Goal: Task Accomplishment & Management: Use online tool/utility

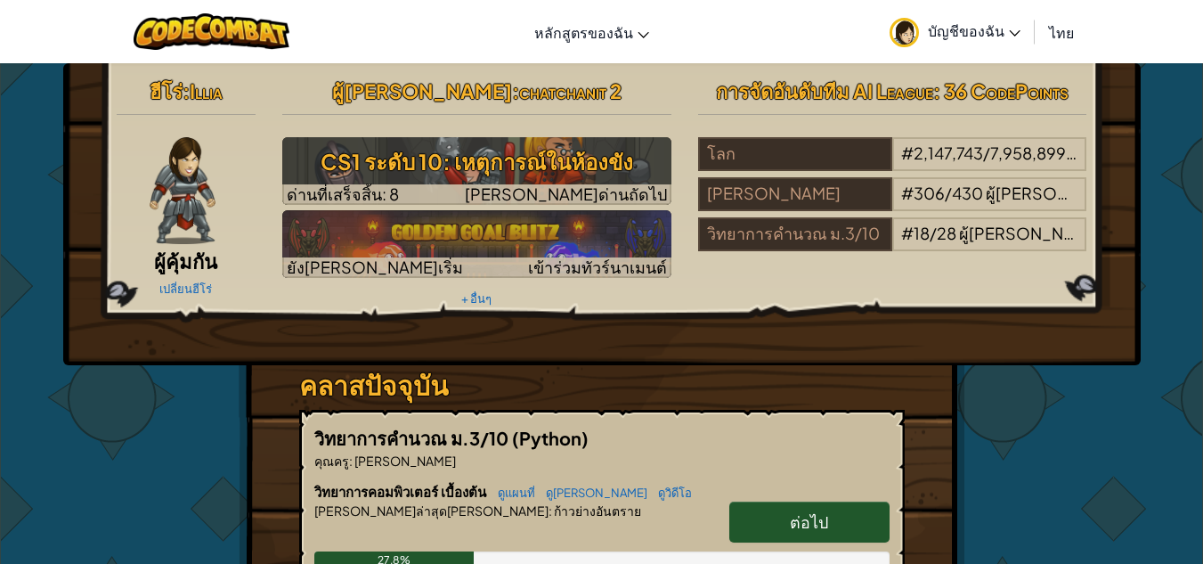
click at [842, 518] on link "ต่อไป" at bounding box center [809, 521] width 160 height 41
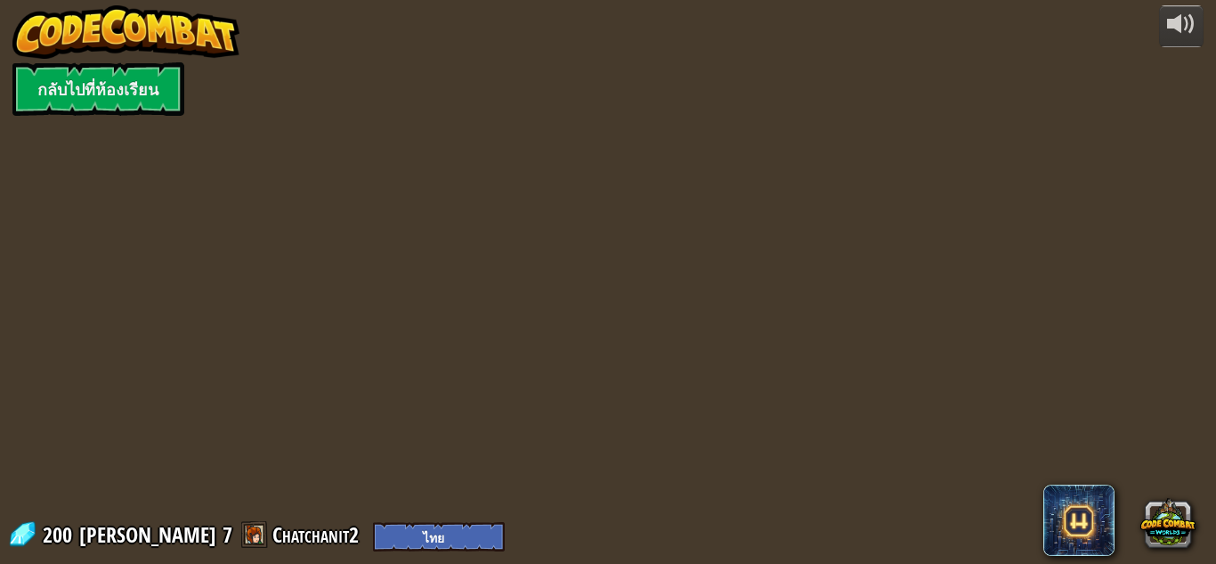
select select "th"
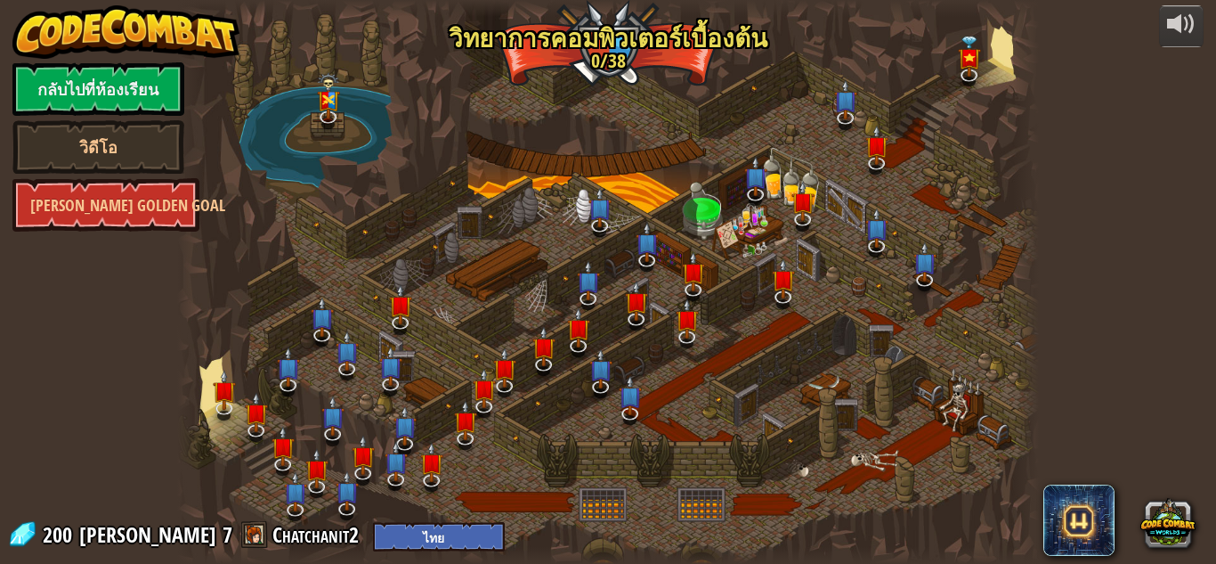
select select "th"
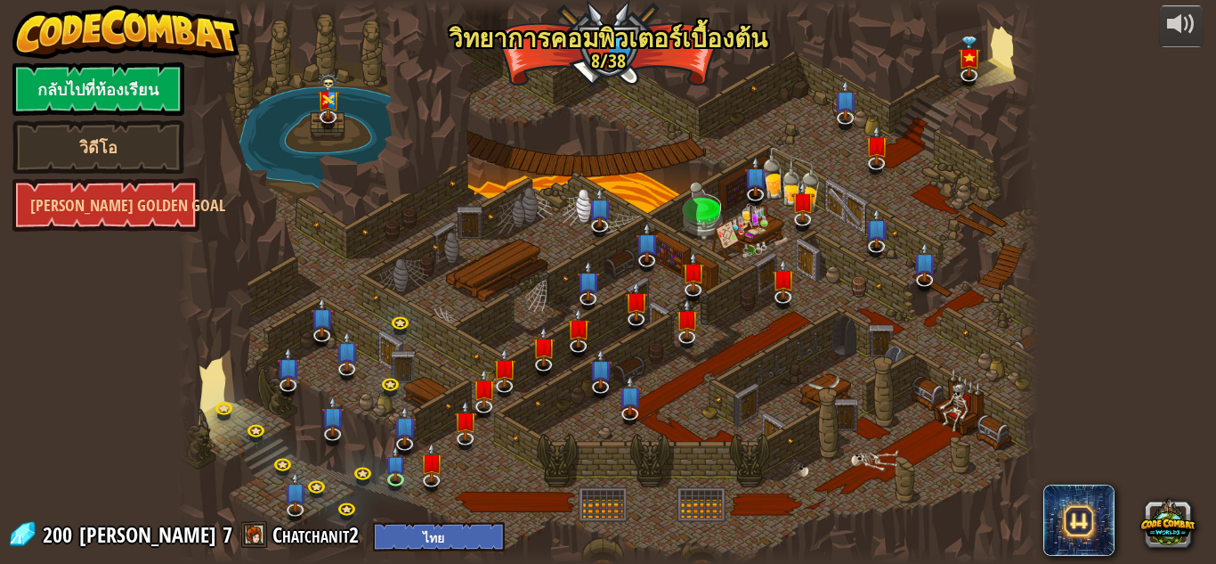
select select "th"
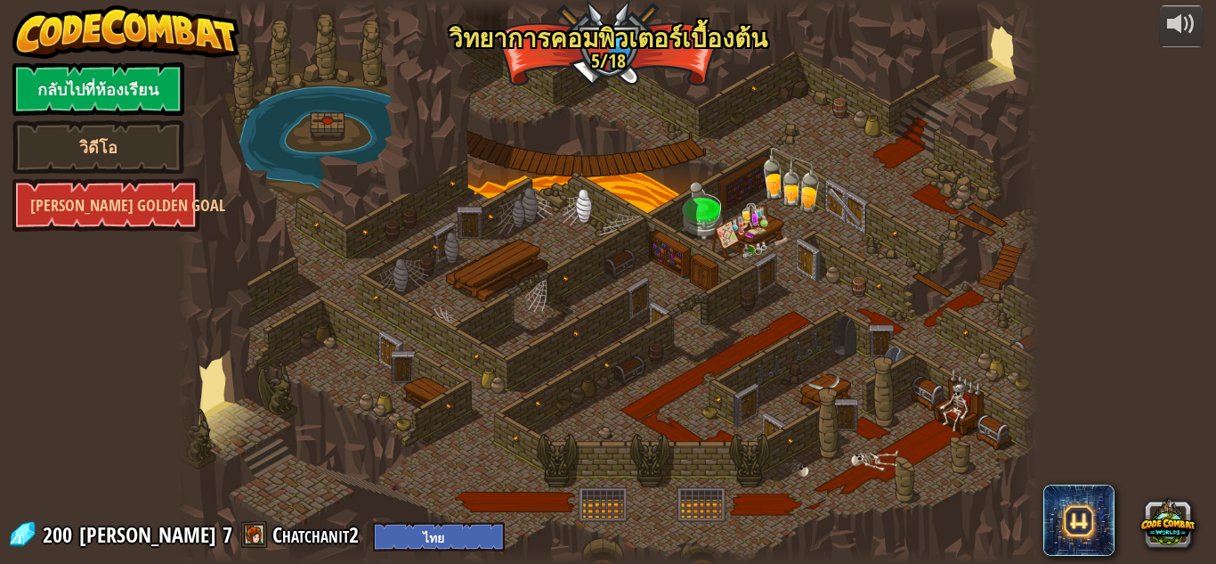
select select "th"
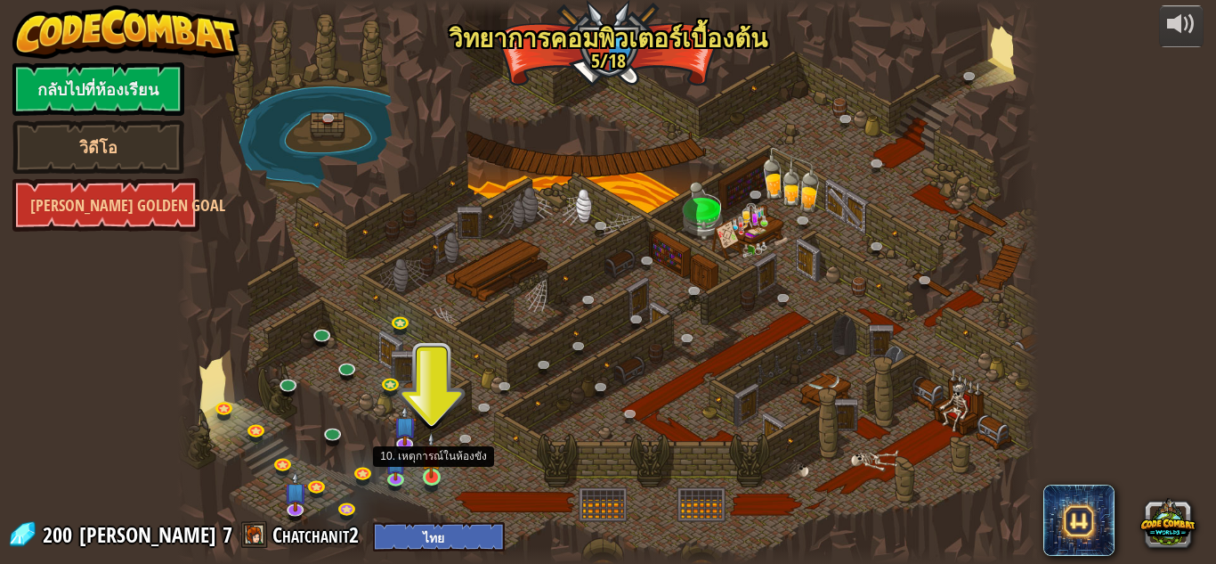
click at [426, 473] on img at bounding box center [431, 455] width 20 height 46
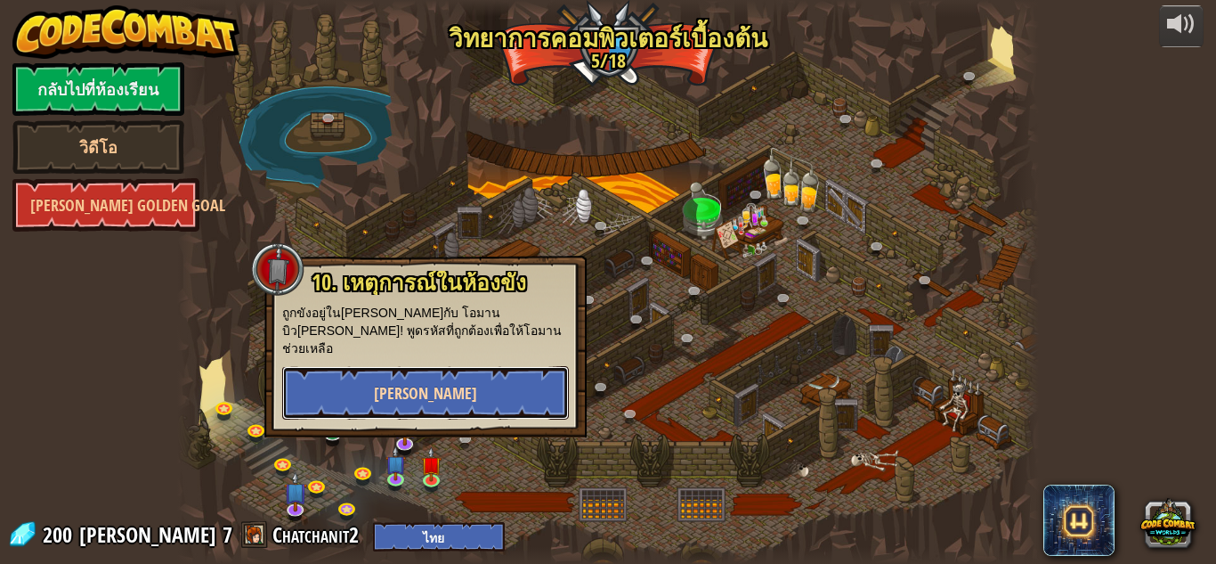
click at [487, 366] on button "[PERSON_NAME]" at bounding box center [425, 392] width 287 height 53
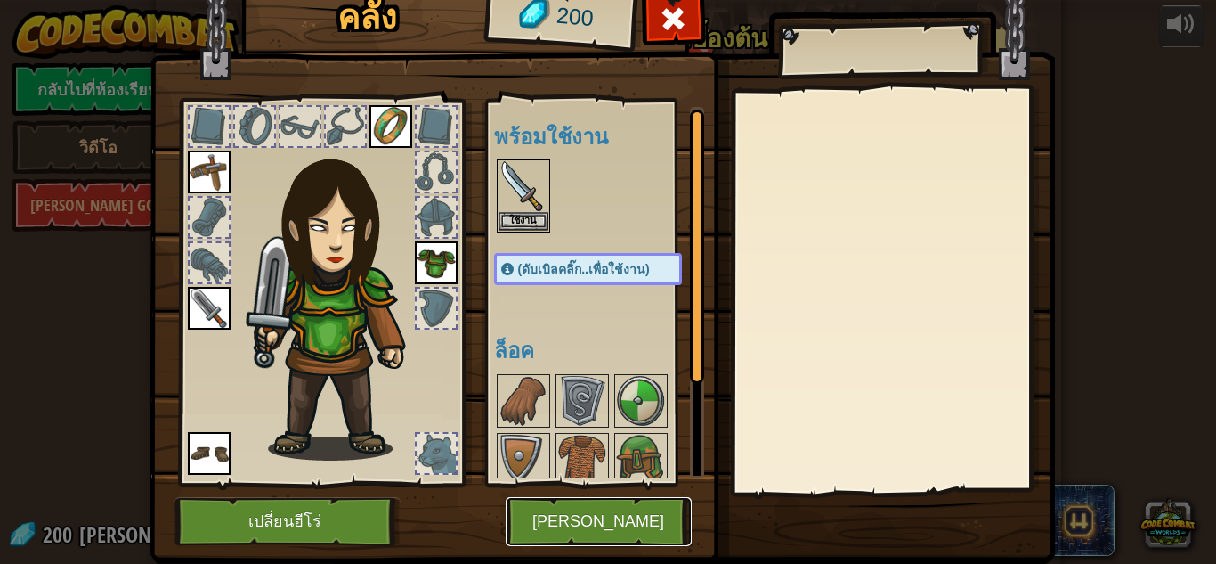
click at [620, 517] on button "[PERSON_NAME]" at bounding box center [599, 521] width 186 height 49
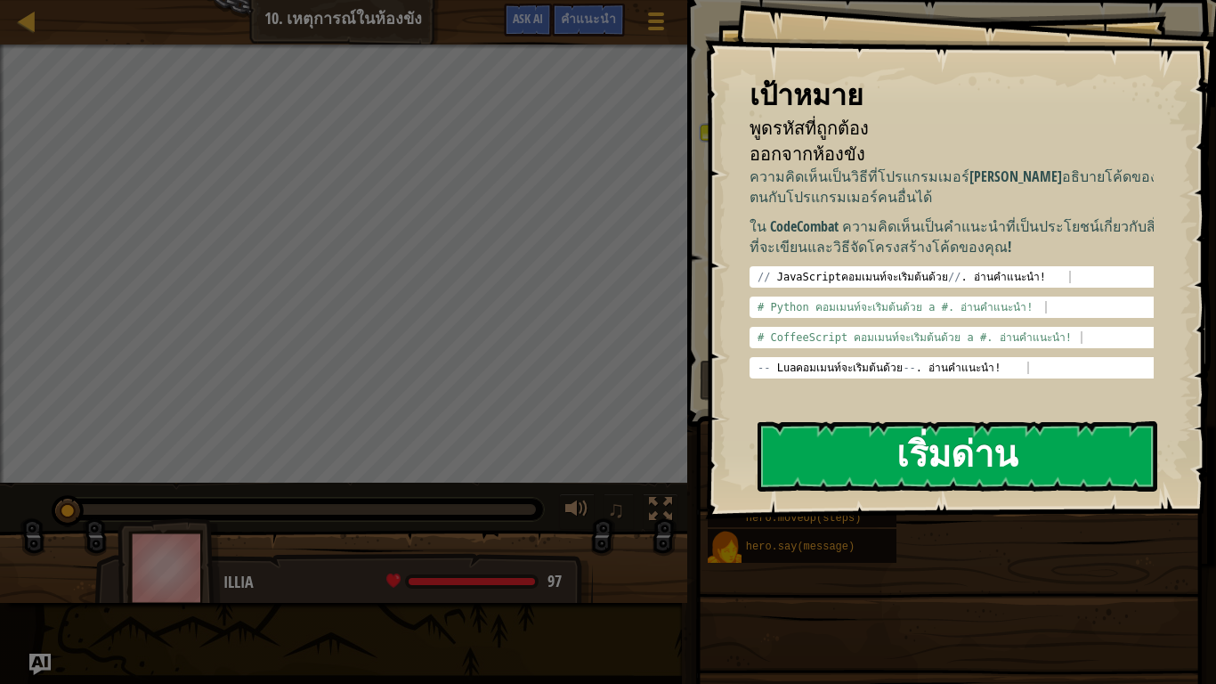
click at [969, 462] on button "เริ่มด่าน" at bounding box center [958, 456] width 400 height 70
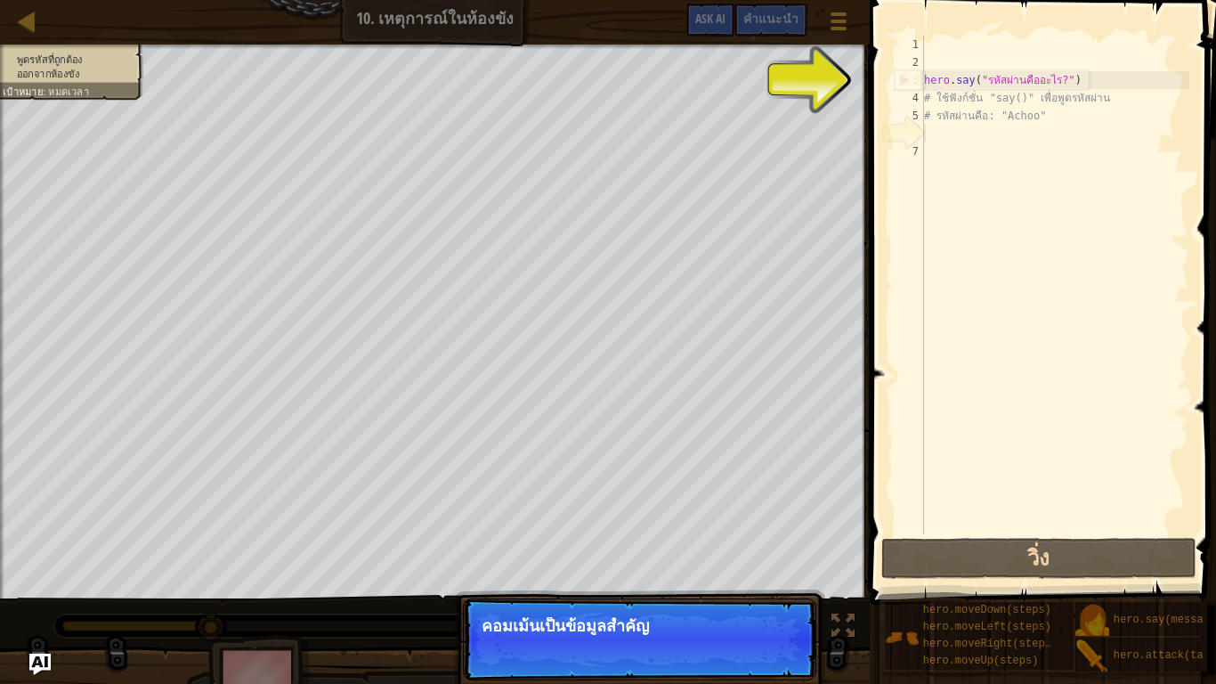
click at [997, 190] on div "hero . say ( "รหัสผ่านคืออะไร?" ) # ใช้ฟังก์ชั่น "say()" เพื่อพูดรหัสผ่าน # รหั…" at bounding box center [1055, 303] width 269 height 534
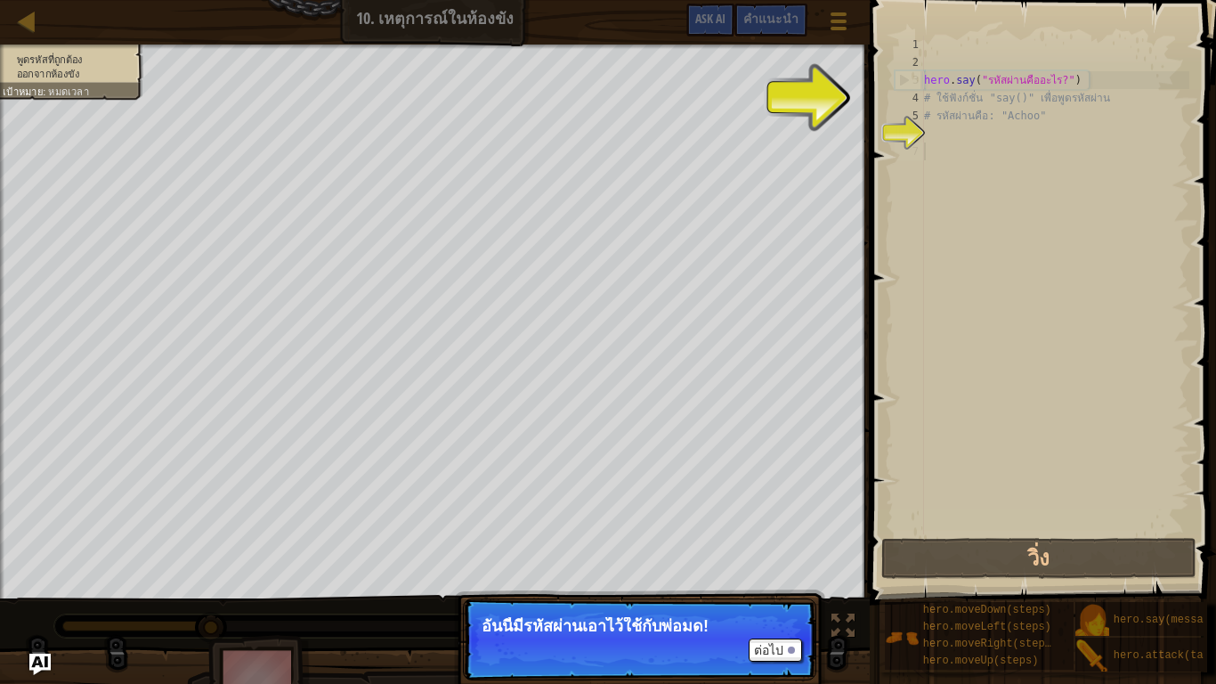
click at [1036, 194] on div "hero . say ( "รหัสผ่านคืออะไร?" ) # ใช้ฟังก์ชั่น "say()" เพื่อพูดรหัสผ่าน # รหั…" at bounding box center [1055, 303] width 269 height 534
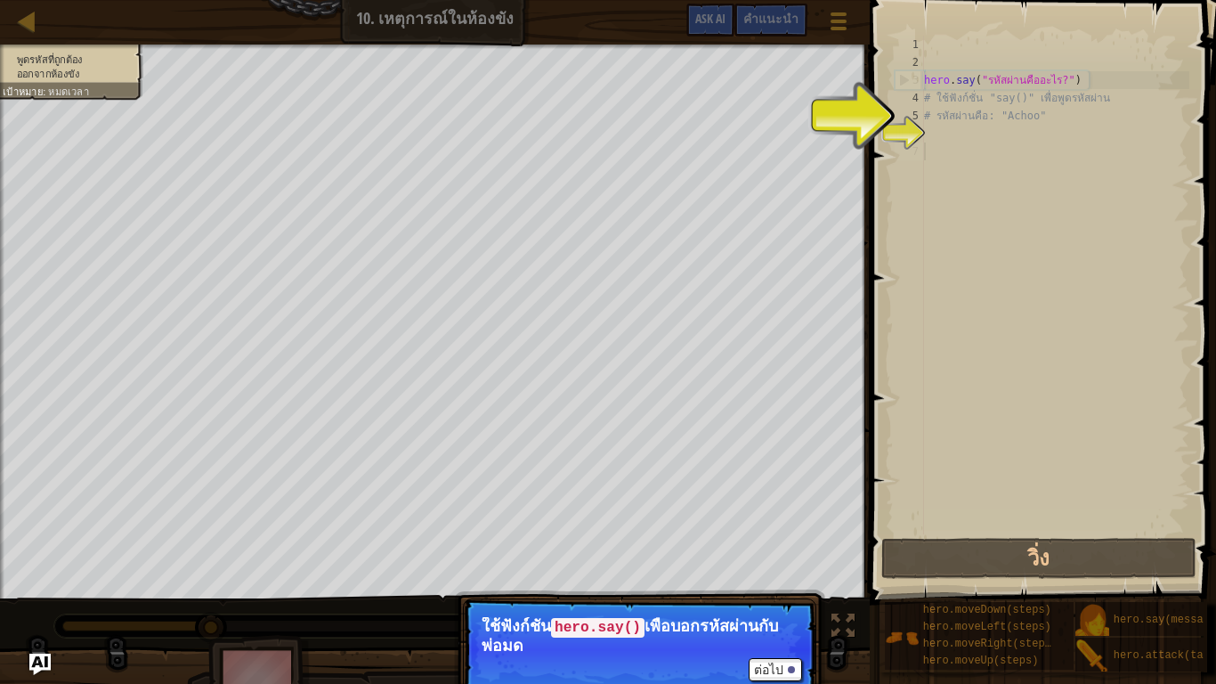
click at [1012, 238] on div "hero . say ( "รหัสผ่านคืออะไร?" ) # ใช้ฟังก์ชั่น "say()" เพื่อพูดรหัสผ่าน # รหั…" at bounding box center [1055, 303] width 269 height 534
click at [769, 563] on button "ต่อไป" at bounding box center [775, 669] width 53 height 23
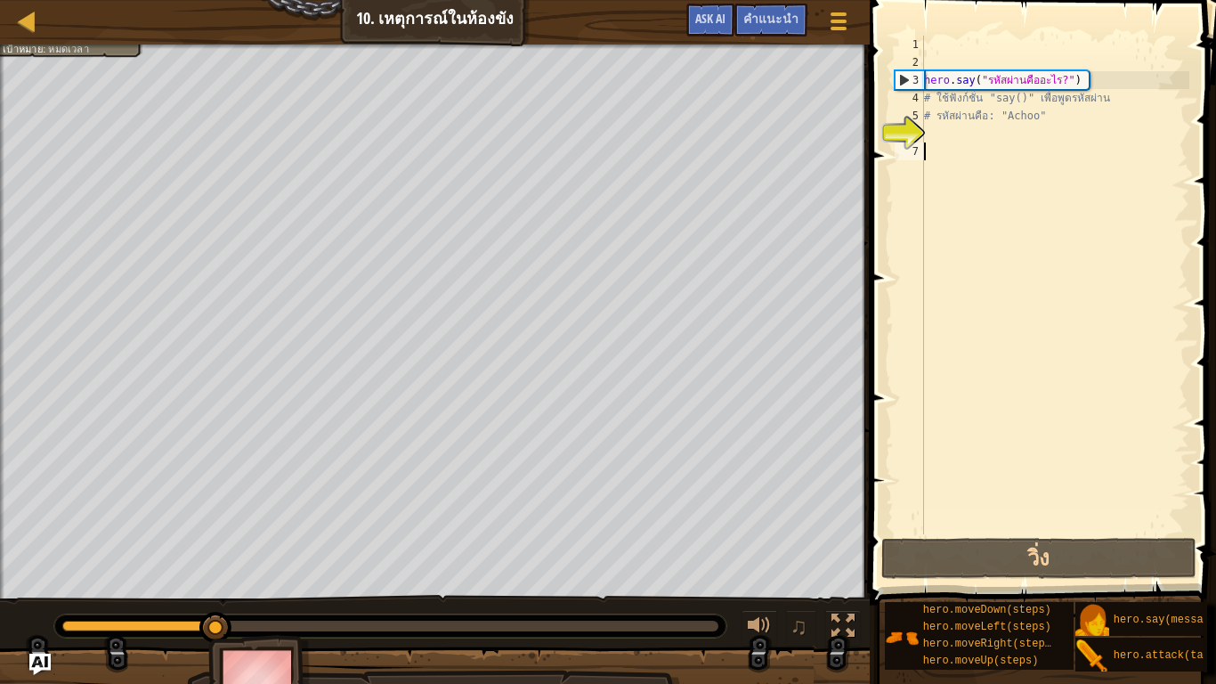
scroll to position [8, 0]
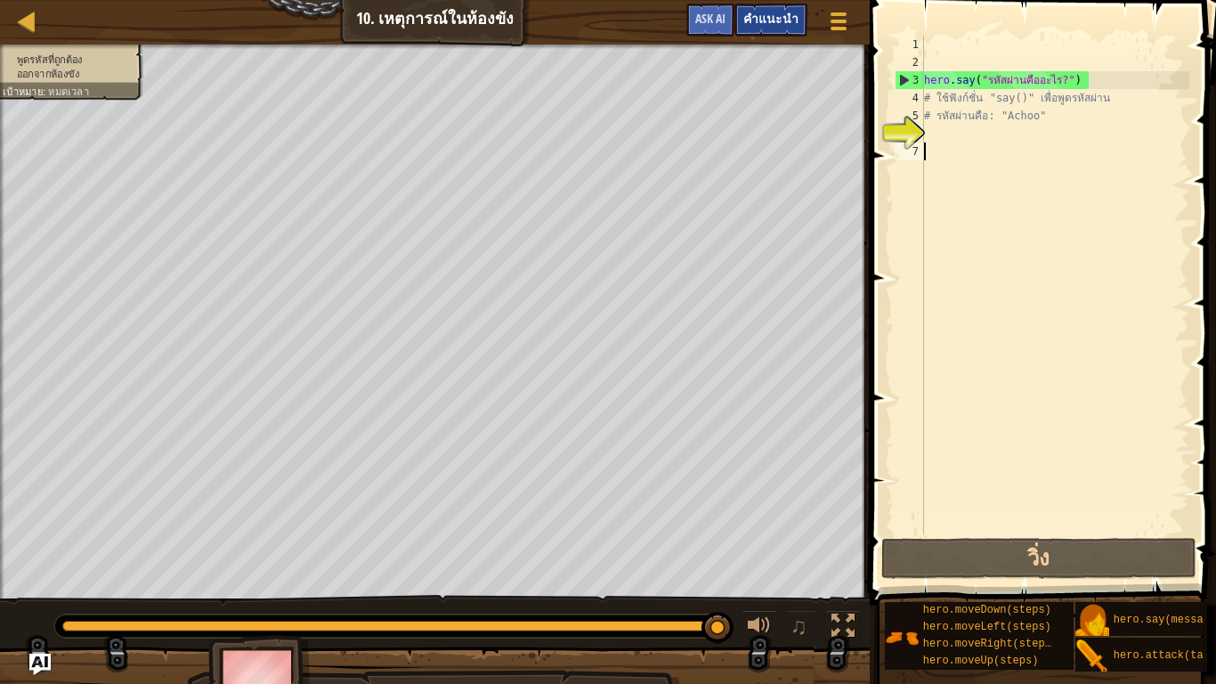
click at [763, 4] on div "คำแนะนำ" at bounding box center [771, 20] width 73 height 33
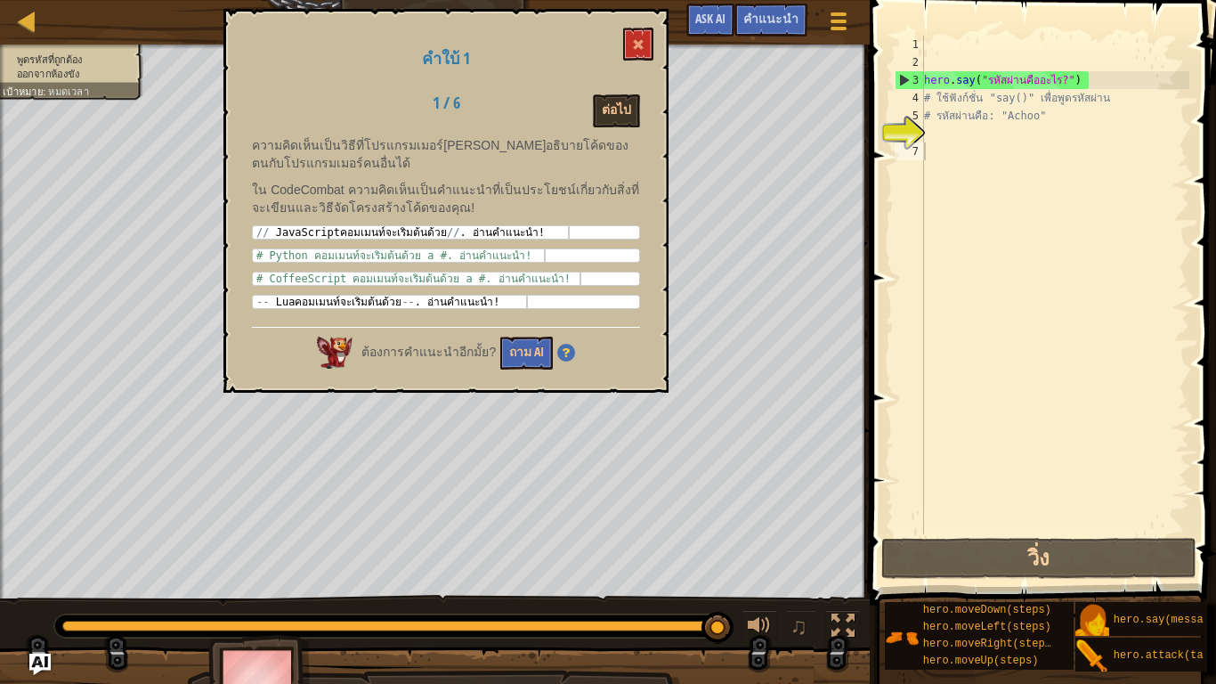
click at [589, 104] on div "ต่อไป" at bounding box center [585, 110] width 138 height 33
click at [616, 109] on button "ต่อไป" at bounding box center [616, 110] width 47 height 33
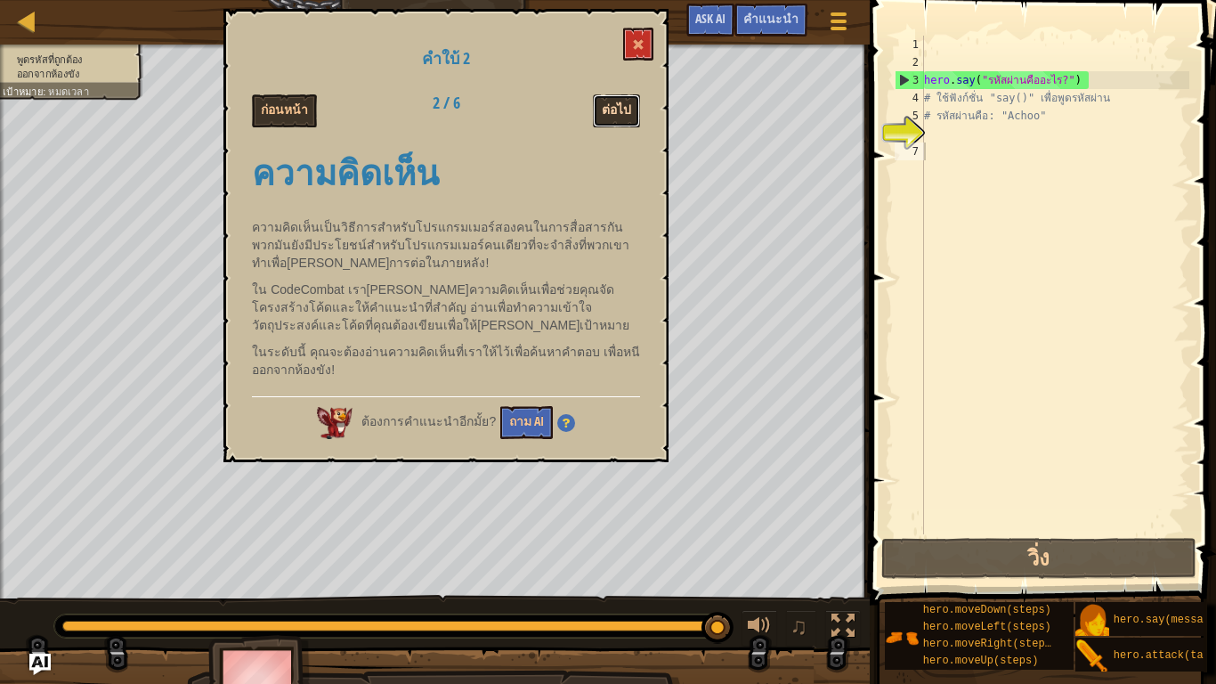
click at [614, 102] on button "ต่อไป" at bounding box center [616, 110] width 47 height 33
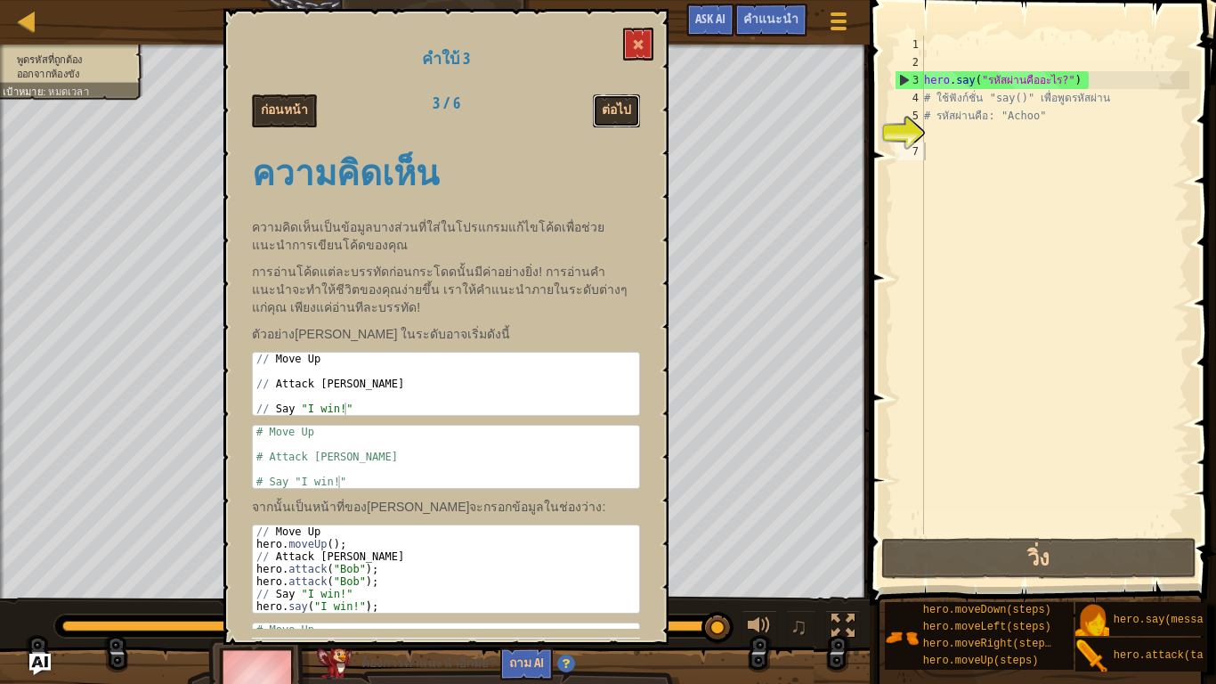
click at [614, 102] on button "ต่อไป" at bounding box center [616, 110] width 47 height 33
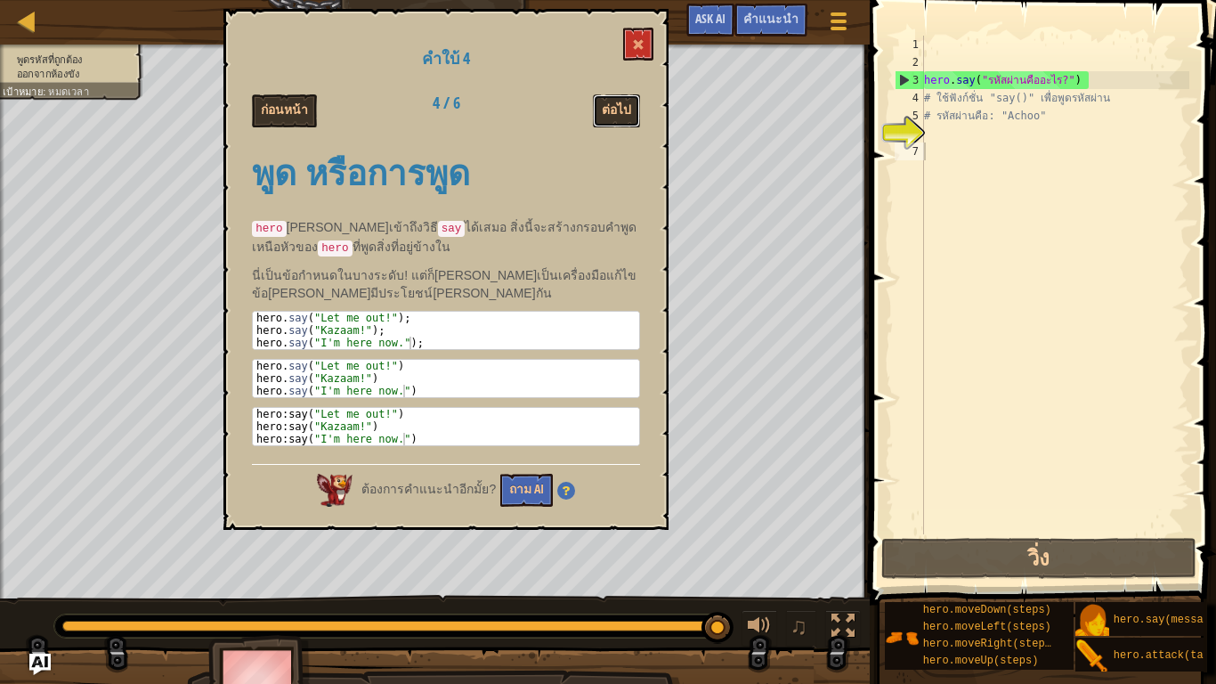
click at [614, 102] on button "ต่อไป" at bounding box center [616, 110] width 47 height 33
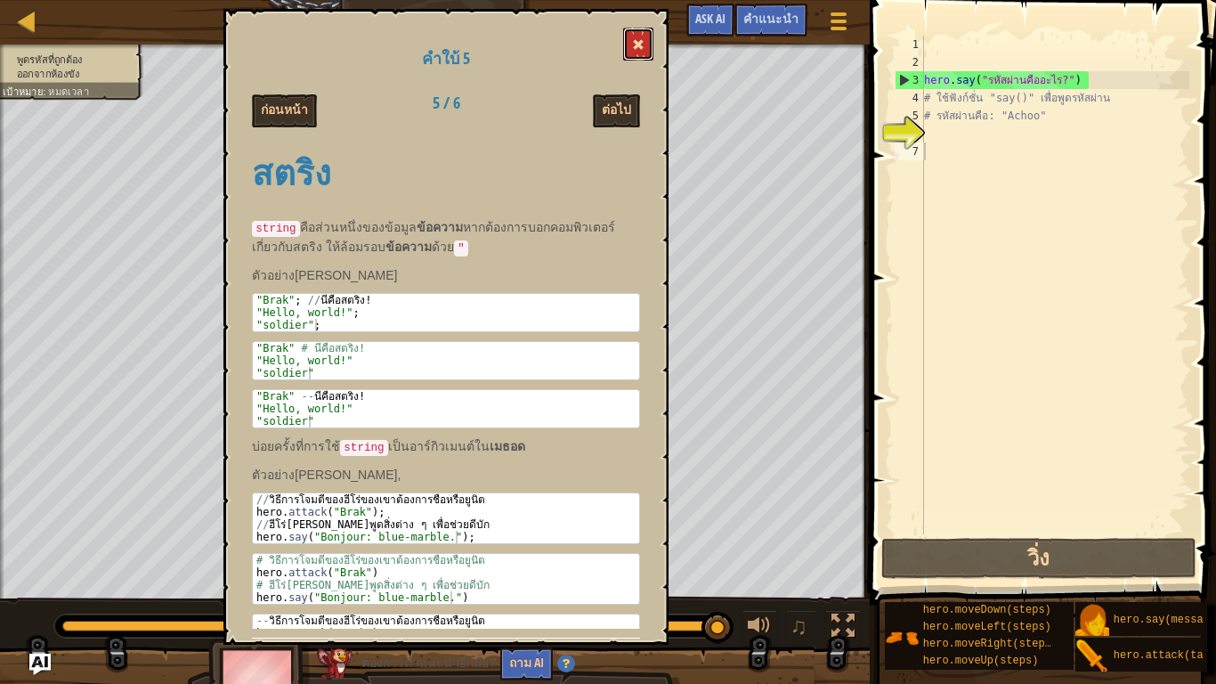
click at [629, 44] on button at bounding box center [638, 44] width 30 height 33
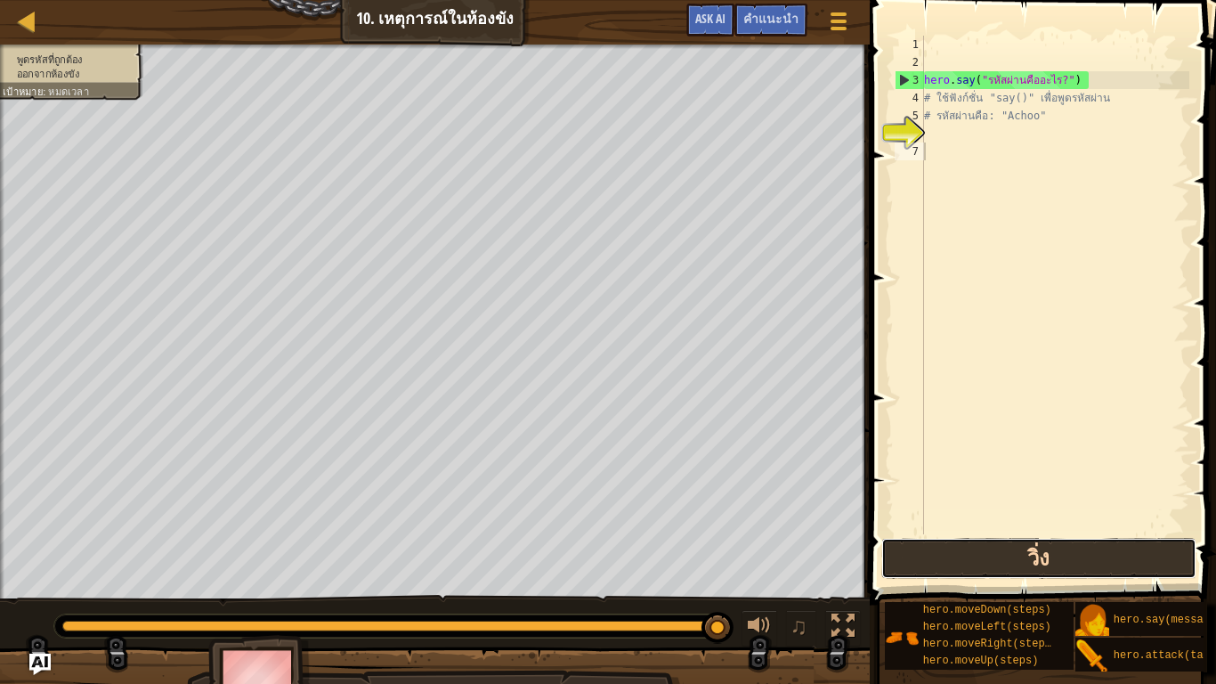
click at [1048, 554] on button "วิ่ง" at bounding box center [1039, 558] width 315 height 41
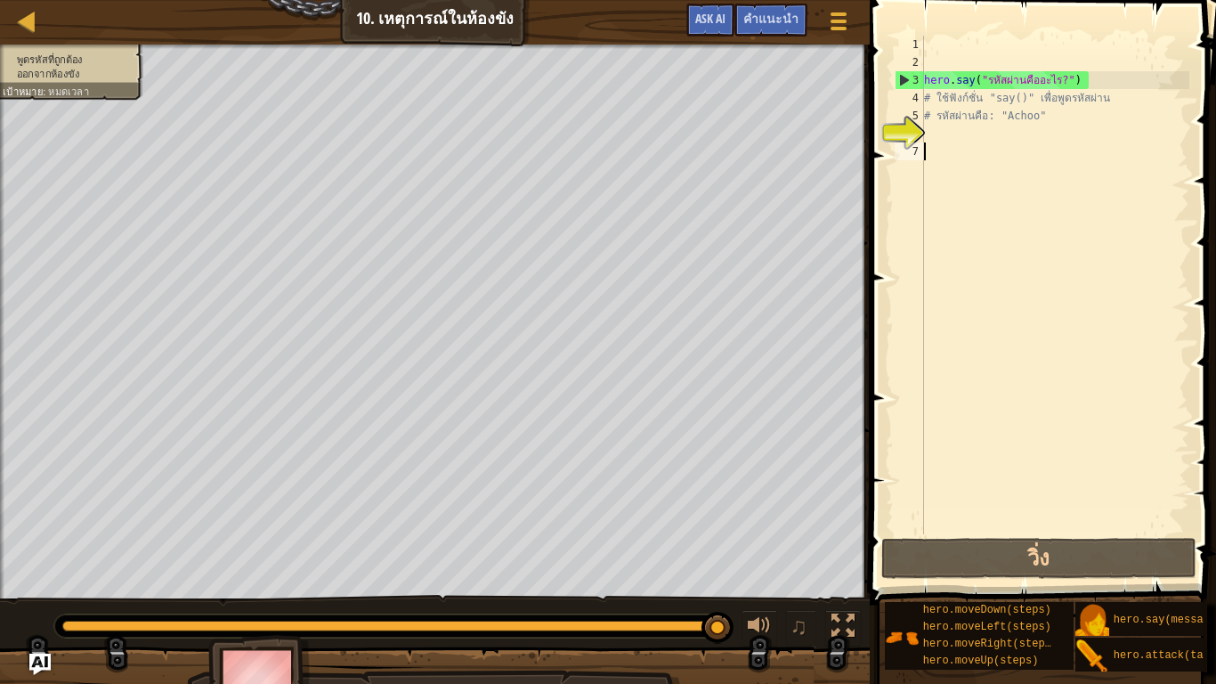
scroll to position [13, 0]
type textarea "hero.say(message)"
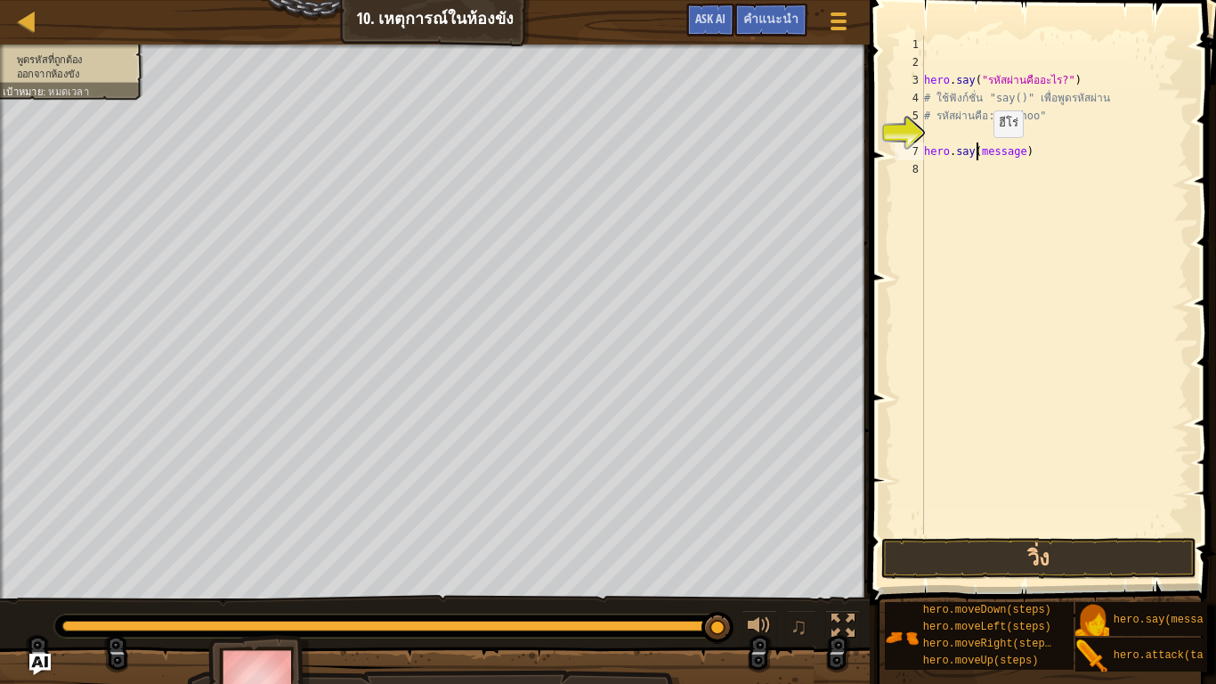
click at [979, 155] on div "hero . say ( "รหัสผ่านคืออะไร?" ) # ใช้ฟังก์ชั่น "say()" เพื่อพูดรหัสผ่าน # รหั…" at bounding box center [1055, 303] width 269 height 534
drag, startPoint x: 1010, startPoint y: 196, endPoint x: 1011, endPoint y: 173, distance: 23.2
click at [1011, 192] on div "hero . say ( "รหัสผ่านคืออะไร?" ) # ใช้ฟังก์ชั่น "say()" เพื่อพูดรหัสผ่าน # รหั…" at bounding box center [1055, 303] width 269 height 534
click at [700, 24] on span "Ask AI" at bounding box center [710, 18] width 30 height 17
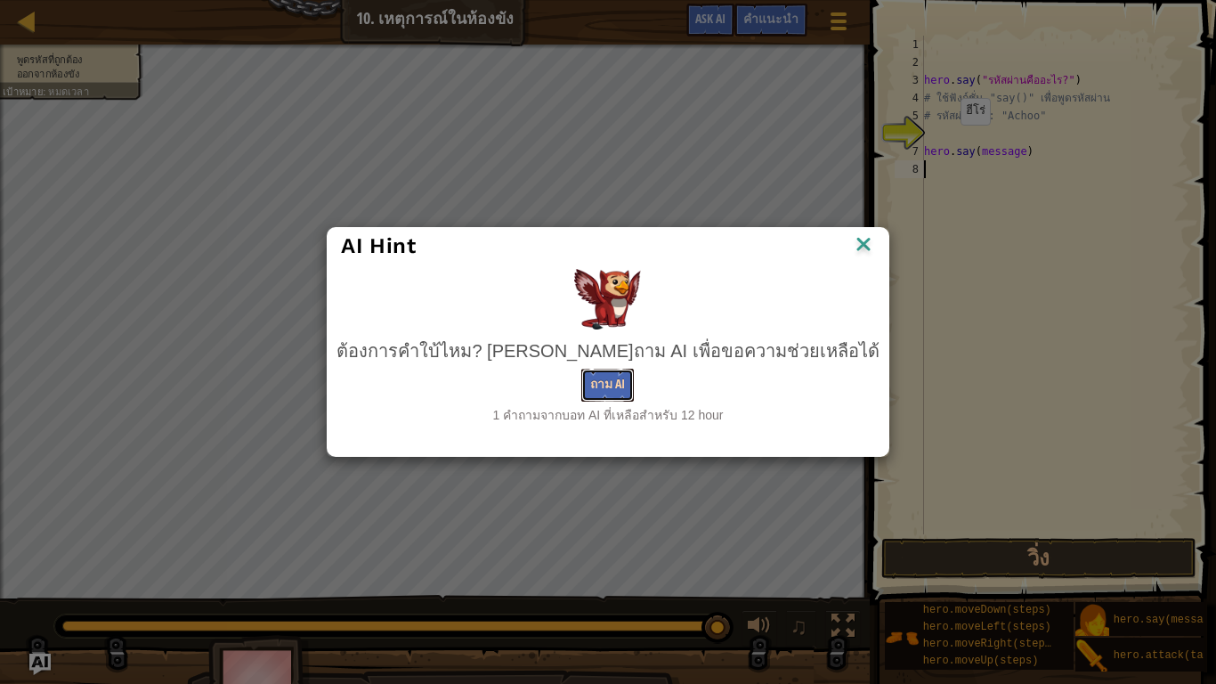
click at [602, 381] on button "ถาม AI" at bounding box center [607, 385] width 53 height 33
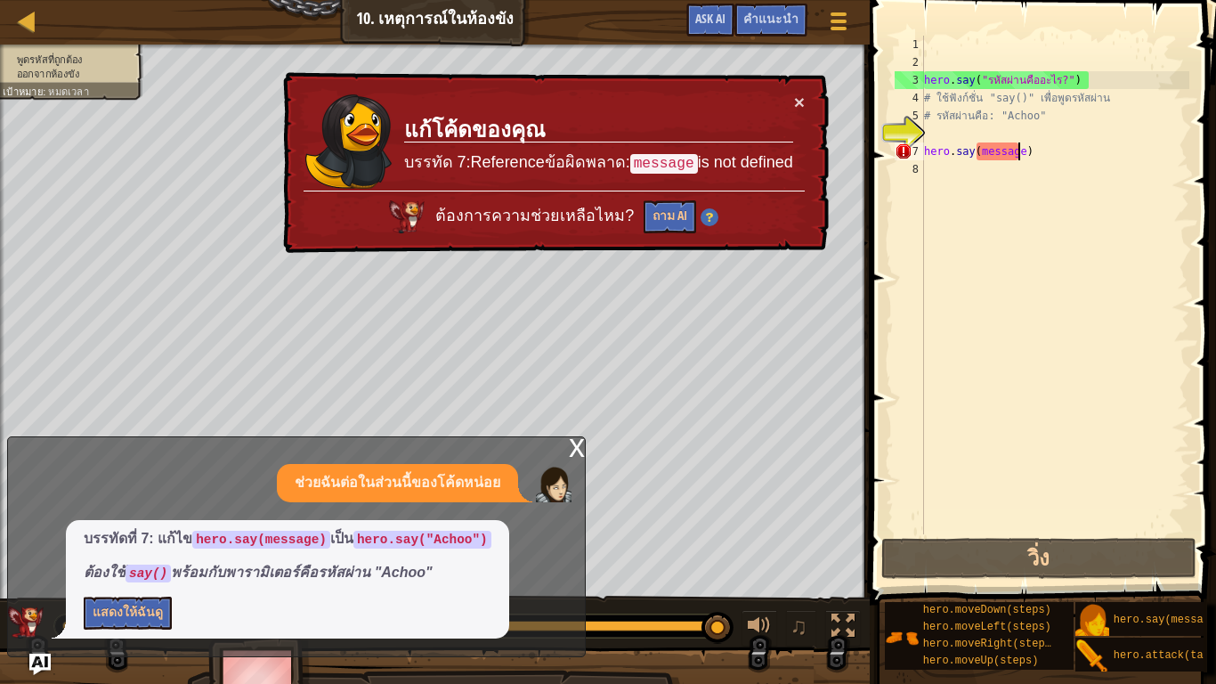
click at [1017, 151] on div "hero . say ( "รหัสผ่านคืออะไร?" ) # ใช้ฟังก์ชั่น "say()" เพื่อพูดรหัสผ่าน # รหั…" at bounding box center [1055, 303] width 269 height 534
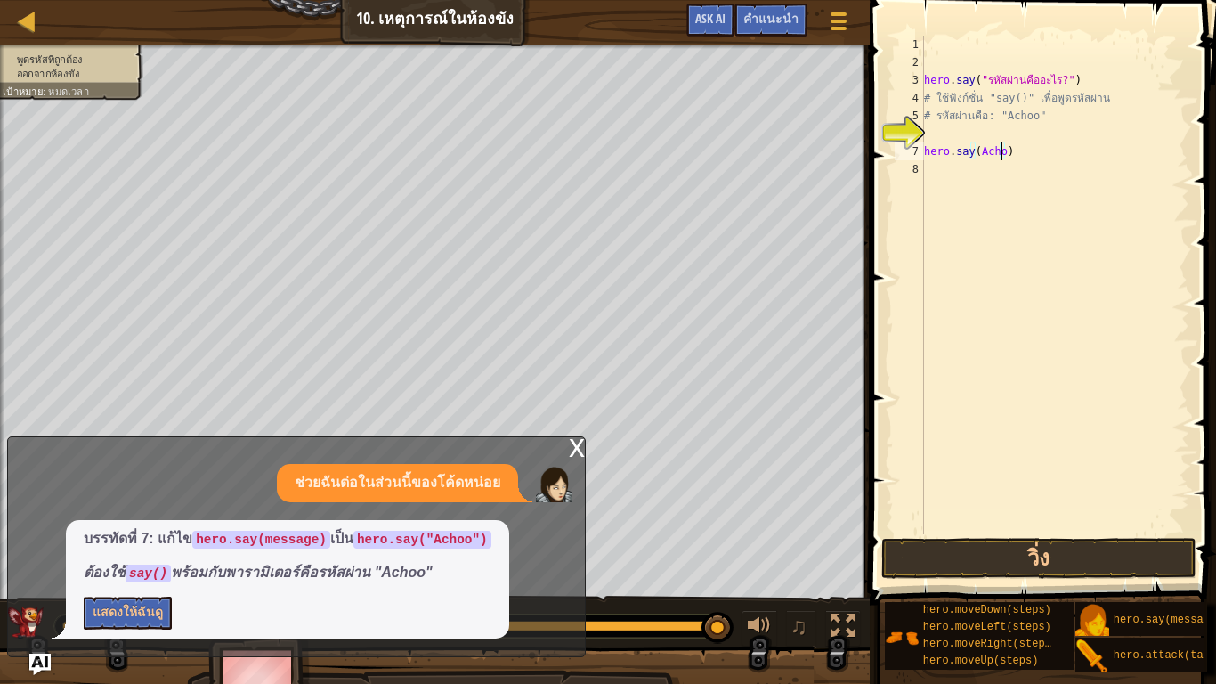
scroll to position [8, 6]
click at [994, 554] on button "วิ่ง" at bounding box center [1039, 558] width 315 height 41
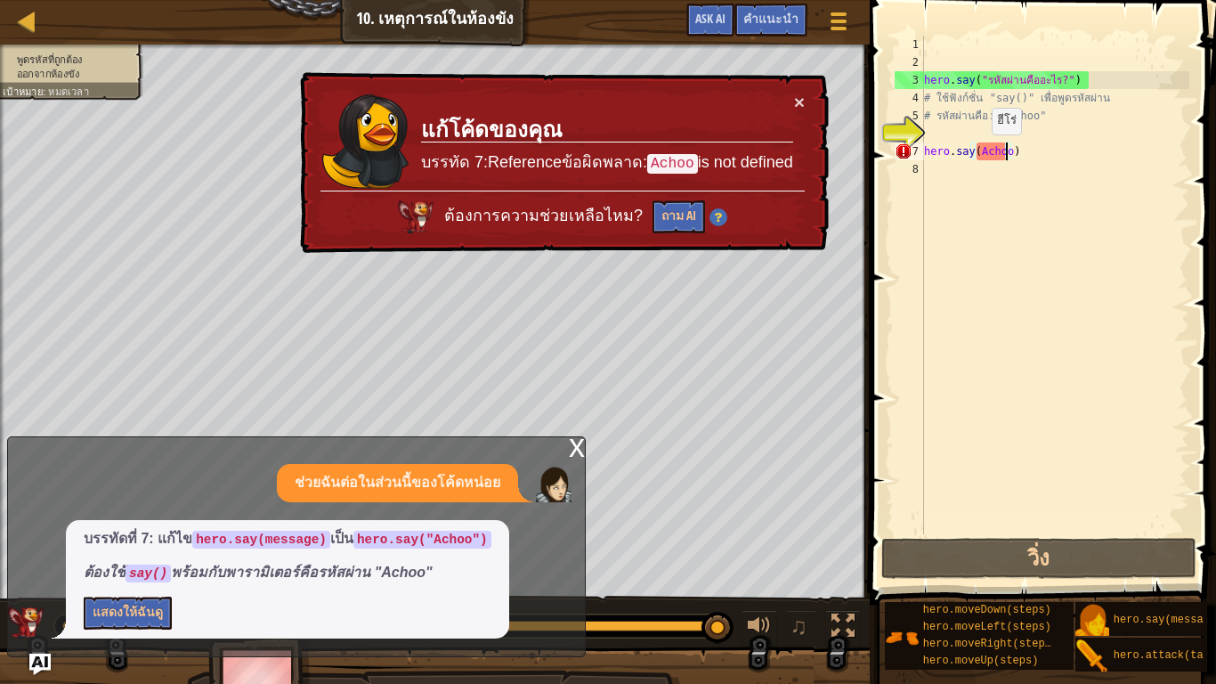
click at [977, 152] on div "hero . say ( "รหัสผ่านคืออะไร?" ) # ใช้ฟังก์ชั่น "say()" เพื่อพูดรหัสผ่าน # รหั…" at bounding box center [1055, 303] width 269 height 534
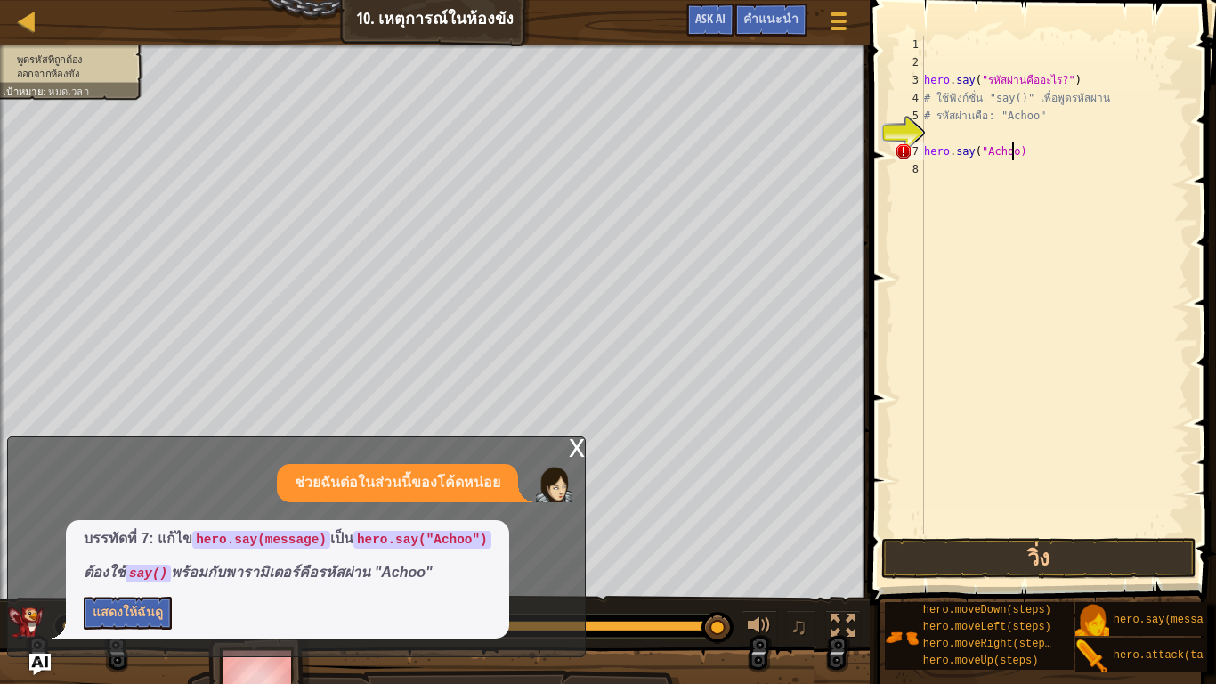
click at [1012, 152] on div "hero . say ( "รหัสผ่านคืออะไร?" ) # ใช้ฟังก์ชั่น "say()" เพื่อพูดรหัสผ่าน # รหั…" at bounding box center [1055, 303] width 269 height 534
click at [1049, 557] on button "วิ่ง" at bounding box center [1039, 558] width 315 height 41
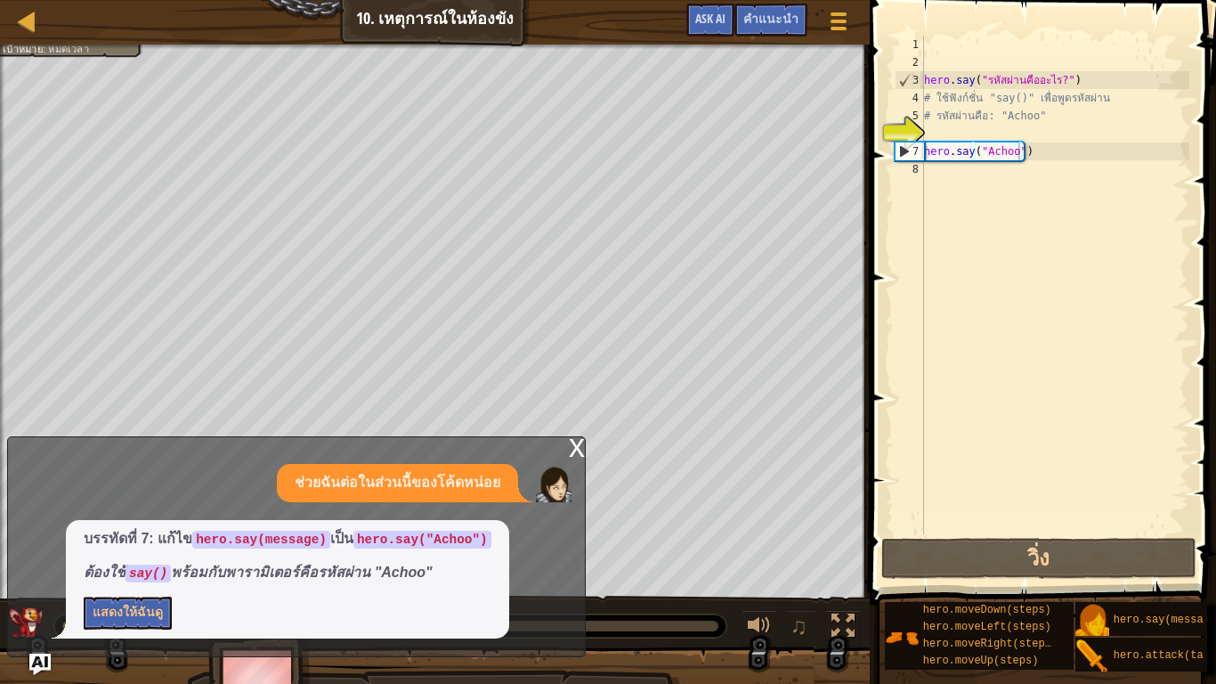
click at [577, 444] on div "x" at bounding box center [577, 446] width 16 height 18
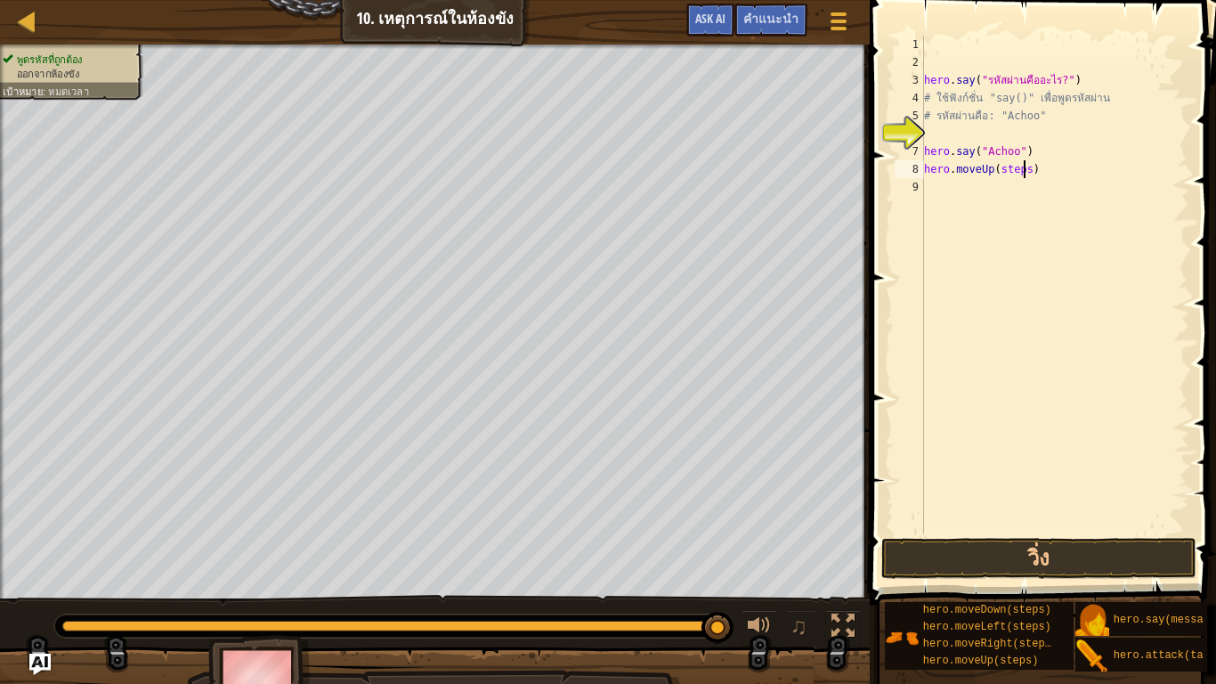
click at [1024, 167] on div "hero . say ( "รหัสผ่านคืออะไร?" ) # ใช้ฟังก์ชั่น "say()" เพื่อพูดรหัสผ่าน # รหั…" at bounding box center [1055, 303] width 269 height 534
click at [1002, 559] on button "วิ่ง" at bounding box center [1039, 558] width 315 height 41
type textarea "hero.moveUp(2)"
click at [1069, 552] on button "วิ่ง" at bounding box center [1039, 558] width 315 height 41
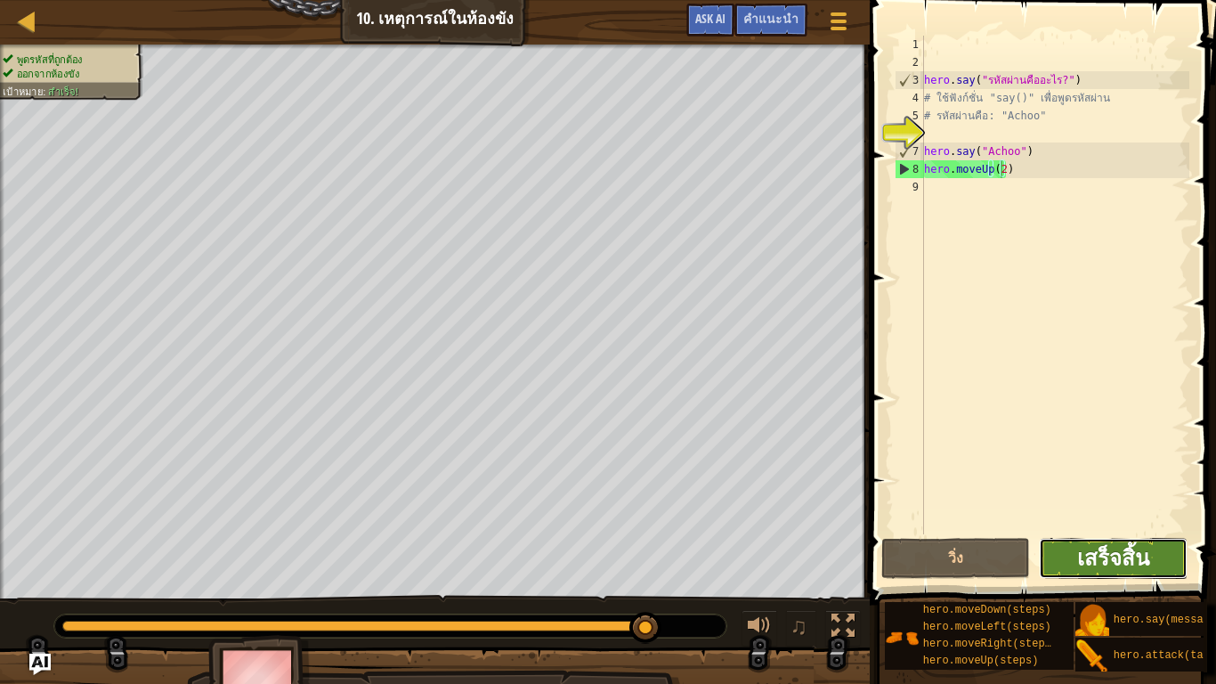
click at [1112, 549] on span "เสร็จสิ้น" at bounding box center [1113, 557] width 72 height 28
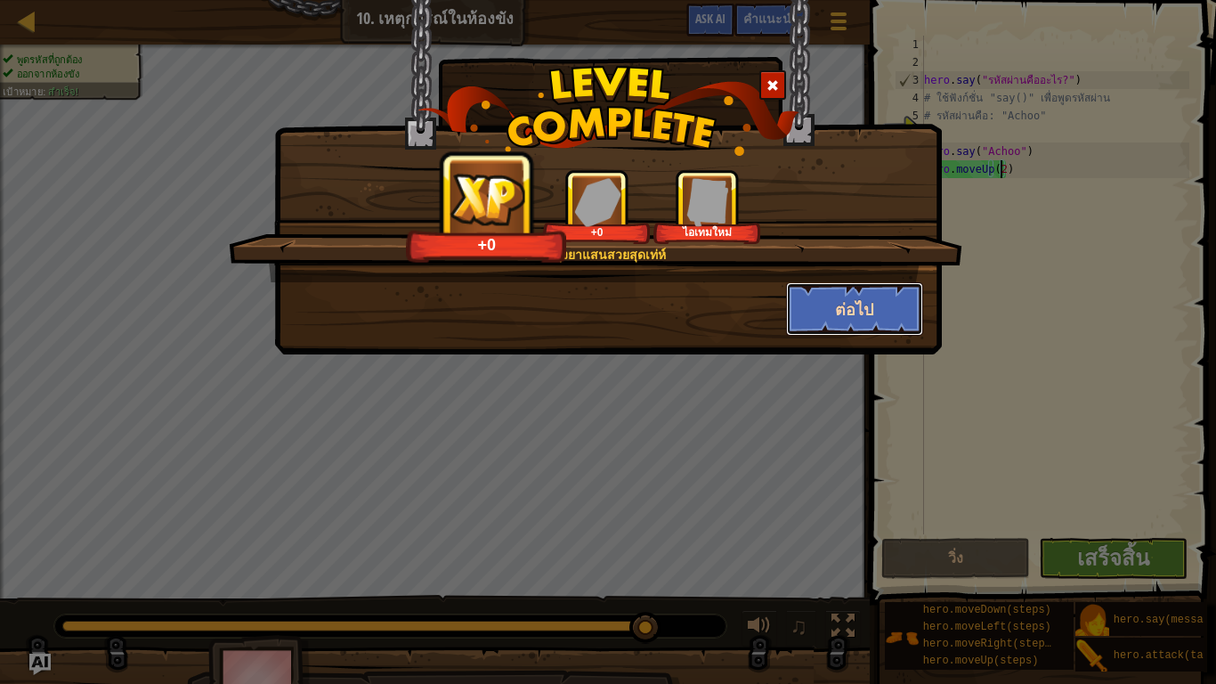
click at [890, 297] on button "ต่อไป" at bounding box center [855, 308] width 138 height 53
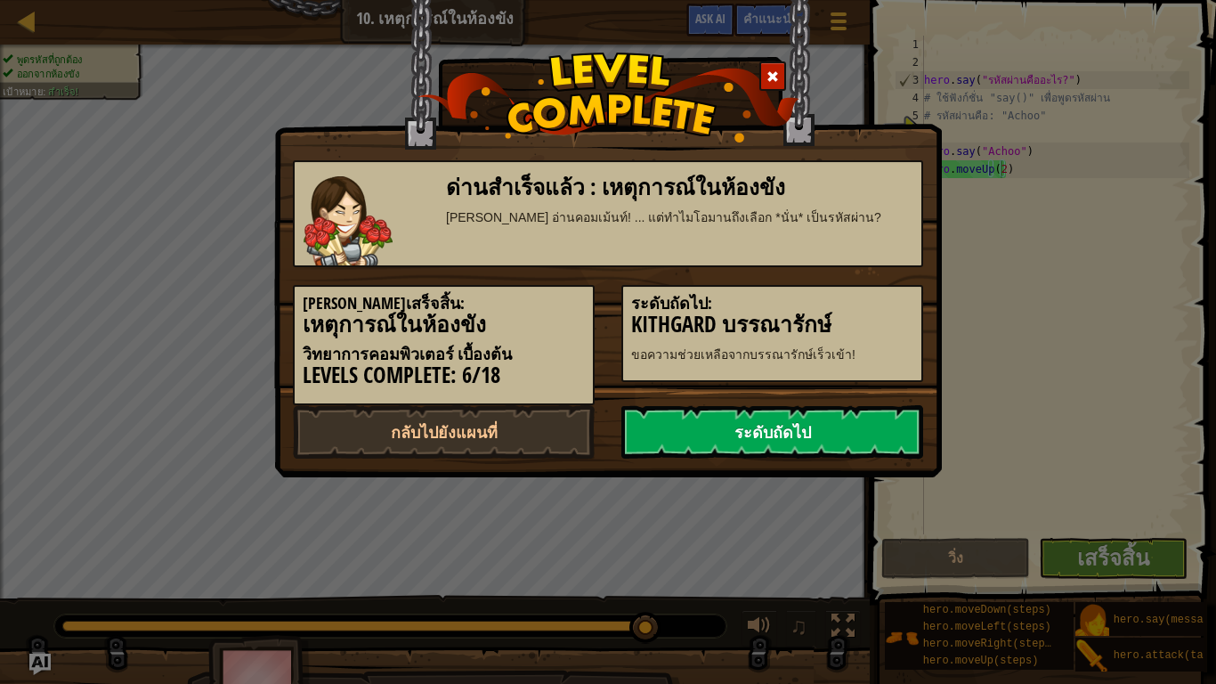
click at [813, 416] on link "ระดับถัดไป" at bounding box center [773, 431] width 302 height 53
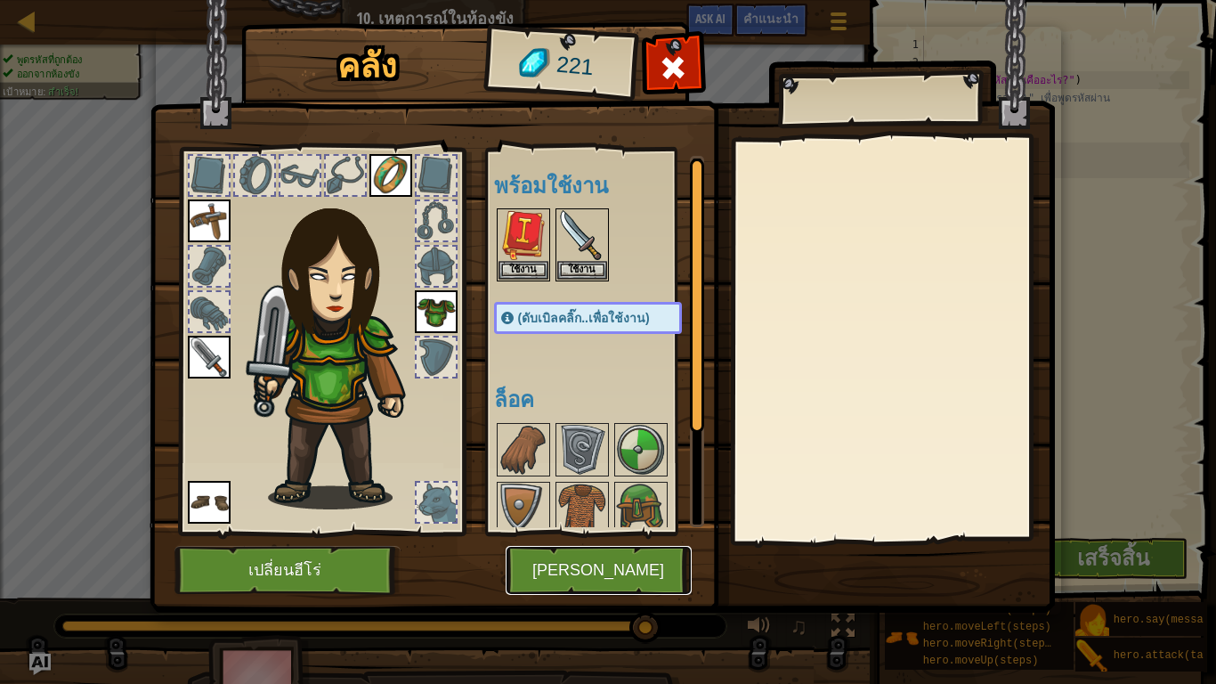
click at [643, 559] on button "[PERSON_NAME]" at bounding box center [599, 570] width 186 height 49
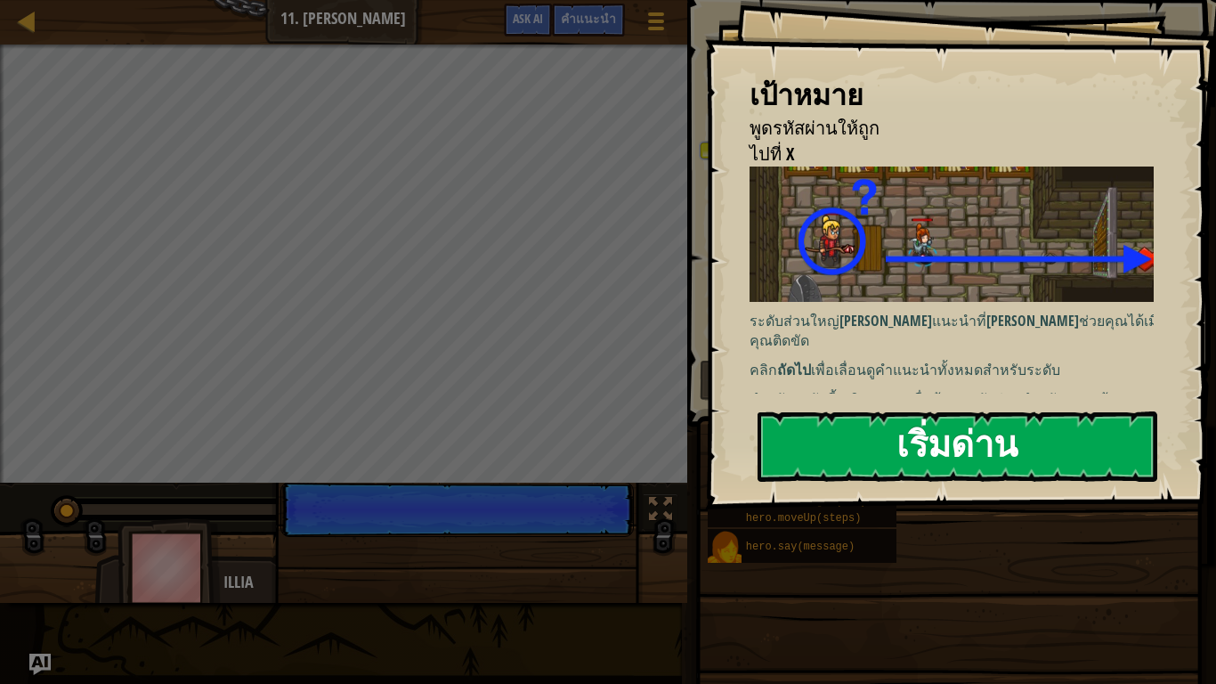
click at [923, 459] on button "เริ่มด่าน" at bounding box center [958, 446] width 400 height 70
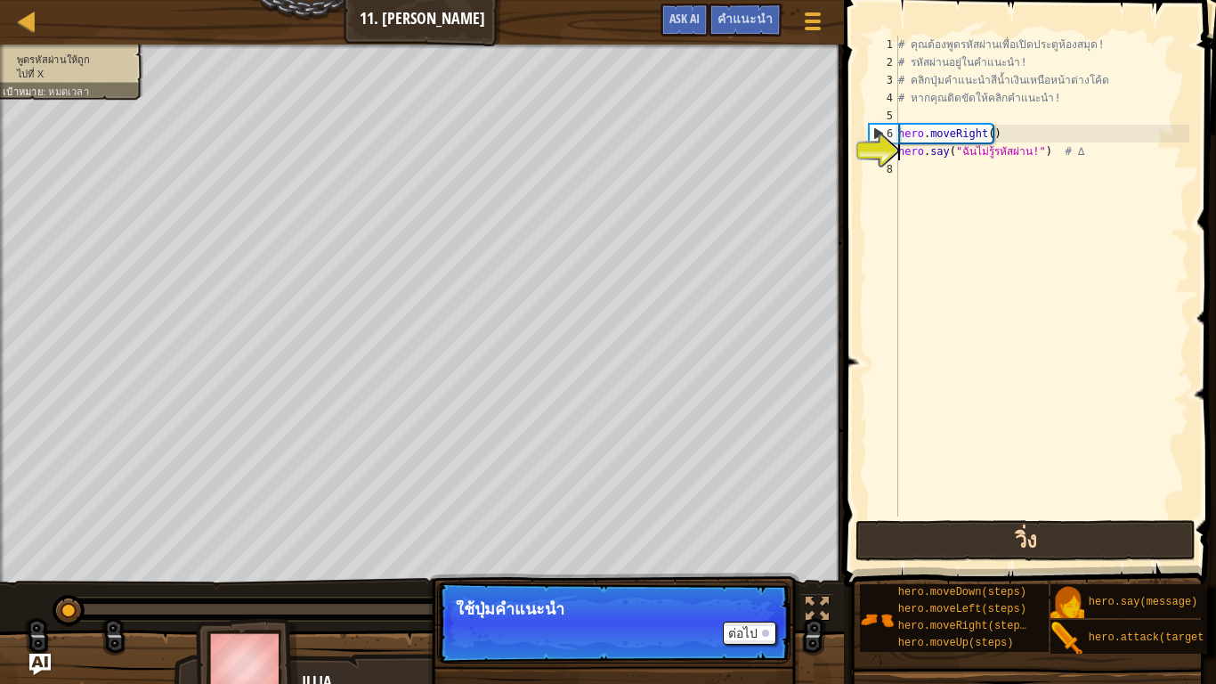
click at [955, 375] on div "# คุณต้องพูดรหัสผ่านเพื่อเปิดประตูห้องสมุด! # รหัสผ่านอยู่ในคำแนะนำ! # คลิกปุ่ม…" at bounding box center [1042, 294] width 295 height 516
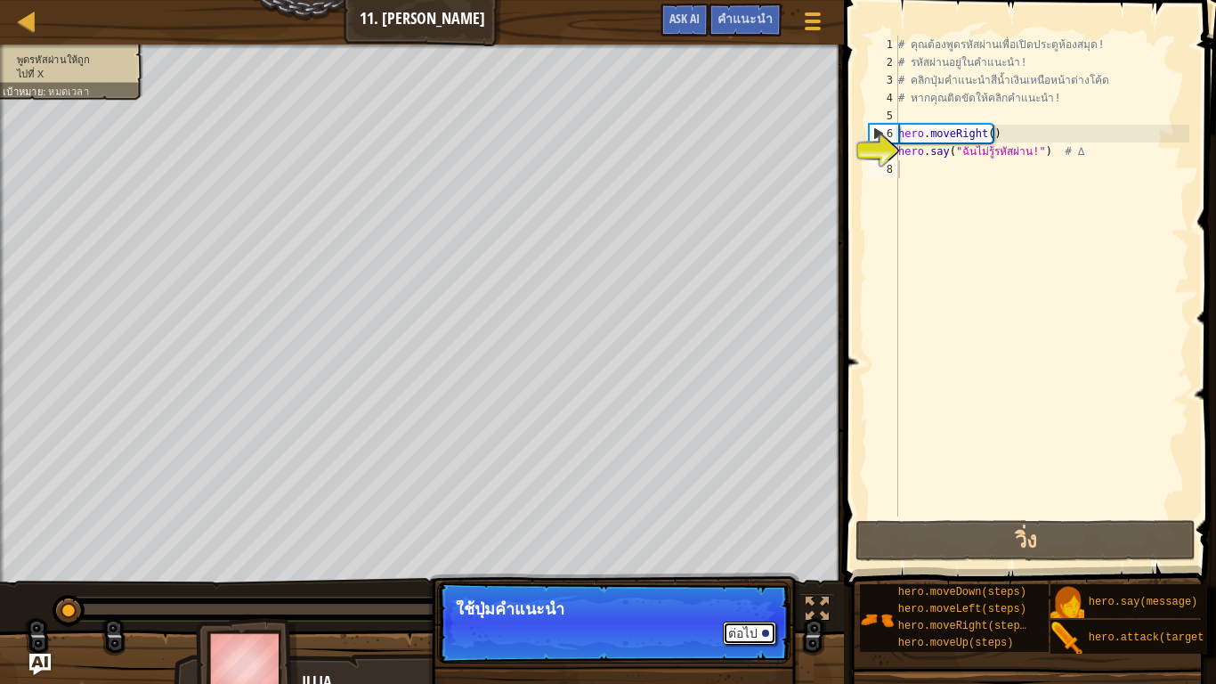
click at [742, 563] on button "ต่อไป" at bounding box center [749, 633] width 53 height 23
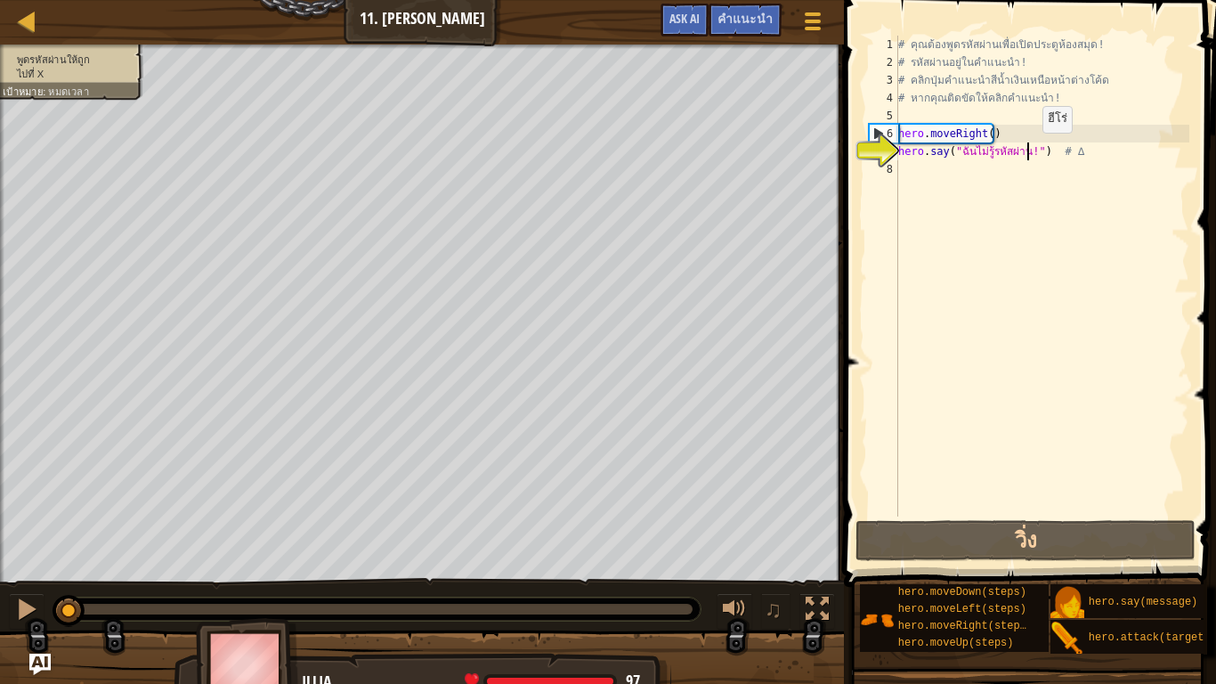
drag, startPoint x: 1028, startPoint y: 150, endPoint x: 1043, endPoint y: 167, distance: 22.0
click at [1029, 152] on div "# คุณต้องพูดรหัสผ่านเพื่อเปิดประตูห้องสมุด! # รหัสผ่านอยู่ในคำแนะนำ! # คลิกปุ่ม…" at bounding box center [1042, 294] width 295 height 516
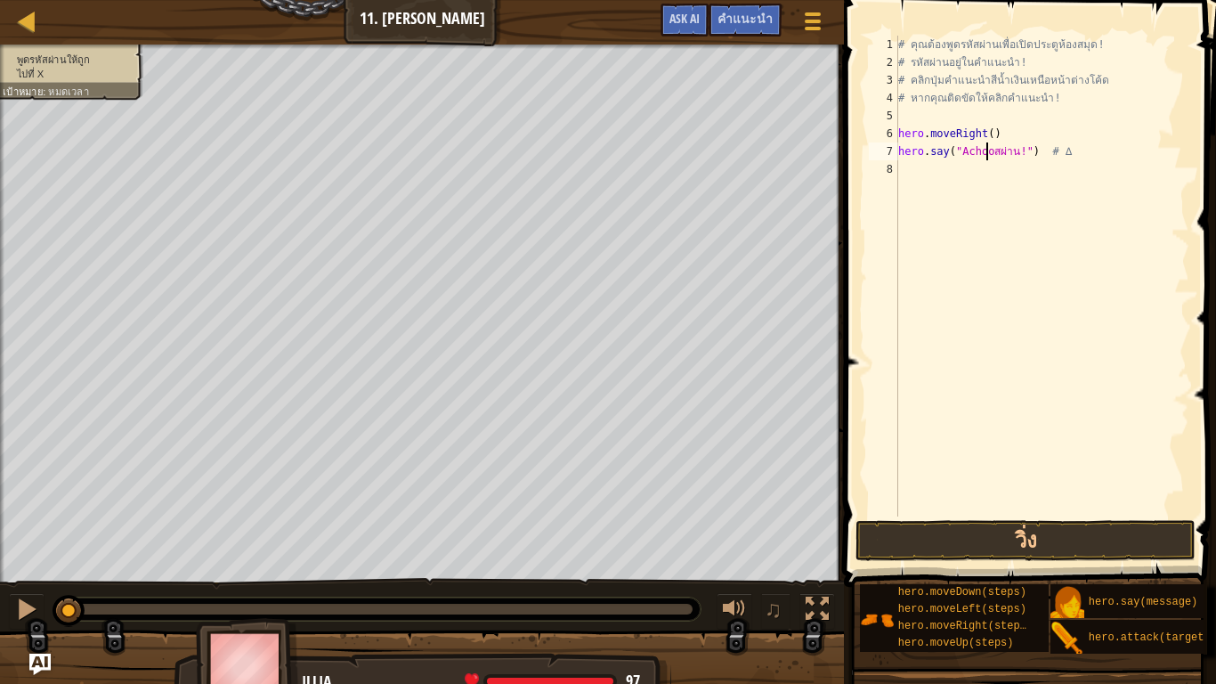
scroll to position [8, 8]
click at [1018, 150] on div "# คุณต้องพูดรหัสผ่านเพื่อเปิดประตูห้องสมุด! # รหัสผ่านอยู่ในคำแนะนำ! # คลิกปุ่ม…" at bounding box center [1042, 294] width 295 height 516
click at [991, 152] on div "# คุณต้องพูดรหัสผ่านเพื่อเปิดประตูห้องสมุด! # รหัสผ่านอยู่ในคำแนะนำ! # คลิกปุ่ม…" at bounding box center [1042, 294] width 295 height 516
click at [1044, 539] on button "วิ่ง" at bounding box center [1026, 540] width 340 height 41
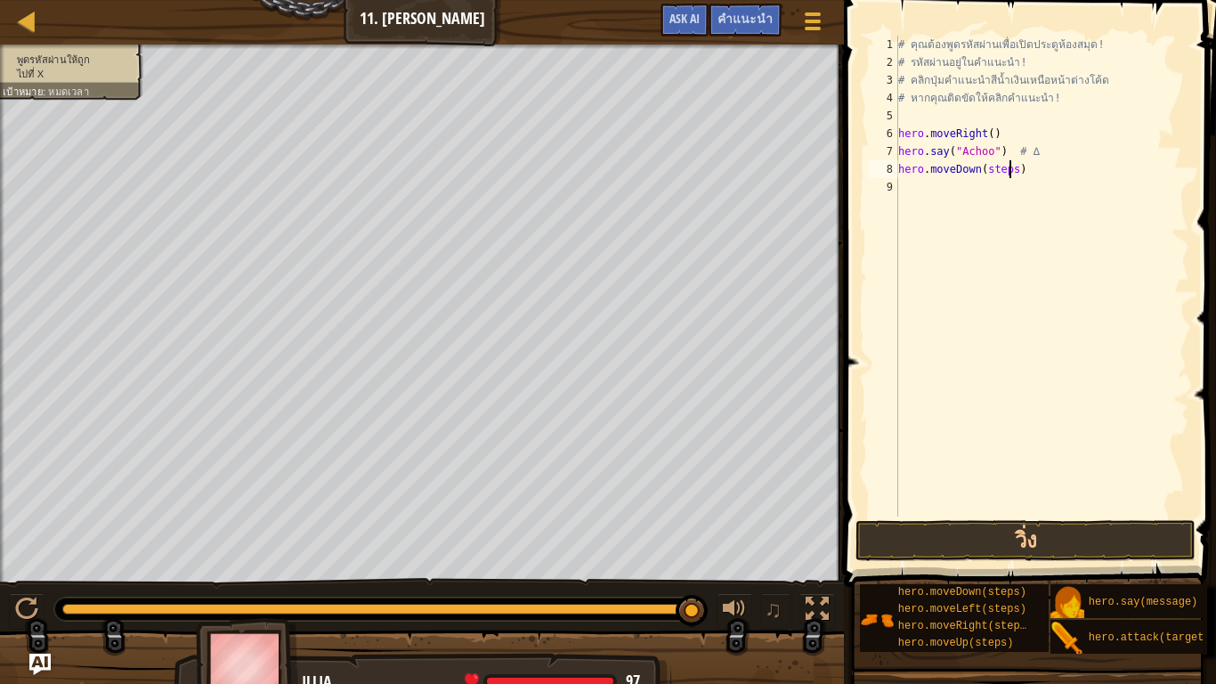
click at [1009, 171] on div "# คุณต้องพูดรหัสผ่านเพื่อเปิดประตูห้องสมุด! # รหัสผ่านอยู่ในคำแนะนำ! # คลิกปุ่ม…" at bounding box center [1042, 294] width 295 height 516
click at [996, 535] on button "วิ่ง" at bounding box center [1026, 540] width 340 height 41
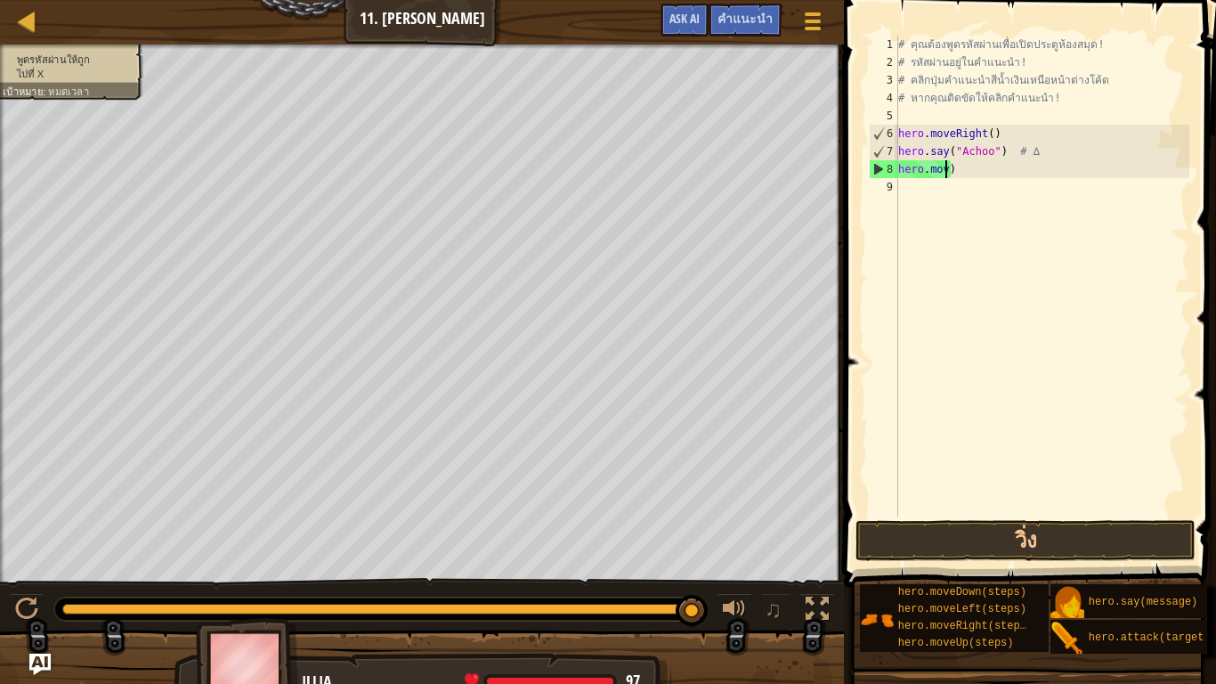
scroll to position [8, 2]
type textarea ")"
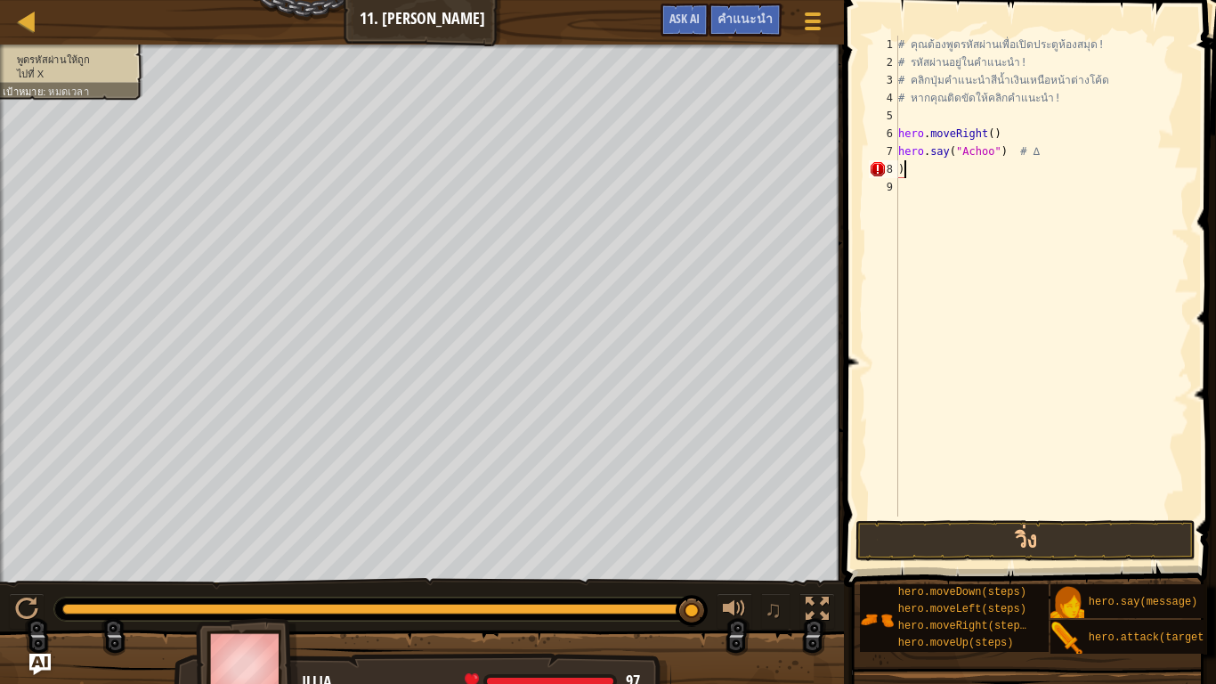
click at [939, 176] on div "# คุณต้องพูดรหัสผ่านเพื่อเปิดประตูห้องสมุด! # รหัสผ่านอยู่ในคำแนะนำ! # คลิกปุ่ม…" at bounding box center [1042, 294] width 295 height 516
drag, startPoint x: 1045, startPoint y: 152, endPoint x: 889, endPoint y: 154, distance: 155.8
click at [889, 154] on div "1 2 3 4 5 6 7 8 9 # คุณต้องพูดรหัสผ่านเพื่อเปิดประตูห้องสมุด! # รหัสผ่านอยู่ในค…" at bounding box center [1028, 276] width 324 height 481
click at [941, 542] on button "วิ่ง" at bounding box center [1026, 540] width 340 height 41
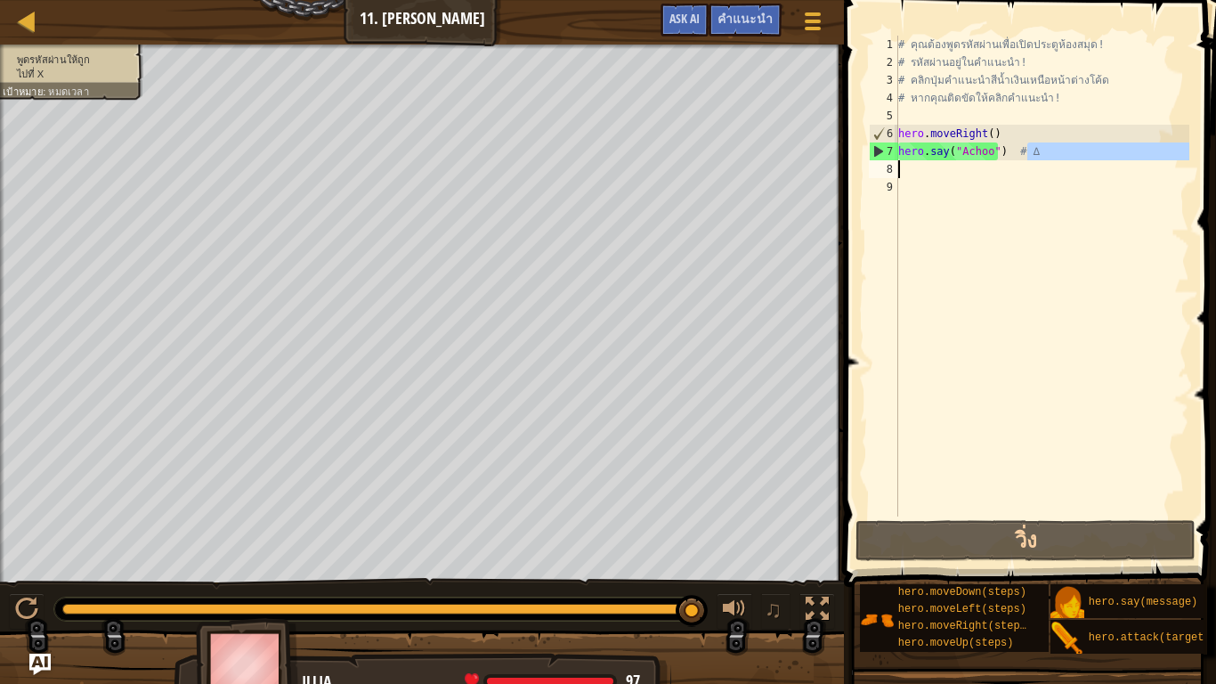
click at [1050, 171] on div "# คุณต้องพูดรหัสผ่านเพื่อเปิดประตูห้องสมุด! # รหัสผ่านอยู่ในคำแนะนำ! # คลิกปุ่ม…" at bounding box center [1042, 294] width 295 height 516
type textarea "hero.say("Achoo") # ∆"
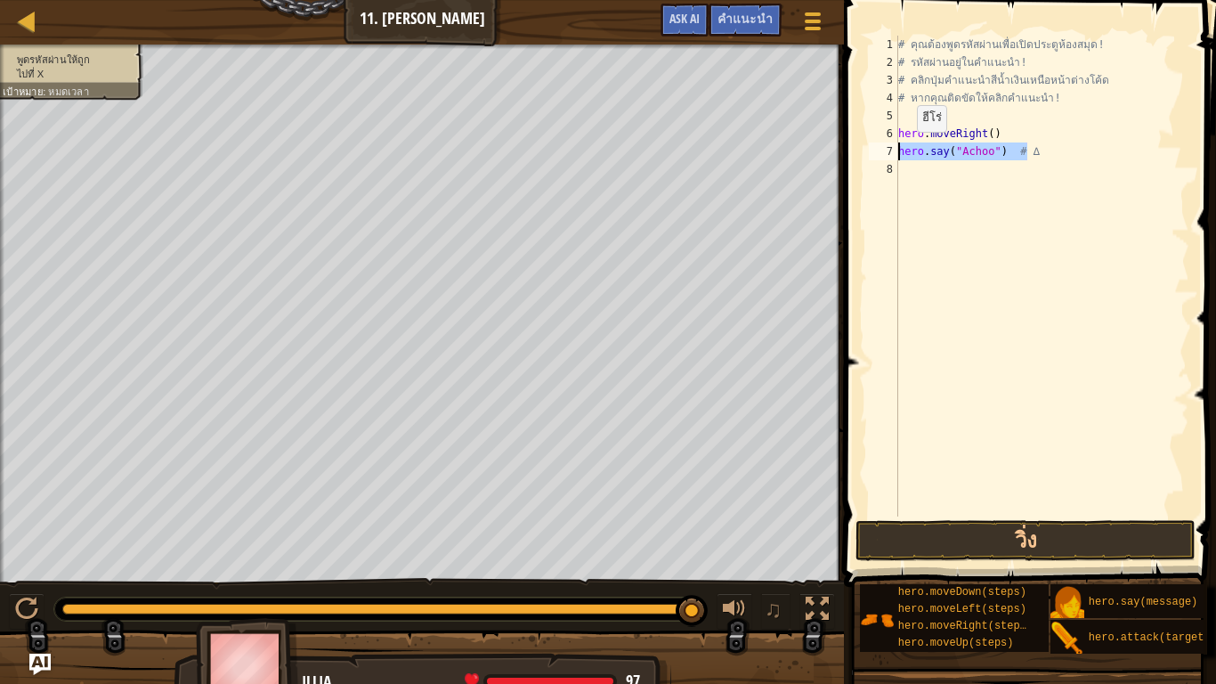
drag, startPoint x: 1033, startPoint y: 149, endPoint x: 882, endPoint y: 100, distance: 158.3
click at [883, 145] on div "hero.say("Achoo") # ∆ 1 2 3 4 5 6 7 8 # คุณต้องพูดรหัสผ่านเพื่อเปิดประตูห้องสมุ…" at bounding box center [1028, 276] width 324 height 481
click at [1013, 548] on button "วิ่ง" at bounding box center [1026, 540] width 340 height 41
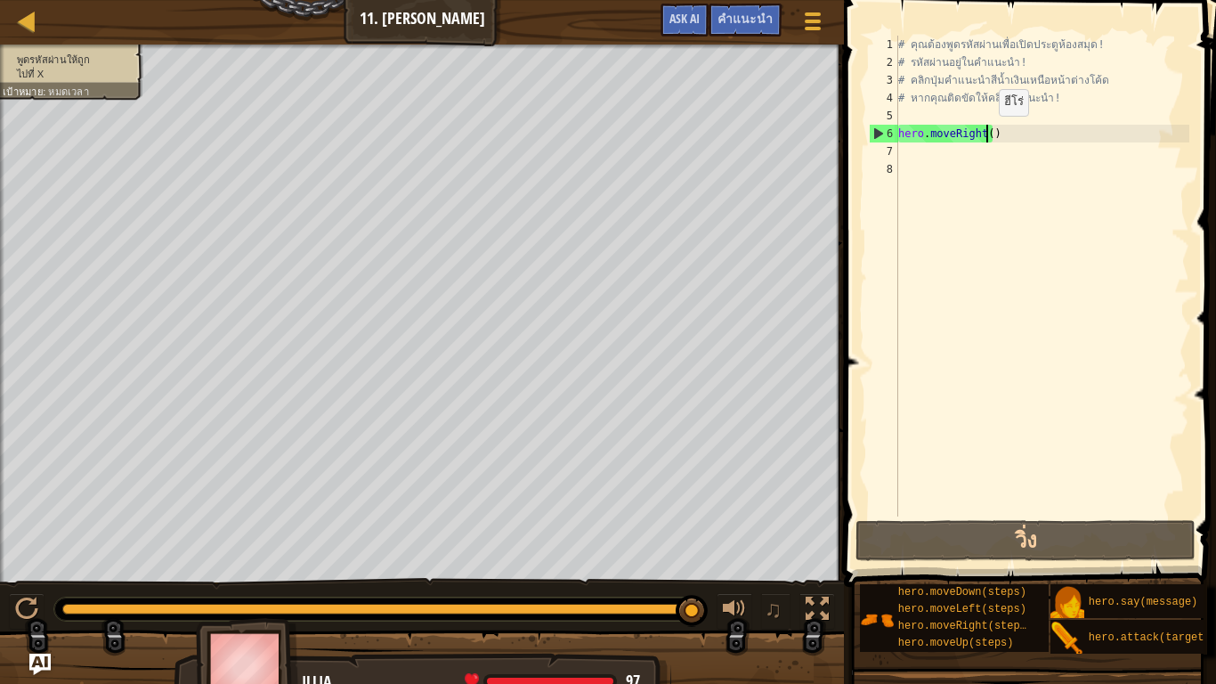
click at [984, 134] on div "# คุณต้องพูดรหัสผ่านเพื่อเปิดประตูห้องสมุด! # รหัสผ่านอยู่ในคำแนะนำ! # คลิกปุ่ม…" at bounding box center [1042, 294] width 295 height 516
type textarea "hero.moveRight()"
click at [1075, 386] on div "# คุณต้องพูดรหัสผ่านเพื่อเปิดประตูห้องสมุด! # รหัสผ่านอยู่ในคำแนะนำ! # คลิกปุ่ม…" at bounding box center [1042, 294] width 295 height 516
click at [984, 134] on div "# คุณต้องพูดรหัสผ่านเพื่อเปิดประตูห้องสมุด! # รหัสผ่านอยู่ในคำแนะนำ! # คลิกปุ่ม…" at bounding box center [1042, 294] width 295 height 516
click at [987, 133] on div "# คุณต้องพูดรหัสผ่านเพื่อเปิดประตูห้องสมุด! # รหัสผ่านอยู่ในคำแนะนำ! # คลิกปุ่ม…" at bounding box center [1042, 276] width 295 height 481
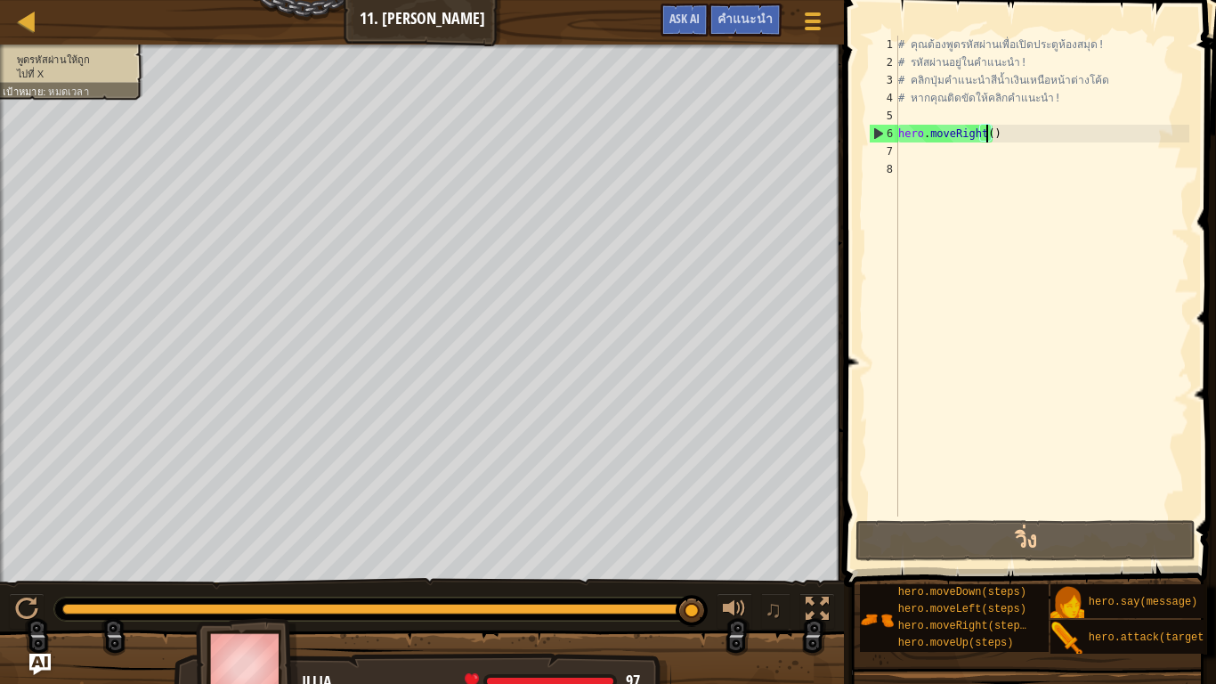
type textarea "hero.moveRight(1)"
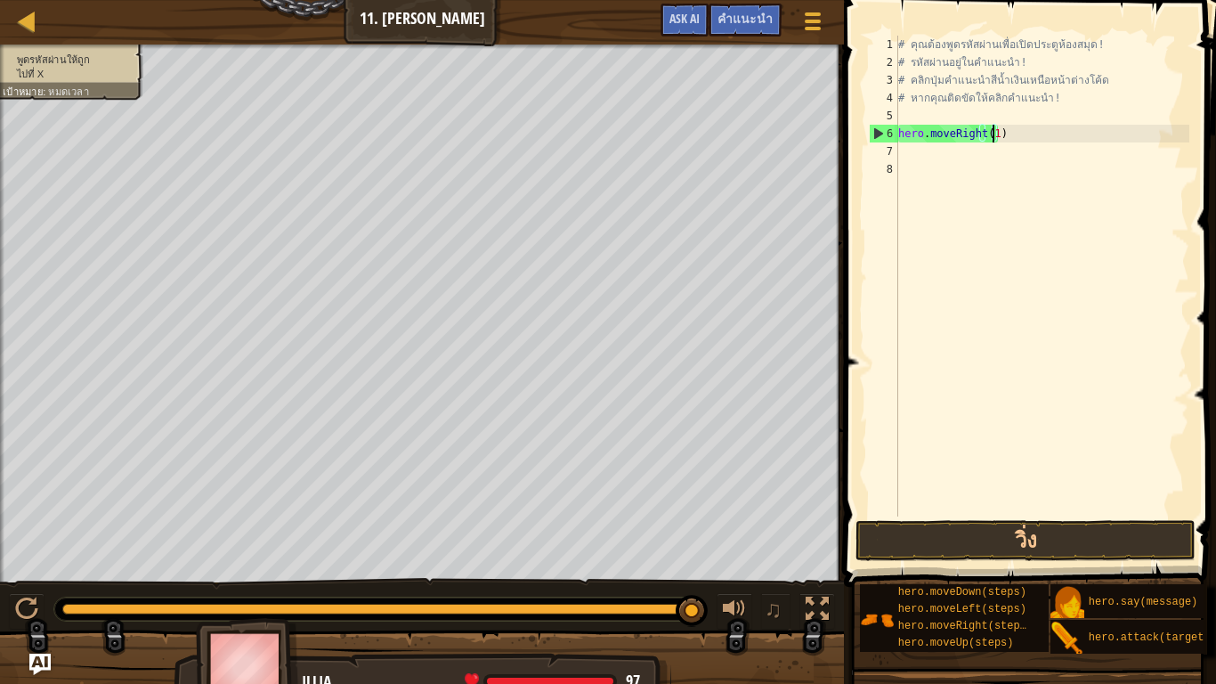
scroll to position [8, 7]
click at [910, 150] on div "# คุณต้องพูดรหัสผ่านเพื่อเปิดประตูห้องสมุด! # รหัสผ่านอยู่ในคำแนะนำ! # คลิกปุ่ม…" at bounding box center [1042, 294] width 295 height 516
click at [991, 153] on div "# คุณต้องพูดรหัสผ่านเพื่อเปิดประตูห้องสมุด! # รหัสผ่านอยู่ในคำแนะนำ! # คลิกปุ่ม…" at bounding box center [1042, 276] width 295 height 481
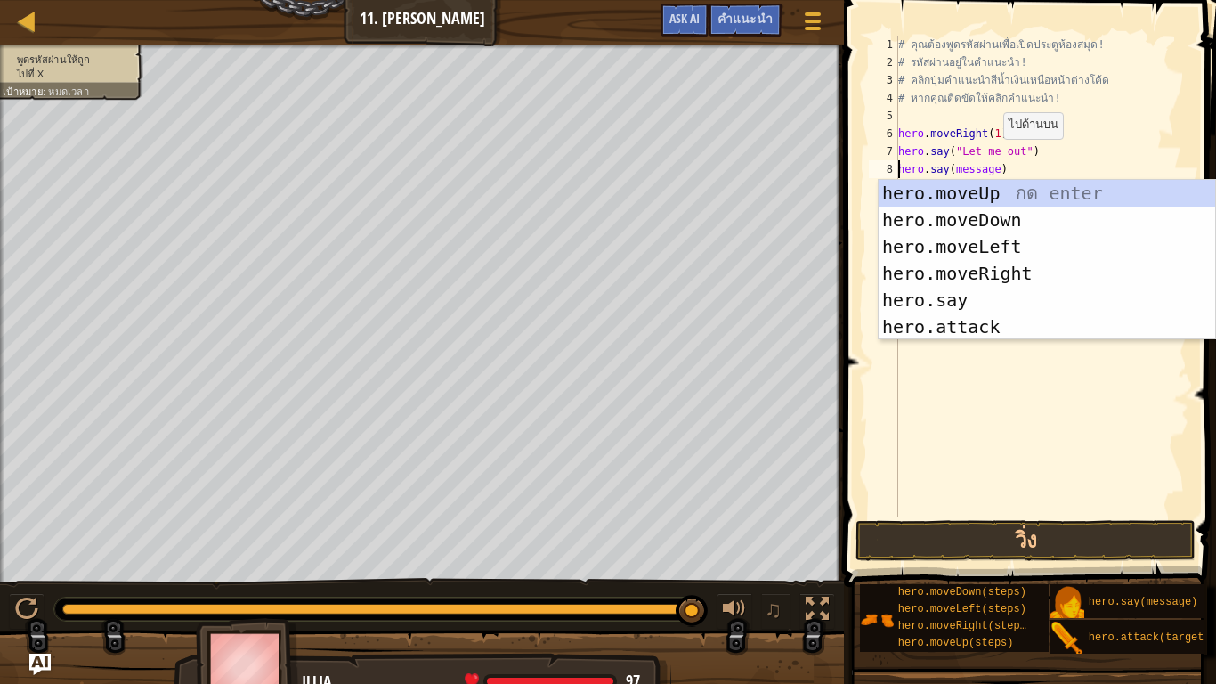
scroll to position [8, 7]
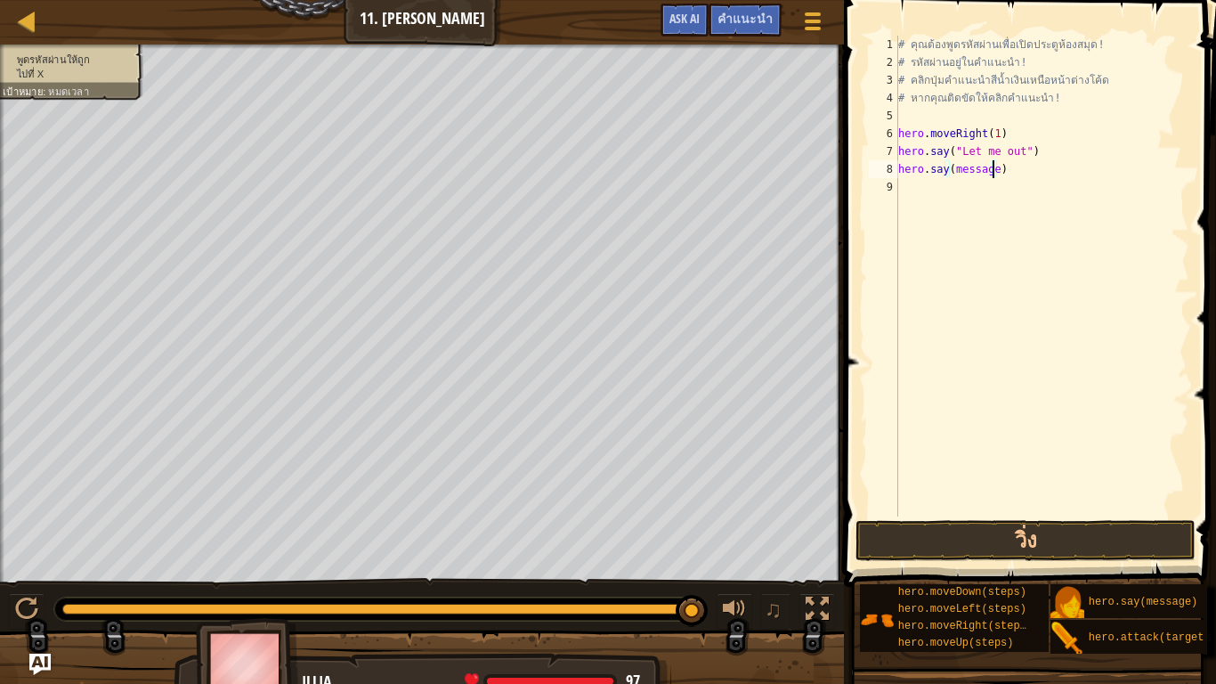
click at [991, 170] on div "# คุณต้องพูดรหัสผ่านเพื่อเปิดประตูห้องสมุด! # รหัสผ่านอยู่ในคำแนะนำ! # คลิกปุ่ม…" at bounding box center [1042, 294] width 295 height 516
click at [1018, 191] on div "# คุณต้องพูดรหัสผ่านเพื่อเปิดประตูห้องสมุด! # รหัสผ่านอยู่ในคำแนะนำ! # คลิกปุ่ม…" at bounding box center [1045, 294] width 289 height 516
click at [1025, 191] on div "# คุณต้องพูดรหัสผ่านเพื่อเปิดประตูห้องสมุด! # รหัสผ่านอยู่ในคำแนะนำ! # คลิกปุ่ม…" at bounding box center [1045, 294] width 289 height 516
type textarea "hero.moveRight(1)"
click at [939, 532] on button "วิ่ง" at bounding box center [1026, 540] width 340 height 41
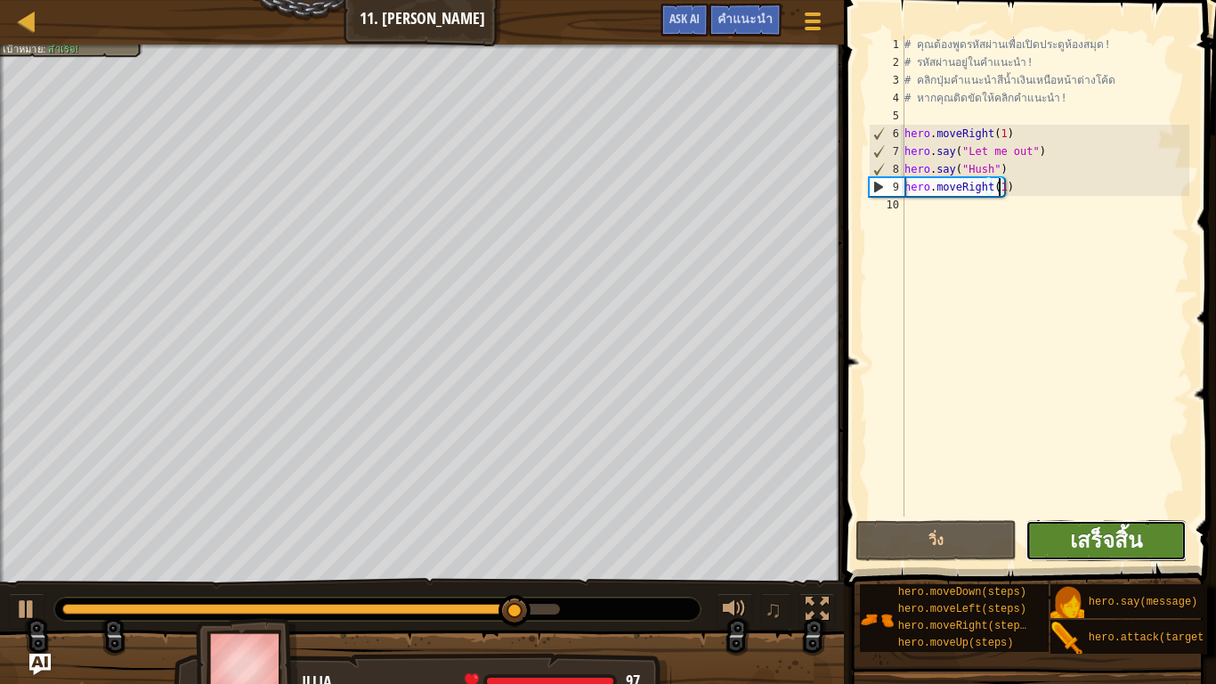
click at [1106, 546] on span "เสร็จสิ้น" at bounding box center [1106, 539] width 72 height 28
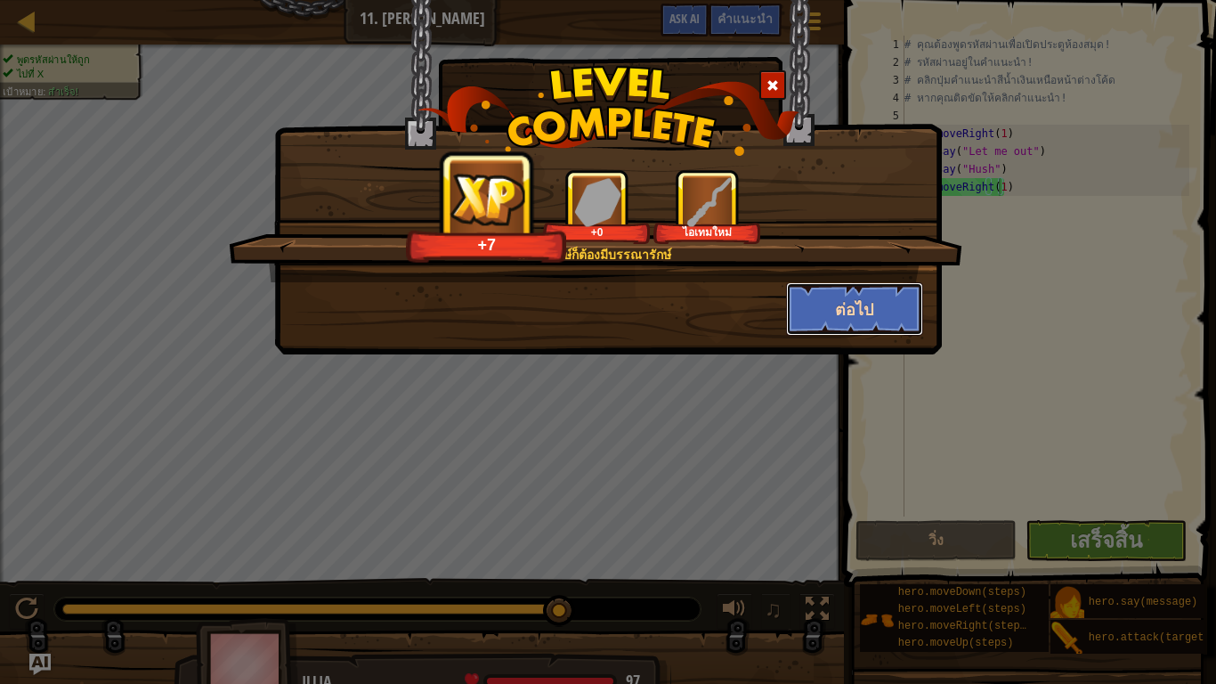
click at [853, 302] on button "ต่อไป" at bounding box center [855, 308] width 138 height 53
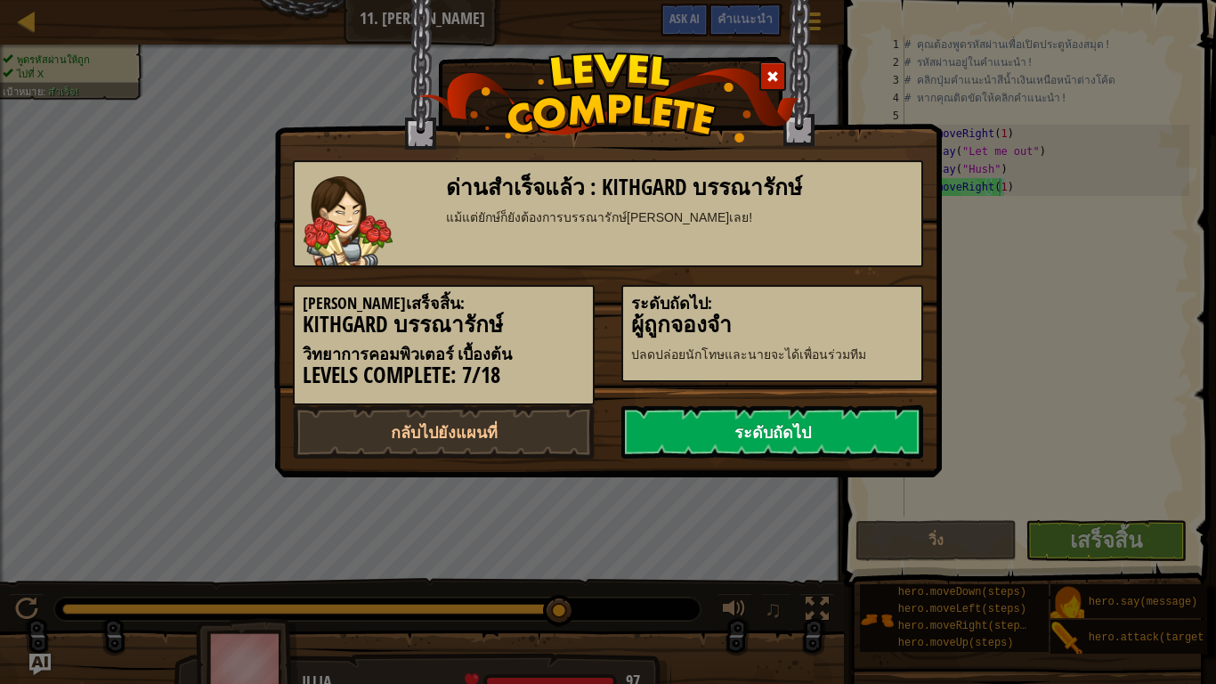
click at [853, 431] on link "ระดับถัดไป" at bounding box center [773, 431] width 302 height 53
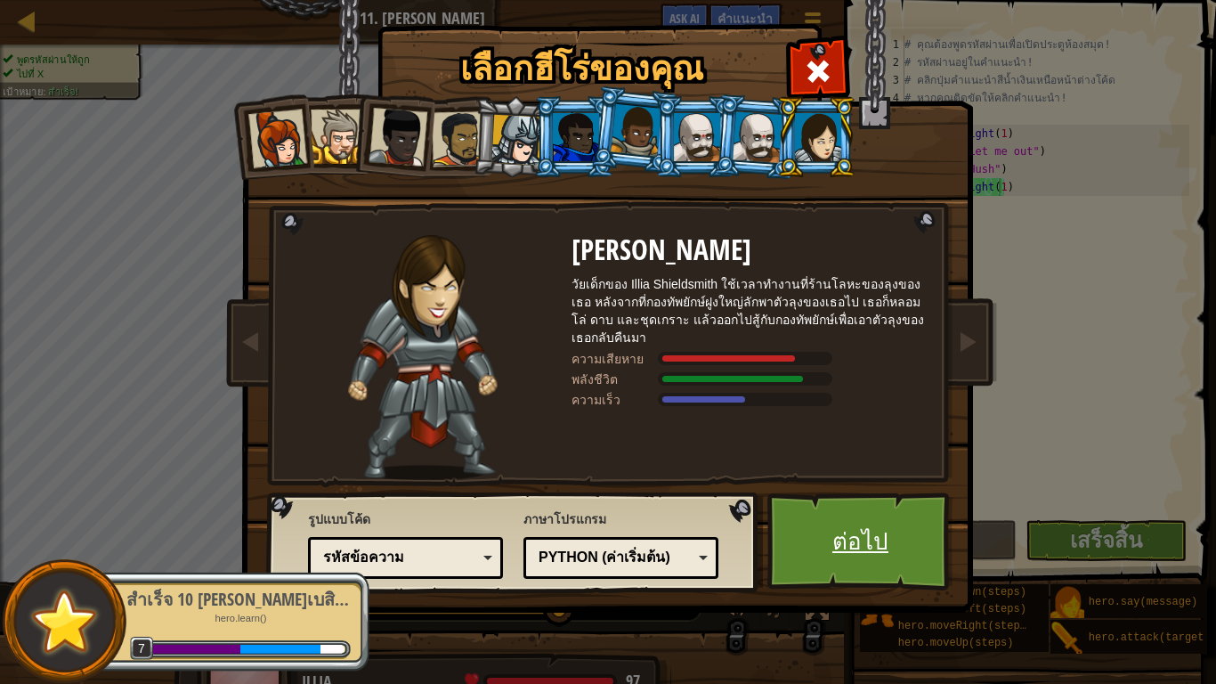
click at [809, 508] on link "ต่อไป" at bounding box center [861, 541] width 186 height 98
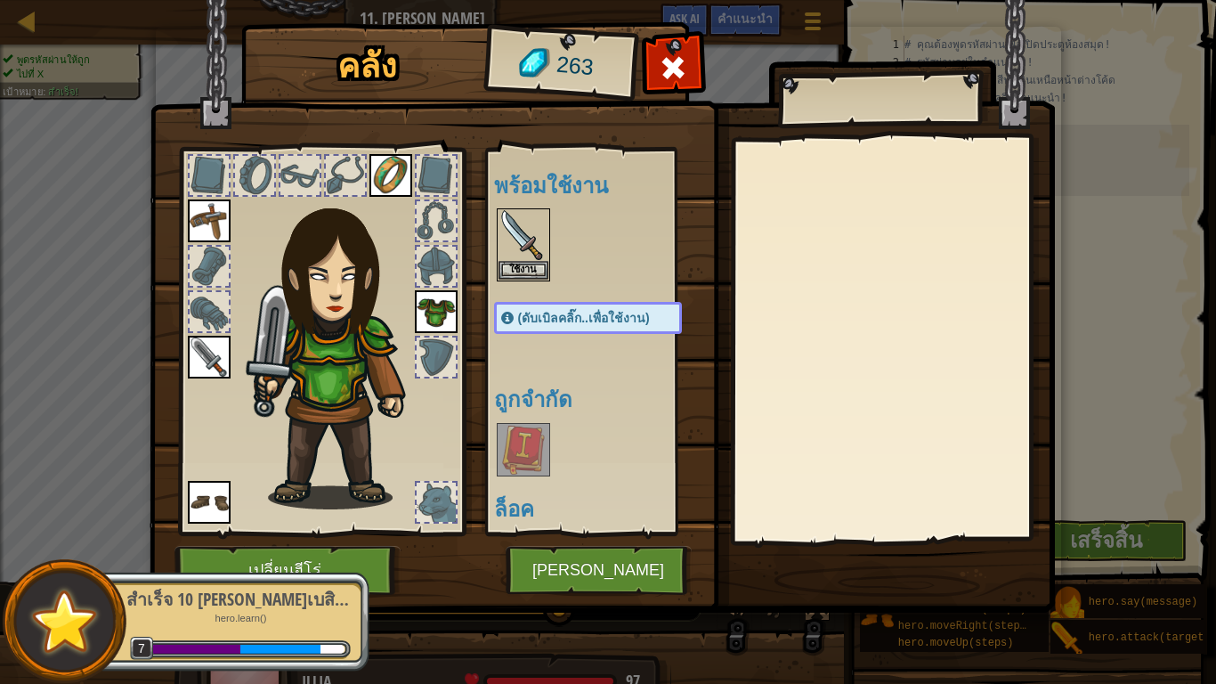
click at [429, 293] on img at bounding box center [436, 311] width 43 height 43
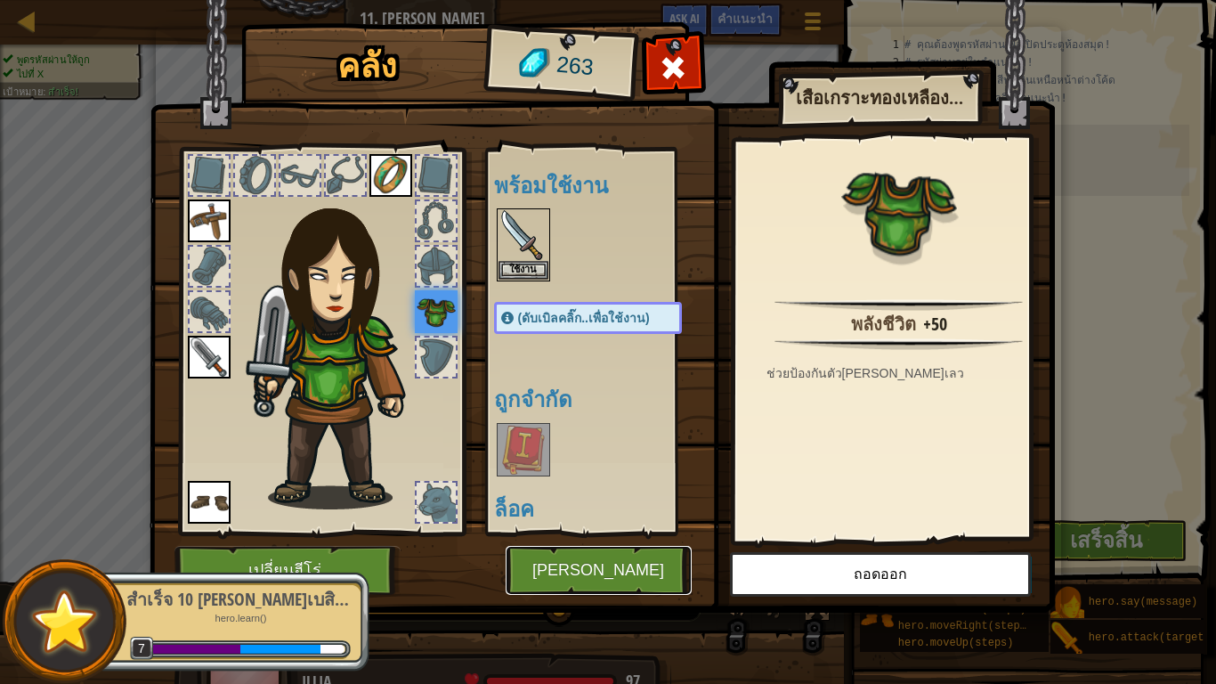
click at [558, 563] on button "[PERSON_NAME]" at bounding box center [599, 570] width 186 height 49
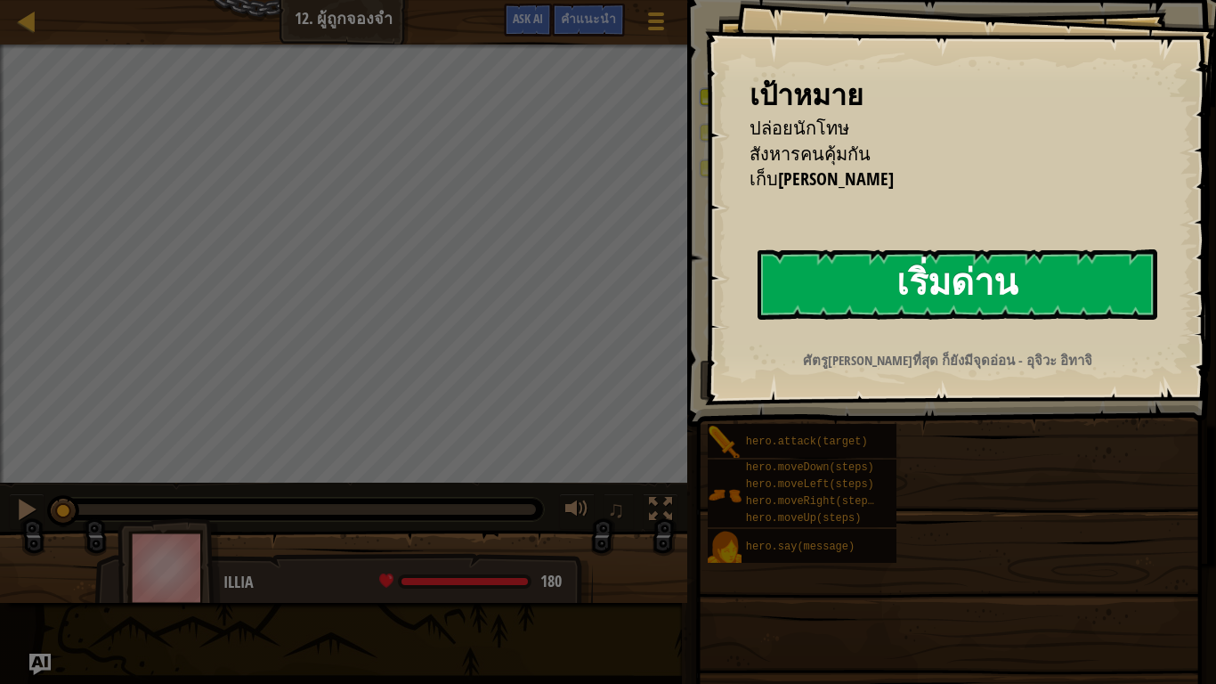
click at [972, 285] on button "เริ่มด่าน" at bounding box center [958, 284] width 400 height 70
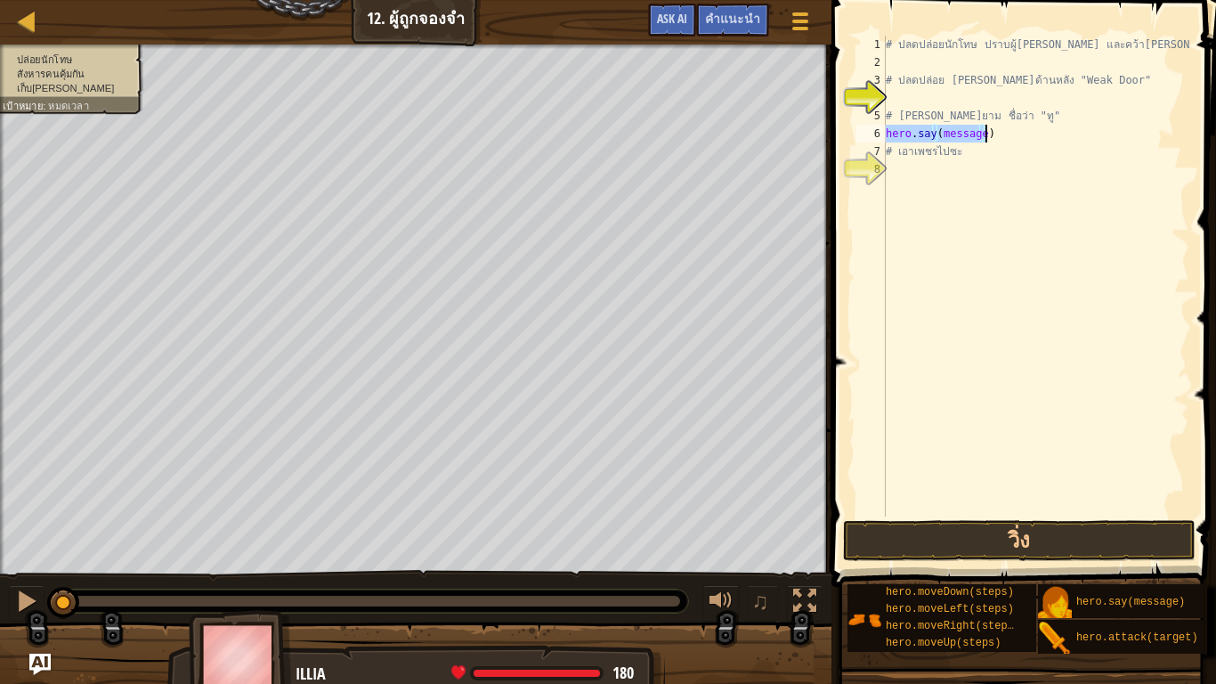
click at [977, 131] on div "# ปลดปล่อยนักโทษ ปราบผู้[PERSON_NAME] และคว้า[PERSON_NAME] # ปลดปล่อย Patrick จ…" at bounding box center [1035, 276] width 307 height 481
drag, startPoint x: 979, startPoint y: 136, endPoint x: 1031, endPoint y: 169, distance: 62.0
click at [982, 135] on div "# ปลดปล่อยนักโทษ ปราบผู้[PERSON_NAME] และคว้า[PERSON_NAME] # ปลดปล่อย Patrick จ…" at bounding box center [1035, 294] width 307 height 516
type textarea "hero.say("Hi")"
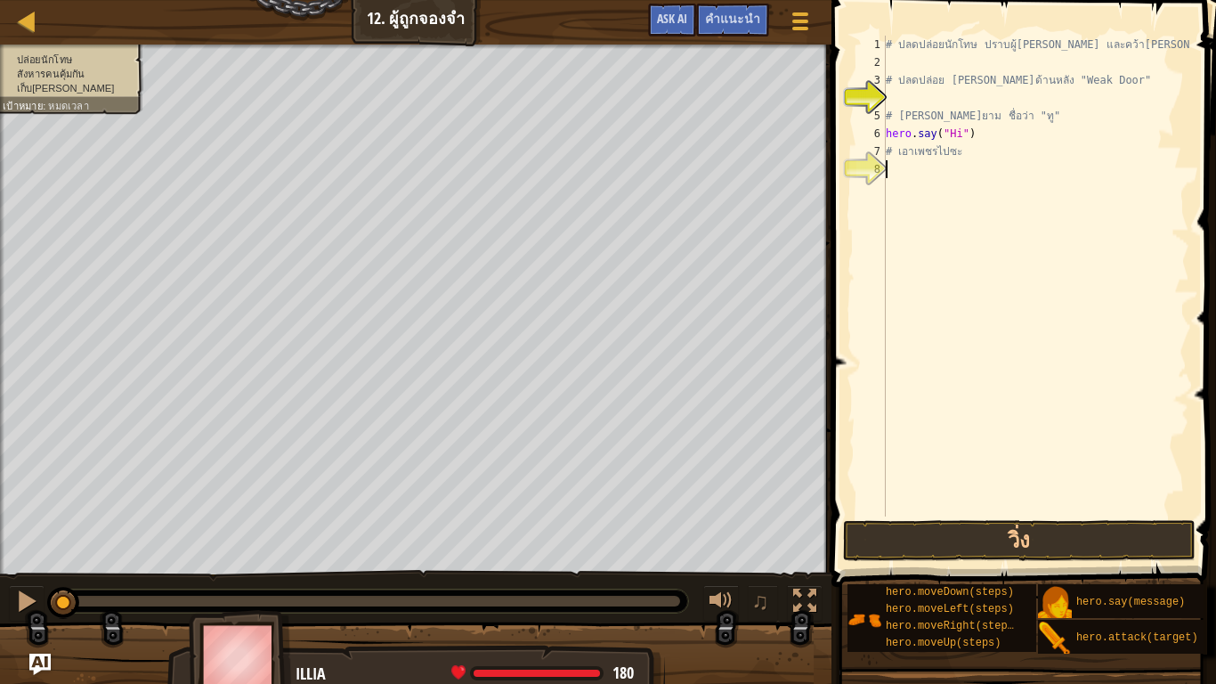
click at [926, 246] on div "# ปลดปล่อยนักโทษ ปราบผู้[PERSON_NAME] และคว้า[PERSON_NAME] # ปลดปล่อย Patrick จ…" at bounding box center [1035, 294] width 307 height 516
drag, startPoint x: 962, startPoint y: 531, endPoint x: 1002, endPoint y: 532, distance: 40.1
click at [994, 532] on button "วิ่ง" at bounding box center [1019, 540] width 353 height 41
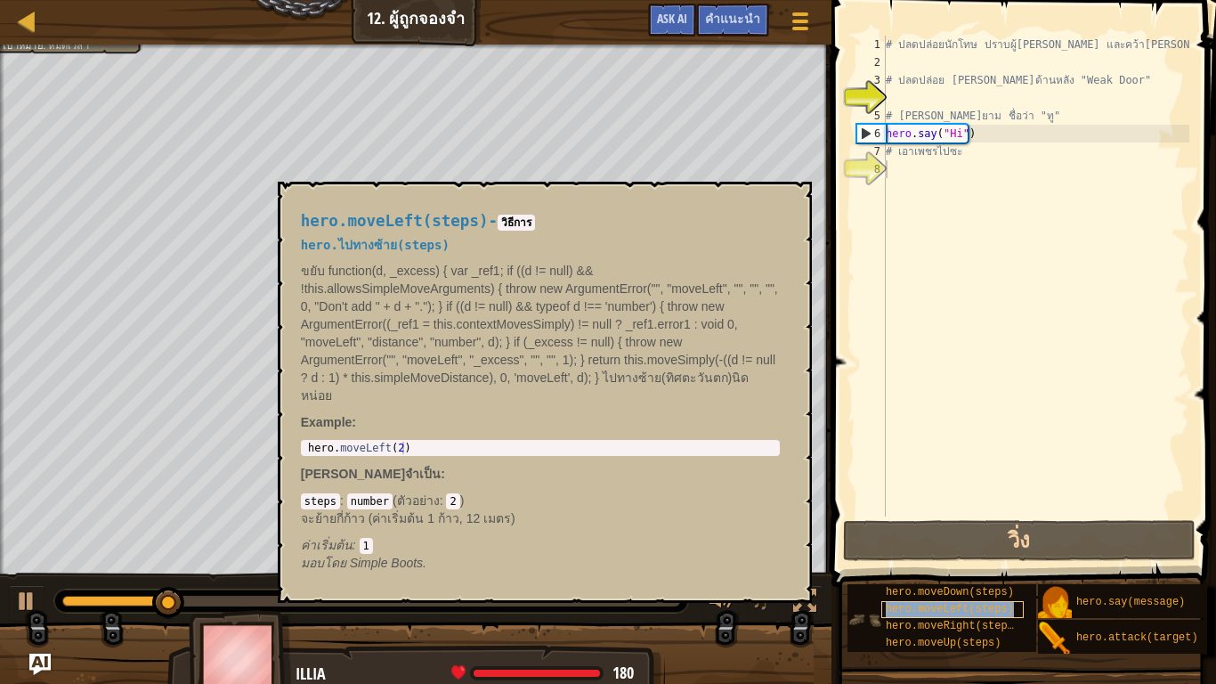
click at [929, 563] on span "hero.moveLeft(steps)" at bounding box center [950, 609] width 128 height 12
click at [984, 487] on div "# ปลดปล่อยนักโทษ ปราบผู้[PERSON_NAME] และคว้า[PERSON_NAME] # ปลดปล่อย Patrick จ…" at bounding box center [1035, 294] width 307 height 516
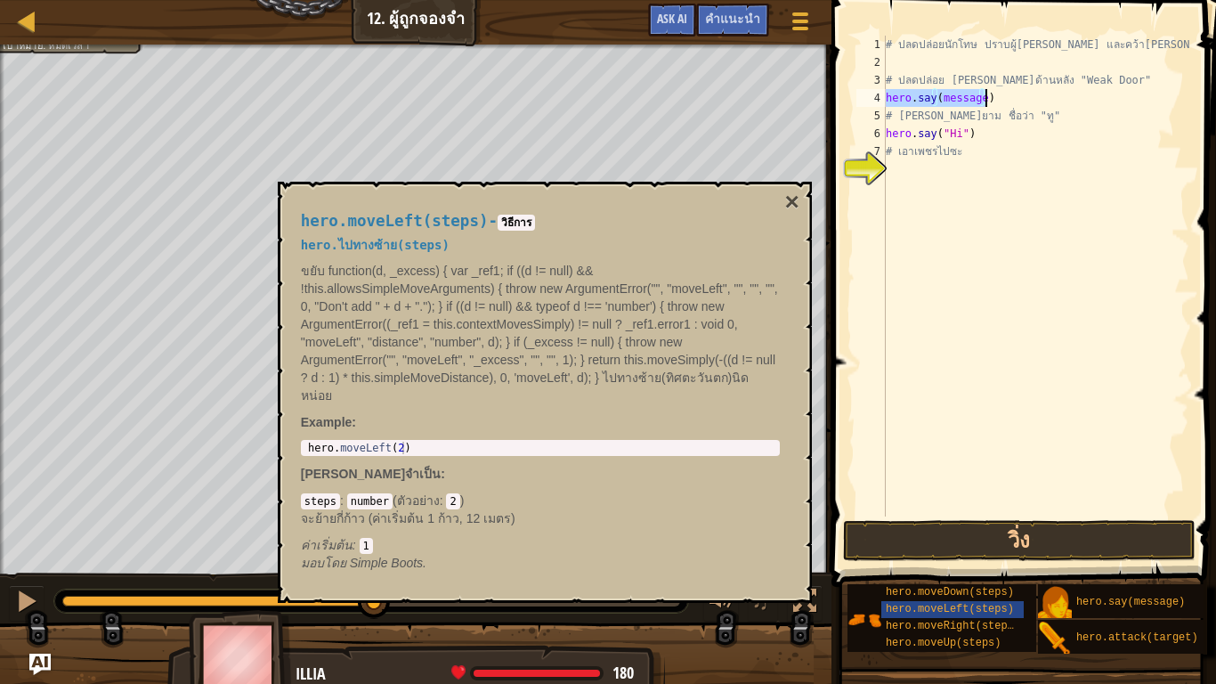
click at [981, 98] on div "# ปลดปล่อยนักโทษ ปราบผู้[PERSON_NAME] และคว้า[PERSON_NAME] # ปลดปล่อย Patrick จ…" at bounding box center [1035, 276] width 307 height 481
click at [1010, 532] on button "วิ่ง" at bounding box center [1019, 540] width 353 height 41
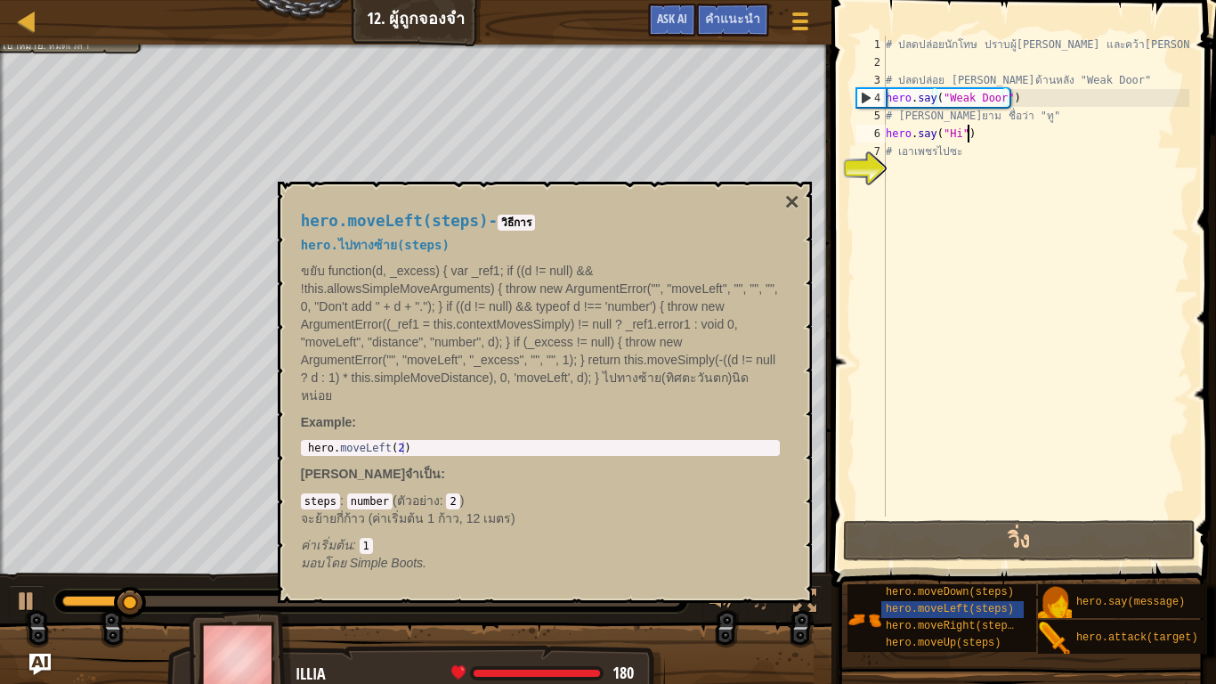
click at [965, 136] on div "# ปลดปล่อยนักโทษ ปราบผู้[PERSON_NAME] และคว้า[PERSON_NAME] # ปลดปล่อย Patrick จ…" at bounding box center [1035, 294] width 307 height 516
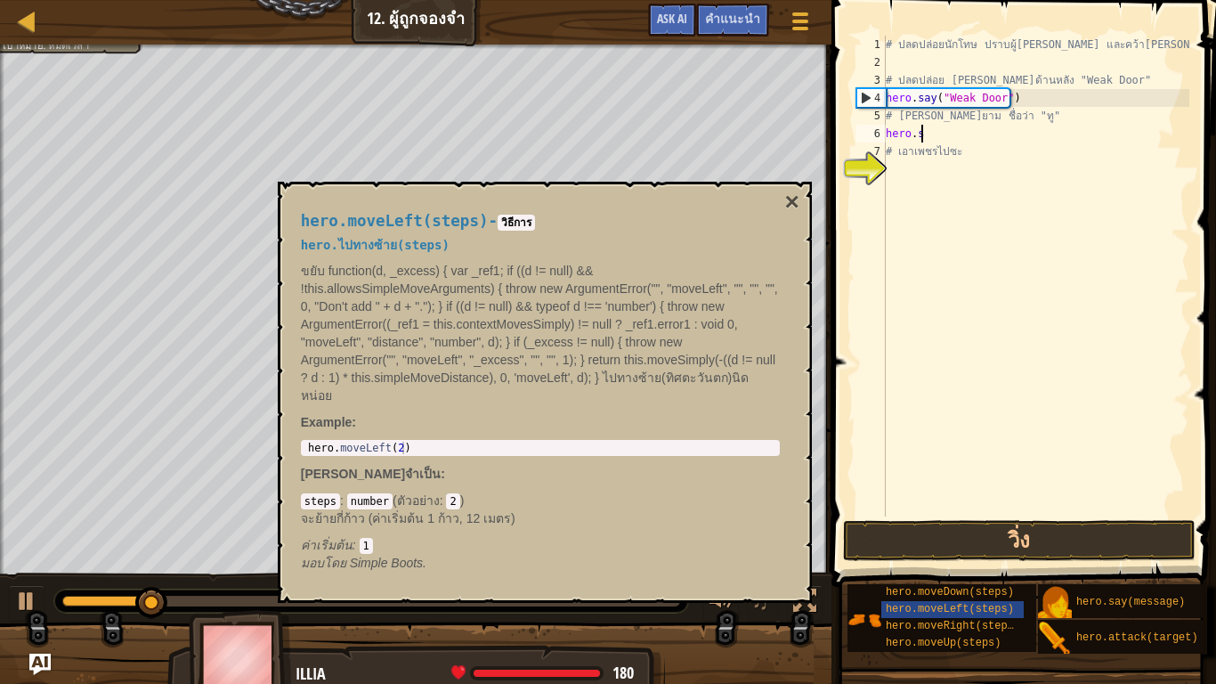
scroll to position [8, 0]
type textarea "h"
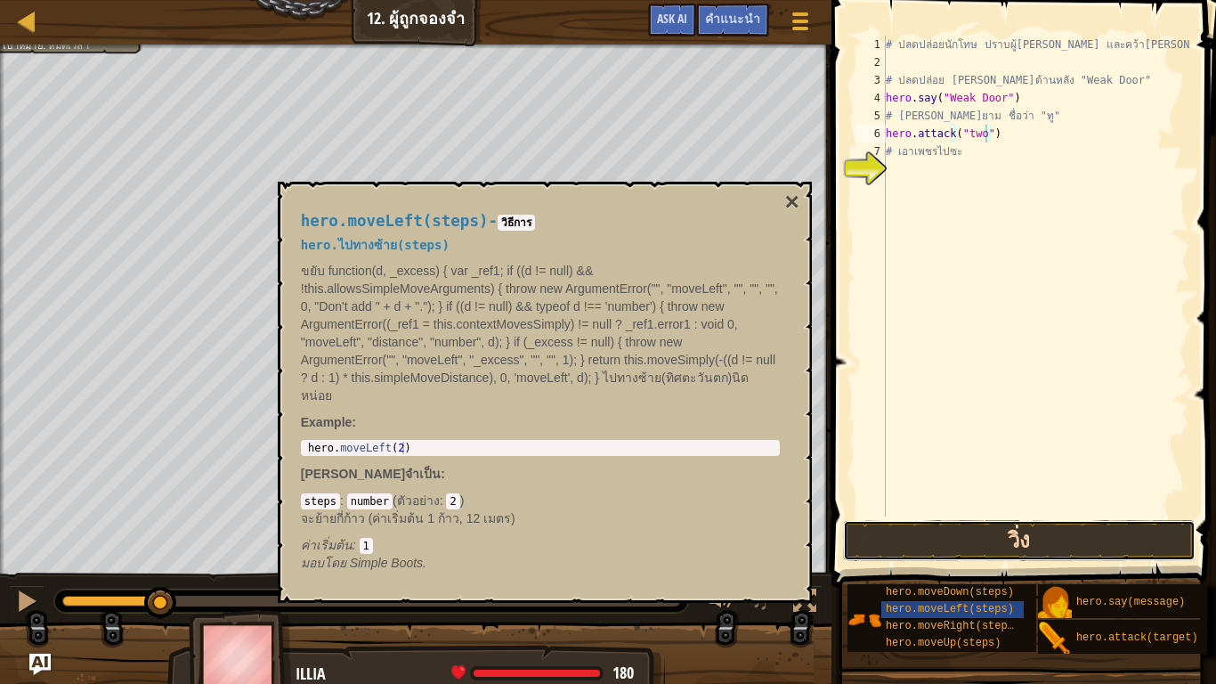
click at [988, 546] on button "วิ่ง" at bounding box center [1019, 540] width 353 height 41
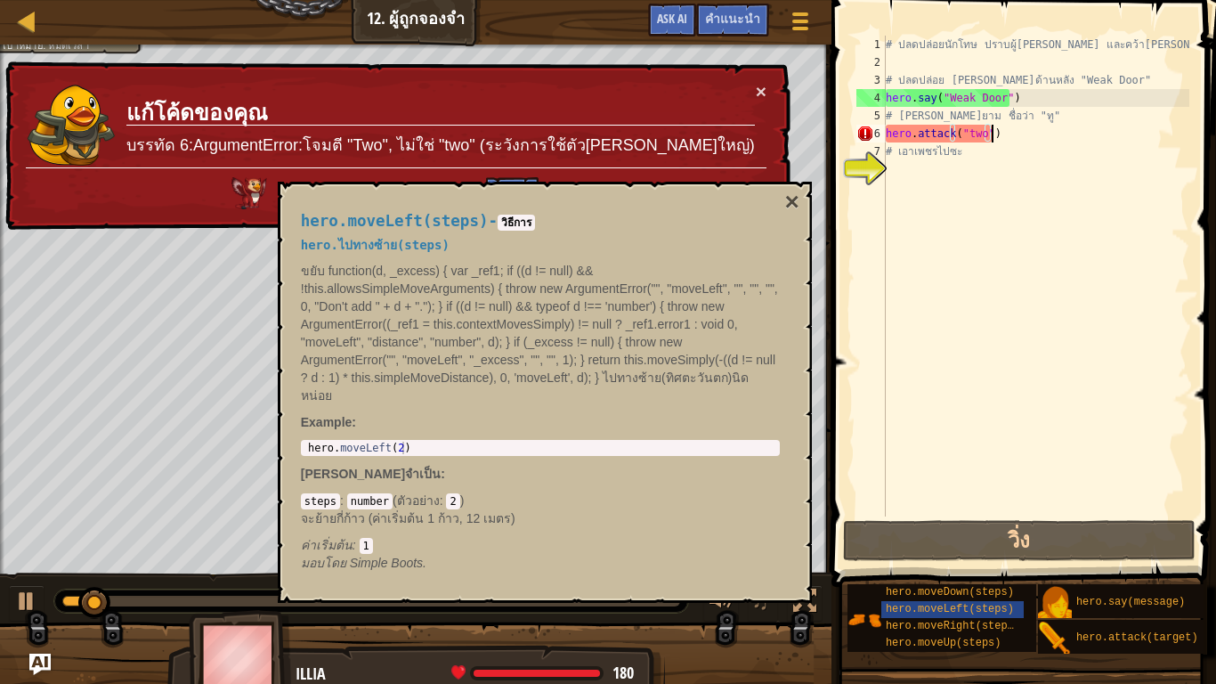
click at [1006, 140] on div "# ปลดปล่อยนักโทษ ปราบผู้[PERSON_NAME] และคว้า[PERSON_NAME] # ปลดปล่อย Patrick จ…" at bounding box center [1035, 294] width 307 height 516
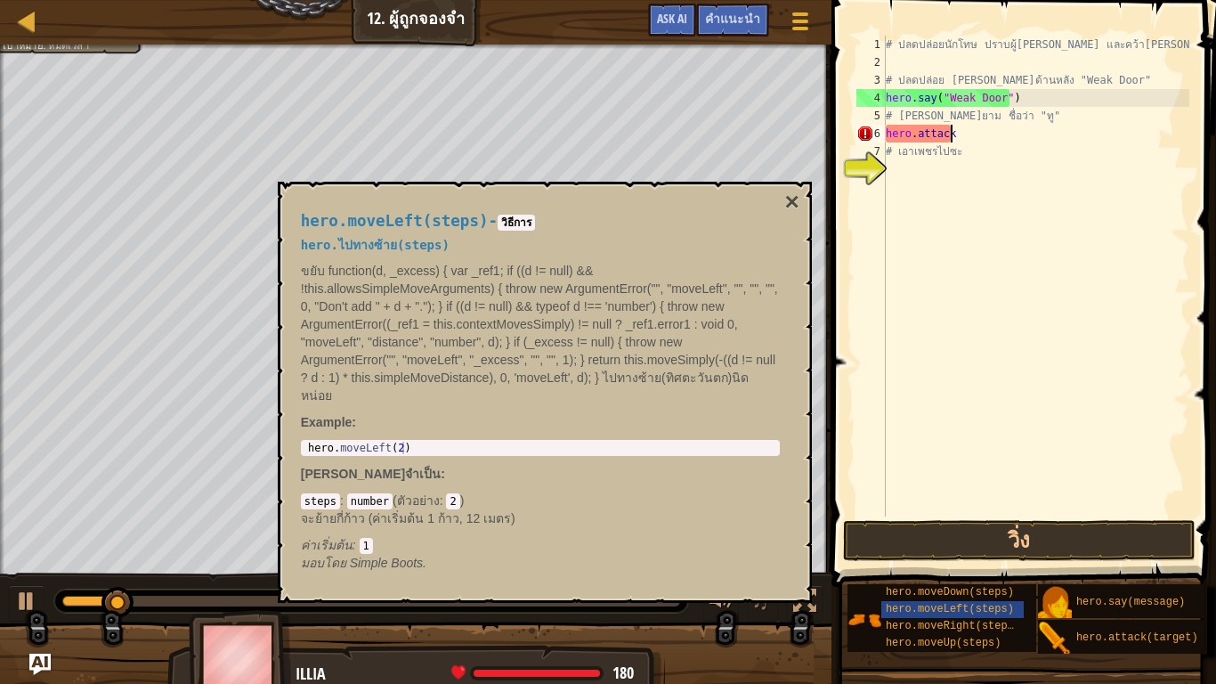
scroll to position [8, 2]
type textarea "h"
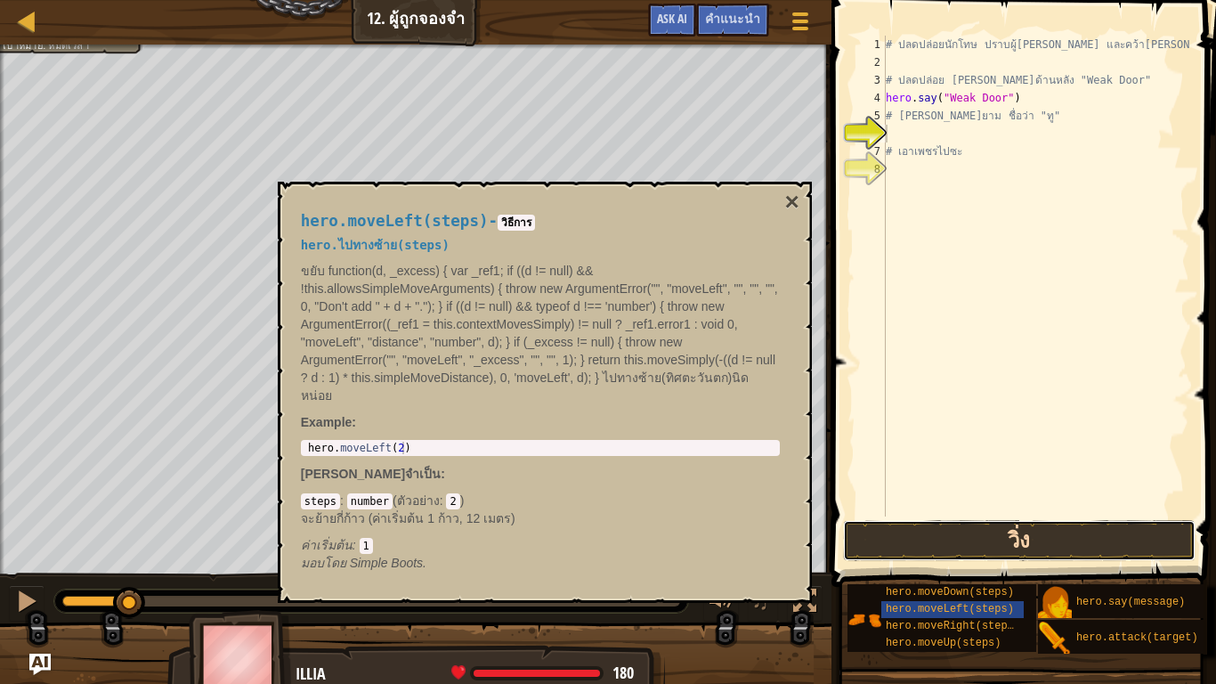
click at [952, 524] on button "วิ่ง" at bounding box center [1019, 540] width 353 height 41
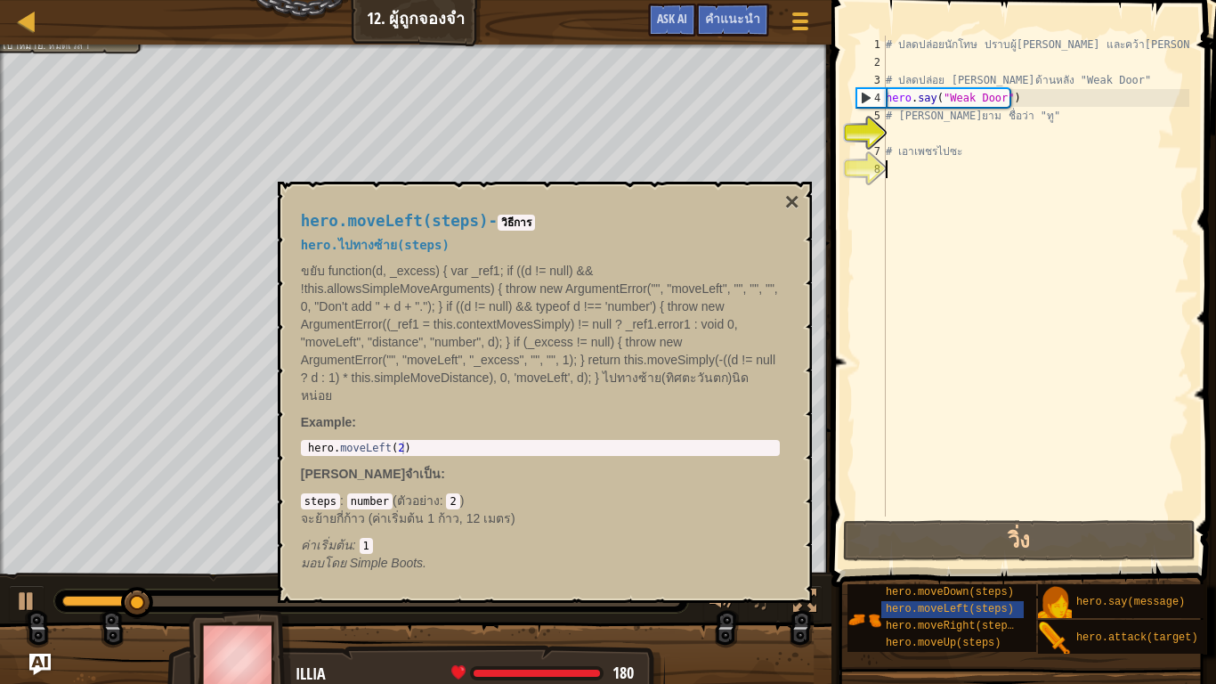
click at [986, 453] on div "# ปลดปล่อยนักโทษ ปราบผู้[PERSON_NAME] และคว้า[PERSON_NAME] # ปลดปล่อย Patrick จ…" at bounding box center [1035, 294] width 307 height 516
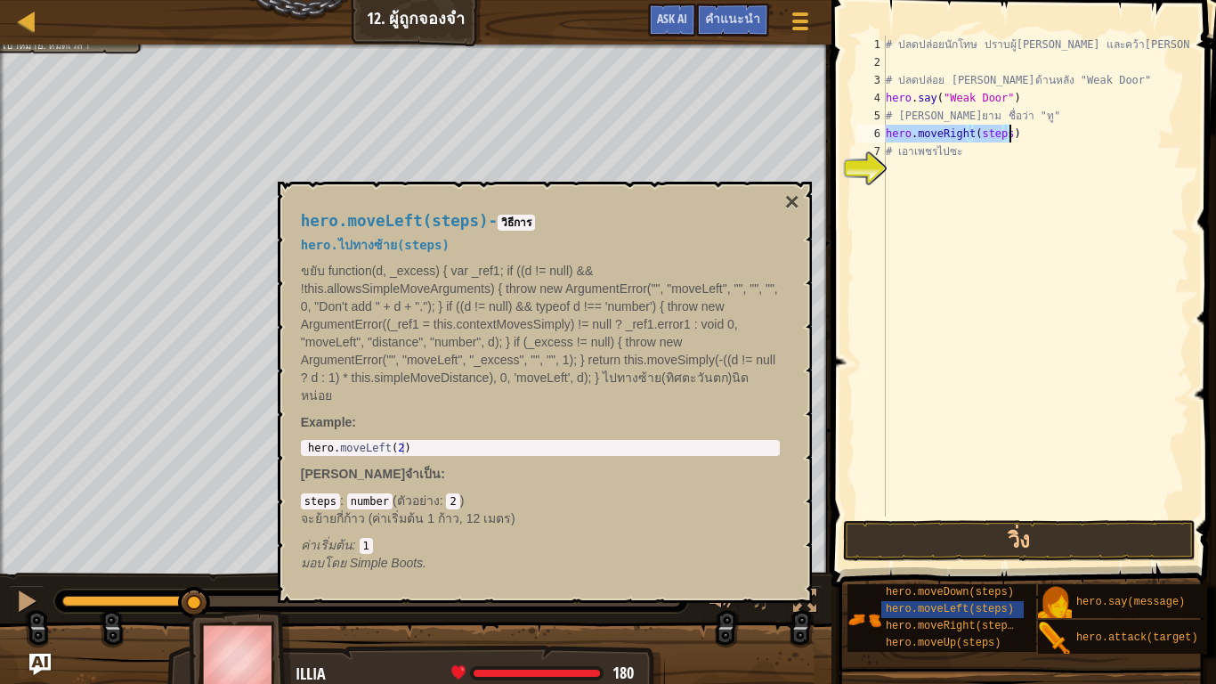
drag, startPoint x: 1003, startPoint y: 128, endPoint x: 1005, endPoint y: 140, distance: 11.9
click at [1004, 128] on div "# ปลดปล่อยนักโทษ ปราบผู้[PERSON_NAME] และคว้า[PERSON_NAME] # ปลดปล่อย Patrick จ…" at bounding box center [1035, 276] width 307 height 481
type textarea "hero.moveRight(1)"
click at [1115, 551] on button "วิ่ง" at bounding box center [1019, 540] width 353 height 41
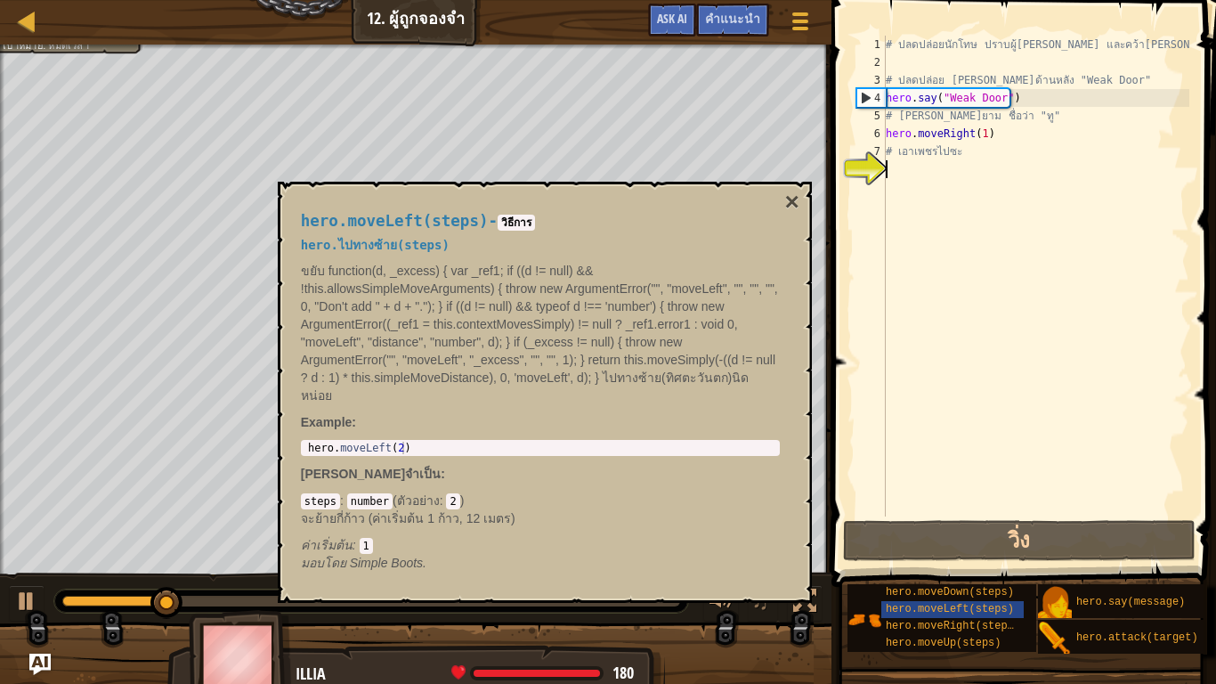
click at [972, 465] on div "# ปลดปล่อยนักโทษ ปราบผู้[PERSON_NAME] และคว้า[PERSON_NAME] # ปลดปล่อย Patrick จ…" at bounding box center [1035, 294] width 307 height 516
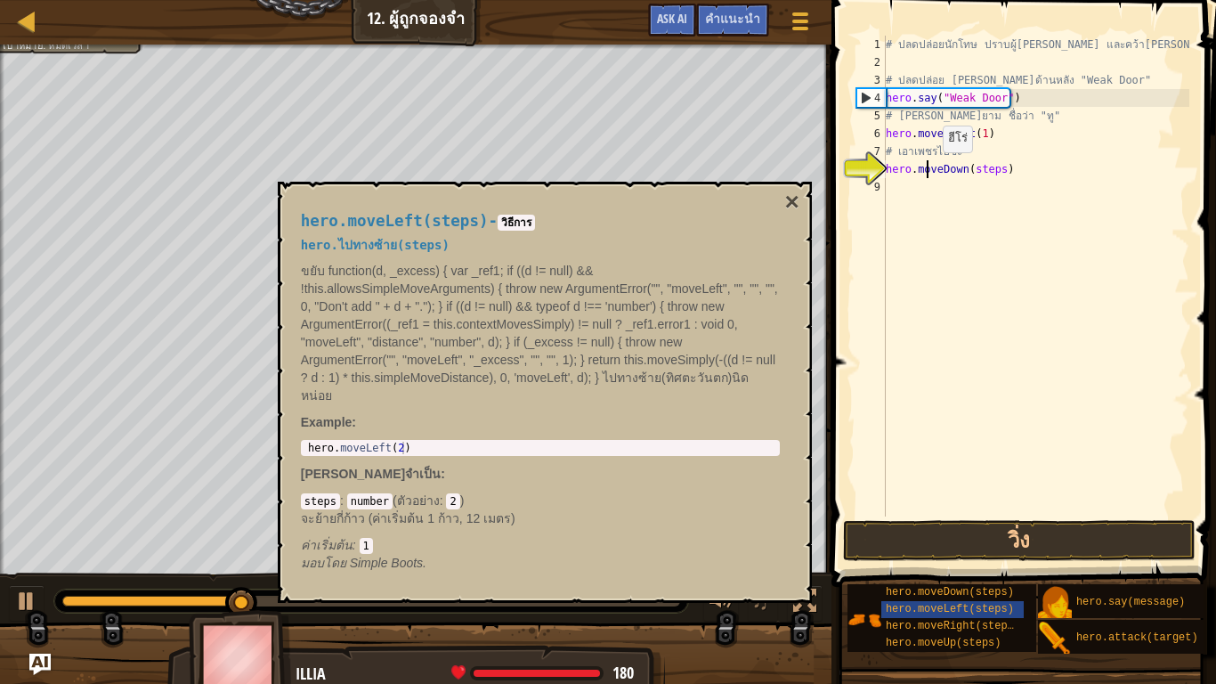
click at [928, 170] on div "# ปลดปล่อยนักโทษ ปราบผู้[PERSON_NAME] และคว้า[PERSON_NAME] # ปลดปล่อย Patrick จ…" at bounding box center [1035, 294] width 307 height 516
click at [998, 171] on div "# ปลดปล่อยนักโทษ ปราบผู้[PERSON_NAME] และคว้า[PERSON_NAME] # ปลดปล่อย Patrick จ…" at bounding box center [1035, 294] width 307 height 516
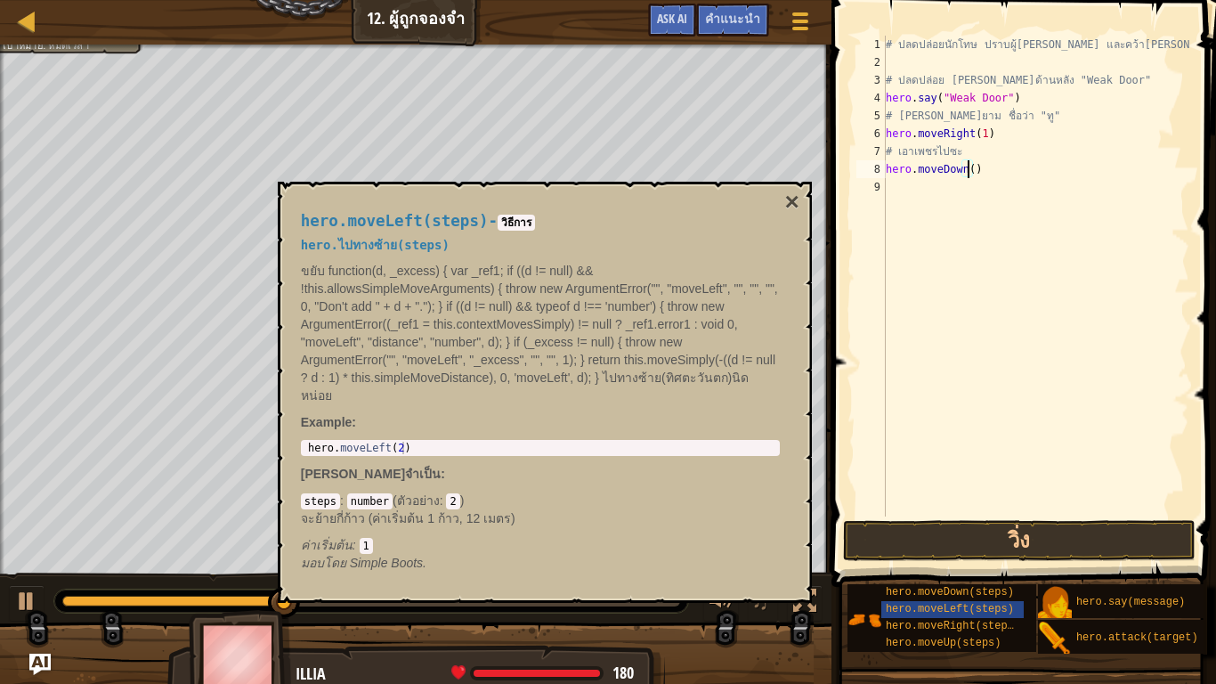
scroll to position [8, 6]
click at [1035, 543] on button "วิ่ง" at bounding box center [1019, 540] width 353 height 41
click at [983, 190] on div "# ปลดปล่อยนักโทษ ปราบผู้[PERSON_NAME] และคว้า[PERSON_NAME] # ปลดปล่อย Patrick จ…" at bounding box center [1039, 294] width 302 height 516
type textarea "hero.say("Hi")"
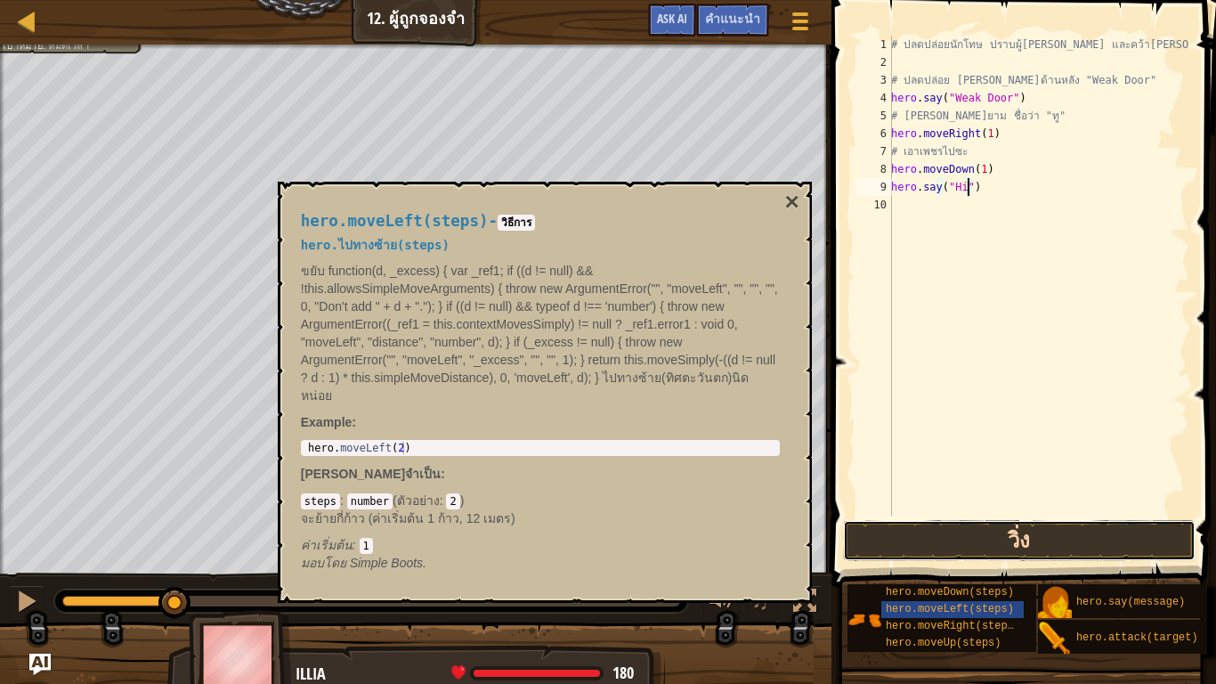
click at [1047, 542] on button "วิ่ง" at bounding box center [1019, 540] width 353 height 41
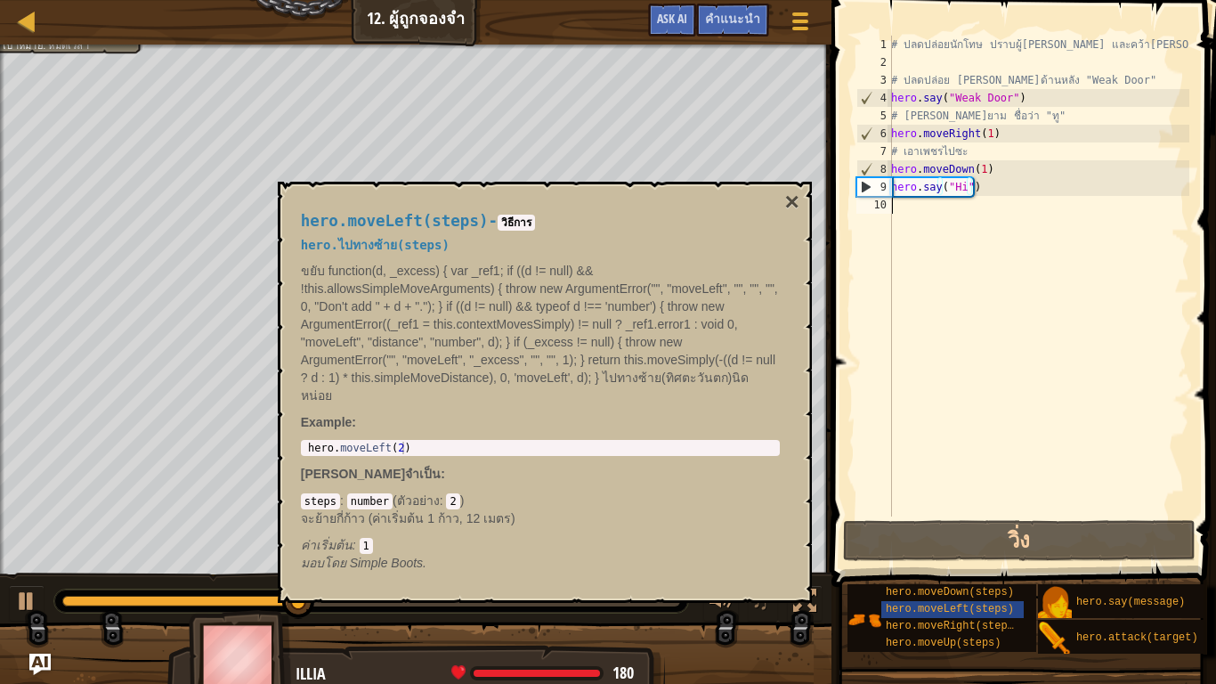
click at [1050, 326] on div "# ปลดปล่อยนักโทษ ปราบผู้[PERSON_NAME] และคว้า[PERSON_NAME] # ปลดปล่อย Patrick จ…" at bounding box center [1039, 294] width 302 height 516
click at [988, 191] on div "# ปลดปล่อยนักโทษ ปราบผู้[PERSON_NAME] และคว้า[PERSON_NAME] # ปลดปล่อย Patrick จ…" at bounding box center [1039, 294] width 302 height 516
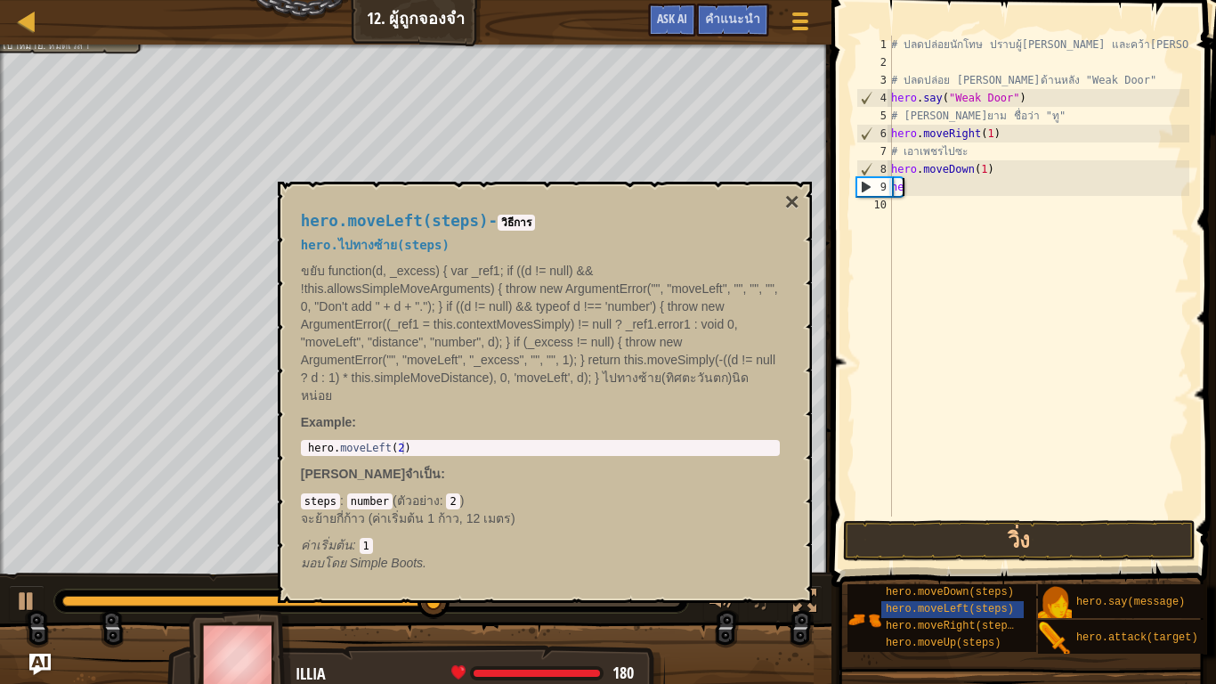
type textarea "h"
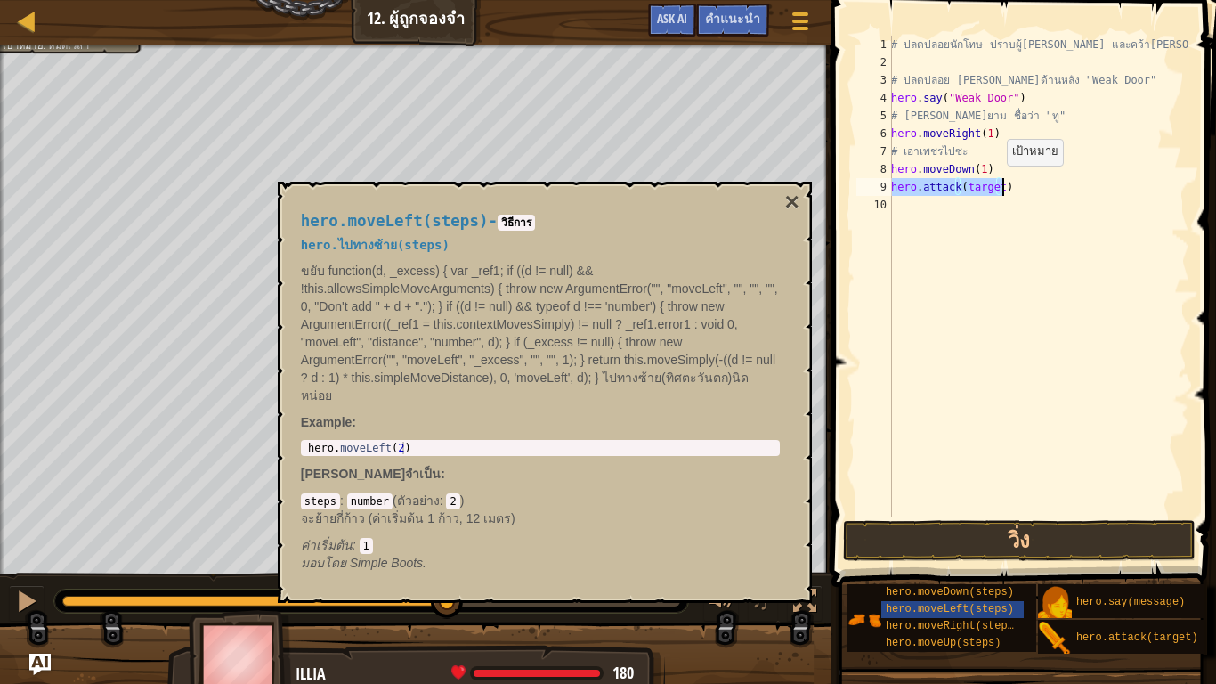
drag, startPoint x: 997, startPoint y: 183, endPoint x: 996, endPoint y: 193, distance: 9.8
click at [997, 186] on div "# ปลดปล่อยนักโทษ ปราบผู้[PERSON_NAME] และคว้า[PERSON_NAME] # ปลดปล่อย Patrick จ…" at bounding box center [1039, 276] width 302 height 481
click at [1013, 536] on button "วิ่ง" at bounding box center [1019, 540] width 353 height 41
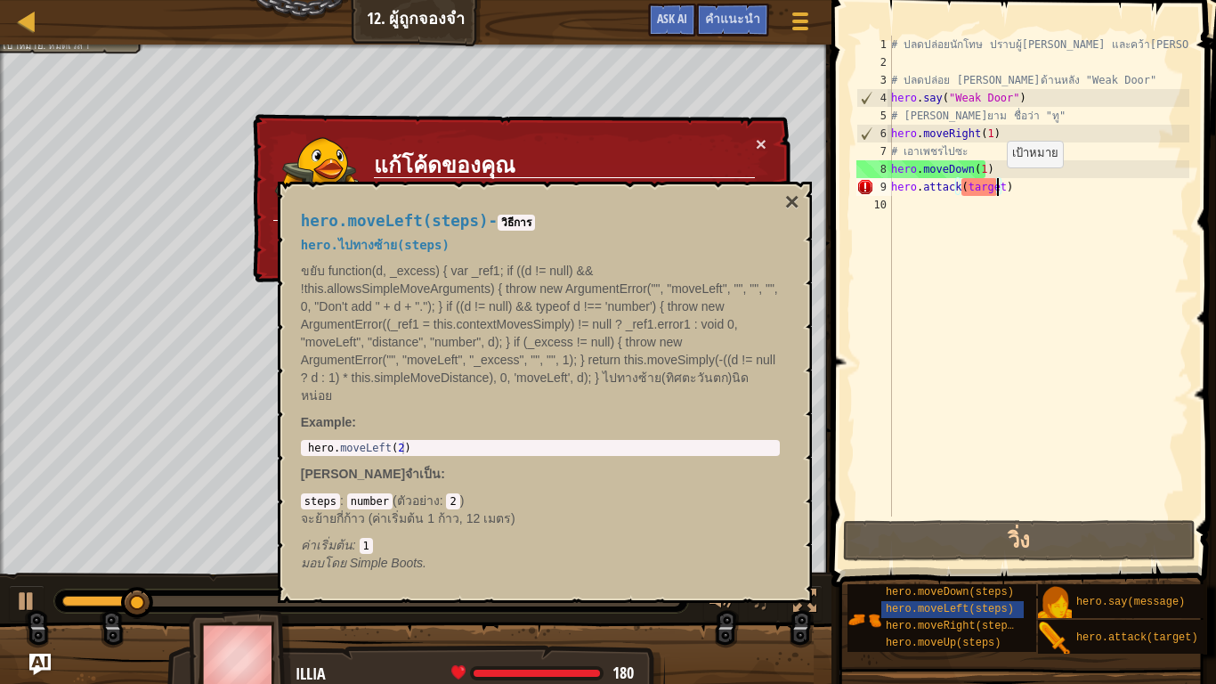
click at [998, 189] on div "# ปลดปล่อยนักโทษ ปราบผู้[PERSON_NAME] และคว้า[PERSON_NAME] # ปลดปล่อย Patrick จ…" at bounding box center [1039, 294] width 302 height 516
click at [788, 193] on button "×" at bounding box center [792, 202] width 14 height 25
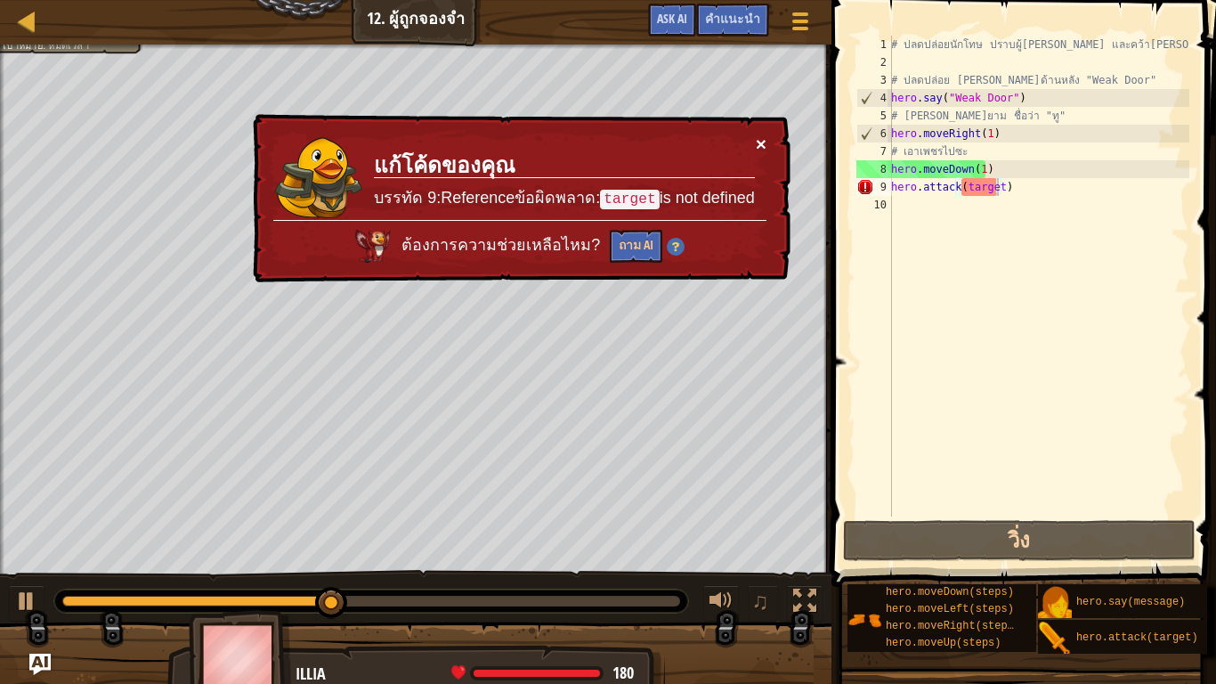
click at [758, 138] on button "×" at bounding box center [761, 143] width 11 height 19
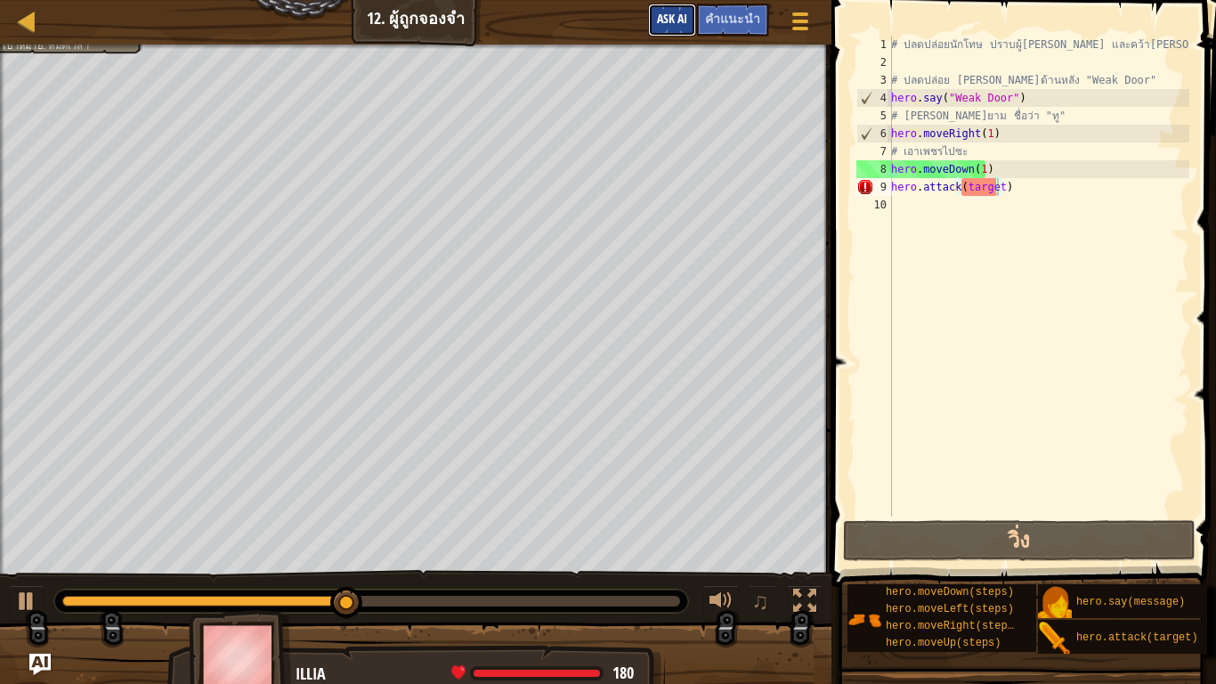
click at [687, 21] on span "Ask AI" at bounding box center [672, 18] width 30 height 17
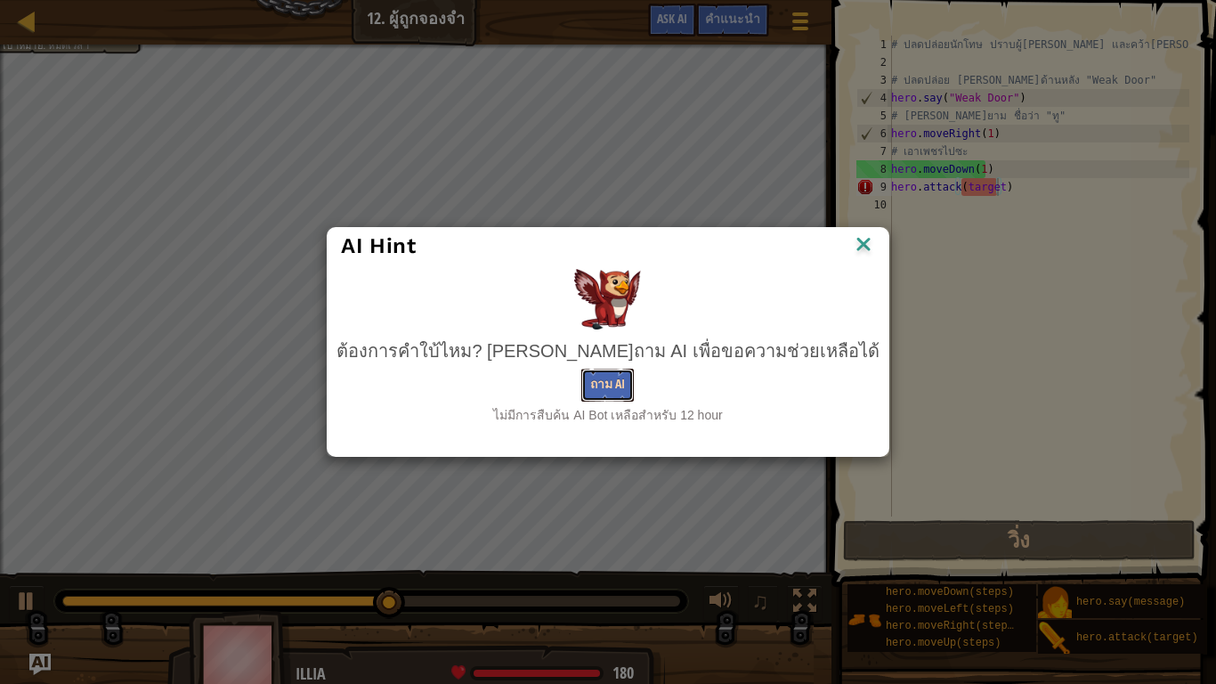
click at [604, 389] on button "ถาม AI" at bounding box center [607, 385] width 53 height 33
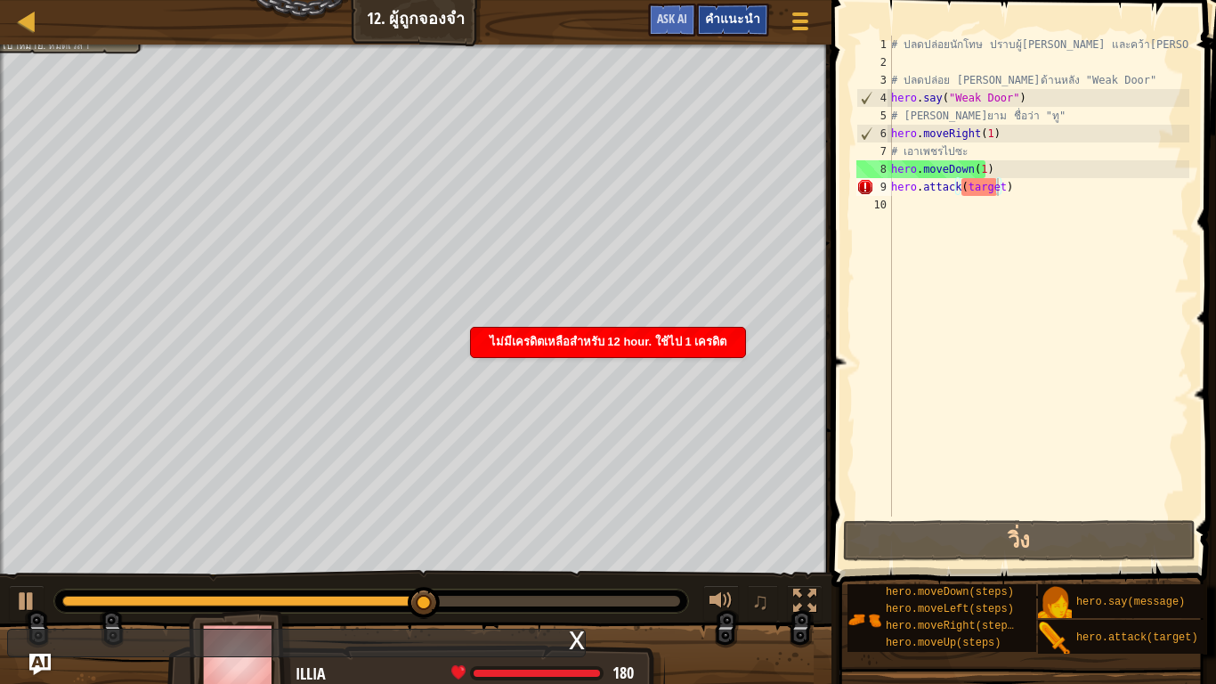
click at [731, 14] on span "คำแนะนำ" at bounding box center [732, 18] width 55 height 17
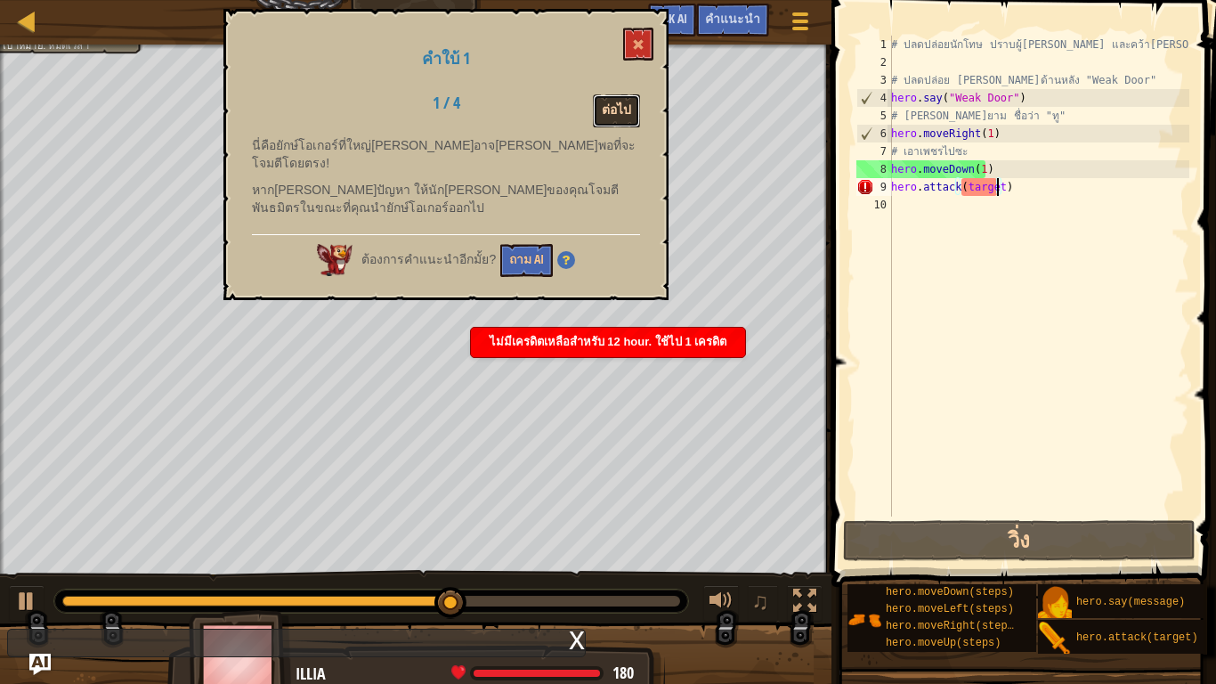
click at [618, 111] on button "ต่อไป" at bounding box center [616, 110] width 47 height 33
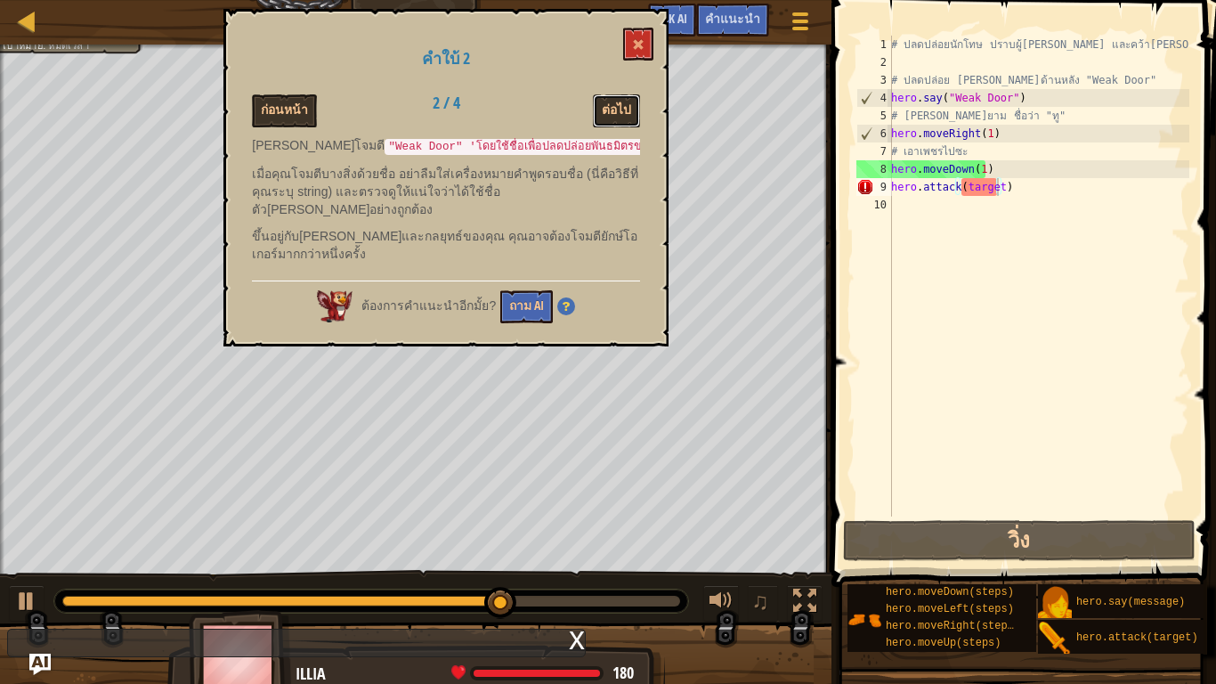
click at [618, 111] on button "ต่อไป" at bounding box center [616, 110] width 47 height 33
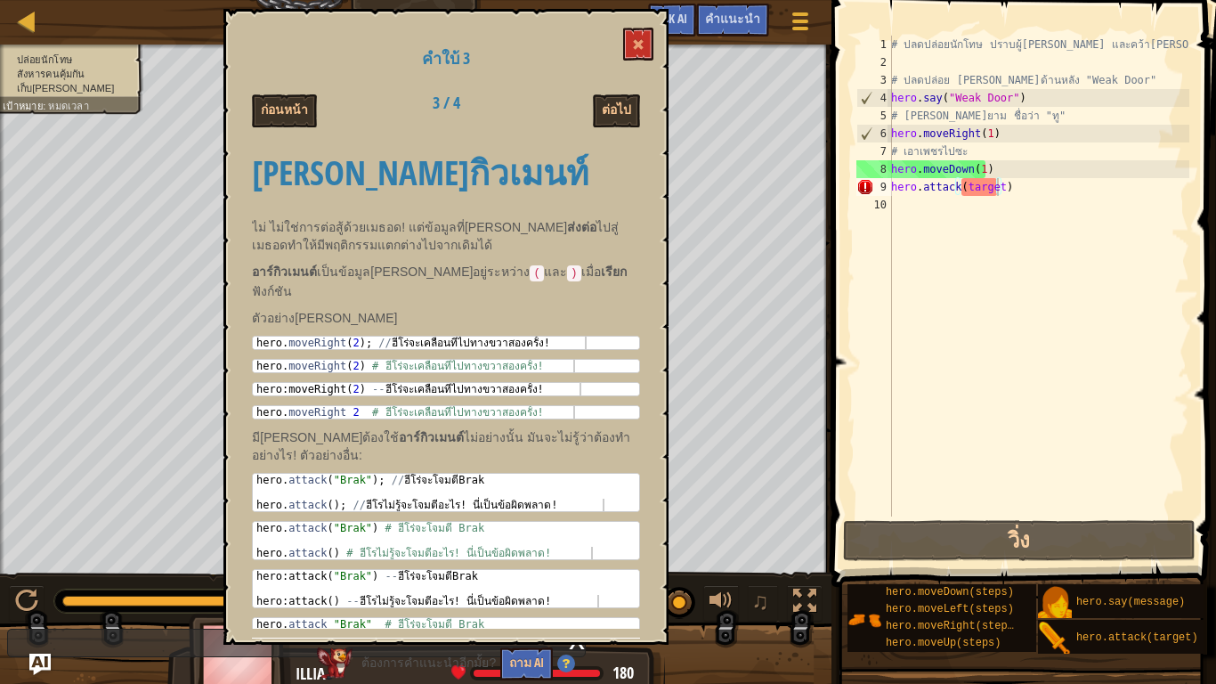
scroll to position [17, 0]
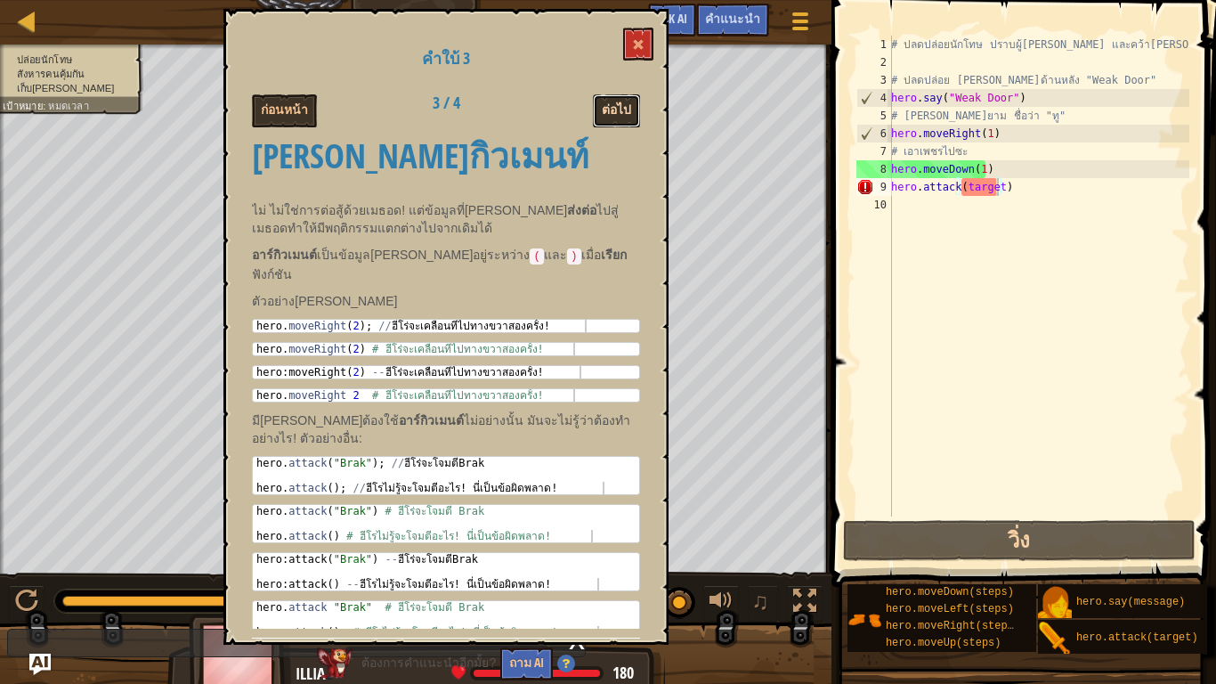
click at [606, 106] on button "ต่อไป" at bounding box center [616, 110] width 47 height 33
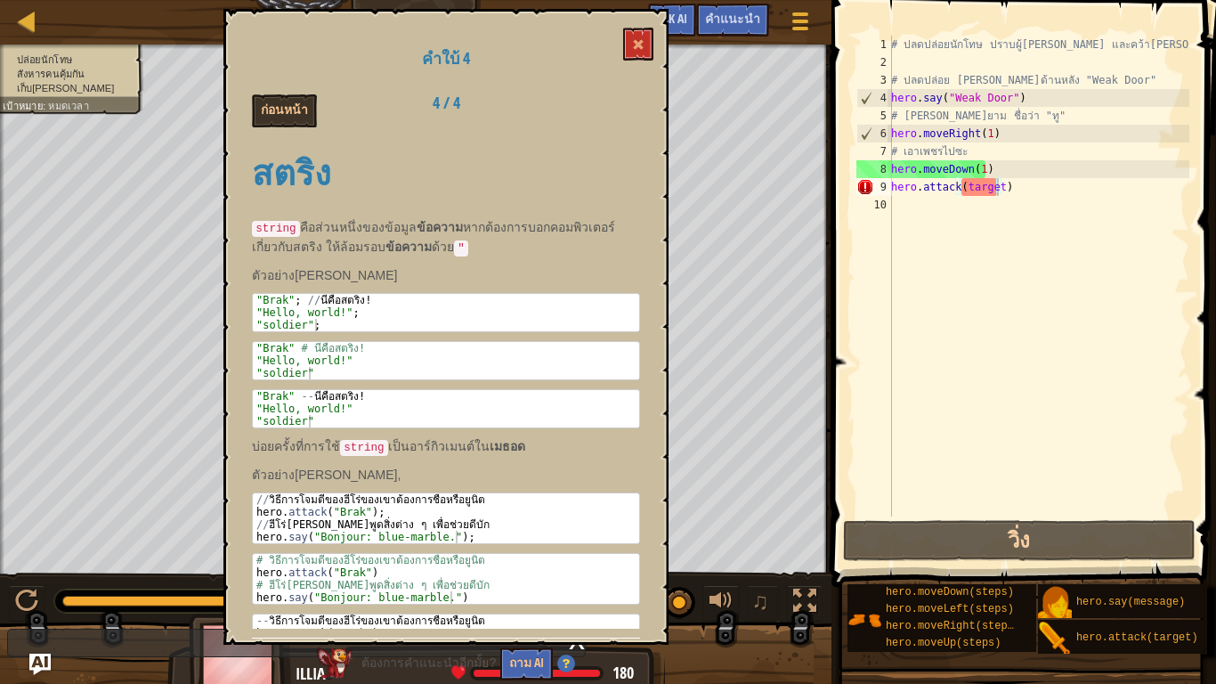
drag, startPoint x: 651, startPoint y: 240, endPoint x: 652, endPoint y: 257, distance: 16.9
click at [652, 257] on div "คำใบ้ 4 ก่อนหน้า 4 / 4 สตริง string คือส่วนหนึ่งของข้อมูล ข้อความ หากต้องการบอก…" at bounding box center [446, 327] width 445 height 636
click at [996, 188] on div "# ปลดปล่อยนักโทษ ปราบผู้[PERSON_NAME] และคว้า[PERSON_NAME] # ปลดปล่อย Patrick จ…" at bounding box center [1039, 294] width 302 height 516
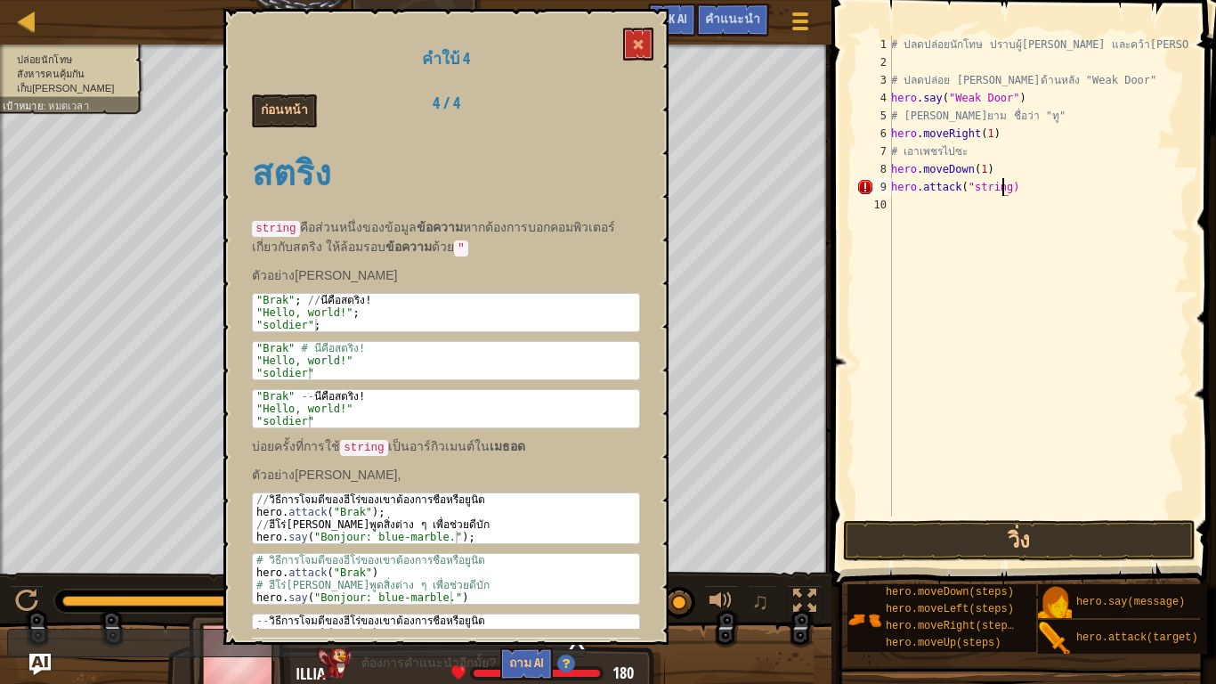
scroll to position [8, 9]
click at [1029, 533] on button "วิ่ง" at bounding box center [1019, 540] width 353 height 41
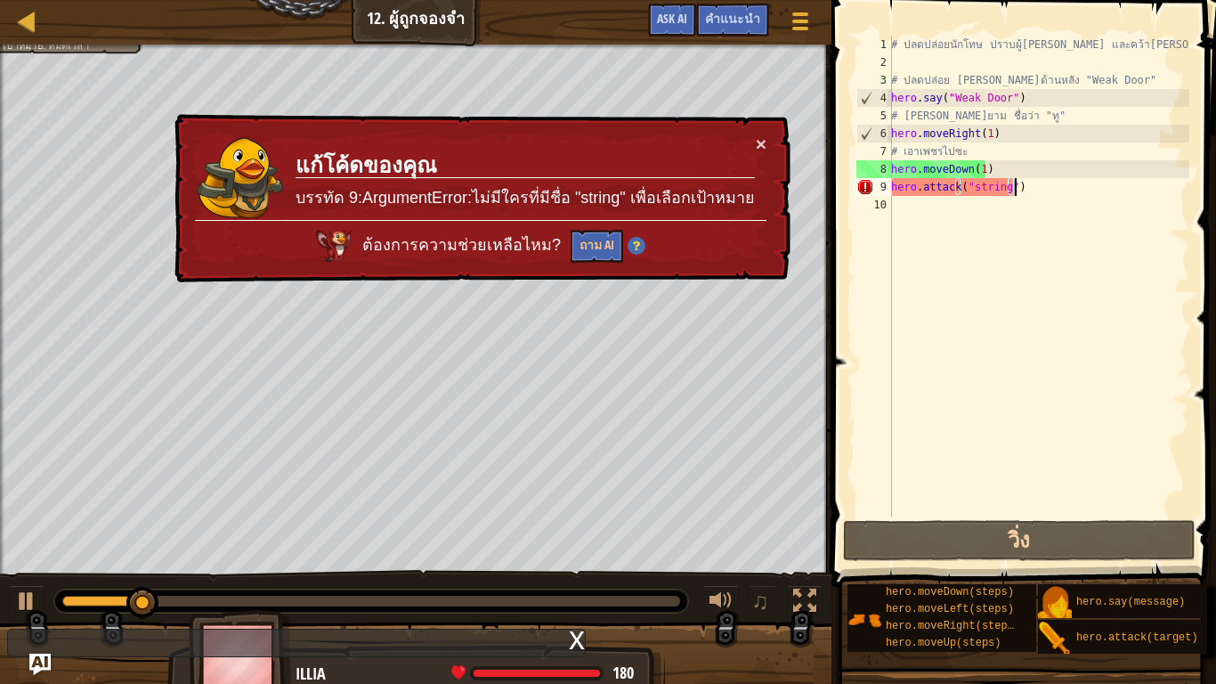
click at [1047, 188] on div "# ปลดปล่อยนักโทษ ปราบผู้[PERSON_NAME] และคว้า[PERSON_NAME] # ปลดปล่อย Patrick จ…" at bounding box center [1039, 294] width 302 height 516
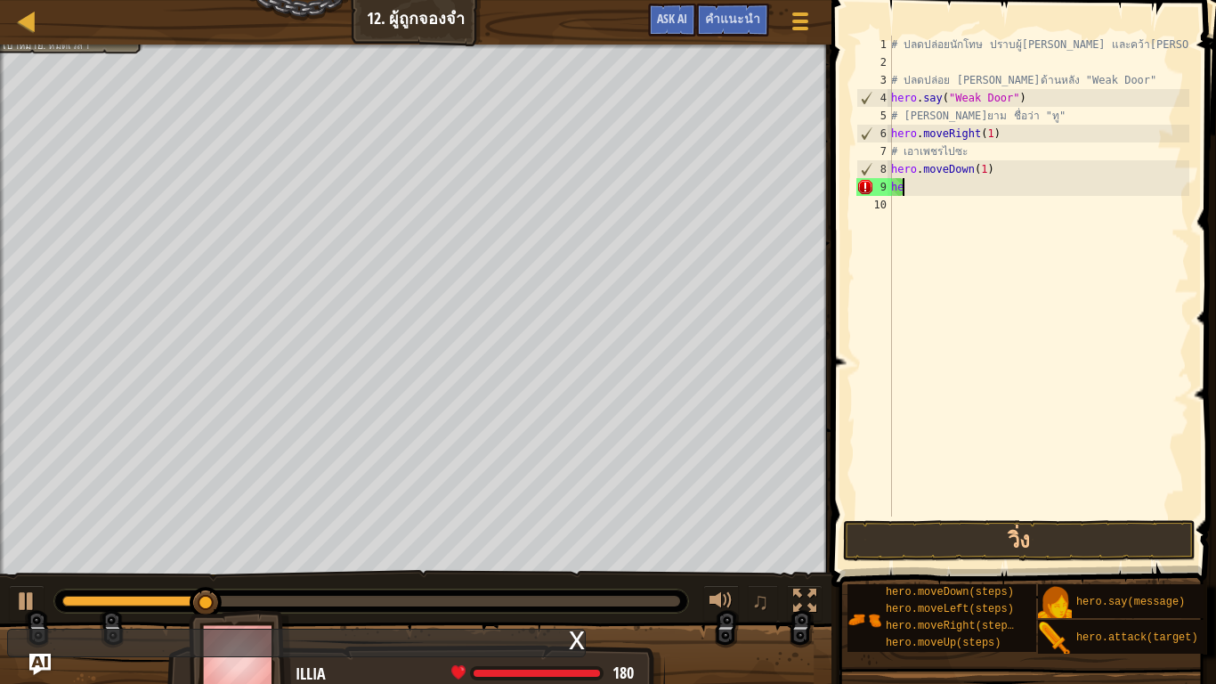
scroll to position [8, 0]
type textarea "h"
type textarea "hero.moveDown(1)"
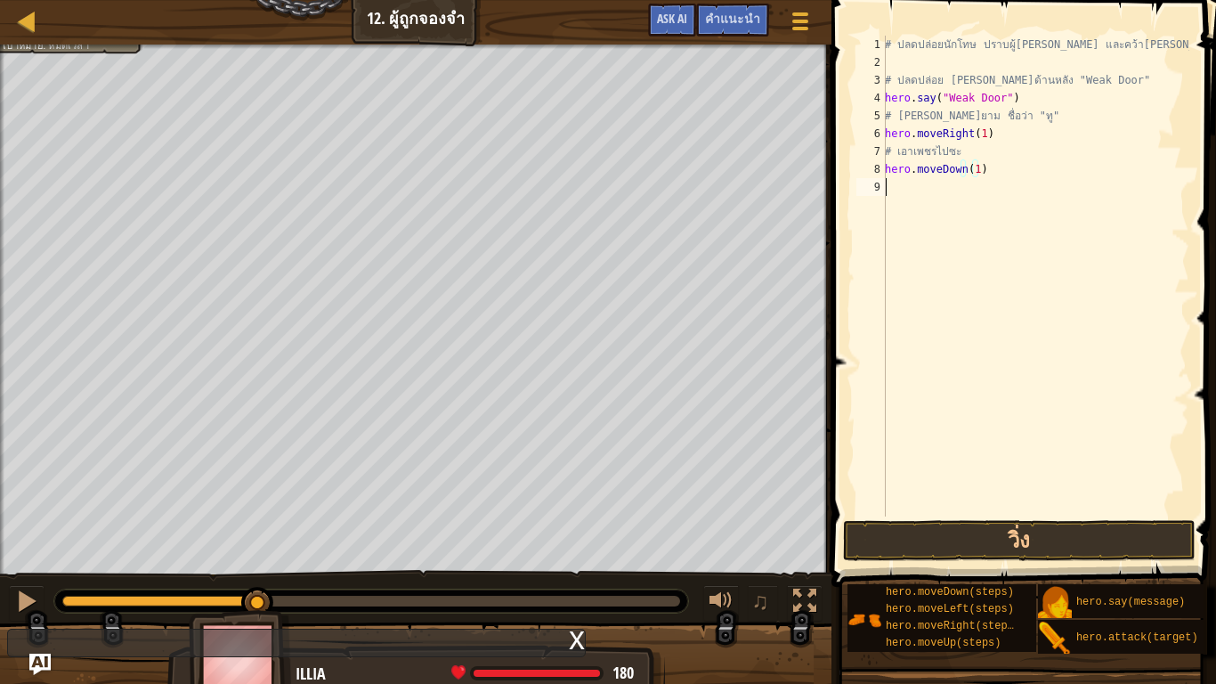
click at [1008, 208] on div "# ปลดปล่อยนักโทษ ปราบผู้[PERSON_NAME] และคว้า[PERSON_NAME] # ปลดปล่อย Patrick จ…" at bounding box center [1036, 294] width 308 height 516
click at [1008, 533] on button "วิ่ง" at bounding box center [1019, 540] width 353 height 41
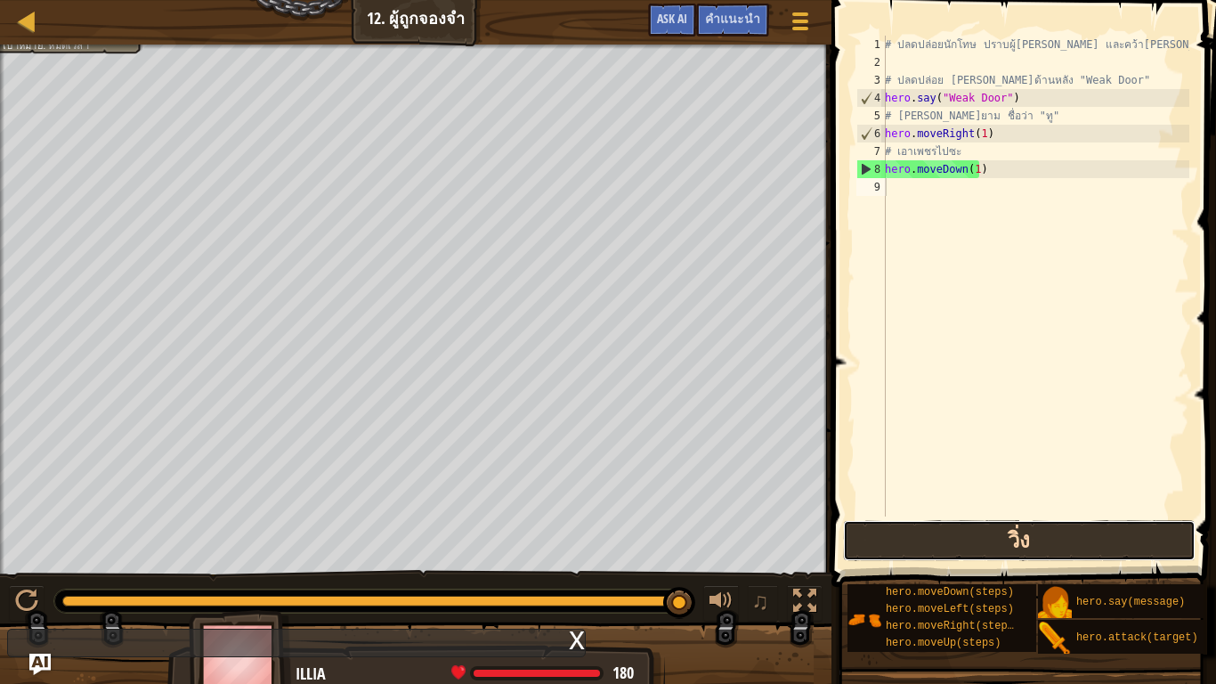
click at [912, 534] on button "วิ่ง" at bounding box center [1019, 540] width 353 height 41
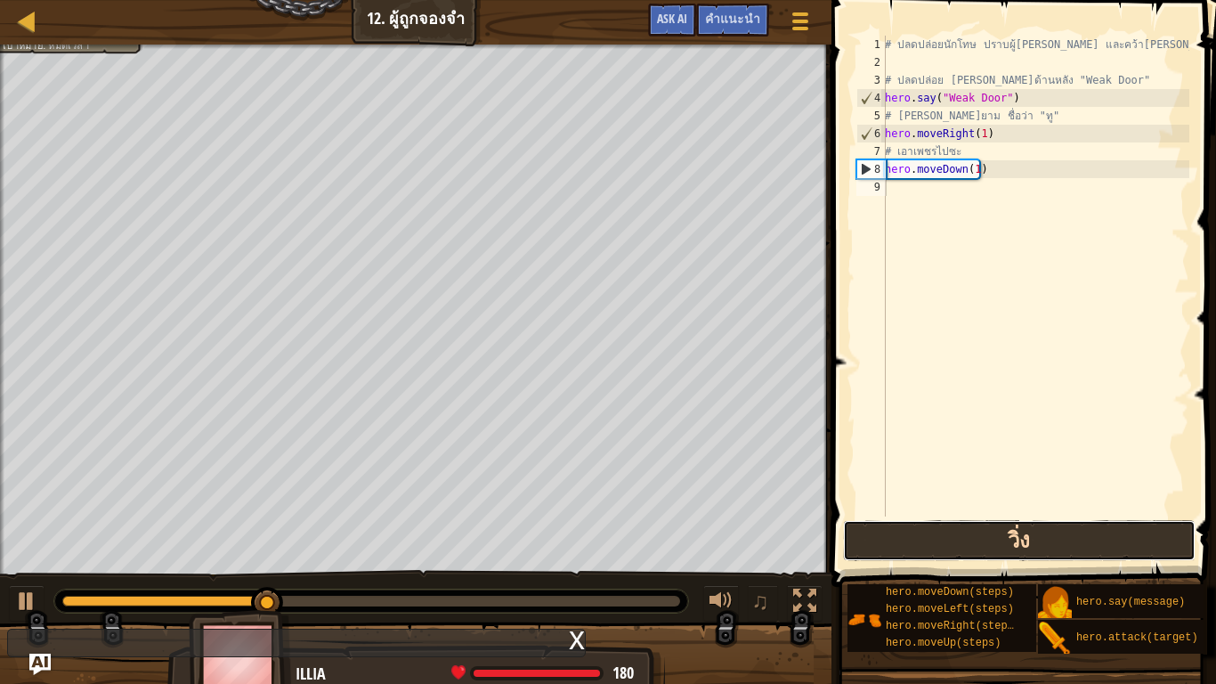
click at [935, 524] on button "วิ่ง" at bounding box center [1019, 540] width 353 height 41
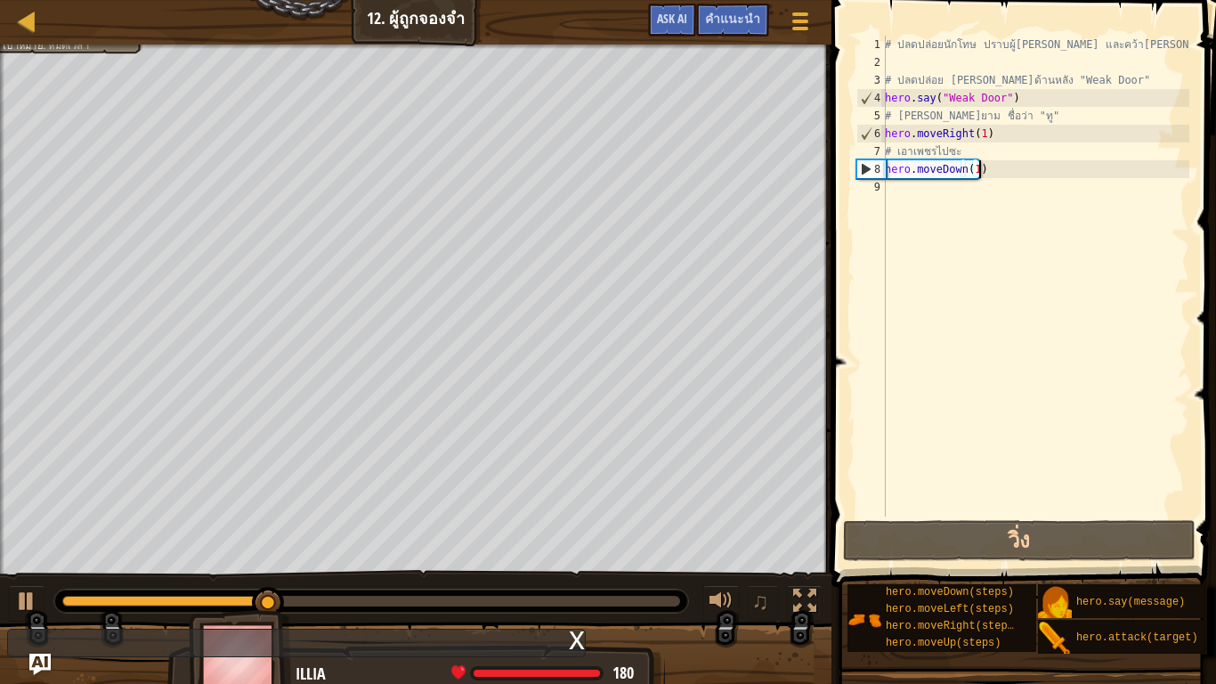
click at [986, 175] on div "# ปลดปล่อยนักโทษ ปราบผู้[PERSON_NAME] และคว้า[PERSON_NAME] # ปลดปล่อย Patrick จ…" at bounding box center [1036, 294] width 308 height 516
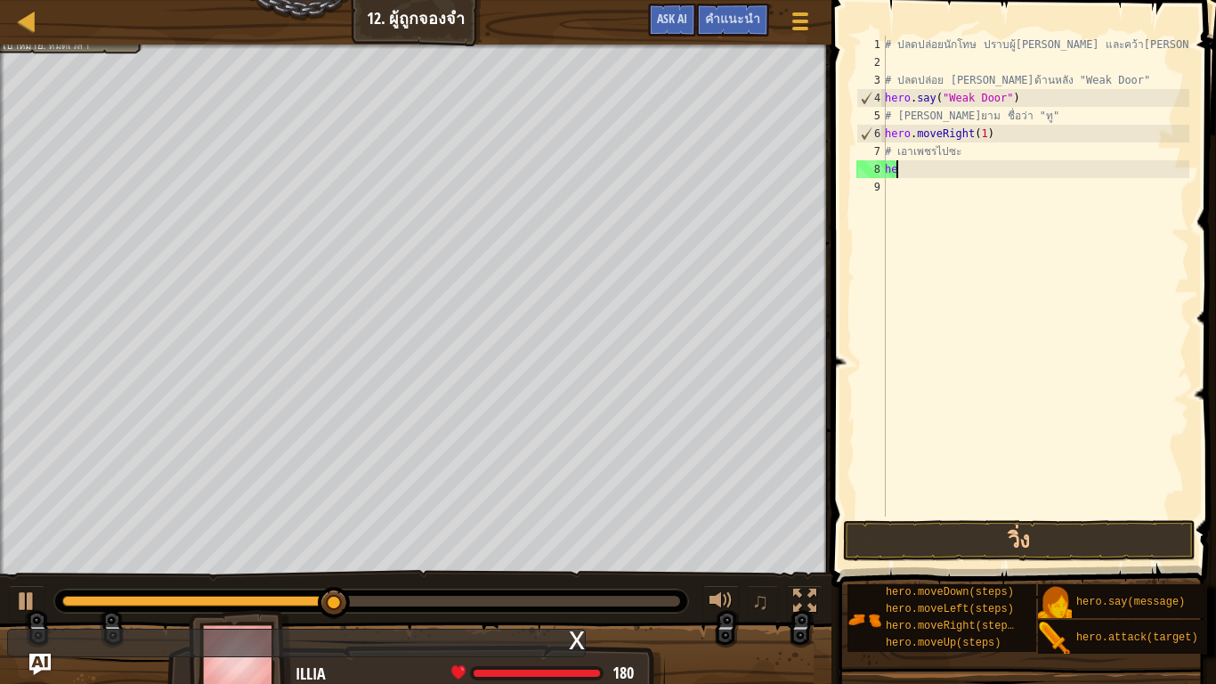
type textarea "h"
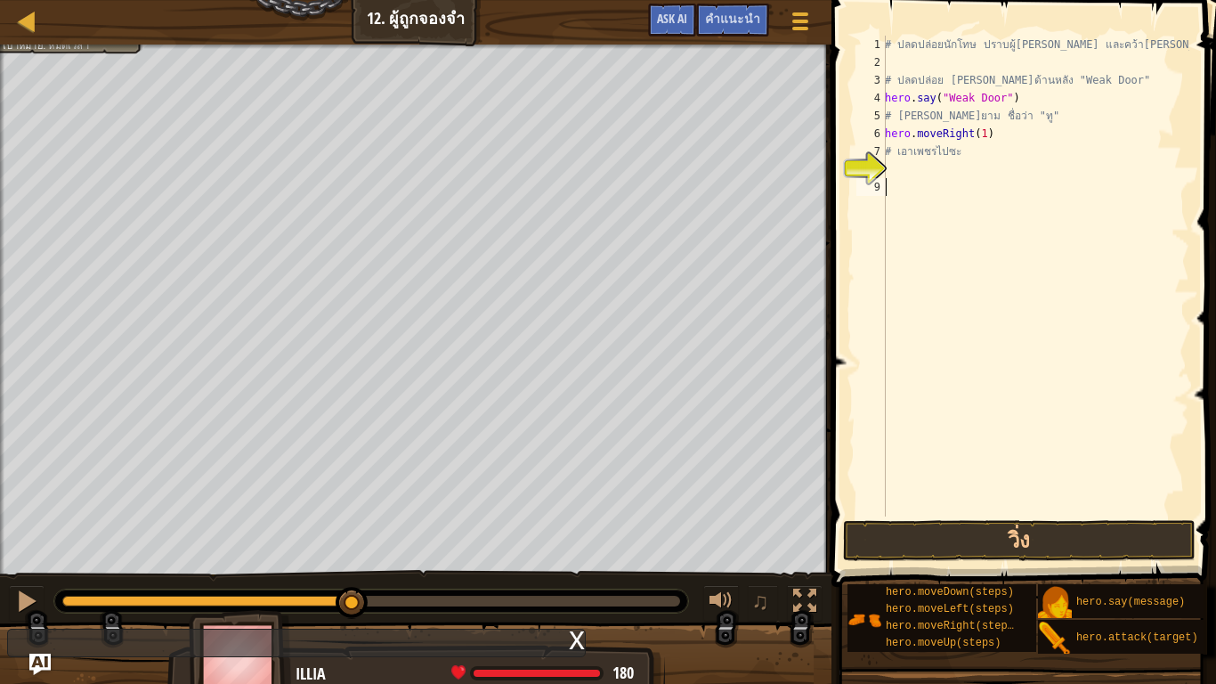
click at [899, 299] on div "# ปลดปล่อยนักโทษ ปราบผู้[PERSON_NAME] และคว้า[PERSON_NAME] # ปลดปล่อย Patrick จ…" at bounding box center [1036, 294] width 308 height 516
click at [933, 546] on button "วิ่ง" at bounding box center [1019, 540] width 353 height 41
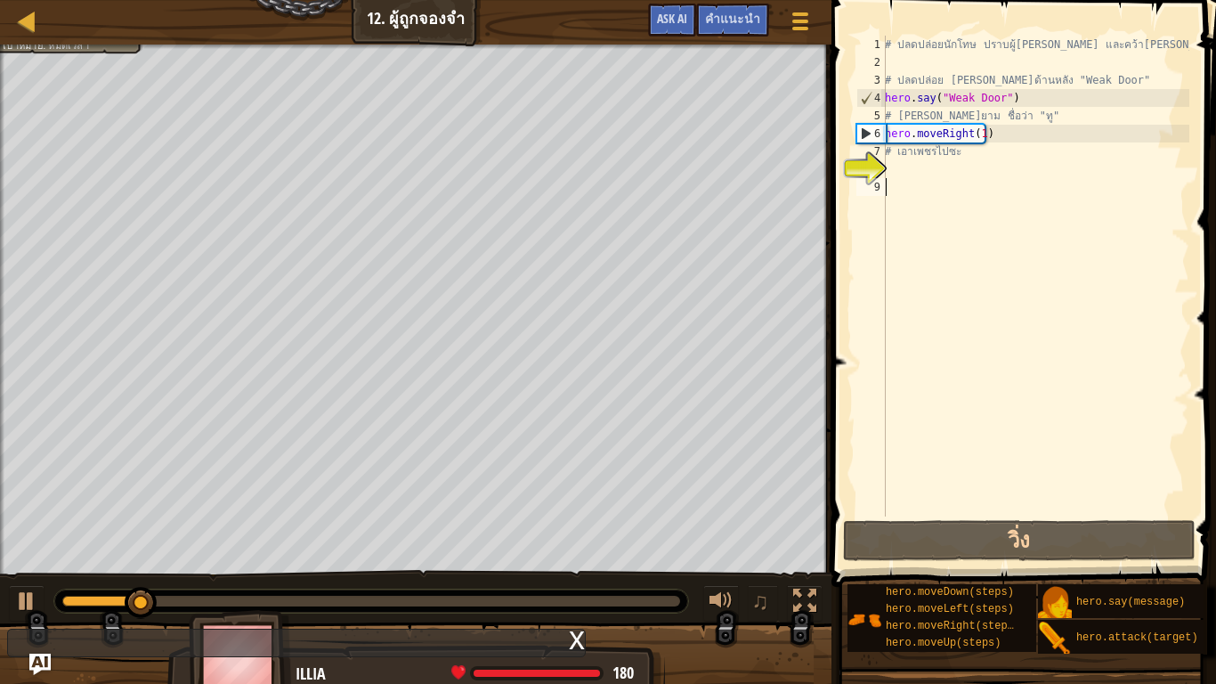
click at [923, 182] on div "# ปลดปล่อยนักโทษ ปราบผู้[PERSON_NAME] และคว้า[PERSON_NAME] # ปลดปล่อย Patrick จ…" at bounding box center [1036, 294] width 308 height 516
click at [921, 166] on div "# ปลดปล่อยนักโทษ ปราบผู้[PERSON_NAME] และคว้า[PERSON_NAME] # ปลดปล่อย Patrick จ…" at bounding box center [1036, 294] width 308 height 516
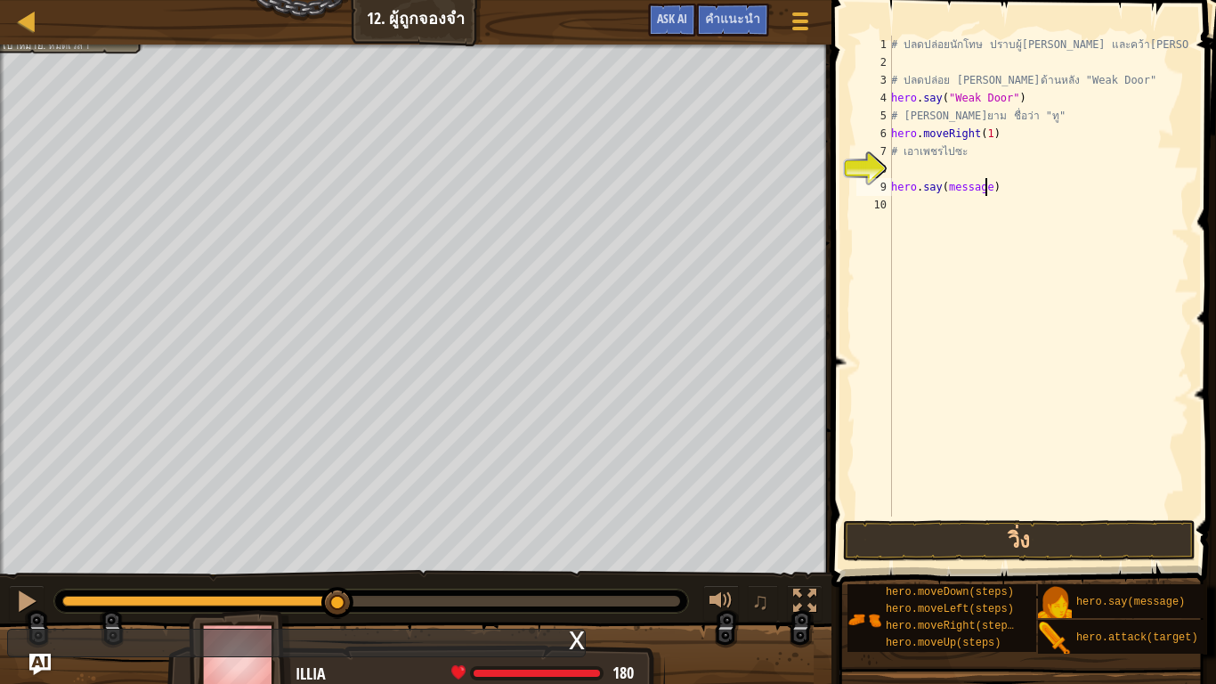
click at [985, 191] on div "# ปลดปล่อยนักโทษ ปราบผู้[PERSON_NAME] และคว้า[PERSON_NAME] # ปลดปล่อย Patrick จ…" at bounding box center [1039, 294] width 302 height 516
click at [969, 534] on button "วิ่ง" at bounding box center [1019, 540] width 353 height 41
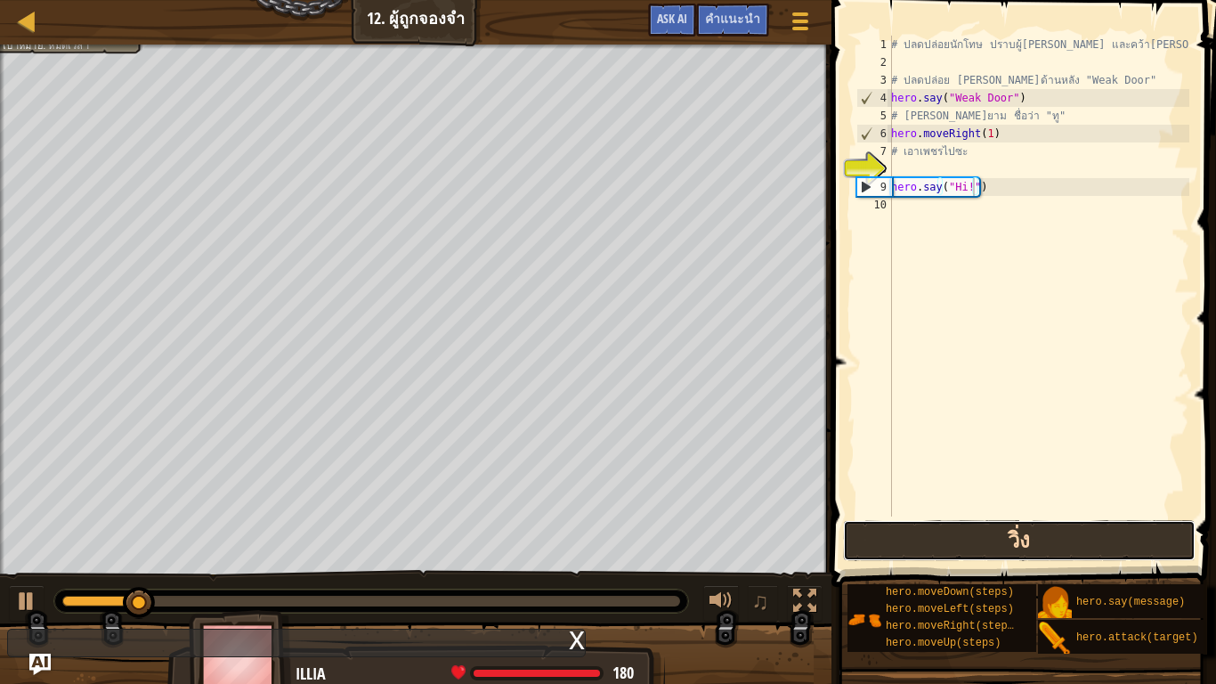
click at [980, 556] on button "วิ่ง" at bounding box center [1019, 540] width 353 height 41
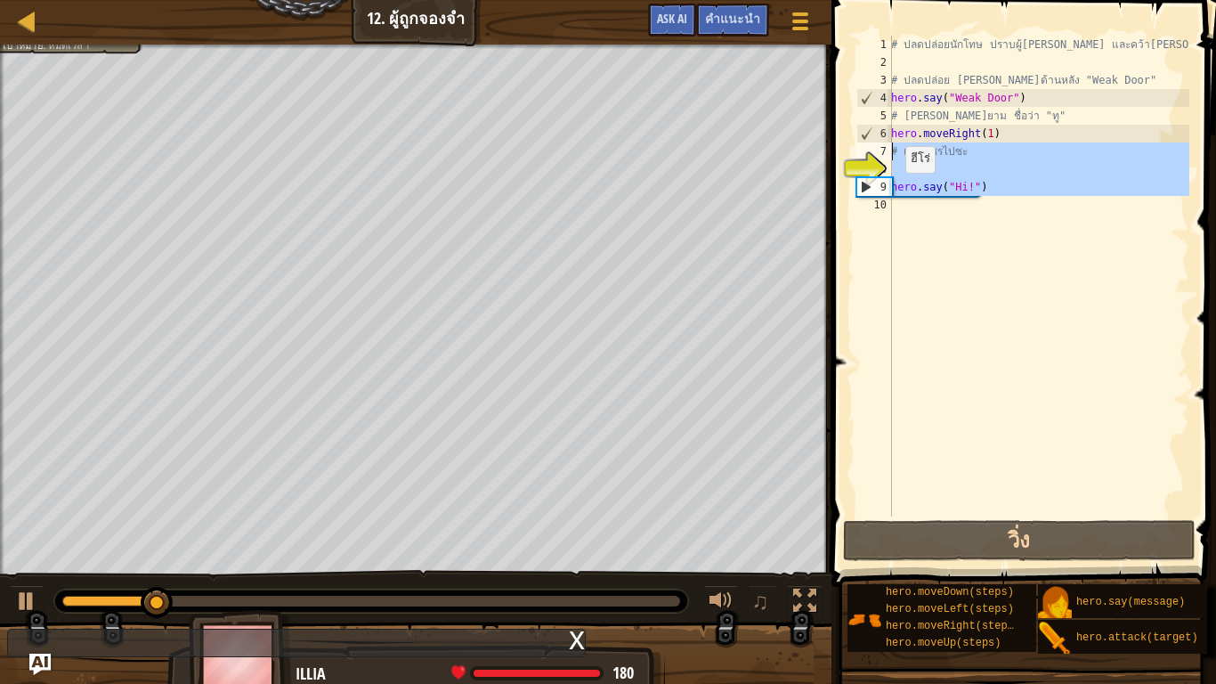
drag, startPoint x: 870, startPoint y: 188, endPoint x: 867, endPoint y: 150, distance: 38.4
type textarea "# เอาเพชรไปซะ"
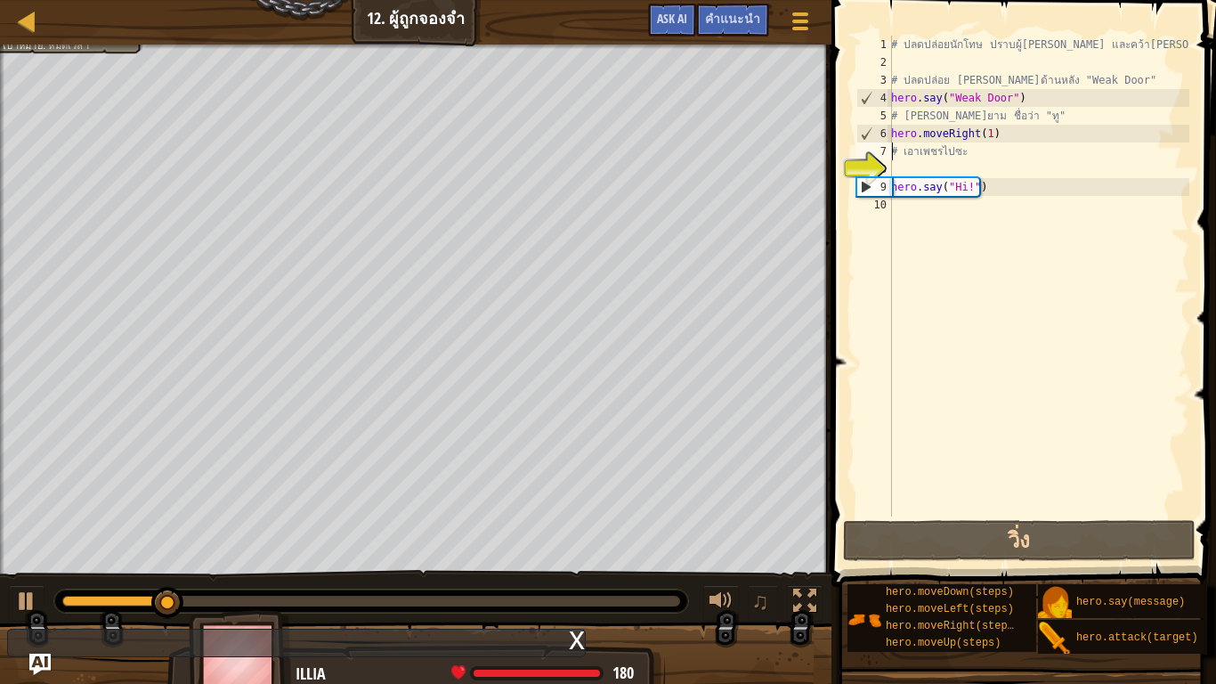
click at [1007, 197] on div "# ปลดปล่อยนักโทษ ปราบผู้[PERSON_NAME] และคว้า[PERSON_NAME] # ปลดปล่อย Patrick จ…" at bounding box center [1039, 294] width 302 height 516
drag, startPoint x: 1004, startPoint y: 183, endPoint x: 988, endPoint y: 183, distance: 16.0
click at [996, 183] on div "# ปลดปล่อยนักโทษ ปราบผู้[PERSON_NAME] และคว้า[PERSON_NAME] # ปลดปล่อย Patrick จ…" at bounding box center [1039, 294] width 302 height 516
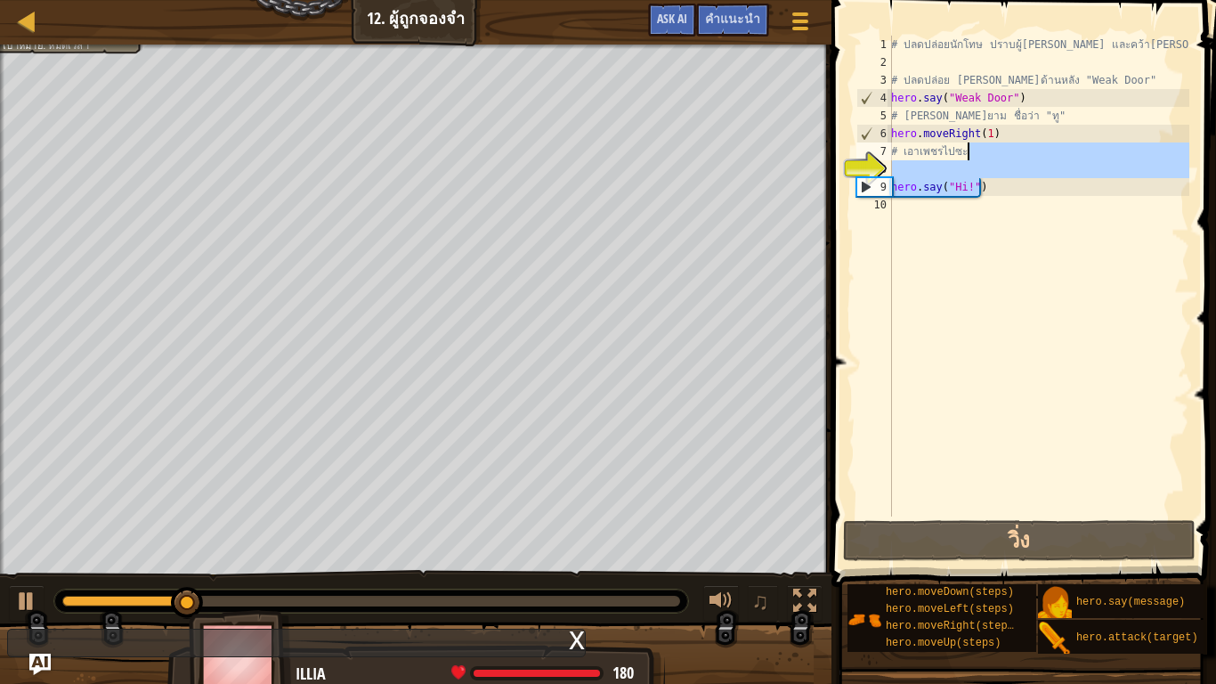
drag, startPoint x: 988, startPoint y: 183, endPoint x: 965, endPoint y: 156, distance: 36.0
click at [965, 156] on div "# ปลดปล่อยนักโทษ ปราบผู้[PERSON_NAME] และคว้า[PERSON_NAME] # ปลดปล่อย Patrick จ…" at bounding box center [1039, 294] width 302 height 516
click at [964, 192] on div "# ปลดปล่อยนักโทษ ปราบผู้[PERSON_NAME] และคว้า[PERSON_NAME] # ปลดปล่อย Patrick จ…" at bounding box center [1039, 276] width 302 height 481
type textarea "hero.say("Hi!")"
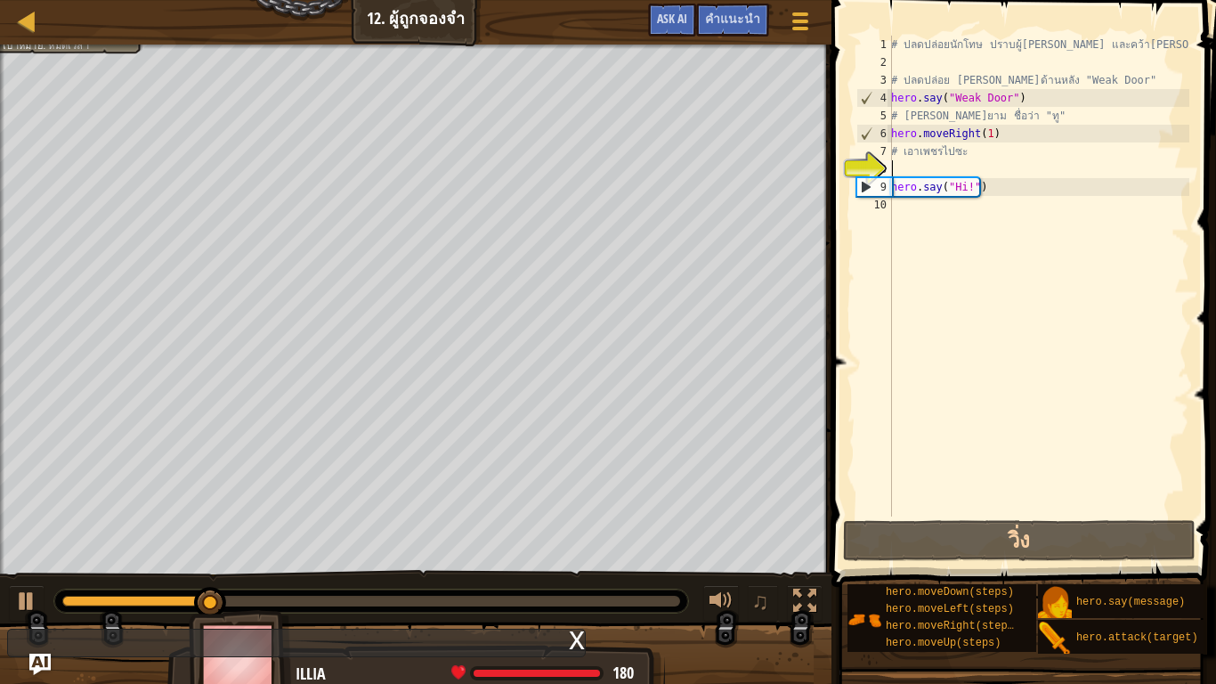
click at [919, 170] on div "# ปลดปล่อยนักโทษ ปราบผู้[PERSON_NAME] และคว้า[PERSON_NAME] # ปลดปล่อย Patrick จ…" at bounding box center [1039, 294] width 302 height 516
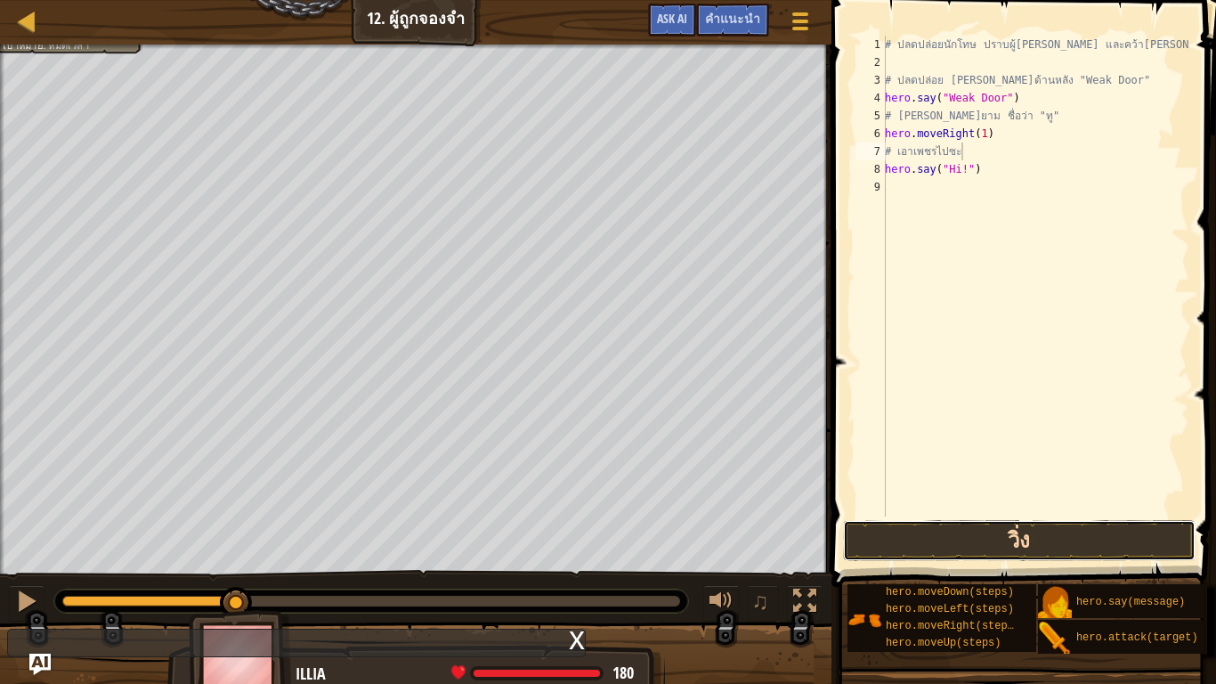
click at [953, 536] on button "วิ่ง" at bounding box center [1019, 540] width 353 height 41
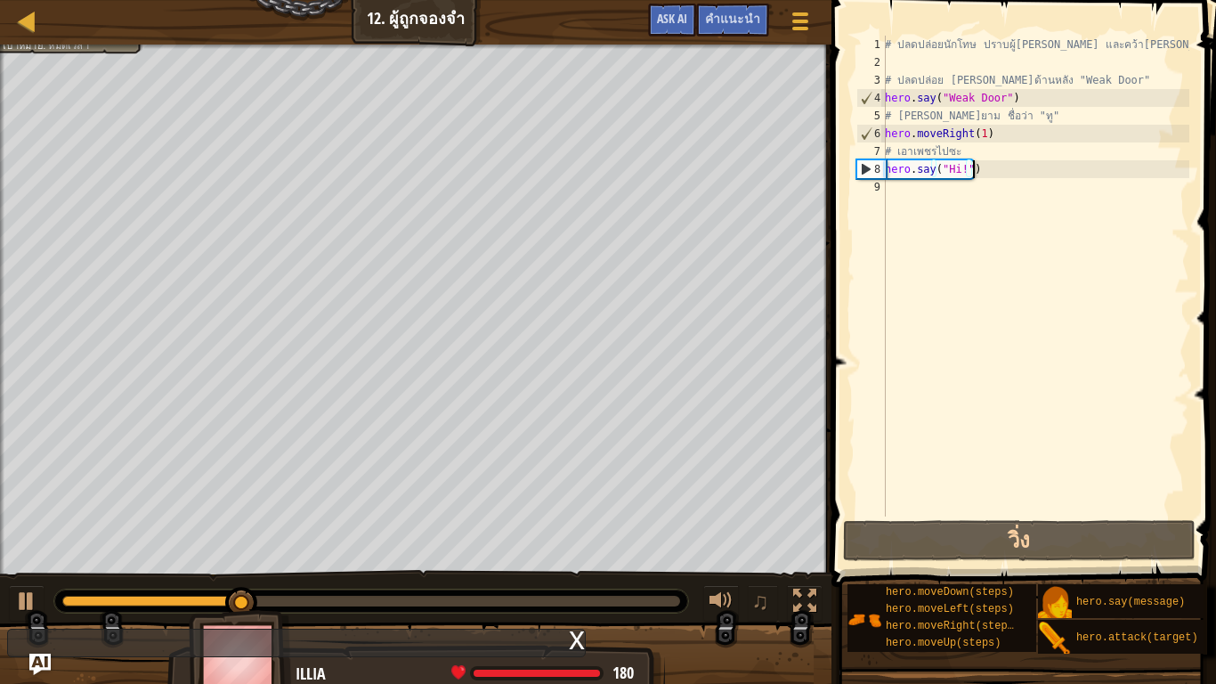
click at [997, 166] on div "# ปลดปล่อยนักโทษ ปราบผู้[PERSON_NAME] และคว้า[PERSON_NAME] # ปลดปล่อย Patrick จ…" at bounding box center [1036, 294] width 308 height 516
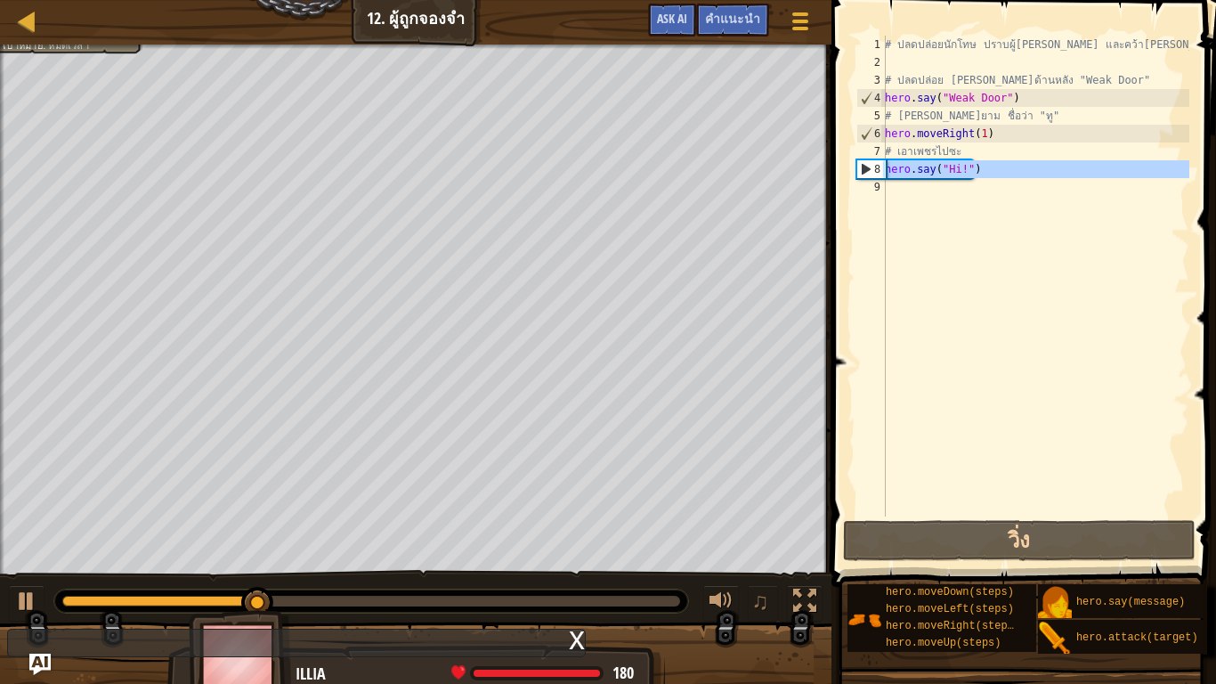
click at [864, 164] on div "8" at bounding box center [872, 169] width 28 height 18
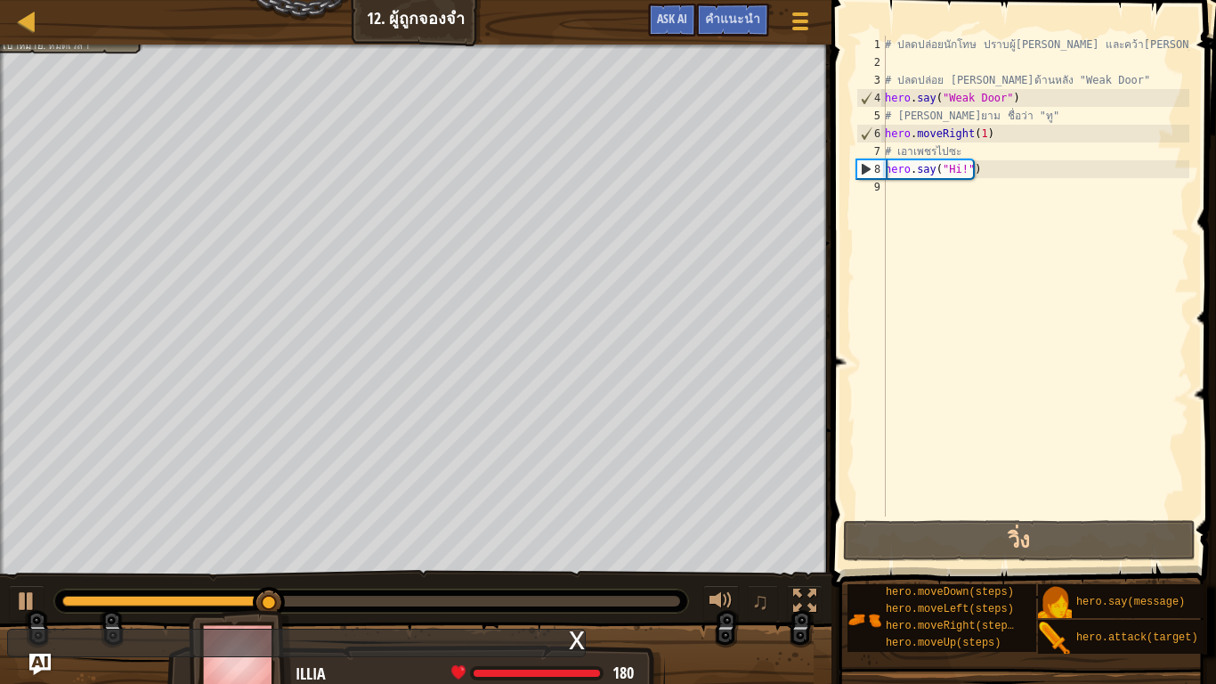
click at [863, 166] on div "8" at bounding box center [872, 169] width 28 height 18
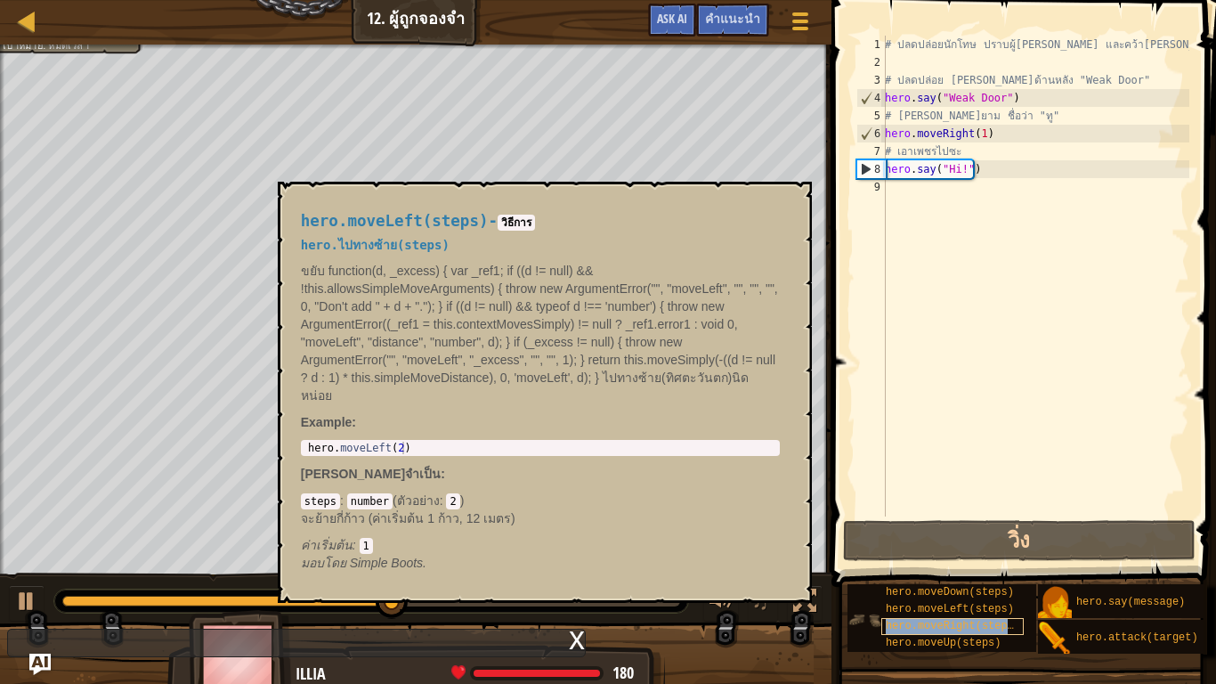
scroll to position [0, 0]
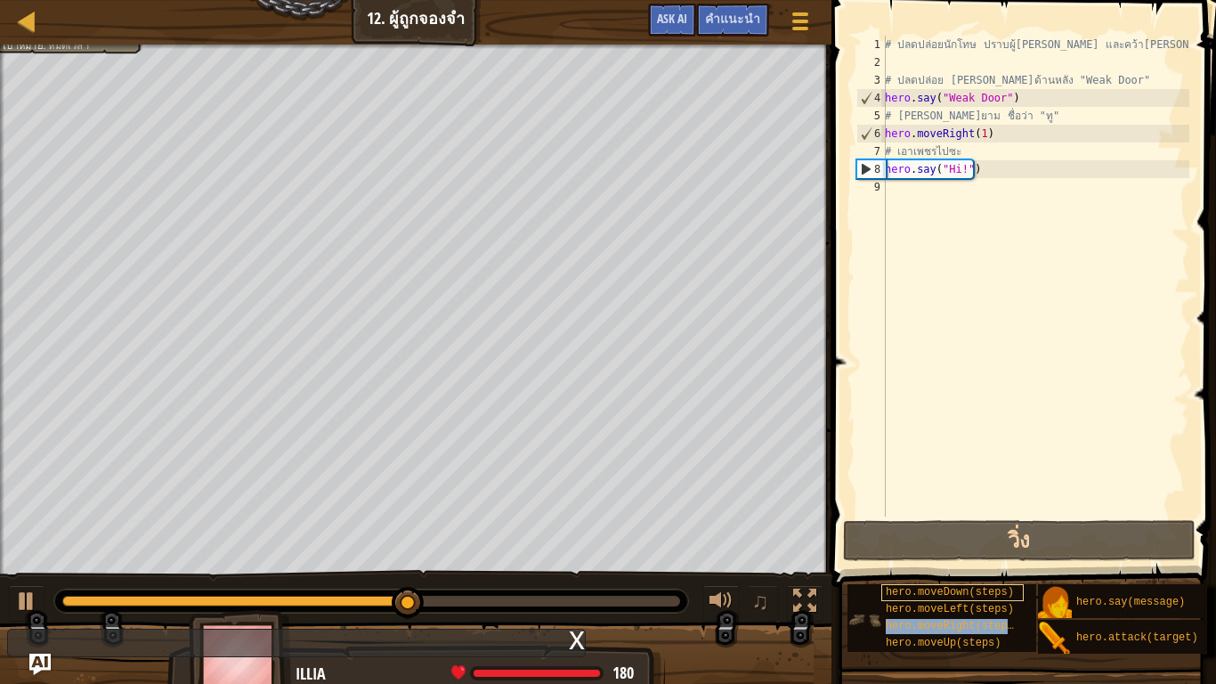
click at [967, 563] on div "hero.moveDown(steps) hero.moveLeft(steps) hero.moveRight(steps) hero.moveUp(ste…" at bounding box center [1025, 618] width 357 height 71
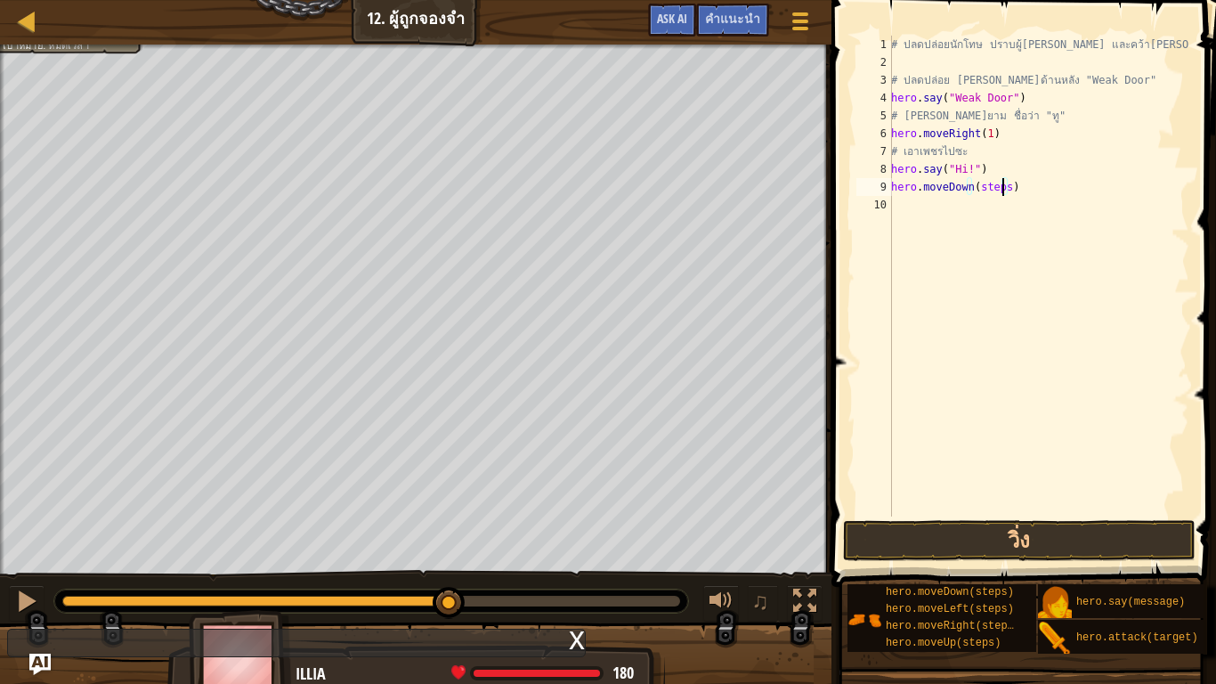
drag, startPoint x: 1000, startPoint y: 188, endPoint x: 1017, endPoint y: 219, distance: 35.5
click at [1002, 189] on div "# ปลดปล่อยนักโทษ ปราบผู้[PERSON_NAME] และคว้า[PERSON_NAME] # ปลดปล่อย Patrick จ…" at bounding box center [1039, 294] width 302 height 516
click at [978, 528] on button "วิ่ง" at bounding box center [1019, 540] width 353 height 41
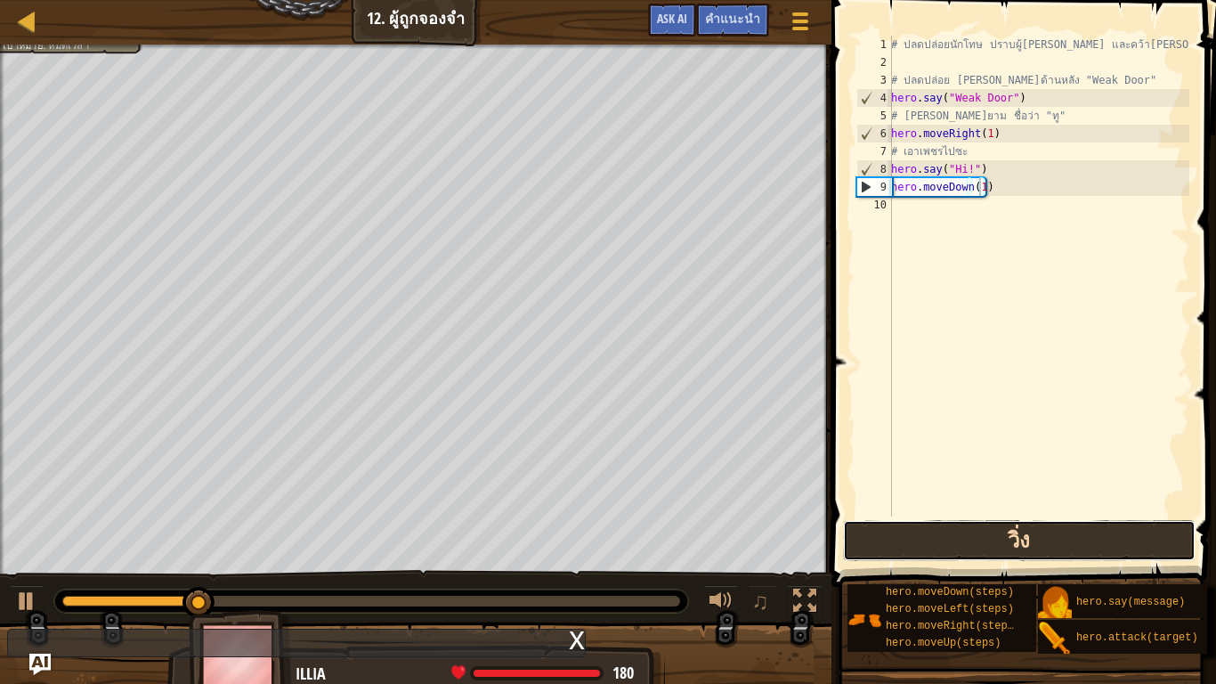
click at [947, 539] on button "วิ่ง" at bounding box center [1019, 540] width 353 height 41
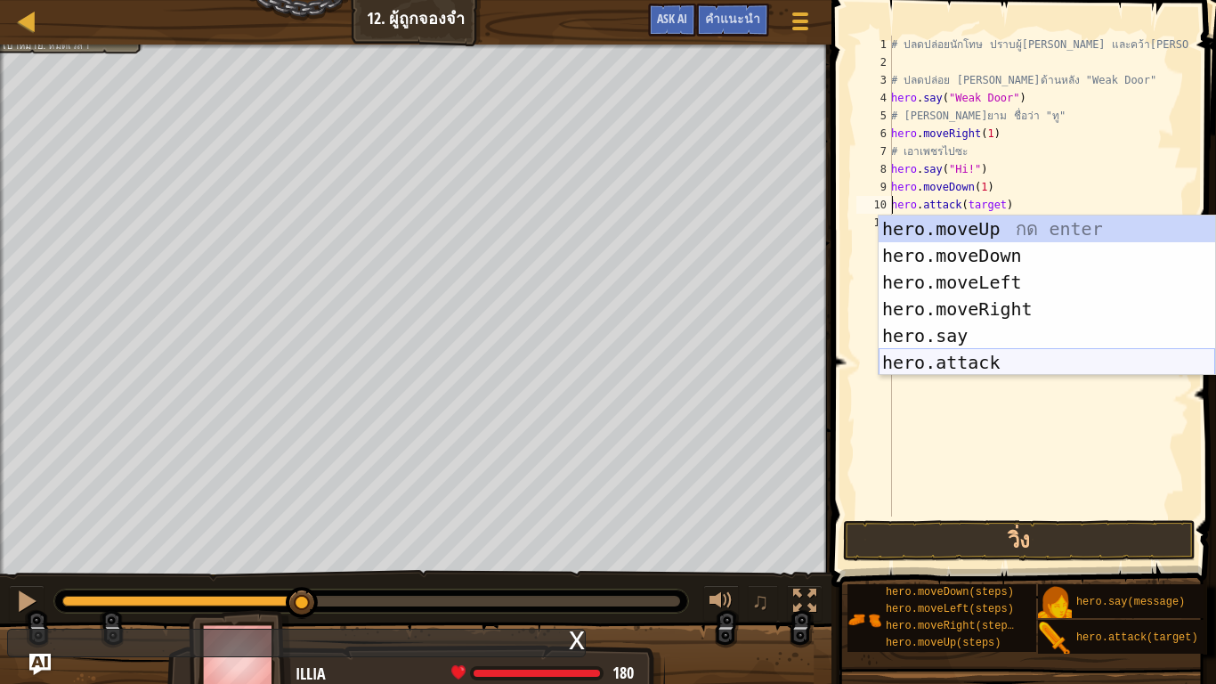
click at [969, 356] on div "hero.moveUp กด enter hero.moveDown กด enter hero.moveLeft กด enter hero.moveRig…" at bounding box center [1047, 322] width 337 height 214
type textarea "hero.attack("Enemy Name").attack(target)"
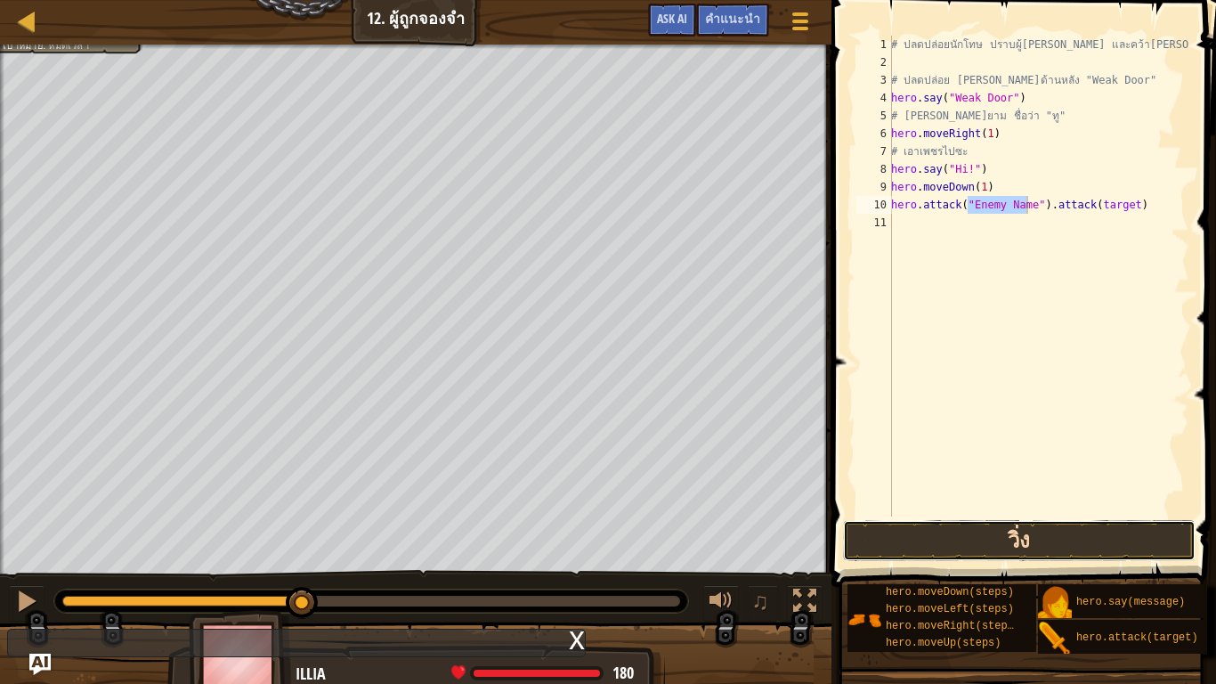
click at [1103, 531] on button "วิ่ง" at bounding box center [1019, 540] width 353 height 41
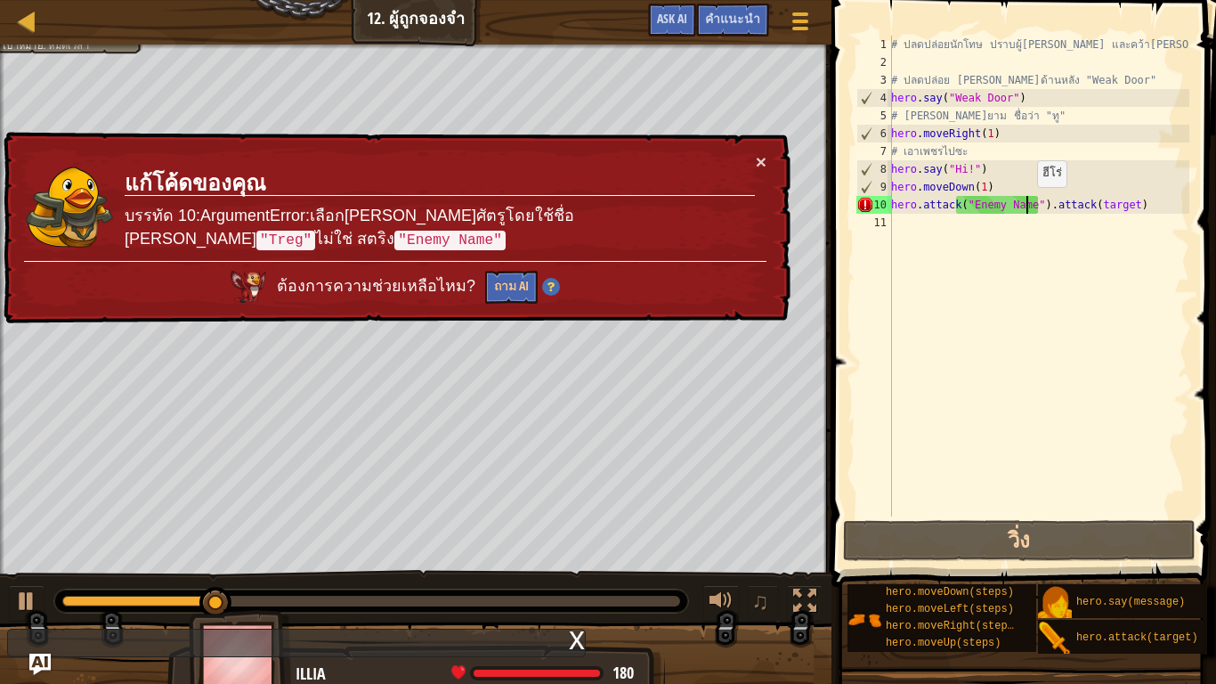
click at [1028, 205] on div "# ปลดปล่อยนักโทษ ปราบผู้[PERSON_NAME] และคว้า[PERSON_NAME] # ปลดปล่อย Patrick จ…" at bounding box center [1039, 294] width 302 height 516
click at [1015, 320] on div "# ปลดปล่อยนักโทษ ปราบผู้[PERSON_NAME] และคว้า[PERSON_NAME] # ปลดปล่อย Patrick จ…" at bounding box center [1039, 294] width 302 height 516
click at [760, 156] on button "×" at bounding box center [761, 161] width 11 height 19
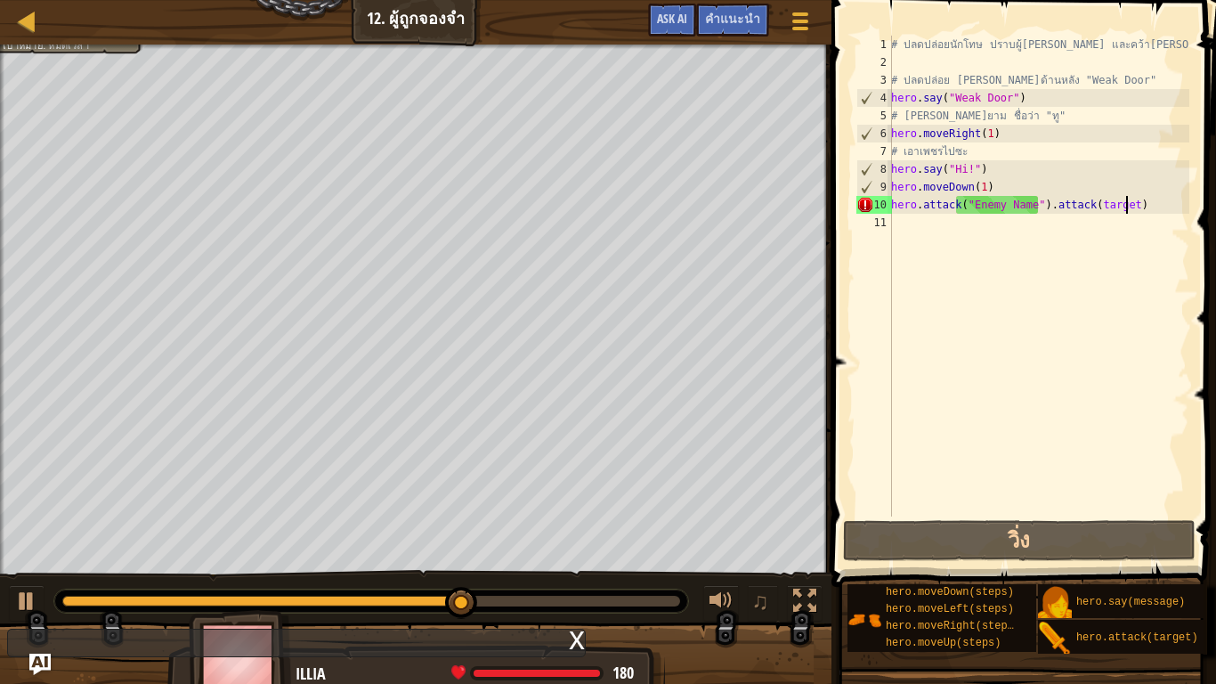
click at [1152, 204] on div "# ปลดปล่อยนักโทษ ปราบผู้[PERSON_NAME] และคว้า[PERSON_NAME] # ปลดปล่อย Patrick จ…" at bounding box center [1039, 294] width 302 height 516
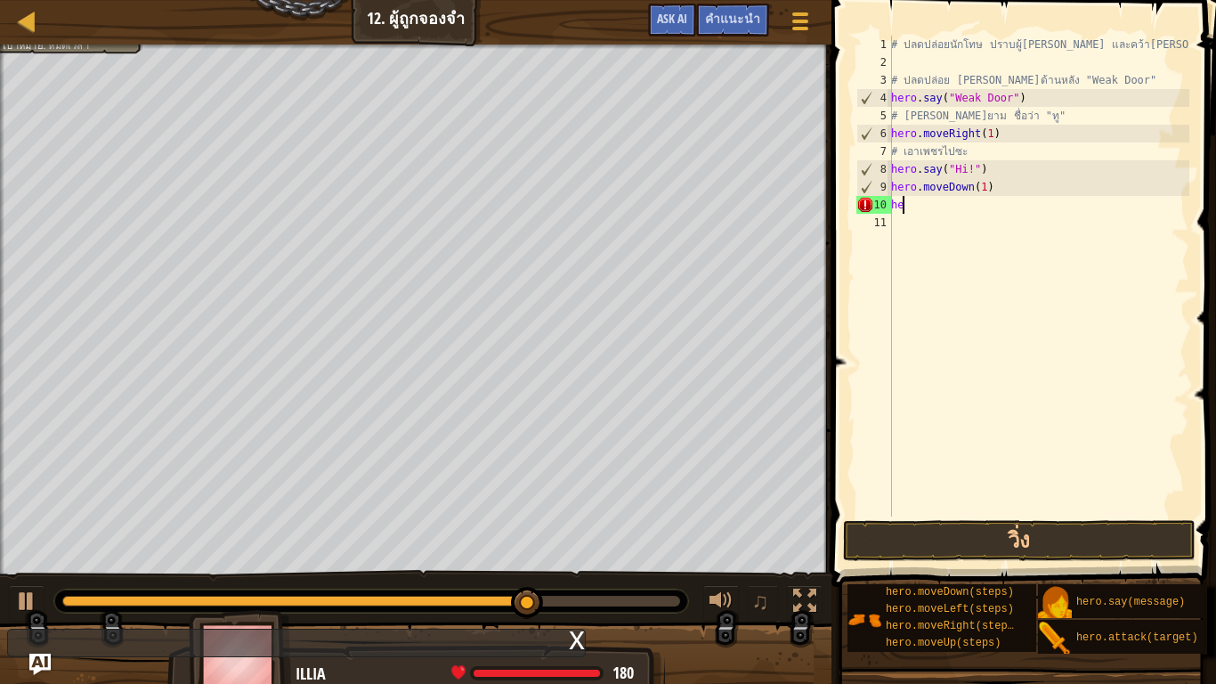
type textarea "h"
click at [934, 533] on button "วิ่ง" at bounding box center [1019, 540] width 353 height 41
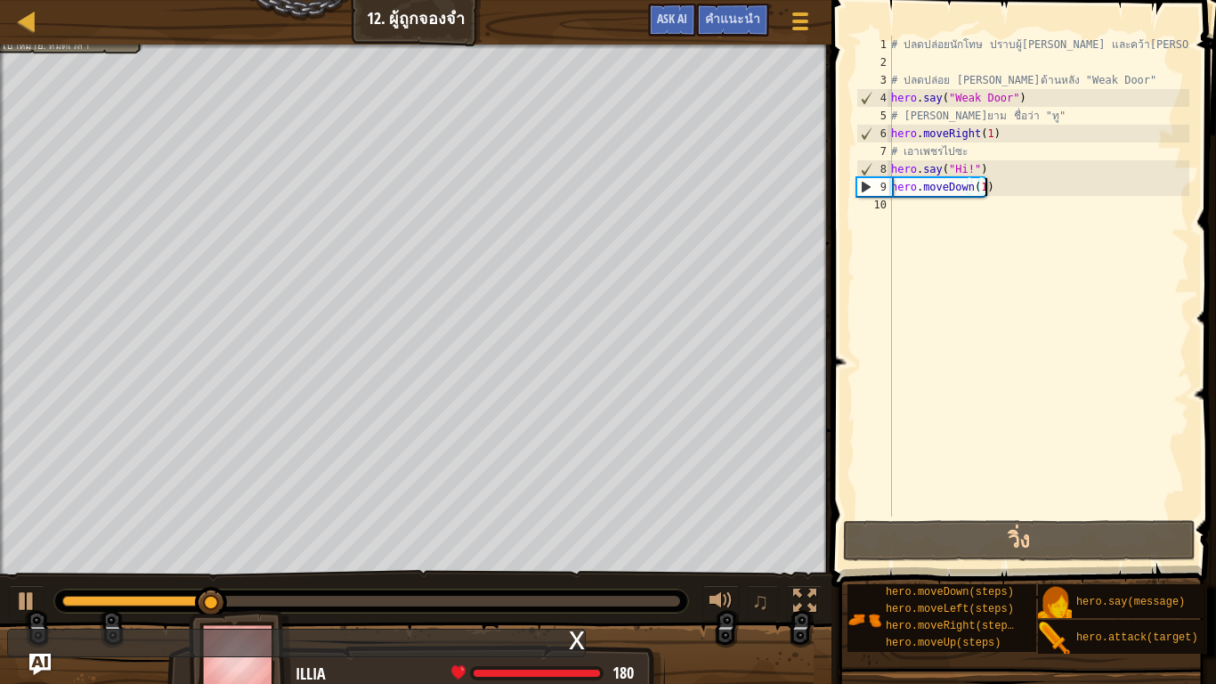
click at [1026, 188] on div "# ปลดปล่อยนักโทษ ปราบผู้[PERSON_NAME] และคว้า[PERSON_NAME] # ปลดปล่อย Patrick จ…" at bounding box center [1039, 294] width 302 height 516
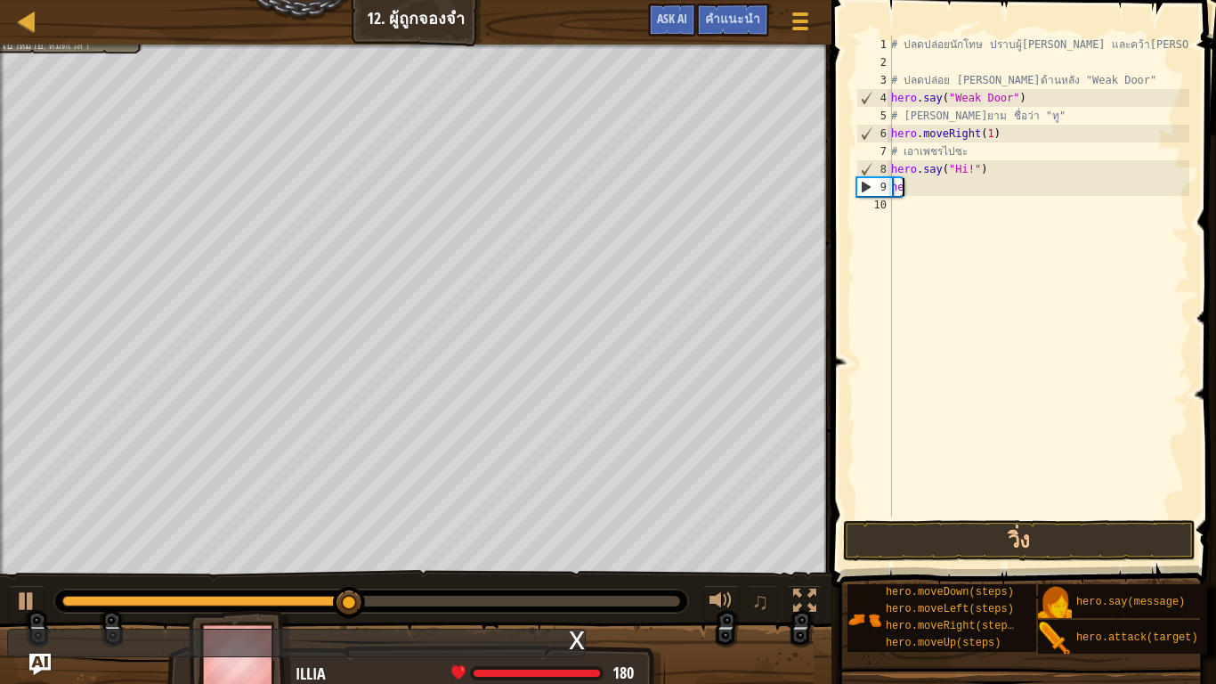
type textarea "h"
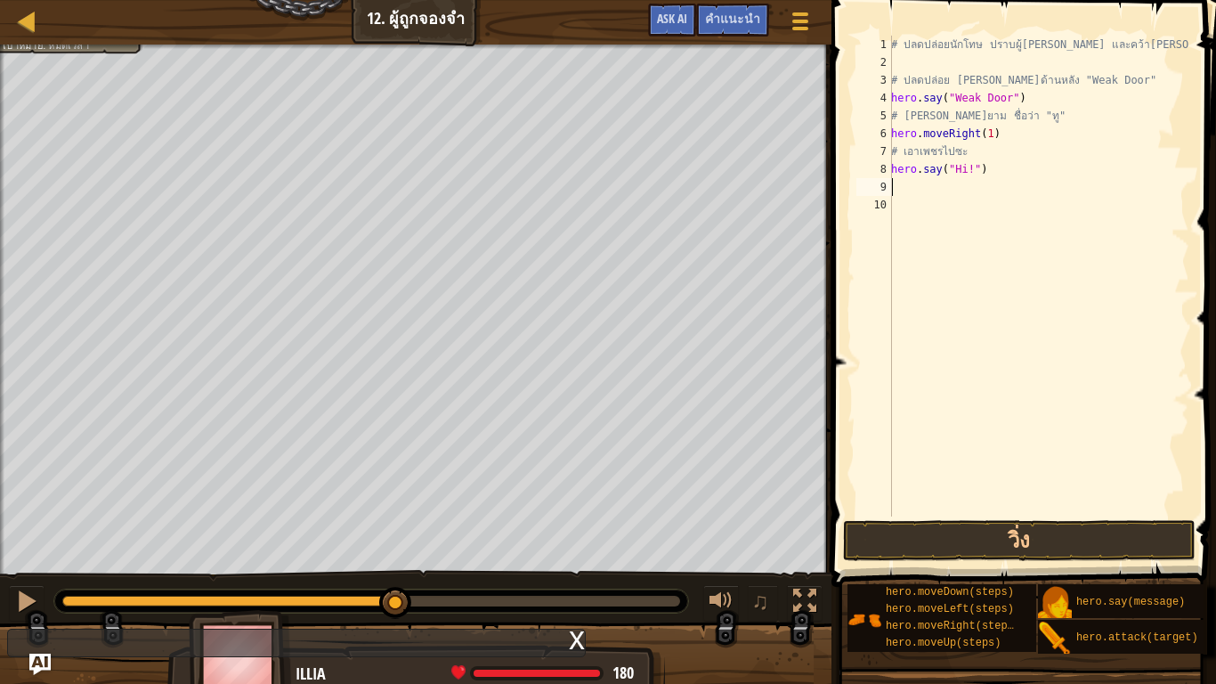
click at [1037, 175] on div "# ปลดปล่อยนักโทษ ปราบผู้[PERSON_NAME] และคว้า[PERSON_NAME] # ปลดปล่อย Patrick จ…" at bounding box center [1039, 294] width 302 height 516
click at [889, 521] on button "วิ่ง" at bounding box center [1019, 540] width 353 height 41
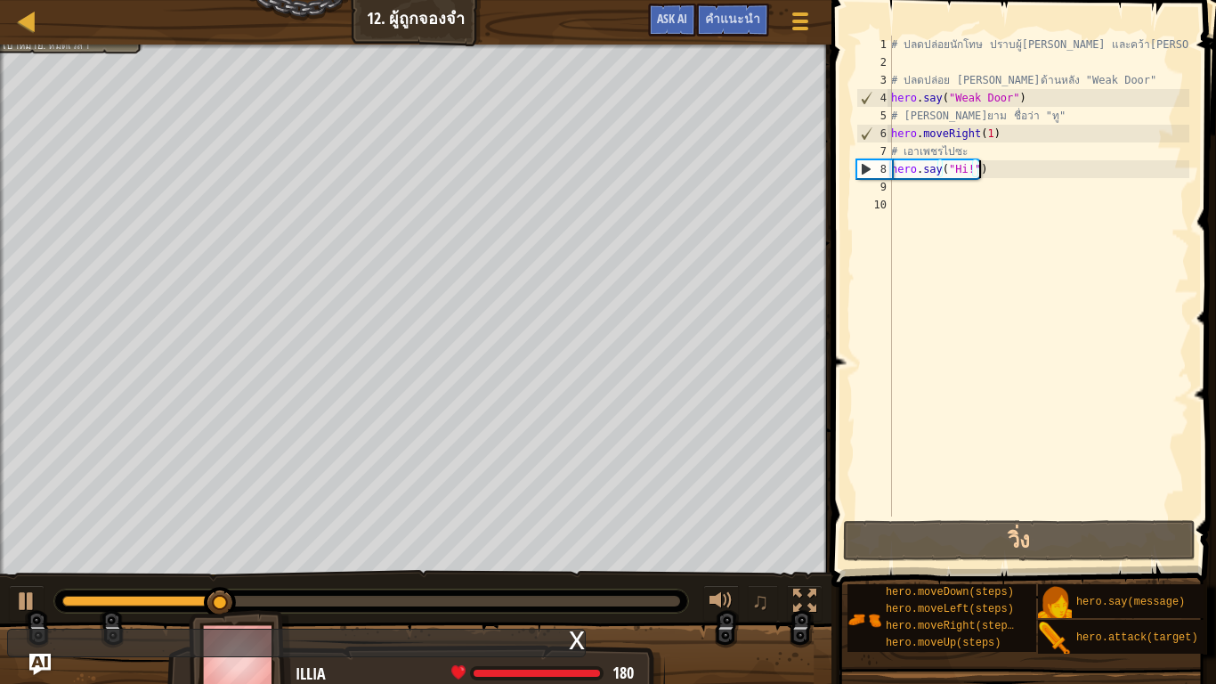
click at [1026, 175] on div "# ปลดปล่อยนักโทษ ปราบผู้[PERSON_NAME] และคว้า[PERSON_NAME] # ปลดปล่อย Patrick จ…" at bounding box center [1039, 294] width 302 height 516
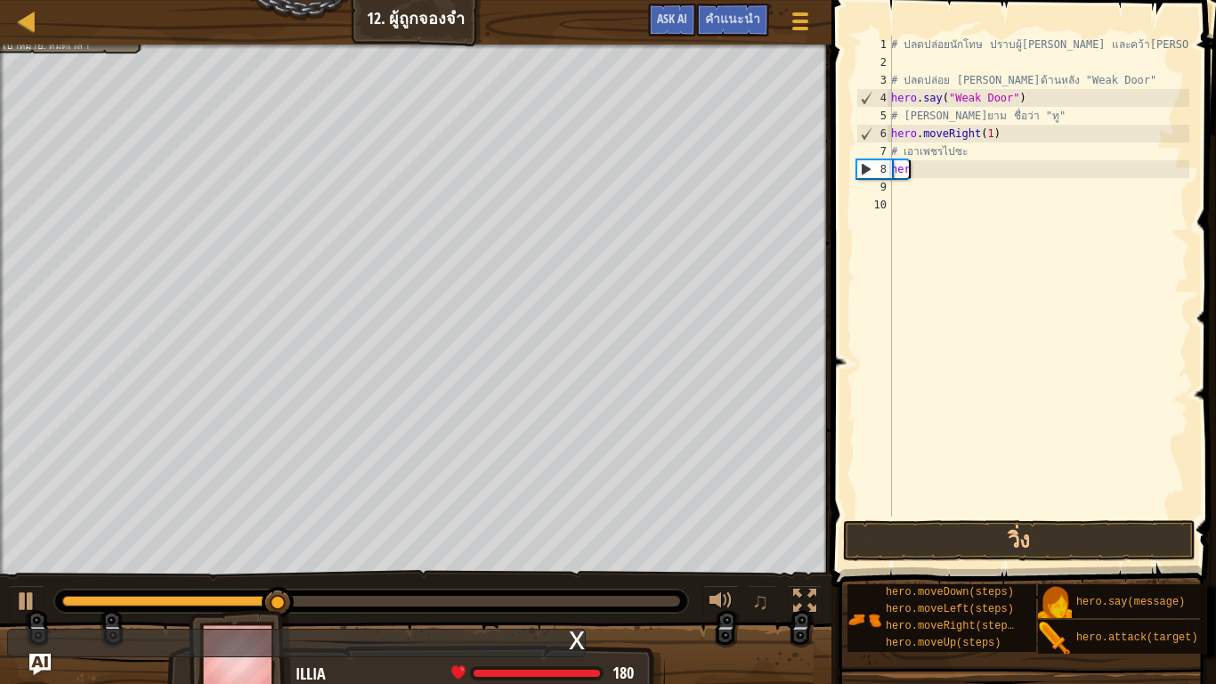
type textarea "h"
type textarea "# เอาเพชรไปซะ"
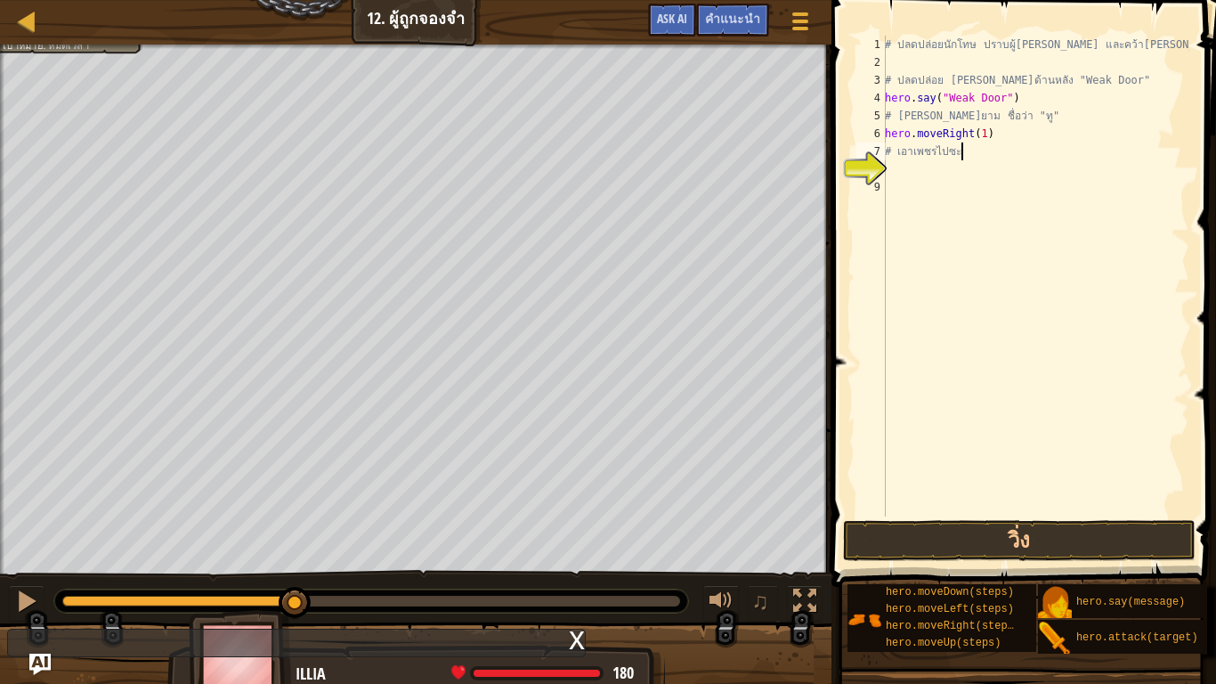
click at [896, 167] on div "# ปลดปล่อยนักโทษ ปราบผู้[PERSON_NAME] และคว้า[PERSON_NAME] # ปลดปล่อย Patrick จ…" at bounding box center [1036, 294] width 308 height 516
click at [932, 528] on button "วิ่ง" at bounding box center [1019, 540] width 353 height 41
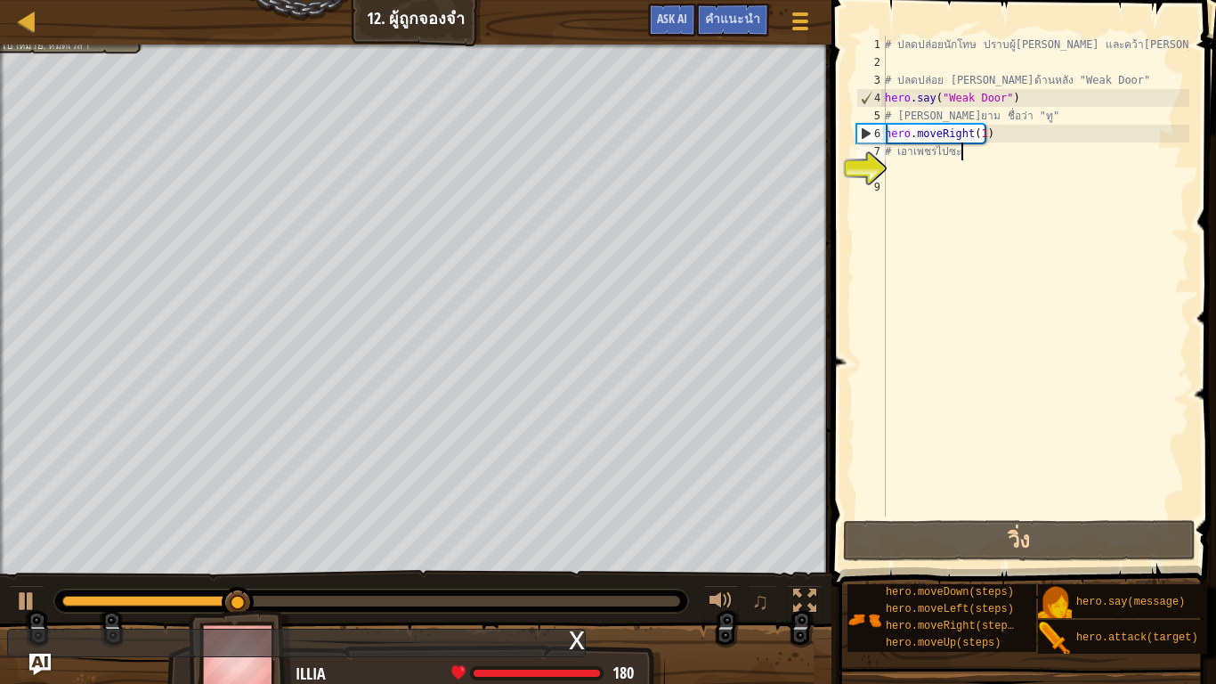
click at [993, 142] on div "# ปลดปล่อยนักโทษ ปราบผู้[PERSON_NAME] และคว้า[PERSON_NAME] # ปลดปล่อย Patrick จ…" at bounding box center [1036, 294] width 308 height 516
click at [989, 129] on div "# ปลดปล่อยนักโทษ ปราบผู้[PERSON_NAME] และคว้า[PERSON_NAME] # ปลดปล่อย Patrick จ…" at bounding box center [1036, 294] width 308 height 516
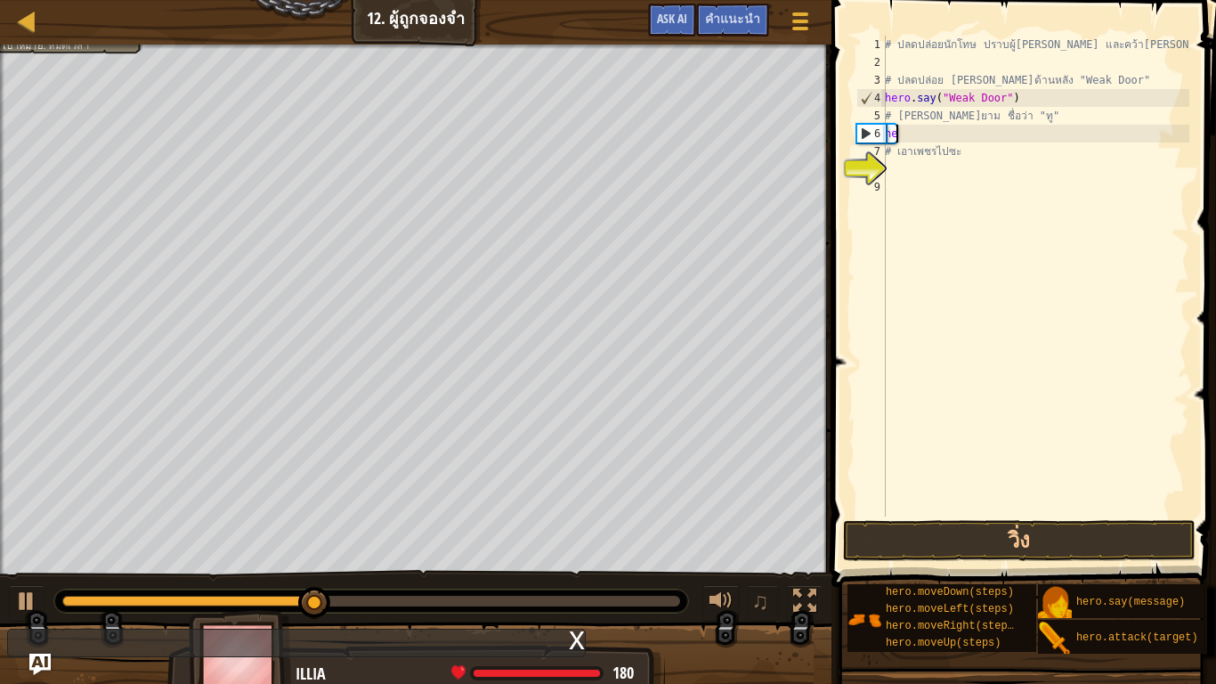
type textarea "h"
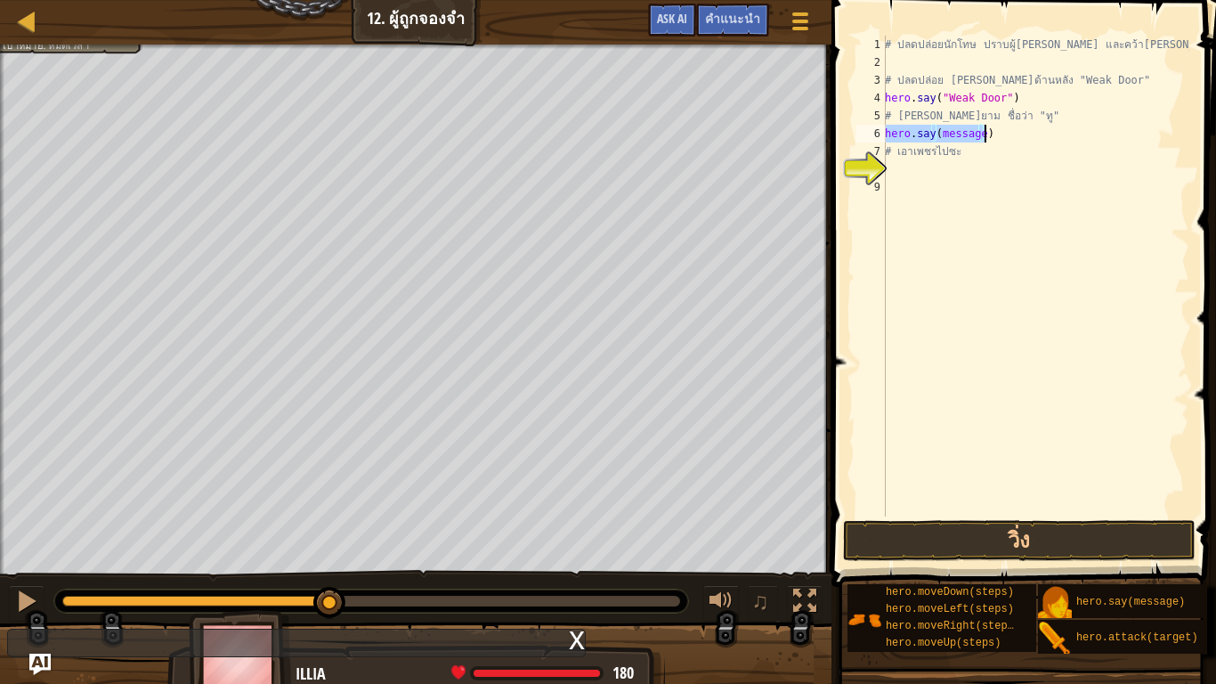
drag, startPoint x: 975, startPoint y: 130, endPoint x: 981, endPoint y: 145, distance: 16.4
click at [975, 131] on div "# ปลดปล่อยนักโทษ ปราบผู้[PERSON_NAME] และคว้า[PERSON_NAME] # ปลดปล่อย Patrick จ…" at bounding box center [1036, 276] width 308 height 481
drag, startPoint x: 977, startPoint y: 132, endPoint x: 974, endPoint y: 147, distance: 15.4
click at [977, 134] on div "# ปลดปล่อยนักโทษ ปราบผู้[PERSON_NAME] และคว้า[PERSON_NAME] # ปลดปล่อย Patrick จ…" at bounding box center [1036, 294] width 308 height 516
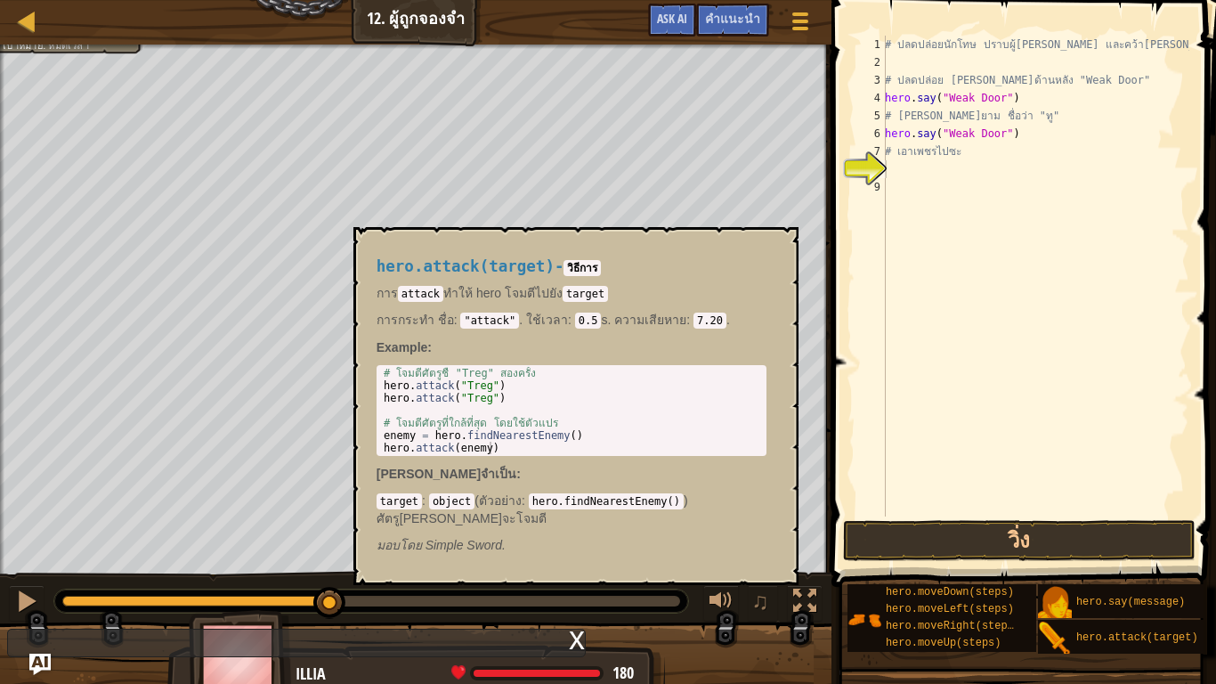
scroll to position [8, 8]
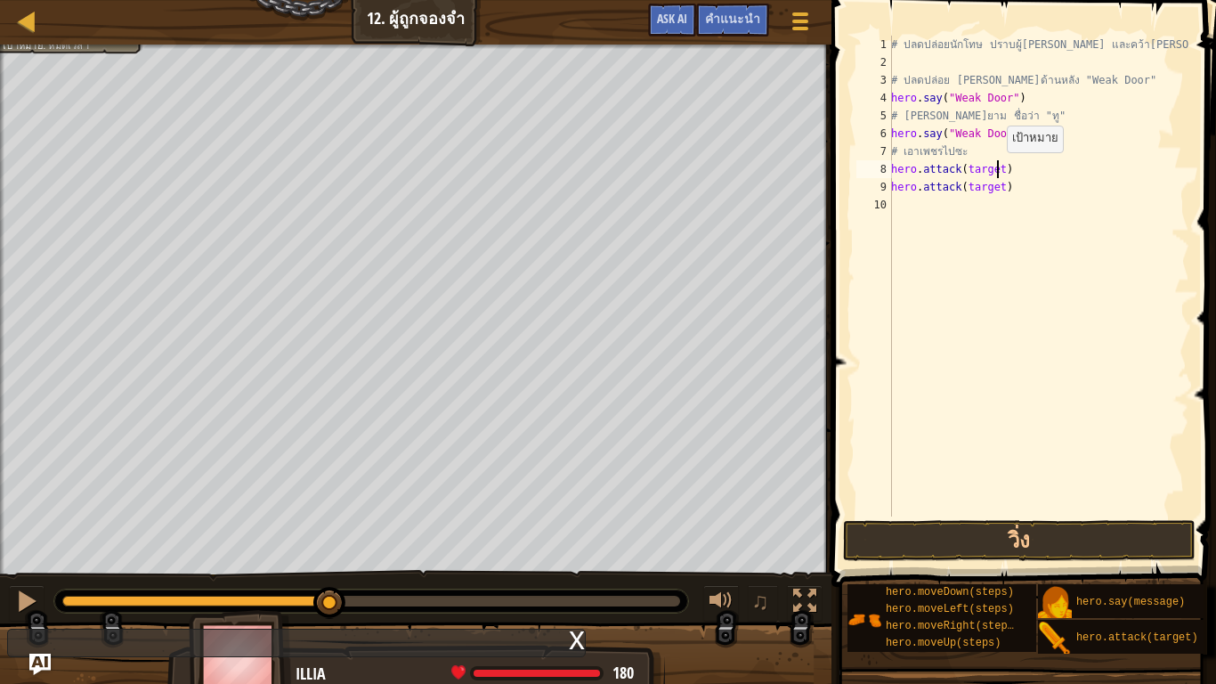
click at [997, 170] on div "# ปลดปล่อยนักโทษ ปราบผู้[PERSON_NAME] และคว้า[PERSON_NAME] # ปลดปล่อย Patrick จ…" at bounding box center [1039, 294] width 302 height 516
click at [996, 187] on div "# ปลดปล่อยนักโทษ ปราบผู้[PERSON_NAME] และคว้า[PERSON_NAME] # ปลดปล่อย Patrick จ…" at bounding box center [1039, 294] width 302 height 516
click at [977, 542] on button "วิ่ง" at bounding box center [1019, 540] width 353 height 41
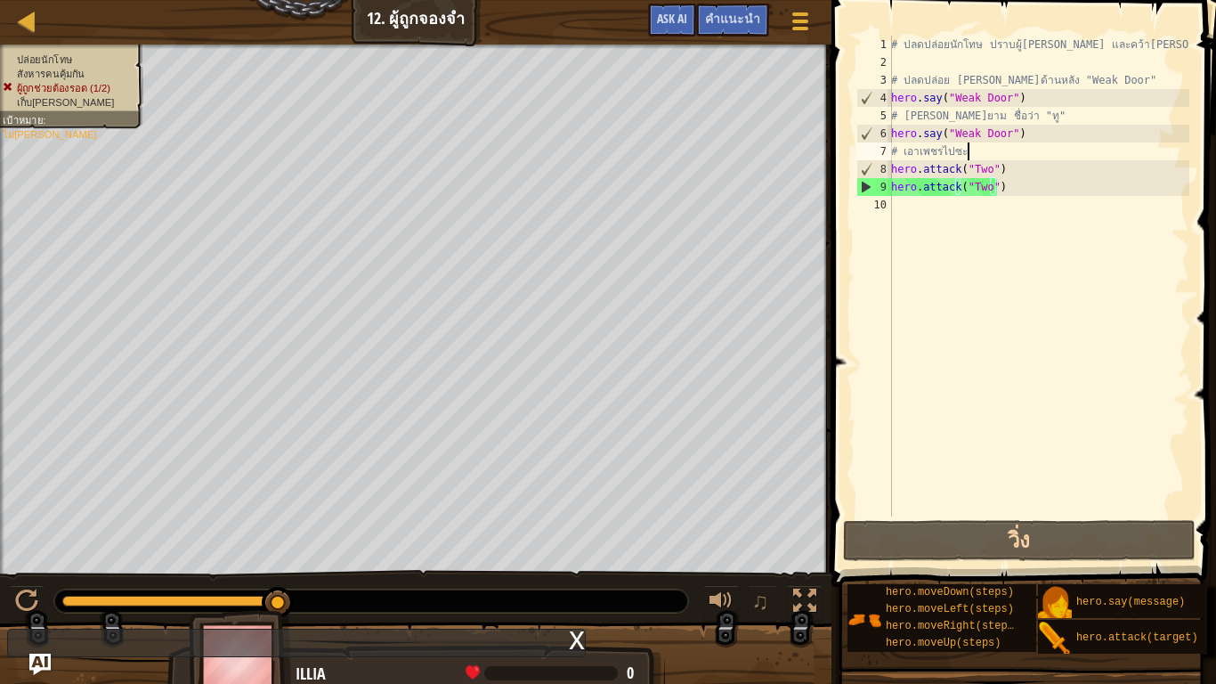
click at [988, 158] on div "# ปลดปล่อยนักโทษ ปราบผู้[PERSON_NAME] และคว้า[PERSON_NAME] # ปลดปล่อย Patrick จ…" at bounding box center [1039, 294] width 302 height 516
click at [1009, 169] on div "# ปลดปล่อยนักโทษ ปราบผู้[PERSON_NAME] และคว้า[PERSON_NAME] # ปลดปล่อย Patrick จ…" at bounding box center [1039, 294] width 302 height 516
drag, startPoint x: 967, startPoint y: 148, endPoint x: 878, endPoint y: 152, distance: 89.2
click at [878, 152] on div "hero.attack("Two") 1 2 3 4 5 6 7 8 9 10 # ปลดปล่อยนักโทษ ปราบผู้[PERSON_NAME] แ…" at bounding box center [1021, 276] width 337 height 481
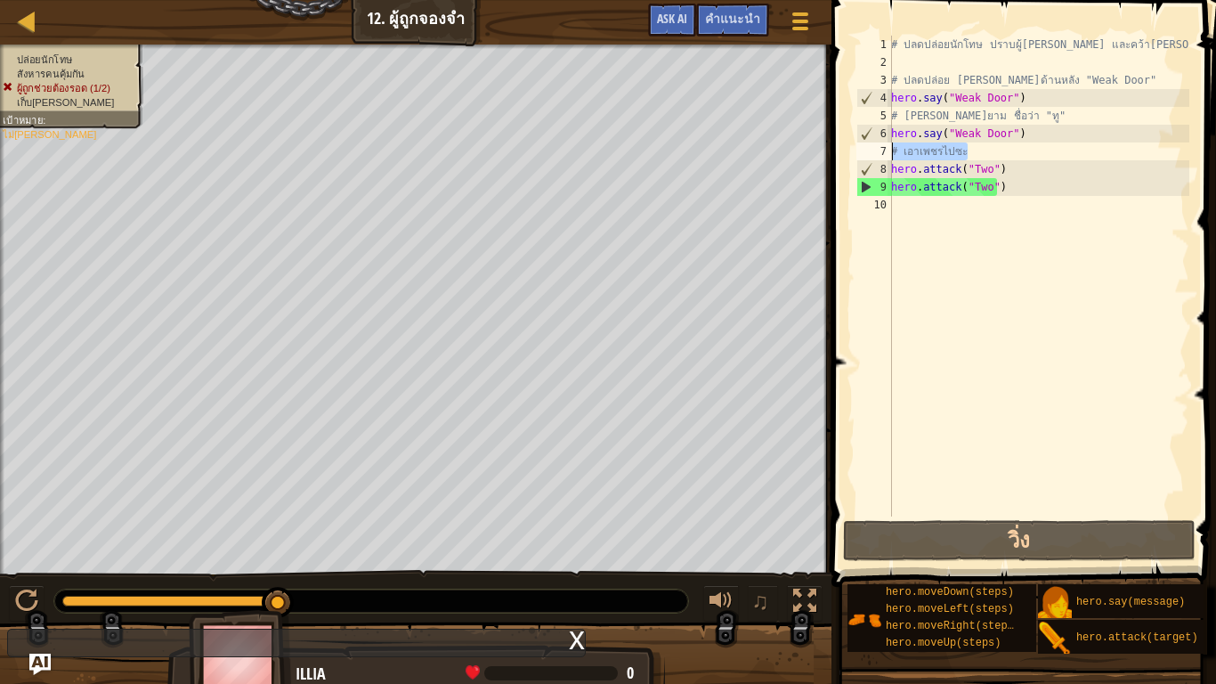
type textarea "# เอาเพชรไปซะ"
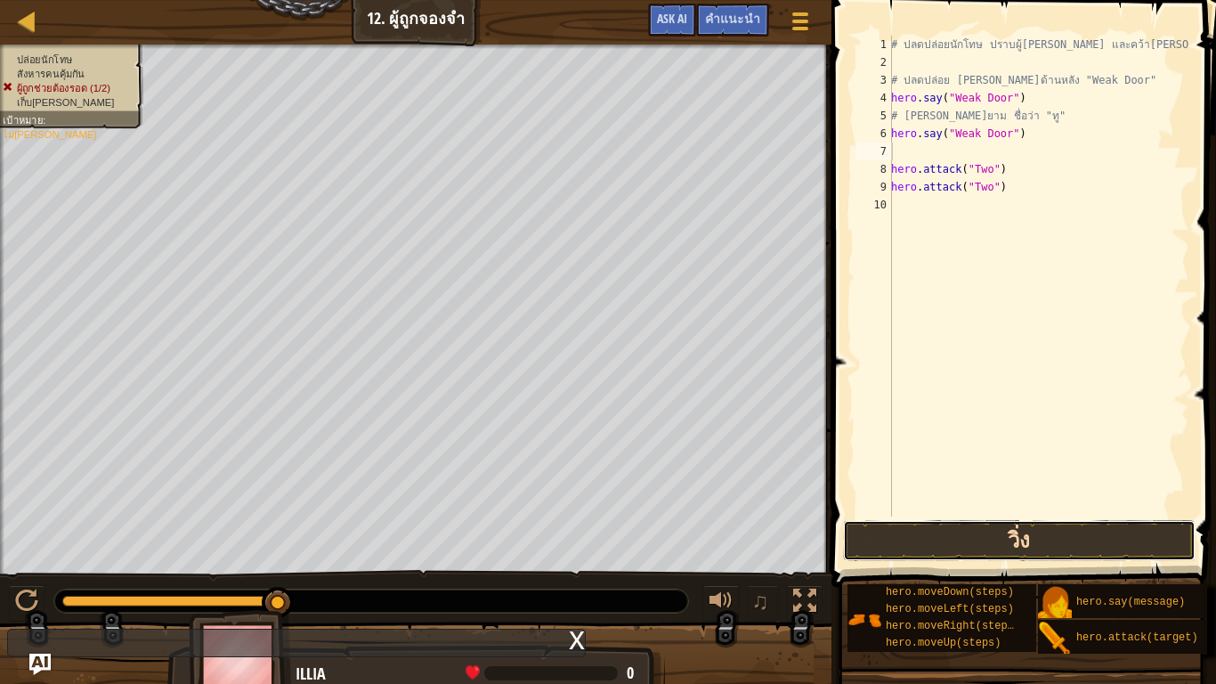
click at [945, 534] on button "วิ่ง" at bounding box center [1019, 540] width 353 height 41
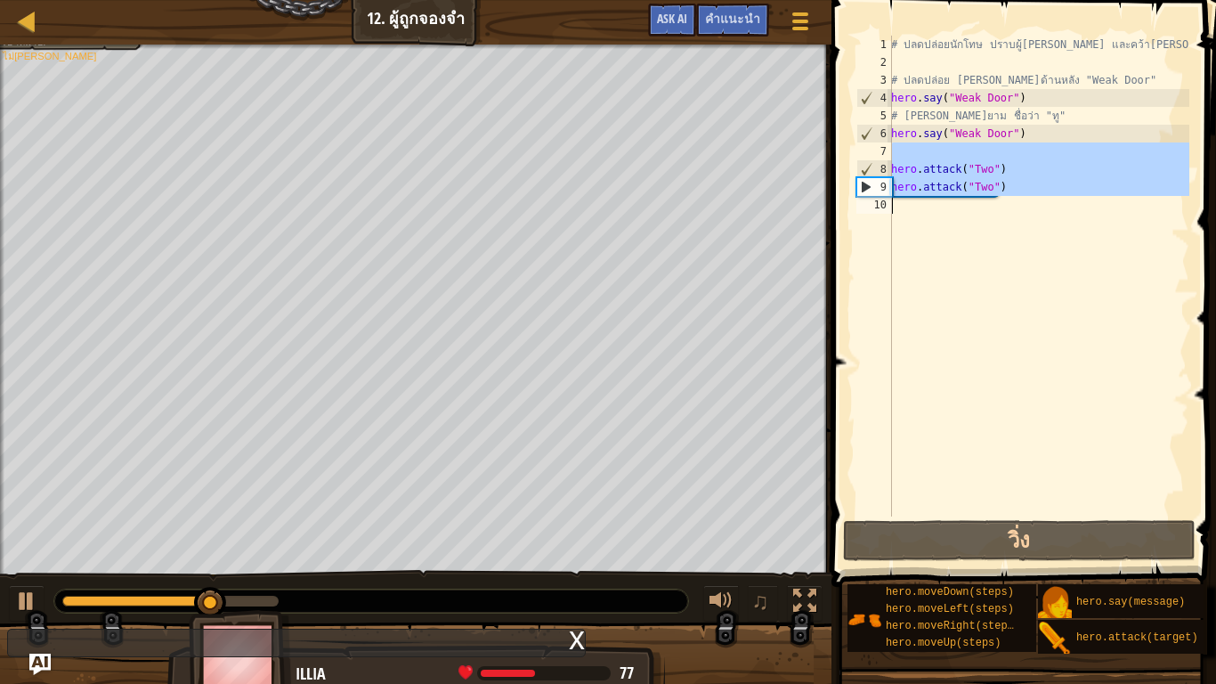
drag, startPoint x: 1020, startPoint y: 157, endPoint x: 991, endPoint y: 205, distance: 55.9
click at [991, 205] on div "# ปลดปล่อยนักโทษ ปราบผู้[PERSON_NAME] และคว้า[PERSON_NAME] # ปลดปล่อย Patrick จ…" at bounding box center [1039, 294] width 302 height 516
type textarea "hero.attack("Two")"
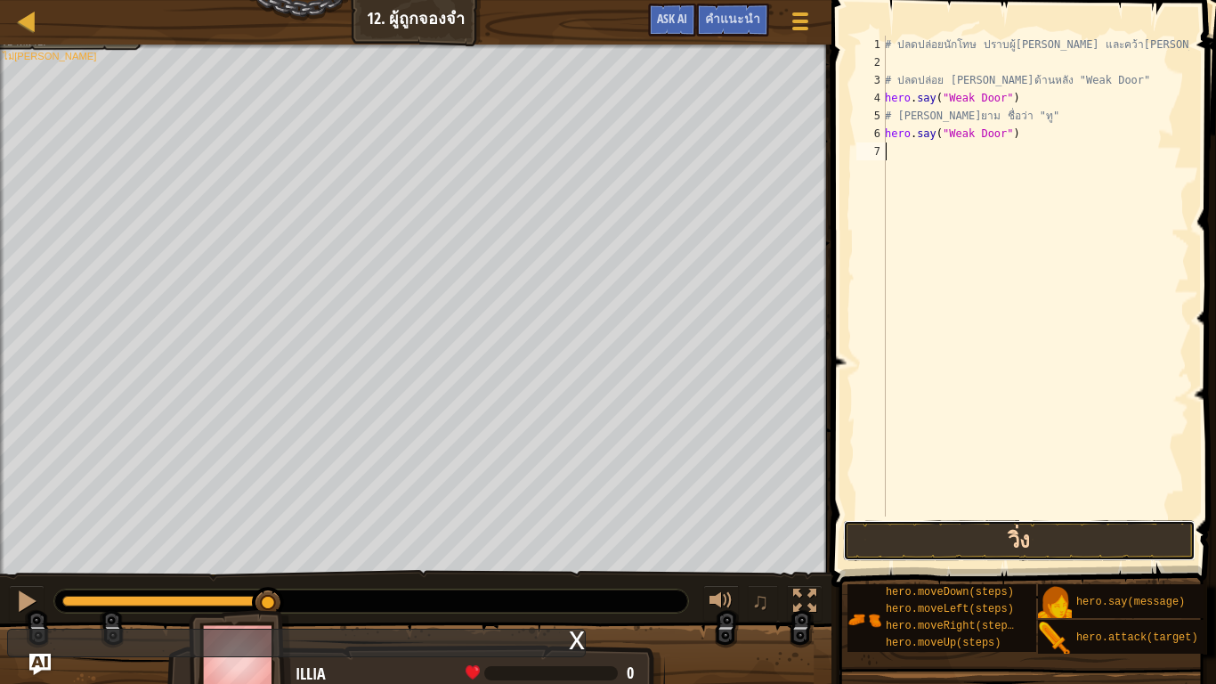
click at [955, 544] on button "วิ่ง" at bounding box center [1019, 540] width 353 height 41
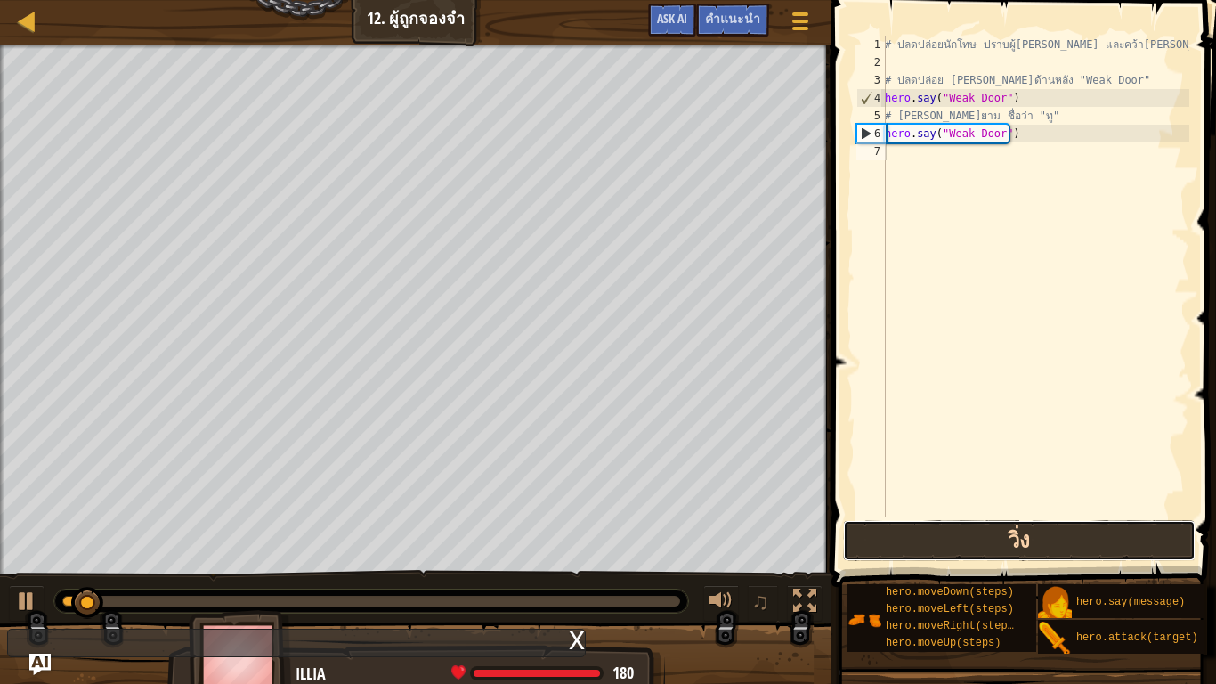
click at [950, 535] on button "วิ่ง" at bounding box center [1019, 540] width 353 height 41
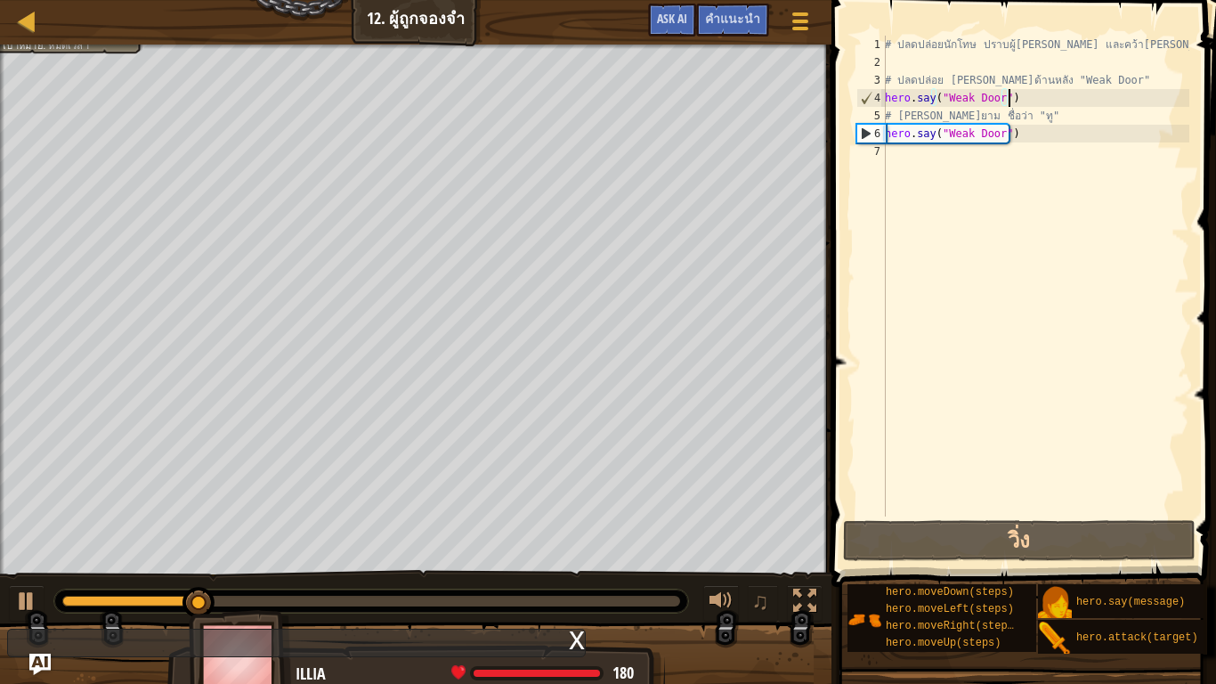
click at [1014, 104] on div "# ปลดปล่อยนักโทษ ปราบผู้[PERSON_NAME] และคว้า[PERSON_NAME] # ปลดปล่อย Patrick จ…" at bounding box center [1036, 294] width 308 height 516
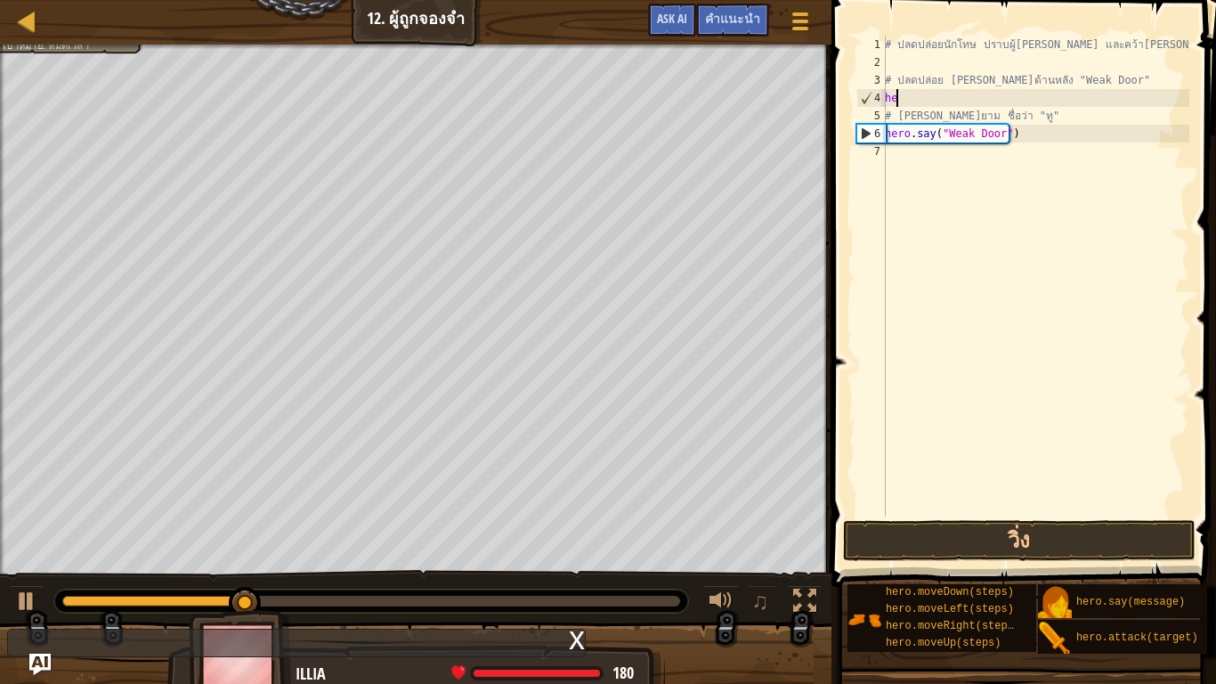
type textarea "h"
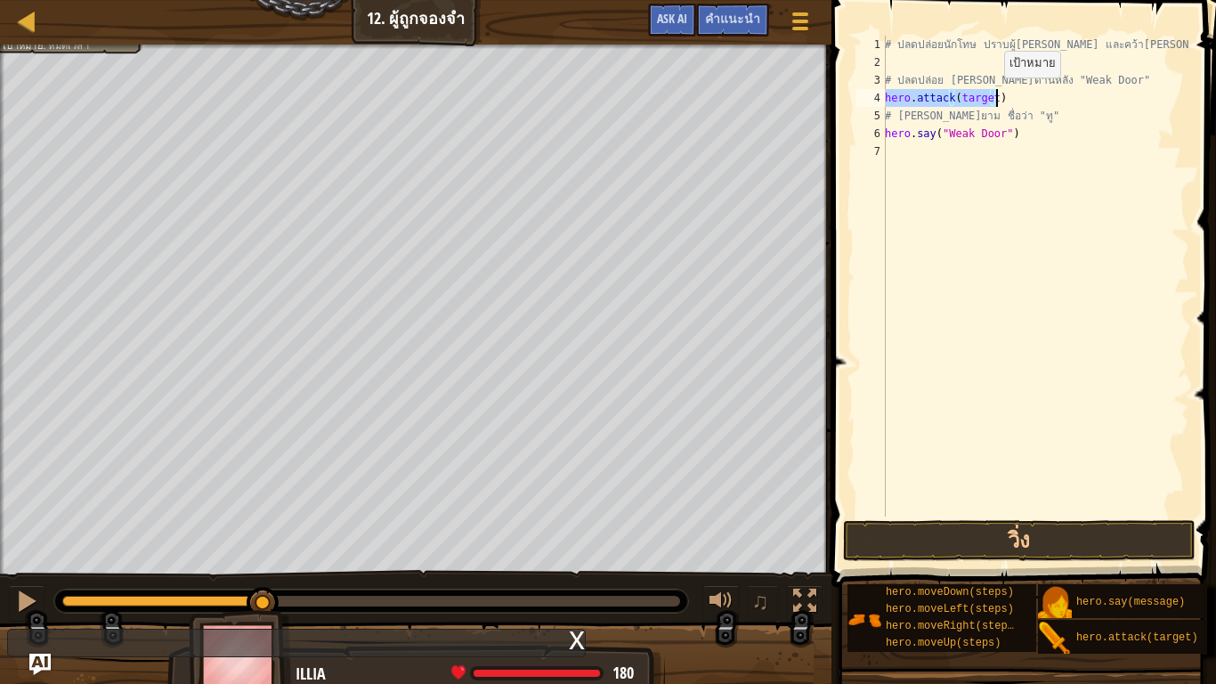
click at [988, 95] on div "# ปลดปล่อยนักโทษ ปราบผู้[PERSON_NAME] และคว้า[PERSON_NAME] # ปลดปล่อย Patrick จ…" at bounding box center [1036, 276] width 308 height 481
click at [999, 529] on button "วิ่ง" at bounding box center [1019, 540] width 353 height 41
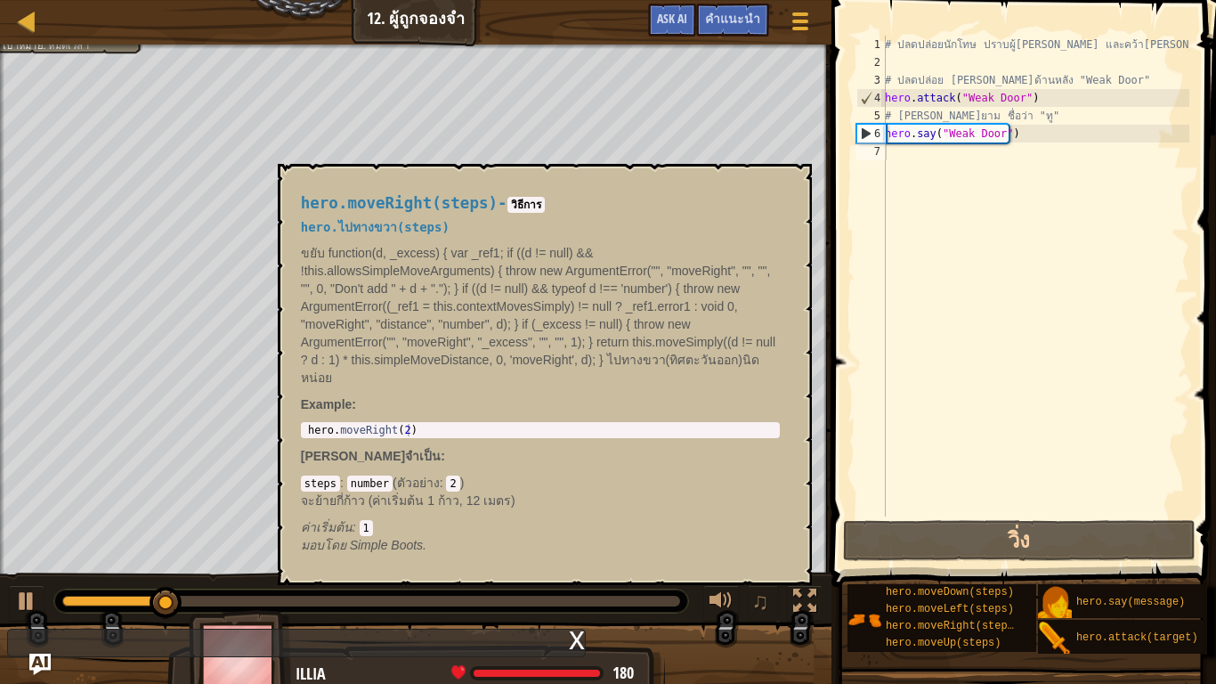
scroll to position [8, 10]
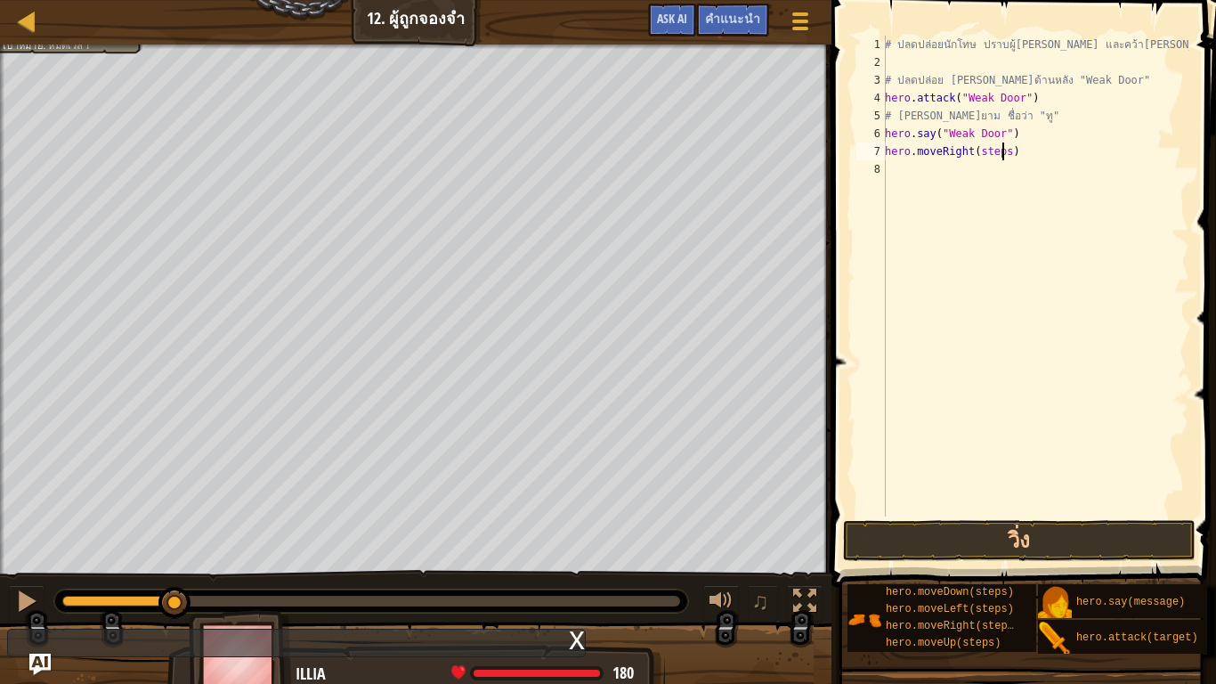
click at [1004, 150] on div "# ปลดปล่อยนักโทษ ปราบผู้[PERSON_NAME] และคว้า[PERSON_NAME] # ปลดปล่อย Patrick จ…" at bounding box center [1036, 294] width 308 height 516
click at [992, 528] on button "วิ่ง" at bounding box center [1019, 540] width 353 height 41
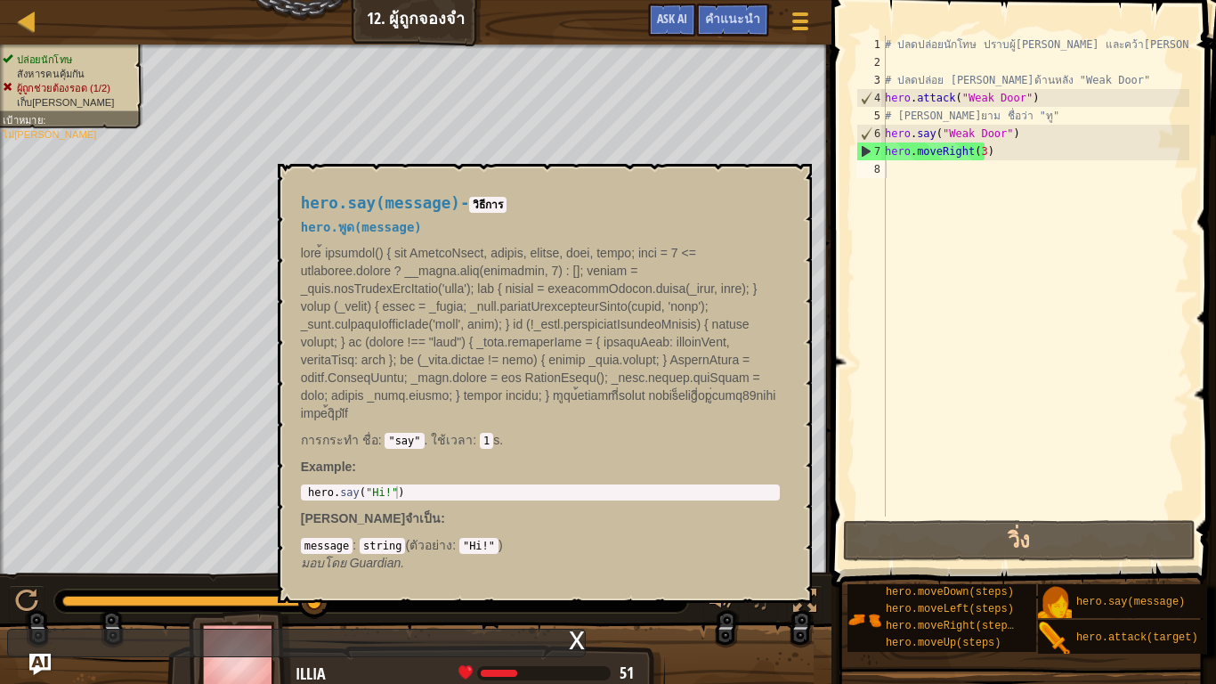
click at [932, 163] on div "# ปลดปล่อยนักโทษ ปราบผู้[PERSON_NAME] และคว้า[PERSON_NAME] # ปลดปล่อย Patrick จ…" at bounding box center [1036, 294] width 308 height 516
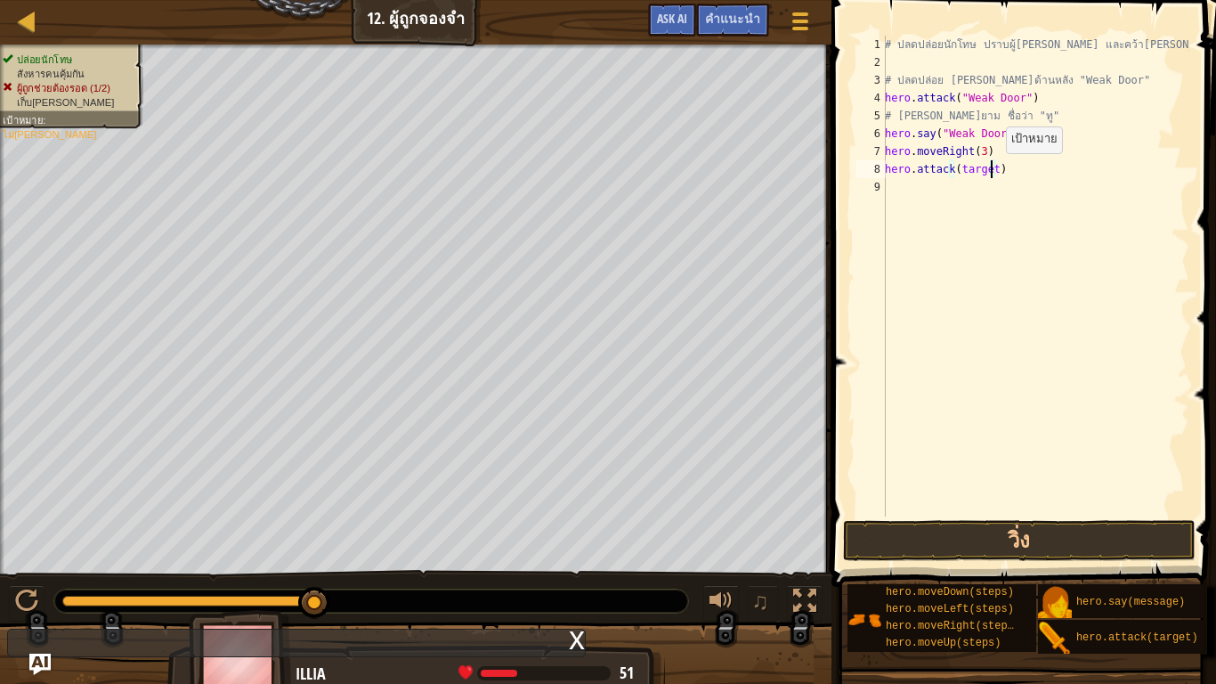
drag, startPoint x: 990, startPoint y: 171, endPoint x: 1005, endPoint y: 216, distance: 47.9
click at [998, 197] on div "# ปลดปล่อยนักโทษ ปราบผู้[PERSON_NAME] และคว้า[PERSON_NAME] # ปลดปล่อย Patrick จ…" at bounding box center [1036, 294] width 308 height 516
click at [988, 165] on div "# ปลดปล่อยนักโทษ ปราบผู้[PERSON_NAME] และคว้า[PERSON_NAME] # ปลดปล่อย Patrick จ…" at bounding box center [1036, 294] width 308 height 516
drag, startPoint x: 988, startPoint y: 169, endPoint x: 995, endPoint y: 176, distance: 10.1
click at [993, 175] on div "# ปลดปล่อยนักโทษ ปราบผู้[PERSON_NAME] และคว้า[PERSON_NAME] # ปลดปล่อย Patrick จ…" at bounding box center [1036, 294] width 308 height 516
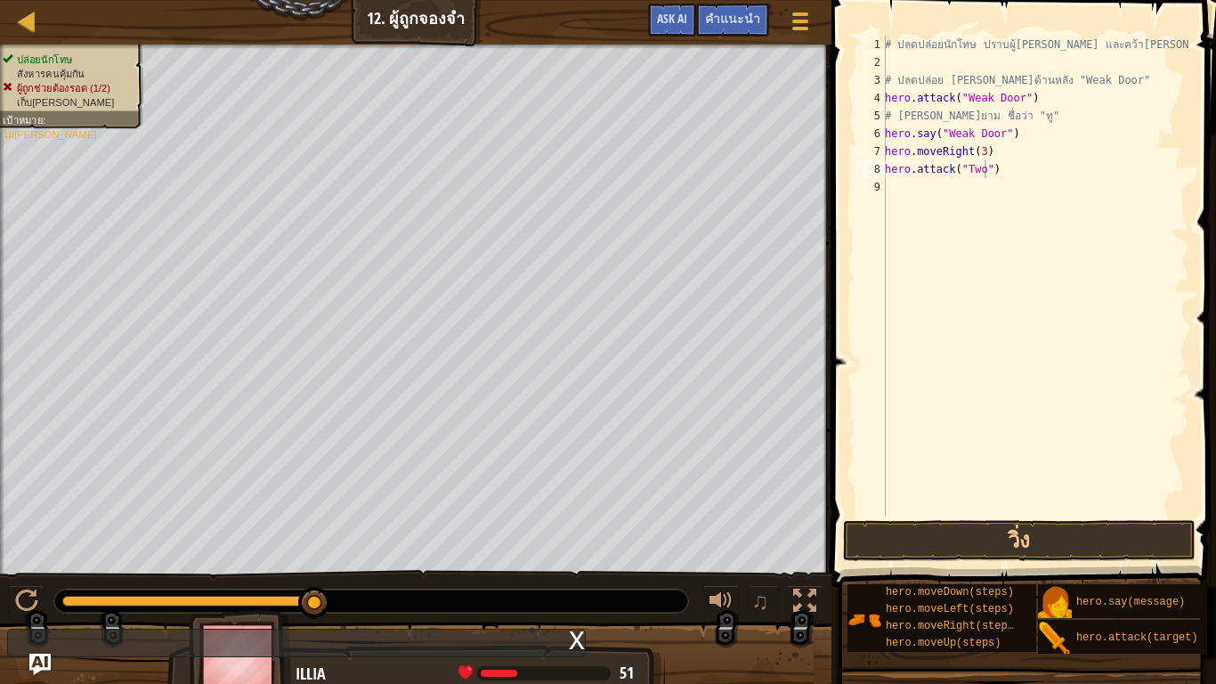
drag, startPoint x: 1046, startPoint y: 629, endPoint x: 896, endPoint y: 207, distance: 448.1
click at [896, 207] on div "คำแนะนำ วิดีโอ hero.attack("Two") 1 2 3 4 5 6 7 8 9 # ปลดปล่อยนักโทษ ปราบผู้[PE…" at bounding box center [1021, 337] width 390 height 675
drag, startPoint x: 997, startPoint y: 185, endPoint x: 1041, endPoint y: 246, distance: 74.6
click at [1002, 192] on div "# ปลดปล่อยนักโทษ ปราบผู้[PERSON_NAME] และคว้า[PERSON_NAME] # ปลดปล่อย Patrick จ…" at bounding box center [1039, 294] width 302 height 516
click at [928, 537] on button "วิ่ง" at bounding box center [1019, 540] width 353 height 41
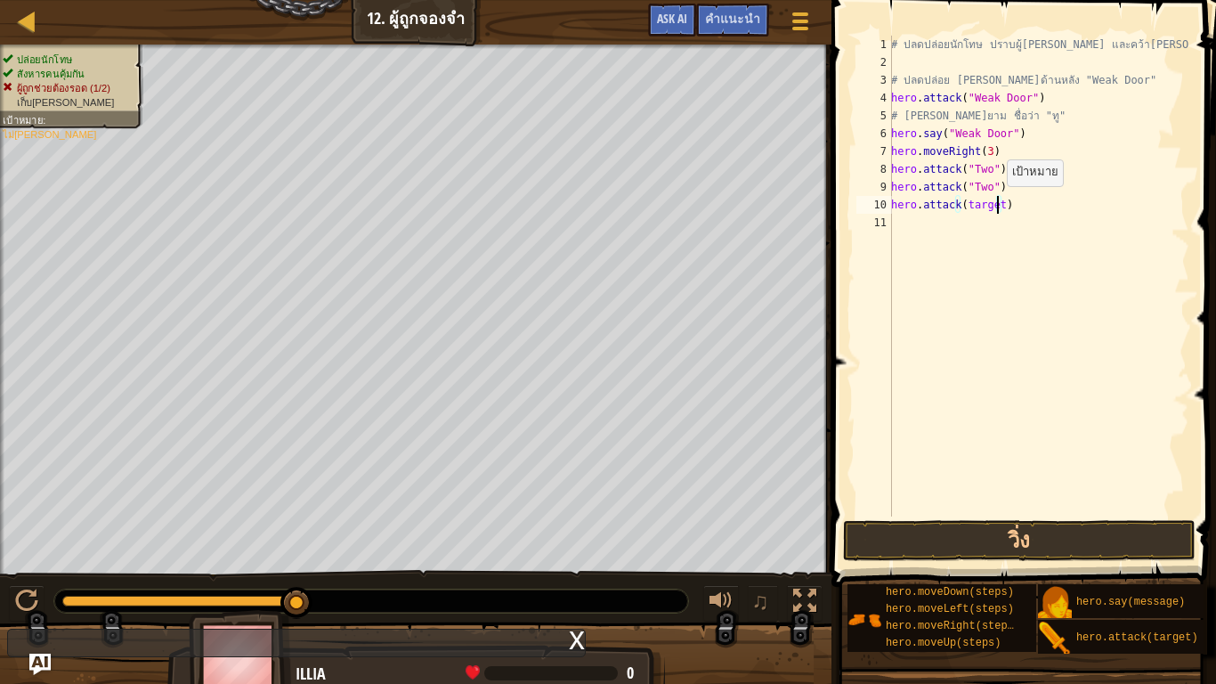
drag, startPoint x: 997, startPoint y: 204, endPoint x: 1031, endPoint y: 231, distance: 43.1
click at [997, 205] on div "# ปลดปล่อยนักโทษ ปราบผู้[PERSON_NAME] และคว้า[PERSON_NAME] # ปลดปล่อย Patrick จ…" at bounding box center [1039, 294] width 302 height 516
click at [1061, 529] on button "วิ่ง" at bounding box center [1019, 540] width 353 height 41
click at [997, 223] on div "# ปลดปล่อยนักโทษ ปราบผู้[PERSON_NAME] และคว้า[PERSON_NAME] # ปลดปล่อย Patrick จ…" at bounding box center [1039, 294] width 302 height 516
click at [984, 150] on div "# ปลดปล่อยนักโทษ ปราบผู้[PERSON_NAME] และคว้า[PERSON_NAME] # ปลดปล่อย Patrick จ…" at bounding box center [1039, 294] width 302 height 516
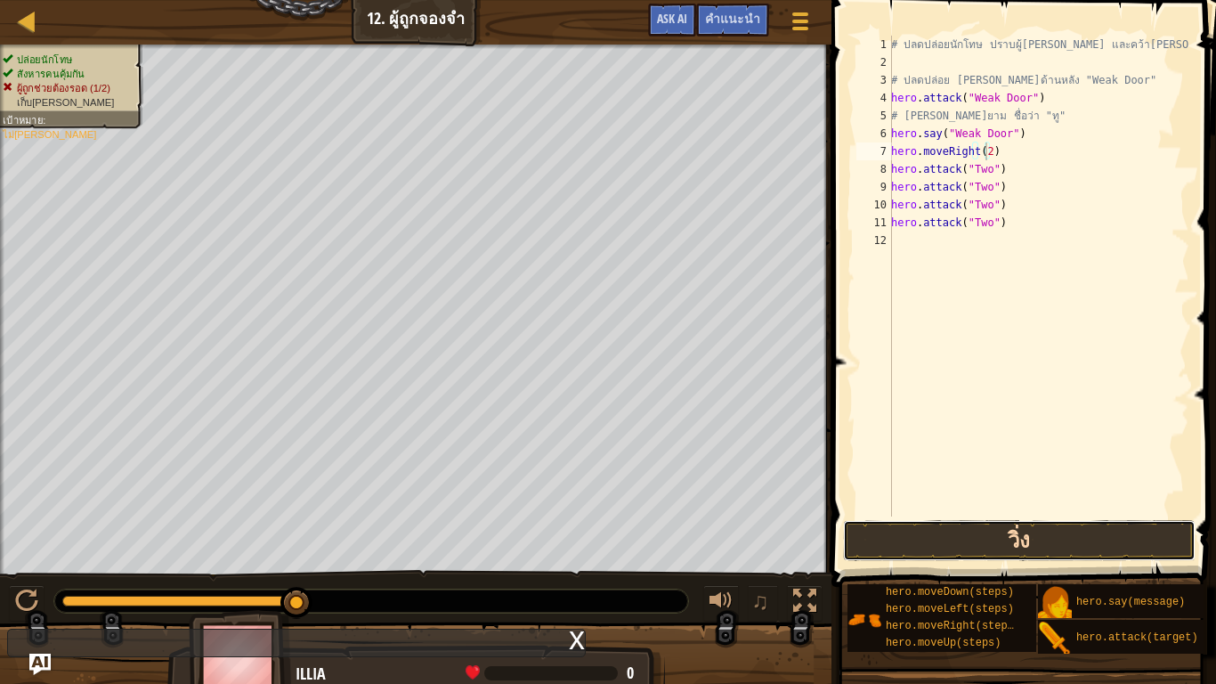
click at [1037, 542] on button "วิ่ง" at bounding box center [1019, 540] width 353 height 41
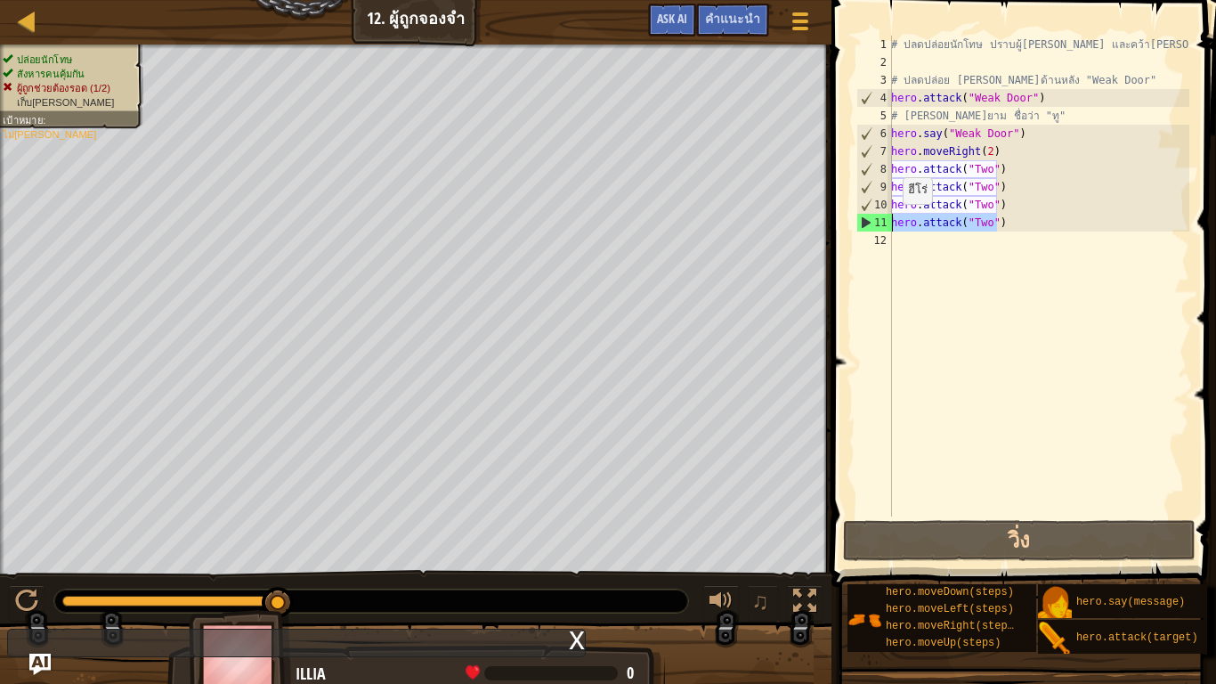
drag, startPoint x: 1002, startPoint y: 225, endPoint x: 890, endPoint y: 221, distance: 111.4
click at [887, 221] on div "hero.moveRight(2) 1 2 3 4 5 6 7 8 9 10 11 12 # ปลดปล่อยนักโทษ ปราบผู้[PERSON_NA…" at bounding box center [1021, 276] width 337 height 481
type textarea "hero.attack("Two")"
click at [1008, 268] on div "# ปลดปล่อยนักโทษ ปราบผู้[PERSON_NAME] และคว้า[PERSON_NAME] # ปลดปล่อย Patrick จ…" at bounding box center [1039, 294] width 302 height 516
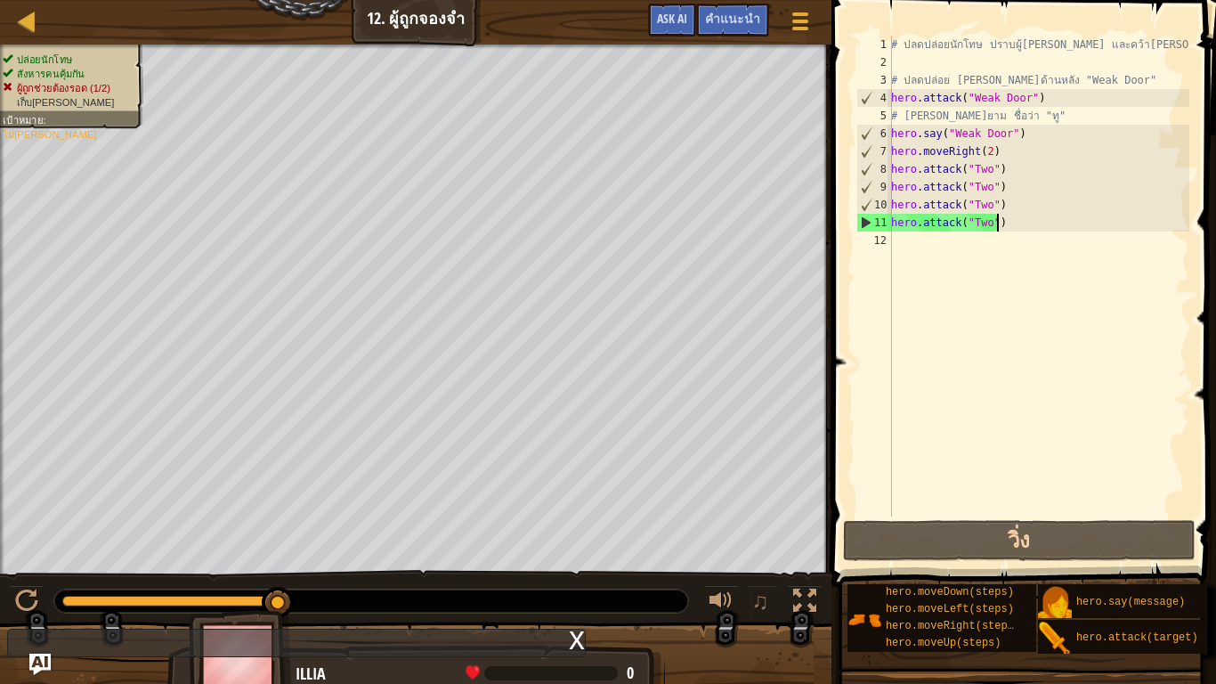
click at [1003, 217] on div "# ปลดปล่อยนักโทษ ปราบผู้[PERSON_NAME] และคว้า[PERSON_NAME] # ปลดปล่อย Patrick จ…" at bounding box center [1039, 294] width 302 height 516
drag, startPoint x: 1003, startPoint y: 219, endPoint x: 911, endPoint y: 221, distance: 91.7
click at [911, 221] on div "# ปลดปล่อยนักโทษ ปราบผู้[PERSON_NAME] และคว้า[PERSON_NAME] # ปลดปล่อย Patrick จ…" at bounding box center [1039, 294] width 302 height 516
click at [1004, 219] on div "# ปลดปล่อยนักโทษ ปราบผู้[PERSON_NAME] และคว้า[PERSON_NAME] # ปลดปล่อย Patrick จ…" at bounding box center [1039, 276] width 302 height 481
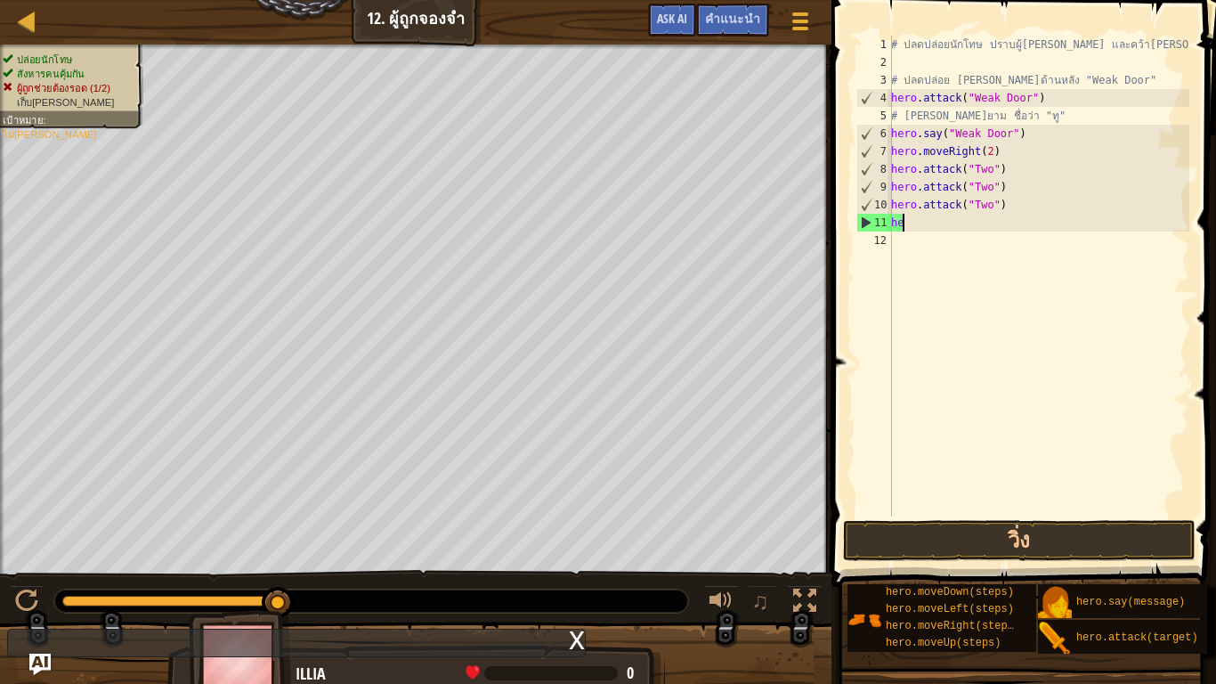
type textarea "h"
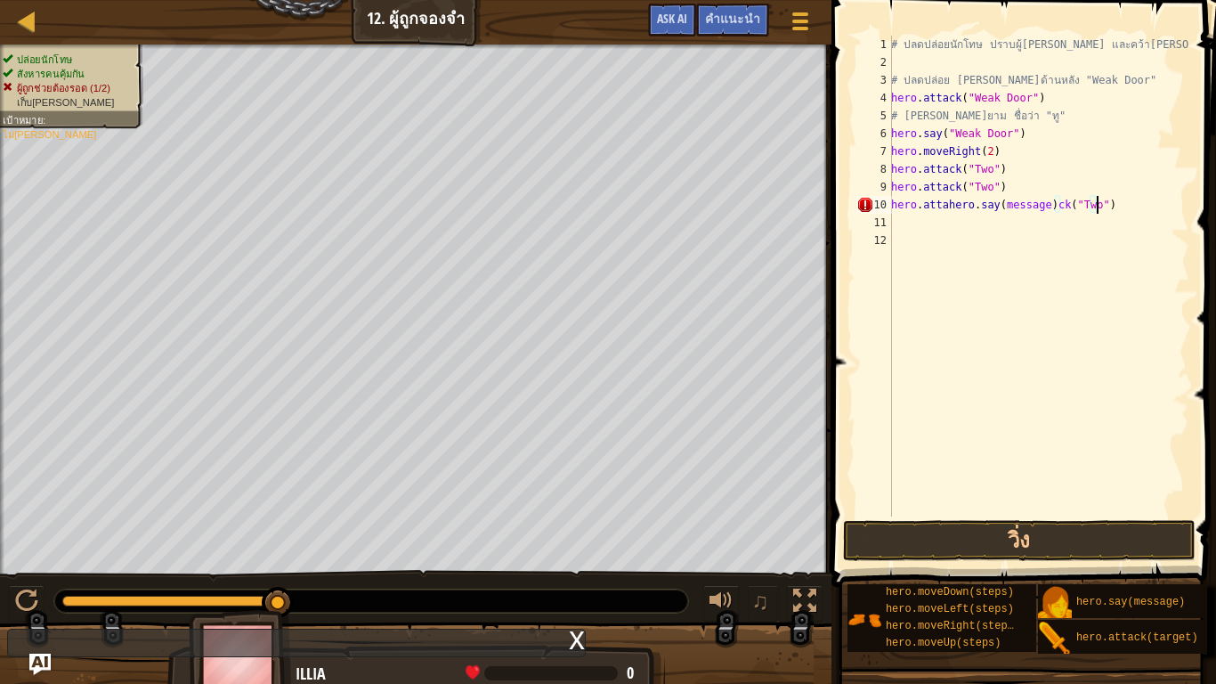
click at [1120, 210] on div "# ปลดปล่อยนักโทษ ปราบผู้[PERSON_NAME] และคว้า[PERSON_NAME] # ปลดปล่อย Patrick จ…" at bounding box center [1039, 294] width 302 height 516
type textarea "h"
click at [980, 203] on div "# ปลดปล่อยนักโทษ ปราบผู้[PERSON_NAME] และคว้า[PERSON_NAME] # ปลดปล่อย Patrick จ…" at bounding box center [1039, 276] width 302 height 481
drag, startPoint x: 983, startPoint y: 202, endPoint x: 988, endPoint y: 223, distance: 21.0
click at [985, 209] on div "# ปลดปล่อยนักโทษ ปราบผู้[PERSON_NAME] และคว้า[PERSON_NAME] # ปลดปล่อย Patrick จ…" at bounding box center [1039, 294] width 302 height 516
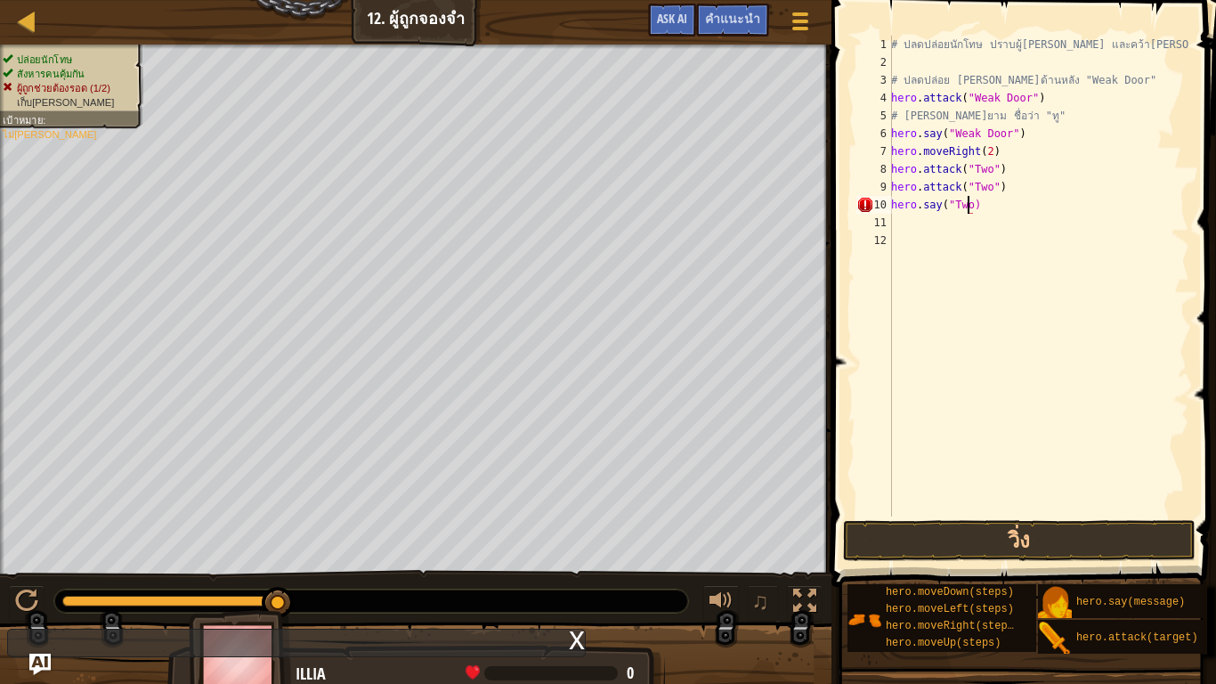
scroll to position [8, 6]
click at [980, 535] on button "วิ่ง" at bounding box center [1019, 540] width 353 height 41
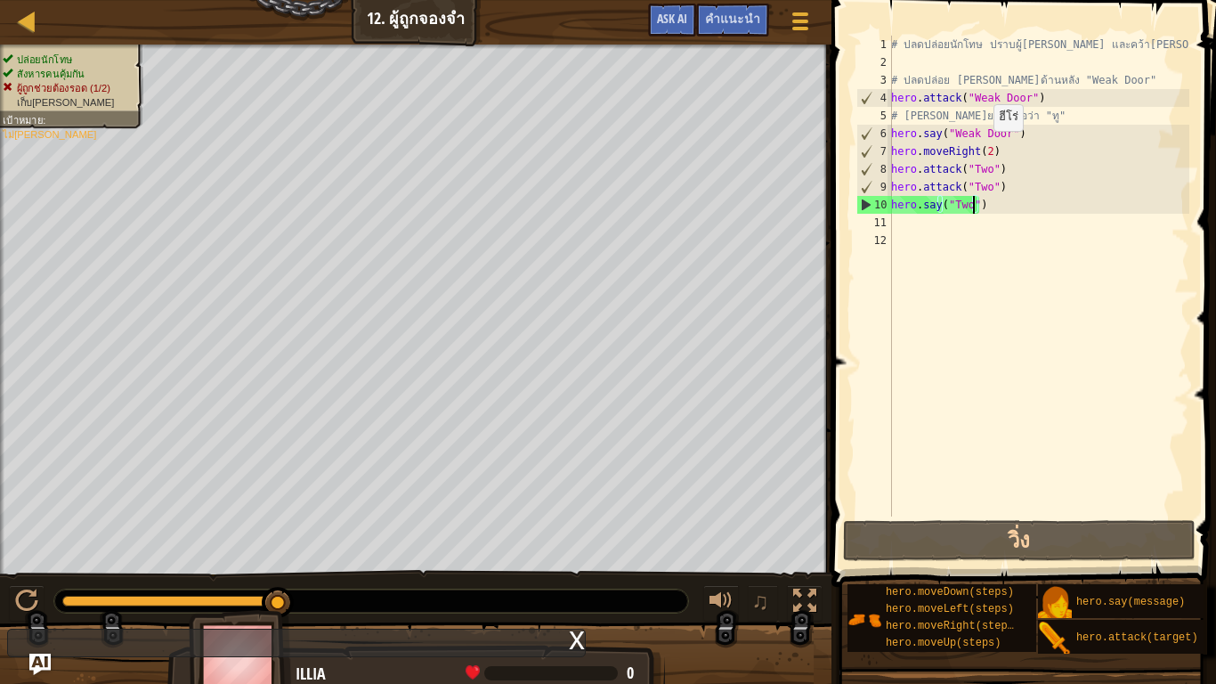
click at [984, 149] on div "# ปลดปล่อยนักโทษ ปราบผู้[PERSON_NAME] และคว้า[PERSON_NAME] # ปลดปล่อย Patrick จ…" at bounding box center [1039, 294] width 302 height 516
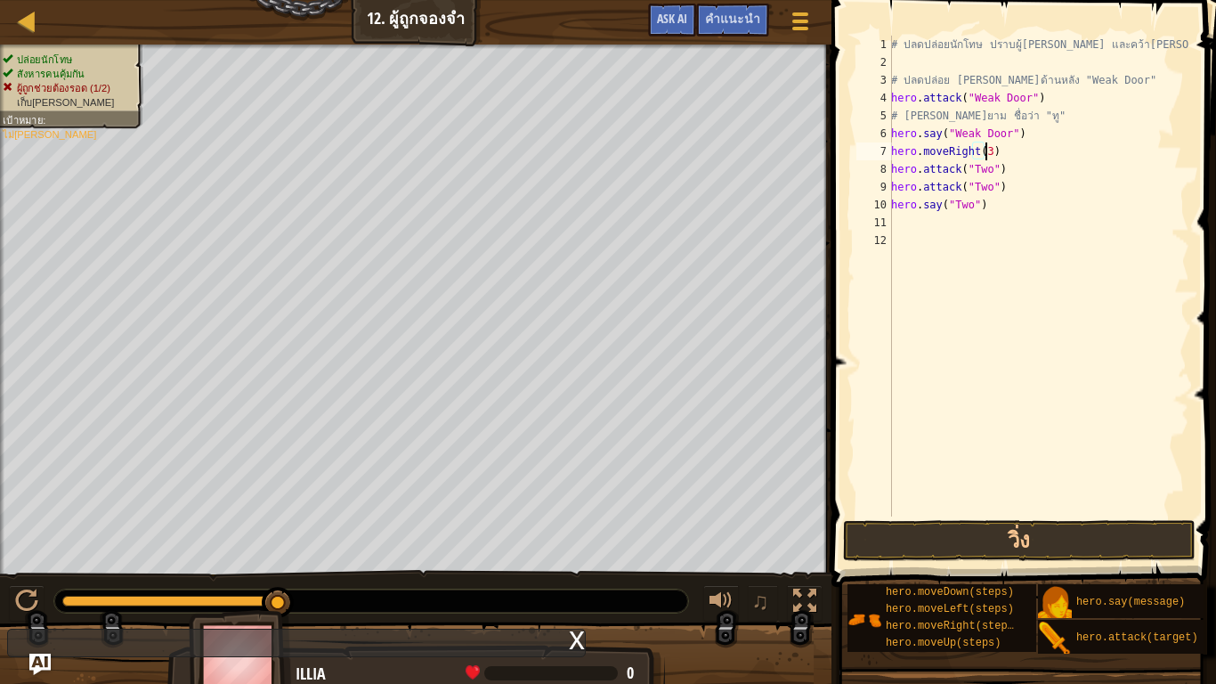
scroll to position [8, 7]
click at [1029, 529] on button "วิ่ง" at bounding box center [1019, 540] width 353 height 41
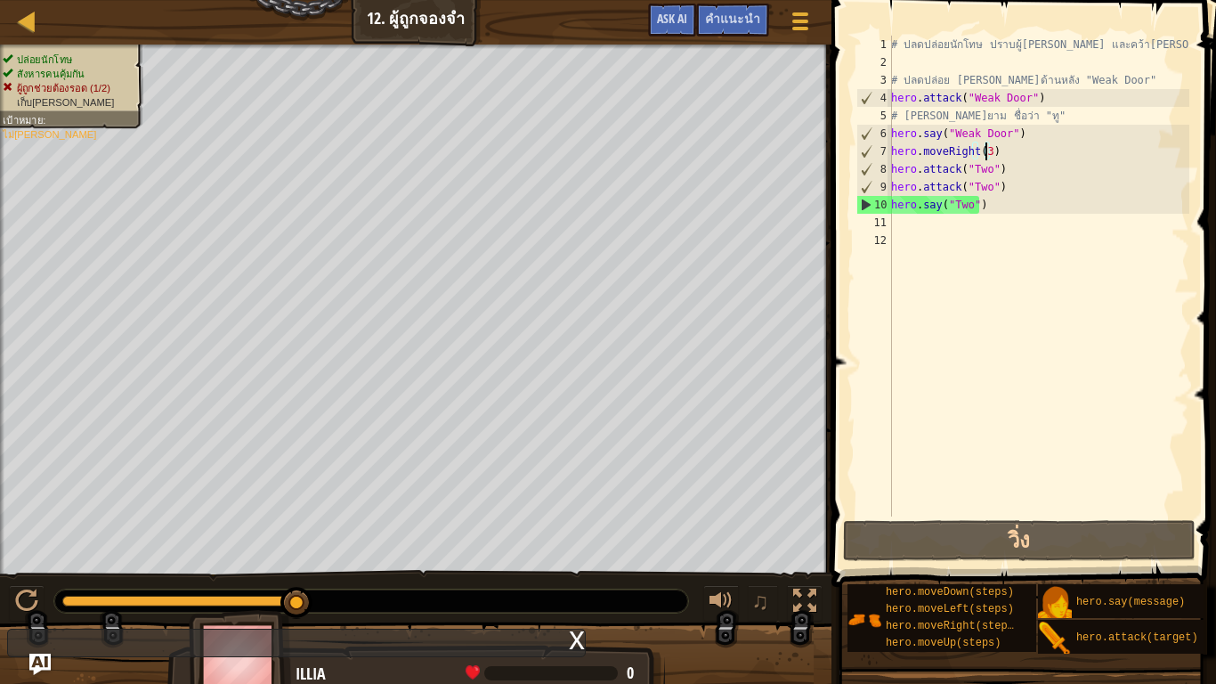
click at [986, 207] on div "# ปลดปล่อยนักโทษ ปราบผู้[PERSON_NAME] และคว้า[PERSON_NAME] # ปลดปล่อย Patrick จ…" at bounding box center [1039, 294] width 302 height 516
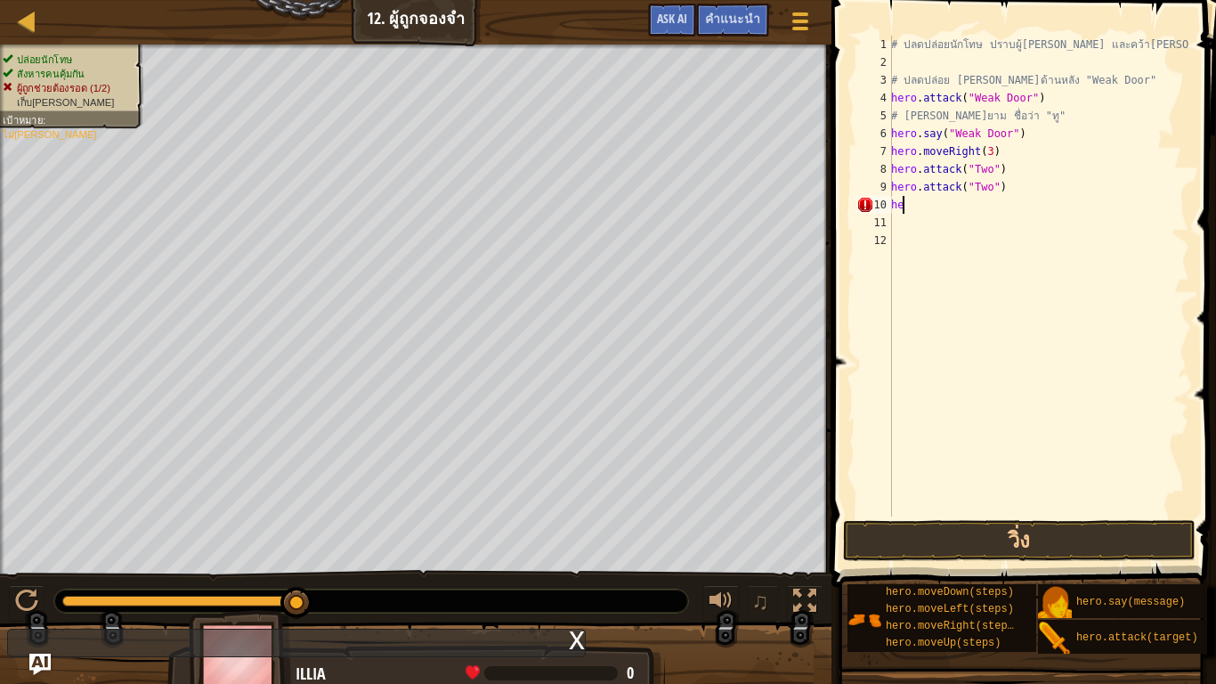
scroll to position [8, 0]
type textarea "h"
click at [990, 537] on button "วิ่ง" at bounding box center [1019, 540] width 353 height 41
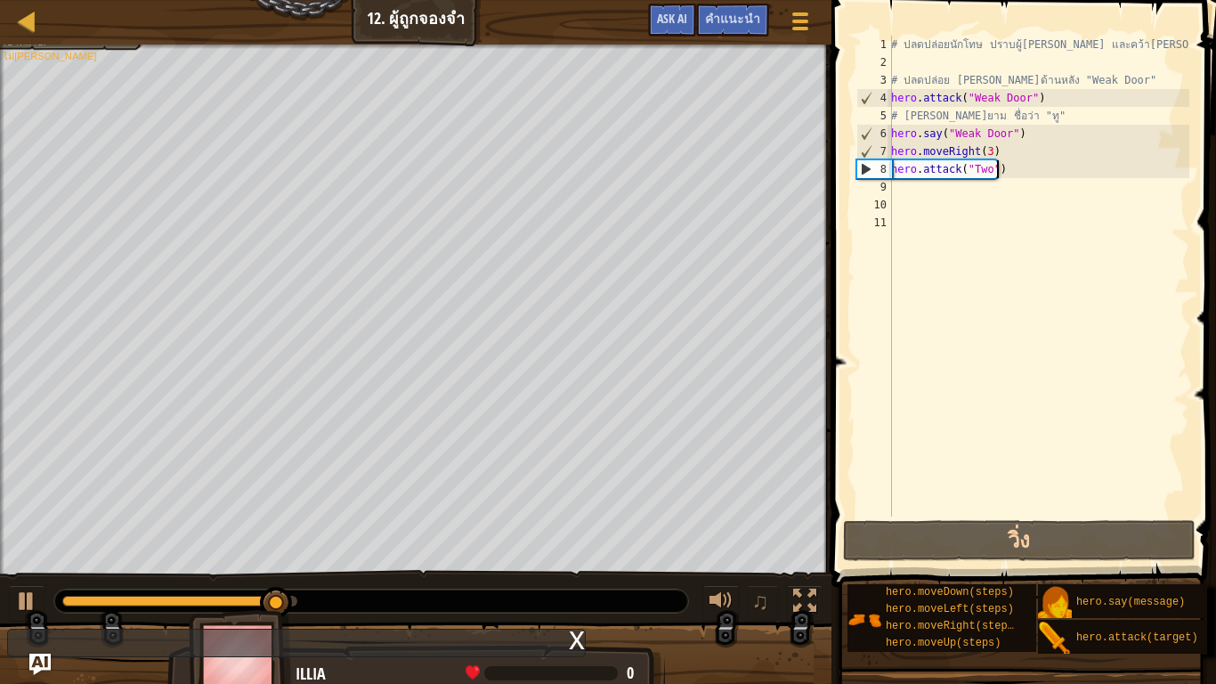
click at [1018, 171] on div "# ปลดปล่อยนักโทษ ปราบผู้[PERSON_NAME] และคว้า[PERSON_NAME] # ปลดปล่อย Patrick จ…" at bounding box center [1039, 294] width 302 height 516
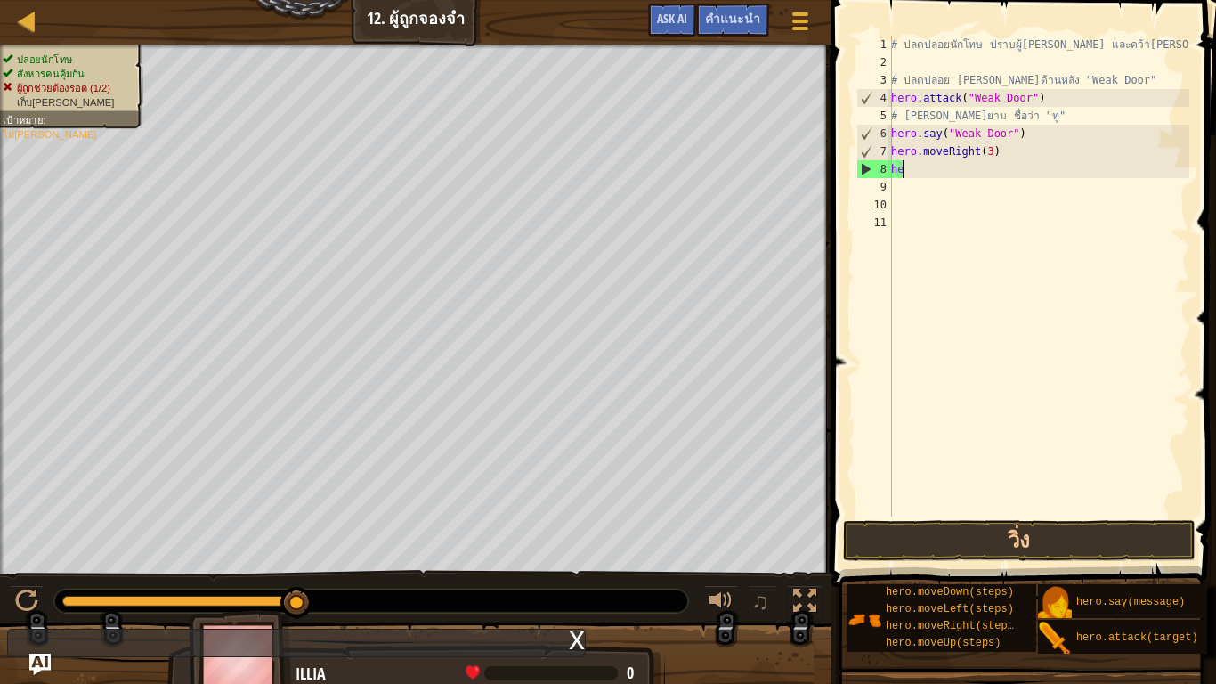
type textarea "h"
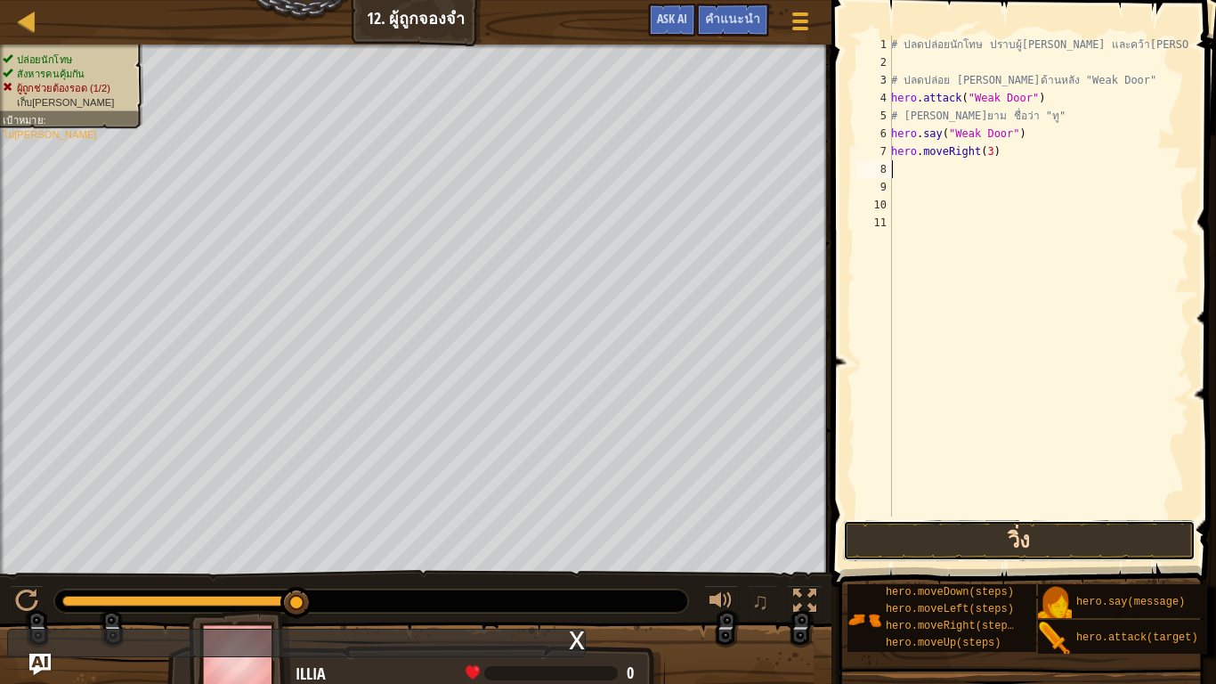
click at [1006, 538] on button "วิ่ง" at bounding box center [1019, 540] width 353 height 41
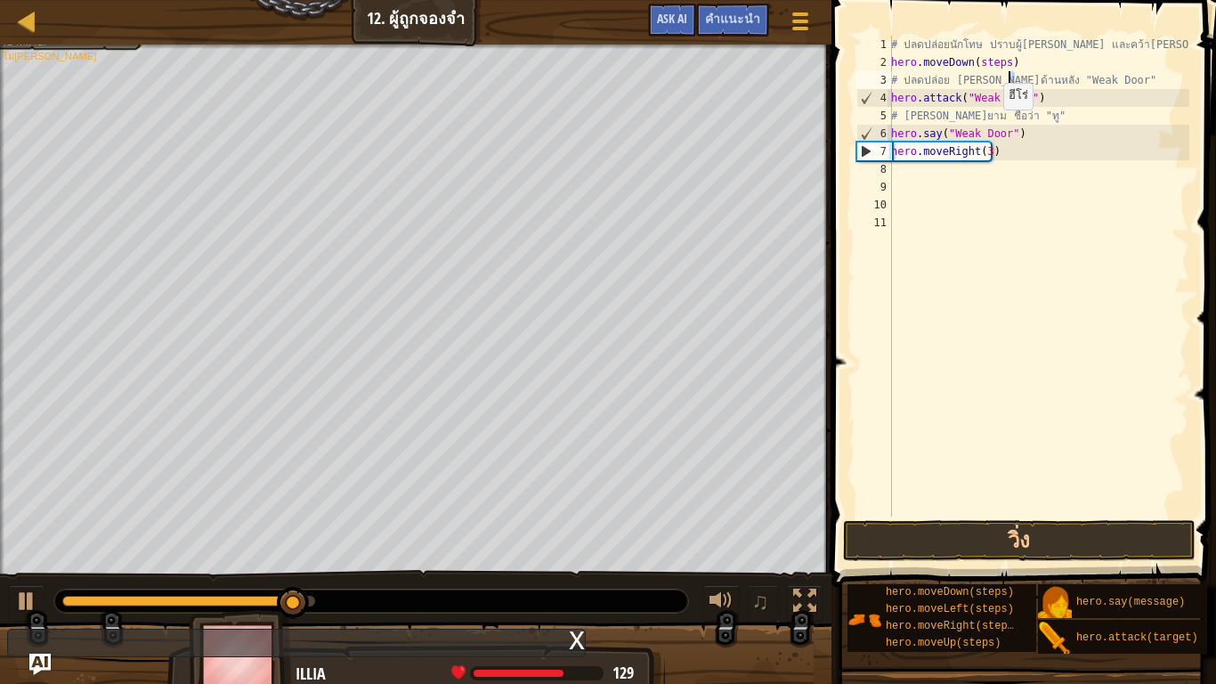
drag, startPoint x: 994, startPoint y: 127, endPoint x: 1000, endPoint y: 163, distance: 36.2
click at [995, 158] on div "# ปลดปล่อยนักโทษ ปราบผู้[PERSON_NAME] และคว้า[PERSON_NAME] hero . moveDown ( st…" at bounding box center [1039, 294] width 302 height 516
type textarea "hero.say("Weak Door") hero.moveRight(3)"
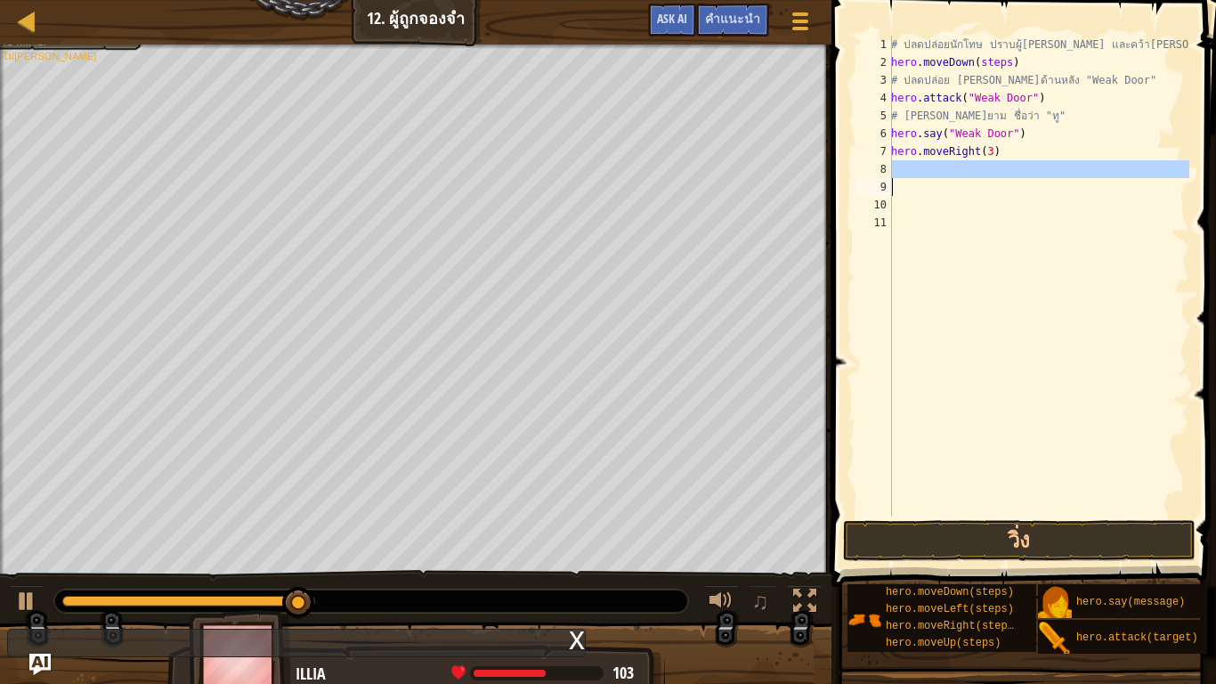
drag, startPoint x: 1004, startPoint y: 176, endPoint x: 1001, endPoint y: 186, distance: 10.2
click at [1001, 186] on div "# ปลดปล่อยนักโทษ ปราบผู้[PERSON_NAME] และคว้า[PERSON_NAME] hero . moveDown ( st…" at bounding box center [1039, 294] width 302 height 516
click at [953, 304] on div "# ปลดปล่อยนักโทษ ปราบผู้[PERSON_NAME] และคว้า[PERSON_NAME] hero . moveDown ( st…" at bounding box center [1039, 294] width 302 height 516
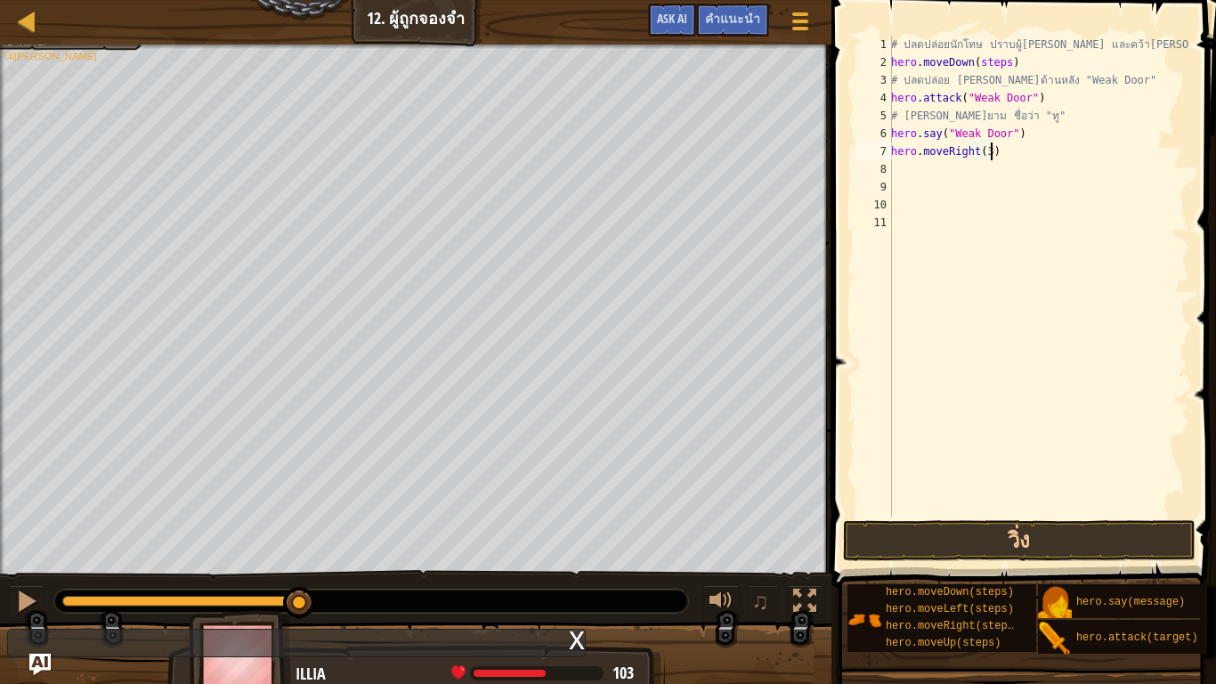
click at [999, 155] on div "# ปลดปล่อยนักโทษ ปราบผู้[PERSON_NAME] และคว้า[PERSON_NAME] hero . moveDown ( st…" at bounding box center [1039, 294] width 302 height 516
type textarea "h"
click at [984, 150] on div "# ปลดปล่อยนักโทษ ปราบผู้[PERSON_NAME] และคว้า[PERSON_NAME] hero . moveDown ( st…" at bounding box center [1039, 276] width 302 height 481
click at [1012, 150] on div "# ปลดปล่อยนักโทษ ปราบผู้[PERSON_NAME] และคว้า[PERSON_NAME] hero . moveDown ( st…" at bounding box center [1039, 294] width 302 height 516
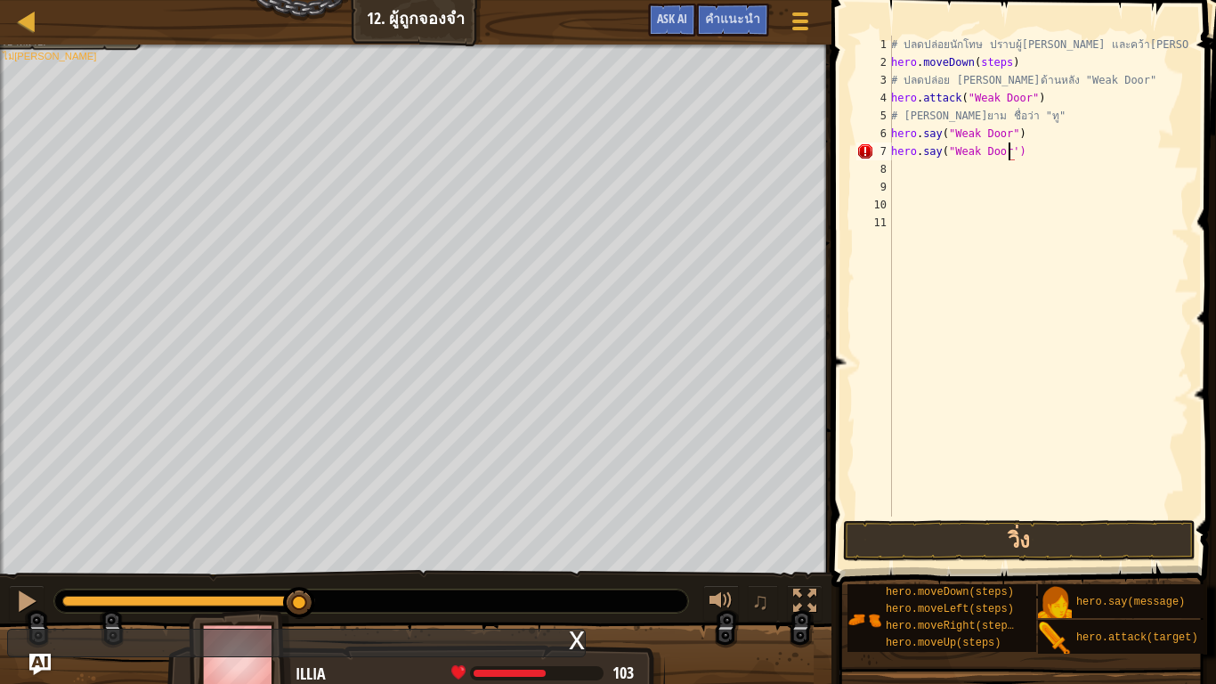
scroll to position [8, 9]
click at [966, 525] on button "วิ่ง" at bounding box center [1019, 540] width 353 height 41
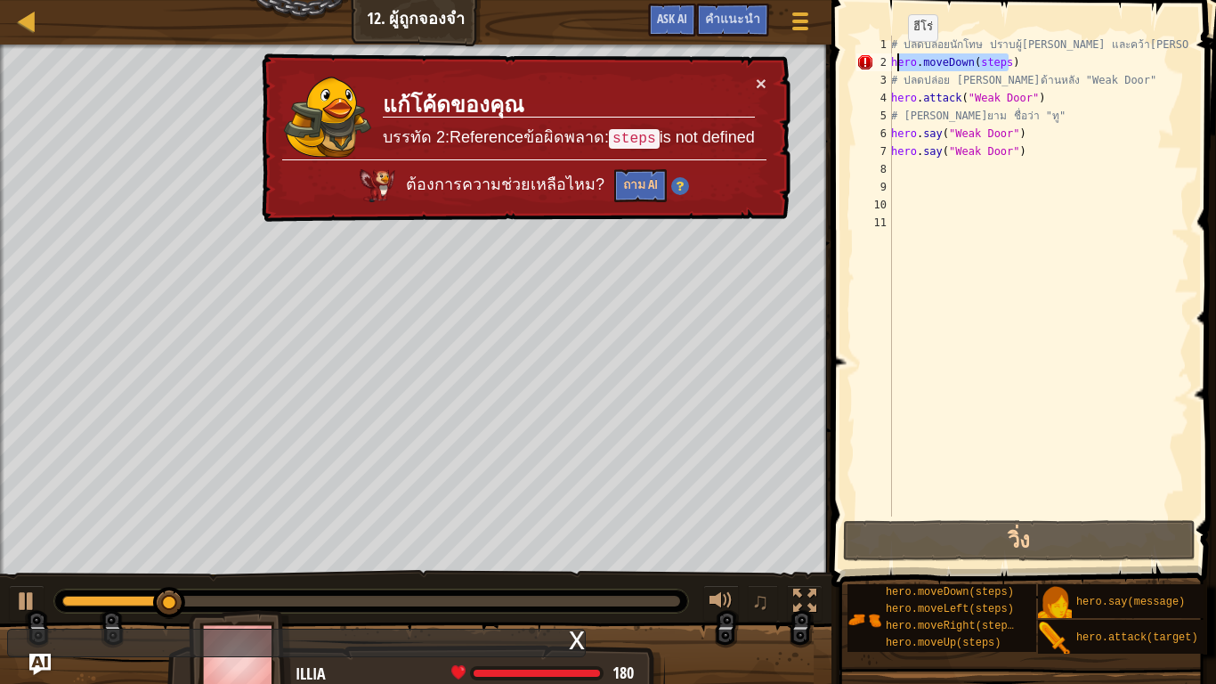
drag, startPoint x: 1009, startPoint y: 61, endPoint x: 899, endPoint y: 59, distance: 110.4
click at [899, 59] on div "# ปลดปล่อยนักโทษ ปราบผู้[PERSON_NAME] และคว้า[PERSON_NAME] hero . moveDown ( st…" at bounding box center [1039, 294] width 302 height 516
type textarea "hero.moveDown(steps)"
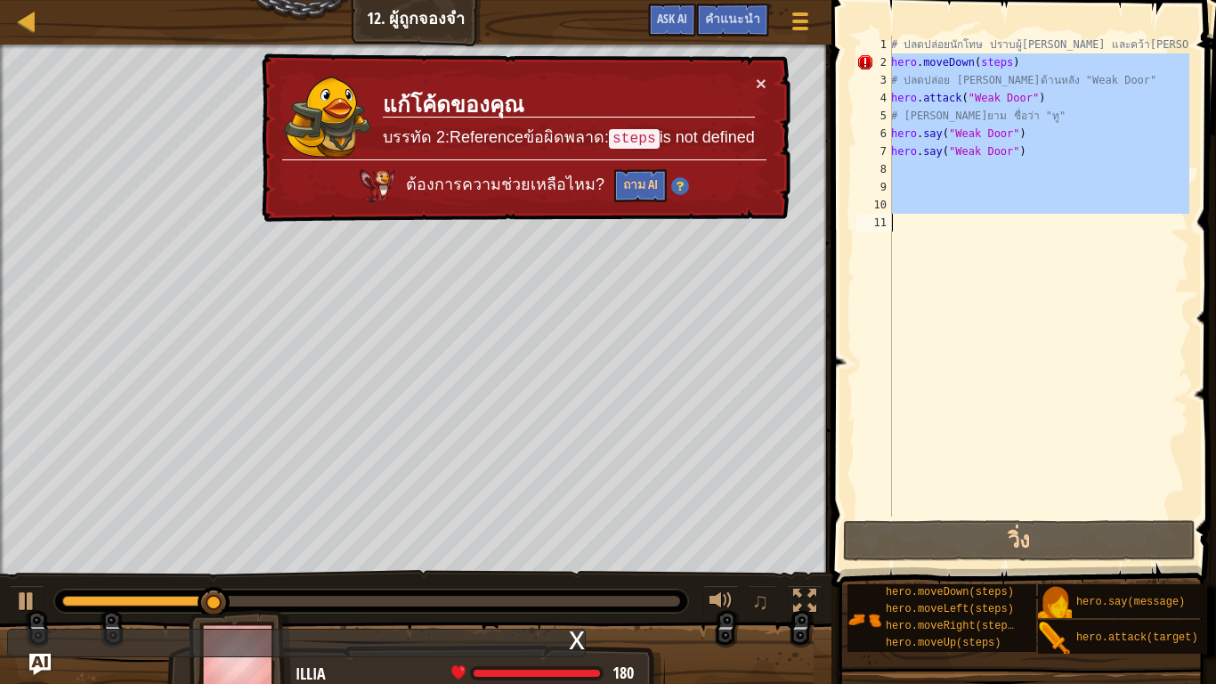
drag, startPoint x: 893, startPoint y: 56, endPoint x: 1022, endPoint y: 228, distance: 215.0
click at [1022, 228] on div "# ปลดปล่อยนักโทษ ปราบผู้[PERSON_NAME] และคว้า[PERSON_NAME] hero . moveDown ( st…" at bounding box center [1039, 294] width 302 height 516
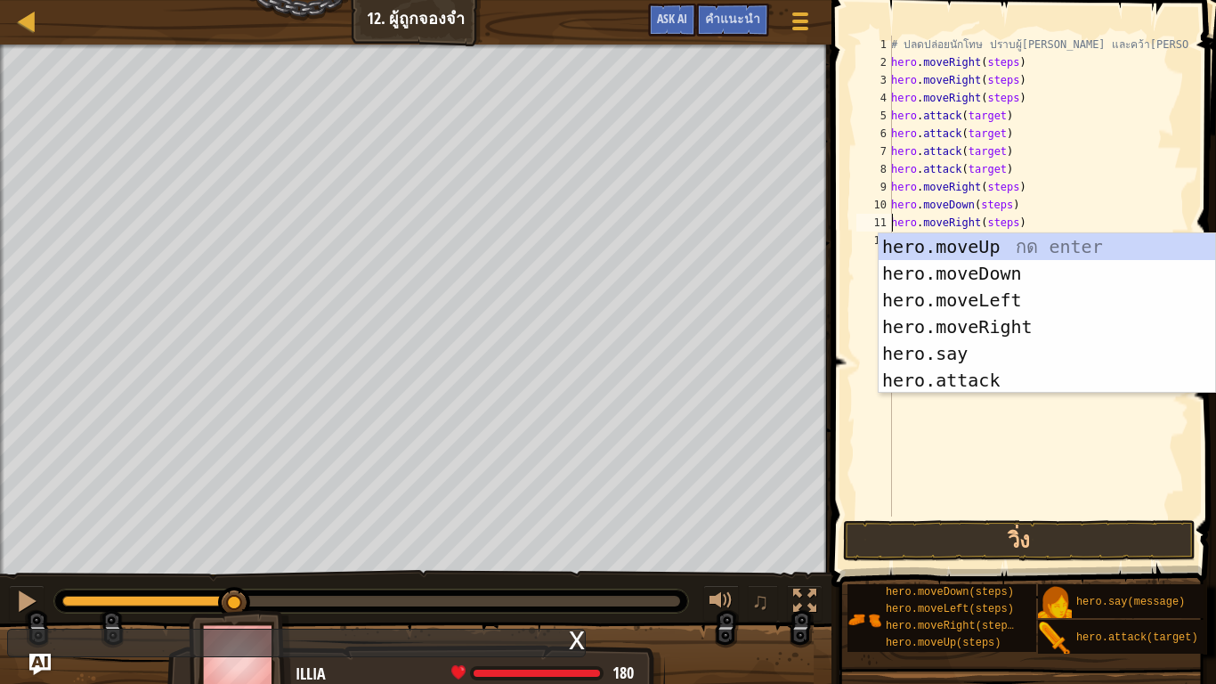
click at [1008, 59] on div "# ปลดปล่อยนักโทษ ปราบผู้[PERSON_NAME] และคว้า[PERSON_NAME] hero . moveRight ( s…" at bounding box center [1039, 294] width 302 height 516
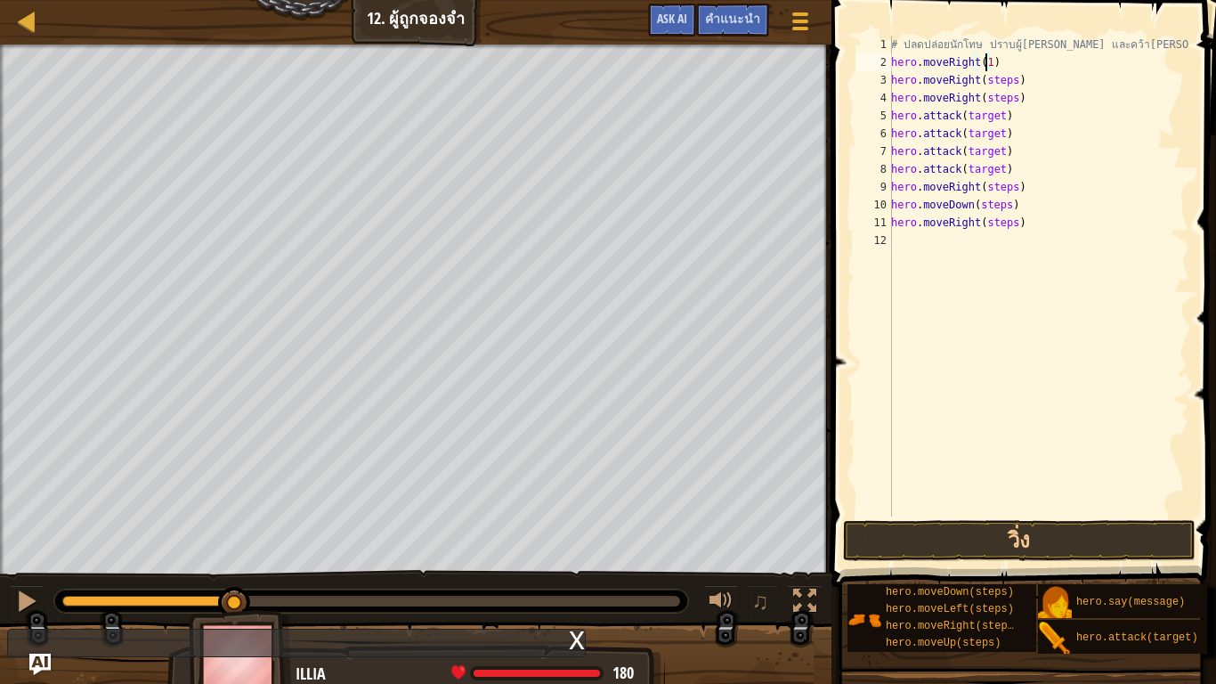
scroll to position [8, 7]
click at [1009, 77] on div "# ปลดปล่อยนักโทษ ปราบผู้[PERSON_NAME] และคว้า[PERSON_NAME] hero . moveRight ( 1…" at bounding box center [1039, 294] width 302 height 516
click at [1008, 93] on div "# ปลดปล่อยนักโทษ ปราบผู้[PERSON_NAME] และคว้า[PERSON_NAME] hero . moveRight ( 1…" at bounding box center [1039, 294] width 302 height 516
click at [998, 114] on div "# ปลดปล่อยนักโทษ ปราบผู้[PERSON_NAME] และคว้า[PERSON_NAME] hero . moveRight ( 1…" at bounding box center [1039, 294] width 302 height 516
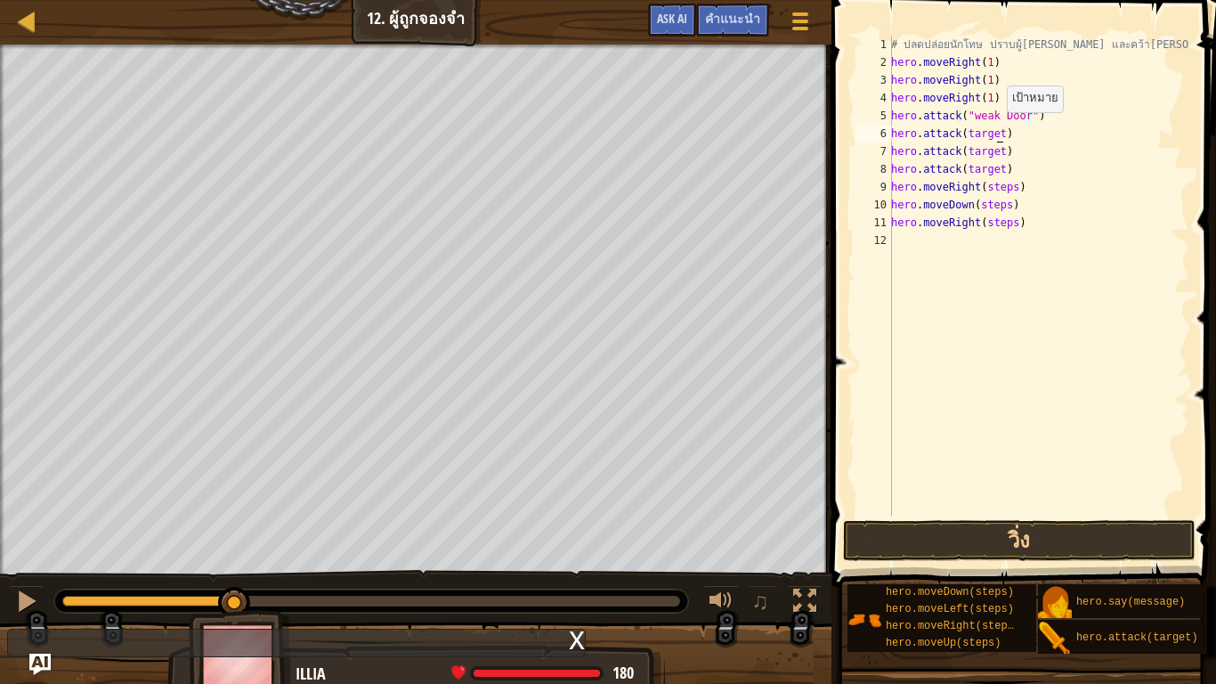
click at [997, 130] on div "# ปลดปล่อยนักโทษ ปราบผู้[PERSON_NAME] และคว้า[PERSON_NAME] hero . moveRight ( 1…" at bounding box center [1039, 294] width 302 height 516
drag, startPoint x: 961, startPoint y: 115, endPoint x: 1025, endPoint y: 120, distance: 64.3
click at [1025, 120] on div "# ปลดปล่อยนักโทษ ปราบผู้[PERSON_NAME] และคว้า[PERSON_NAME] hero . moveRight ( 1…" at bounding box center [1039, 294] width 302 height 516
click at [996, 133] on div "# ปลดปล่อยนักโทษ ปราบผู้[PERSON_NAME] และคว้า[PERSON_NAME] hero . moveRight ( 1…" at bounding box center [1039, 294] width 302 height 516
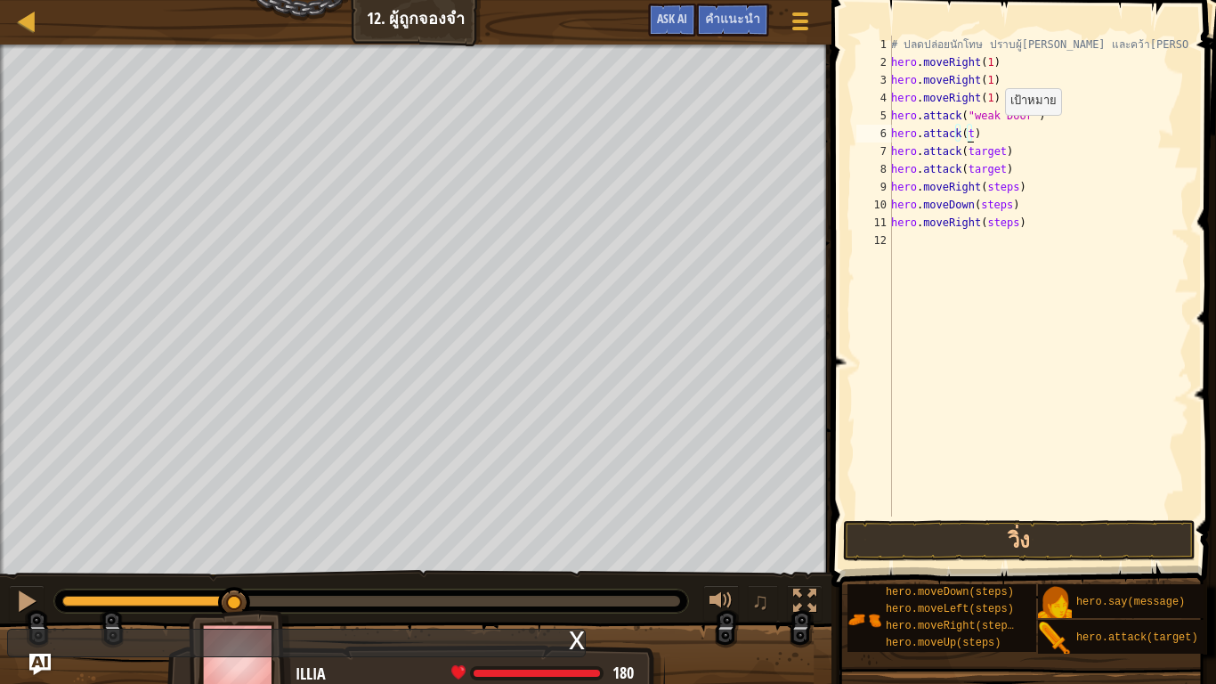
scroll to position [8, 5]
click at [959, 132] on div "# ปลดปล่อยนักโทษ ปราบผู้[PERSON_NAME] และคว้า[PERSON_NAME] hero . moveRight ( 1…" at bounding box center [1039, 294] width 302 height 516
click at [961, 135] on div "# ปลดปล่อยนักโทษ ปราบผู้[PERSON_NAME] และคว้า[PERSON_NAME] hero . moveRight ( 1…" at bounding box center [1039, 294] width 302 height 516
paste textarea ""weak Door""
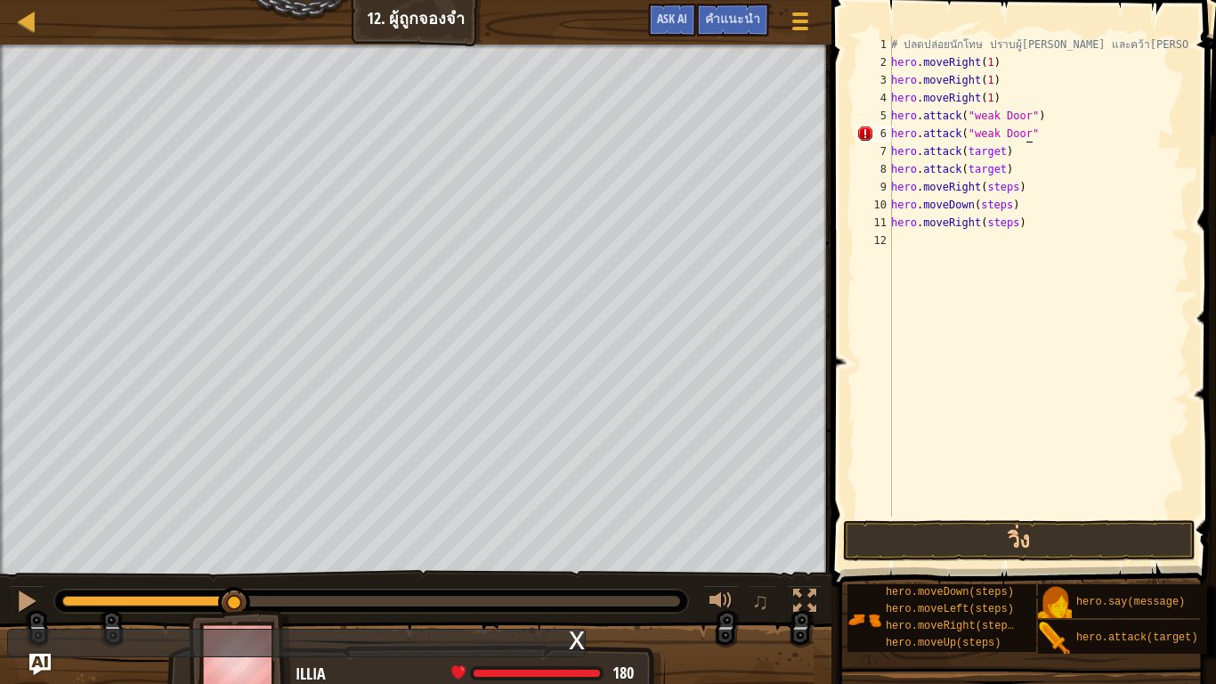
click at [1036, 133] on div "# ปลดปล่อยนักโทษ ปราบผู้[PERSON_NAME] และคว้า[PERSON_NAME] hero . moveRight ( 1…" at bounding box center [1039, 294] width 302 height 516
click at [996, 149] on div "# ปลดปล่อยนักโทษ ปราบผู้[PERSON_NAME] และคว้า[PERSON_NAME] hero . moveRight ( 1…" at bounding box center [1039, 294] width 302 height 516
click at [1002, 169] on div "# ปลดปล่อยนักโทษ ปราบผู้[PERSON_NAME] และคว้า[PERSON_NAME] hero . moveRight ( 1…" at bounding box center [1039, 294] width 302 height 516
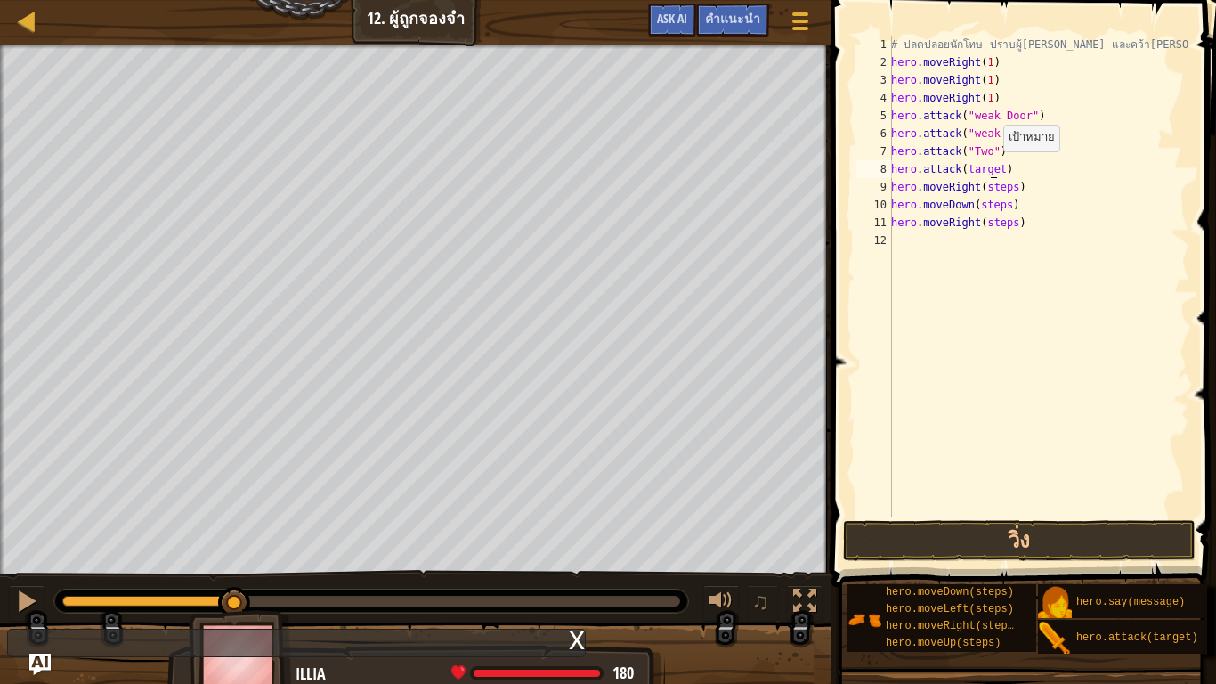
click at [994, 169] on div "# ปลดปล่อยนักโทษ ปราบผู้[PERSON_NAME] และคว้า[PERSON_NAME] hero . moveRight ( 1…" at bounding box center [1039, 294] width 302 height 516
click at [997, 171] on div "# ปลดปล่อยนักโทษ ปราบผู้[PERSON_NAME] และคว้า[PERSON_NAME] hero . moveRight ( 1…" at bounding box center [1039, 294] width 302 height 516
click at [996, 167] on div "# ปลดปล่อยนักโทษ ปราบผู้[PERSON_NAME] และคว้า[PERSON_NAME] hero . moveRight ( 1…" at bounding box center [1039, 294] width 302 height 516
click at [1009, 191] on div "# ปลดปล่อยนักโทษ ปราบผู้[PERSON_NAME] และคว้า[PERSON_NAME] hero . moveRight ( 1…" at bounding box center [1039, 294] width 302 height 516
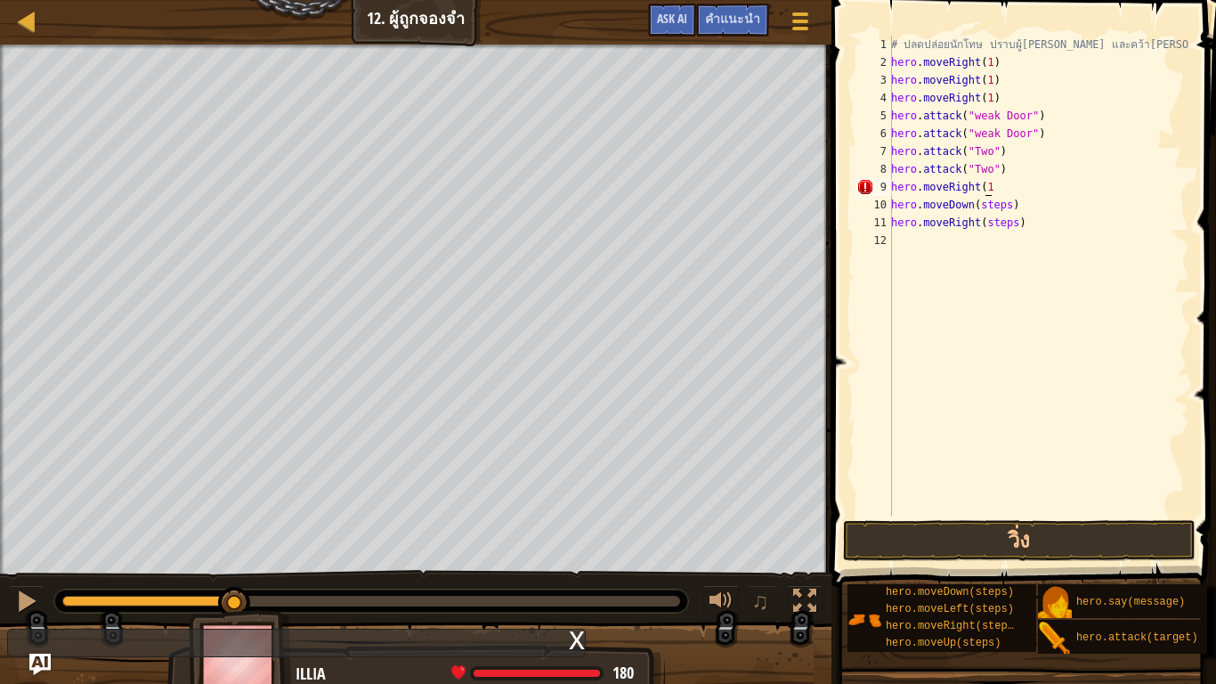
click at [1004, 207] on div "# ปลดปล่อยนักโทษ ปราบผู้[PERSON_NAME] และคว้า[PERSON_NAME] hero . moveRight ( 1…" at bounding box center [1039, 294] width 302 height 516
click at [1016, 214] on div "# ปลดปล่อยนักโทษ ปราบผู้[PERSON_NAME] และคว้า[PERSON_NAME] hero . moveRight ( 1…" at bounding box center [1039, 294] width 302 height 516
click at [991, 209] on div "# ปลดปล่อยนักโทษ ปราบผู้[PERSON_NAME] และคว้า[PERSON_NAME] hero . moveRight ( 1…" at bounding box center [1039, 294] width 302 height 516
click at [991, 186] on div "# ปลดปล่อยนักโทษ ปราบผู้[PERSON_NAME] และคว้า[PERSON_NAME] hero . moveRight ( 1…" at bounding box center [1039, 294] width 302 height 516
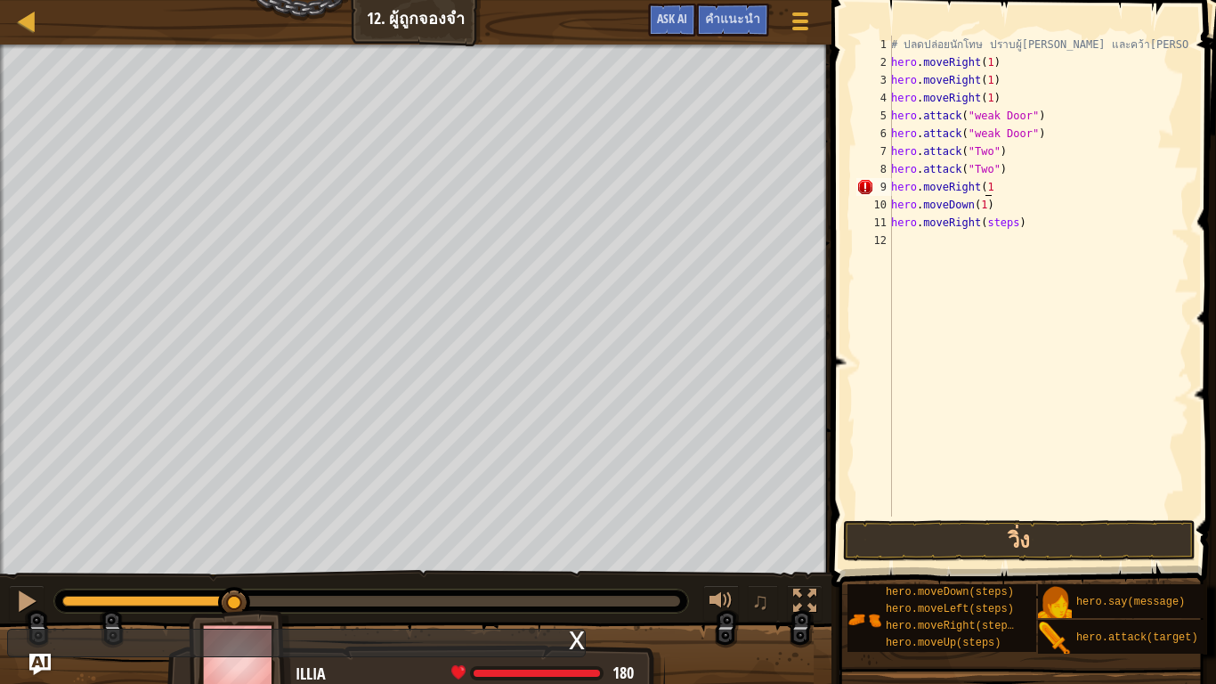
scroll to position [8, 7]
click at [1007, 222] on div "# ปลดปล่อยนักโทษ ปราบผู้[PERSON_NAME] และคว้า[PERSON_NAME] hero . moveRight ( 1…" at bounding box center [1039, 294] width 302 height 516
click at [1012, 221] on div "# ปลดปล่อยนักโทษ ปราบผู้[PERSON_NAME] และคว้า[PERSON_NAME] hero . moveRight ( 1…" at bounding box center [1039, 294] width 302 height 516
click at [1008, 533] on button "วิ่ง" at bounding box center [1019, 540] width 353 height 41
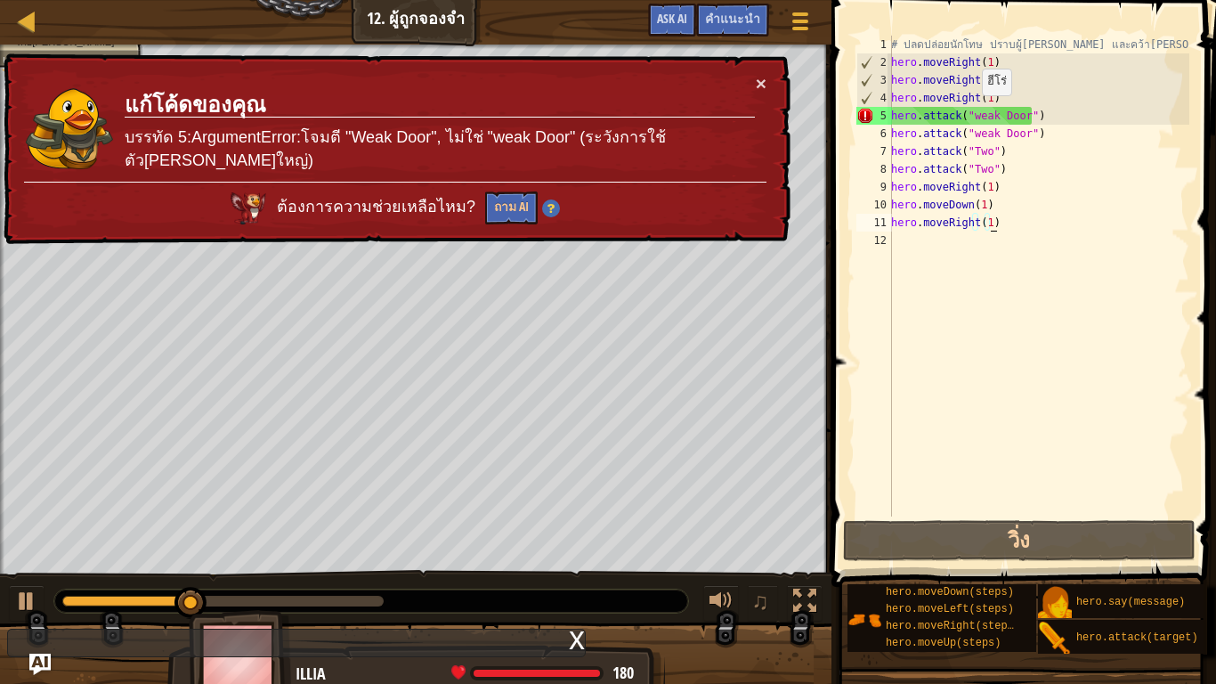
drag, startPoint x: 972, startPoint y: 113, endPoint x: 980, endPoint y: 122, distance: 11.4
click at [975, 118] on div "# ปลดปล่อยนักโทษ ปราบผู้[PERSON_NAME] และคว้า[PERSON_NAME] hero . moveRight ( 1…" at bounding box center [1039, 294] width 302 height 516
click at [972, 118] on div "# ปลดปล่อยนักโทษ ปราบผู้[PERSON_NAME] และคว้า[PERSON_NAME] hero . moveRight ( 1…" at bounding box center [1039, 294] width 302 height 516
click at [994, 165] on div "# ปลดปล่อยนักโทษ ปราบผู้[PERSON_NAME] และคว้า[PERSON_NAME] hero . moveRight ( 1…" at bounding box center [1039, 294] width 302 height 516
click at [759, 77] on button "×" at bounding box center [761, 86] width 11 height 19
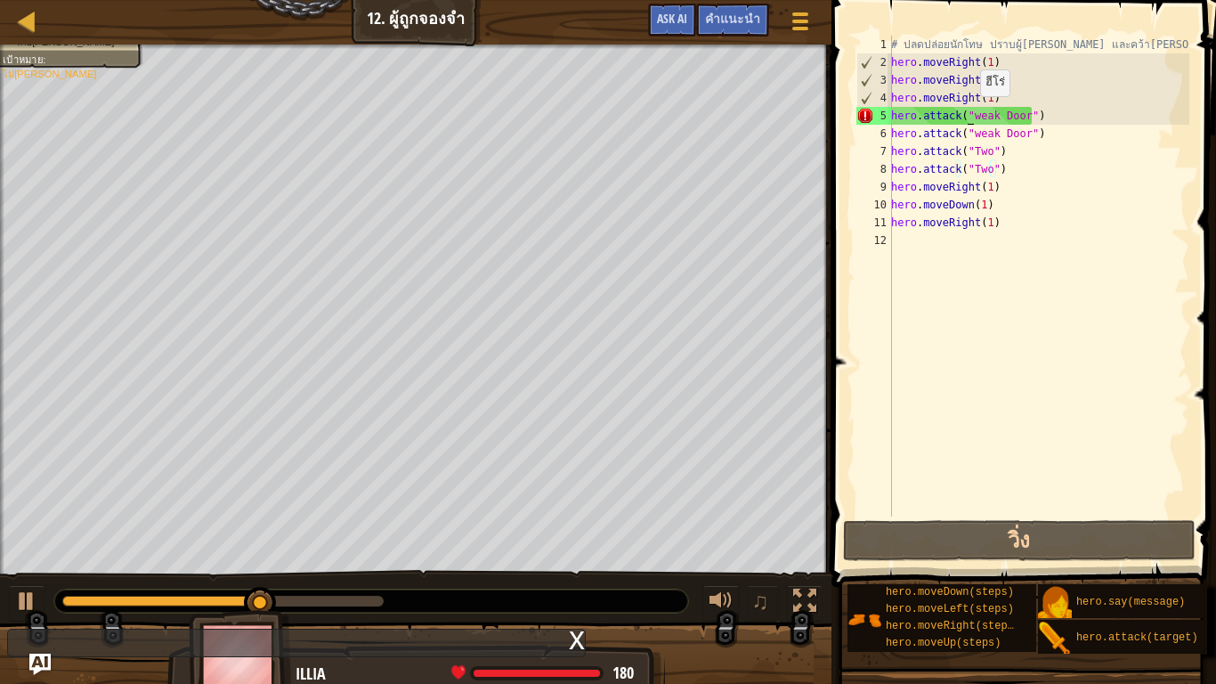
drag, startPoint x: 971, startPoint y: 114, endPoint x: 980, endPoint y: 121, distance: 11.4
click at [977, 119] on div "# ปลดปล่อยนักโทษ ปราบผู้[PERSON_NAME] และคว้า[PERSON_NAME] hero . moveRight ( 1…" at bounding box center [1039, 294] width 302 height 516
click at [972, 116] on div "# ปลดปล่อยนักโทษ ปราบผู้[PERSON_NAME] และคว้า[PERSON_NAME] hero . moveRight ( 1…" at bounding box center [1039, 276] width 302 height 481
click at [972, 116] on div "# ปลดปล่อยนักโทษ ปราบผู้[PERSON_NAME] และคว้า[PERSON_NAME] hero . moveRight ( 1…" at bounding box center [1039, 294] width 302 height 516
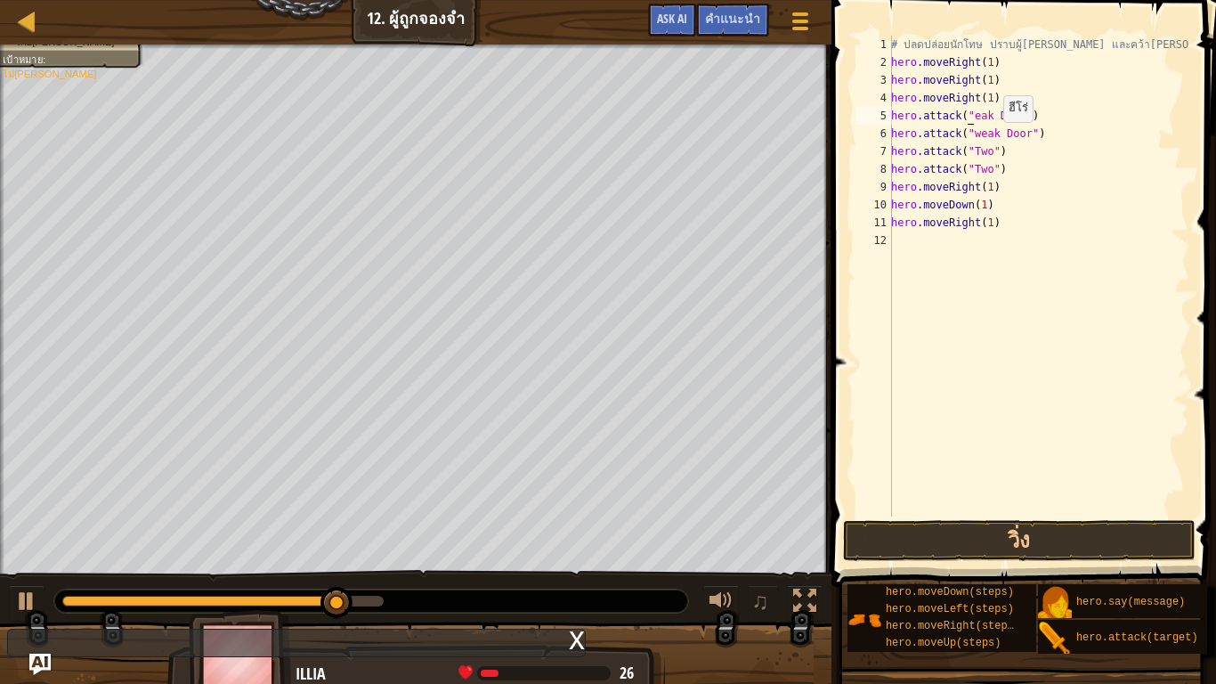
scroll to position [8, 6]
click at [972, 133] on div "# ปลดปล่อยนักโทษ ปราบผู้[PERSON_NAME] และคว้า[PERSON_NAME] hero . moveRight ( 1…" at bounding box center [1039, 294] width 302 height 516
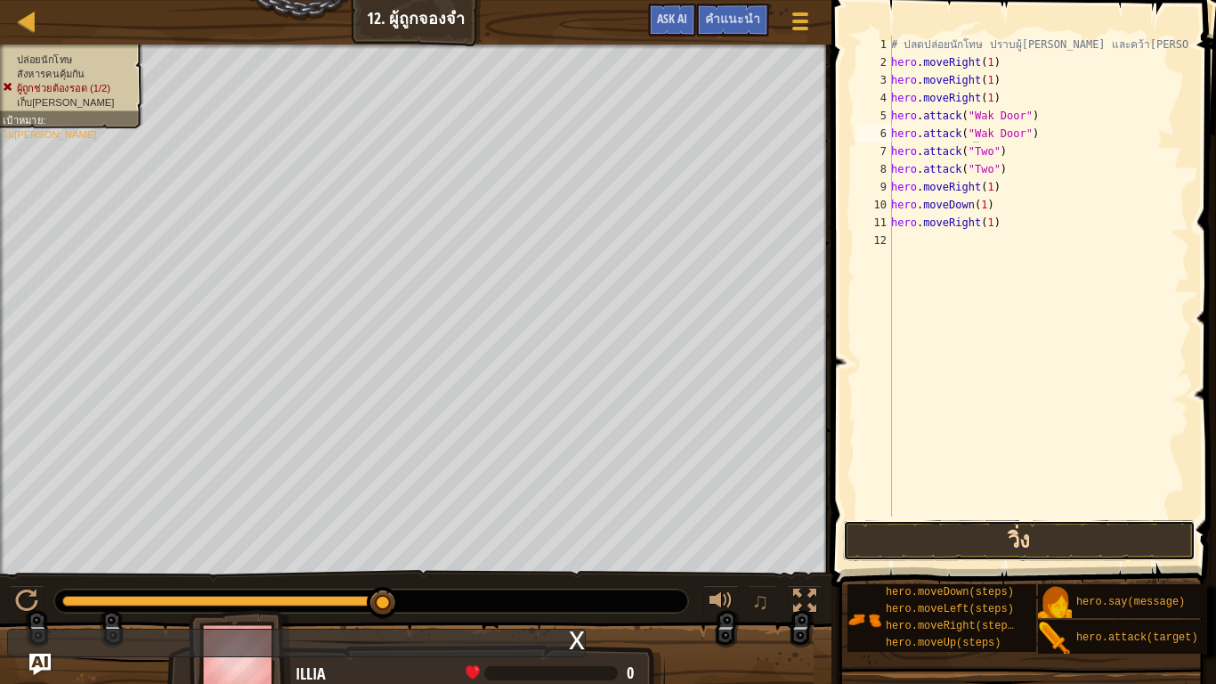
click at [1030, 531] on button "วิ่ง" at bounding box center [1019, 540] width 353 height 41
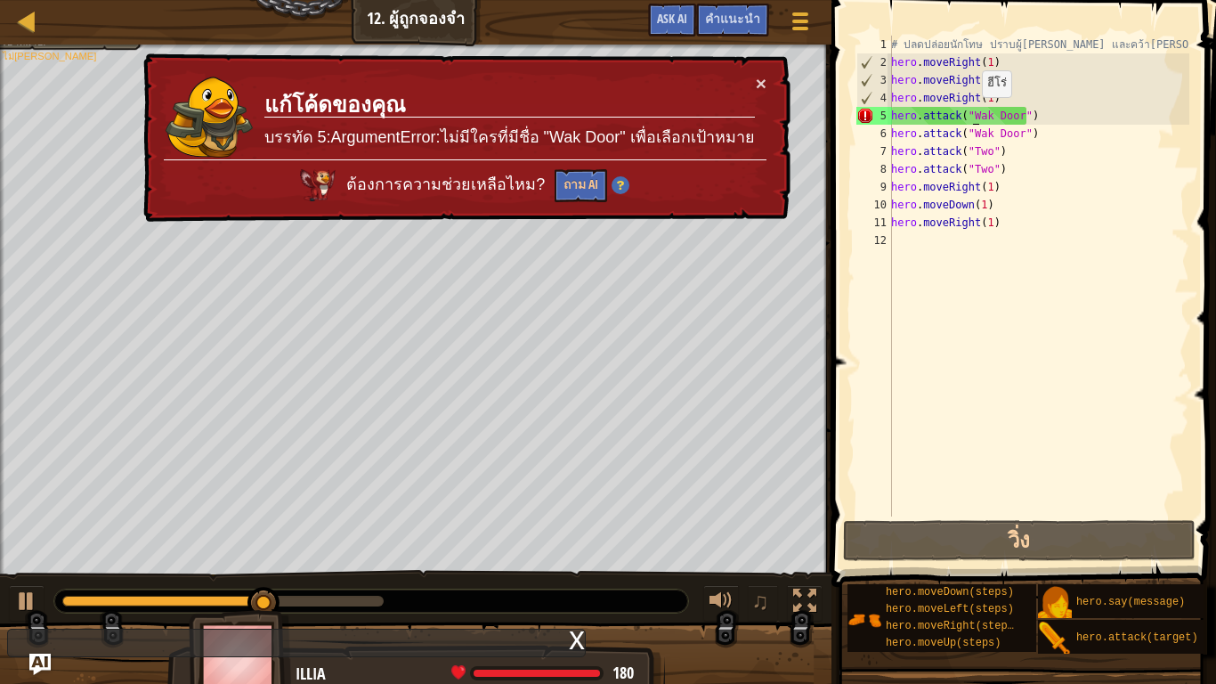
click at [972, 115] on div "# ปลดปล่อยนักโทษ ปราบผู้[PERSON_NAME] และคว้า[PERSON_NAME] hero . moveRight ( 1…" at bounding box center [1039, 294] width 302 height 516
click at [974, 113] on div "# ปลดปล่อยนักโทษ ปราบผู้[PERSON_NAME] และคว้า[PERSON_NAME] hero . moveRight ( 1…" at bounding box center [1039, 294] width 302 height 516
click at [765, 78] on button "×" at bounding box center [761, 83] width 11 height 19
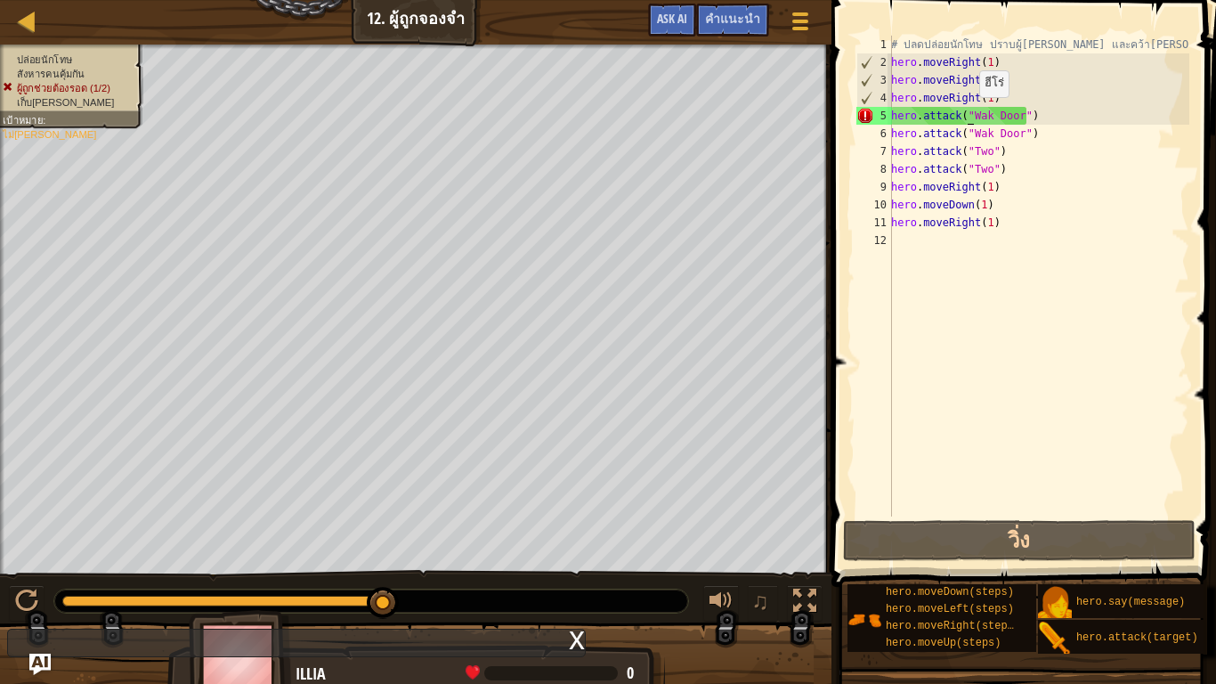
click at [970, 115] on div "# ปลดปล่อยนักโทษ ปราบผู้[PERSON_NAME] และคว้า[PERSON_NAME] hero . moveRight ( 1…" at bounding box center [1039, 294] width 302 height 516
click at [972, 117] on div "# ปลดปล่อยนักโทษ ปราบผู้[PERSON_NAME] และคว้า[PERSON_NAME] hero . moveRight ( 1…" at bounding box center [1039, 294] width 302 height 516
click at [973, 113] on div "# ปลดปล่อยนักโทษ ปราบผู้[PERSON_NAME] และคว้า[PERSON_NAME] hero . moveRight ( 1…" at bounding box center [1039, 276] width 302 height 481
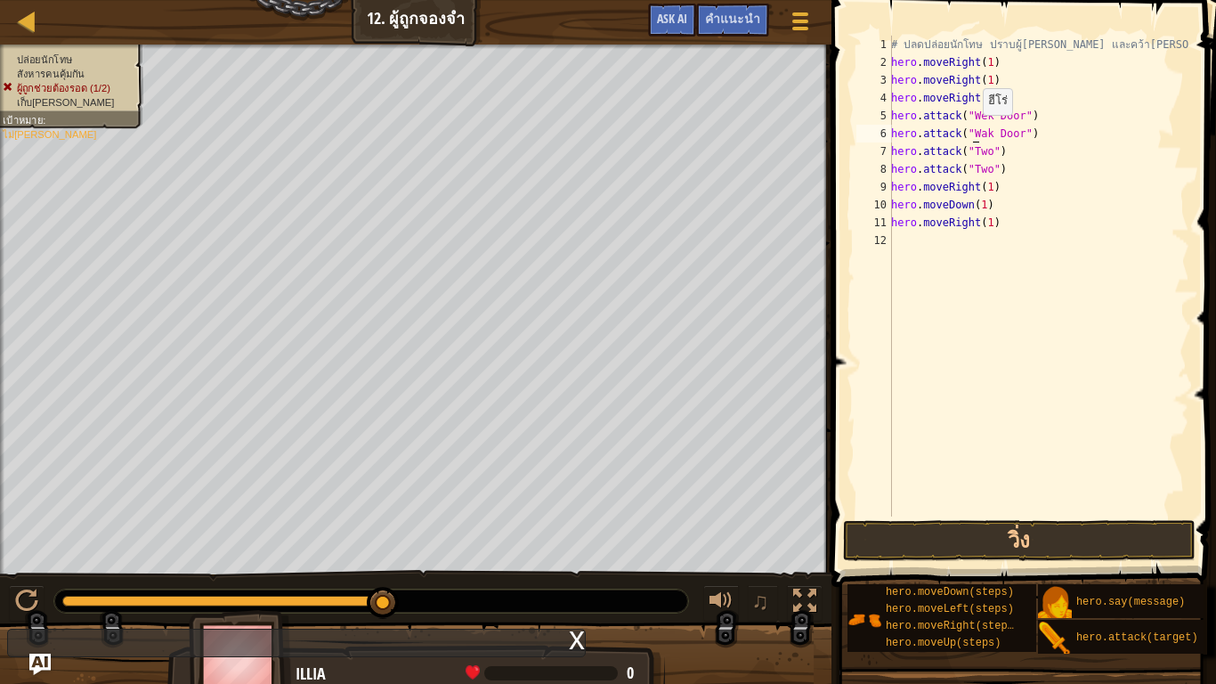
click at [973, 133] on div "# ปลดปล่อยนักโทษ ปราบผู้[PERSON_NAME] และคว้า[PERSON_NAME] hero . moveRight ( 1…" at bounding box center [1039, 294] width 302 height 516
click at [975, 132] on div "# ปลดปล่อยนักโทษ ปราบผู้[PERSON_NAME] และคว้า[PERSON_NAME] hero . moveRight ( 1…" at bounding box center [1039, 294] width 302 height 516
click at [971, 133] on div "# ปลดปล่อยนักโทษ ปราบผู้[PERSON_NAME] และคว้า[PERSON_NAME] hero . moveRight ( 1…" at bounding box center [1039, 294] width 302 height 516
click at [975, 130] on div "# ปลดปล่อยนักโทษ ปราบผู้[PERSON_NAME] และคว้า[PERSON_NAME] hero . moveRight ( 1…" at bounding box center [1039, 294] width 302 height 516
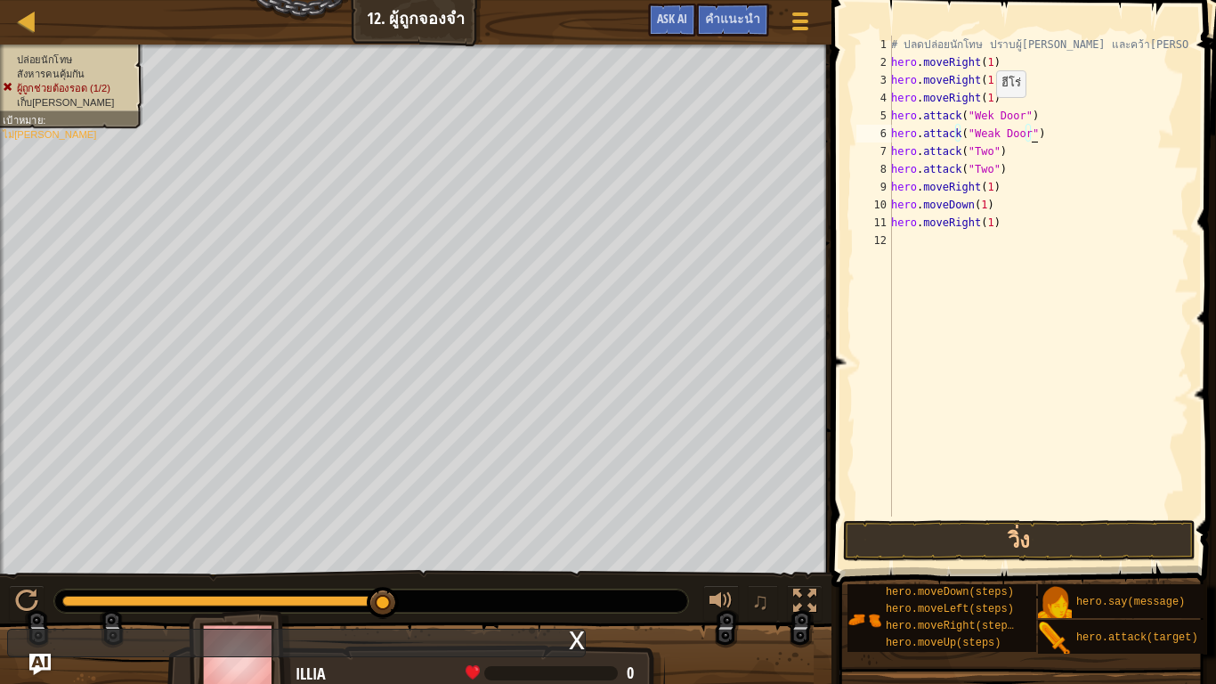
click at [987, 115] on div "# ปลดปล่อยนักโทษ ปราบผู้[PERSON_NAME] และคว้า[PERSON_NAME] hero . moveRight ( 1…" at bounding box center [1039, 294] width 302 height 516
click at [993, 529] on button "วิ่ง" at bounding box center [1019, 540] width 353 height 41
type textarea "hero.attack("Weak Door")"
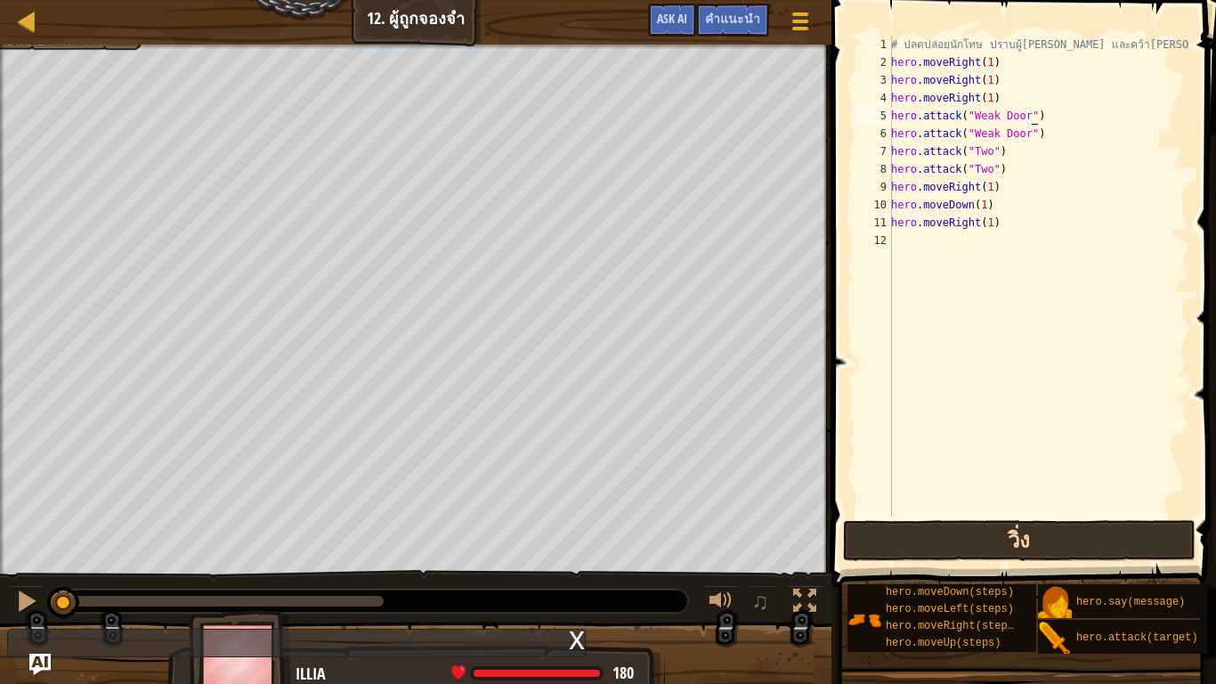
scroll to position [8, 11]
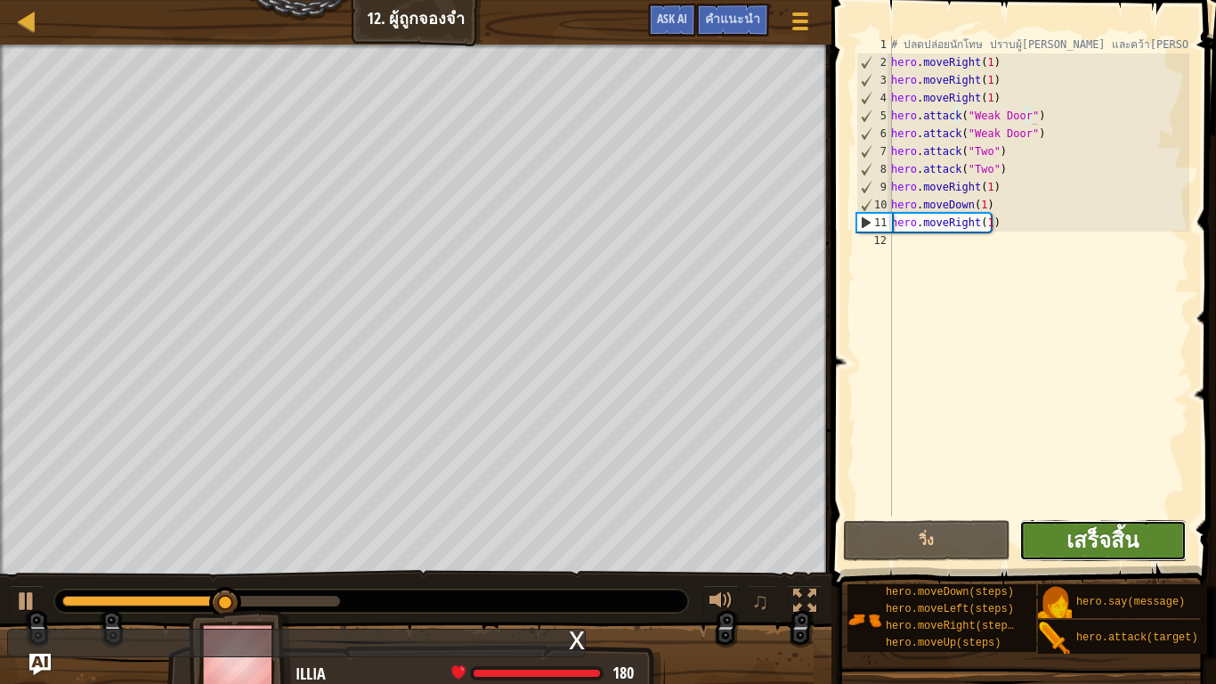
click at [1098, 532] on span "เสร็จสิ้น" at bounding box center [1103, 539] width 72 height 28
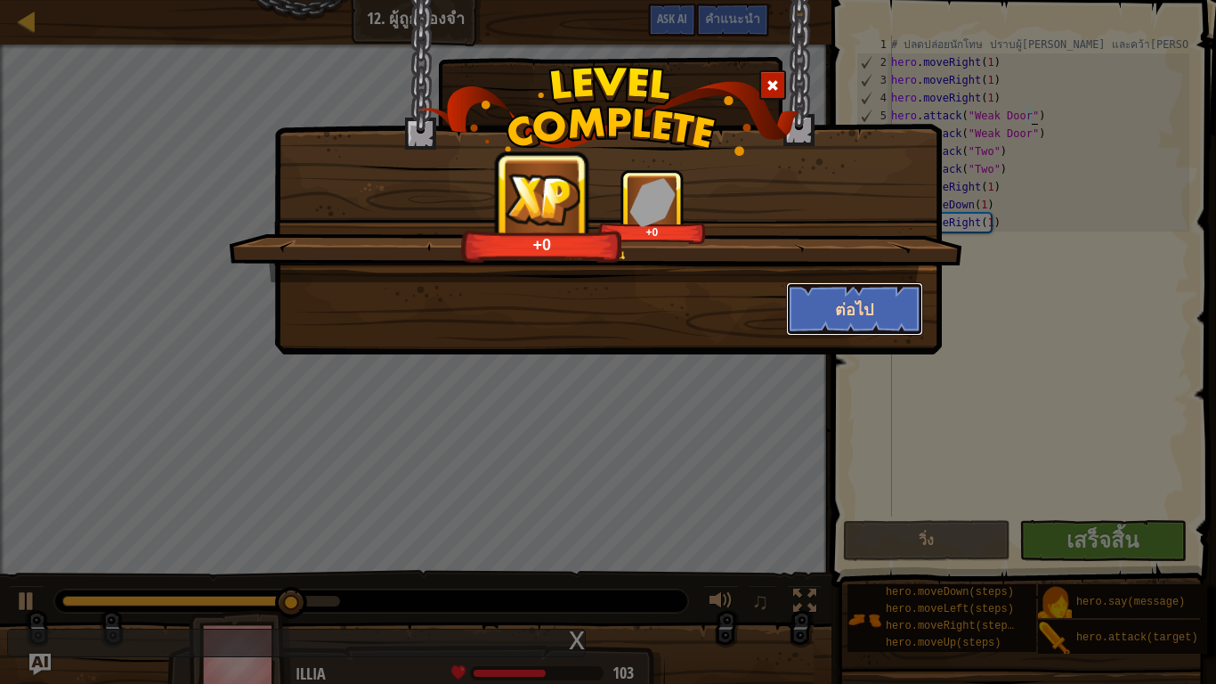
click at [847, 302] on button "ต่อไป" at bounding box center [855, 308] width 138 height 53
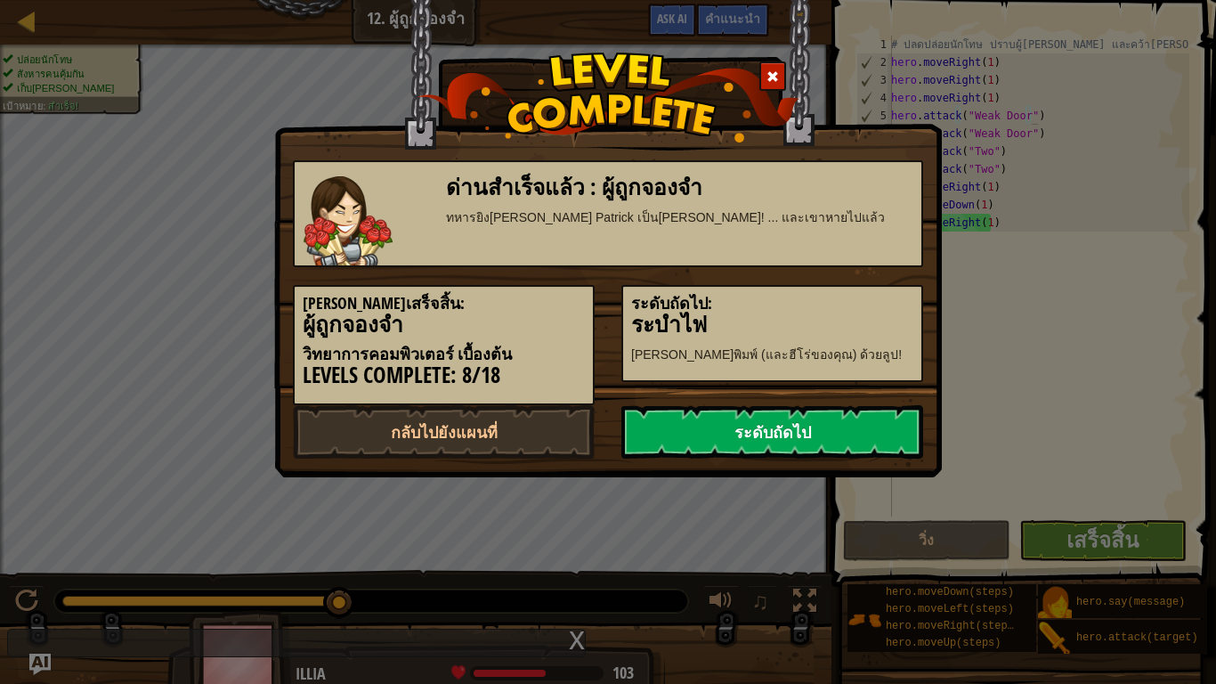
click at [728, 419] on link "ระดับถัดไป" at bounding box center [773, 431] width 302 height 53
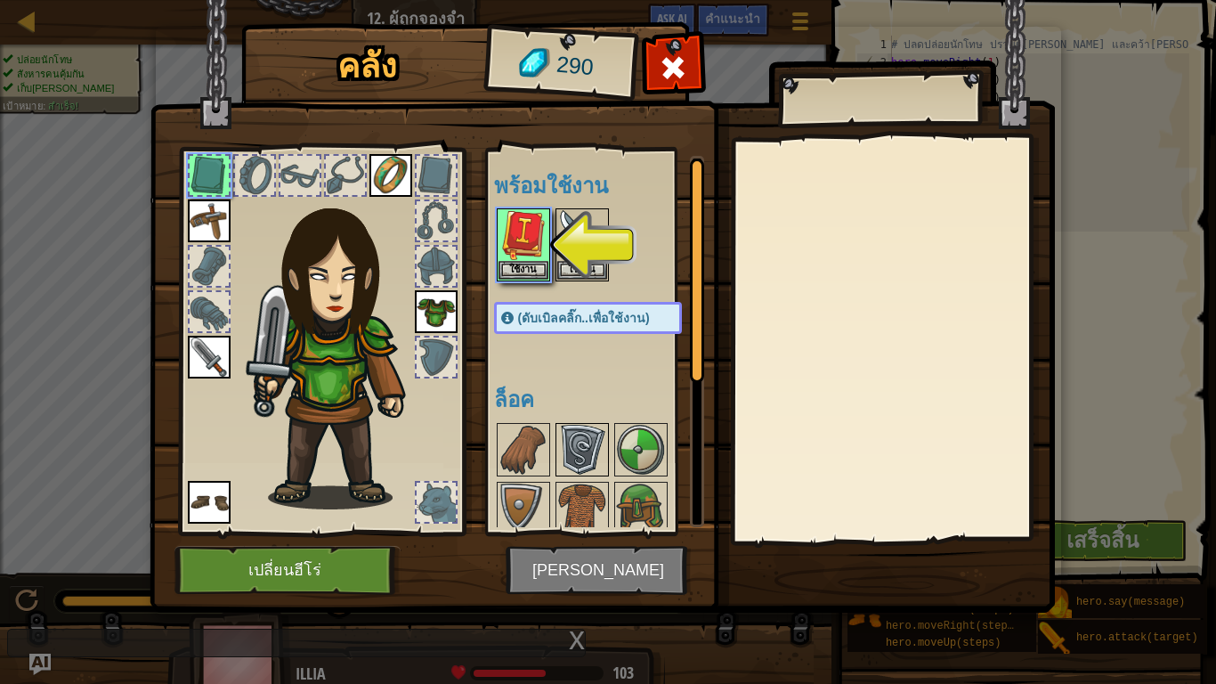
click at [571, 441] on img at bounding box center [582, 450] width 50 height 50
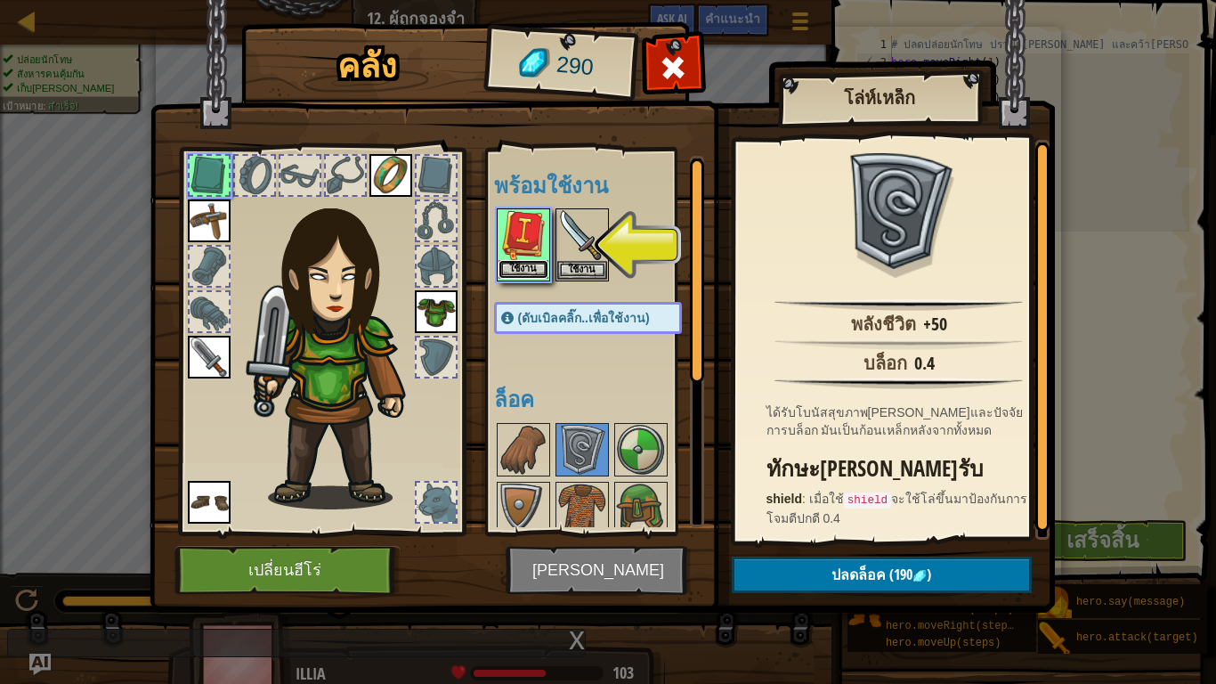
click at [518, 264] on button "ใช้งาน" at bounding box center [524, 269] width 50 height 19
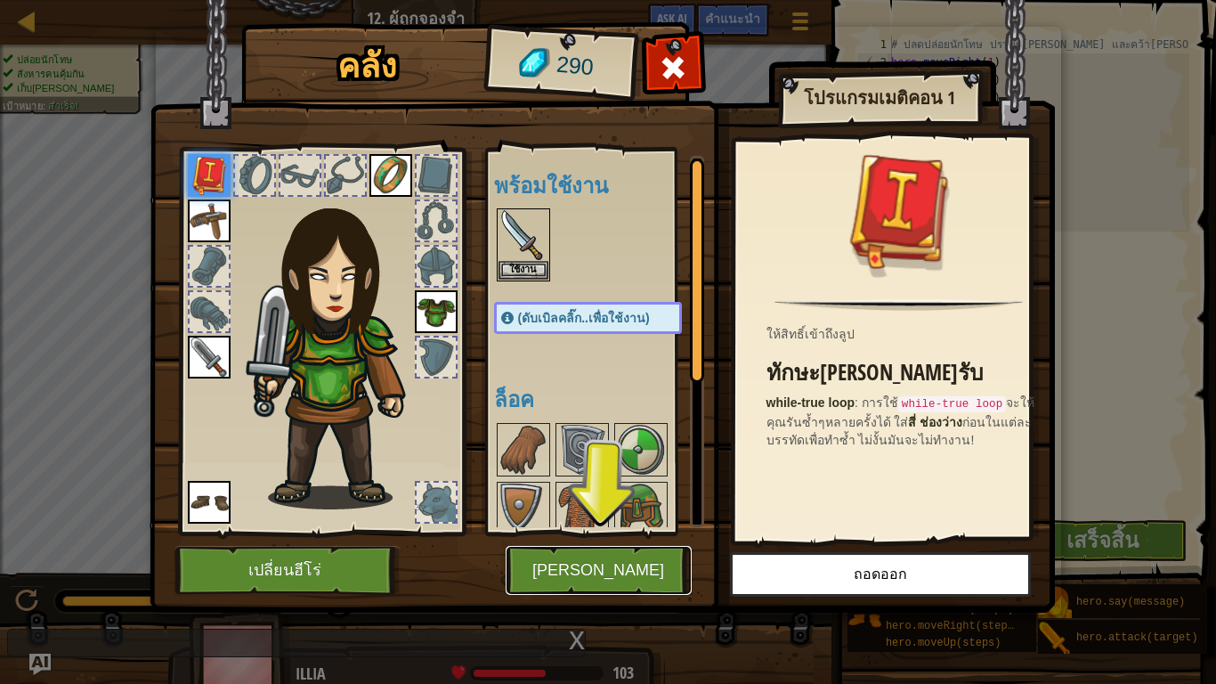
click at [621, 561] on button "[PERSON_NAME]" at bounding box center [599, 570] width 186 height 49
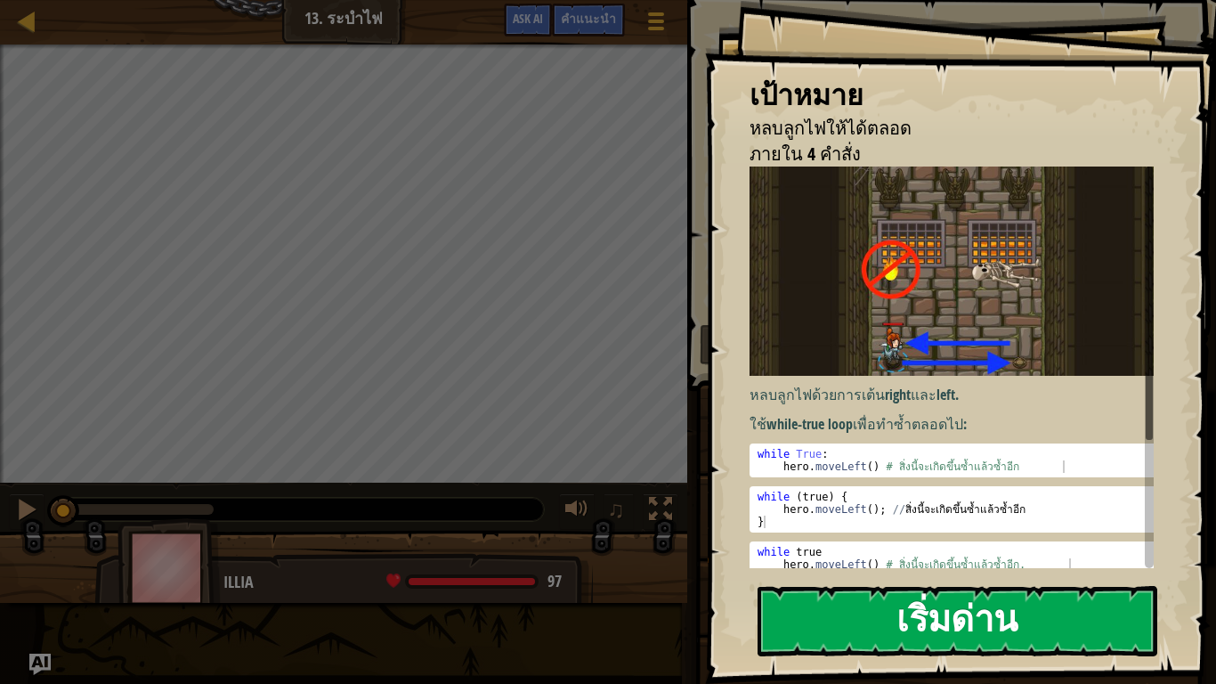
click at [858, 563] on button "เริ่มด่าน" at bounding box center [958, 621] width 400 height 70
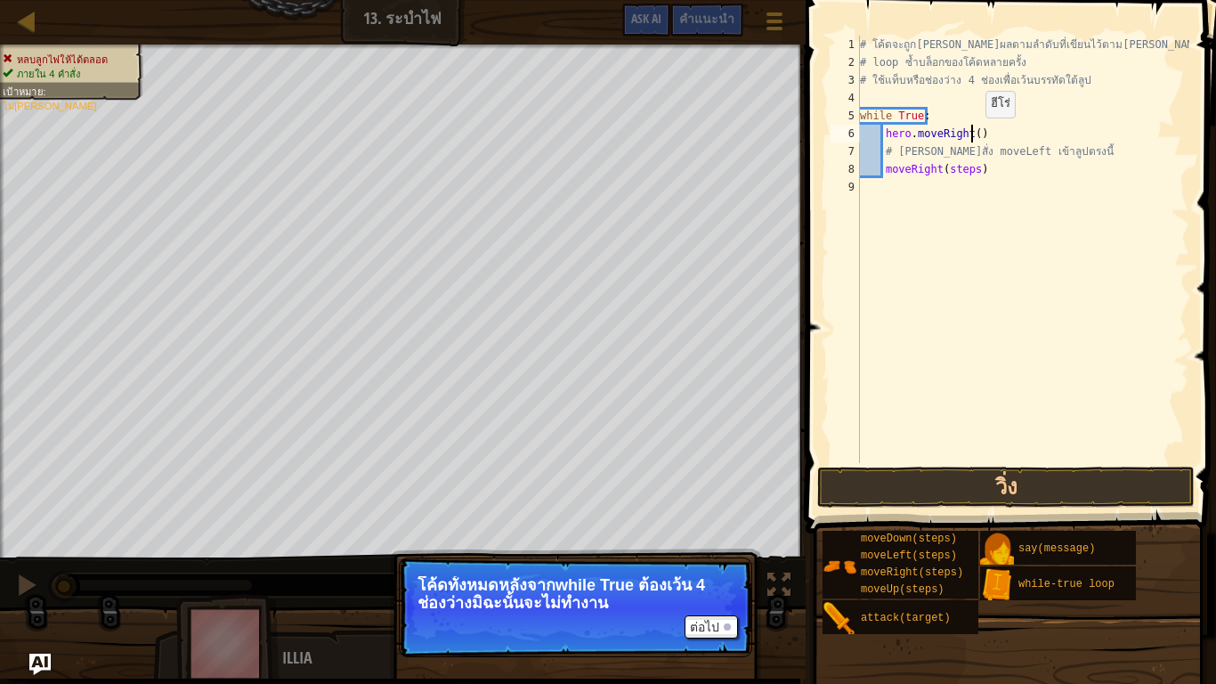
click at [971, 135] on div "# โค้ดจะถูก[PERSON_NAME]ผลตามลำดับที่เขียนไว้ตาม[PERSON_NAME] # loop ซ้ำบล็อกขอ…" at bounding box center [1023, 267] width 333 height 463
click at [926, 489] on button "วิ่ง" at bounding box center [1006, 487] width 378 height 41
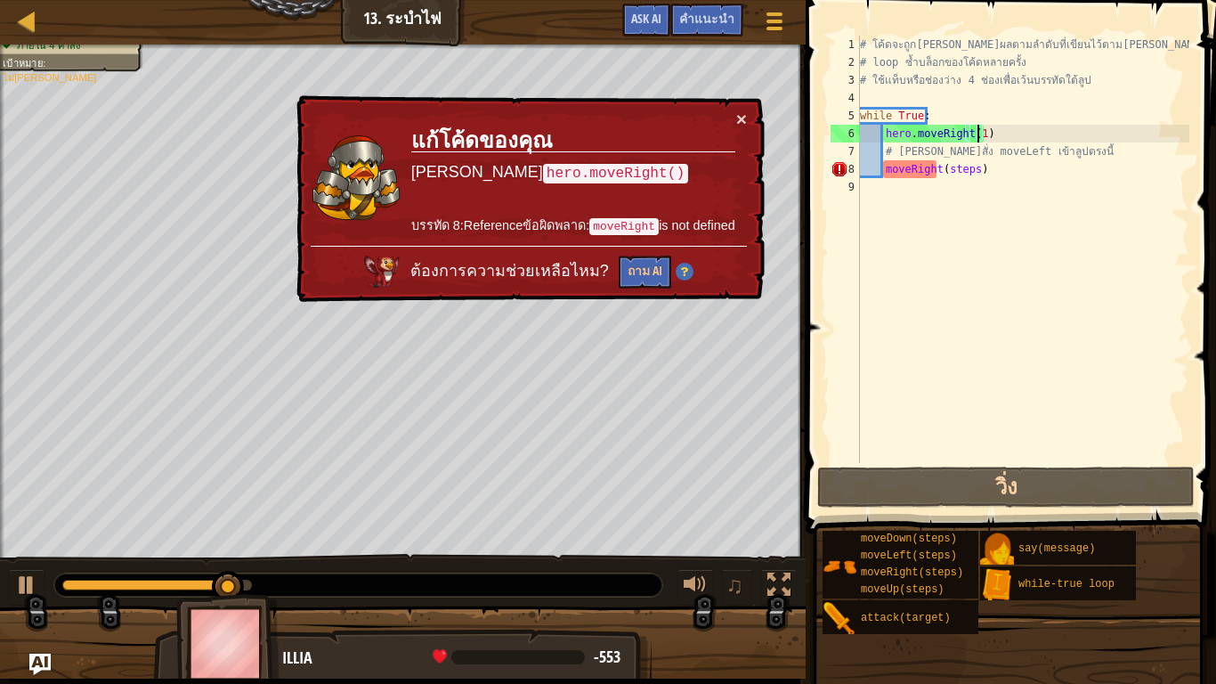
click at [986, 166] on div "# โค้ดจะถูก[PERSON_NAME]ผลตามลำดับที่เขียนไว้ตาม[PERSON_NAME] # loop ซ้ำบล็อกขอ…" at bounding box center [1023, 267] width 333 height 463
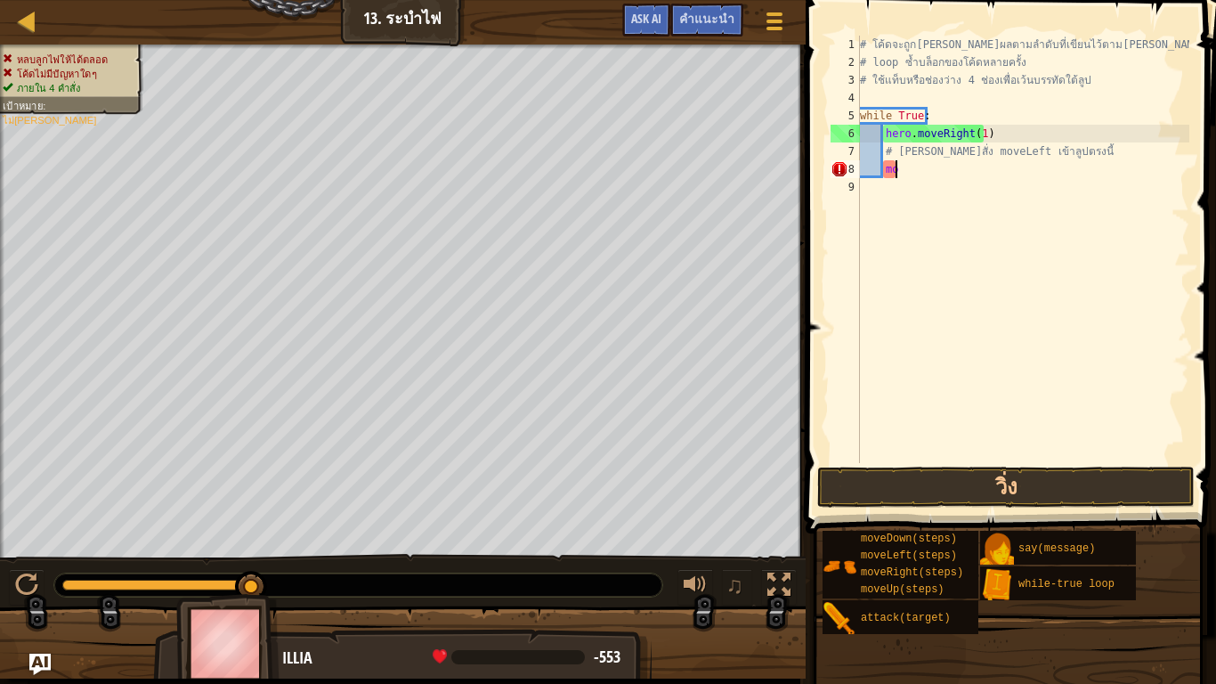
type textarea "m"
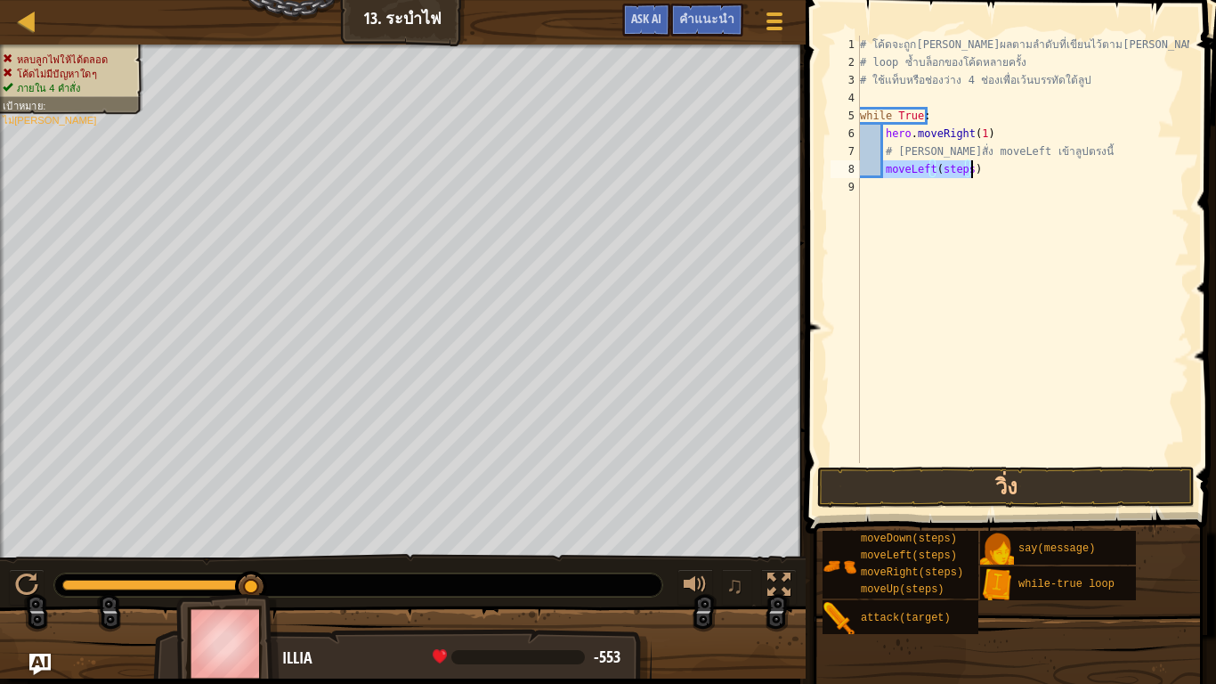
click at [965, 163] on div "# โค้ดจะถูก[PERSON_NAME]ผลตามลำดับที่เขียนไว้ตาม[PERSON_NAME] # loop ซ้ำบล็อกขอ…" at bounding box center [1023, 249] width 333 height 427
click at [979, 480] on button "วิ่ง" at bounding box center [1006, 487] width 378 height 41
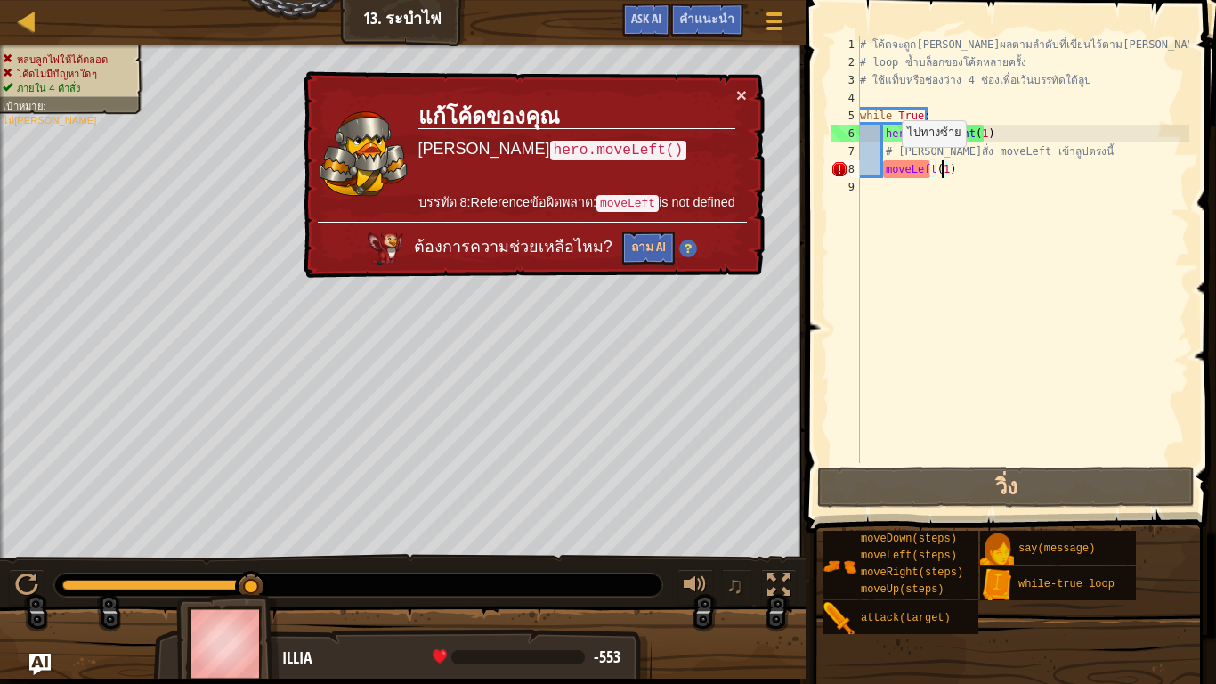
click at [887, 165] on div "# โค้ดจะถูก[PERSON_NAME]ผลตามลำดับที่เขียนไว้ตาม[PERSON_NAME] # loop ซ้ำบล็อกขอ…" at bounding box center [1023, 267] width 333 height 463
click at [947, 171] on div "# โค้ดจะถูก[PERSON_NAME]ผลตามลำดับที่เขียนไว้ตาม[PERSON_NAME] # loop ซ้ำบล็อกขอ…" at bounding box center [1023, 267] width 333 height 463
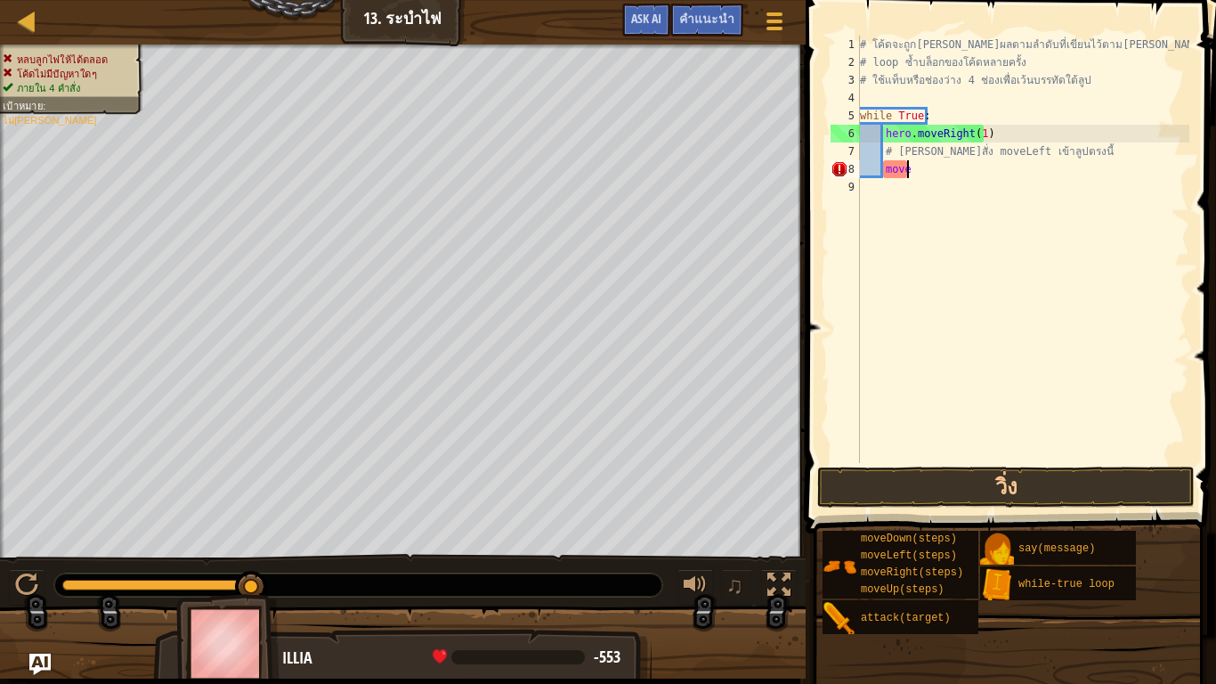
scroll to position [8, 1]
type textarea "m"
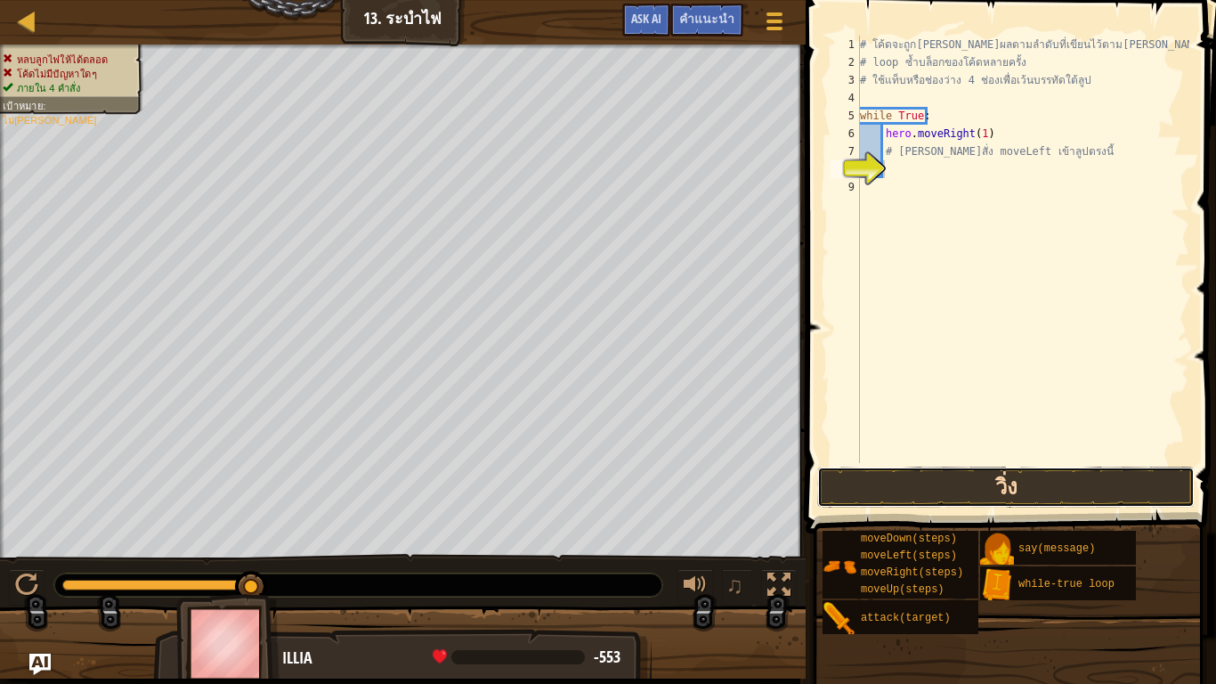
click at [956, 478] on button "วิ่ง" at bounding box center [1006, 487] width 378 height 41
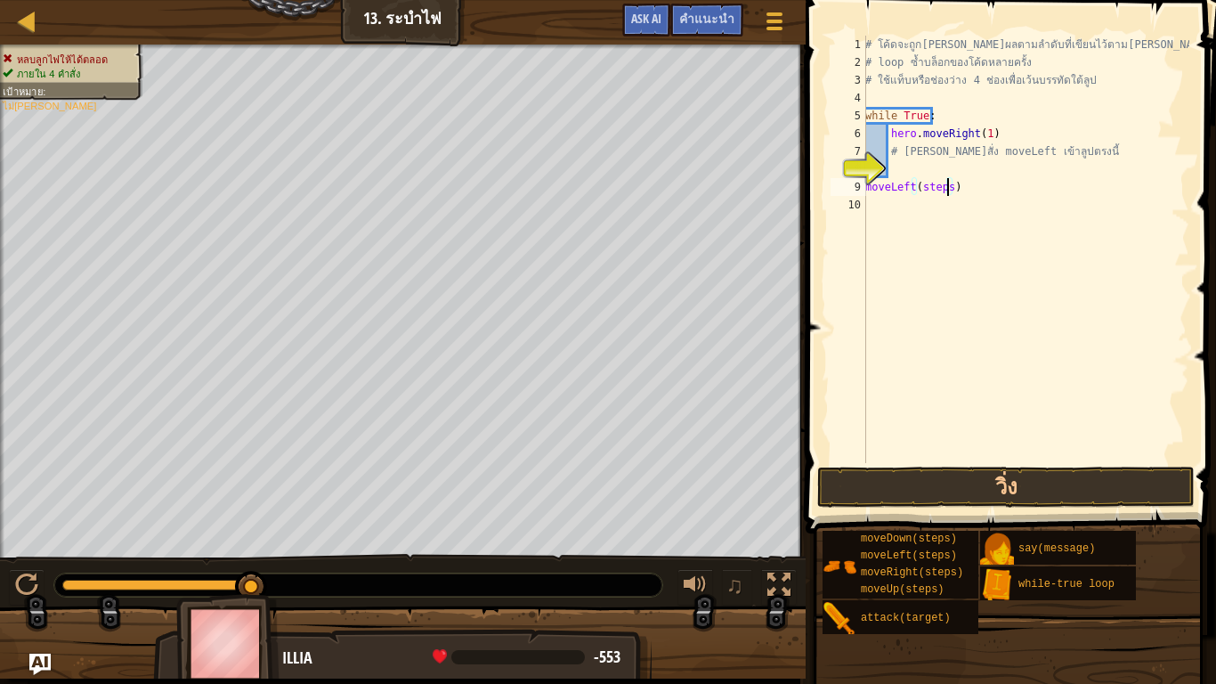
drag, startPoint x: 946, startPoint y: 186, endPoint x: 962, endPoint y: 209, distance: 28.2
click at [948, 190] on div "# โค้ดจะถูก[PERSON_NAME]ผลตามลำดับที่เขียนไว้ตาม[PERSON_NAME] # loop ซ้ำบล็อกขอ…" at bounding box center [1026, 267] width 328 height 463
type textarea "moveLeft(2)"
click at [975, 476] on button "วิ่ง" at bounding box center [1006, 487] width 378 height 41
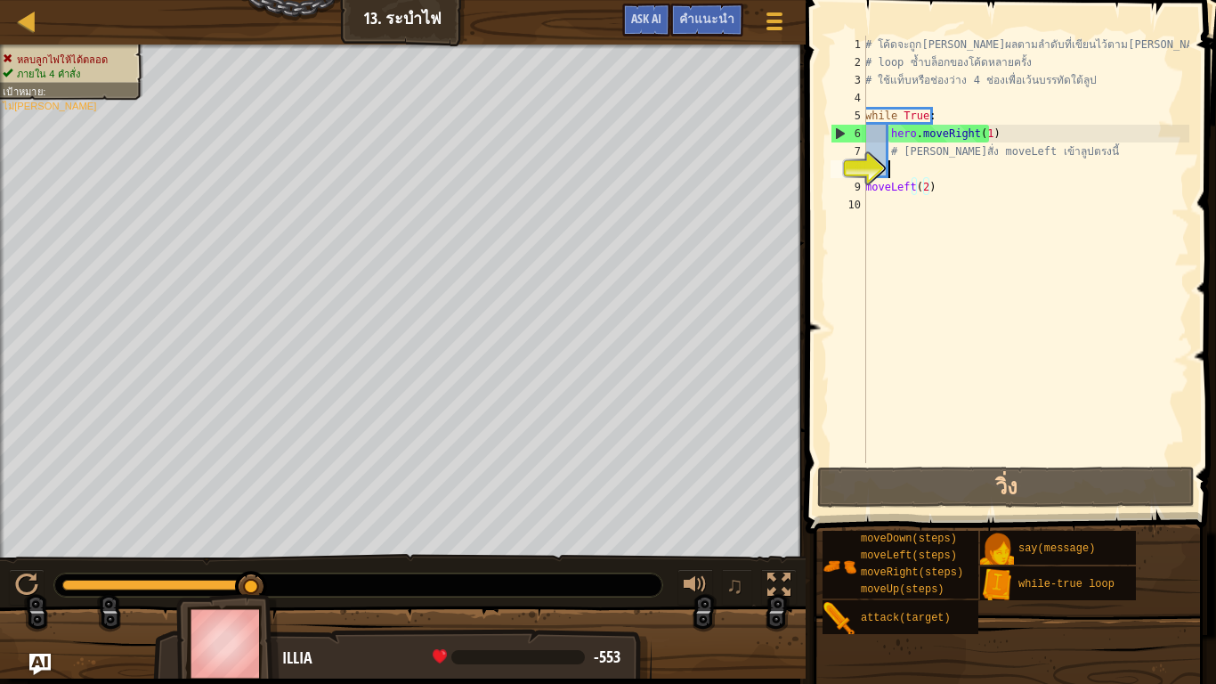
click at [943, 173] on div "# โค้ดจะถูก[PERSON_NAME]ผลตามลำดับที่เขียนไว้ตาม[PERSON_NAME] # loop ซ้ำบล็อกขอ…" at bounding box center [1026, 267] width 328 height 463
click at [925, 187] on div "# โค้ดจะถูก[PERSON_NAME]ผลตามลำดับที่เขียนไว้ตาม[PERSON_NAME] # loop ซ้ำบล็อกขอ…" at bounding box center [1026, 267] width 328 height 463
click at [935, 187] on div "# โค้ดจะถูก[PERSON_NAME]ผลตามลำดับที่เขียนไว้ตาม[PERSON_NAME] # loop ซ้ำบล็อกขอ…" at bounding box center [1026, 267] width 328 height 463
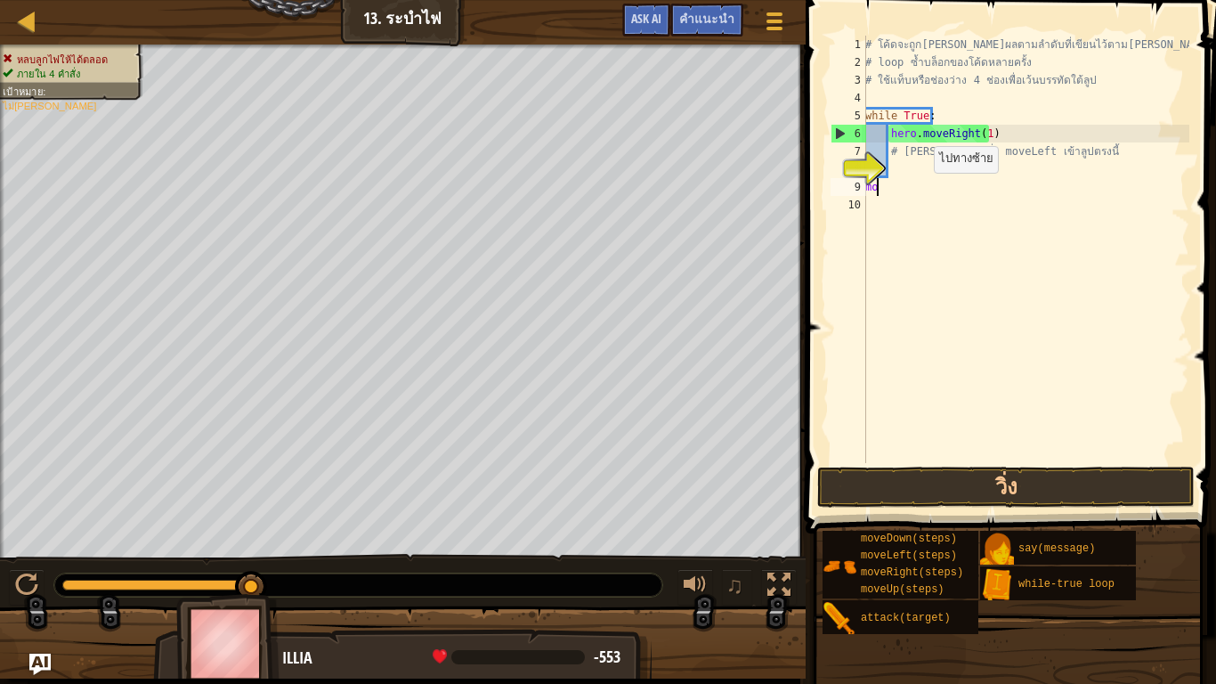
scroll to position [8, 0]
type textarea "m"
click at [916, 169] on div "# โค้ดจะถูก[PERSON_NAME]ผลตามลำดับที่เขียนไว้ตาม[PERSON_NAME] # loop ซ้ำบล็อกขอ…" at bounding box center [1026, 267] width 328 height 463
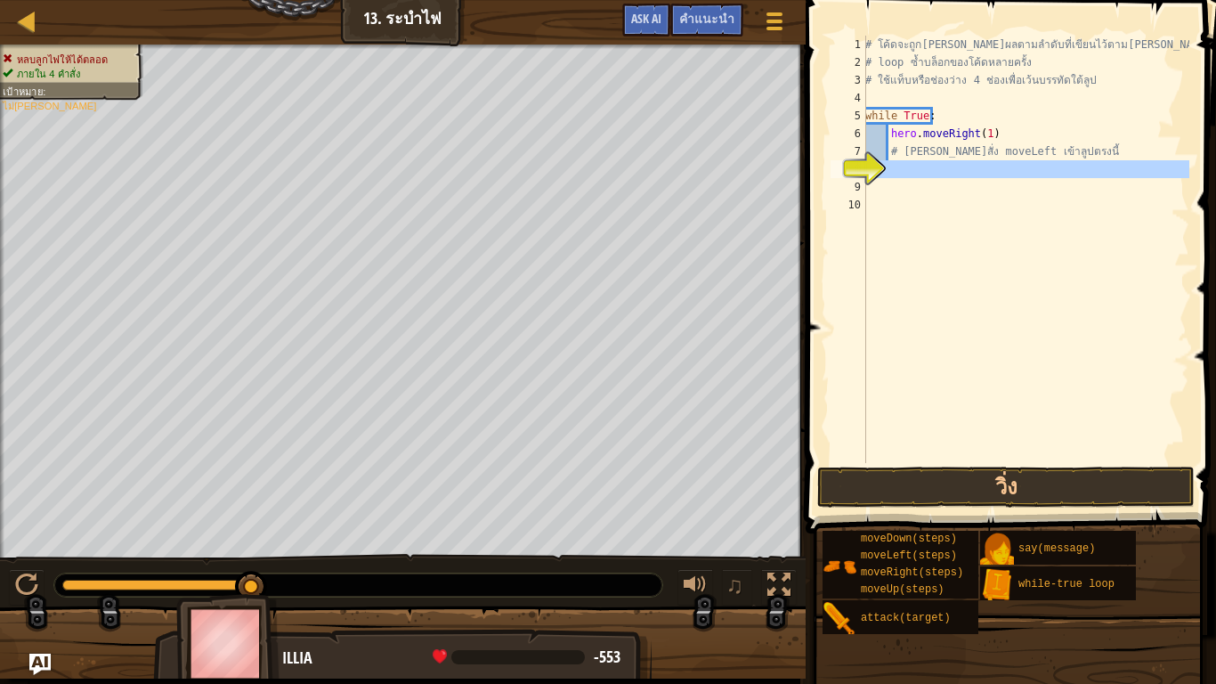
click at [851, 165] on div "8" at bounding box center [849, 169] width 36 height 18
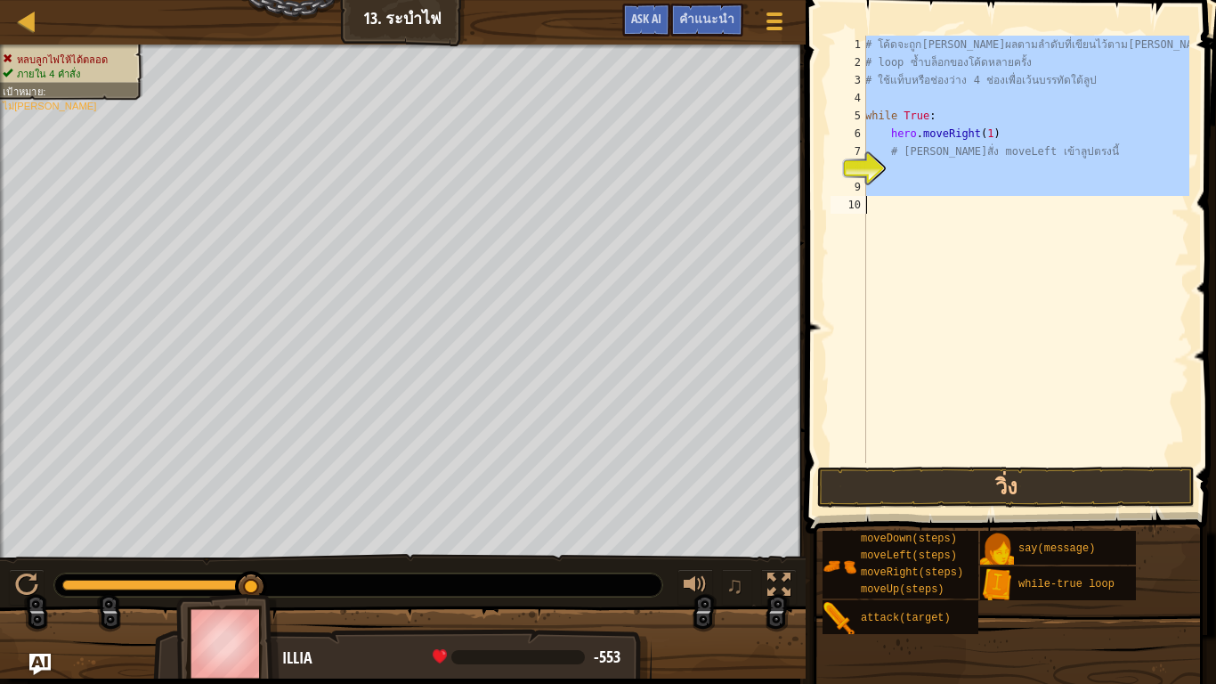
drag, startPoint x: 851, startPoint y: 165, endPoint x: 855, endPoint y: 148, distance: 17.3
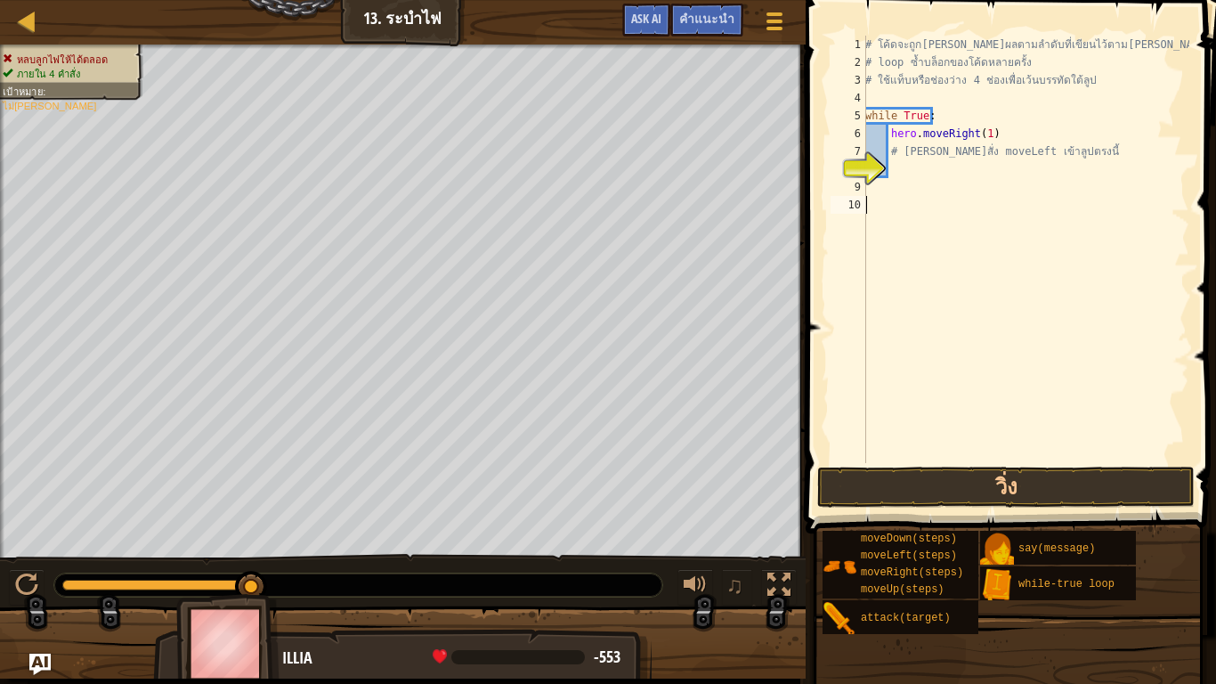
drag, startPoint x: 899, startPoint y: 268, endPoint x: 925, endPoint y: 341, distance: 77.8
click at [901, 270] on div "# โค้ดจะถูก[PERSON_NAME]ผลตามลำดับที่เขียนไว้ตาม[PERSON_NAME] # loop ซ้ำบล็อกขอ…" at bounding box center [1026, 267] width 328 height 463
click at [927, 476] on button "วิ่ง" at bounding box center [1006, 487] width 378 height 41
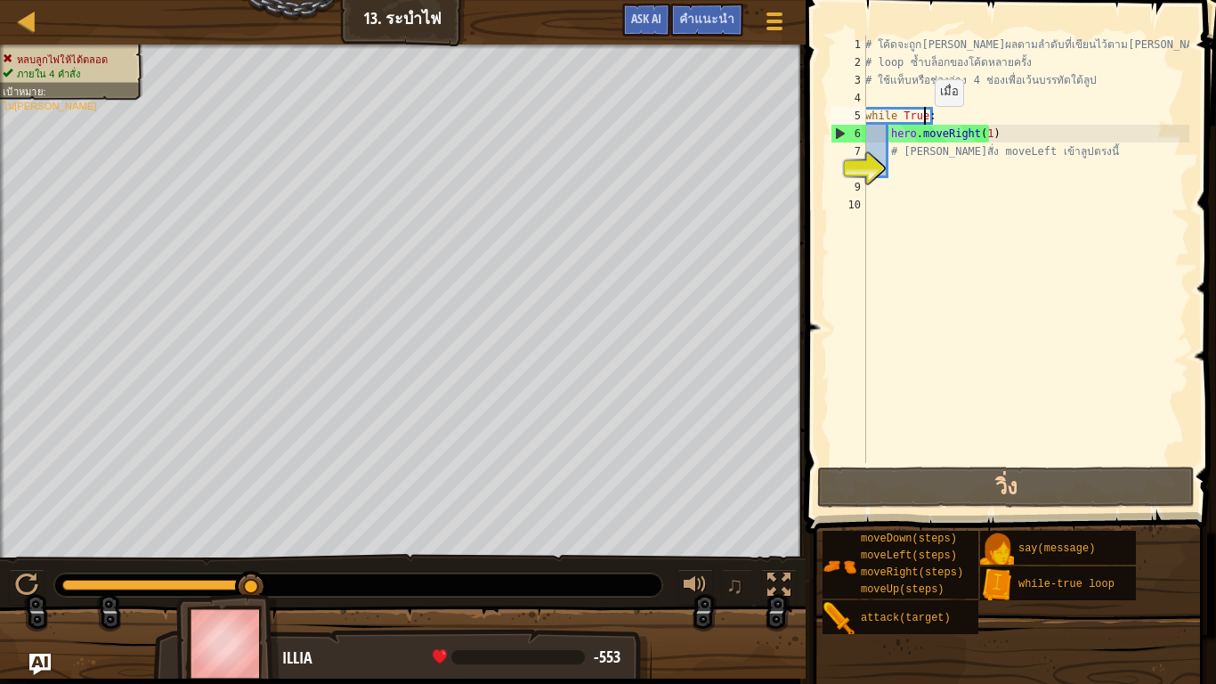
click at [925, 124] on div "# โค้ดจะถูก[PERSON_NAME]ผลตามลำดับที่เขียนไว้ตาม[PERSON_NAME] # loop ซ้ำบล็อกขอ…" at bounding box center [1026, 267] width 328 height 463
click at [866, 160] on div "8" at bounding box center [849, 169] width 36 height 18
click at [697, 7] on div "คำแนะนำ" at bounding box center [707, 20] width 73 height 33
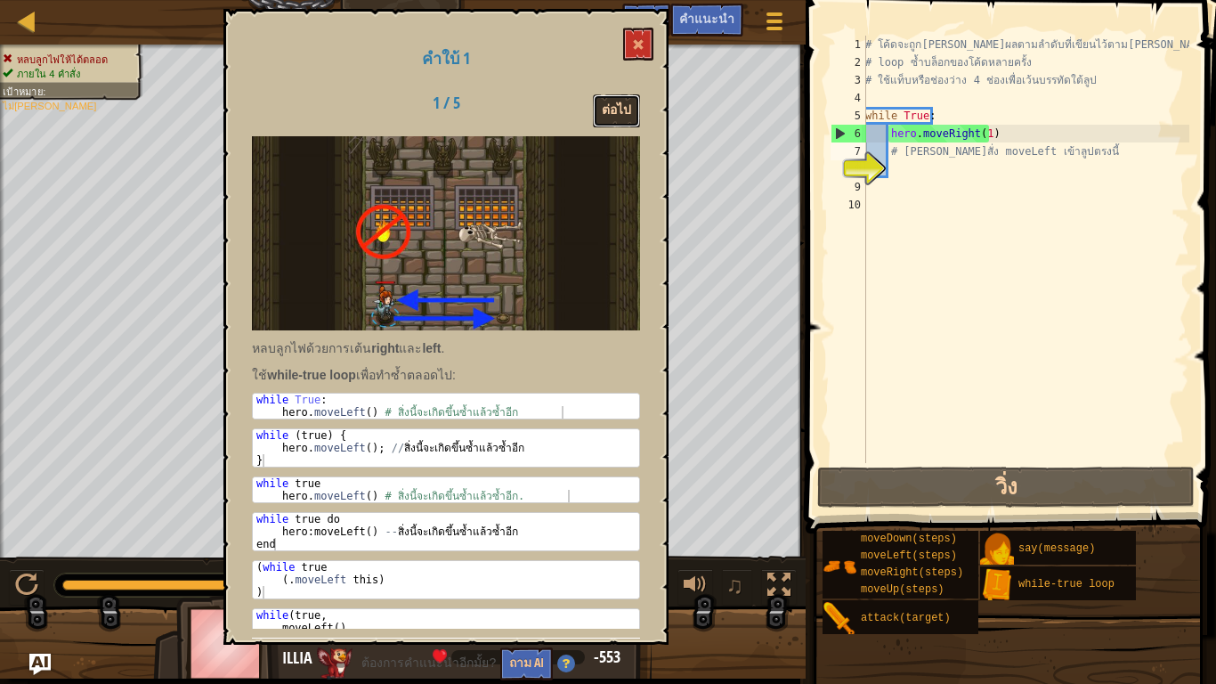
click at [621, 100] on button "ต่อไป" at bounding box center [616, 110] width 47 height 33
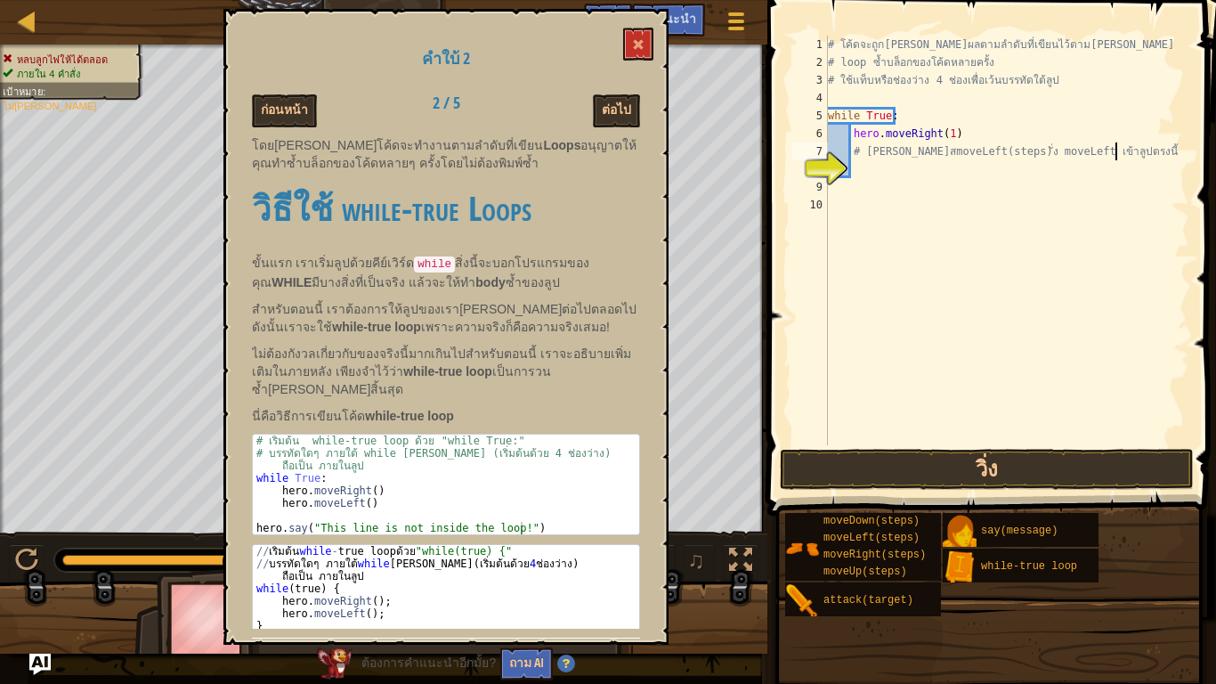
click at [1114, 159] on div "# โค้ดจะถูก[PERSON_NAME]ผลตามลำดับที่เขียนไว้ตาม[PERSON_NAME] # loop ซ้ำบล็อกขอ…" at bounding box center [1007, 258] width 365 height 445
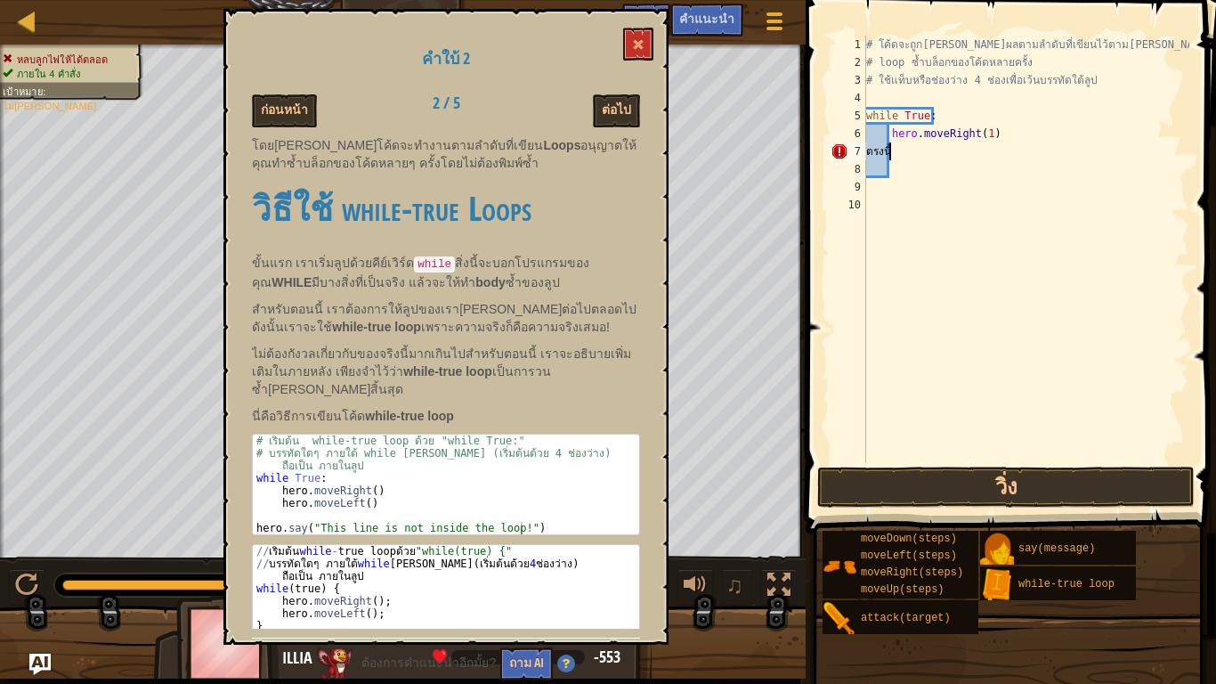
click at [992, 159] on div "# โค้ดจะถูก[PERSON_NAME]ผลตามลำดับที่เขียนไว้ตาม[PERSON_NAME] # loop ซ้ำบล็อกขอ…" at bounding box center [1026, 267] width 327 height 463
type textarea "ต"
type textarea "hero.moveRight(1)"
click at [888, 132] on div "# โค้ดจะถูก[PERSON_NAME]ผลตามลำดับที่เขียนไว้ตาม[PERSON_NAME] # loop ซ้ำบล็อกขอ…" at bounding box center [1026, 267] width 328 height 463
click at [938, 121] on div "# โค้ดจะถูก[PERSON_NAME]ผลตามลำดับที่เขียนไว้ตาม[PERSON_NAME] # loop ซ้ำบล็อกขอ…" at bounding box center [1026, 267] width 328 height 463
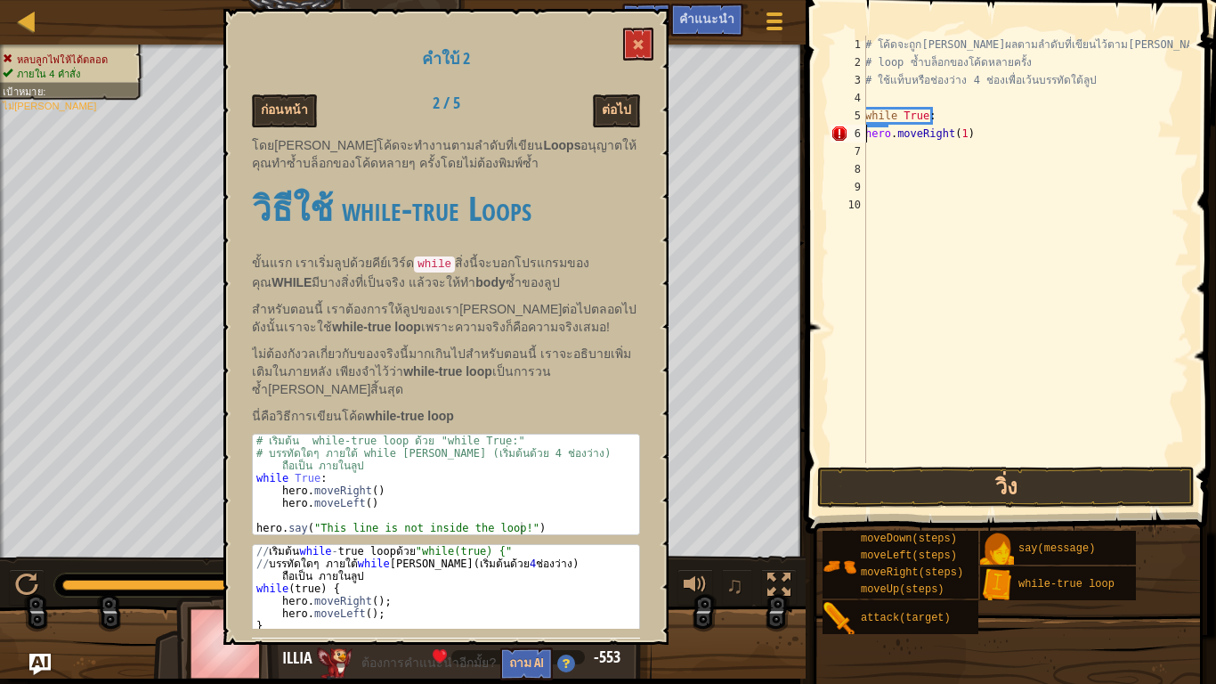
type textarea "while True:"
click at [883, 145] on div "# โค้ดจะถูก[PERSON_NAME]ผลตามลำดับที่เขียนไว้ตาม[PERSON_NAME] # loop ซ้ำบล็อกขอ…" at bounding box center [1026, 267] width 328 height 463
click at [642, 36] on button at bounding box center [638, 44] width 30 height 33
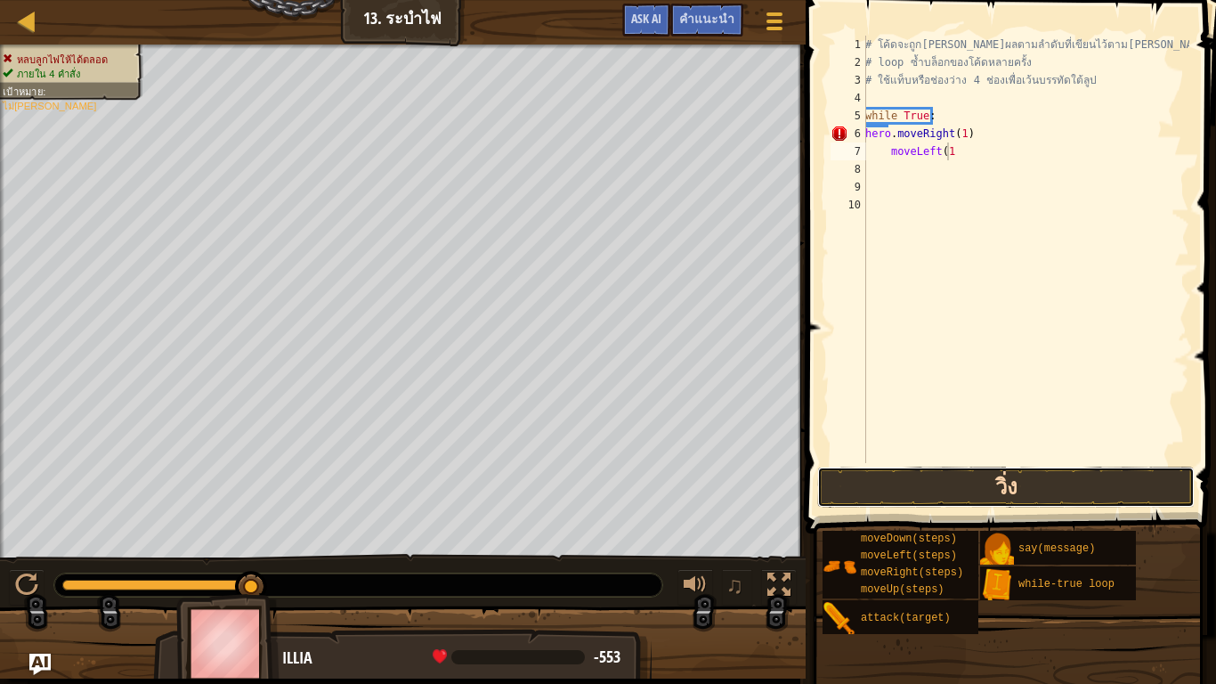
click at [973, 492] on button "วิ่ง" at bounding box center [1006, 487] width 378 height 41
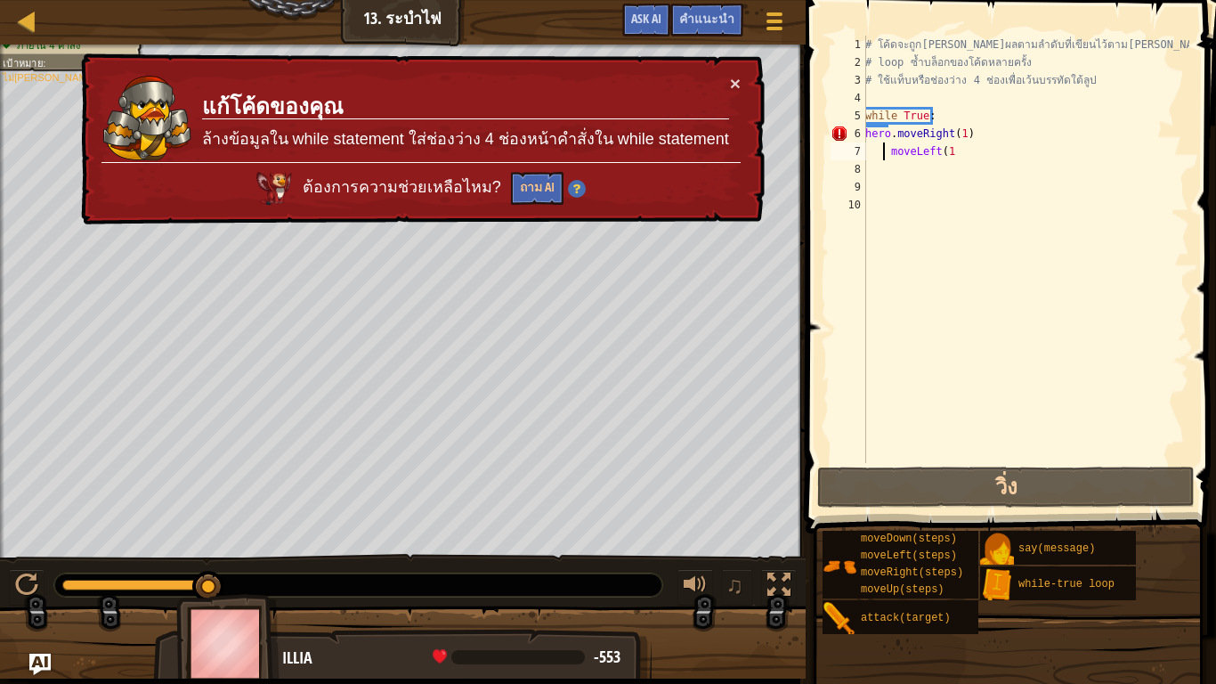
click at [886, 152] on div "# โค้ดจะถูก[PERSON_NAME]ผลตามลำดับที่เขียนไว้ตาม[PERSON_NAME] # loop ซ้ำบล็อกขอ…" at bounding box center [1026, 267] width 328 height 463
click at [958, 147] on div "# โค้ดจะถูก[PERSON_NAME]ผลตามลำดับที่เขียนไว้ตาม[PERSON_NAME] # loop ซ้ำบล็อกขอ…" at bounding box center [1026, 267] width 328 height 463
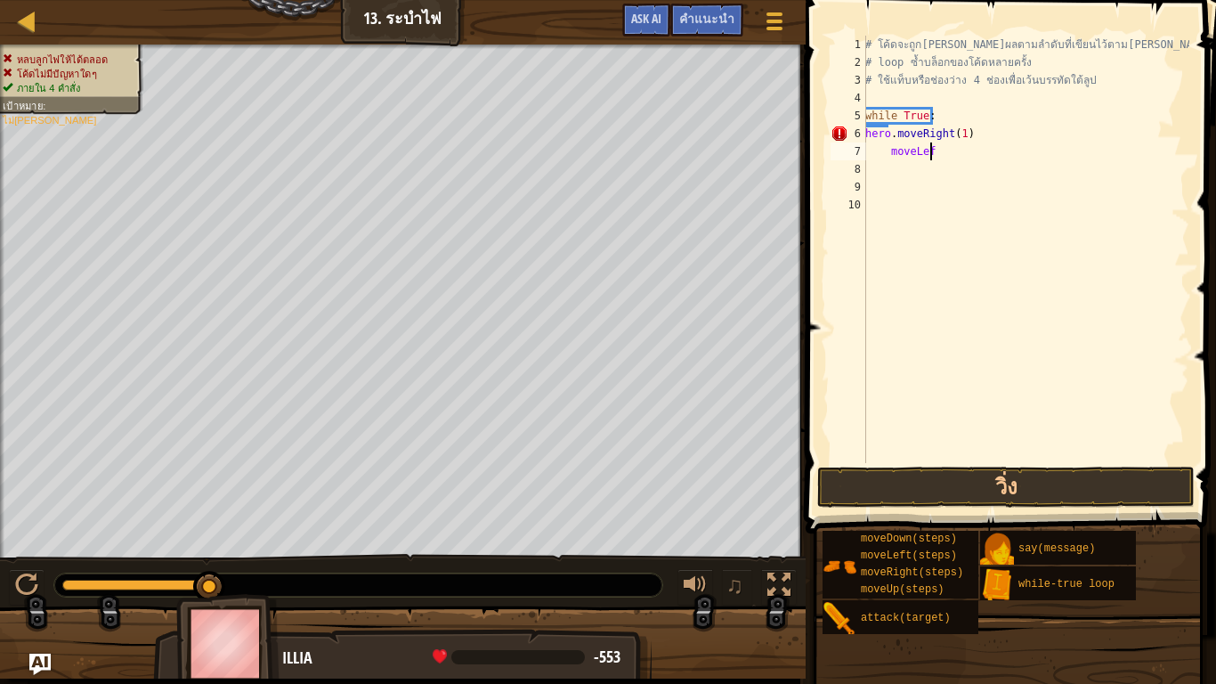
scroll to position [8, 1]
type textarea "m"
click at [879, 150] on div "# โค้ดจะถูก[PERSON_NAME]ผลตามลำดับที่เขียนไว้ตาม[PERSON_NAME] # loop ซ้ำบล็อกขอ…" at bounding box center [1026, 267] width 328 height 463
click at [886, 152] on div "# โค้ดจะถูก[PERSON_NAME]ผลตามลำดับที่เขียนไว้ตาม[PERSON_NAME] # loop ซ้ำบล็อกขอ…" at bounding box center [1026, 267] width 328 height 463
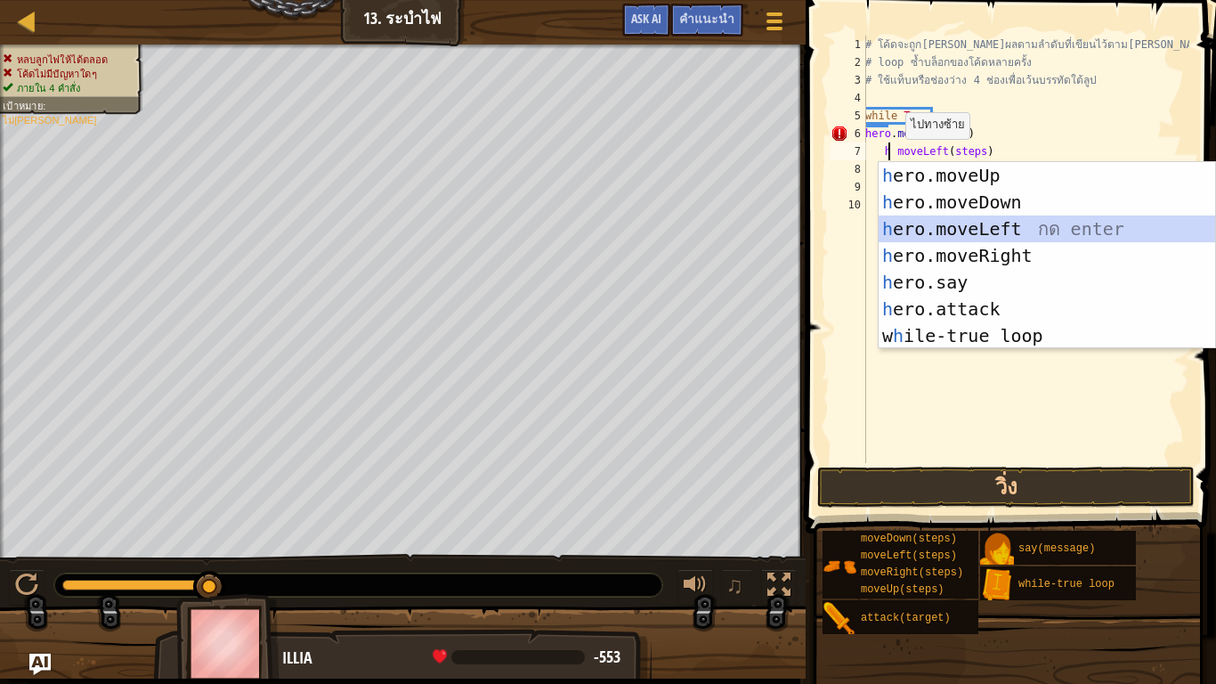
click at [920, 229] on div "h ero.moveUp กด enter h ero.moveDown กด enter h ero.moveLeft กด enter h ero.mov…" at bounding box center [1047, 282] width 337 height 240
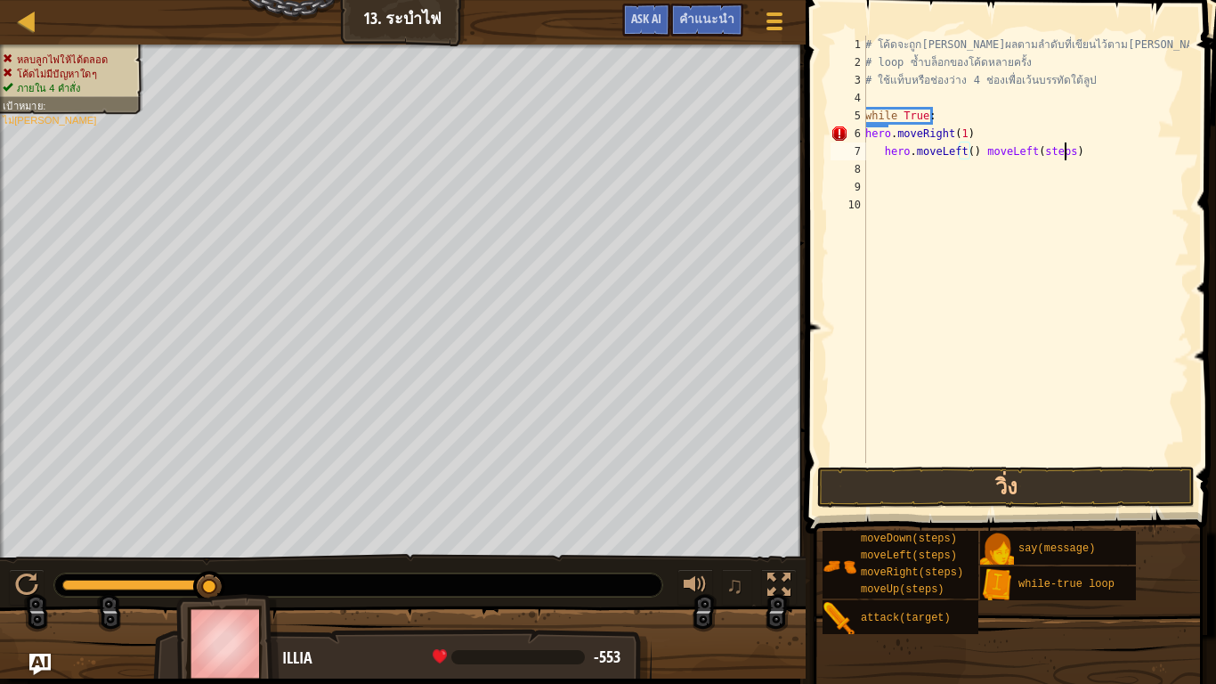
click at [1087, 154] on div "# โค้ดจะถูก[PERSON_NAME]ผลตามลำดับที่เขียนไว้ตาม[PERSON_NAME] # loop ซ้ำบล็อกขอ…" at bounding box center [1026, 267] width 328 height 463
click at [882, 150] on div "# โค้ดจะถูก[PERSON_NAME]ผลตามลำดับที่เขียนไว้ตาม[PERSON_NAME] # loop ซ้ำบล็อกขอ…" at bounding box center [1026, 267] width 328 height 463
click at [947, 153] on div "# โค้ดจะถูก[PERSON_NAME]ผลตามลำดับที่เขียนไว้ตาม[PERSON_NAME] # loop ซ้ำบล็อกขอ…" at bounding box center [1026, 267] width 328 height 463
click at [960, 488] on button "วิ่ง" at bounding box center [1006, 487] width 378 height 41
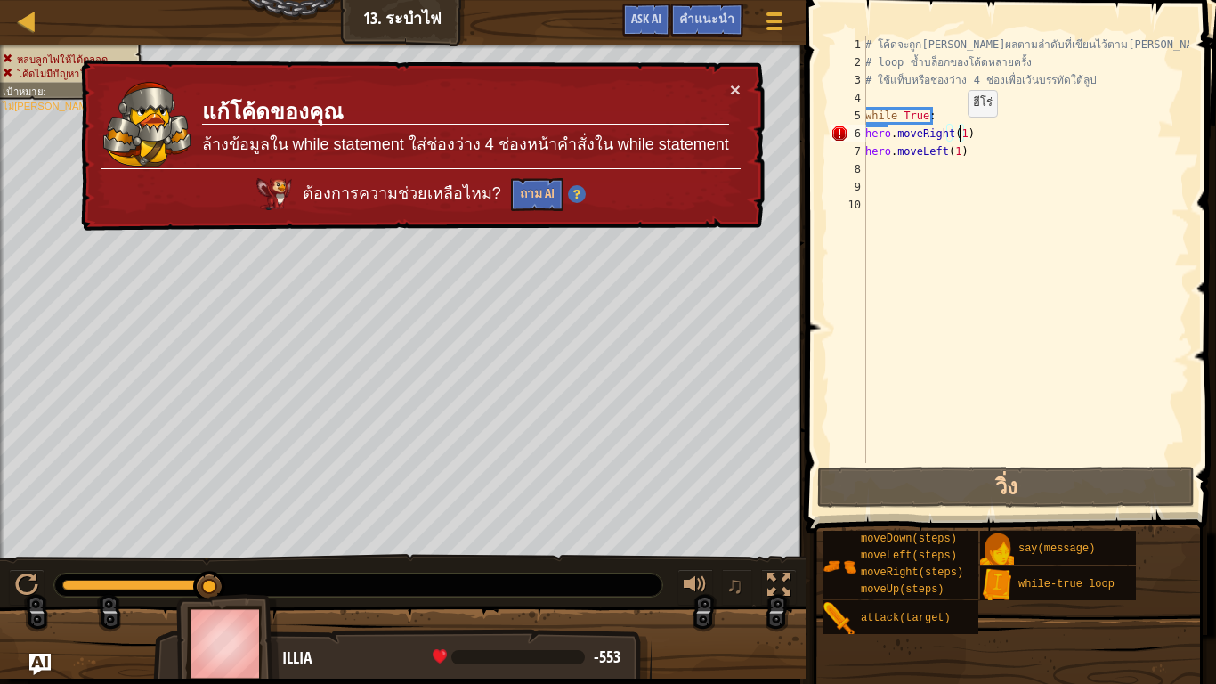
click at [958, 134] on div "# โค้ดจะถูก[PERSON_NAME]ผลตามลำดับที่เขียนไว้ตาม[PERSON_NAME] # loop ซ้ำบล็อกขอ…" at bounding box center [1026, 267] width 328 height 463
click at [739, 86] on button "×" at bounding box center [735, 89] width 11 height 19
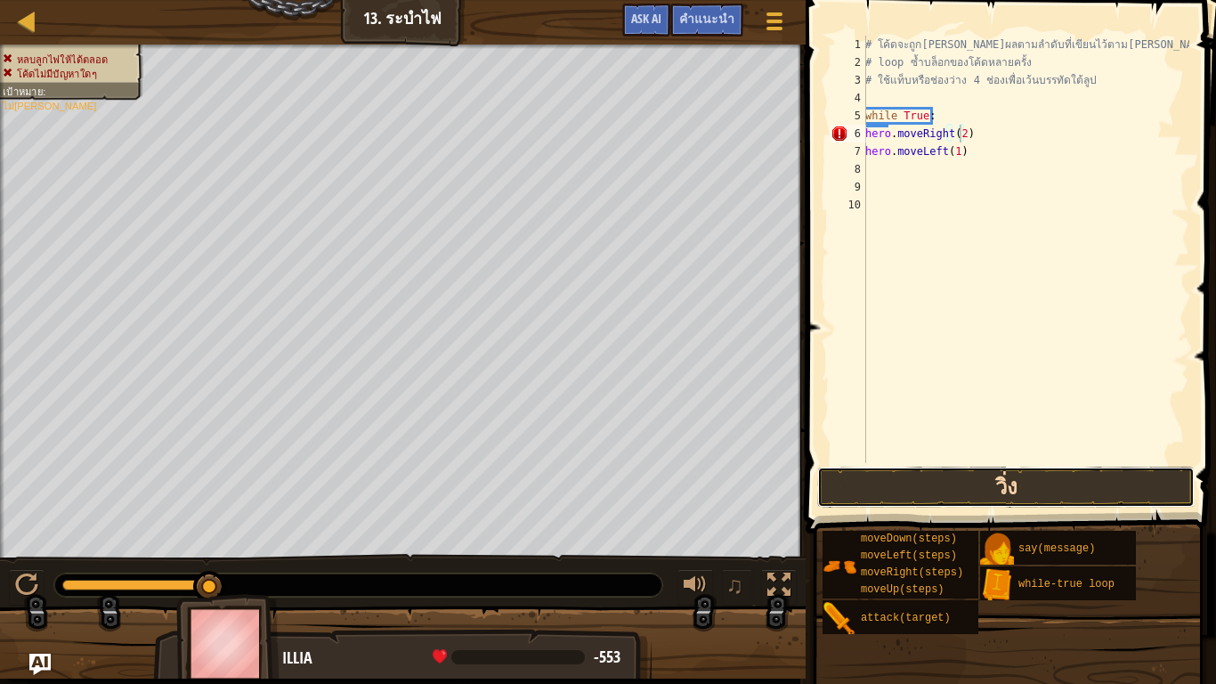
click at [981, 488] on button "วิ่ง" at bounding box center [1006, 487] width 378 height 41
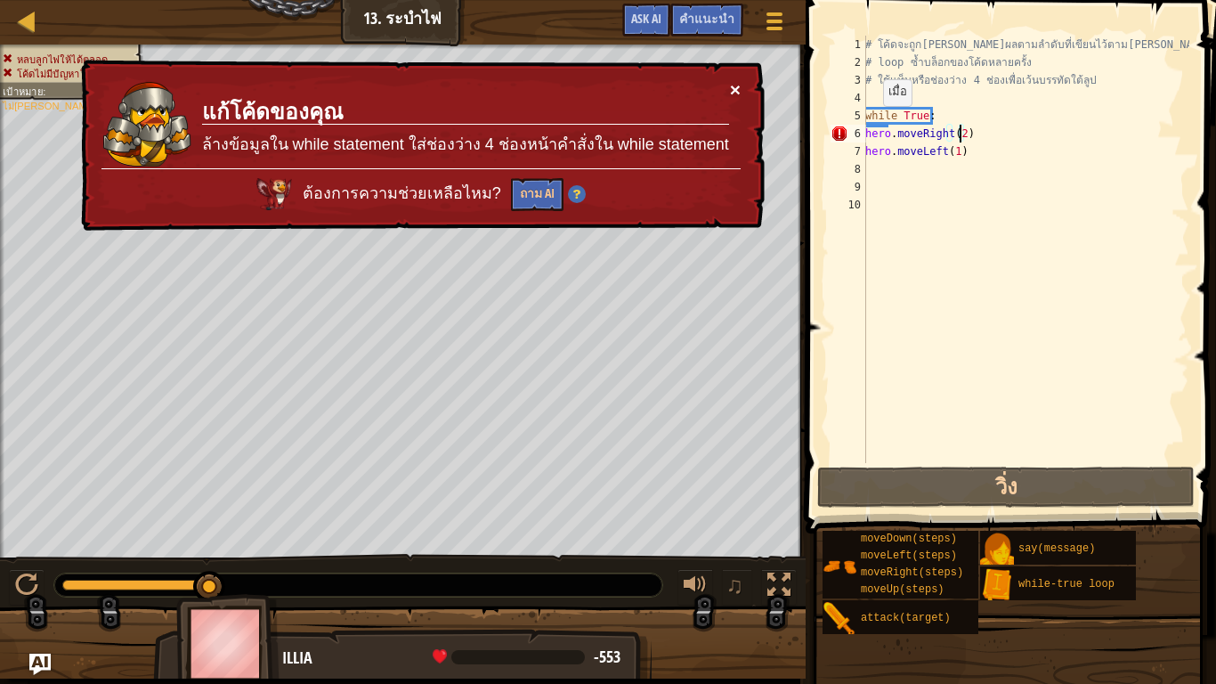
click at [734, 81] on button "×" at bounding box center [735, 89] width 11 height 19
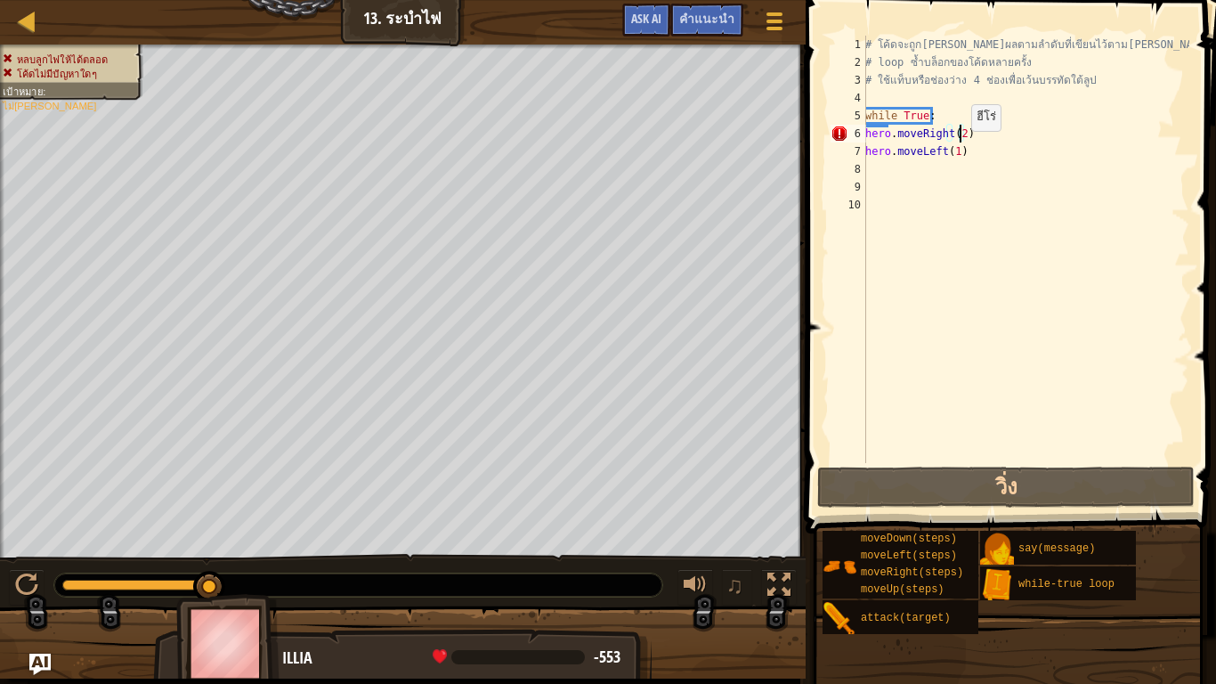
click at [962, 149] on div "# โค้ดจะถูก[PERSON_NAME]ผลตามลำดับที่เขียนไว้ตาม[PERSON_NAME] # loop ซ้ำบล็อกขอ…" at bounding box center [1026, 267] width 328 height 463
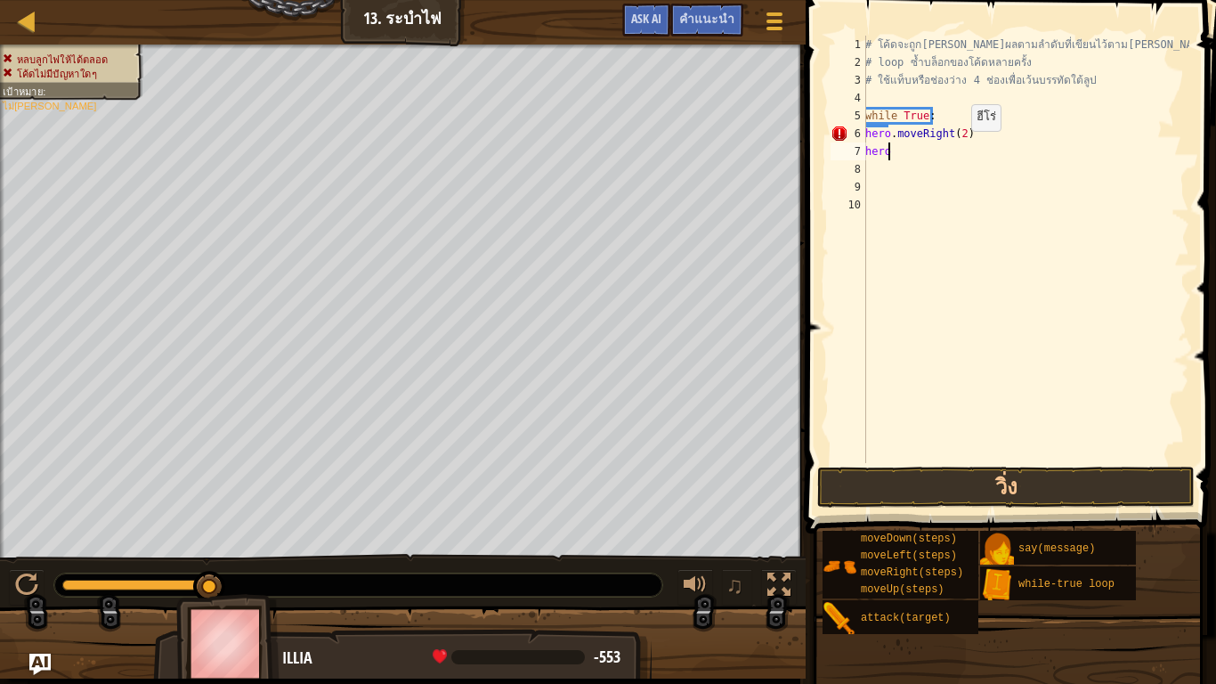
scroll to position [8, 1]
type textarea "h"
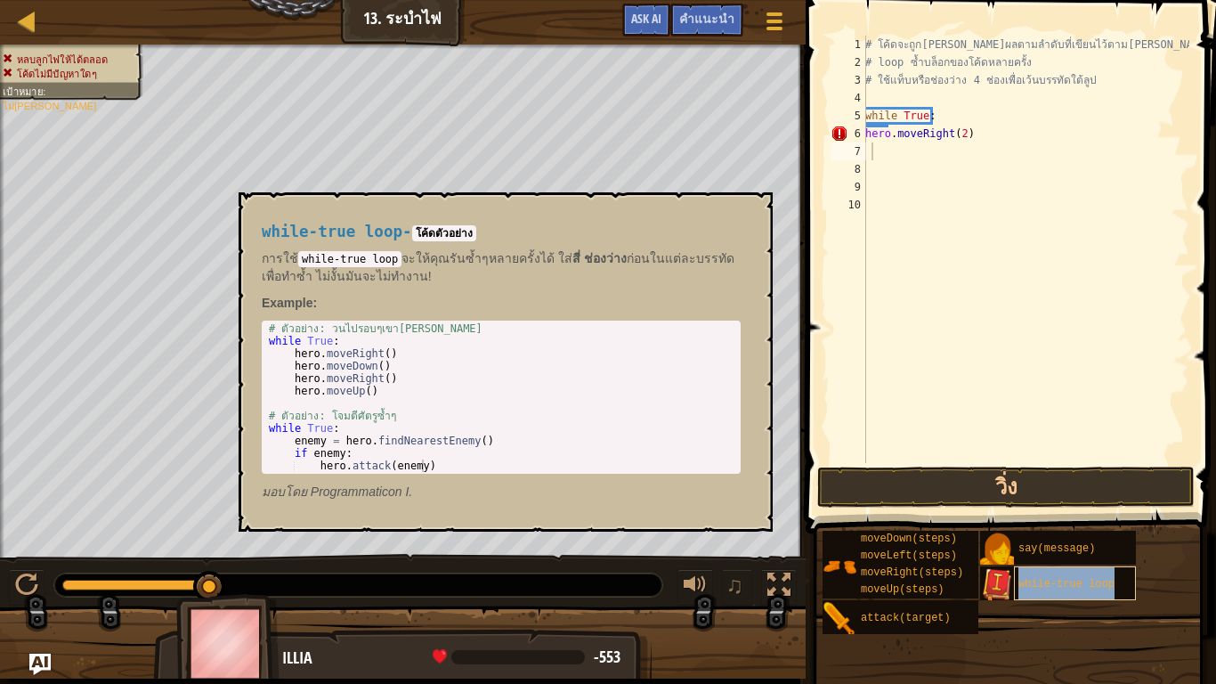
type textarea "while-true loop"
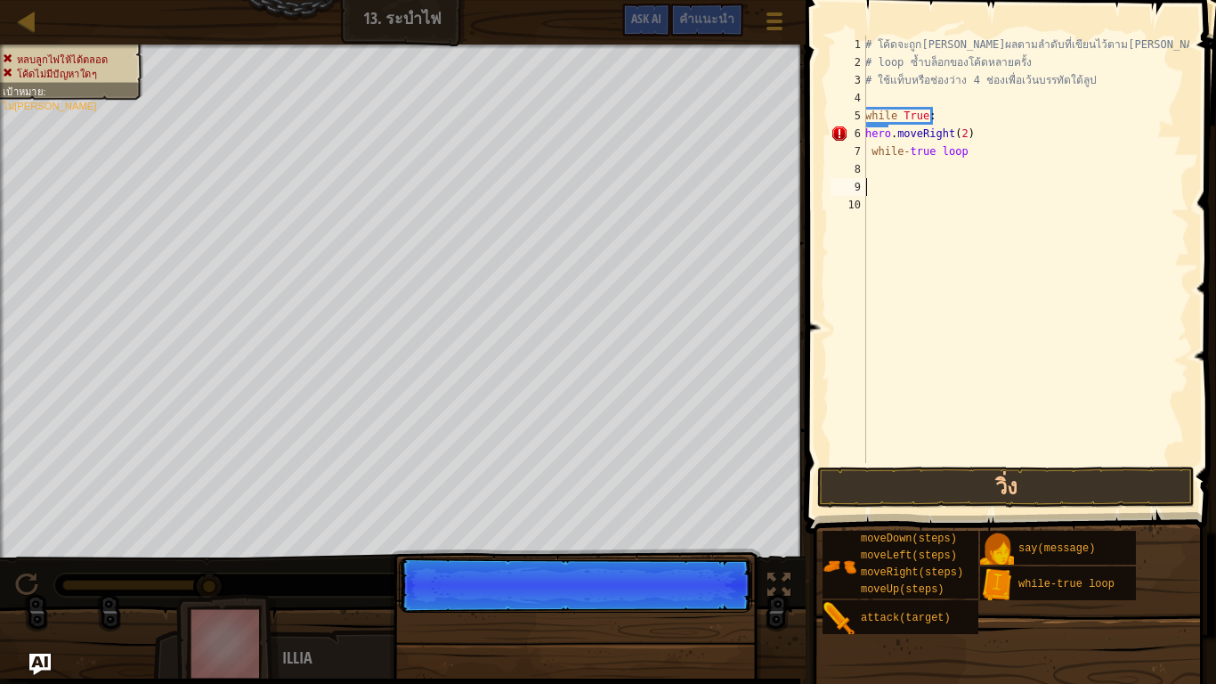
click at [976, 193] on div "# โค้ดจะถูก[PERSON_NAME]ผลตามลำดับที่เขียนไว้ตาม[PERSON_NAME] # loop ซ้ำบล็อกขอ…" at bounding box center [1026, 267] width 328 height 463
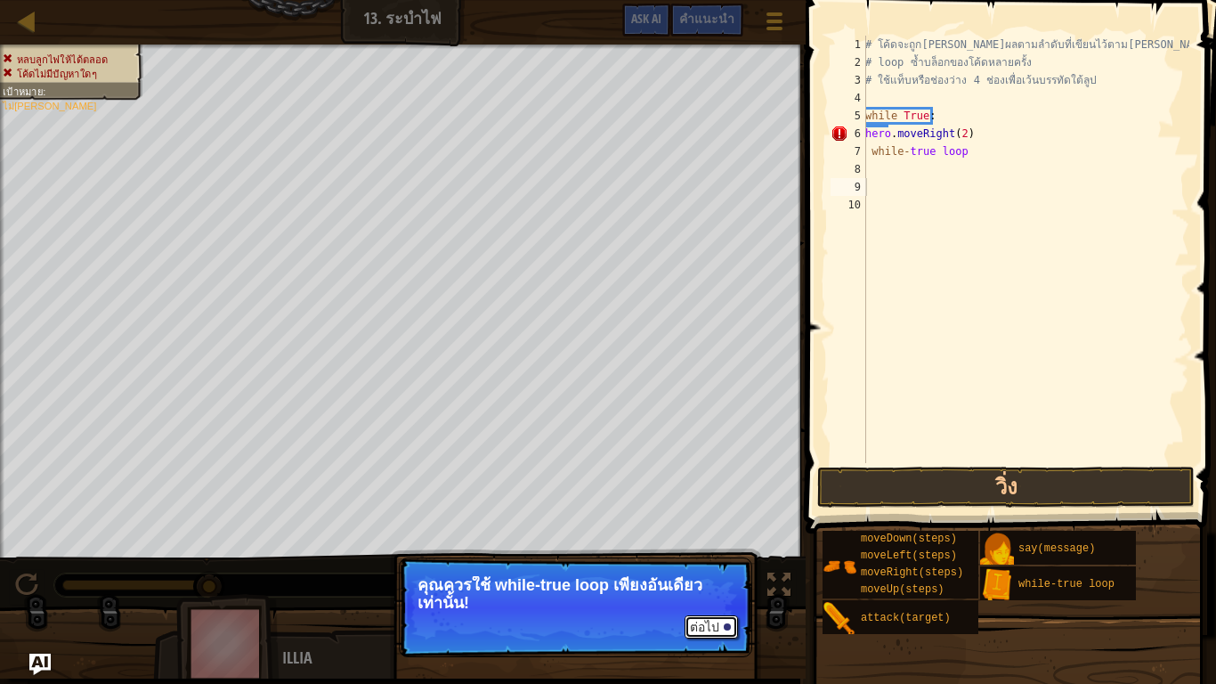
click at [702, 563] on button "ต่อไป" at bounding box center [711, 626] width 53 height 23
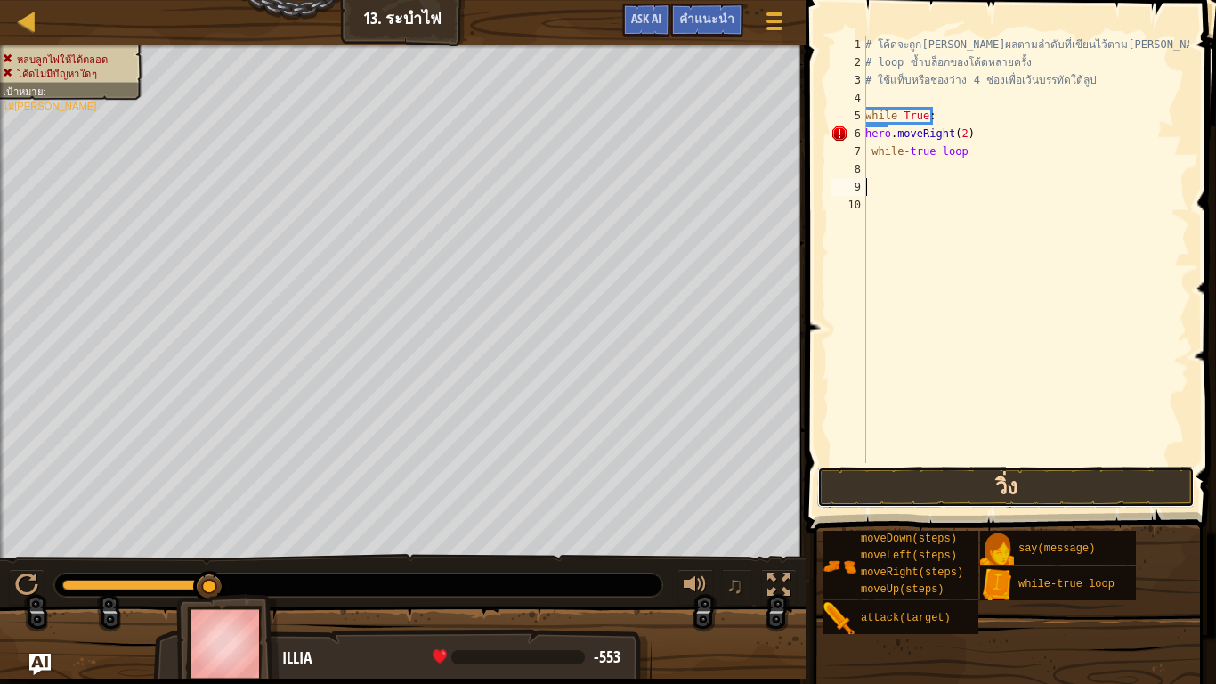
click at [1069, 492] on button "วิ่ง" at bounding box center [1006, 487] width 378 height 41
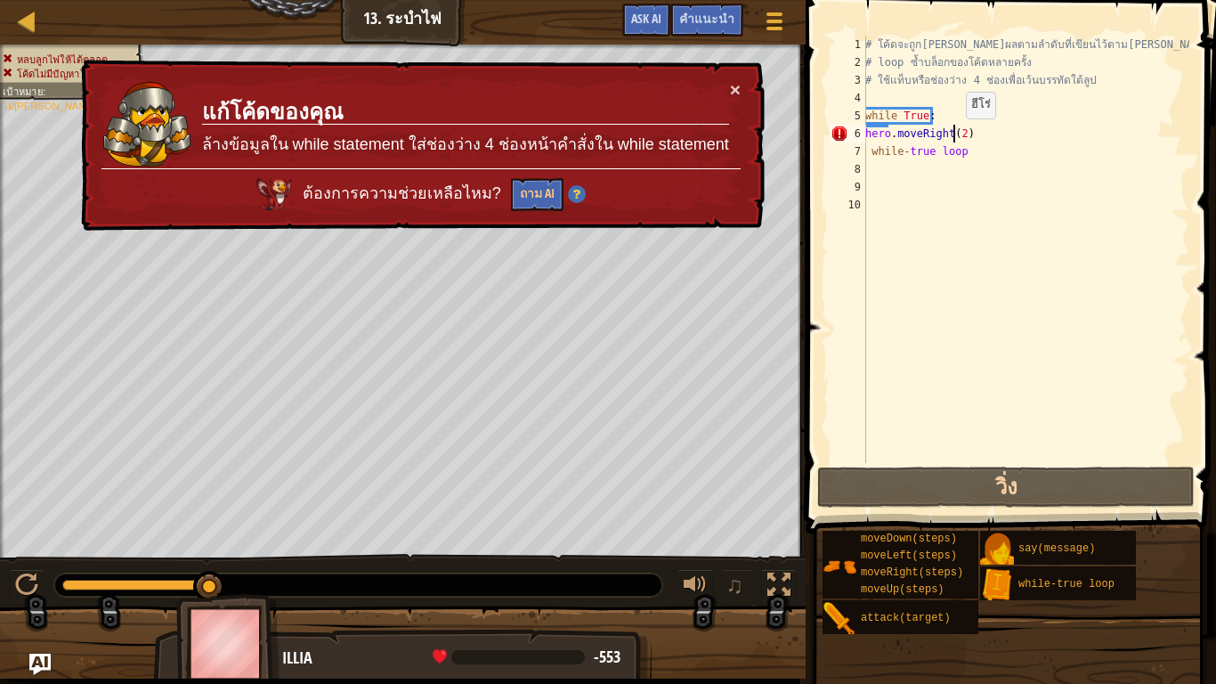
click at [956, 136] on div "# โค้ดจะถูก[PERSON_NAME]ผลตามลำดับที่เขียนไว้ตาม[PERSON_NAME] # loop ซ้ำบล็อกขอ…" at bounding box center [1026, 267] width 328 height 463
drag, startPoint x: 959, startPoint y: 135, endPoint x: 961, endPoint y: 150, distance: 15.2
click at [959, 137] on div "# โค้ดจะถูก[PERSON_NAME]ผลตามลำดับที่เขียนไว้ตาม[PERSON_NAME] # loop ซ้ำบล็อกขอ…" at bounding box center [1026, 267] width 328 height 463
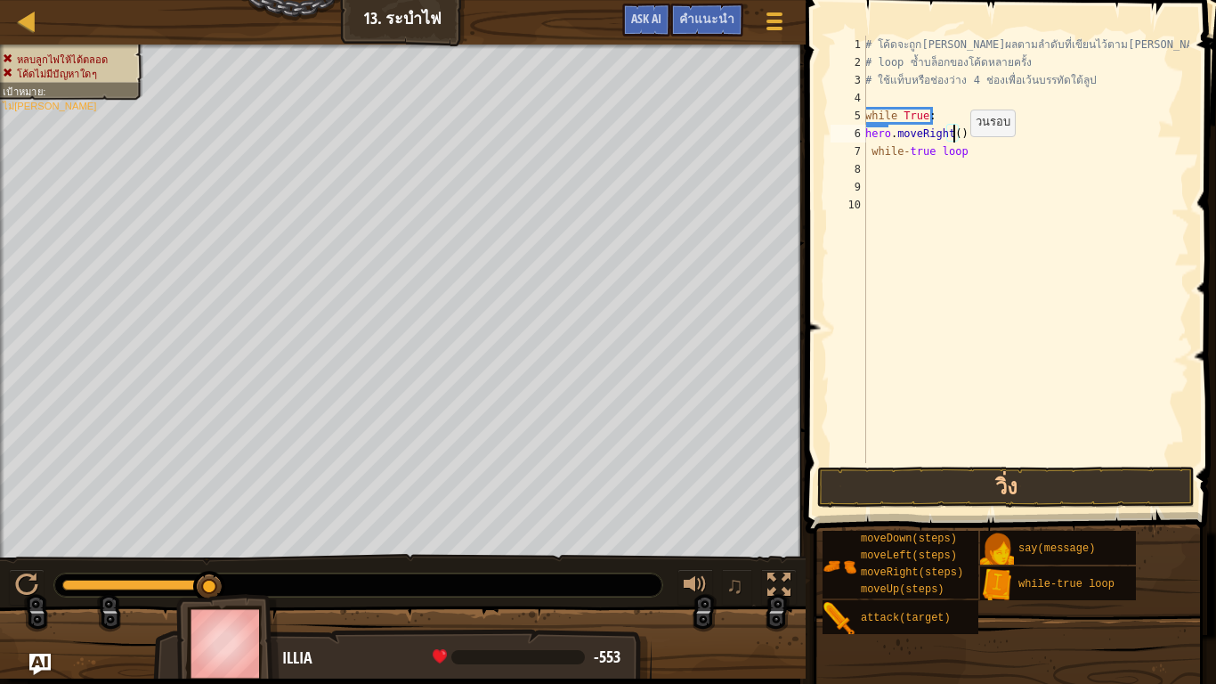
scroll to position [8, 7]
click at [920, 473] on button "วิ่ง" at bounding box center [1006, 487] width 378 height 41
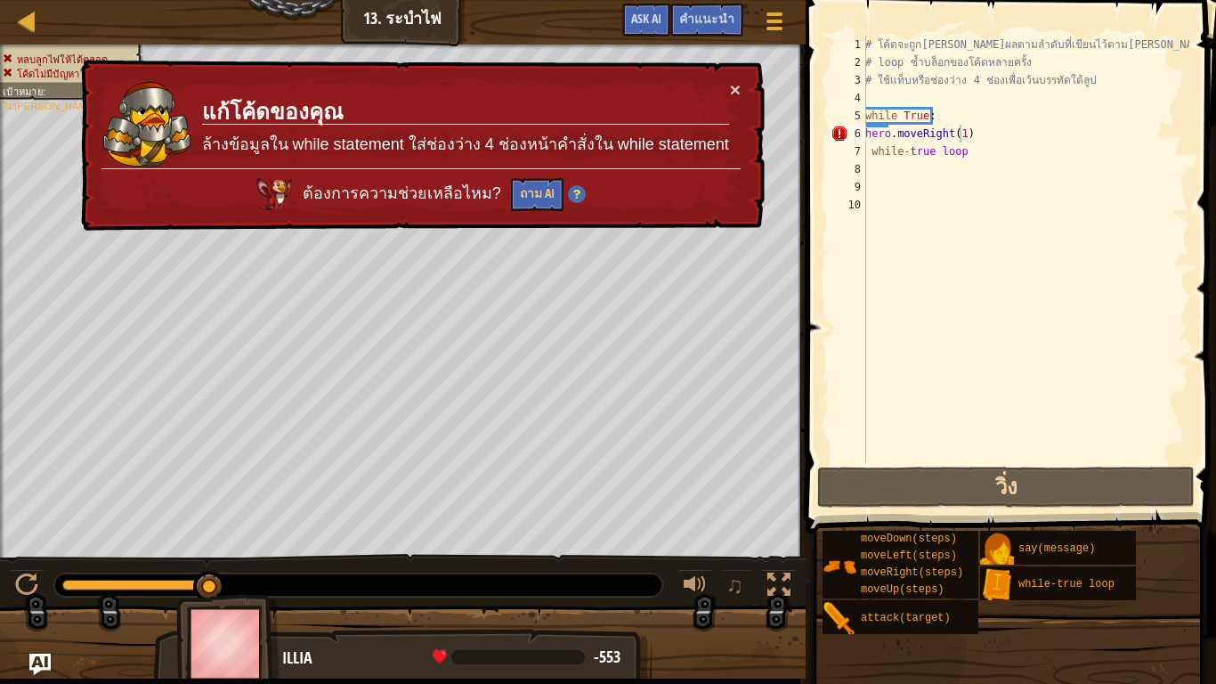
click at [728, 78] on div "× แก้โค้ดของคุณ ล้างข้อมูลใน while statement ใส่ช่องว่าง 4 ช่องหน้าคำสั่งใน whi…" at bounding box center [420, 146] width 687 height 172
click at [733, 87] on button "×" at bounding box center [735, 89] width 11 height 19
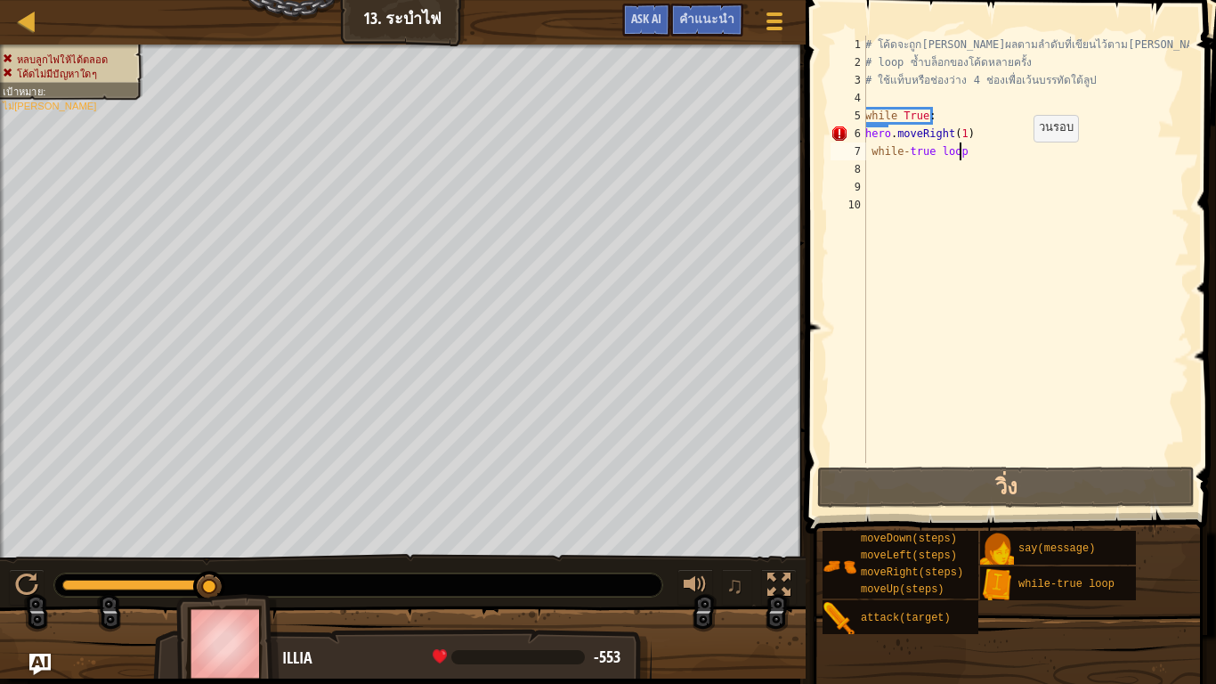
click at [1024, 159] on div "# โค้ดจะถูก[PERSON_NAME]ผลตามลำดับที่เขียนไว้ตาม[PERSON_NAME] # loop ซ้ำบล็อกขอ…" at bounding box center [1026, 267] width 328 height 463
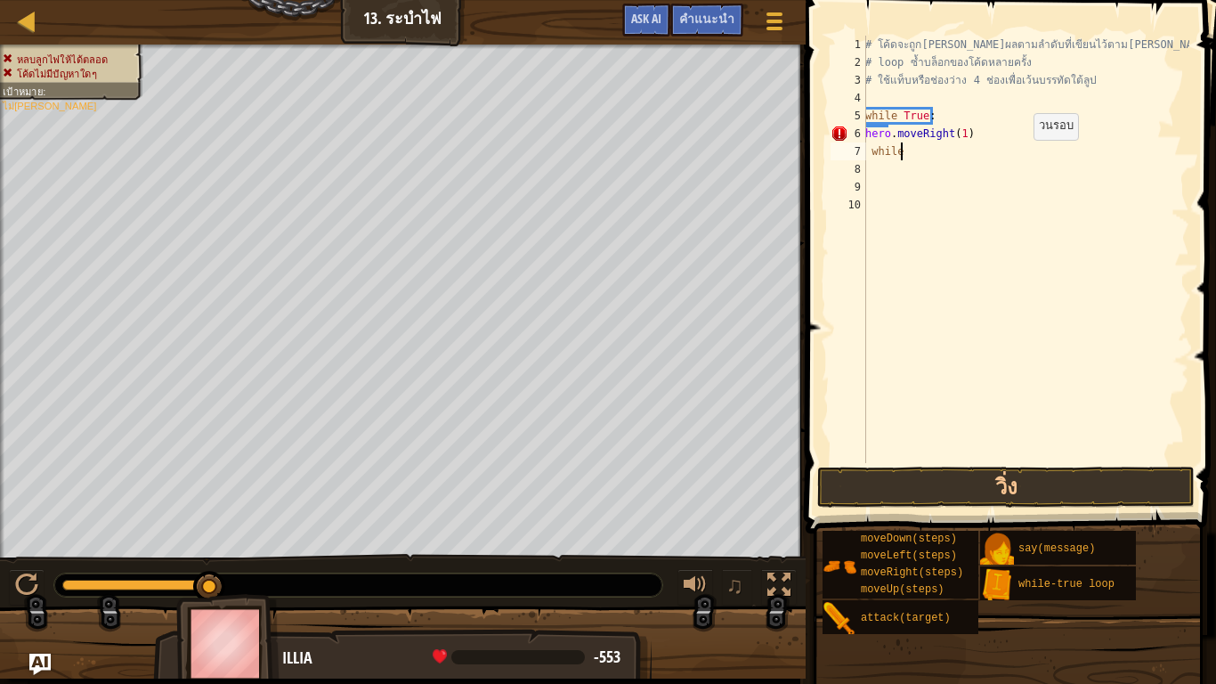
scroll to position [8, 1]
type textarea "w"
type textarea "h"
type textarea "while True"
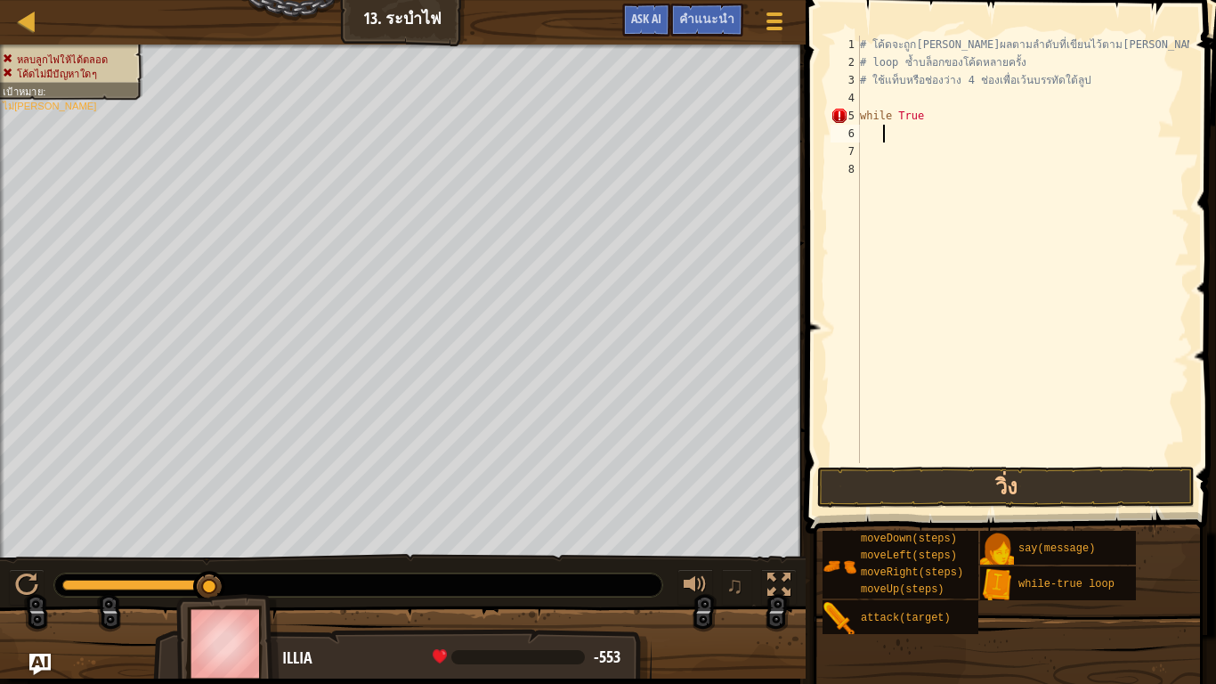
click at [889, 132] on div "# โค้ดจะถูก[PERSON_NAME]ผลตามลำดับที่เขียนไว้ตาม[PERSON_NAME] # loop ซ้ำบล็อกขอ…" at bounding box center [1023, 267] width 333 height 463
click at [768, 8] on div at bounding box center [774, 21] width 24 height 26
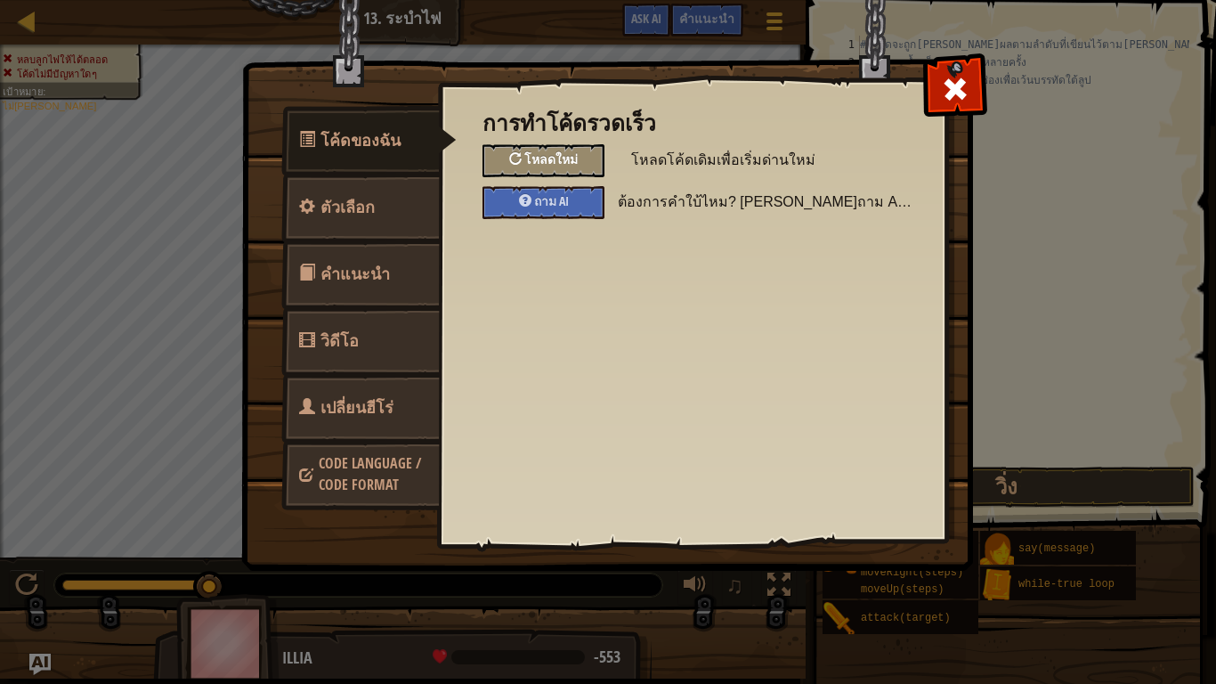
click at [555, 156] on span "โหลดใหม่" at bounding box center [550, 158] width 53 height 17
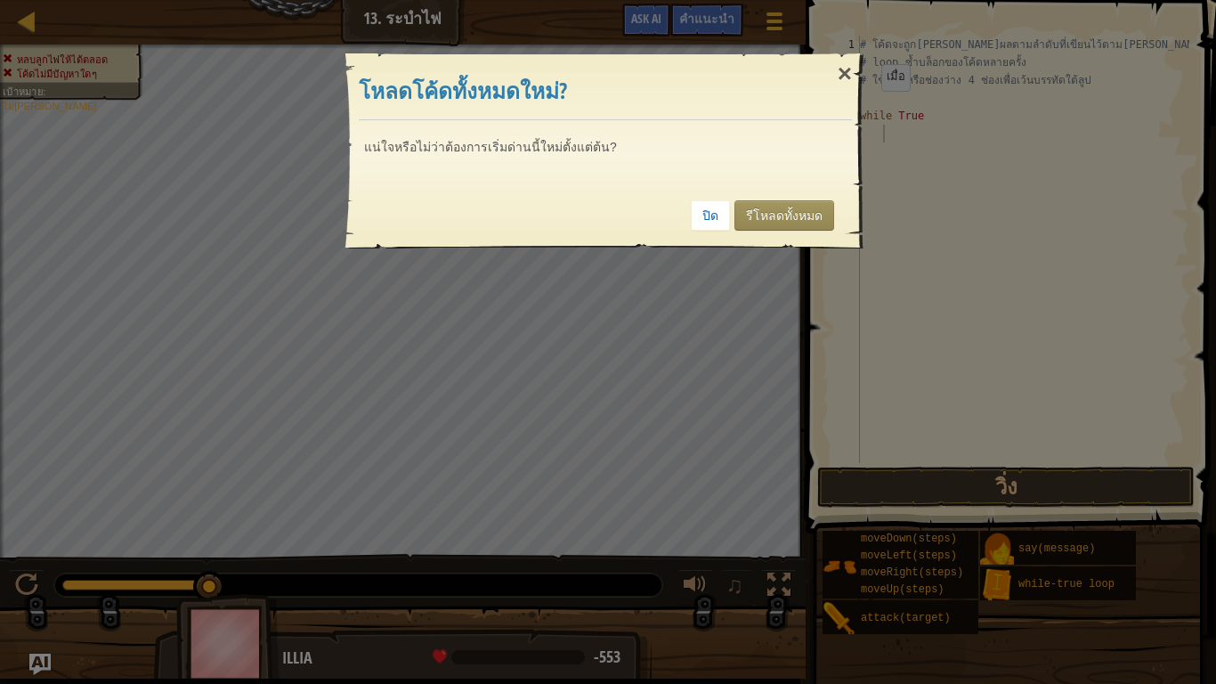
click at [903, 136] on div "× โหลดโค้ดทั้งหมดใหม่? แน่ใจหรือไม่ว่าต้องการเริ่มด่านนี้ใหม่ตั้งแต่ต้น? Reticu…" at bounding box center [608, 342] width 1216 height 684
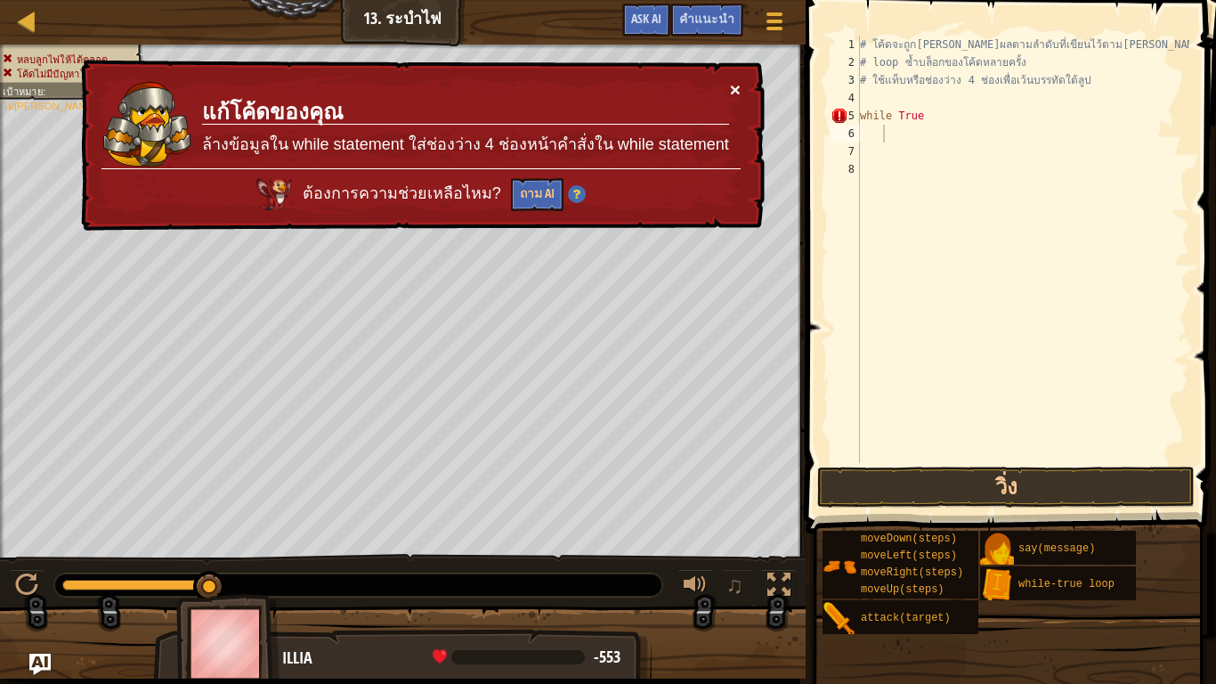
click at [736, 82] on button "×" at bounding box center [735, 89] width 11 height 19
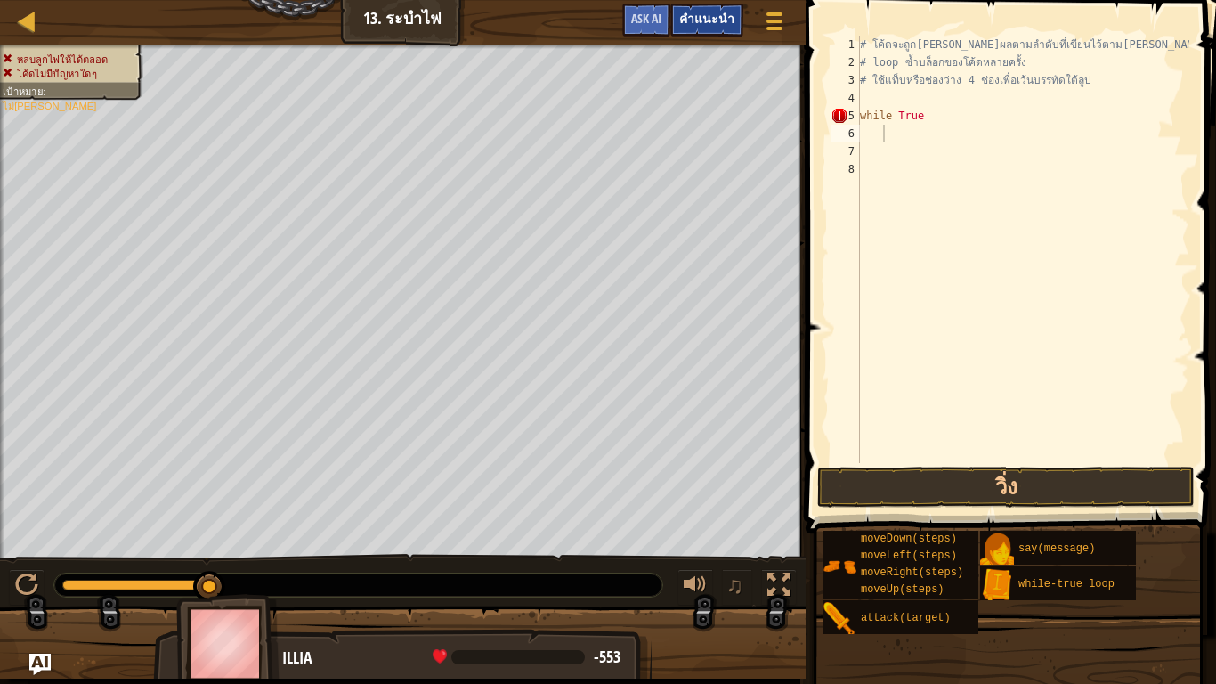
click at [707, 13] on span "คำแนะนำ" at bounding box center [706, 18] width 55 height 17
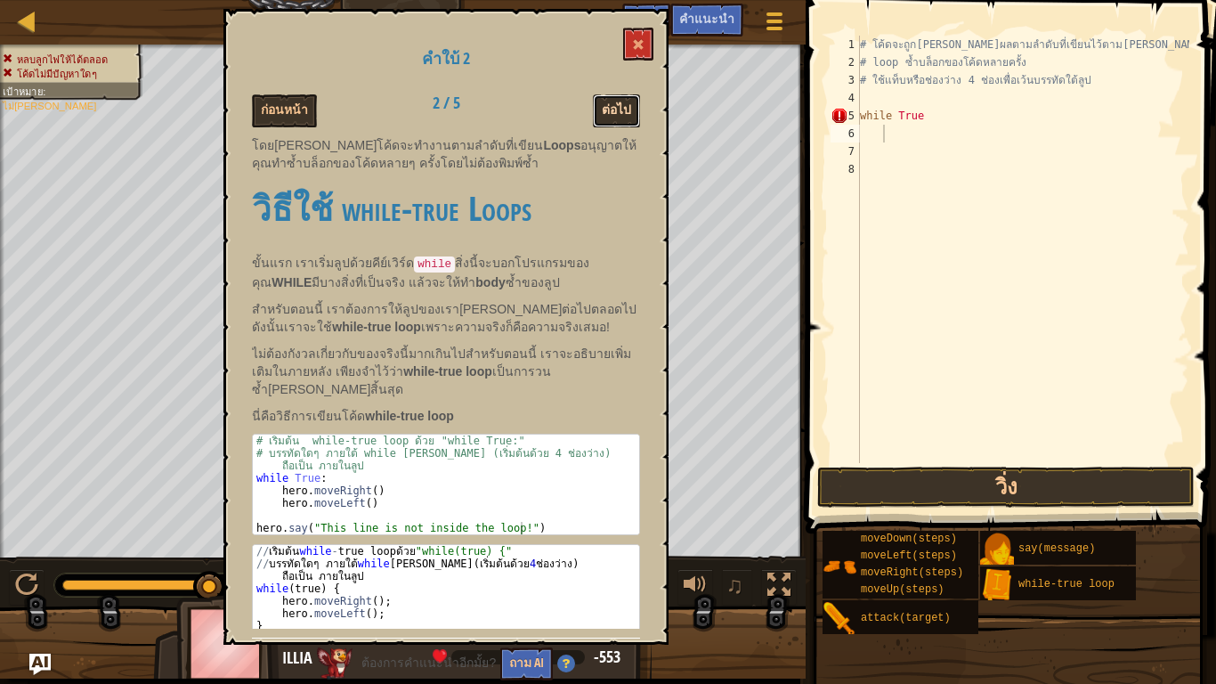
click at [621, 103] on button "ต่อไป" at bounding box center [616, 110] width 47 height 33
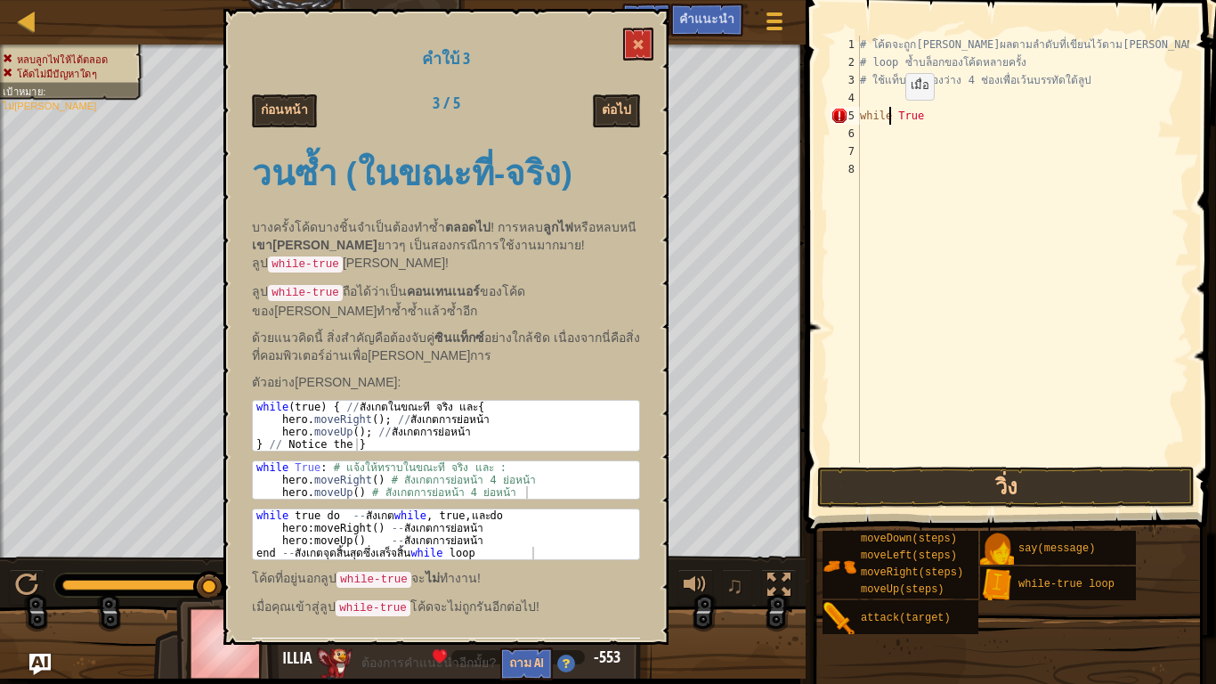
click at [890, 118] on div "# โค้ดจะถูก[PERSON_NAME]ผลตามลำดับที่เขียนไว้ตาม[PERSON_NAME] # loop ซ้ำบล็อกขอ…" at bounding box center [1023, 267] width 333 height 463
click at [892, 119] on div "# โค้ดจะถูก[PERSON_NAME]ผลตามลำดับที่เขียนไว้ตาม[PERSON_NAME] # loop ซ้ำบล็อกขอ…" at bounding box center [1023, 267] width 333 height 463
type textarea "while- True"
click at [932, 337] on div "# โค้ดจะถูก[PERSON_NAME]ผลตามลำดับที่เขียนไว้ตาม[PERSON_NAME] # loop ซ้ำบล็อกขอ…" at bounding box center [1023, 267] width 333 height 463
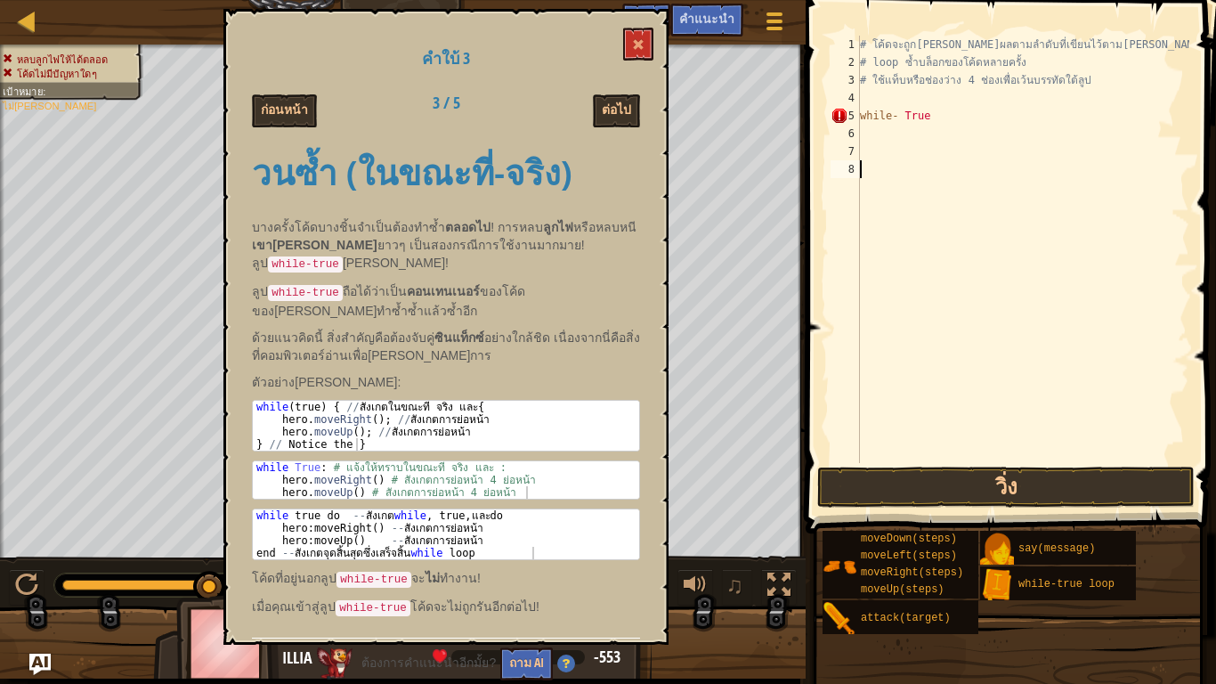
scroll to position [8, 0]
click at [627, 100] on button "ต่อไป" at bounding box center [616, 110] width 47 height 33
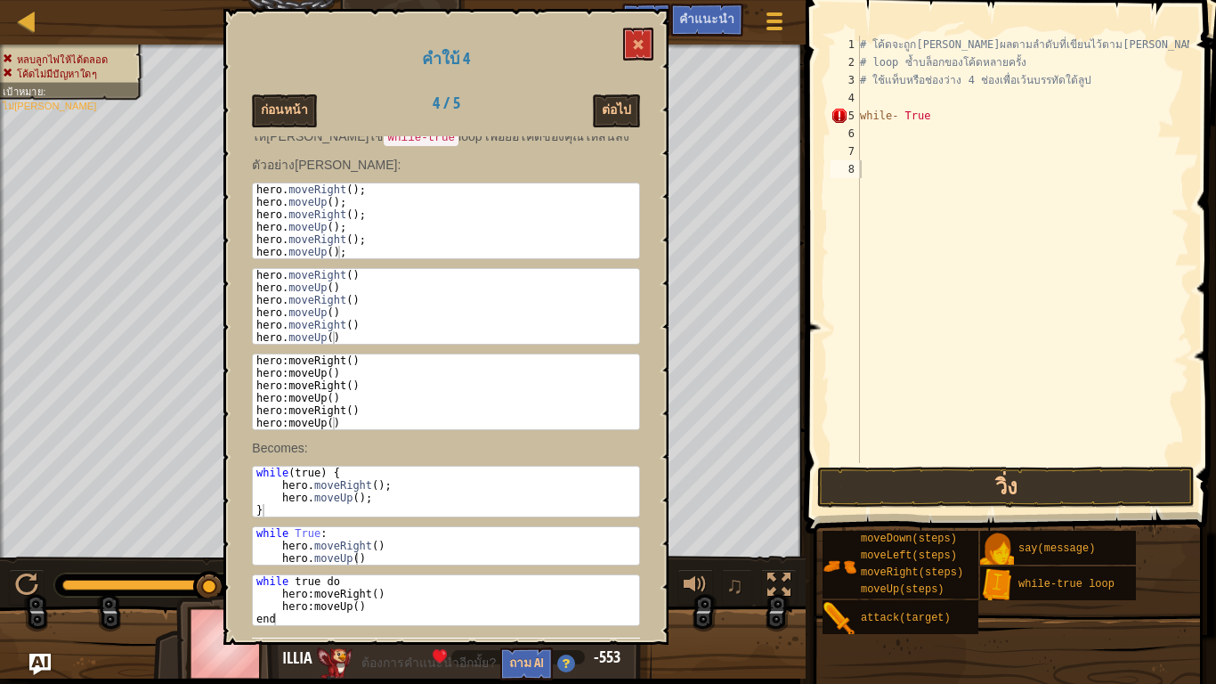
scroll to position [140, 0]
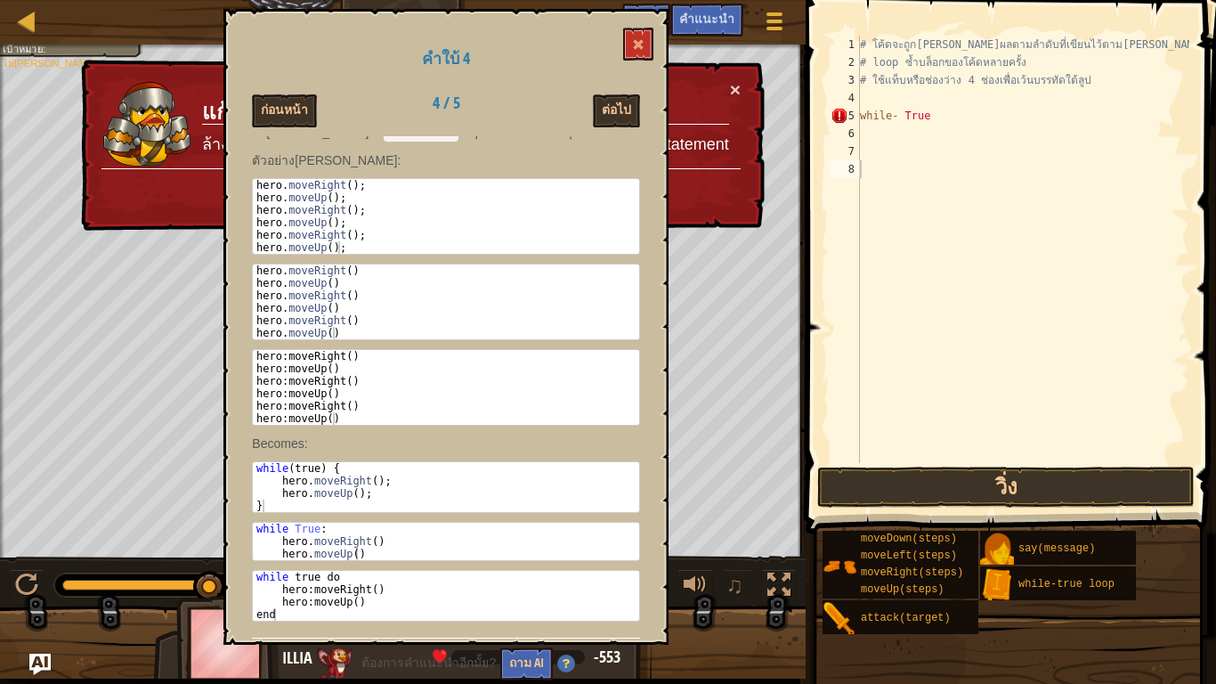
click at [980, 121] on div "# โค้ดจะถูก[PERSON_NAME]ผลตามลำดับที่เขียนไว้ตาม[PERSON_NAME] # loop ซ้ำบล็อกขอ…" at bounding box center [1023, 267] width 333 height 463
click at [624, 35] on button at bounding box center [638, 44] width 30 height 33
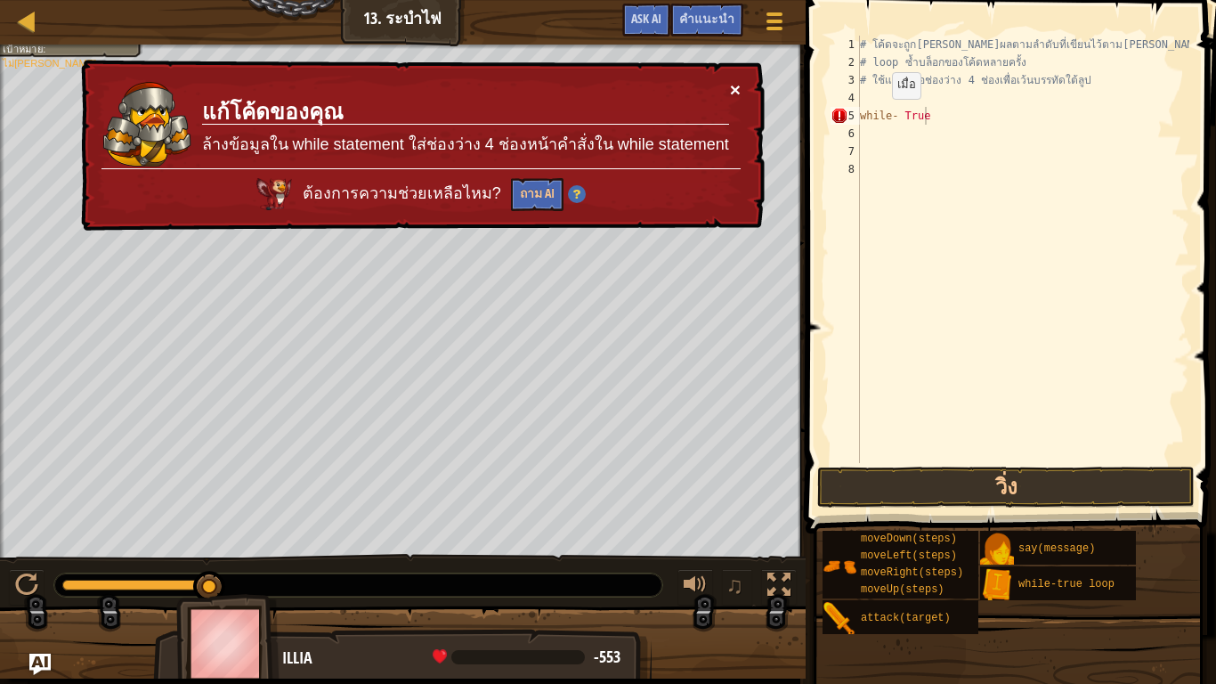
click at [736, 84] on button "×" at bounding box center [735, 91] width 11 height 19
drag, startPoint x: 948, startPoint y: 125, endPoint x: 877, endPoint y: 80, distance: 84.0
click at [948, 122] on div "# โค้ดจะถูก[PERSON_NAME]ผลตามลำดับที่เขียนไว้ตาม[PERSON_NAME] # loop ซ้ำบล็อกขอ…" at bounding box center [1023, 267] width 333 height 463
click at [734, 80] on button "×" at bounding box center [735, 89] width 11 height 19
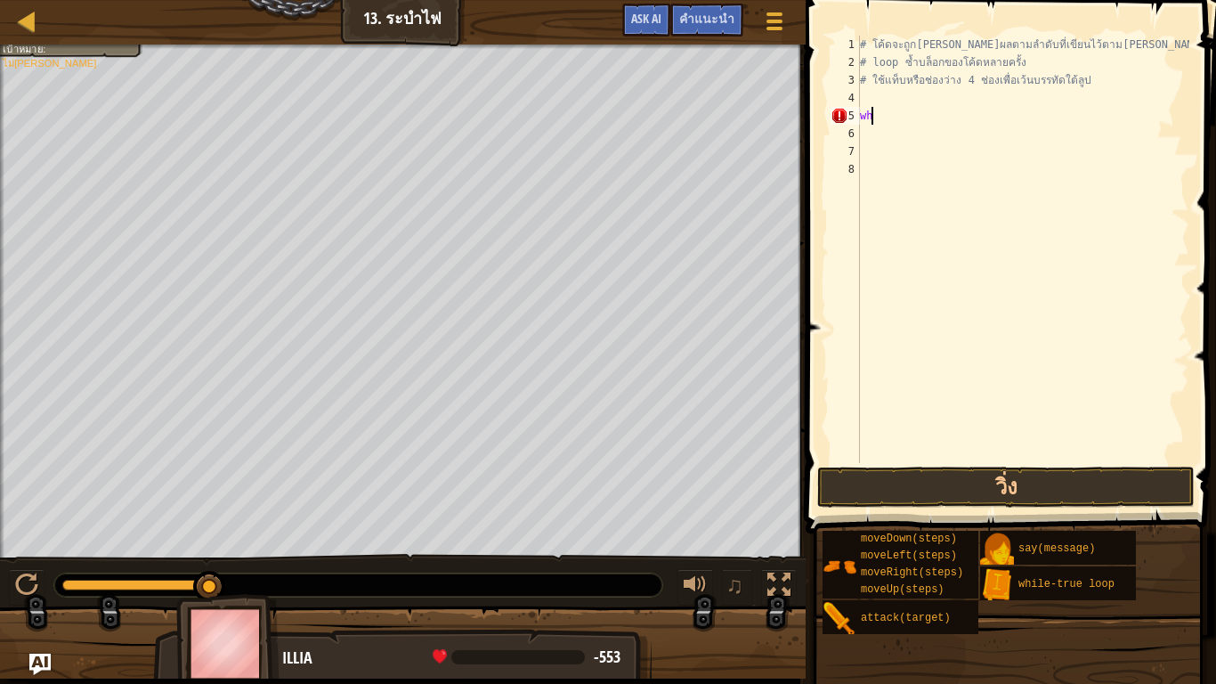
type textarea "w"
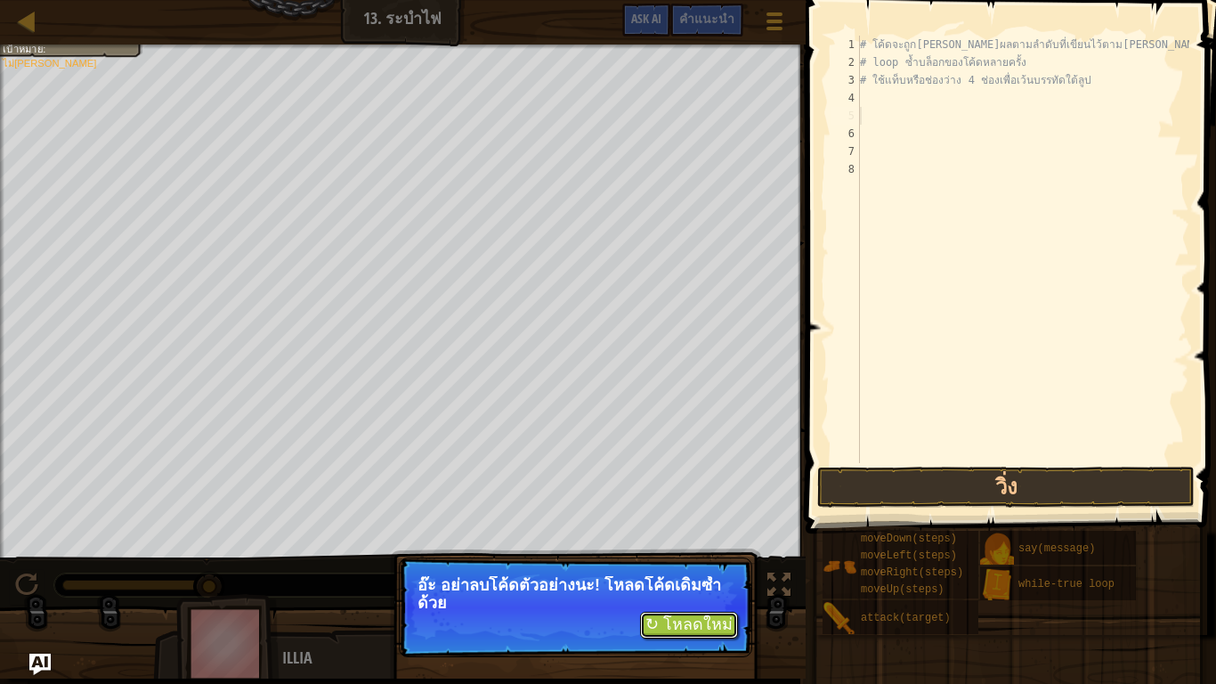
click at [666, 563] on button "↻ โหลดใหม่" at bounding box center [689, 625] width 98 height 27
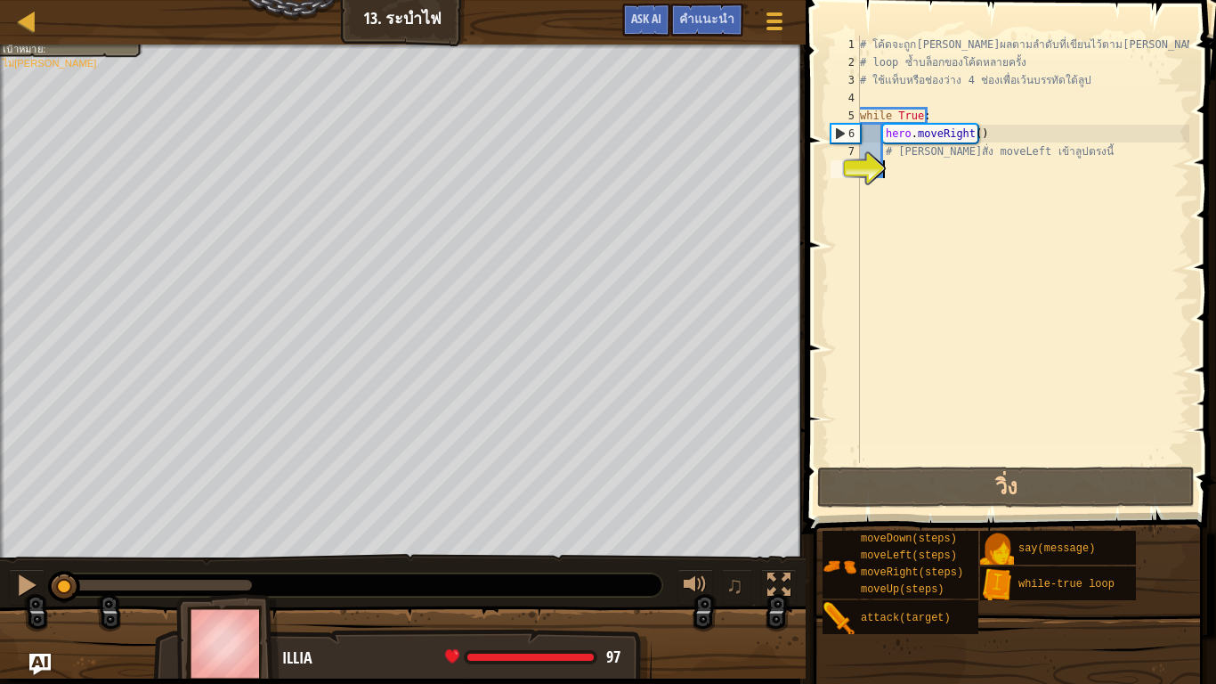
click at [1006, 219] on div "# โค้ดจะถูก[PERSON_NAME]ผลตามลำดับที่เขียนไว้ตาม[PERSON_NAME] # loop ซ้ำบล็อกขอ…" at bounding box center [1023, 267] width 333 height 463
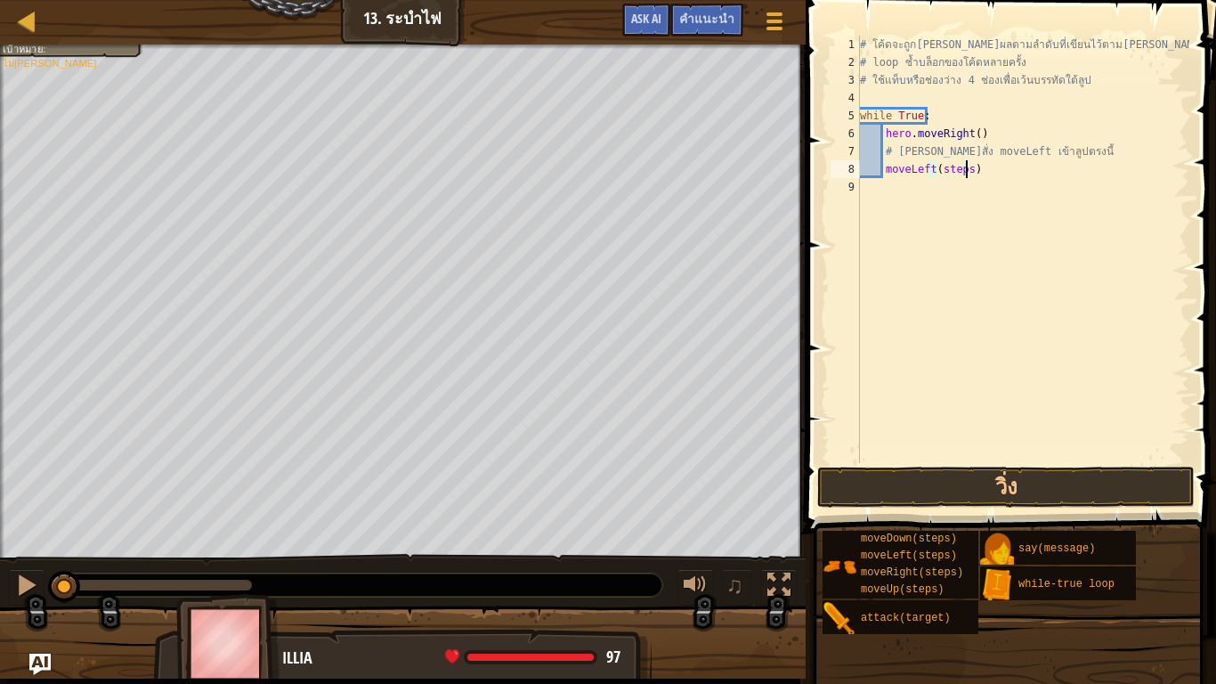
click at [965, 167] on div "# โค้ดจะถูก[PERSON_NAME]ผลตามลำดับที่เขียนไว้ตาม[PERSON_NAME] # loop ซ้ำบล็อกขอ…" at bounding box center [1023, 267] width 333 height 463
click at [925, 484] on button "วิ่ง" at bounding box center [1006, 487] width 378 height 41
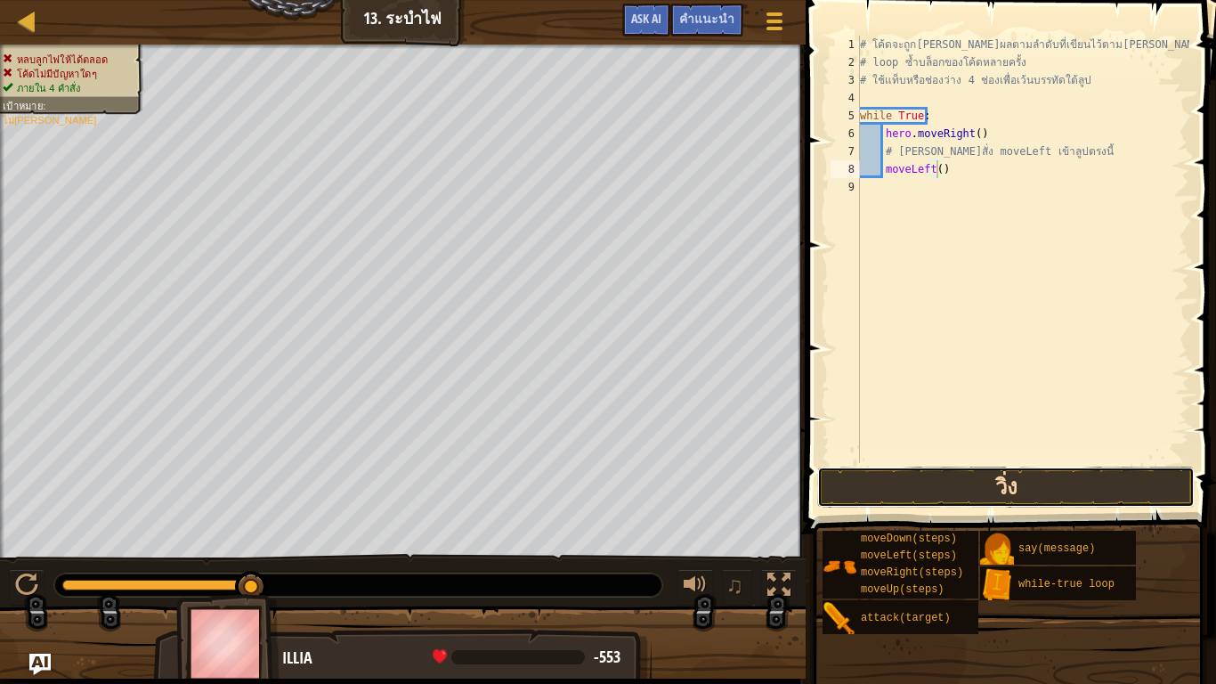
click at [937, 482] on button "วิ่ง" at bounding box center [1006, 487] width 378 height 41
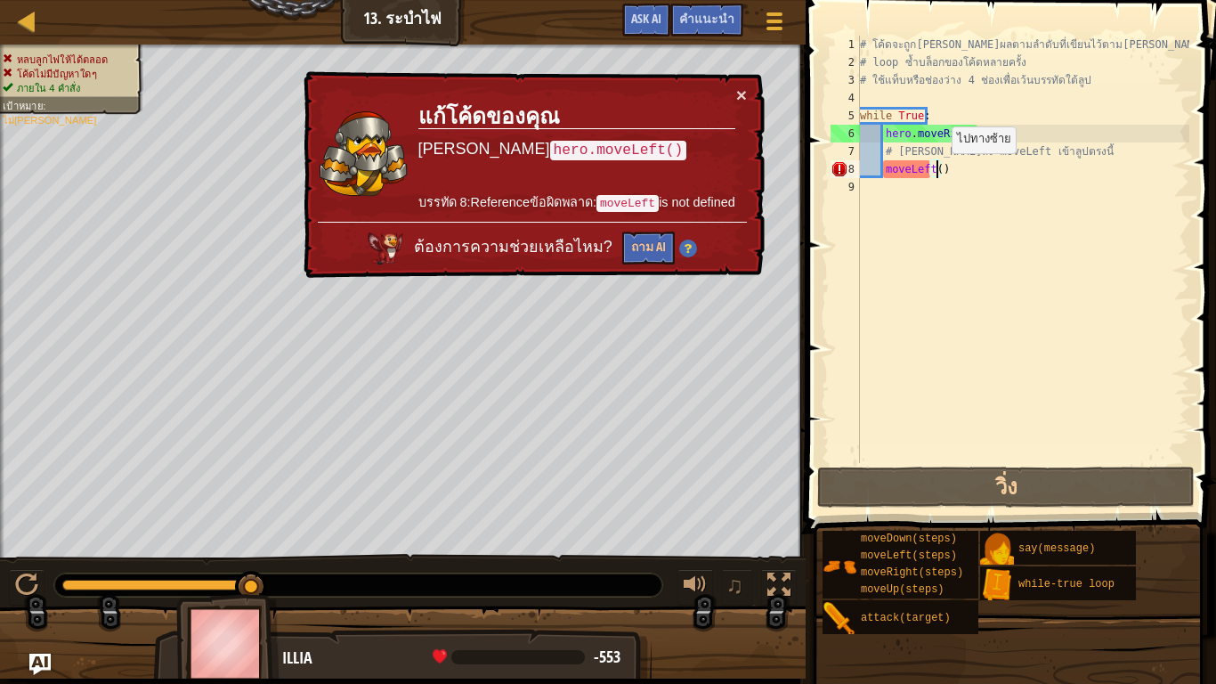
click at [937, 171] on div "# โค้ดจะถูก[PERSON_NAME]ผลตามลำดับที่เขียนไว้ตาม[PERSON_NAME] # loop ซ้ำบล็อกขอ…" at bounding box center [1023, 267] width 333 height 463
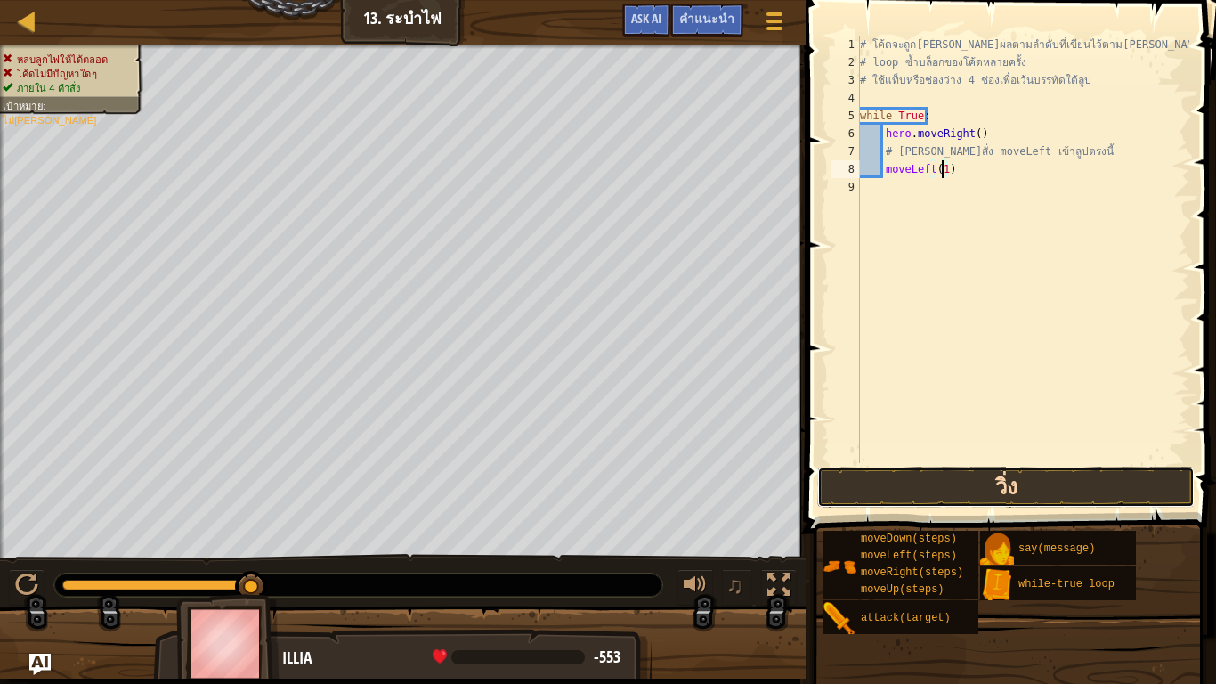
click at [920, 469] on button "วิ่ง" at bounding box center [1006, 487] width 378 height 41
click at [947, 483] on button "วิ่ง" at bounding box center [1006, 487] width 378 height 41
click at [936, 465] on span at bounding box center [1013, 241] width 425 height 586
click at [936, 473] on button "วิ่ง" at bounding box center [1006, 487] width 378 height 41
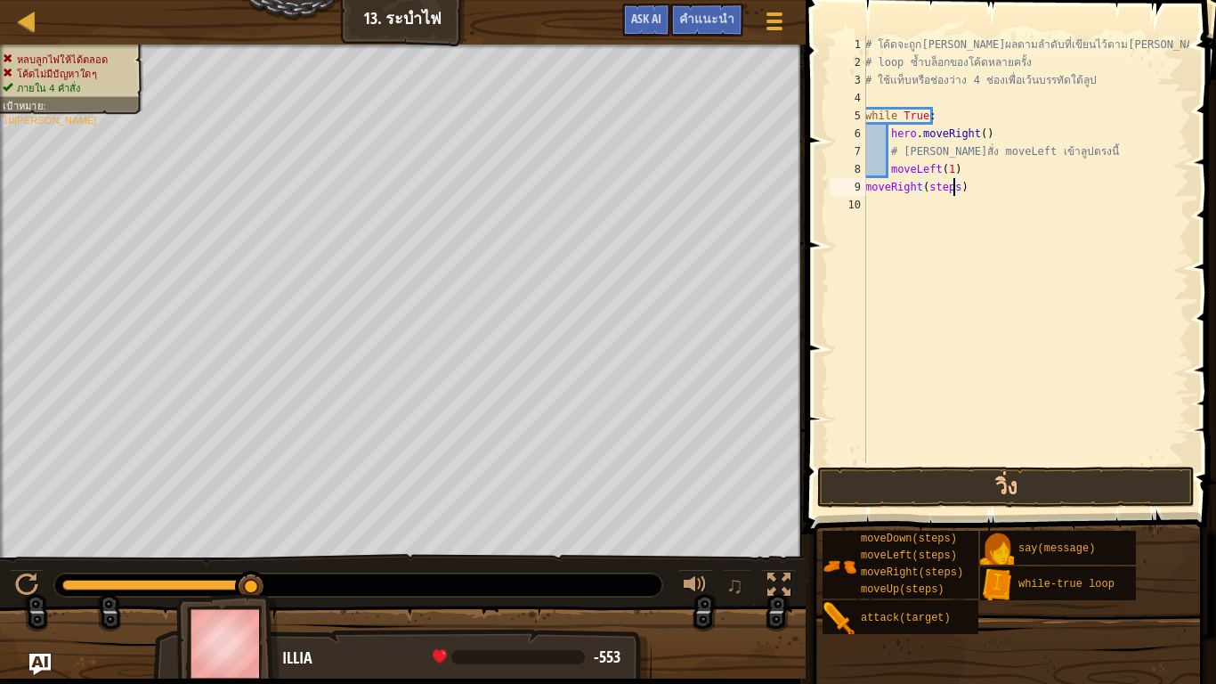
drag, startPoint x: 955, startPoint y: 186, endPoint x: 959, endPoint y: 201, distance: 15.8
click at [955, 187] on div "# โค้ดจะถูก[PERSON_NAME]ผลตามลำดับที่เขียนไว้ตาม[PERSON_NAME] # loop ซ้ำบล็อกขอ…" at bounding box center [1026, 267] width 328 height 463
click at [938, 476] on button "วิ่ง" at bounding box center [1006, 487] width 378 height 41
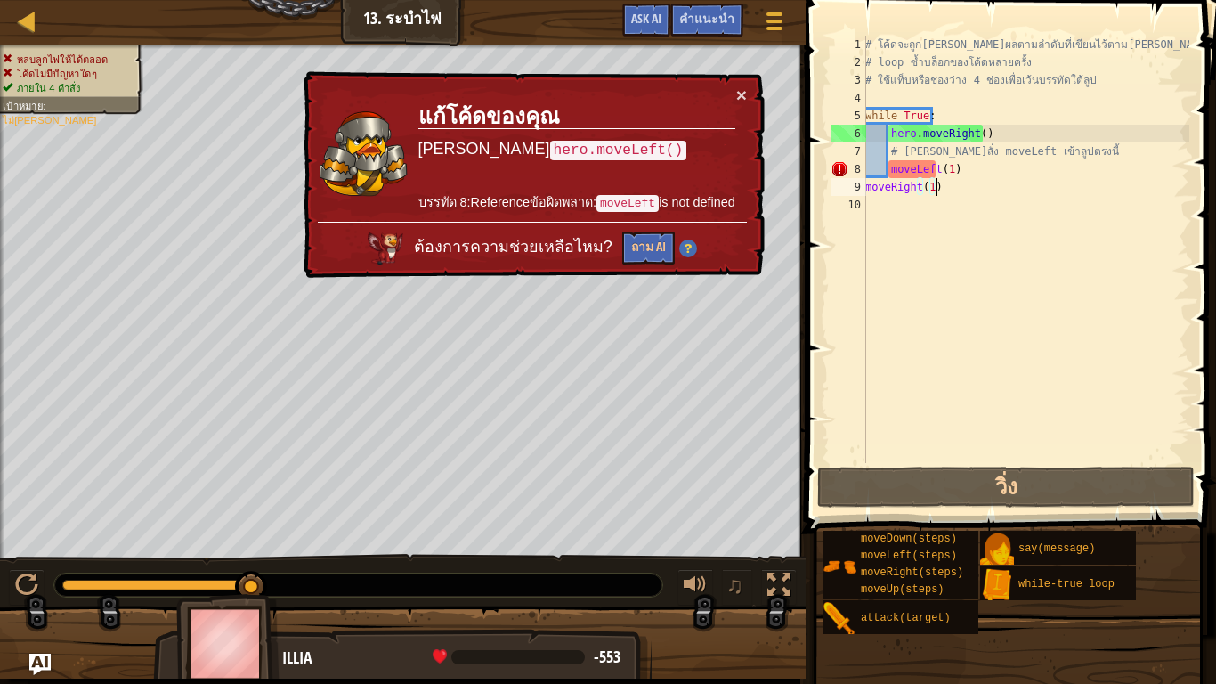
click at [951, 195] on div "# โค้ดจะถูก[PERSON_NAME]ผลตามลำดับที่เขียนไว้ตาม[PERSON_NAME] # loop ซ้ำบล็อกขอ…" at bounding box center [1026, 267] width 328 height 463
click at [951, 170] on div "# โค้ดจะถูก[PERSON_NAME]ผลตามลำดับที่เขียนไว้ตาม[PERSON_NAME] # loop ซ้ำบล็อกขอ…" at bounding box center [1026, 267] width 328 height 463
click at [893, 163] on div "# โค้ดจะถูก[PERSON_NAME]ผลตามลำดับที่เขียนไว้ตาม[PERSON_NAME] # loop ซ้ำบล็อกขอ…" at bounding box center [1026, 267] width 328 height 463
click at [967, 168] on div "# โค้ดจะถูก[PERSON_NAME]ผลตามลำดับที่เขียนไว้ตาม[PERSON_NAME] # loop ซ้ำบล็อกขอ…" at bounding box center [1026, 267] width 328 height 463
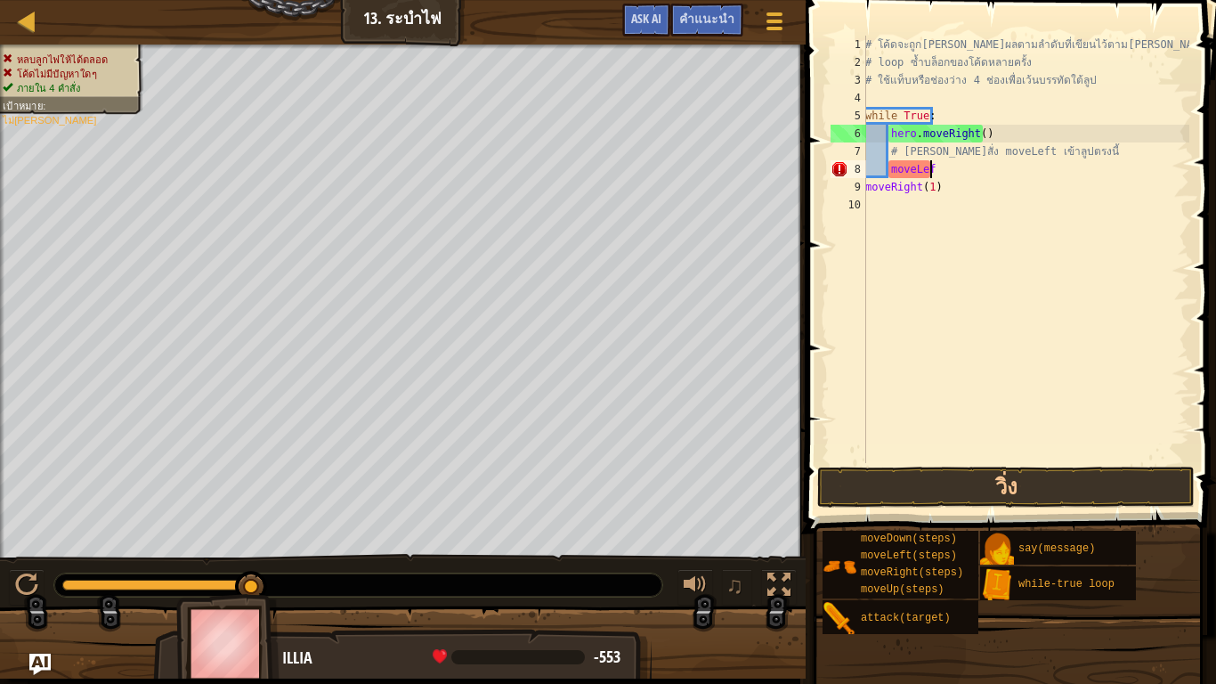
type textarea "m"
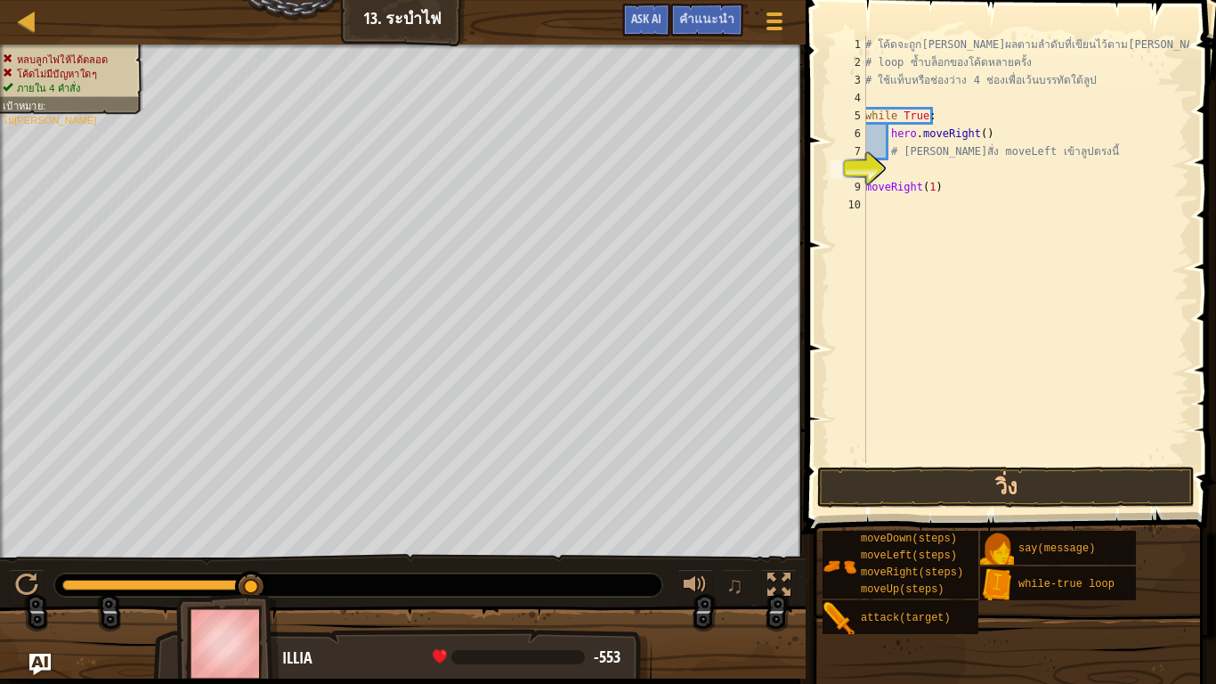
scroll to position [8, 0]
click at [972, 169] on div "# โค้ดจะถูก[PERSON_NAME]ผลตามลำดับที่เขียนไว้ตาม[PERSON_NAME] # loop ซ้ำบล็อกขอ…" at bounding box center [1023, 267] width 333 height 463
click at [882, 151] on div "# โค้ดจะถูก[PERSON_NAME]ผลตามลำดับที่เขียนไว้ตาม[PERSON_NAME] # loop ซ้ำบล็อกขอ…" at bounding box center [1023, 267] width 333 height 463
click at [881, 134] on div "# โค้ดจะถูก[PERSON_NAME]ผลตามลำดับที่เขียนไว้ตาม[PERSON_NAME] # loop ซ้ำบล็อกขอ…" at bounding box center [1023, 267] width 333 height 463
click at [929, 171] on div "# โค้ดจะถูก[PERSON_NAME]ผลตามลำดับที่เขียนไว้ตาม[PERSON_NAME] # loop ซ้ำบล็อกขอ…" at bounding box center [1023, 267] width 333 height 463
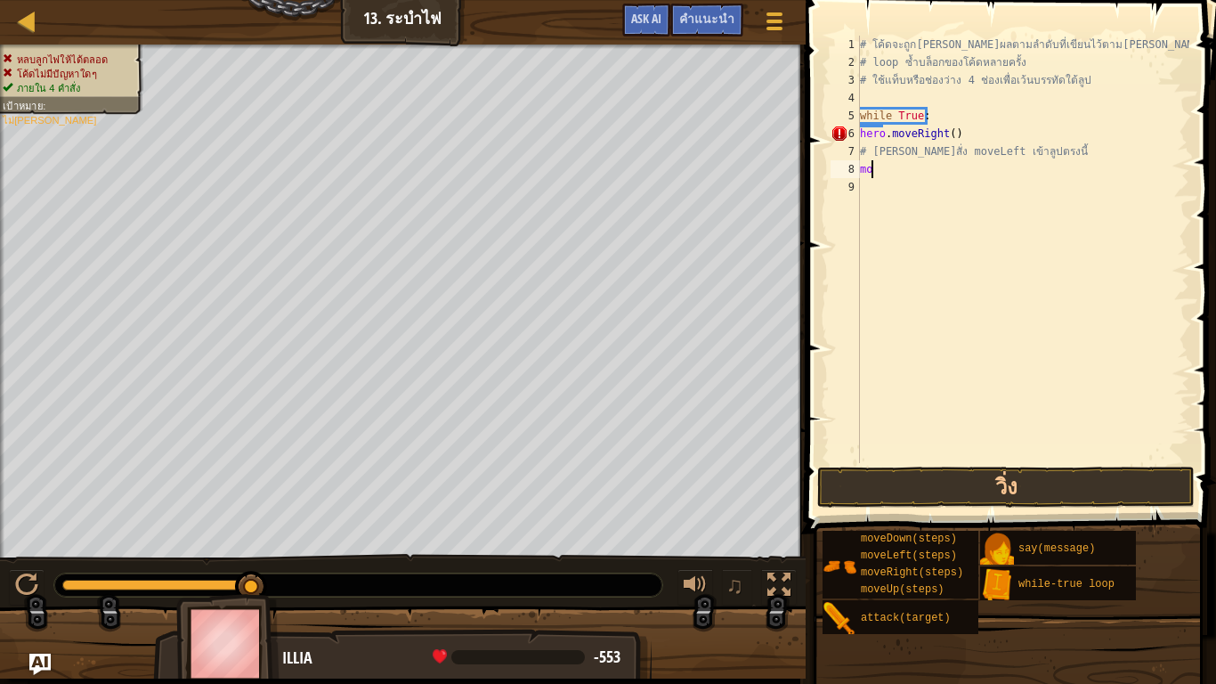
type textarea "m"
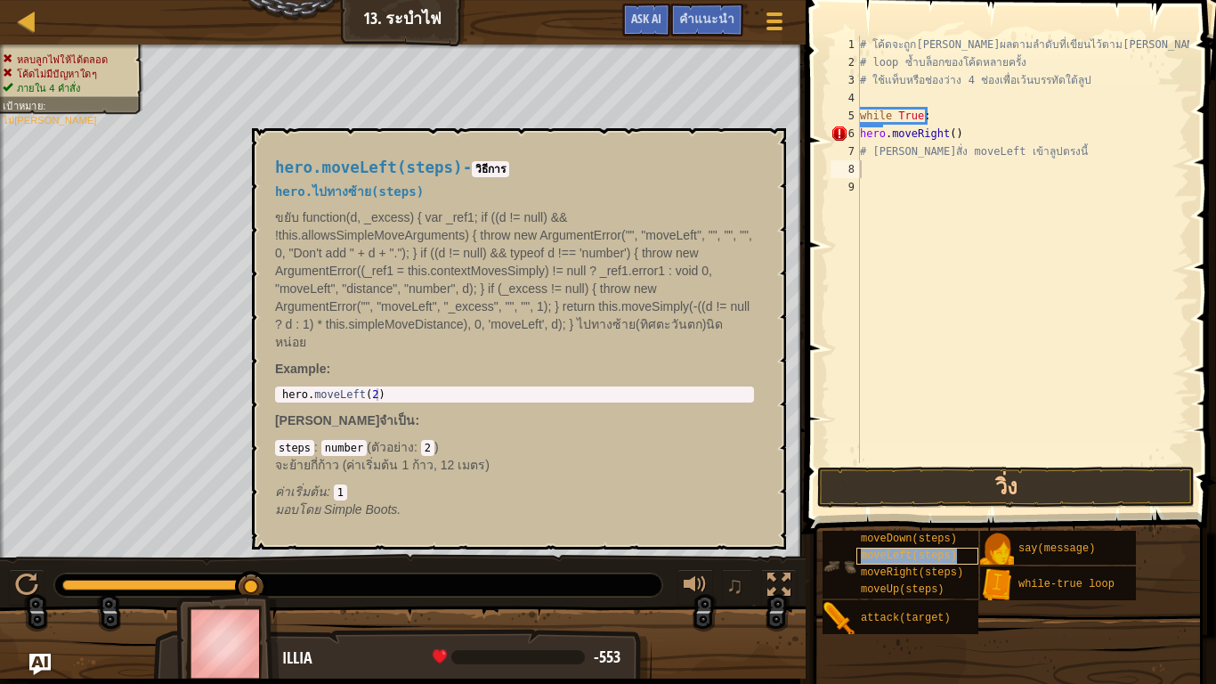
type textarea "moveLeft(steps)"
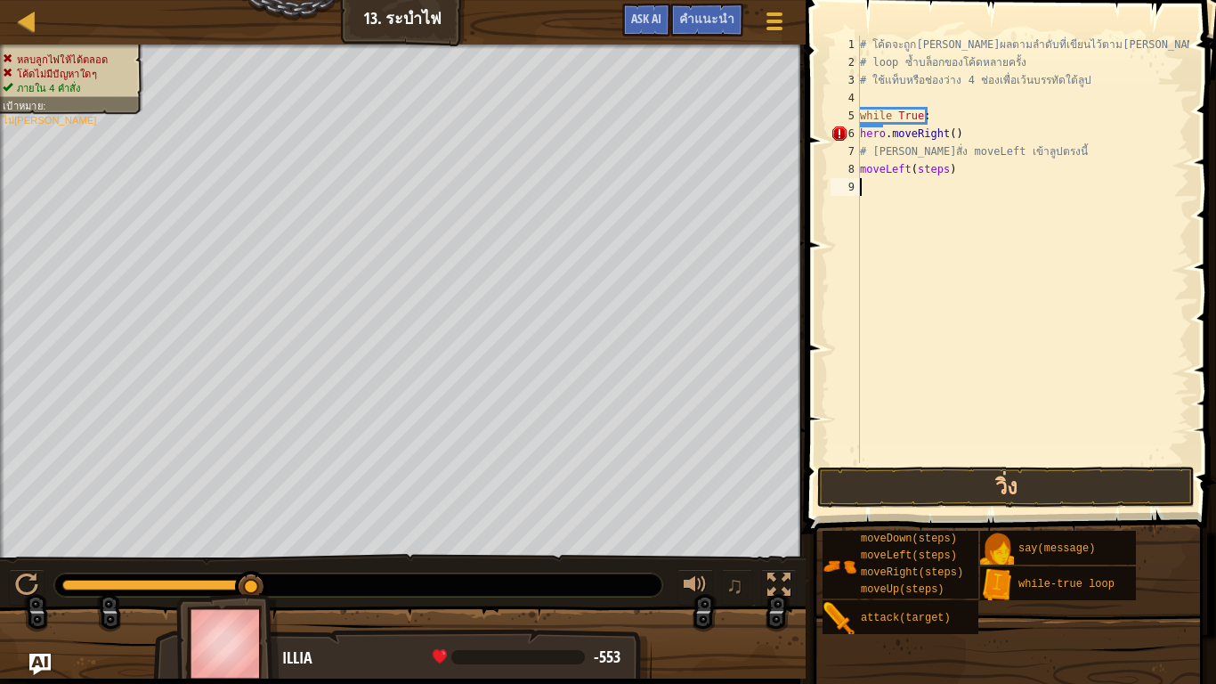
click at [960, 183] on div "# โค้ดจะถูก[PERSON_NAME]ผลตามลำดับที่เขียนไว้ตาม[PERSON_NAME] # loop ซ้ำบล็อกขอ…" at bounding box center [1023, 267] width 333 height 463
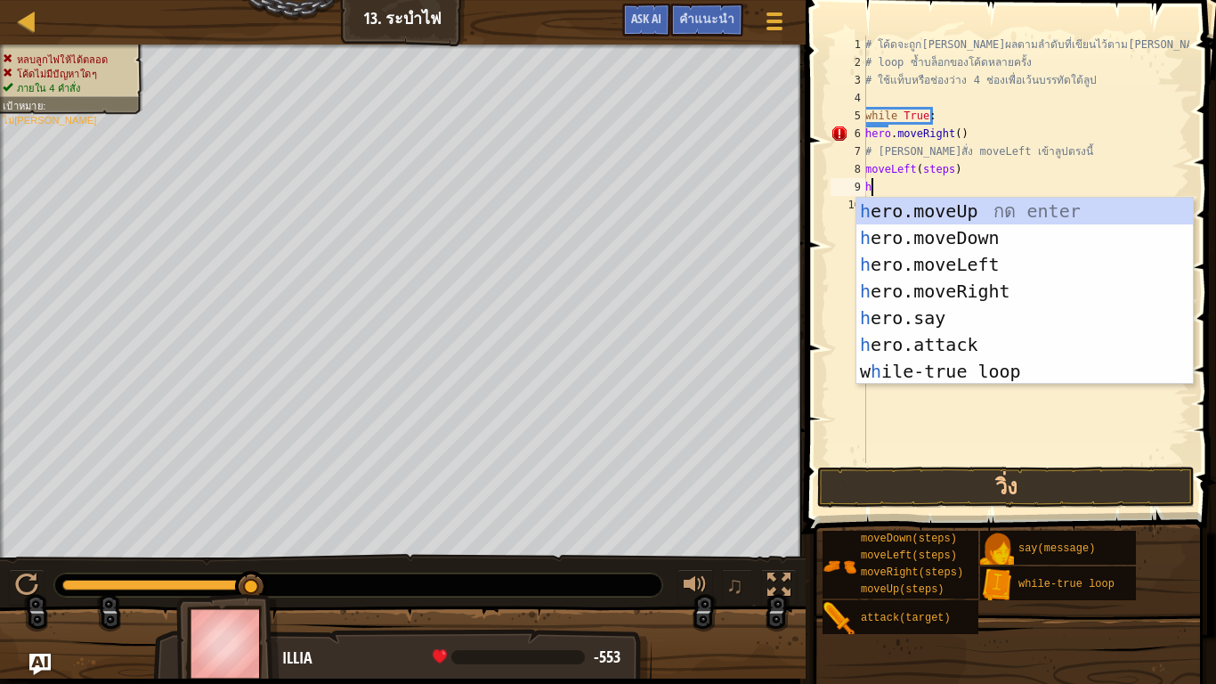
type textarea "he"
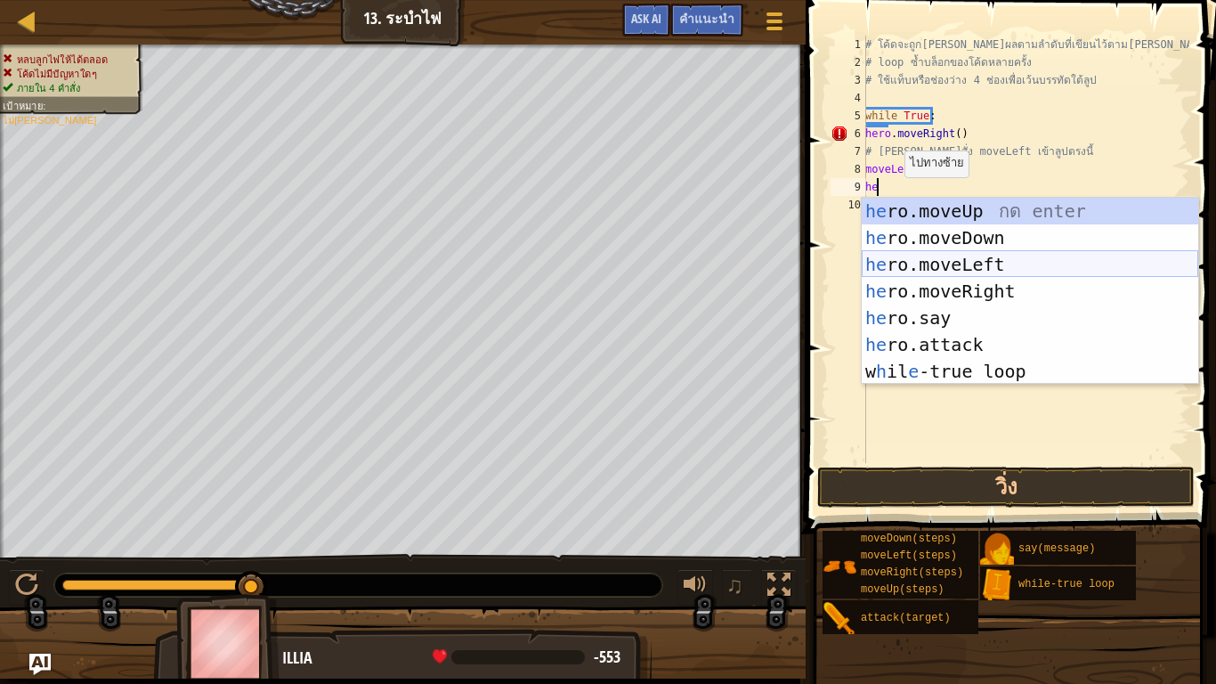
click at [908, 263] on div "he ro.moveUp กด enter he ro.moveDown กด enter he ro.moveLeft กด enter he ro.mov…" at bounding box center [1030, 318] width 337 height 240
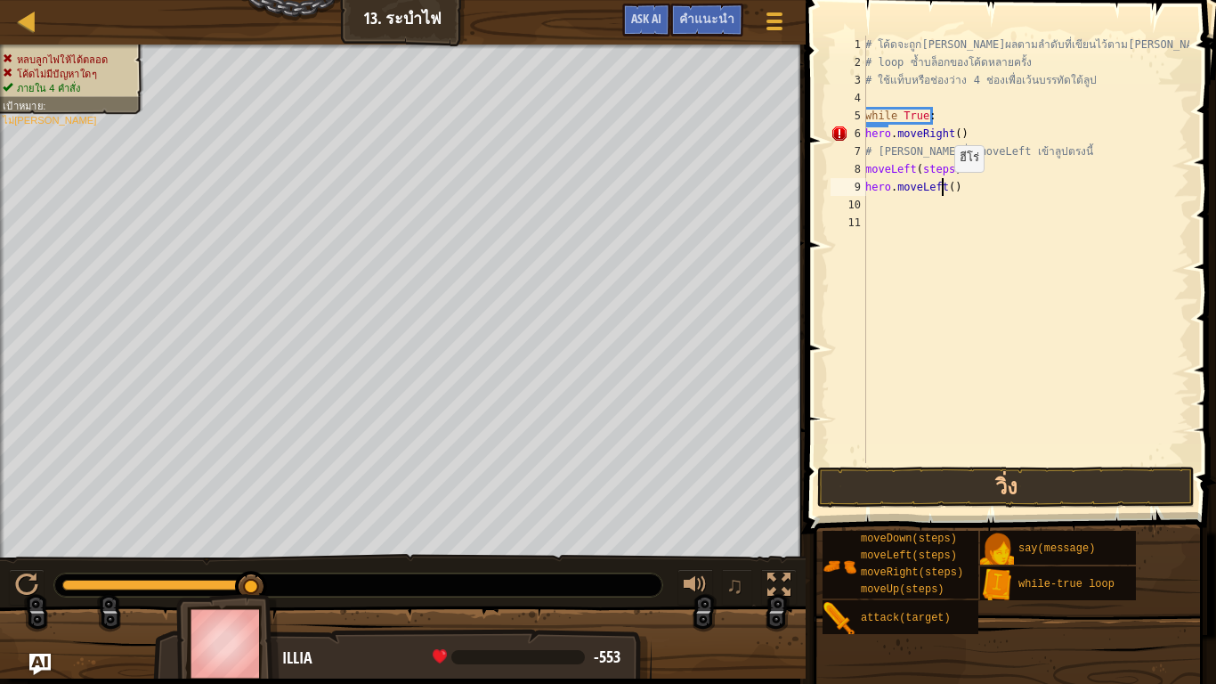
click at [945, 190] on div "# โค้ดจะถูก[PERSON_NAME]ผลตามลำดับที่เขียนไว้ตาม[PERSON_NAME] # loop ซ้ำบล็อกขอ…" at bounding box center [1026, 267] width 328 height 463
drag, startPoint x: 947, startPoint y: 186, endPoint x: 955, endPoint y: 208, distance: 24.0
click at [949, 187] on div "# โค้ดจะถูก[PERSON_NAME]ผลตามลำดับที่เขียนไว้ตาม[PERSON_NAME] # loop ซ้ำบล็อกขอ…" at bounding box center [1026, 267] width 328 height 463
click at [946, 169] on div "# โค้ดจะถูก[PERSON_NAME]ผลตามลำดับที่เขียนไว้ตาม[PERSON_NAME] # loop ซ้ำบล็อกขอ…" at bounding box center [1026, 267] width 328 height 463
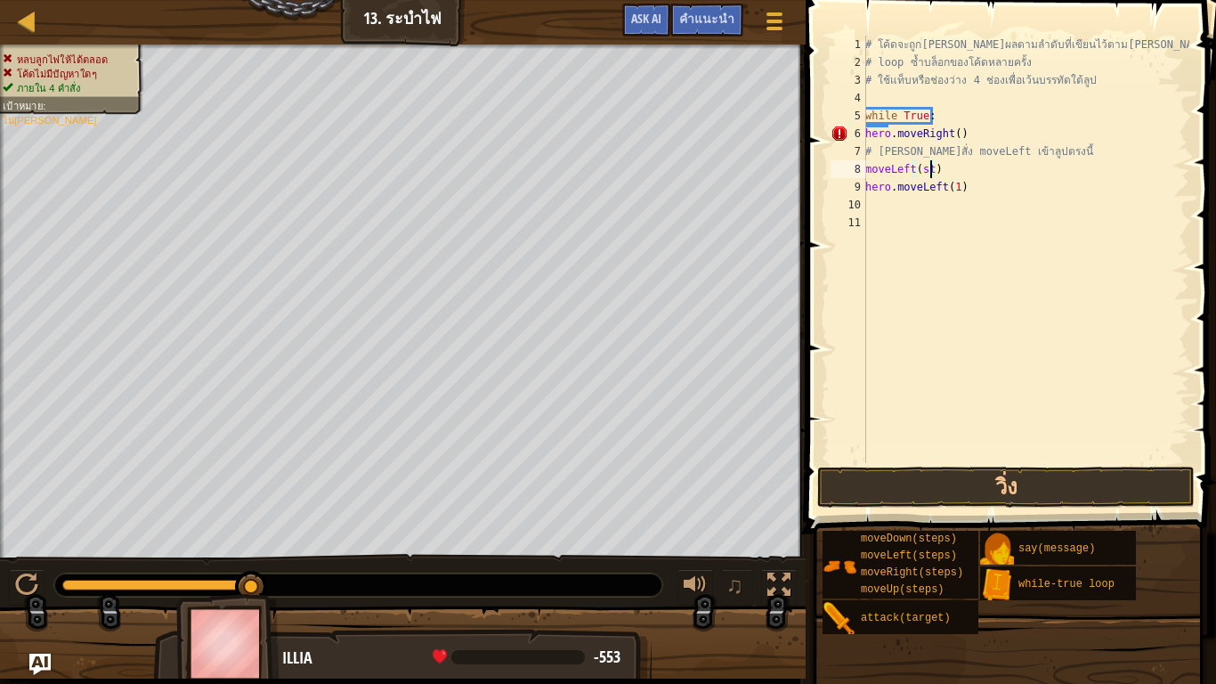
scroll to position [8, 4]
click at [959, 476] on button "วิ่ง" at bounding box center [1006, 487] width 378 height 41
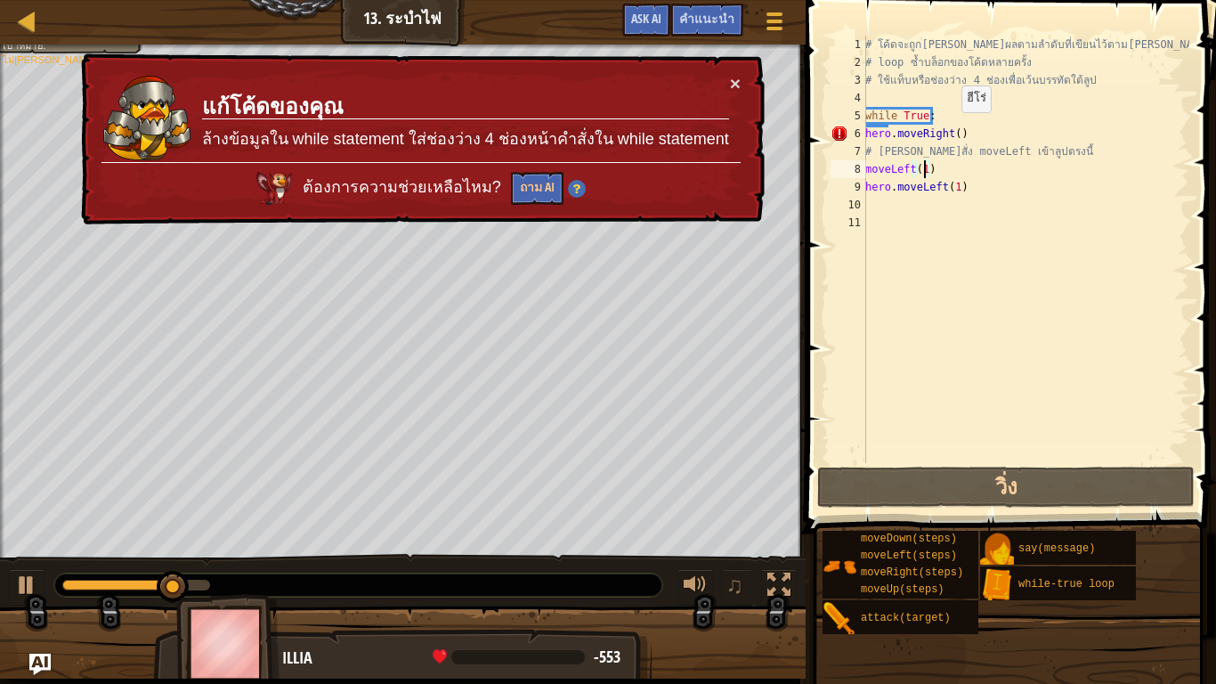
click at [952, 130] on div "# โค้ดจะถูก[PERSON_NAME]ผลตามลำดับที่เขียนไว้ตาม[PERSON_NAME] # loop ซ้ำบล็อกขอ…" at bounding box center [1026, 267] width 328 height 463
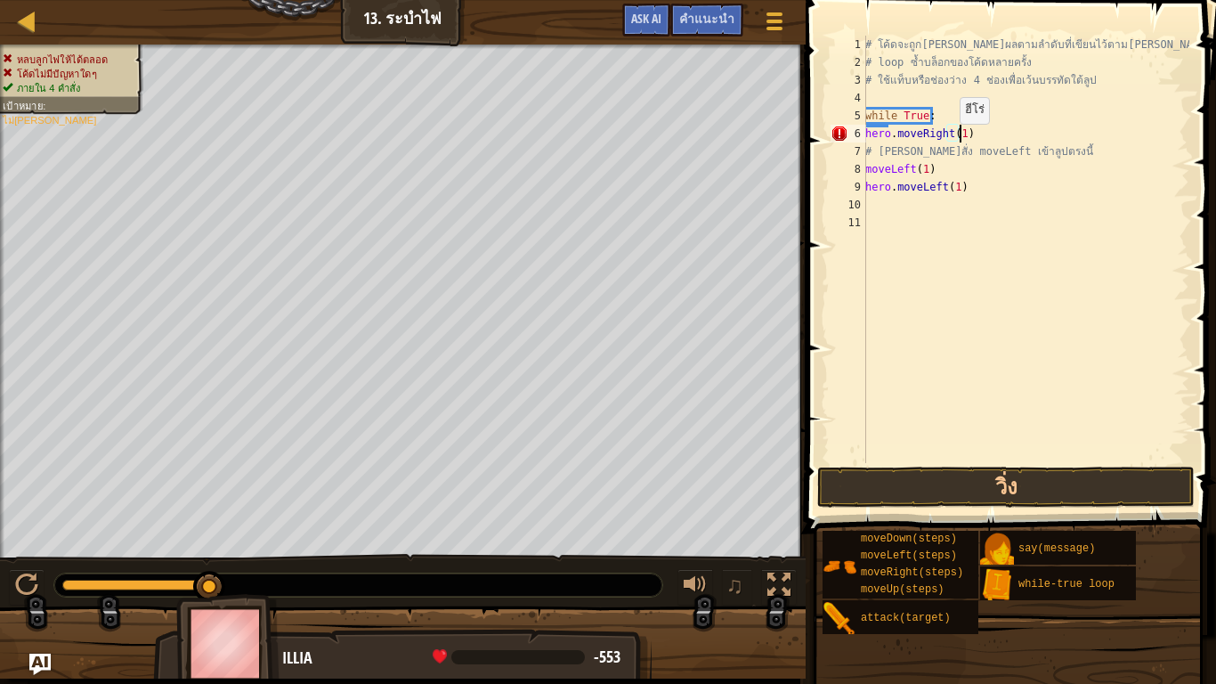
scroll to position [8, 7]
click at [942, 470] on button "วิ่ง" at bounding box center [1006, 487] width 378 height 41
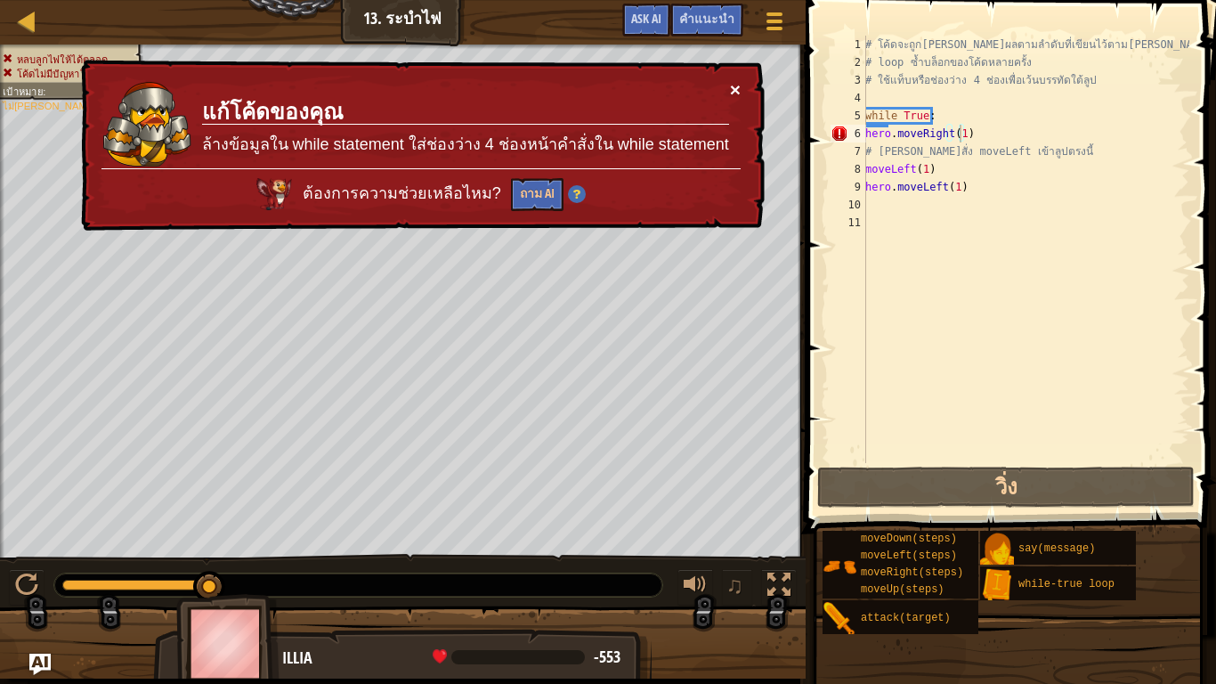
click at [730, 82] on button "×" at bounding box center [734, 83] width 12 height 19
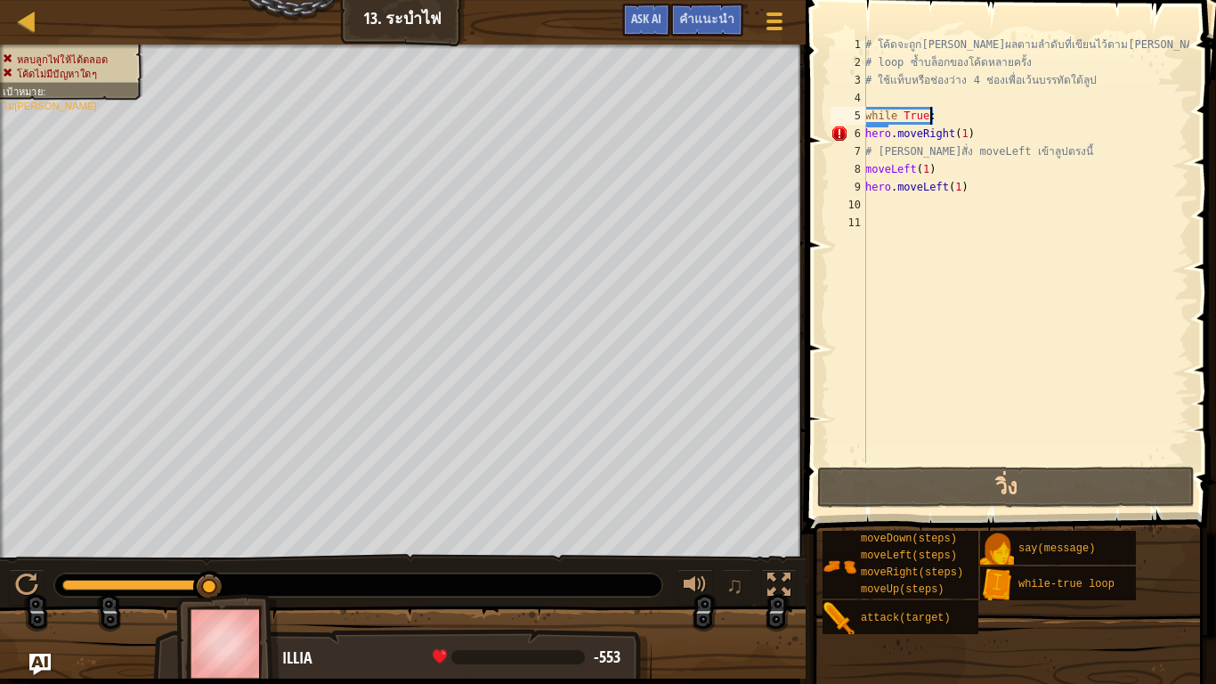
click at [938, 115] on div "# โค้ดจะถูก[PERSON_NAME]ผลตามลำดับที่เขียนไว้ตาม[PERSON_NAME] # loop ซ้ำบล็อกขอ…" at bounding box center [1026, 267] width 328 height 463
click at [939, 115] on div "# โค้ดจะถูก[PERSON_NAME]ผลตามลำดับที่เขียนไว้ตาม[PERSON_NAME] # loop ซ้ำบล็อกขอ…" at bounding box center [1026, 267] width 328 height 463
click at [956, 167] on div "# โค้ดจะถูก[PERSON_NAME]ผลตามลำดับที่เขียนไว้ตาม[PERSON_NAME] # loop ซ้ำบล็อกขอ…" at bounding box center [1026, 267] width 328 height 463
click at [968, 195] on div "# โค้ดจะถูก[PERSON_NAME]ผลตามลำดับที่เขียนไว้ตาม[PERSON_NAME] # loop ซ้ำบล็อกขอ…" at bounding box center [1026, 267] width 328 height 463
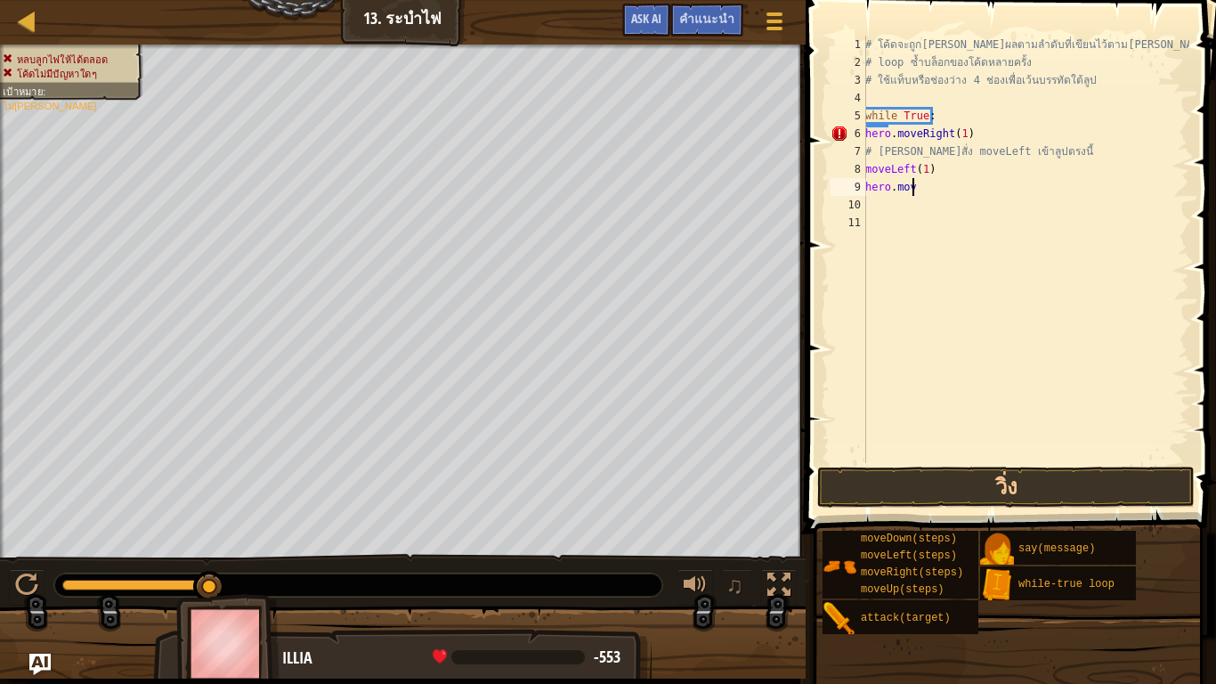
scroll to position [8, 1]
type textarea "h"
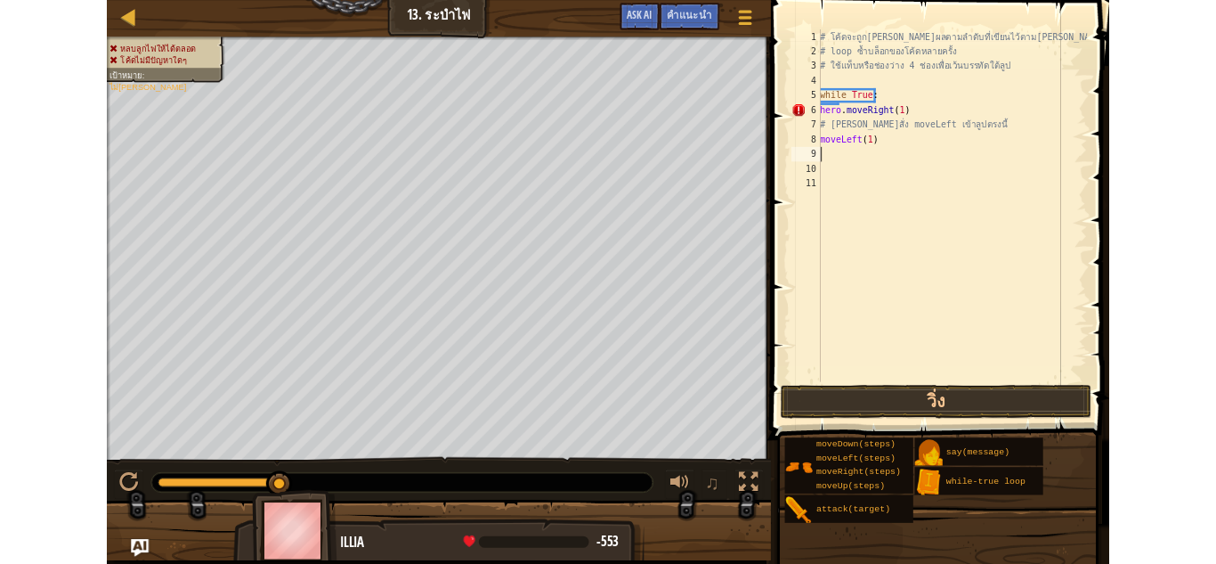
scroll to position [8, 0]
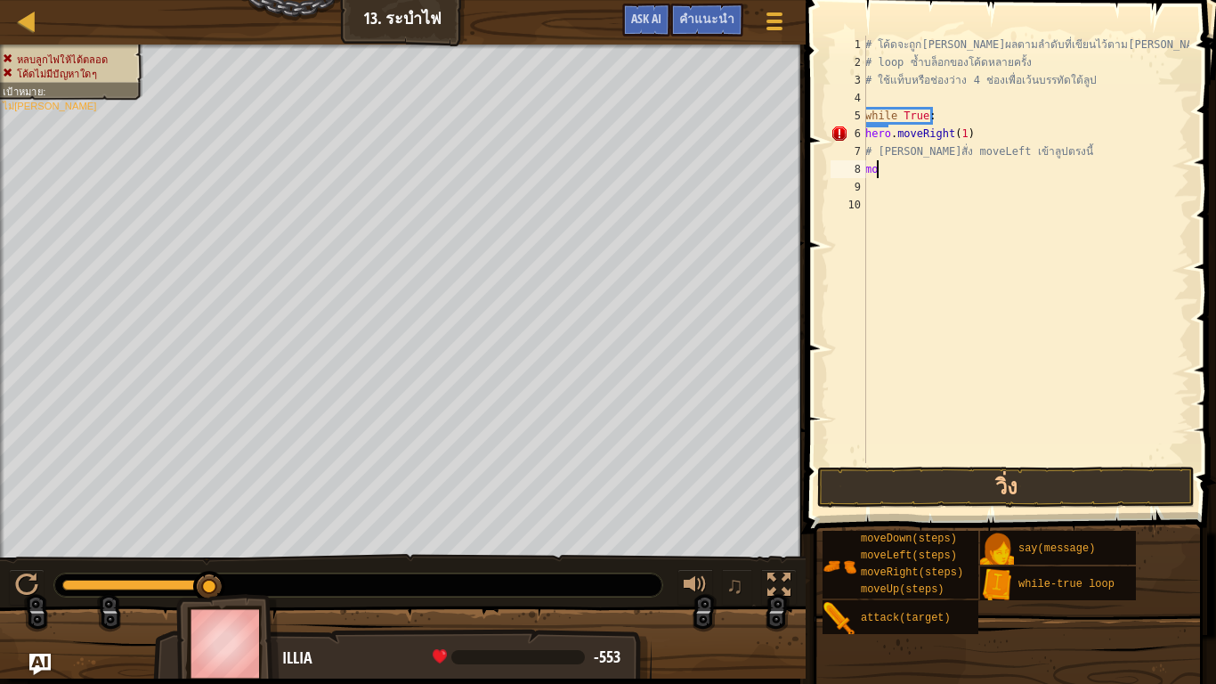
type textarea "m"
type textarea "#"
type textarea "h"
type textarea "w"
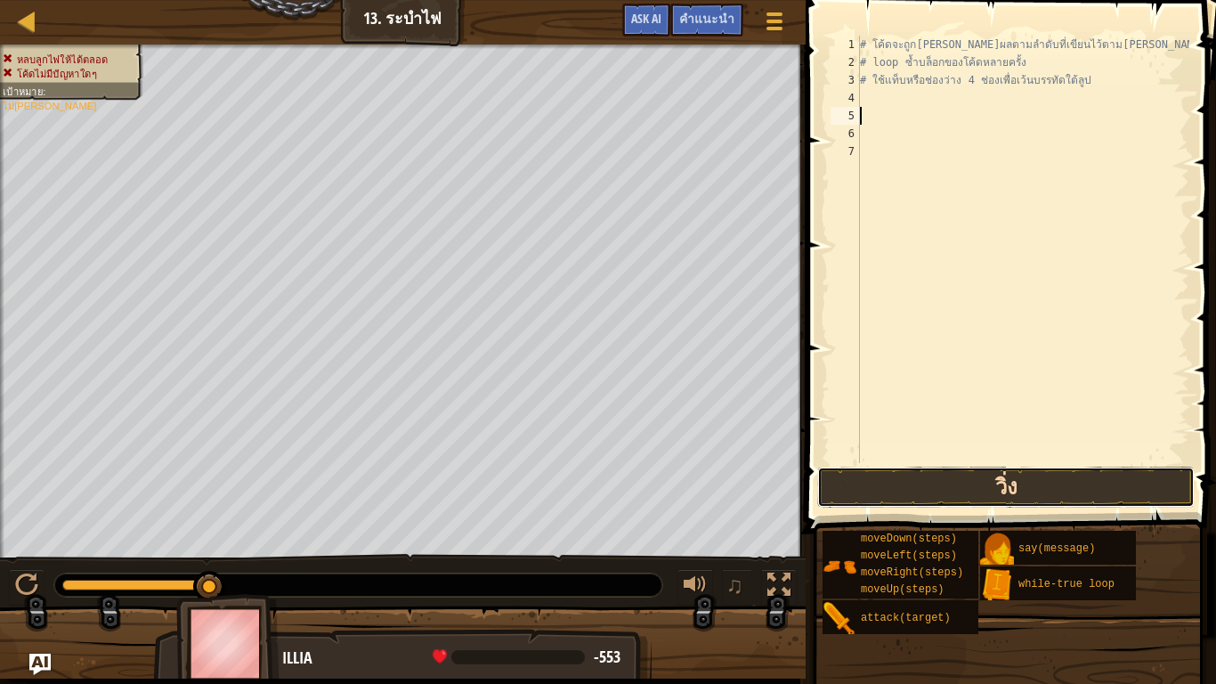
click at [878, 479] on button "วิ่ง" at bounding box center [1006, 487] width 378 height 41
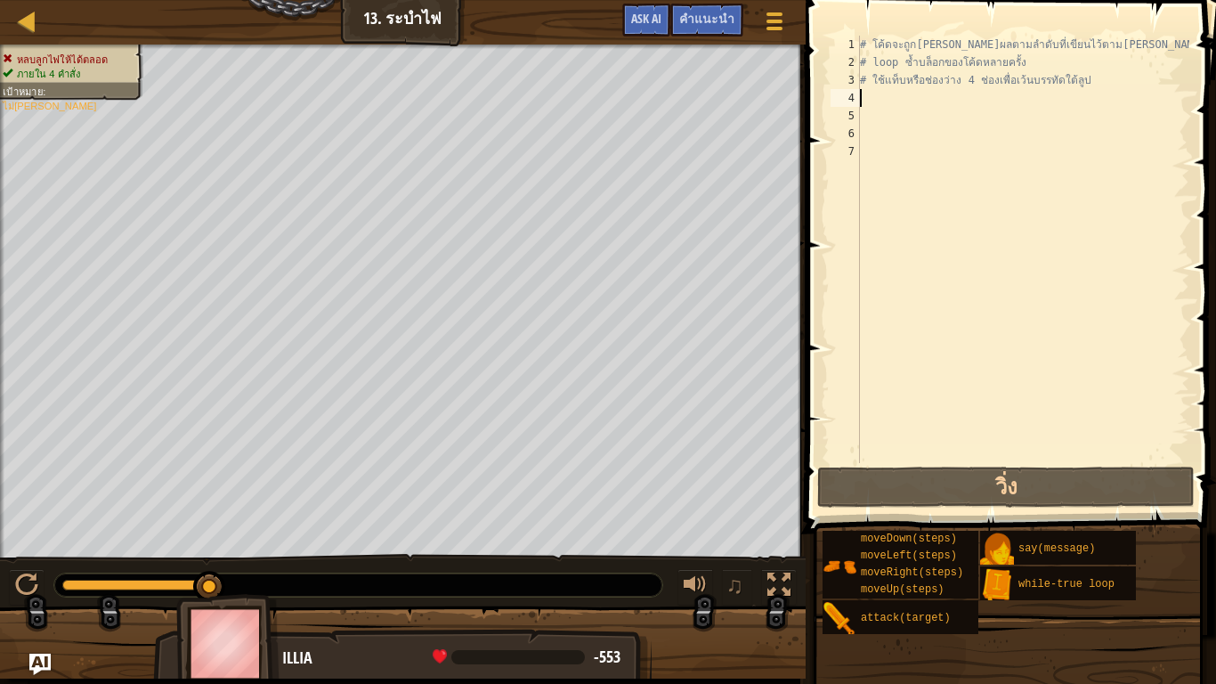
click at [880, 89] on div "# โค้ดจะถูก[PERSON_NAME]ผลตามลำดับที่เขียนไว้ตาม[PERSON_NAME] # loop ซ้ำบล็อกขอ…" at bounding box center [1023, 267] width 333 height 463
click at [1110, 88] on div "# โค้ดจะถูก[PERSON_NAME]ผลตามลำดับที่เขียนไว้ตาม[PERSON_NAME] # loop ซ้ำบล็อกขอ…" at bounding box center [1023, 267] width 333 height 463
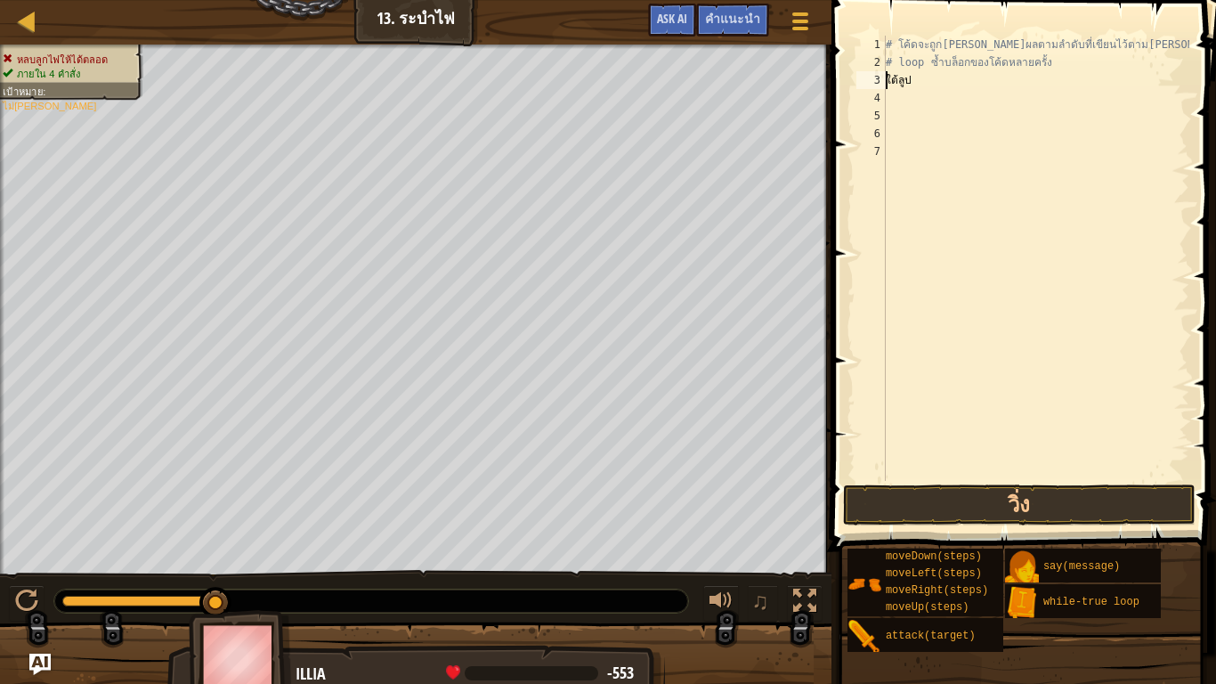
type textarea "# loop ซ้ำบล็อกของโค้ดหลายครใต้ลูป"
click at [1112, 75] on div "# โค้ดจะถูก[PERSON_NAME]ผลตามลำดับที่เขียนไว้ตาม[PERSON_NAME] # loop ซ้ำบล็อกขอ…" at bounding box center [1035, 276] width 307 height 481
drag, startPoint x: 1113, startPoint y: 51, endPoint x: 1105, endPoint y: 61, distance: 13.4
click at [1112, 52] on div "# โค้ดจะถูก[PERSON_NAME]ผลตามลำดับที่เขียนไว้ตาม[PERSON_NAME] # loop ซ้ำบล็อกขอ…" at bounding box center [1035, 276] width 307 height 481
click at [1104, 62] on div "# โค้ดจะถูก[PERSON_NAME]ผลตามลำดับที่เขียนไว้ตาม[PERSON_NAME] # loop ซ้ำบล็อกขอ…" at bounding box center [1035, 276] width 307 height 481
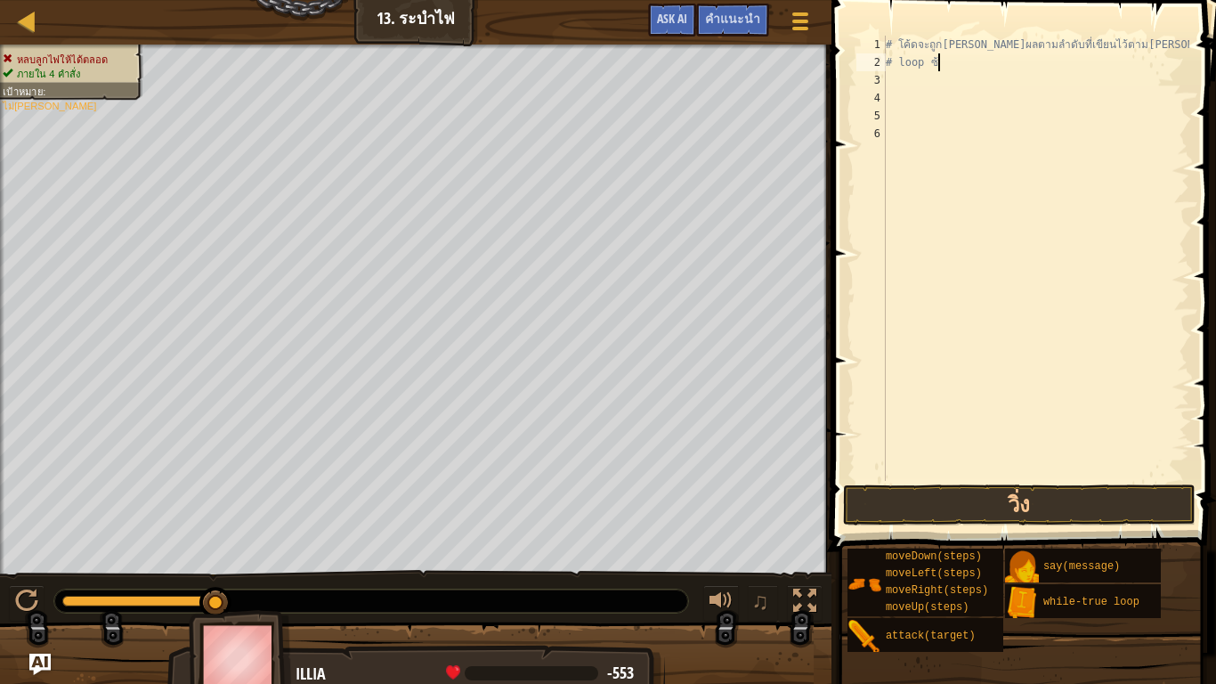
type textarea "#"
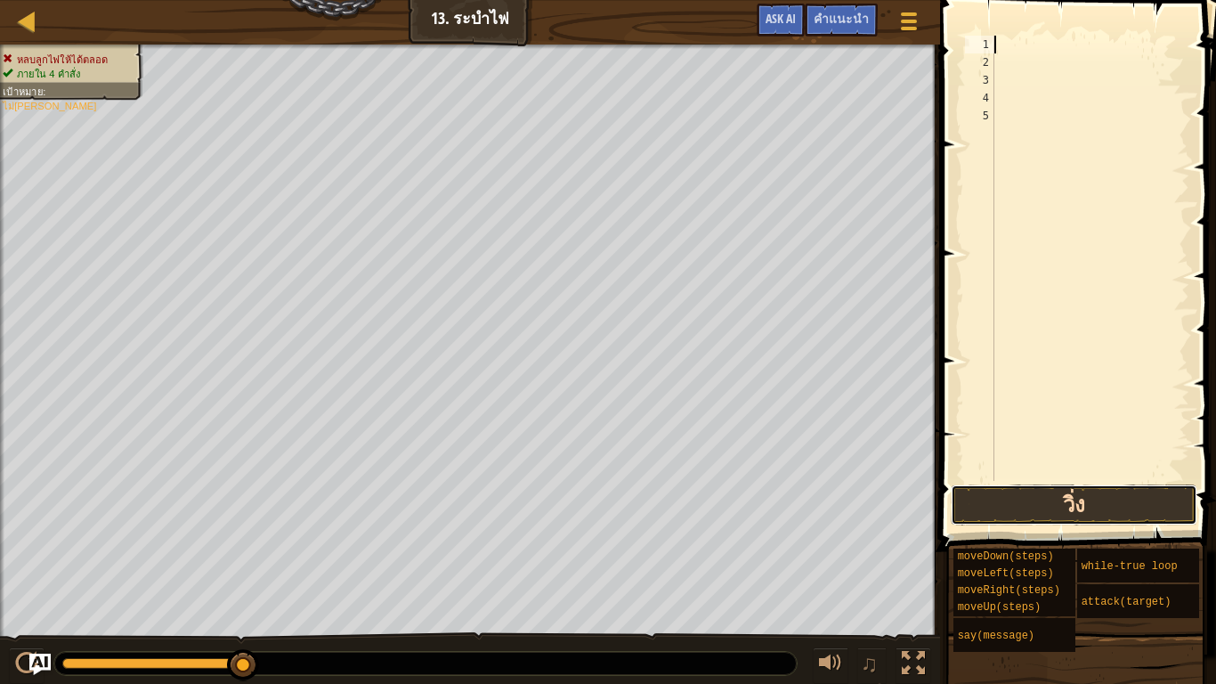
click at [1081, 505] on button "วิ่ง" at bounding box center [1074, 504] width 247 height 41
drag, startPoint x: 228, startPoint y: 660, endPoint x: 392, endPoint y: 653, distance: 164.0
click at [392, 563] on div at bounding box center [425, 663] width 743 height 23
click at [113, 53] on ul "หลบลูกไฟให้ได้ตลอด ภายใน 4 คำสั่ง" at bounding box center [70, 67] width 134 height 28
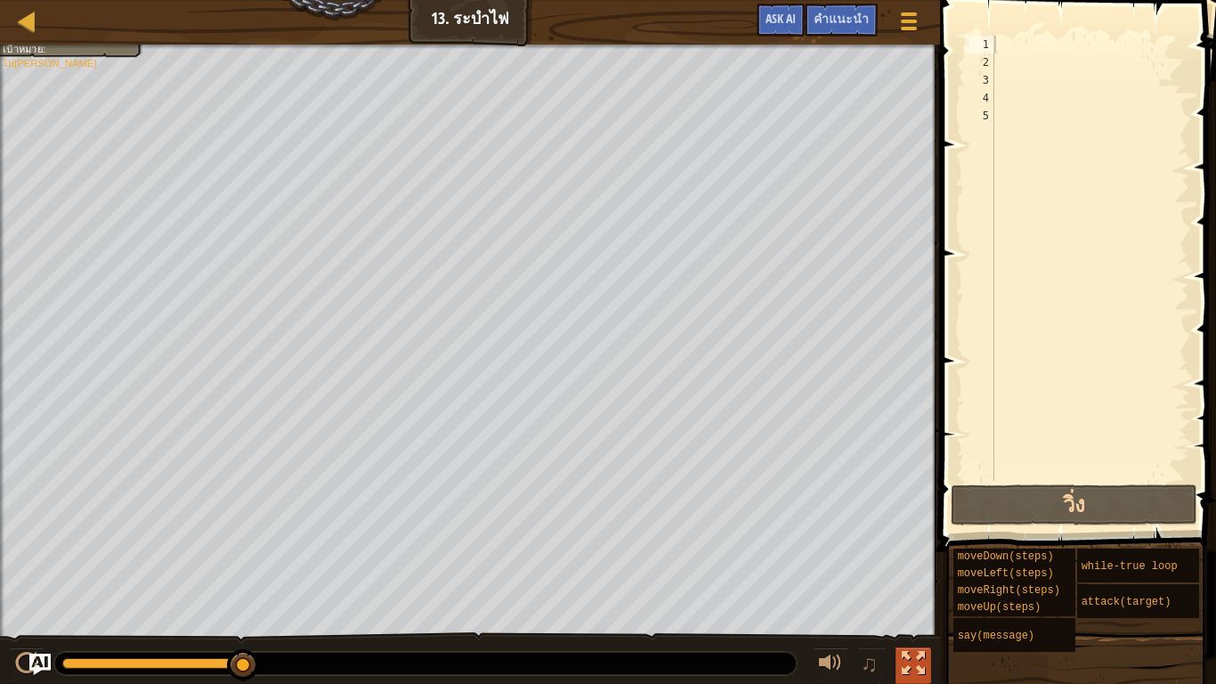
click at [917, 563] on div at bounding box center [913, 663] width 23 height 23
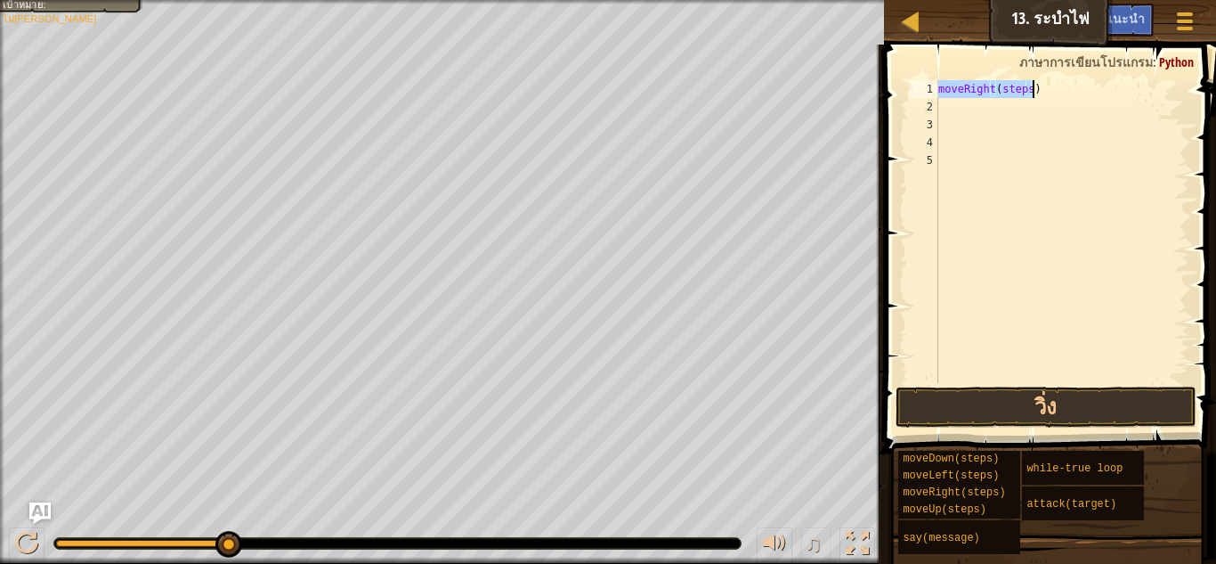
click at [1025, 92] on div "moveRight ( steps )" at bounding box center [1062, 231] width 255 height 303
click at [999, 412] on button "วิ่ง" at bounding box center [1046, 406] width 301 height 41
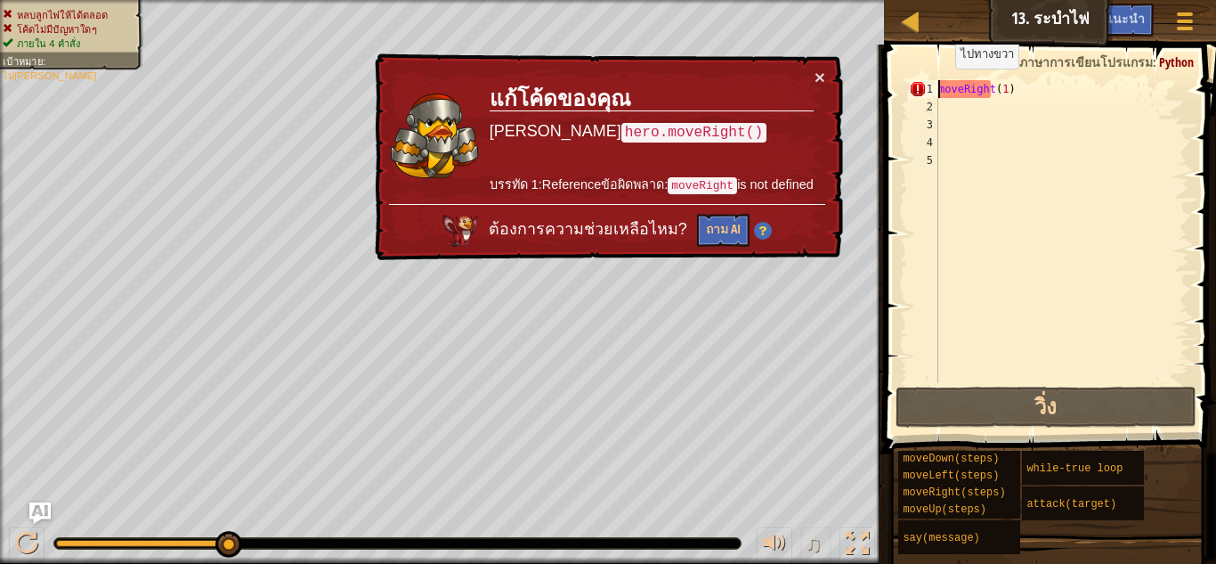
click at [940, 86] on div "moveRight ( 1 )" at bounding box center [1062, 249] width 255 height 338
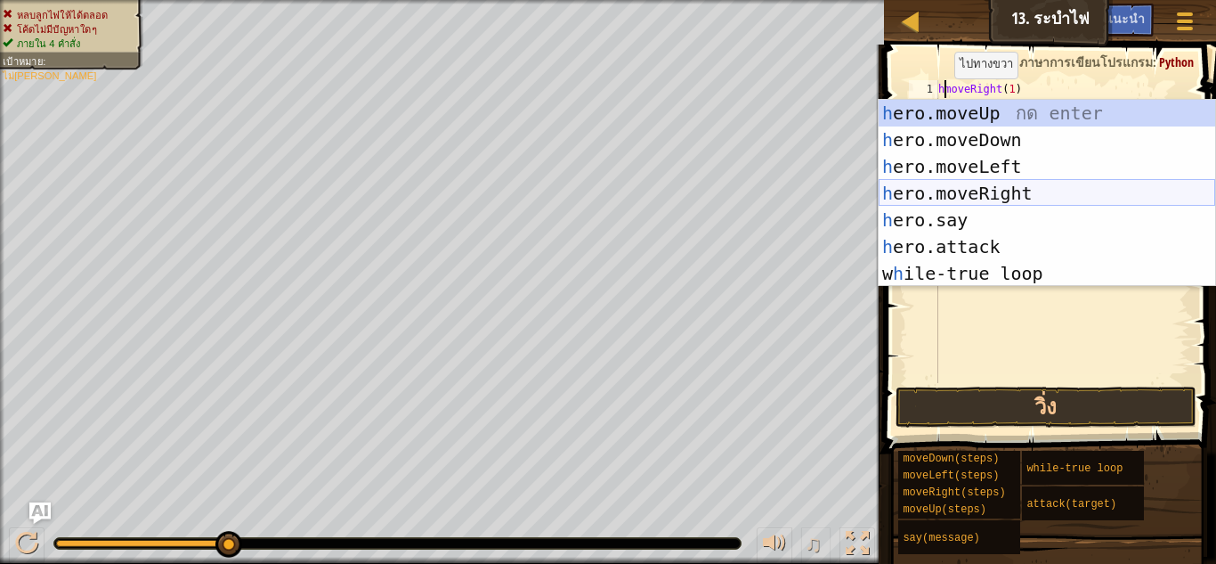
click at [941, 190] on div "h ero.moveUp กด enter h ero.moveDown กด enter h ero.moveLeft กด enter h ero.mov…" at bounding box center [1047, 220] width 337 height 240
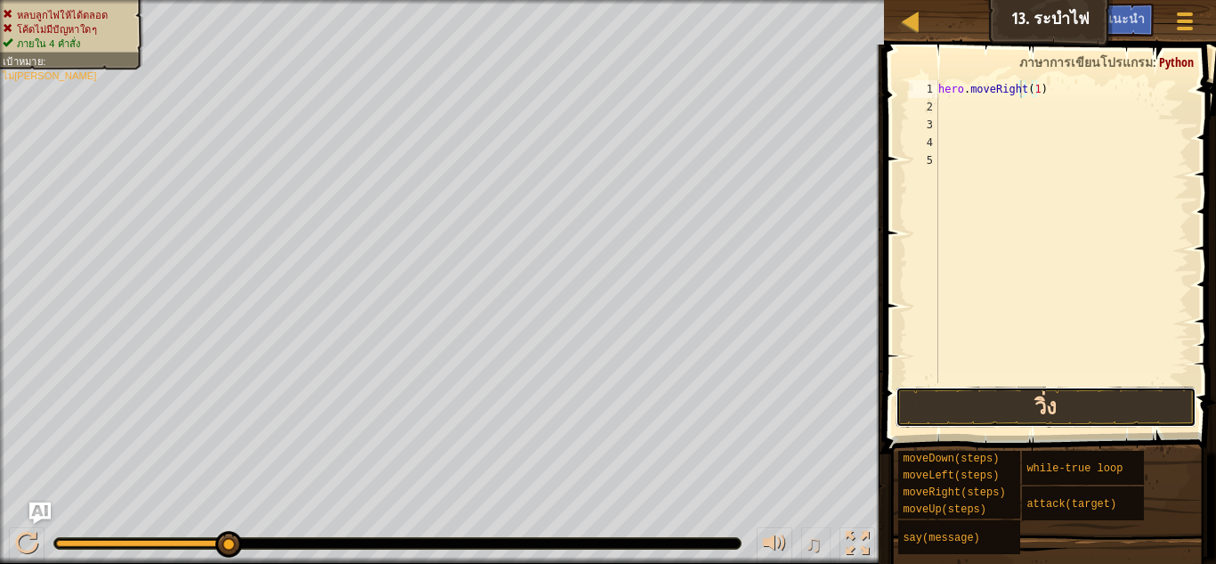
click at [986, 392] on button "วิ่ง" at bounding box center [1046, 406] width 301 height 41
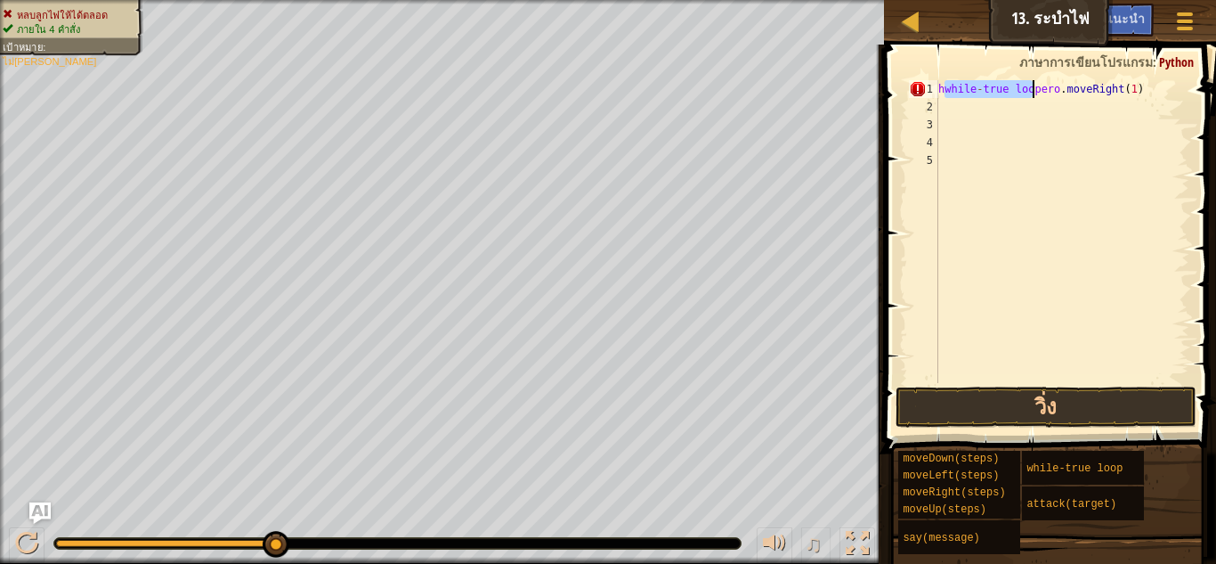
click at [945, 85] on div "hwhile - true loopero . moveRight ( 1 )" at bounding box center [1062, 231] width 255 height 303
click at [1032, 85] on div "while - true loopero . moveRight ( 1 )" at bounding box center [1062, 249] width 255 height 338
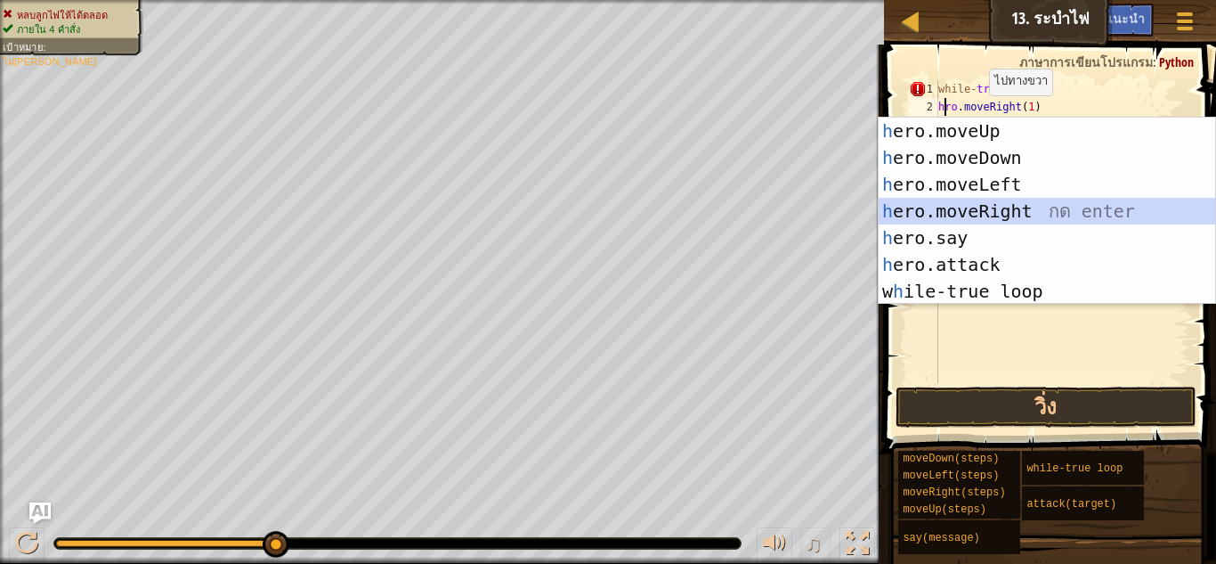
click at [968, 201] on div "h ero.moveUp กด enter h ero.moveDown กด enter h ero.moveLeft กด enter h ero.mov…" at bounding box center [1047, 238] width 337 height 240
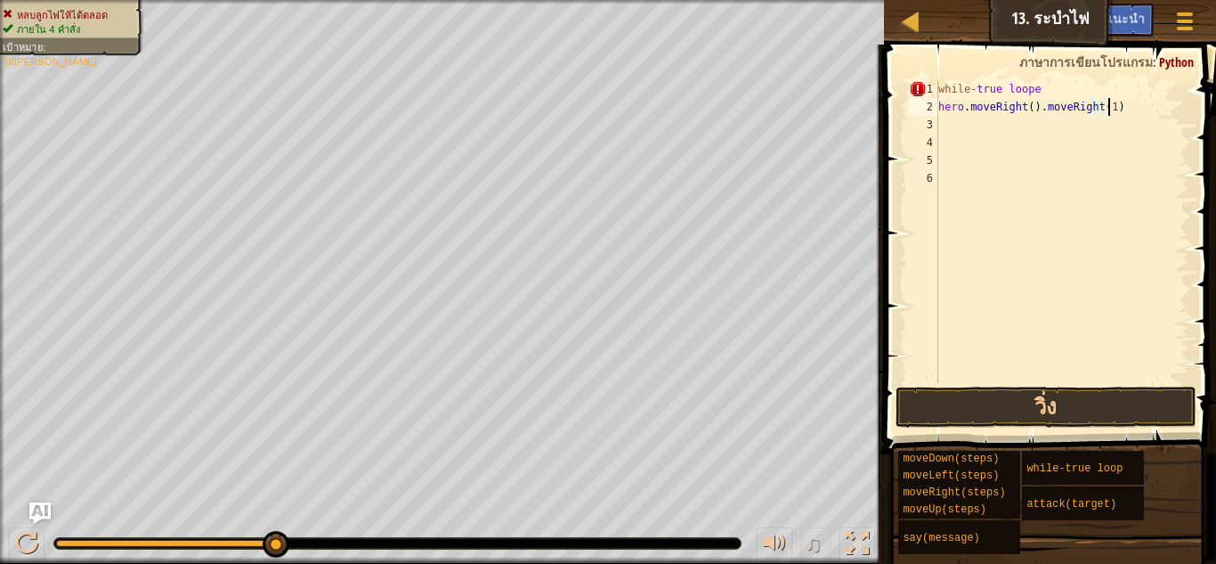
click at [1132, 103] on div "while - true loope hero . moveRight ( ) . moveRight ( 1 )" at bounding box center [1062, 249] width 255 height 338
click at [1024, 110] on div "while - true loope hero . moveRight ( )" at bounding box center [1062, 249] width 255 height 338
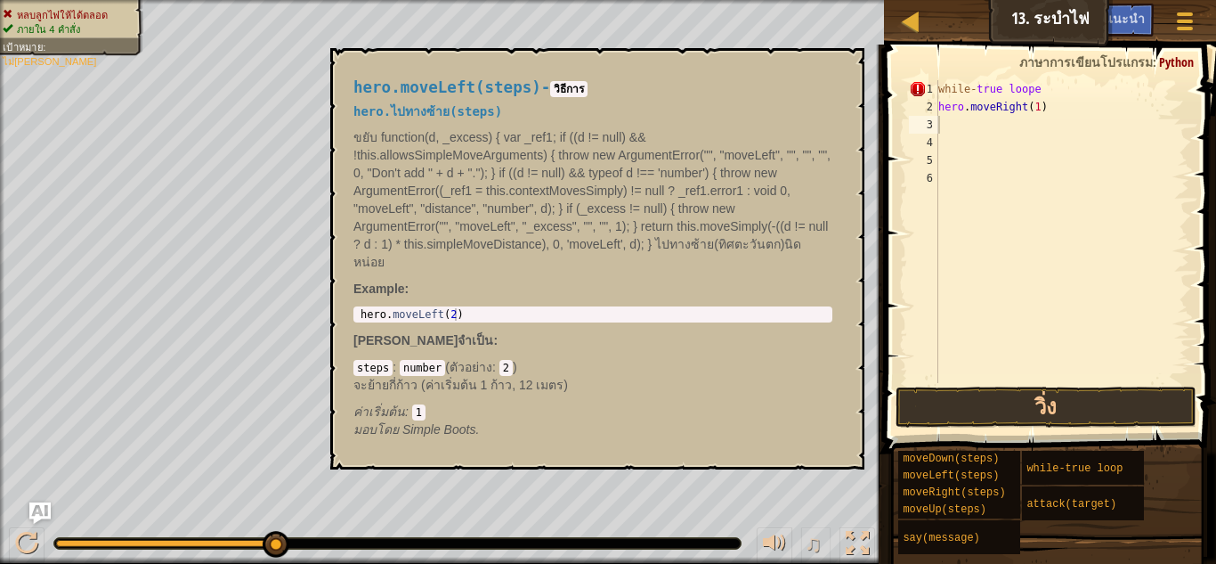
scroll to position [8, 6]
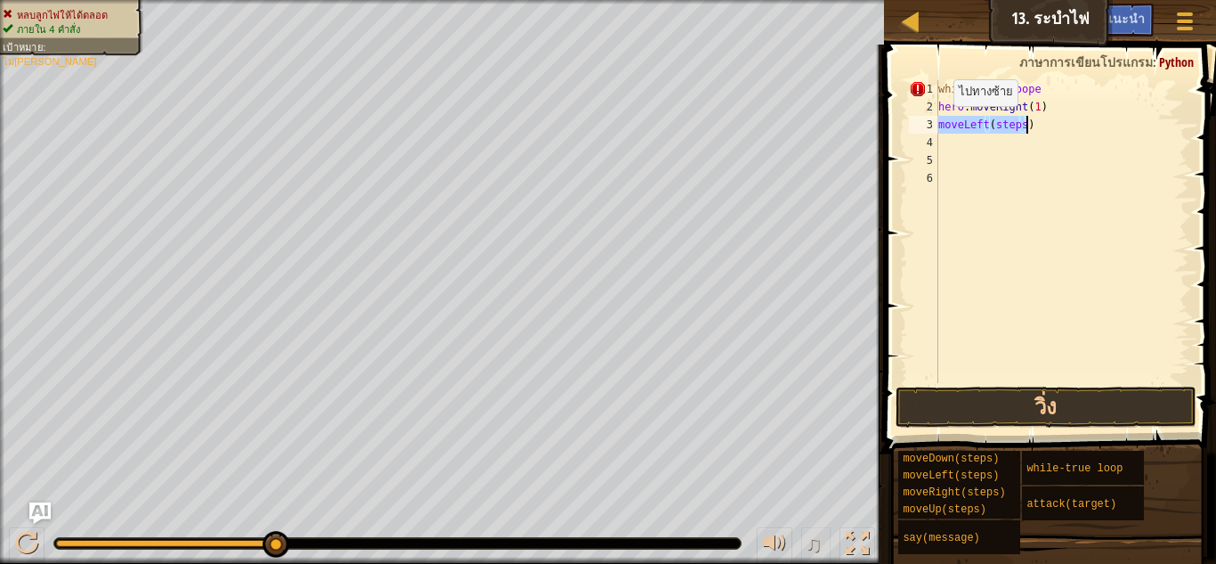
click at [939, 124] on div "while - true loope hero . moveRight ( 1 ) moveLeft ( steps )" at bounding box center [1062, 231] width 255 height 303
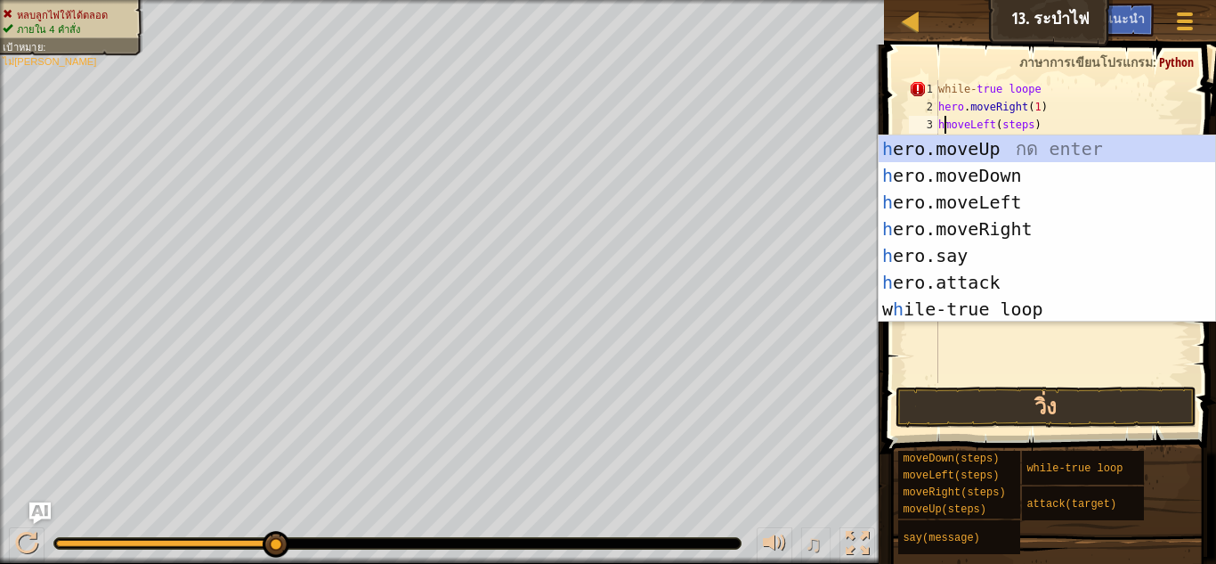
scroll to position [8, 1]
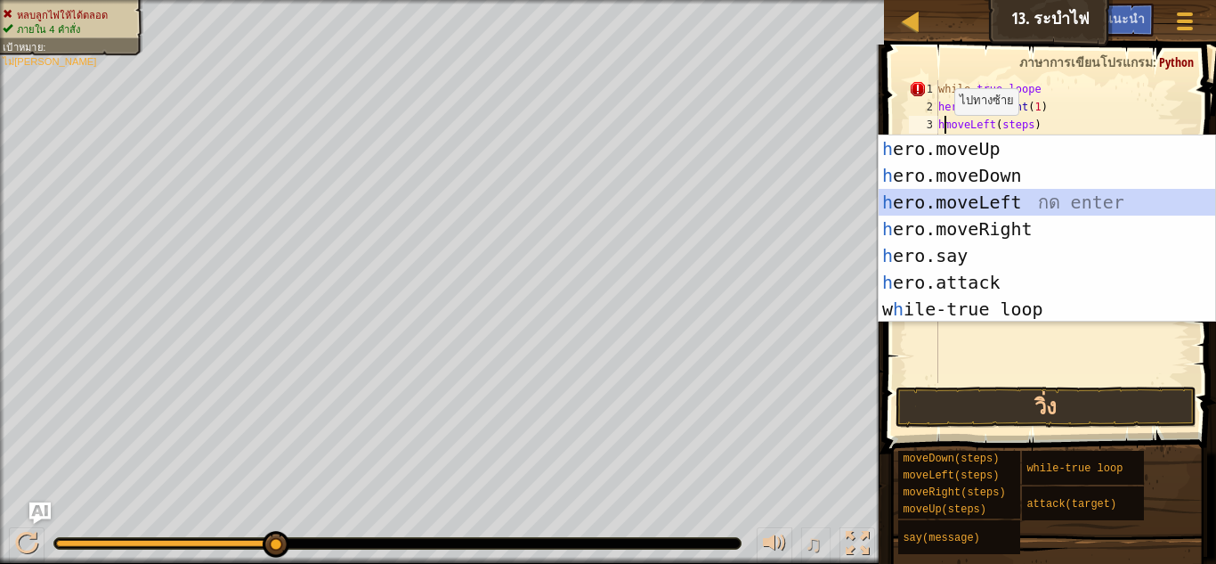
click at [992, 200] on div "h ero.moveUp กด enter h ero.moveDown กด enter h ero.moveLeft กด enter h ero.mov…" at bounding box center [1047, 255] width 337 height 240
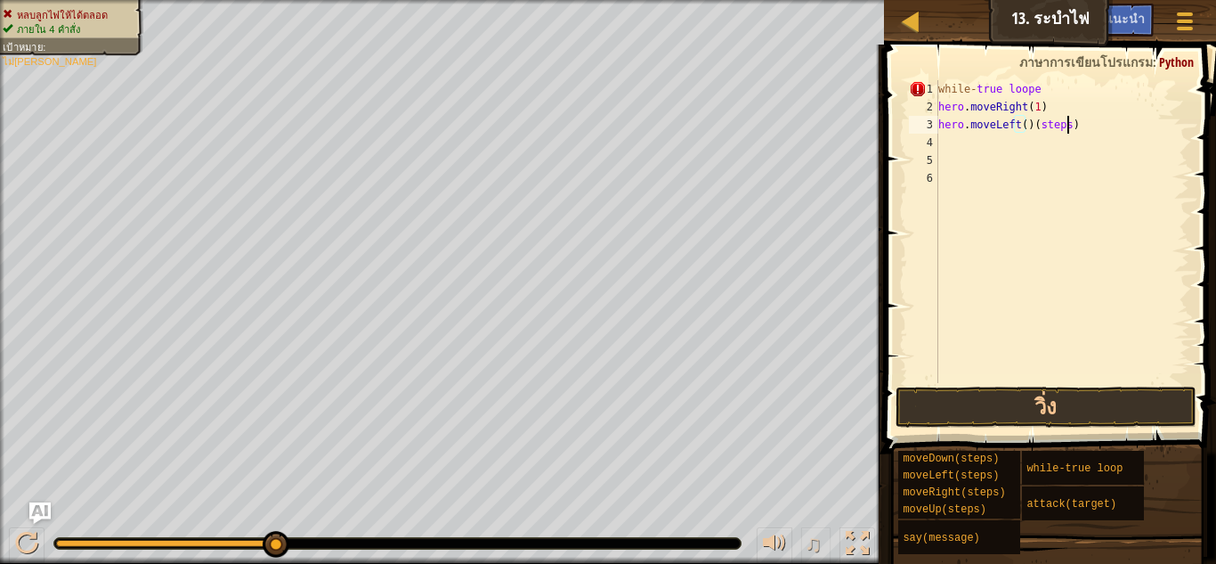
click at [1094, 128] on div "while - true loope hero . moveRight ( 1 ) hero . moveLeft ( ) ( steps )" at bounding box center [1062, 249] width 255 height 338
click at [1020, 128] on div "while - true loope hero . moveRight ( 1 ) hero . moveLeft ( )" at bounding box center [1062, 249] width 255 height 338
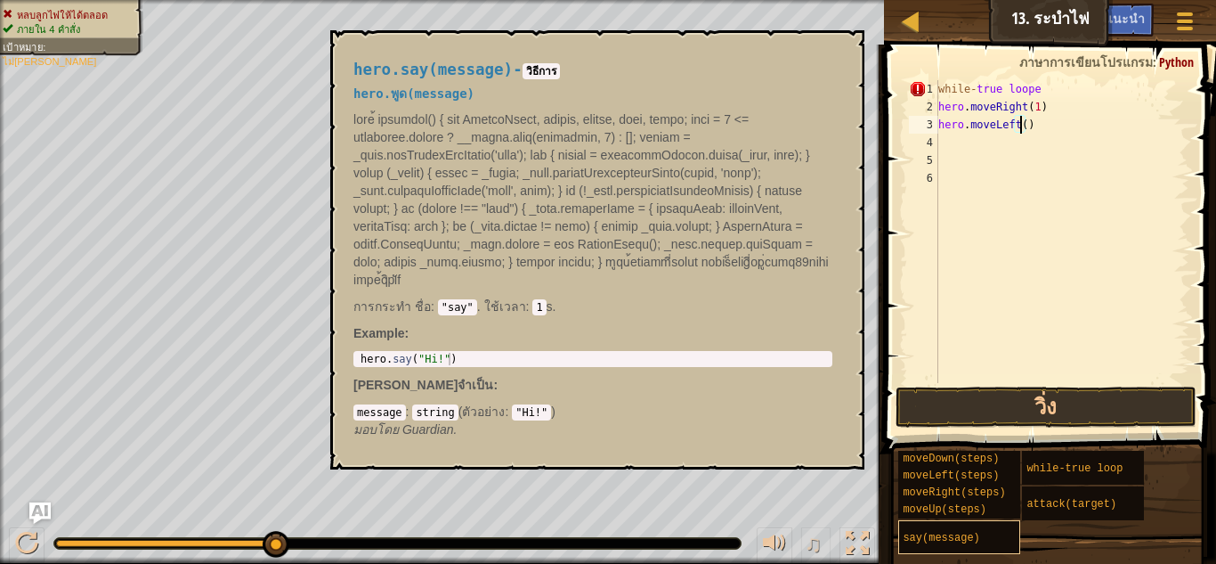
scroll to position [8, 7]
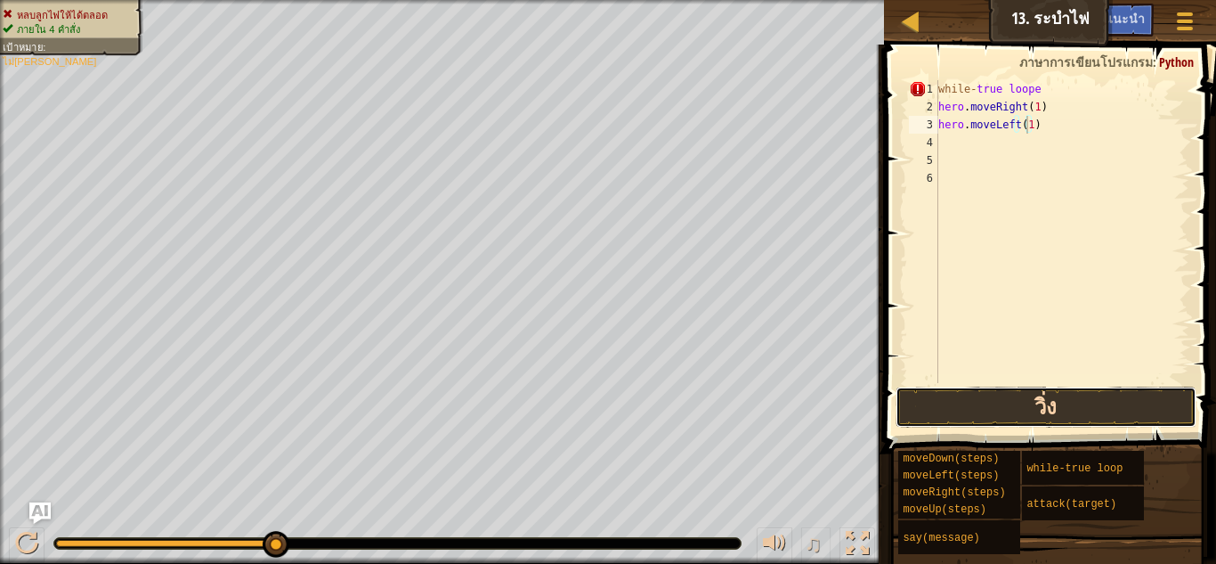
click at [1020, 397] on button "วิ่ง" at bounding box center [1046, 406] width 301 height 41
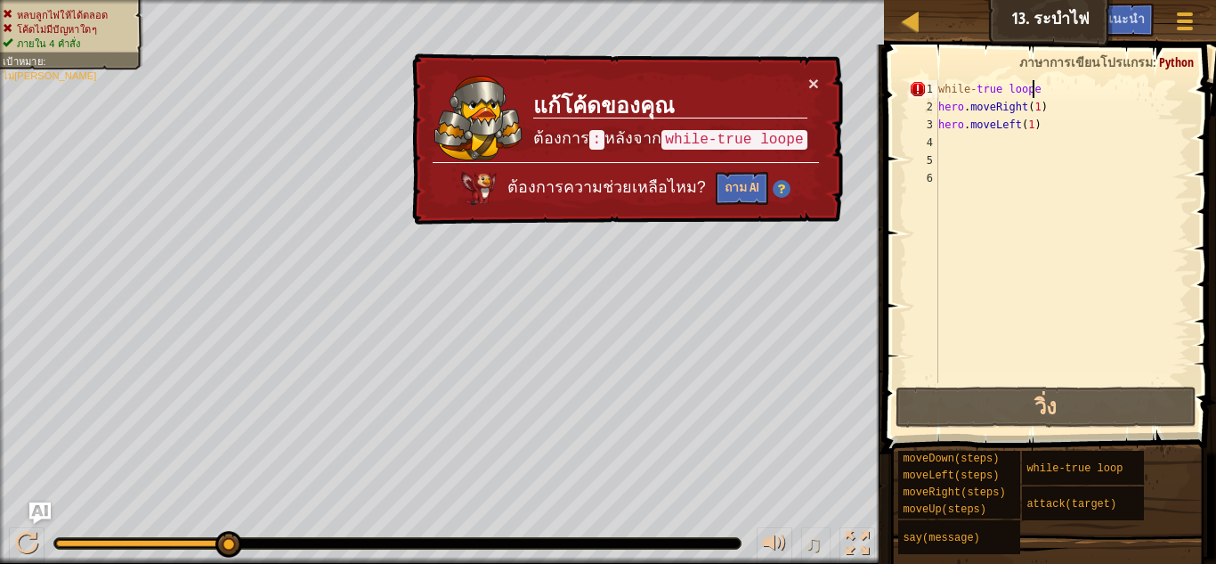
click at [1049, 88] on div "while - true loope hero . moveRight ( 1 ) hero . moveLeft ( 1 )" at bounding box center [1062, 249] width 255 height 338
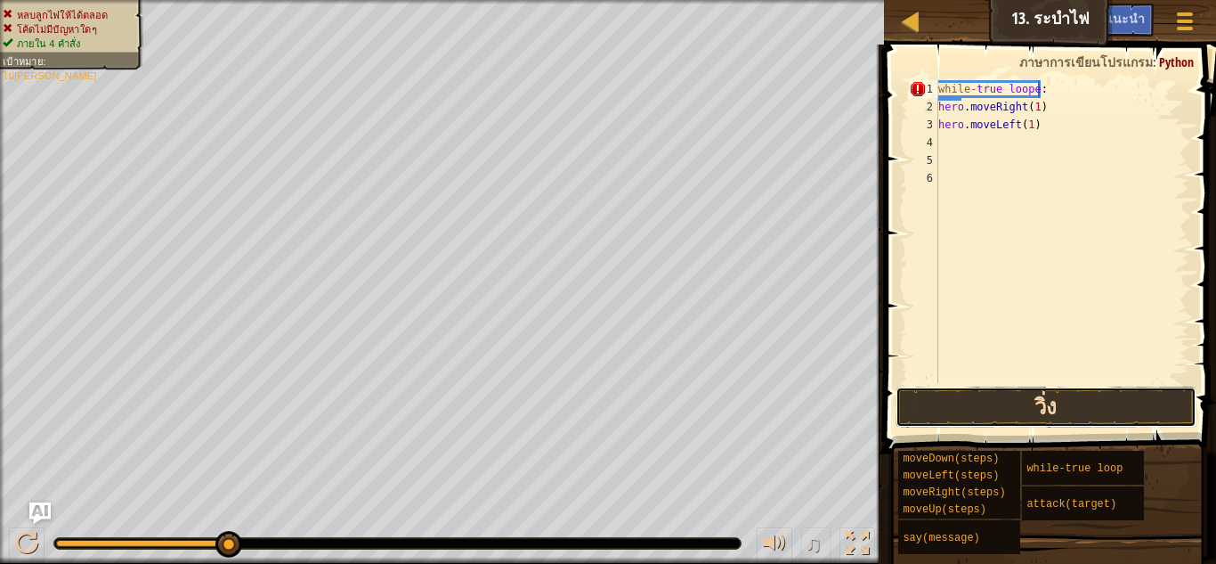
click at [1034, 401] on button "วิ่ง" at bounding box center [1046, 406] width 301 height 41
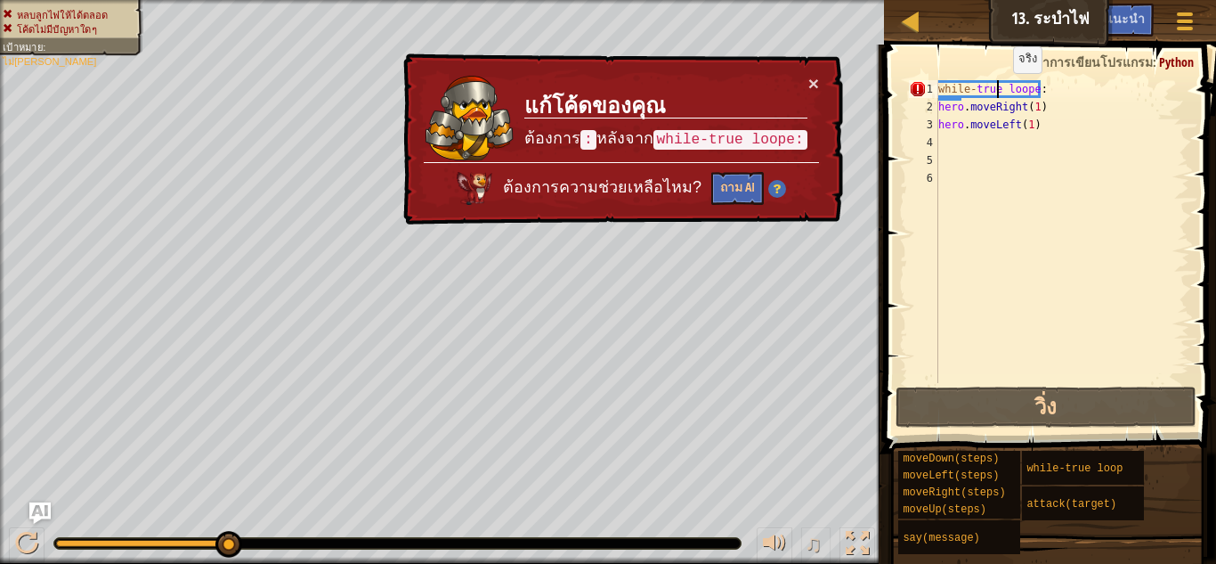
click at [998, 91] on div "while - true loope : hero . moveRight ( 1 ) hero . moveLeft ( 1 )" at bounding box center [1062, 249] width 255 height 338
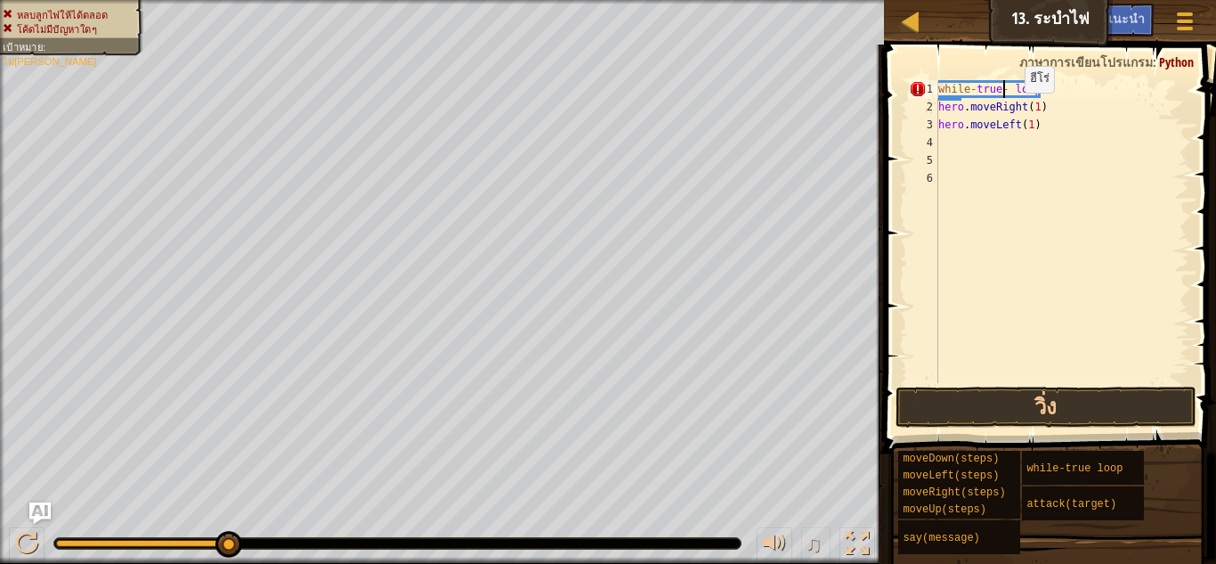
scroll to position [8, 6]
click at [957, 411] on button "วิ่ง" at bounding box center [1046, 406] width 301 height 41
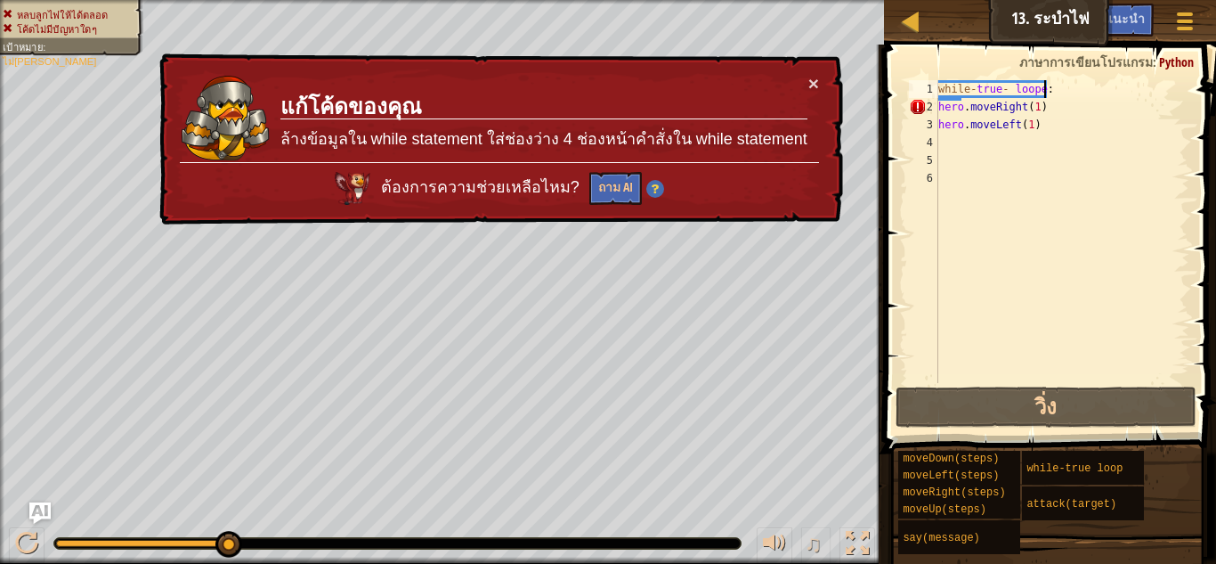
click at [1053, 93] on div "while - true - loope : hero . moveRight ( 1 ) hero . moveLeft ( 1 )" at bounding box center [1062, 249] width 255 height 338
click at [810, 85] on button "×" at bounding box center [814, 85] width 11 height 19
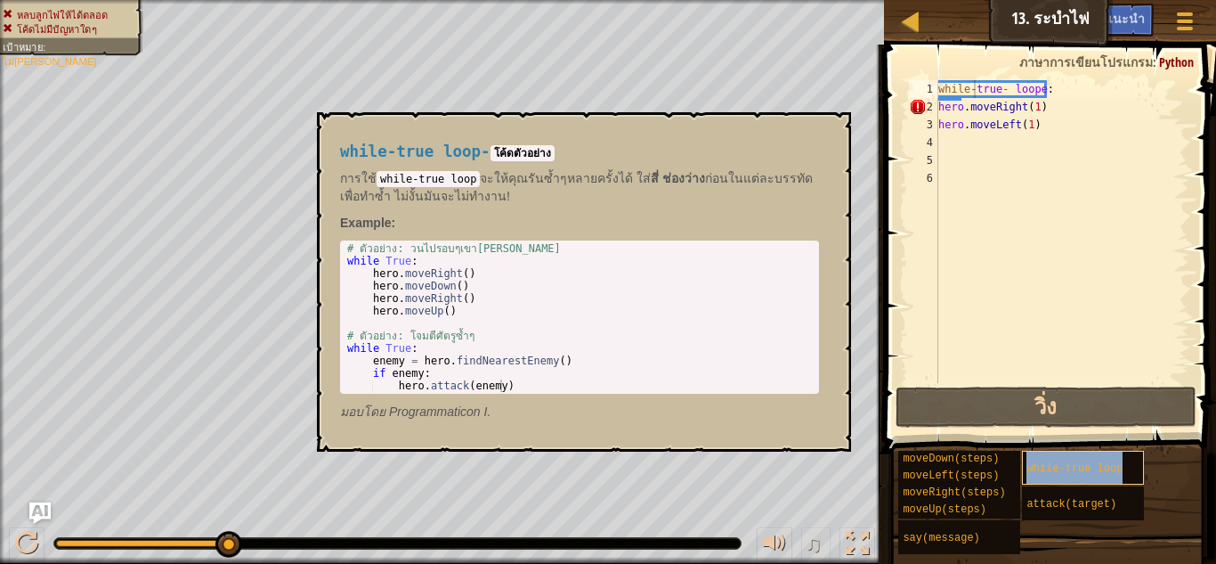
type textarea "while-while-true looptrue- loope:"
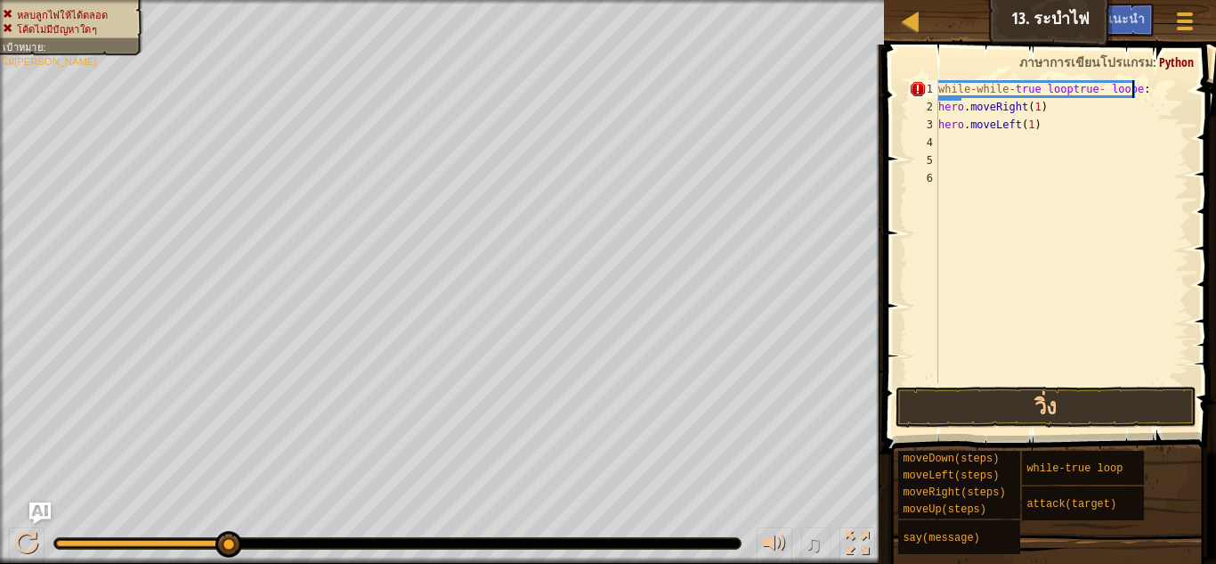
click at [1142, 95] on div "while - while - true looptrue - loope : hero . moveRight ( 1 ) hero . moveLeft …" at bounding box center [1062, 249] width 255 height 338
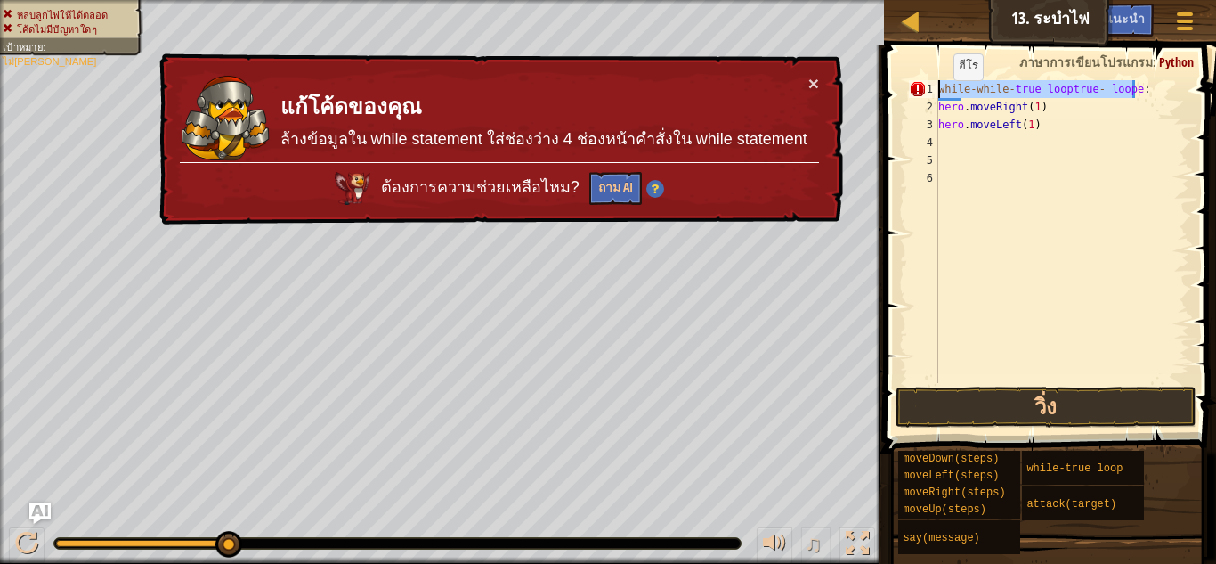
drag, startPoint x: 1142, startPoint y: 95, endPoint x: 931, endPoint y: 86, distance: 211.2
click at [931, 86] on div "while-while-true looptrue- loope: 1 2 3 4 5 6 while - while - true looptrue - l…" at bounding box center [1048, 231] width 284 height 303
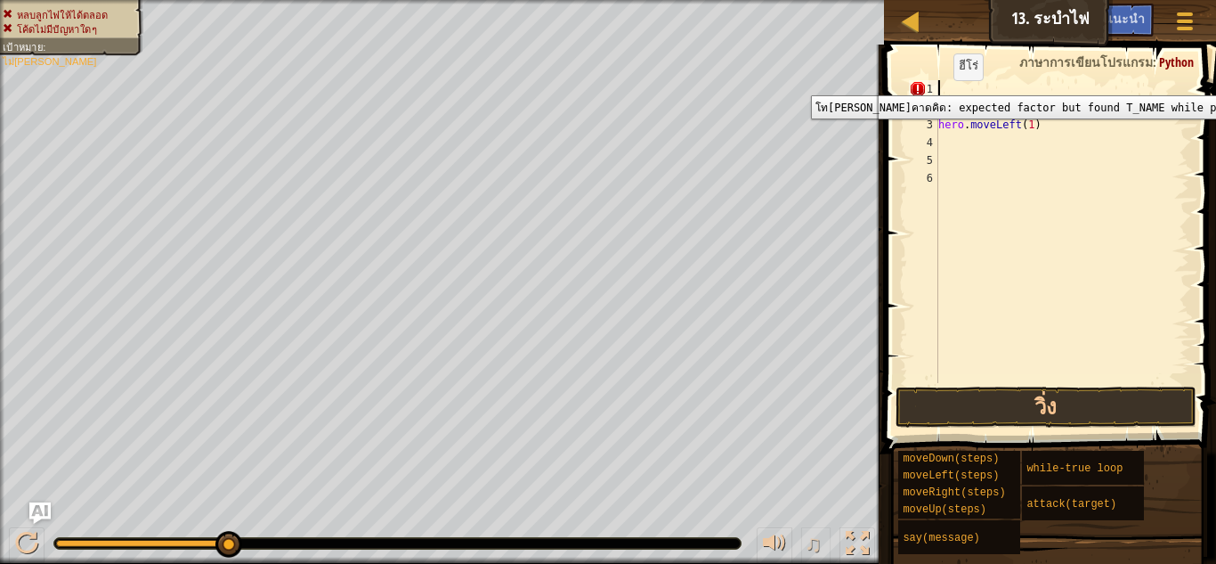
scroll to position [8, 0]
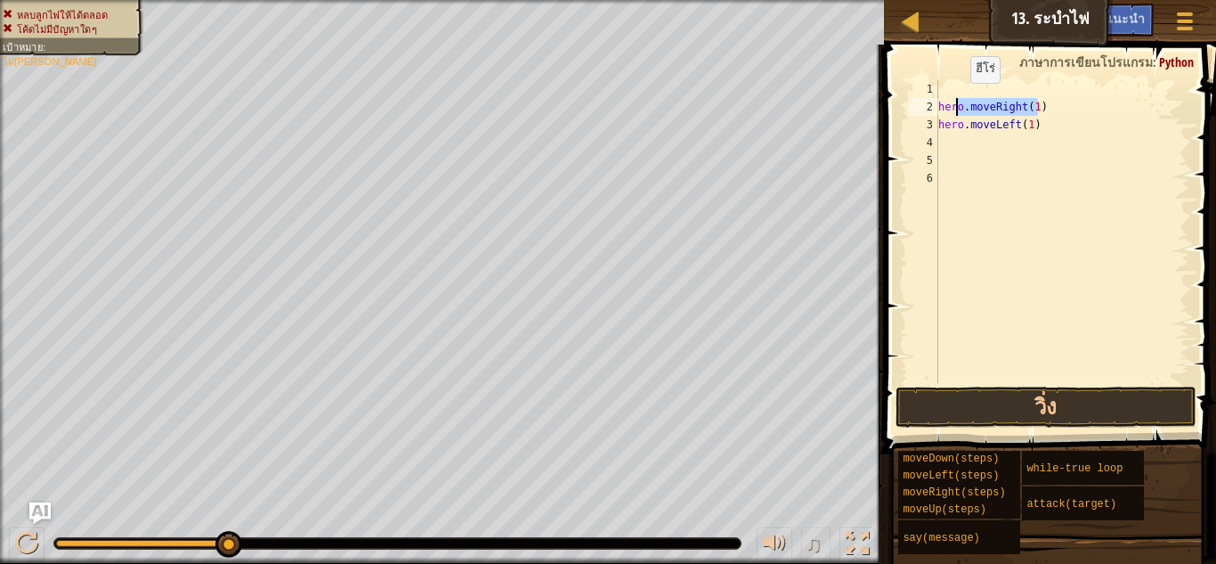
drag, startPoint x: 1046, startPoint y: 106, endPoint x: 945, endPoint y: 101, distance: 101.7
click at [947, 101] on div "hero . moveRight ( 1 ) hero . moveLeft ( 1 )" at bounding box center [1062, 249] width 255 height 338
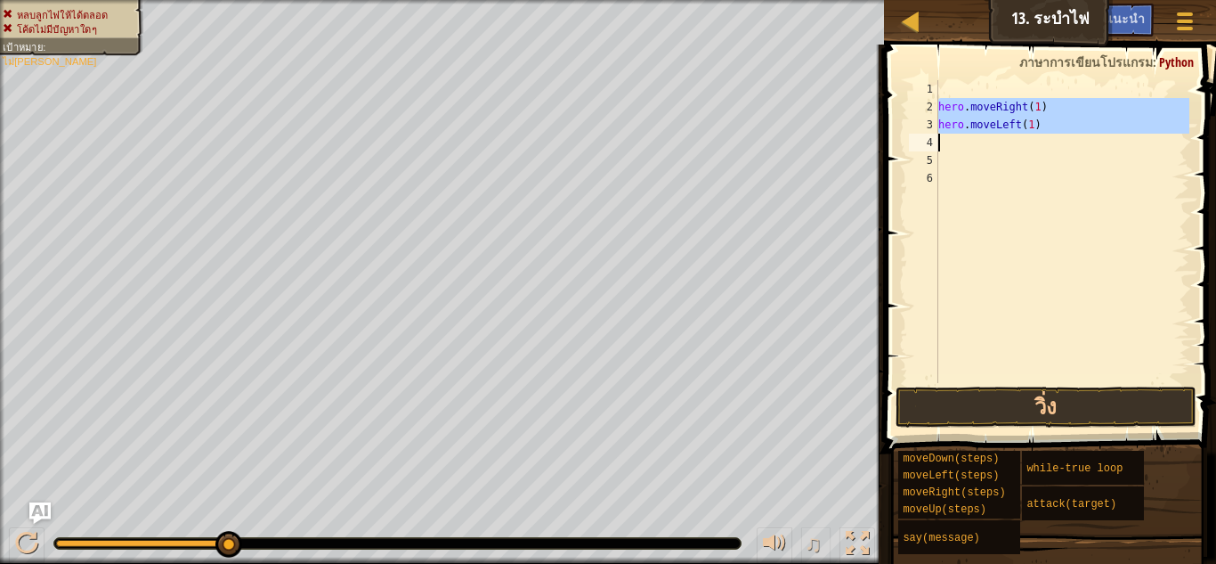
drag, startPoint x: 938, startPoint y: 101, endPoint x: 983, endPoint y: 115, distance: 47.6
click at [974, 134] on div "hero.moveRight(1) 1 2 3 4 5 6 hero . moveRight ( 1 ) hero . moveLeft ( 1 ) הההה…" at bounding box center [1048, 231] width 284 height 303
type textarea "hero.moveLeft(1)"
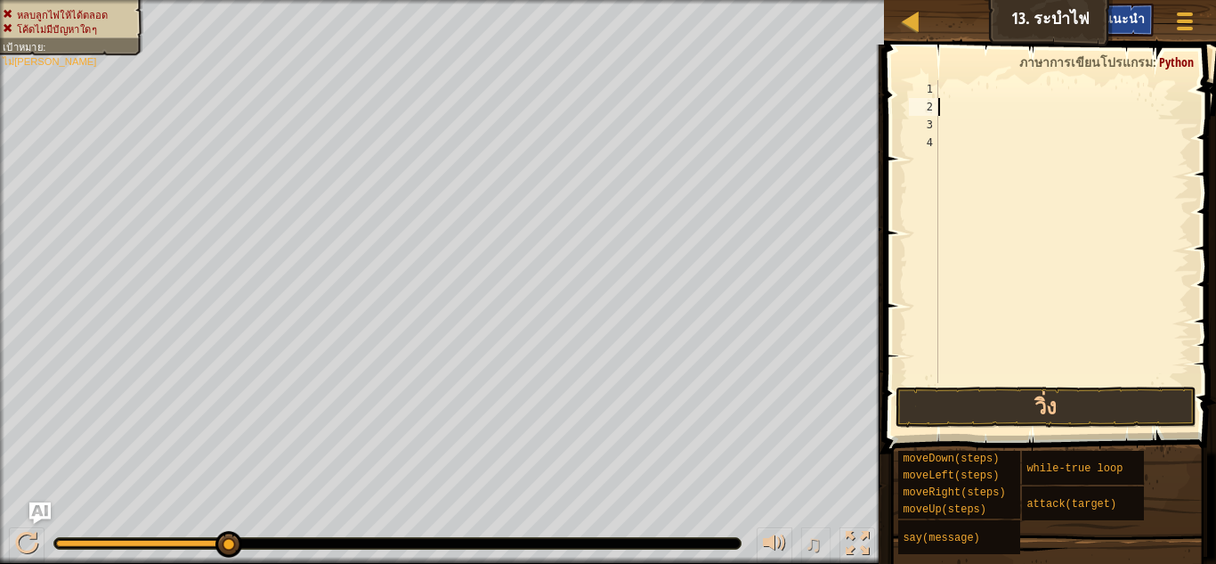
click at [1140, 25] on span "คำแนะนำ" at bounding box center [1117, 18] width 55 height 17
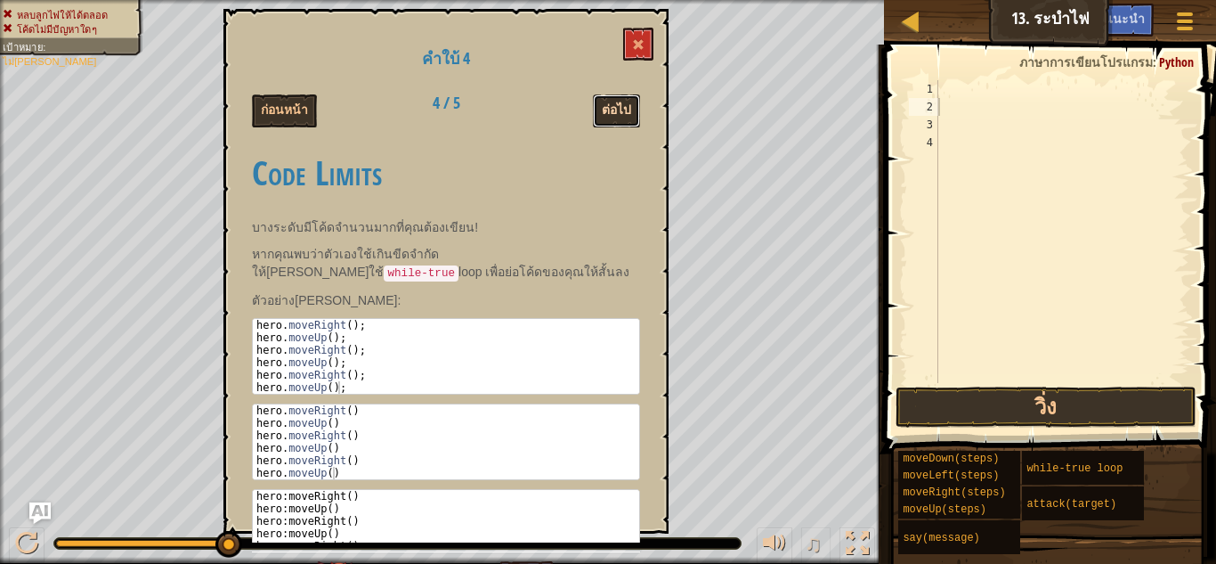
click at [601, 100] on button "ต่อไป" at bounding box center [616, 110] width 47 height 33
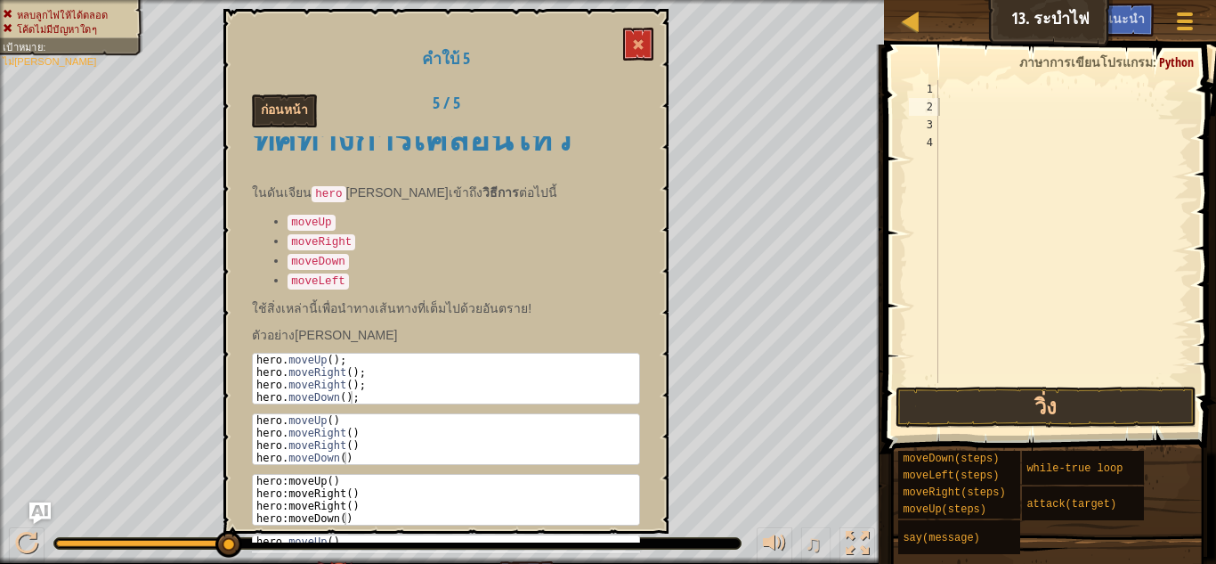
scroll to position [78, 0]
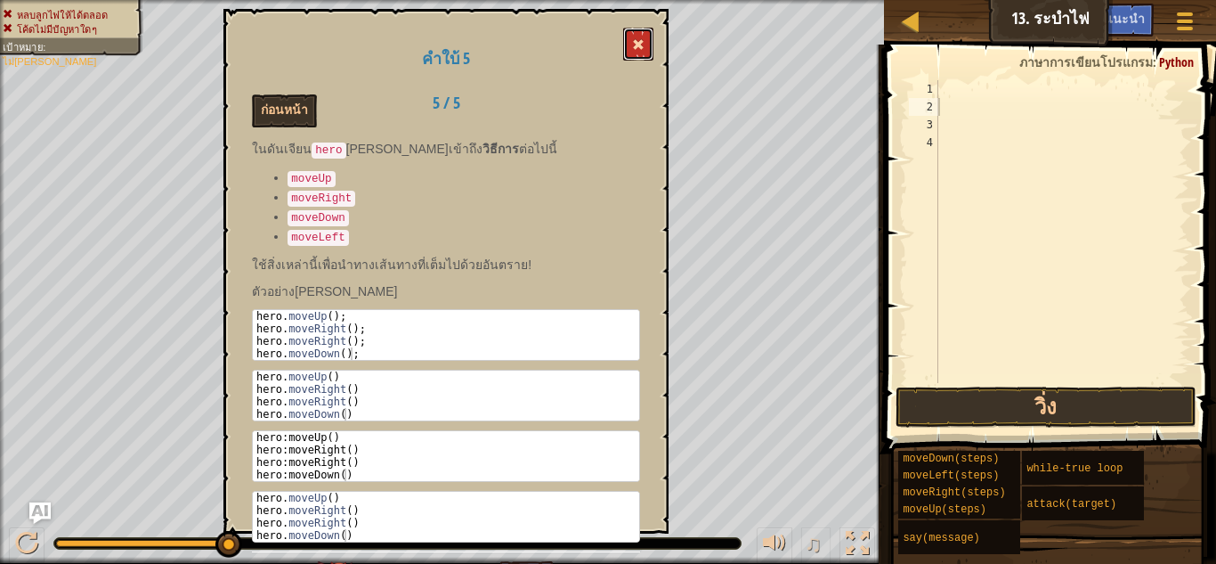
click at [640, 43] on span at bounding box center [638, 44] width 12 height 12
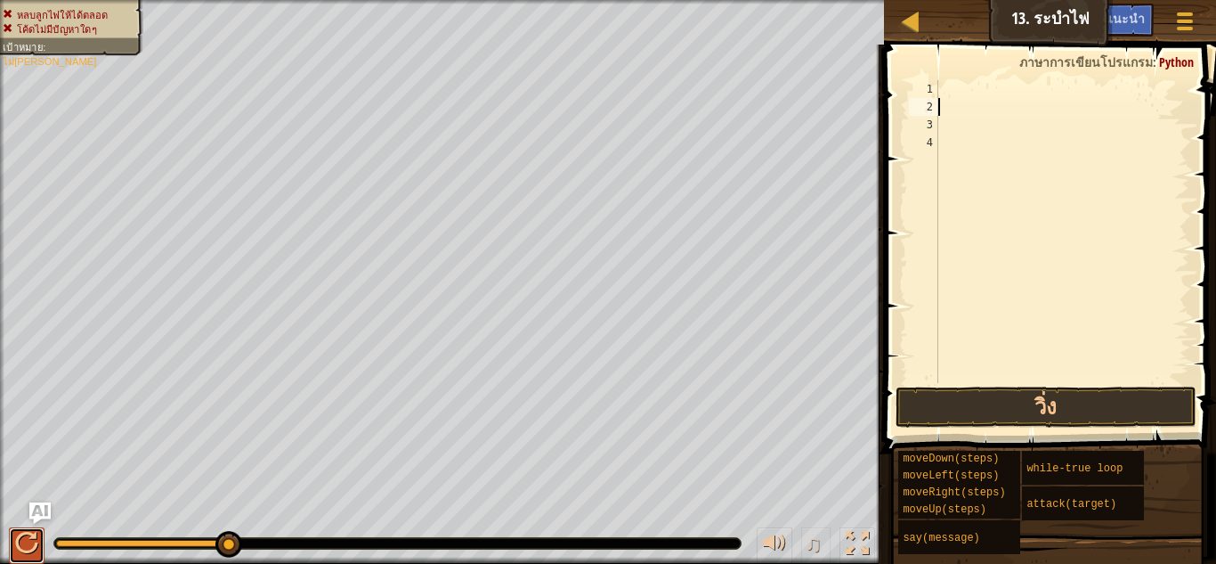
click at [26, 542] on div at bounding box center [26, 543] width 23 height 23
click at [28, 539] on div at bounding box center [26, 543] width 23 height 23
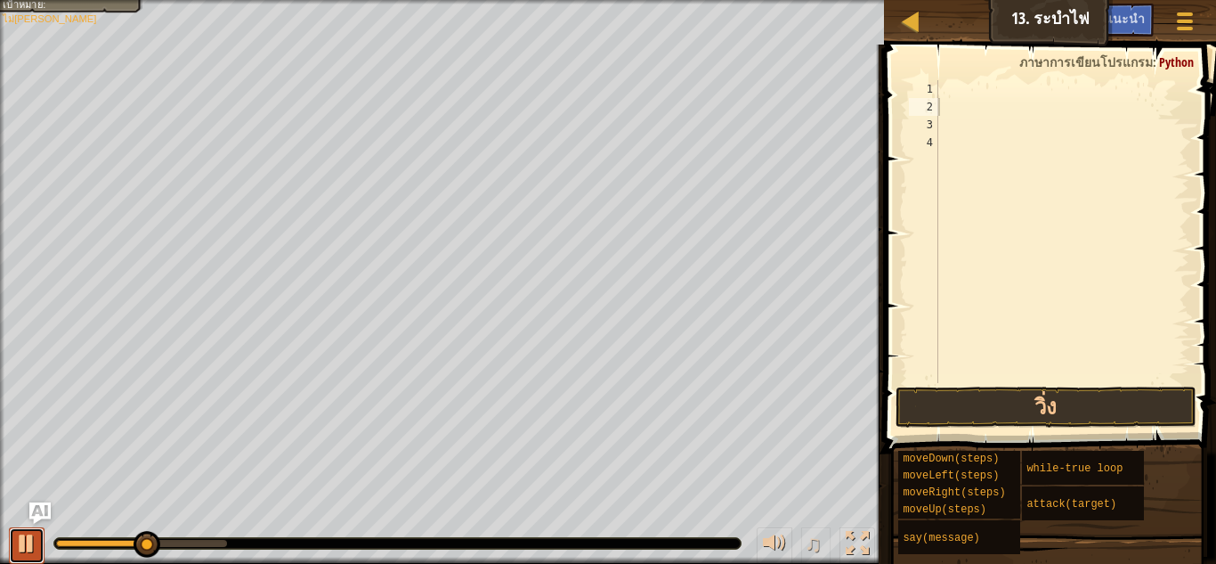
click at [28, 539] on div at bounding box center [26, 543] width 23 height 23
click at [1184, 22] on span at bounding box center [1185, 22] width 17 height 4
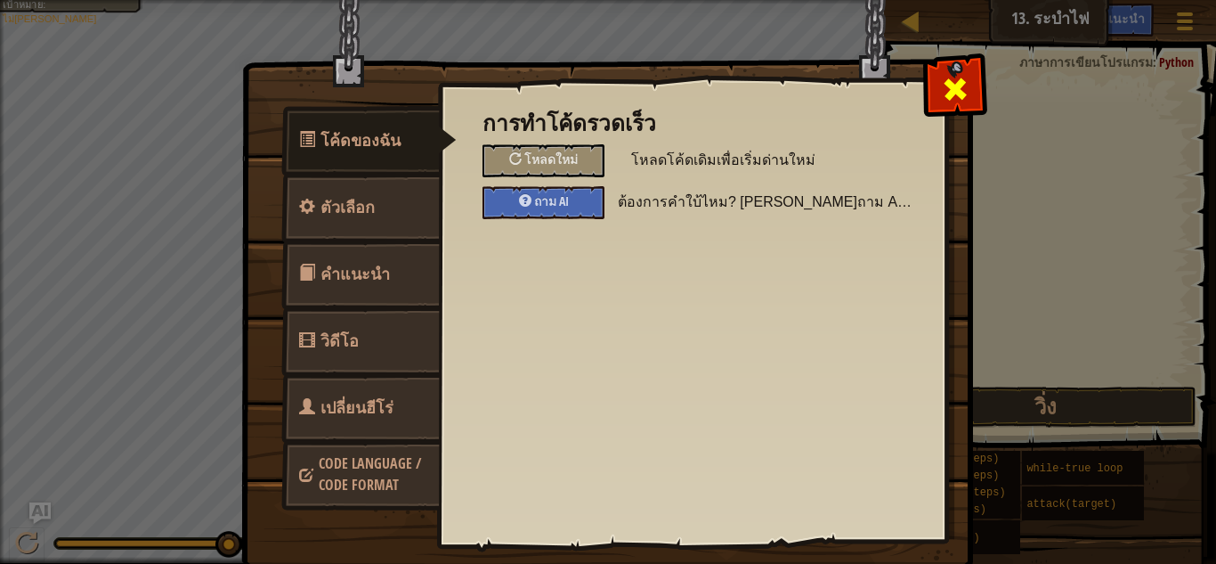
click at [963, 80] on div at bounding box center [955, 85] width 56 height 56
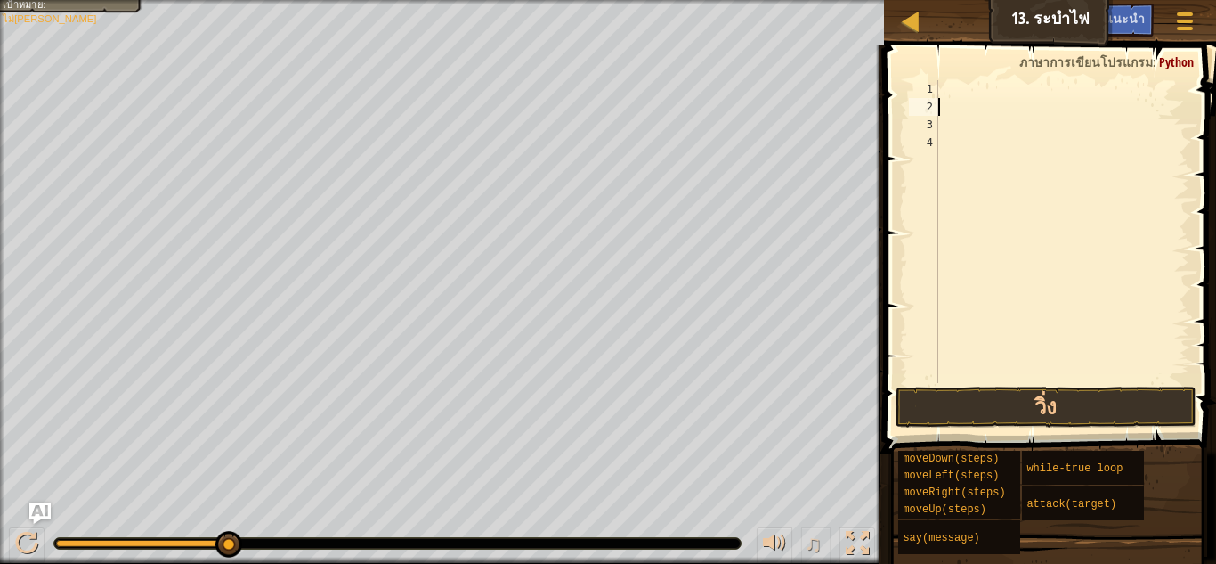
scroll to position [8, 0]
click at [1147, 411] on button "วิ่ง" at bounding box center [1046, 406] width 301 height 41
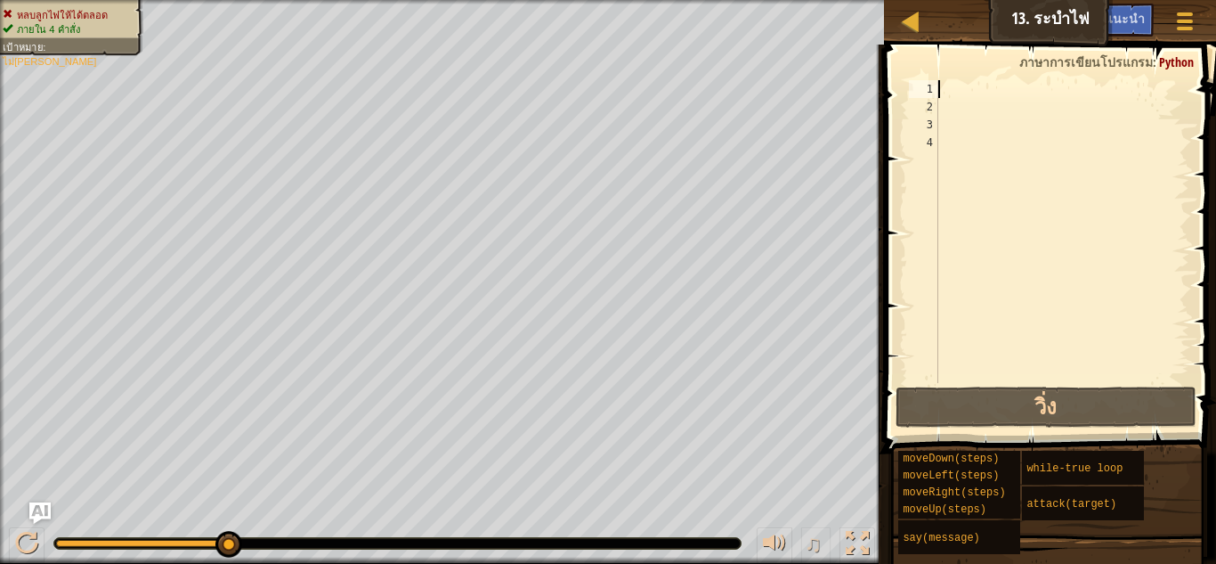
click at [958, 85] on div at bounding box center [1062, 249] width 255 height 338
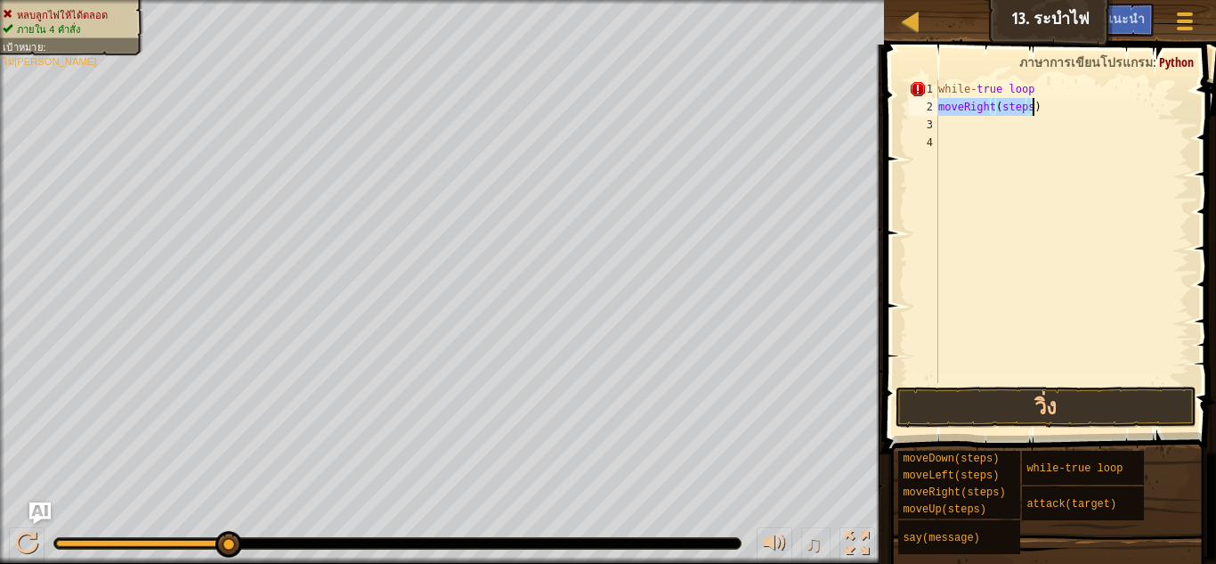
click at [1027, 100] on div "while - true loop moveRight ( steps )" at bounding box center [1062, 231] width 255 height 303
type textarea "moveRight(1)"
click at [974, 396] on button "วิ่ง" at bounding box center [1046, 406] width 301 height 41
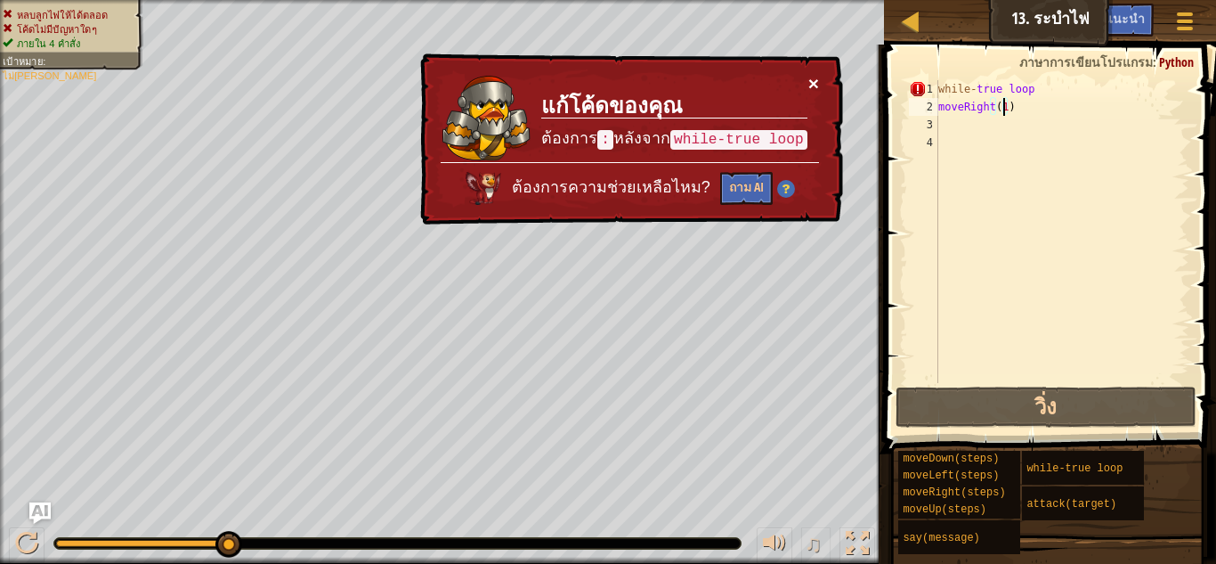
click at [812, 81] on button "×" at bounding box center [814, 83] width 11 height 19
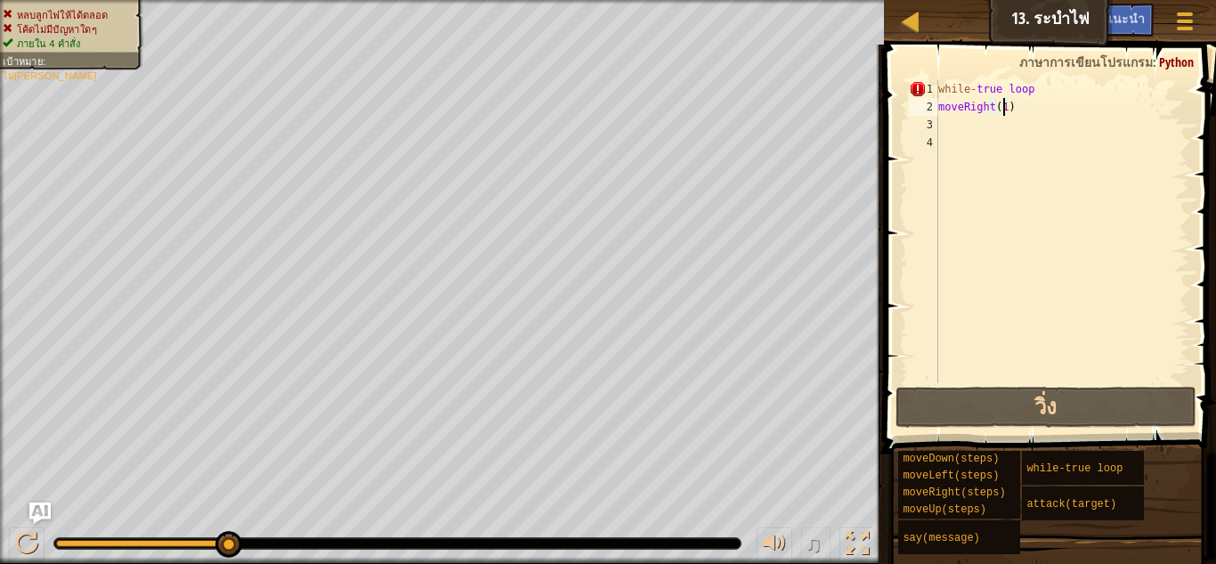
click at [1130, 118] on div "while - true loop moveRight ( 1 )" at bounding box center [1062, 249] width 255 height 338
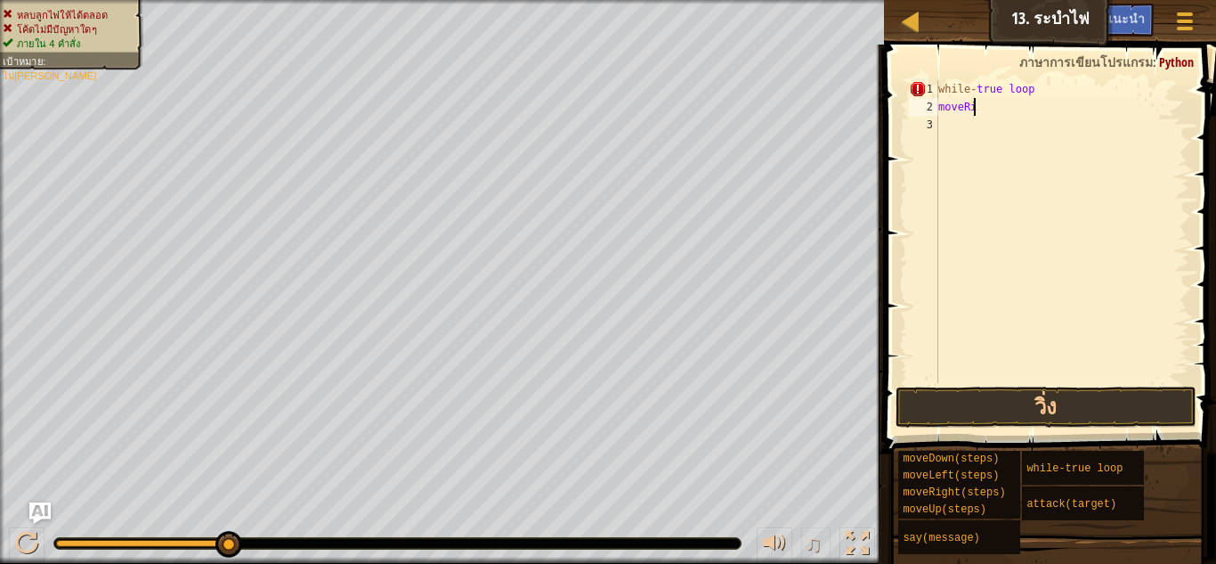
type textarea "m"
type textarea "w"
type textarea "h"
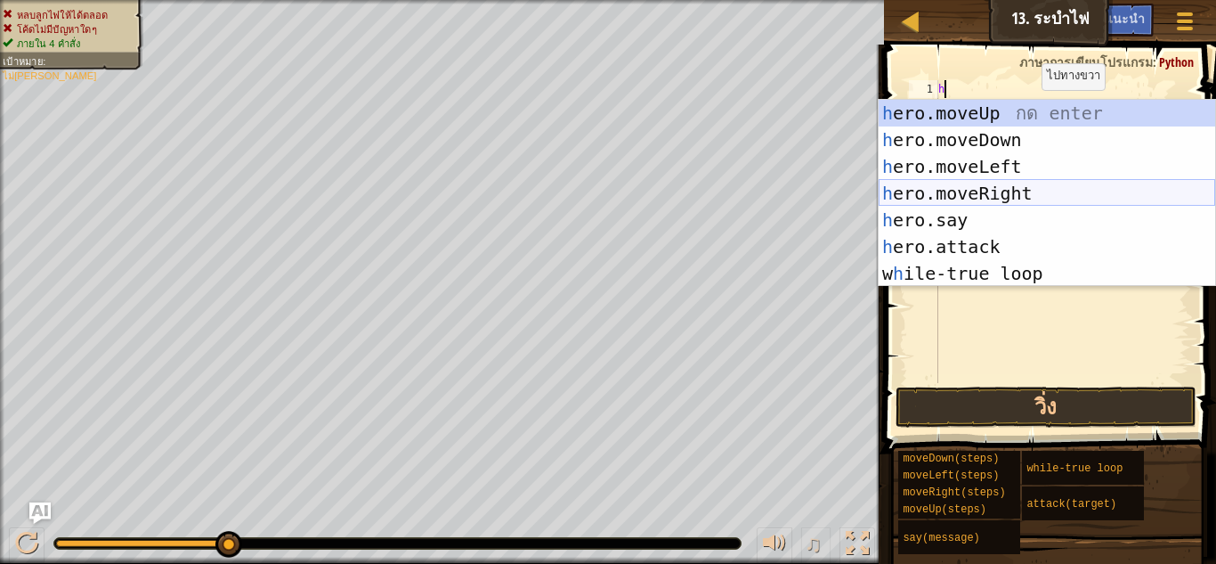
click at [1021, 191] on div "h ero.moveUp กด enter h ero.moveDown กด enter h ero.moveLeft กด enter h ero.mov…" at bounding box center [1047, 220] width 337 height 240
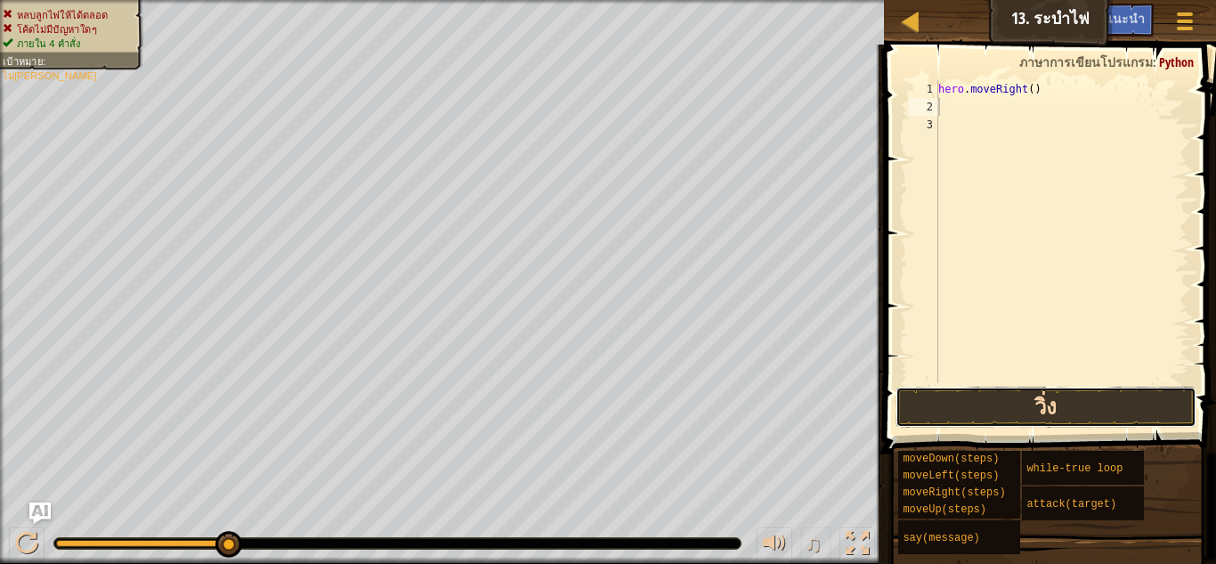
click at [1084, 403] on button "วิ่ง" at bounding box center [1046, 406] width 301 height 41
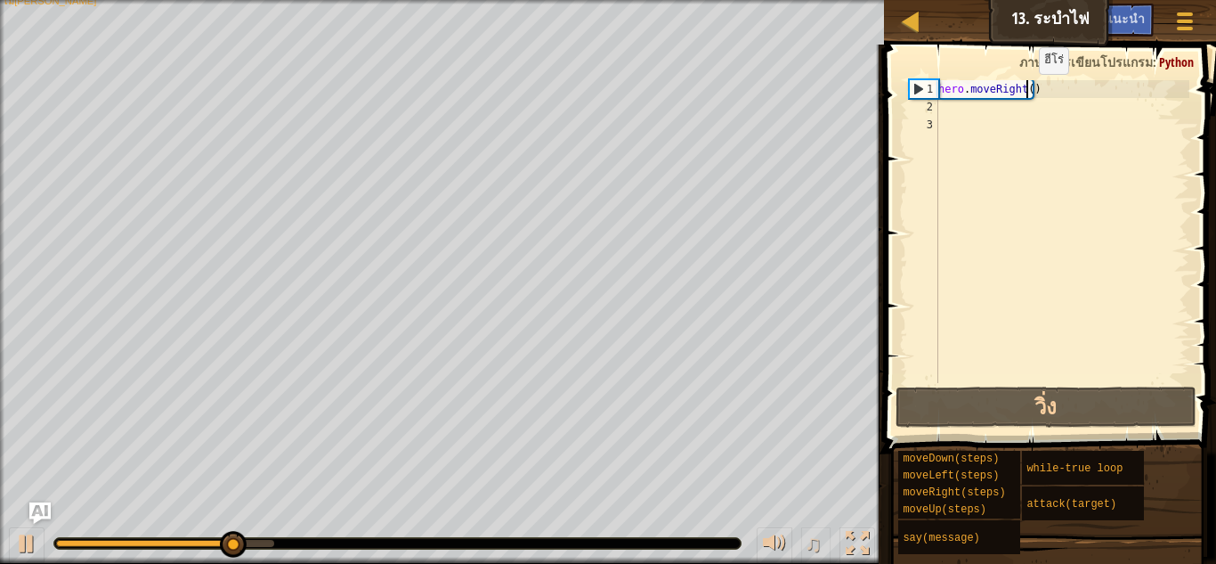
click at [1024, 92] on div "hero . moveRight ( )" at bounding box center [1062, 249] width 255 height 338
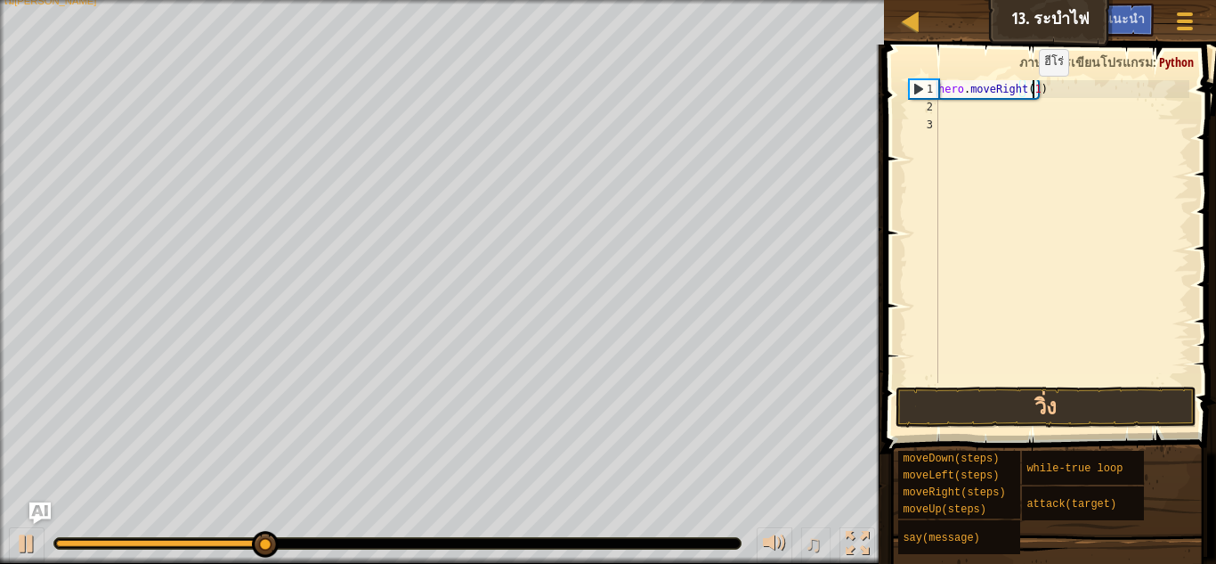
scroll to position [8, 7]
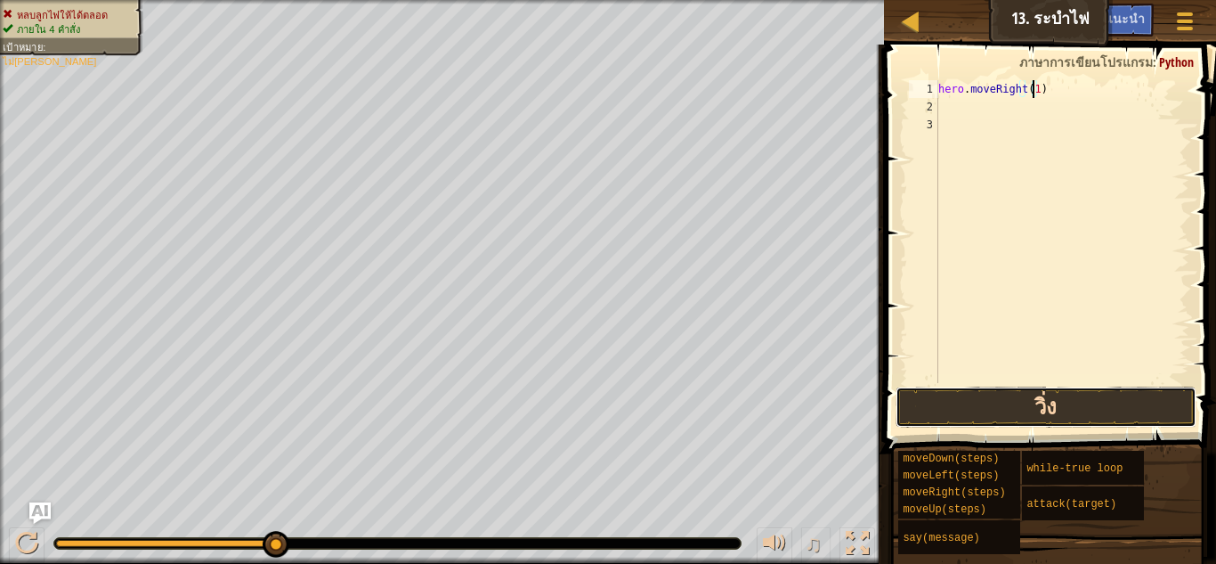
click at [1088, 408] on button "วิ่ง" at bounding box center [1046, 406] width 301 height 41
click at [1077, 403] on button "วิ่ง" at bounding box center [1046, 406] width 301 height 41
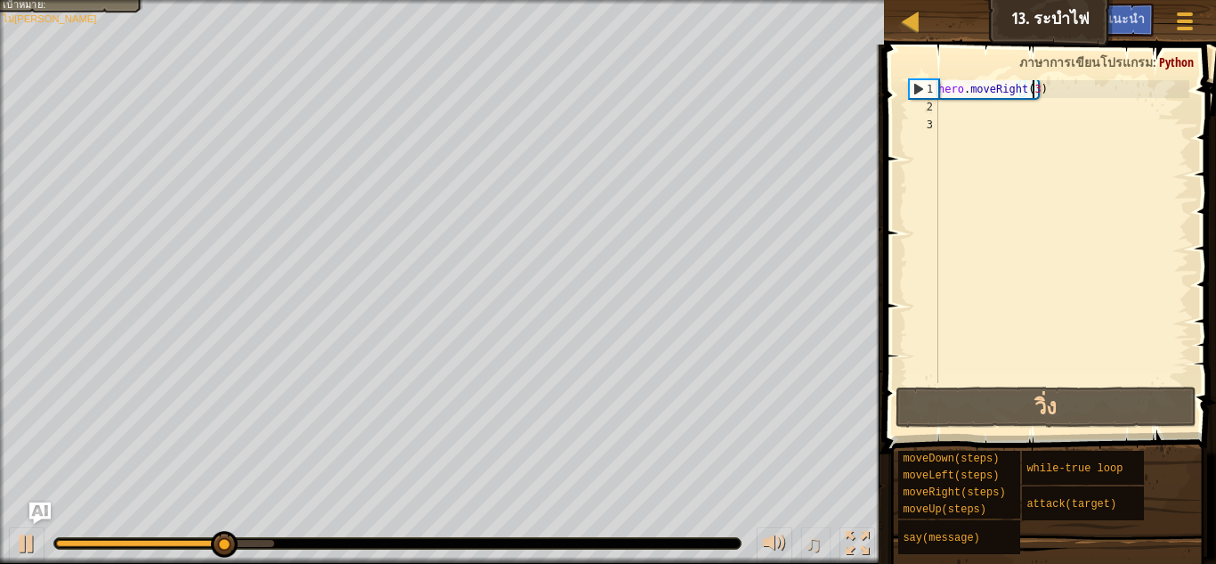
click at [1076, 89] on div "hero . moveRight ( 3 )" at bounding box center [1062, 249] width 255 height 338
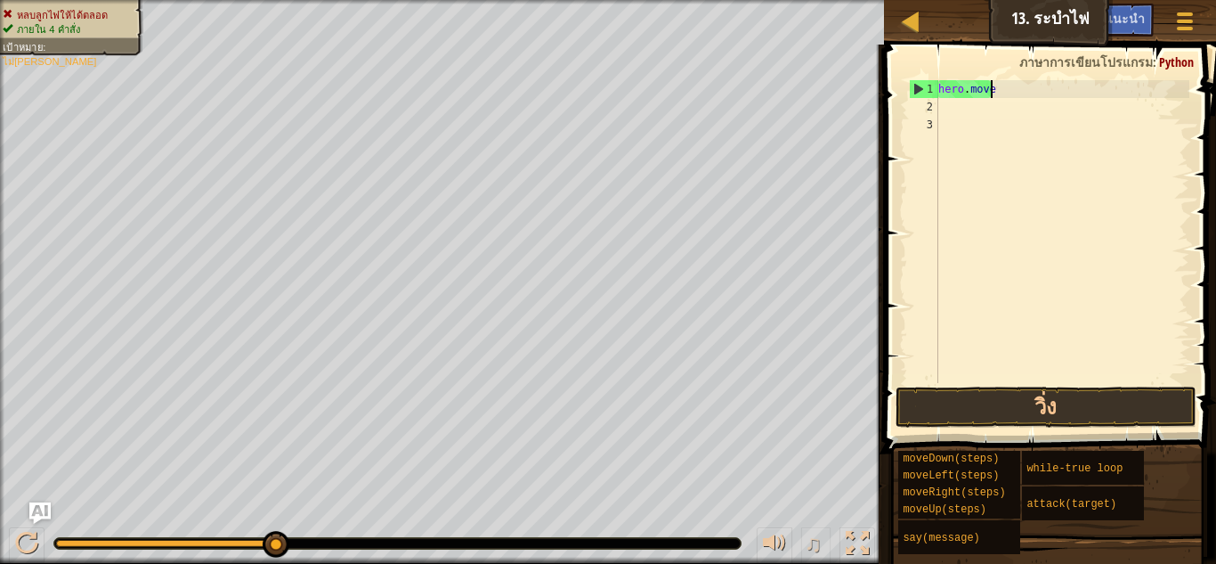
scroll to position [8, 1]
type textarea "h"
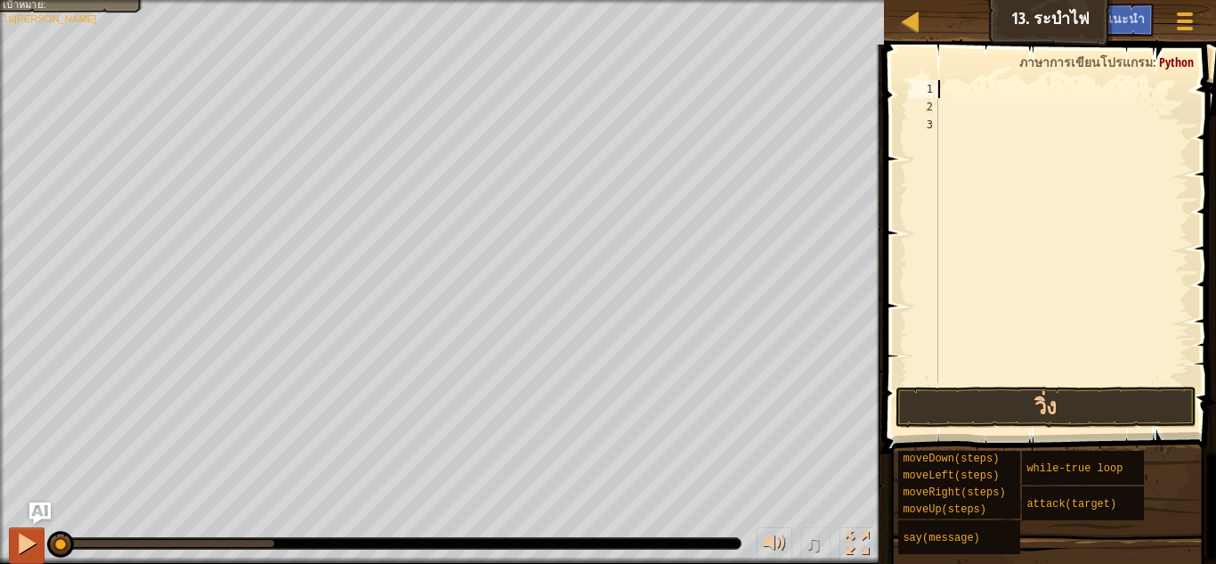
drag, startPoint x: 269, startPoint y: 545, endPoint x: 0, endPoint y: 459, distance: 282.2
click at [4, 529] on div "♫" at bounding box center [442, 538] width 884 height 53
click at [933, 87] on div "1" at bounding box center [923, 89] width 29 height 18
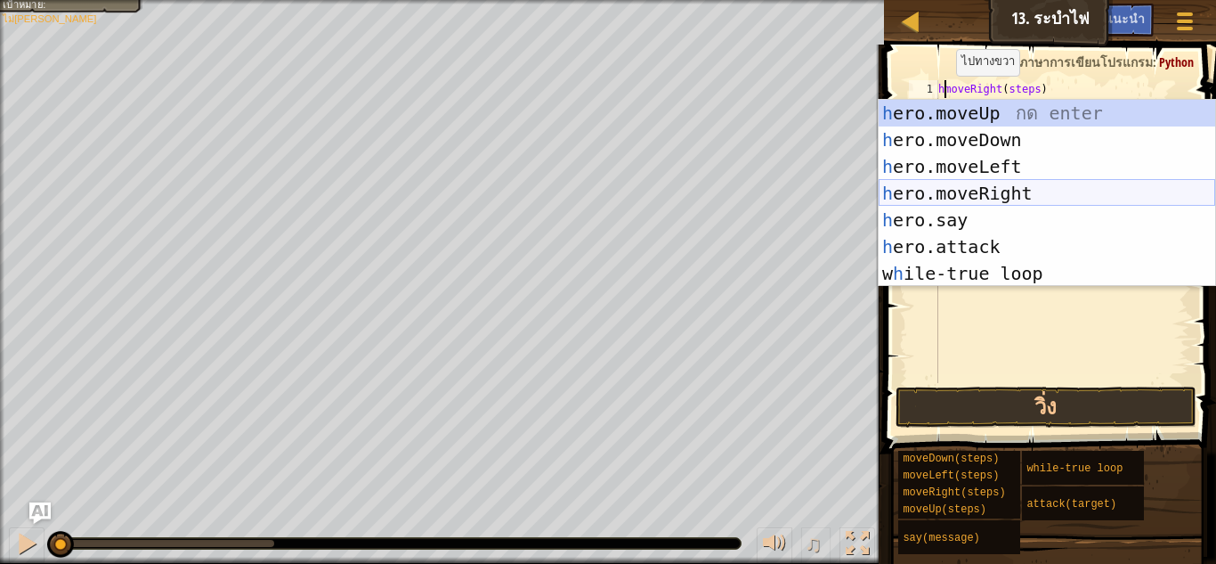
click at [907, 194] on div "h ero.moveUp กด enter h ero.moveDown กด enter h ero.moveLeft กด enter h ero.mov…" at bounding box center [1047, 220] width 337 height 240
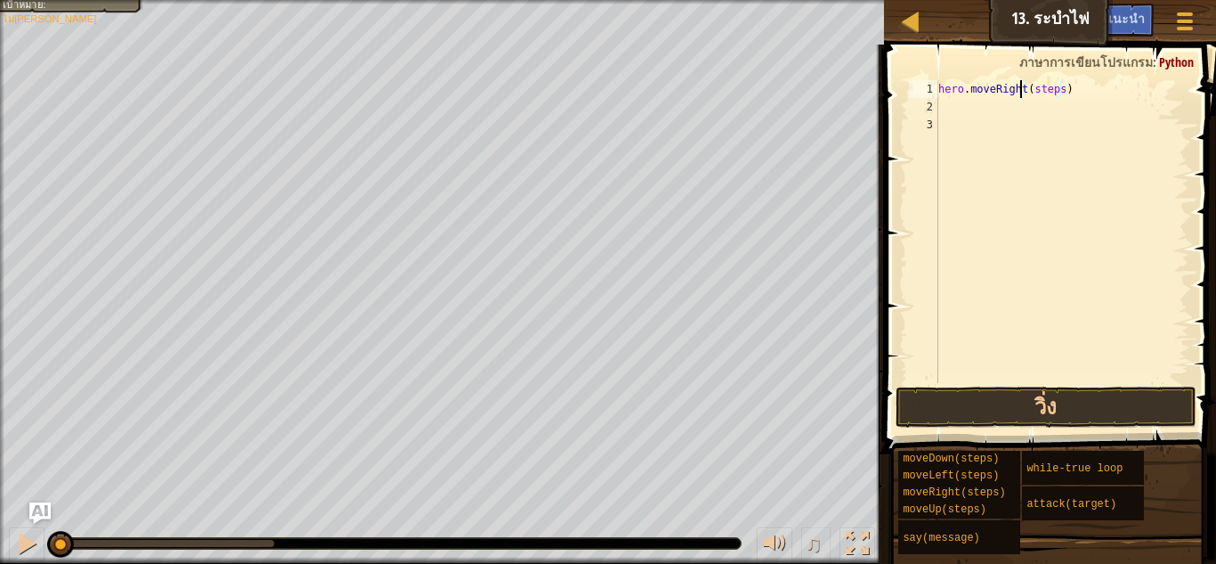
click at [1047, 89] on div "hero . moveRight ( steps )" at bounding box center [1062, 249] width 255 height 338
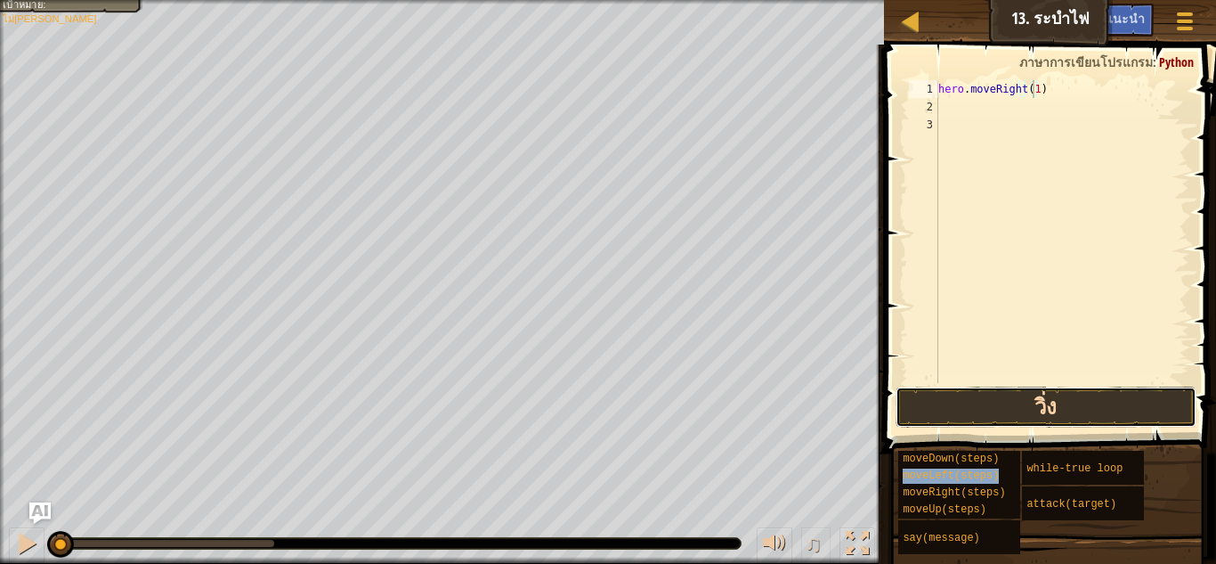
click at [1144, 412] on button "วิ่ง" at bounding box center [1046, 406] width 301 height 41
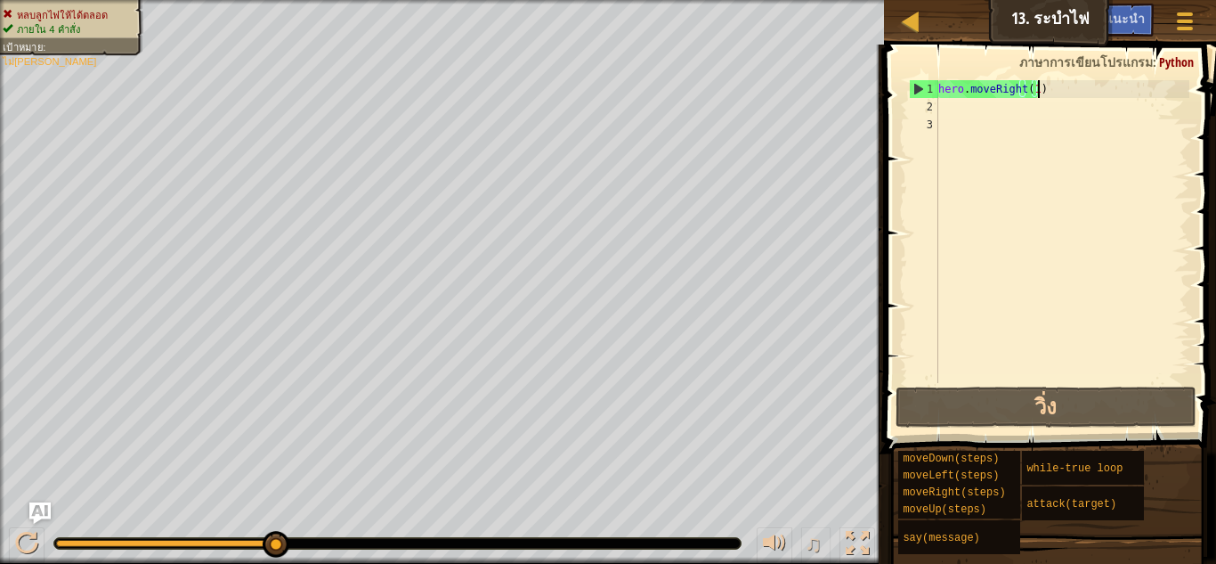
click at [1072, 88] on div "hero . moveRight ( 1 )" at bounding box center [1062, 249] width 255 height 338
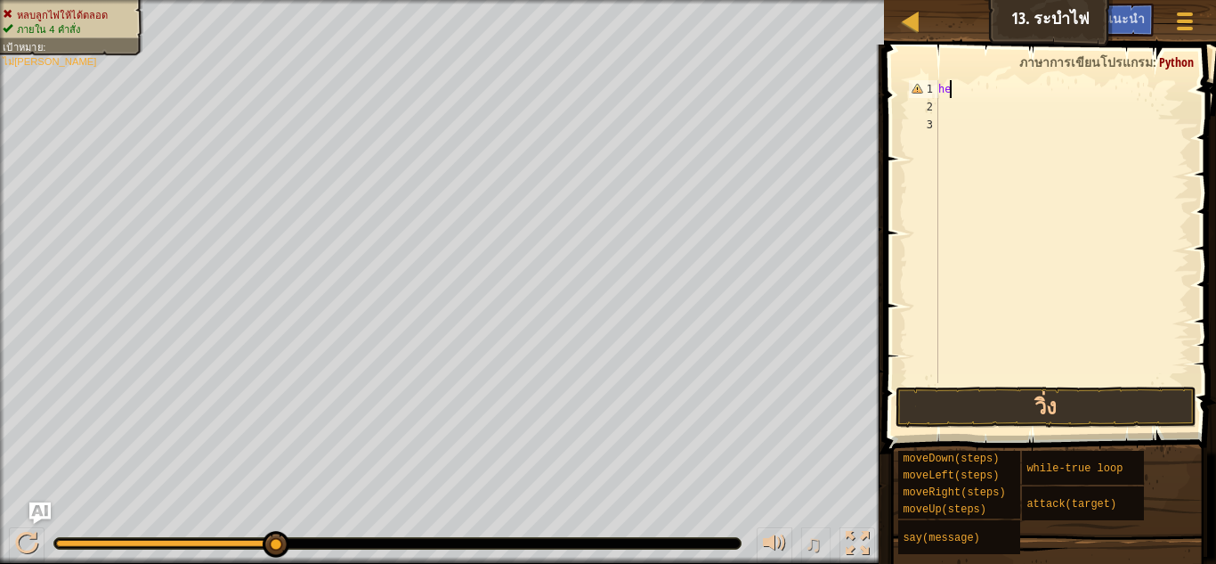
scroll to position [8, 0]
type textarea "h"
click at [962, 100] on div at bounding box center [1062, 249] width 255 height 338
click at [964, 85] on div at bounding box center [1062, 249] width 255 height 338
type textarea "h"
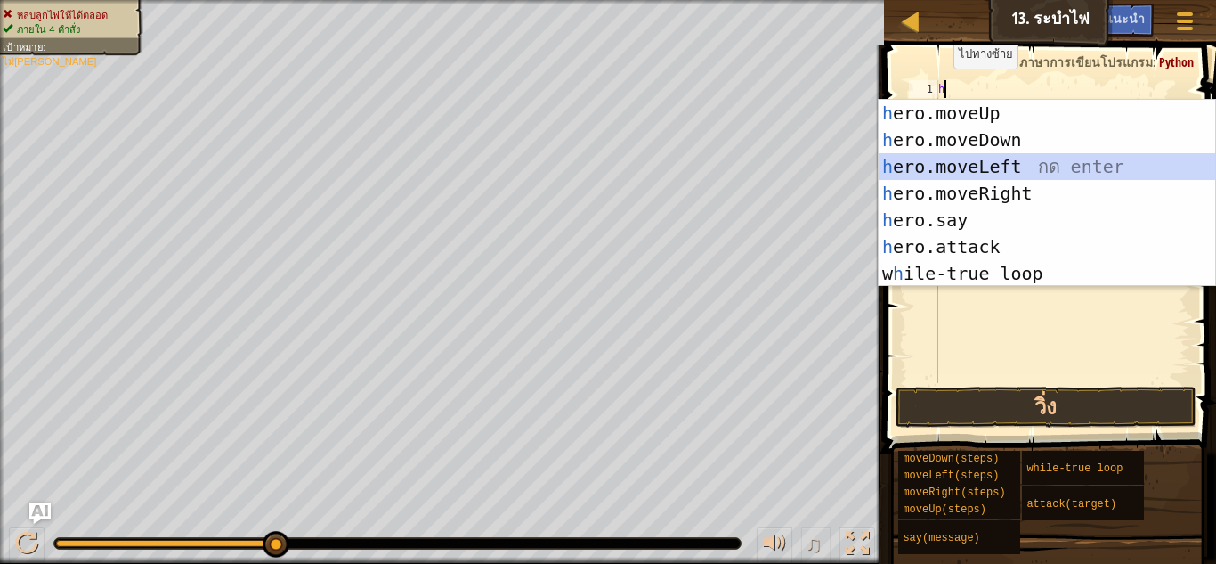
click at [981, 169] on div "h ero.moveUp กด enter h ero.moveDown กด enter h ero.moveLeft กด enter h ero.mov…" at bounding box center [1047, 220] width 337 height 240
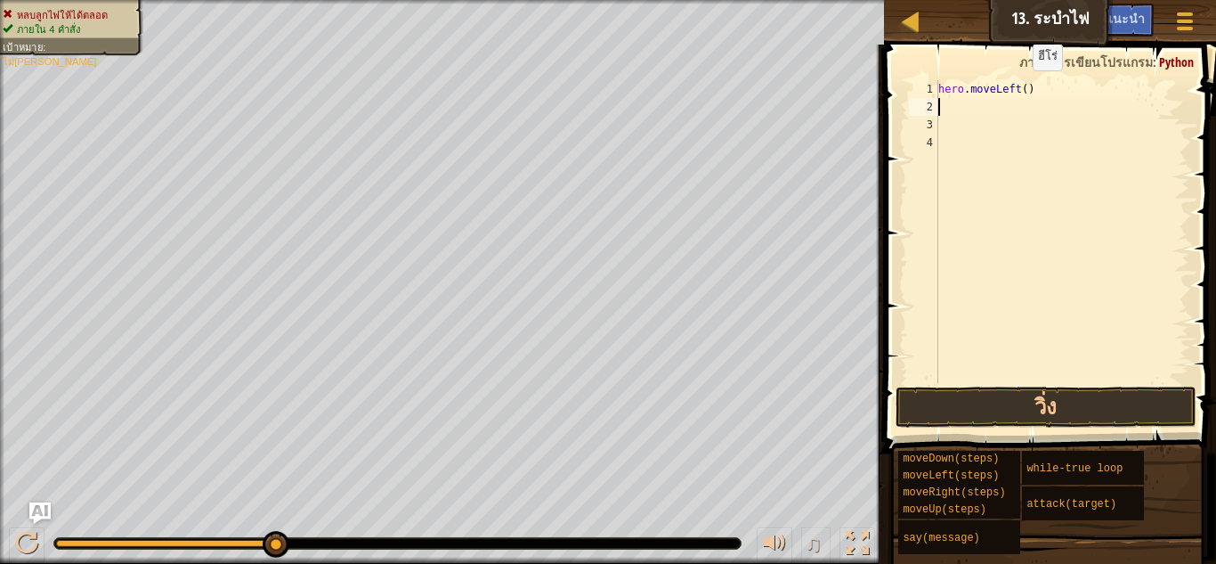
click at [1019, 89] on div "hero . moveLeft ( )" at bounding box center [1062, 249] width 255 height 338
click at [1020, 91] on div "hero . moveLeft ( )" at bounding box center [1062, 231] width 255 height 303
click at [1041, 397] on button "วิ่ง" at bounding box center [1046, 406] width 301 height 41
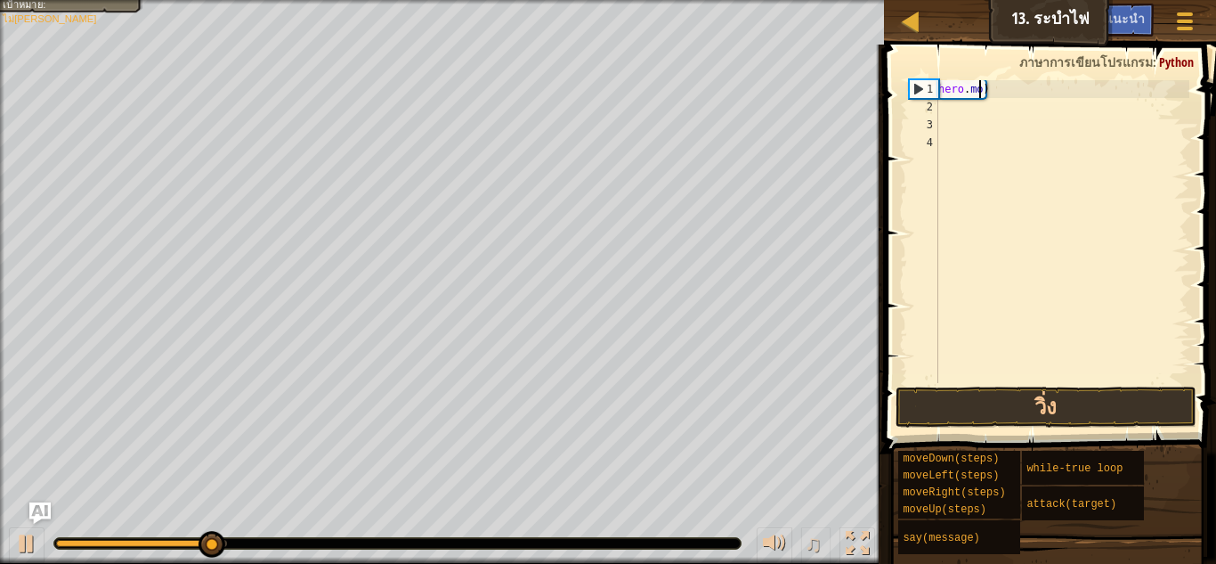
scroll to position [8, 1]
type textarea ")"
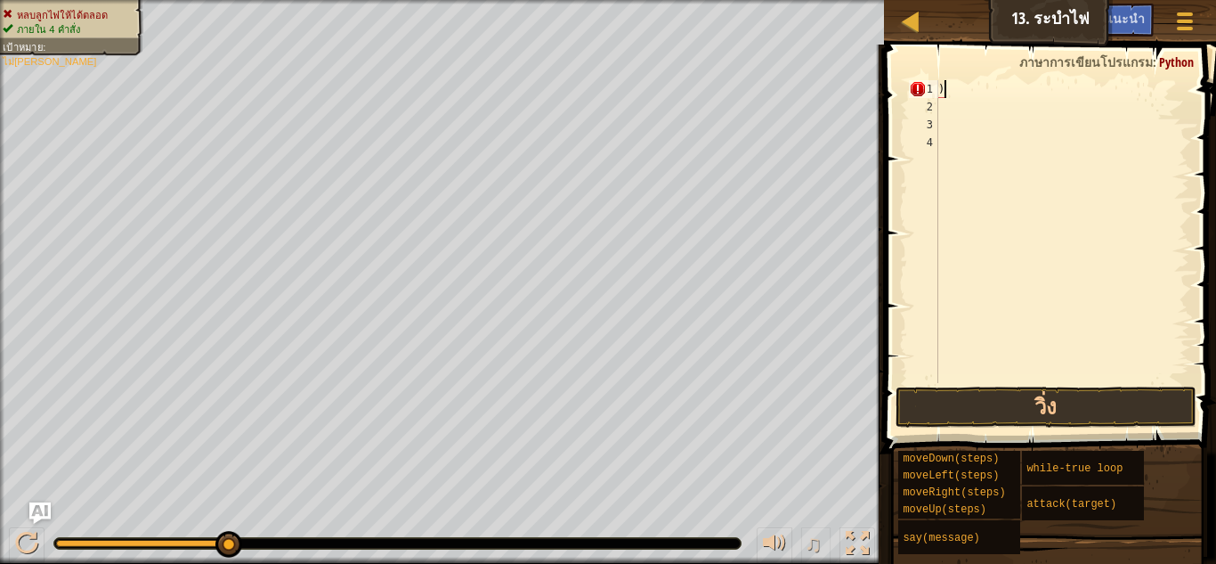
click at [997, 90] on div ")" at bounding box center [1062, 249] width 255 height 338
type textarea "h"
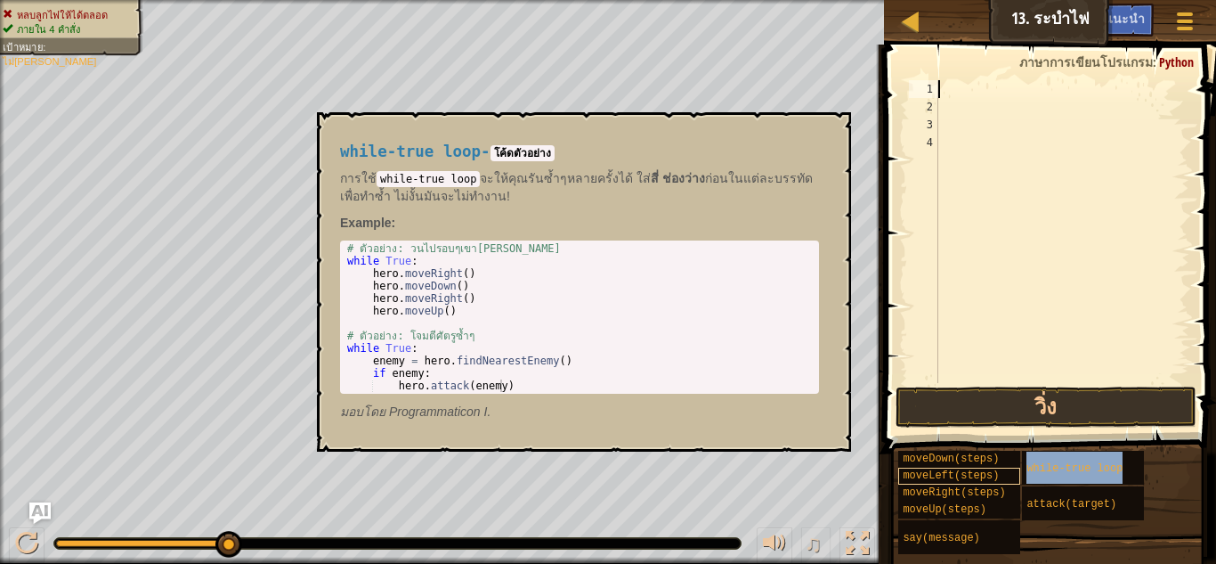
click at [1055, 480] on div "while-true loop" at bounding box center [1083, 468] width 122 height 34
type textarea "while True:"
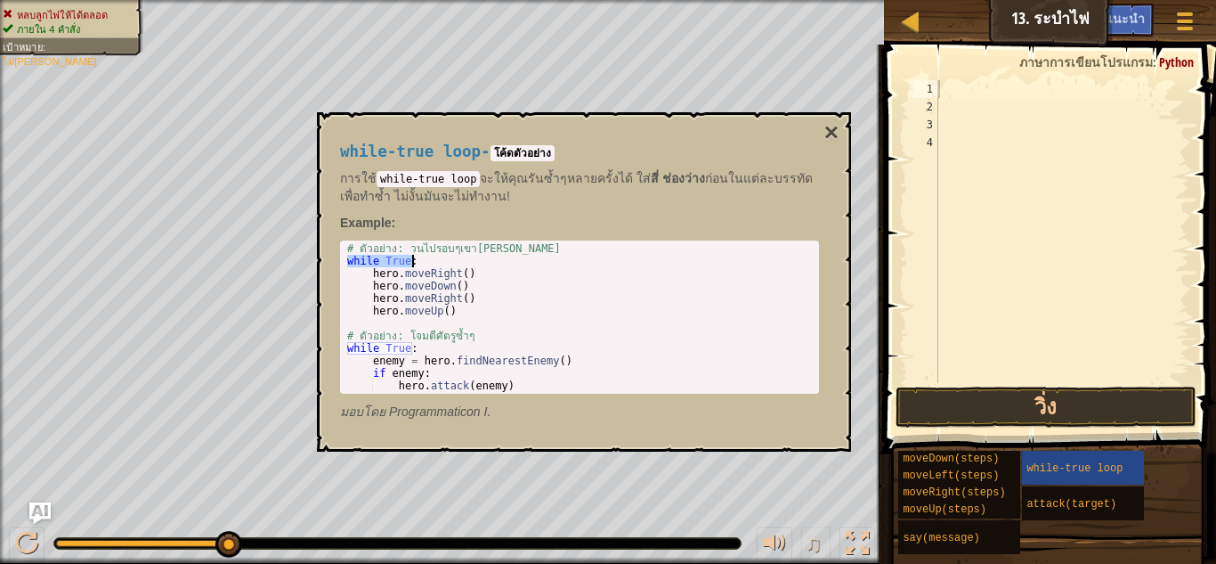
drag, startPoint x: 347, startPoint y: 258, endPoint x: 426, endPoint y: 264, distance: 78.6
click at [426, 264] on div "# ตัวอย่าง: วนไปรอบๆเขาวงกต while True : hero . moveRight ( ) hero . moveDown (…" at bounding box center [580, 329] width 472 height 175
click at [961, 92] on div at bounding box center [1062, 249] width 255 height 338
paste textarea "while True:"
type textarea "while True:"
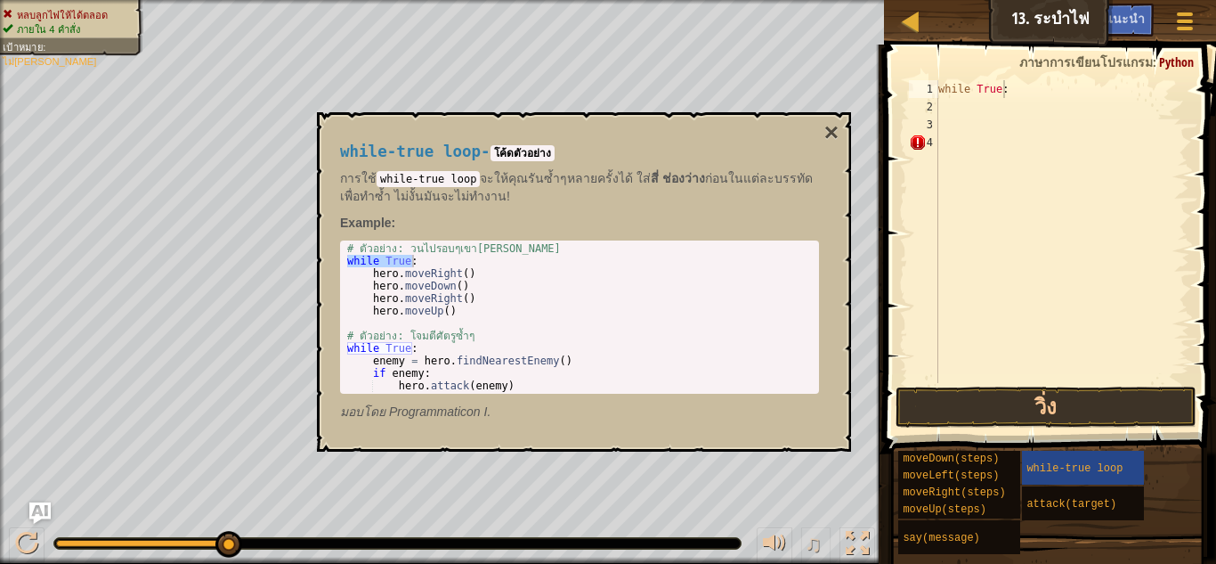
drag, startPoint x: 836, startPoint y: 130, endPoint x: 890, endPoint y: 119, distance: 54.5
click at [838, 129] on button "×" at bounding box center [832, 132] width 14 height 25
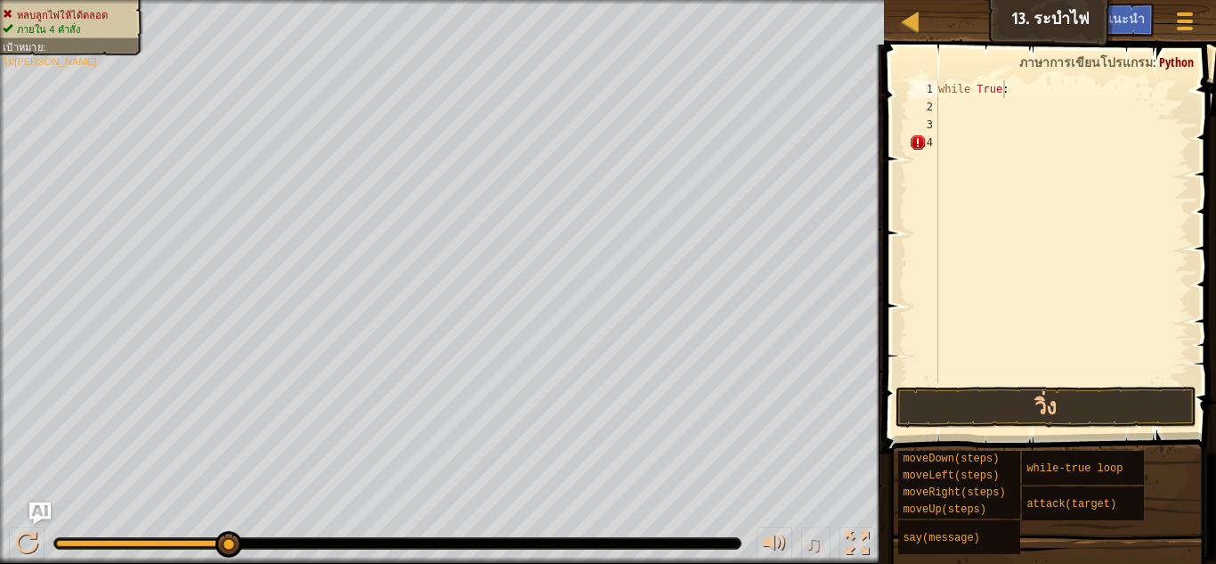
drag, startPoint x: 947, startPoint y: 110, endPoint x: 964, endPoint y: 138, distance: 33.6
click at [949, 112] on div "while True :" at bounding box center [1062, 249] width 255 height 338
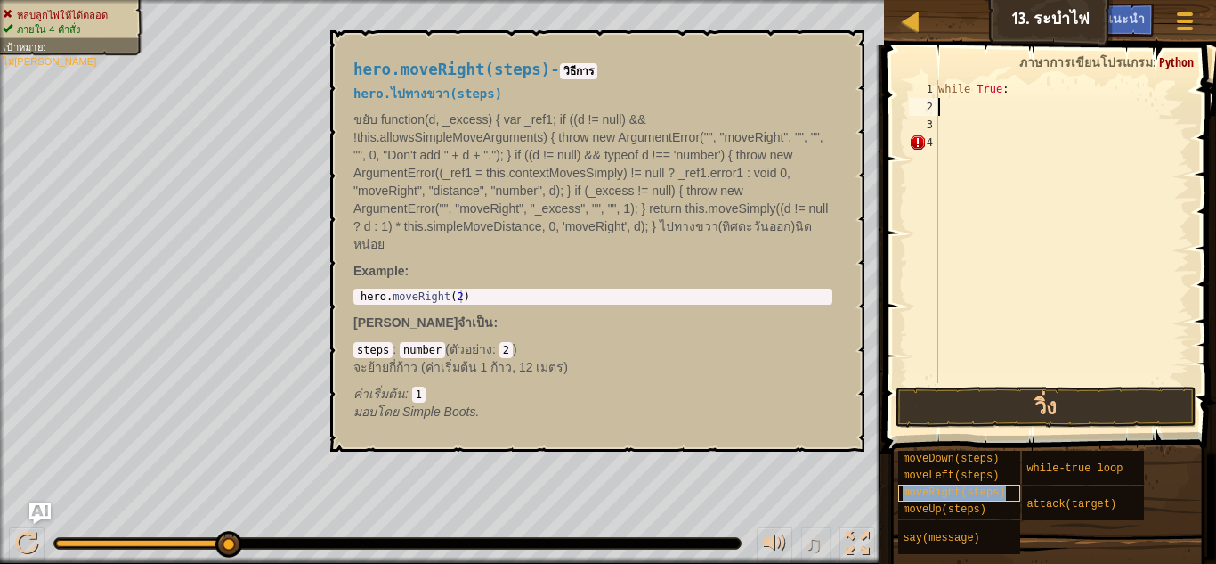
click at [931, 490] on span "moveRight(steps)" at bounding box center [954, 492] width 102 height 12
type textarea "hero.moveRight(2)"
drag, startPoint x: 362, startPoint y: 298, endPoint x: 513, endPoint y: 308, distance: 151.7
click at [513, 308] on div "hero.moveRight(steps) - วิธีการ hero.ไปทางขวา(steps) ขยับ function(d, _excess) …" at bounding box center [593, 241] width 504 height 393
click at [952, 114] on div "while True :" at bounding box center [1062, 249] width 255 height 338
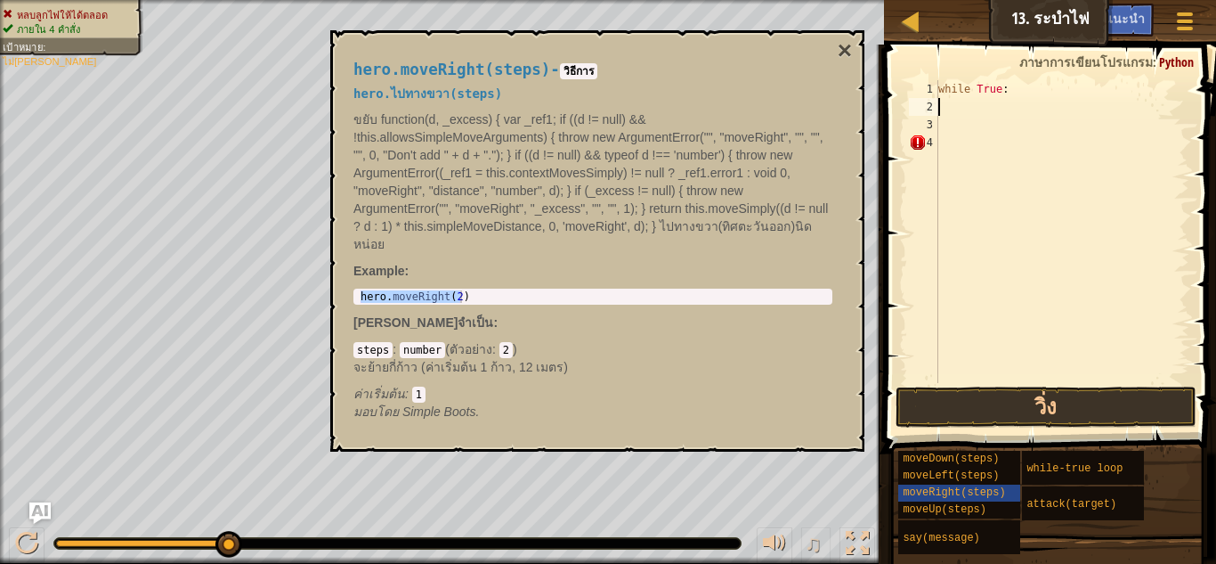
paste textarea "hero.moveRight(2)"
type textarea "hero.moveRight(2)"
click at [964, 135] on div "while True : hero . moveRight ( 2 )" at bounding box center [1062, 249] width 255 height 338
click at [935, 472] on span "moveLeft(steps)" at bounding box center [951, 475] width 96 height 12
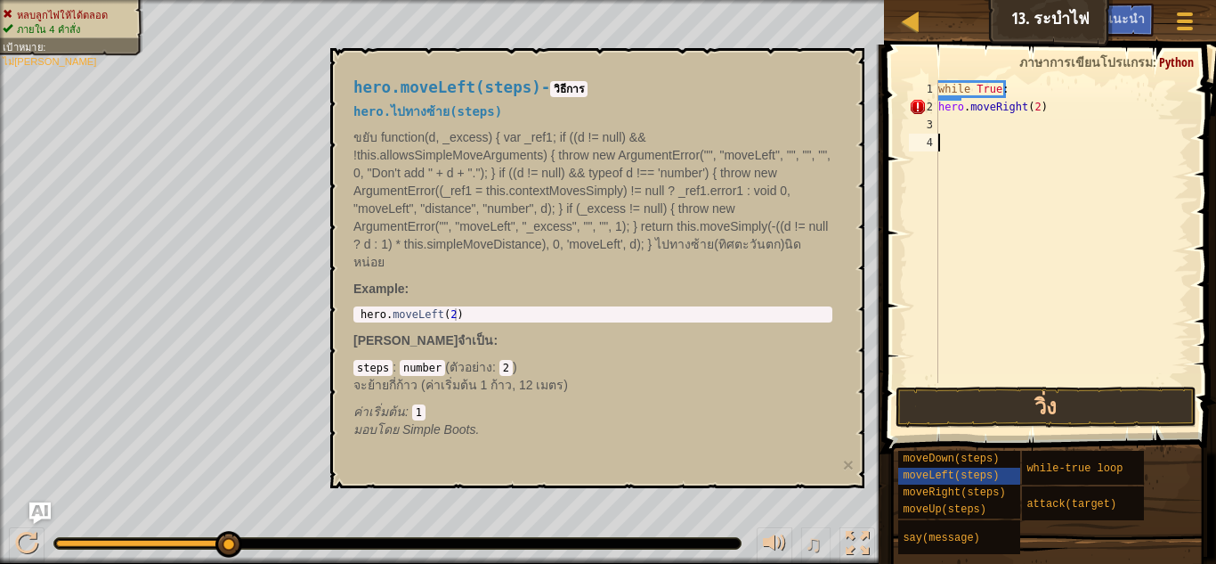
type textarea "hero.moveLeft(2)"
drag, startPoint x: 361, startPoint y: 295, endPoint x: 525, endPoint y: 321, distance: 166.9
click at [525, 321] on div "hero.moveLeft(steps) - วิธีการ hero.ไปทางซ้าย(steps) ขยับ function(d, _excess) …" at bounding box center [593, 258] width 504 height 393
click at [955, 127] on div "while True : hero . moveRight ( 2 )" at bounding box center [1062, 249] width 255 height 338
paste textarea "hero.moveLeft(2)"
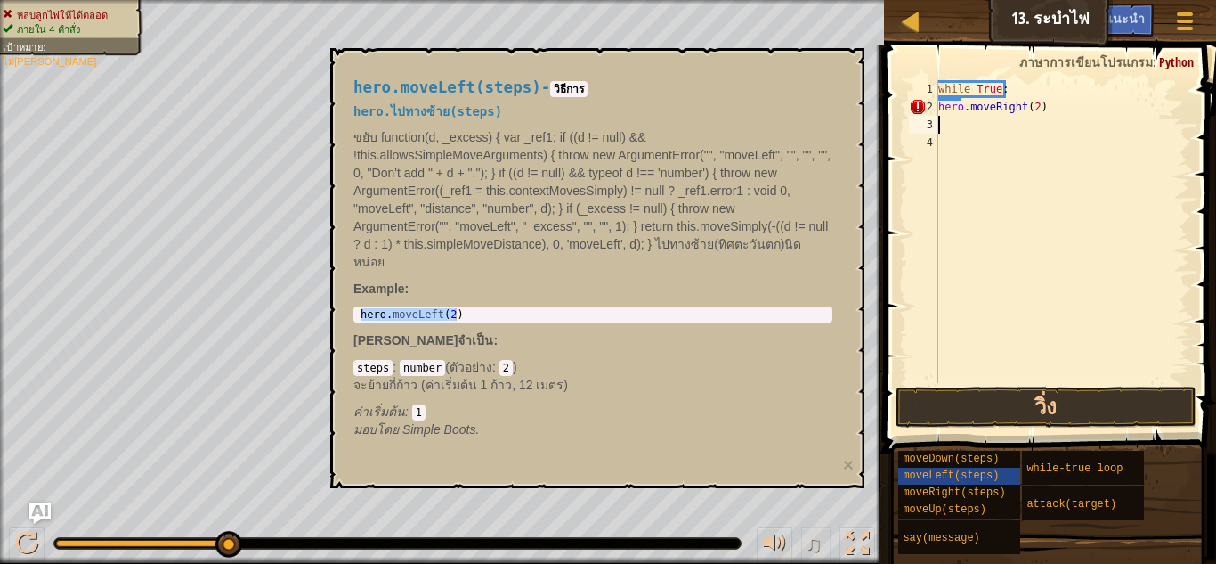
type textarea "hero.moveLeft(2)"
click at [941, 134] on div "while True : hero . moveRight ( 2 ) hero . moveLeft ( 2 )" at bounding box center [1062, 249] width 255 height 338
click at [939, 108] on div "while True : hero . moveRight ( 2 ) hero . moveLeft ( 2 )" at bounding box center [1062, 249] width 255 height 338
click at [938, 127] on div "3" at bounding box center [923, 125] width 29 height 18
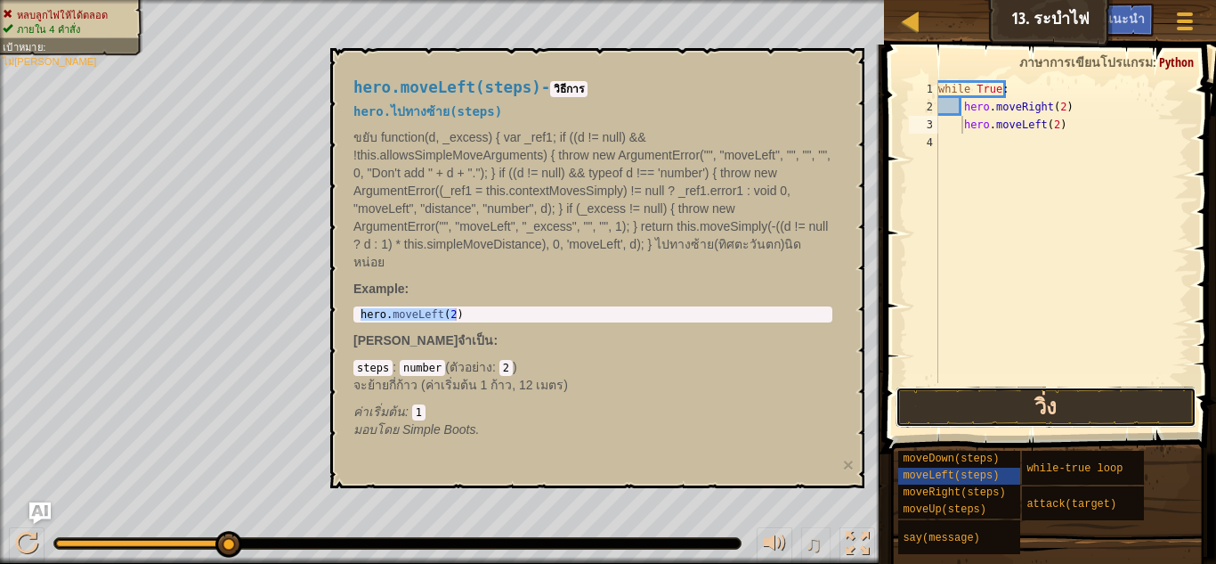
click at [997, 413] on button "วิ่ง" at bounding box center [1046, 406] width 301 height 41
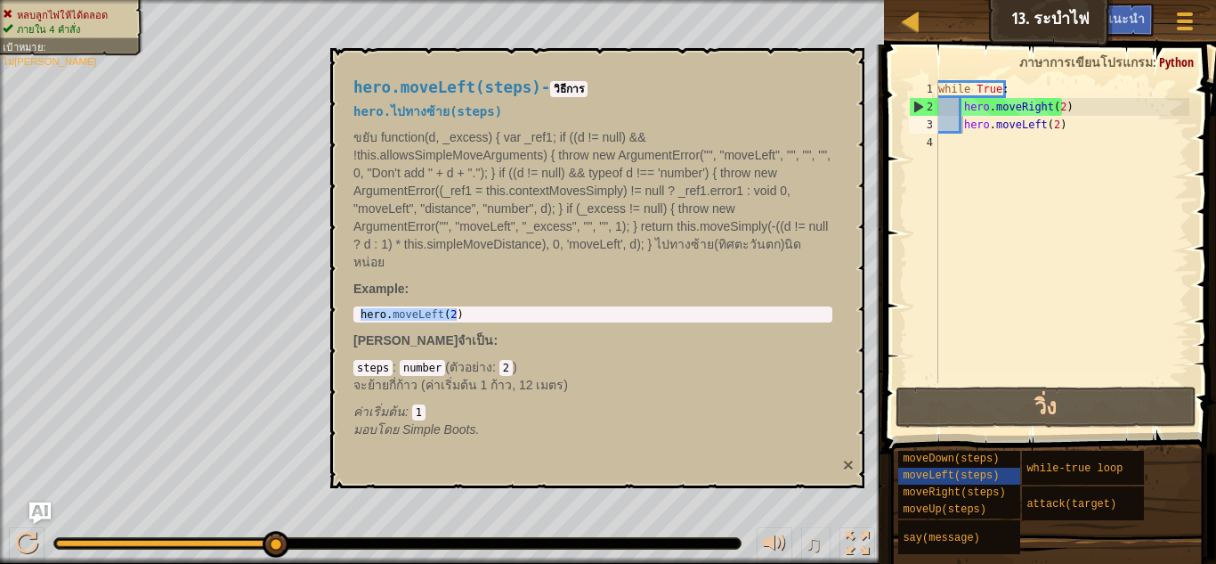
click at [843, 455] on button "×" at bounding box center [848, 464] width 11 height 19
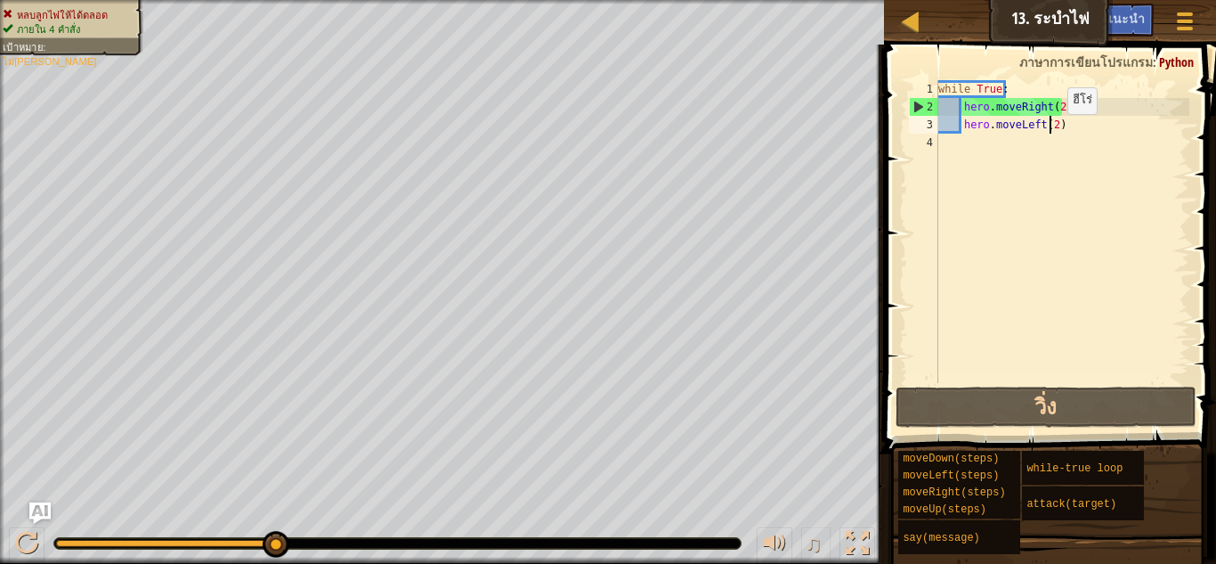
click at [1053, 132] on div "while True : hero . moveRight ( 2 ) hero . moveLeft ( 2 )" at bounding box center [1062, 249] width 255 height 338
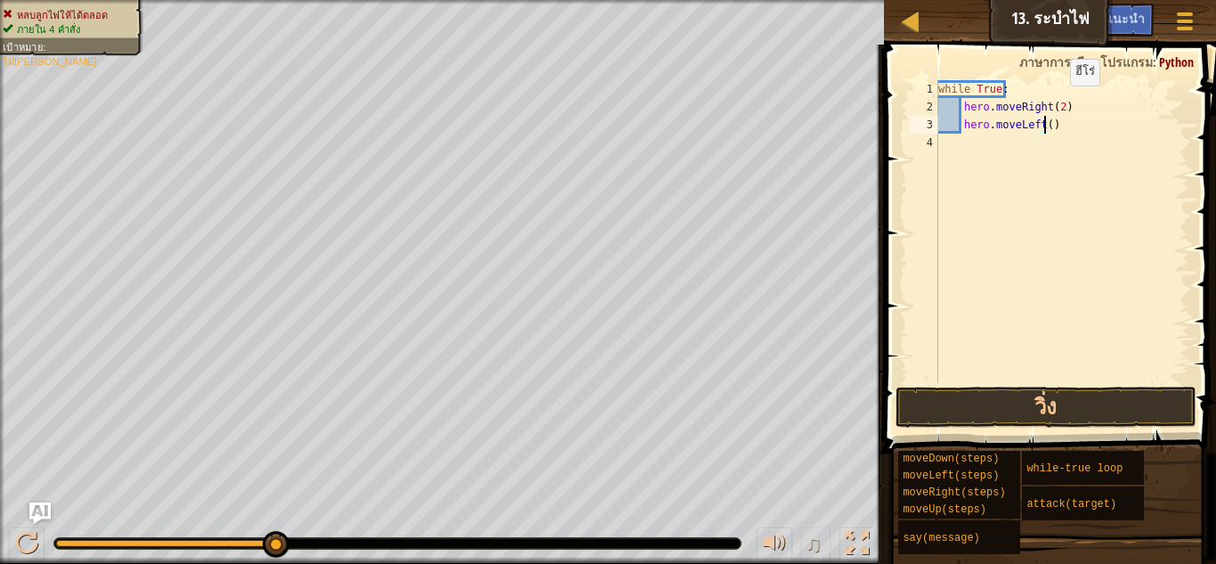
click at [1055, 103] on div "while True : hero . moveRight ( 2 ) hero . moveLeft ( )" at bounding box center [1062, 249] width 255 height 338
type textarea "hero.moveRight()"
click at [1041, 403] on button "วิ่ง" at bounding box center [1046, 406] width 301 height 41
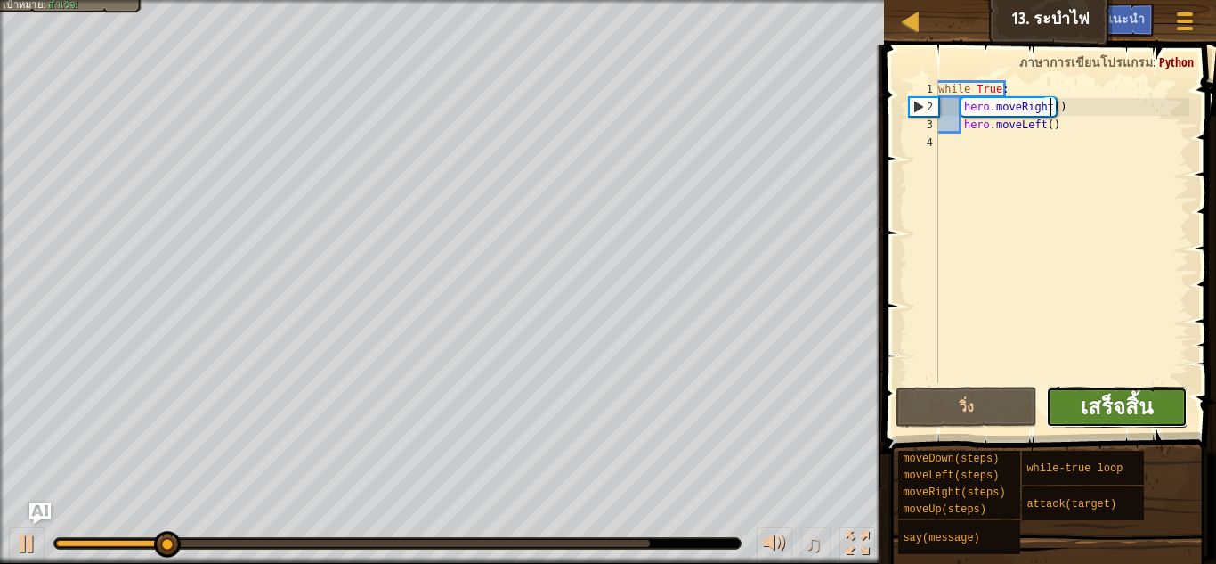
click at [1088, 410] on span "เสร็จสิ้น" at bounding box center [1117, 406] width 72 height 28
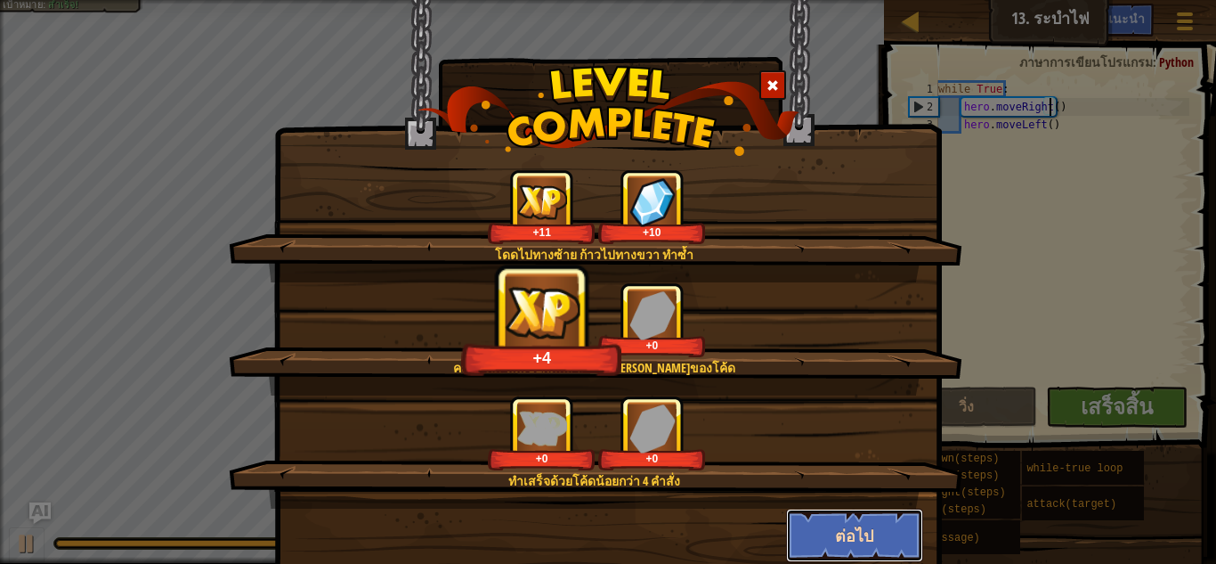
click at [807, 528] on button "ต่อไป" at bounding box center [855, 534] width 138 height 53
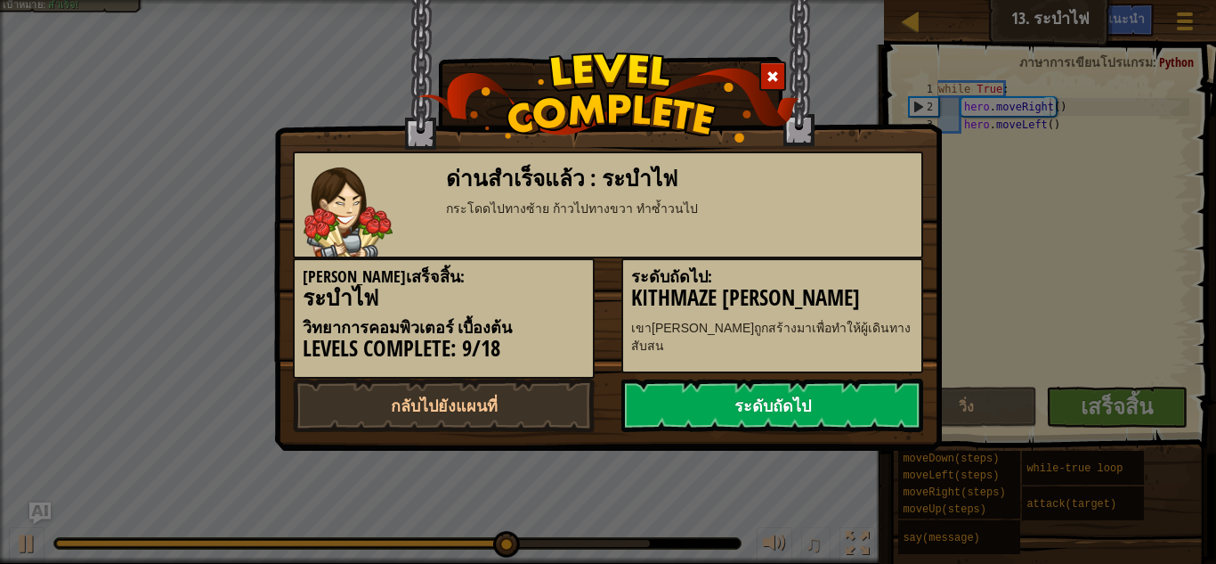
click at [782, 398] on link "ระดับถัดไป" at bounding box center [773, 404] width 302 height 53
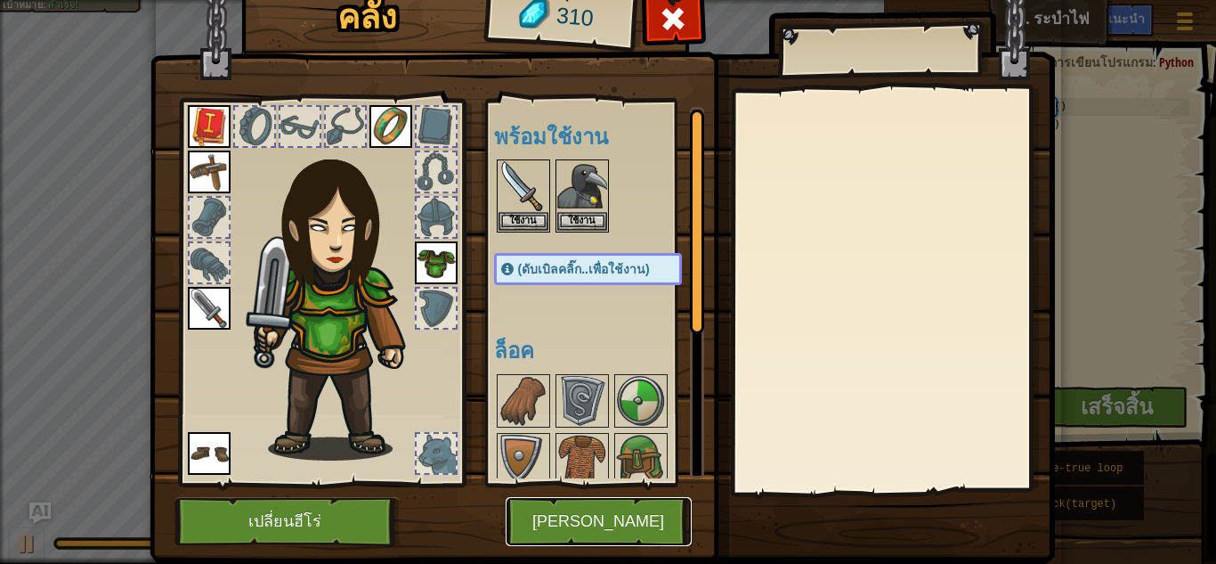
click at [649, 515] on button "[PERSON_NAME]" at bounding box center [599, 521] width 186 height 49
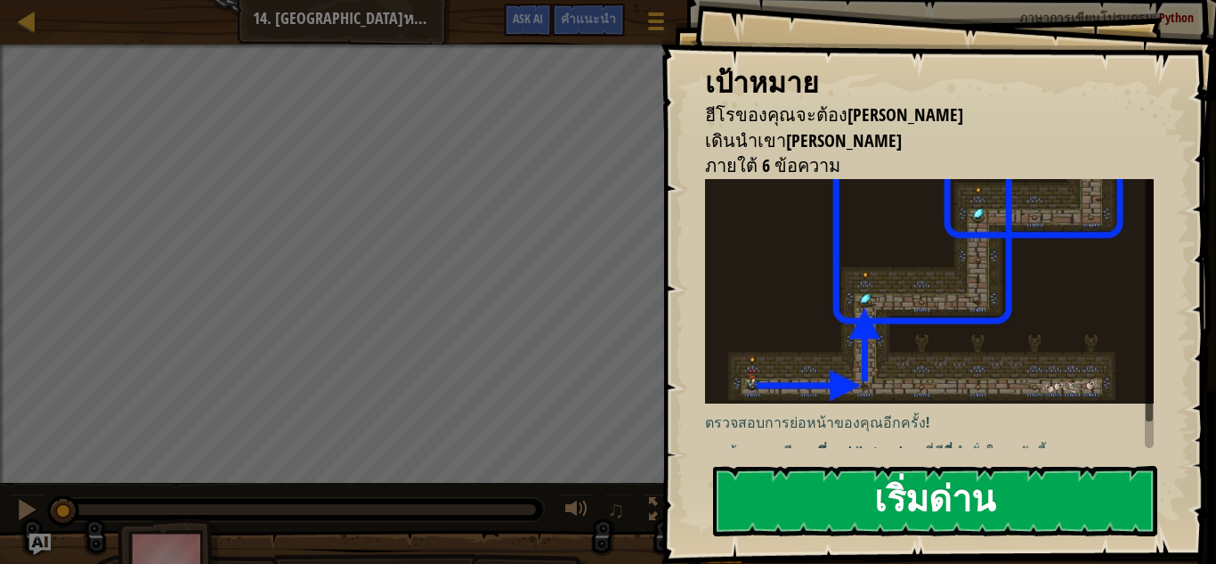
click at [750, 506] on button "เริ่มด่าน" at bounding box center [935, 501] width 444 height 70
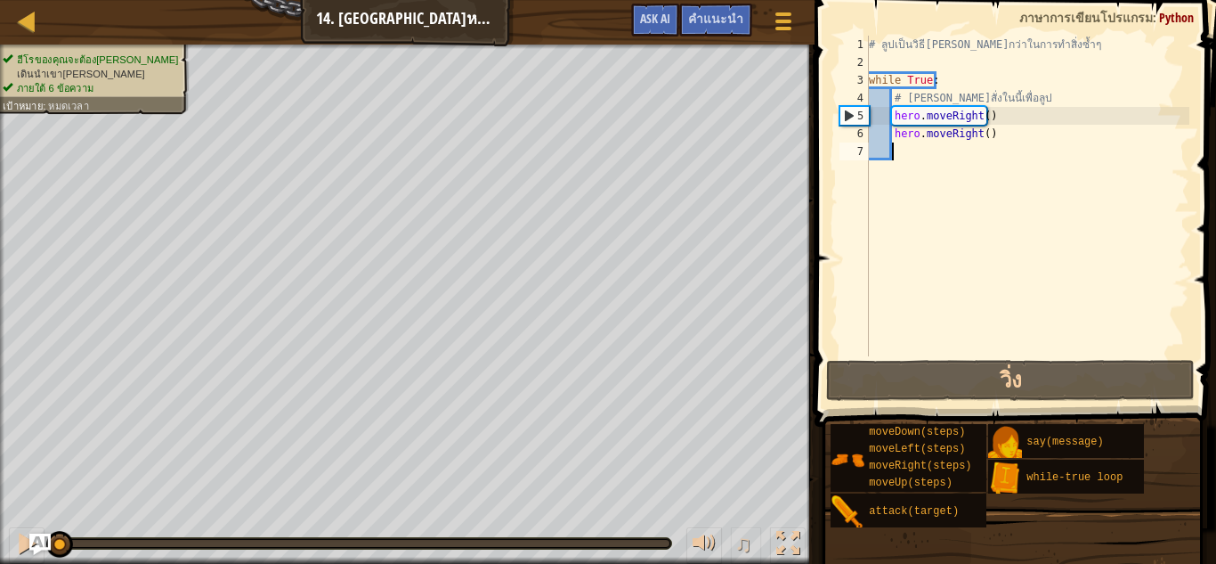
click at [973, 177] on div "# ลูปเป็นวิธีที่ดีกว่าในการทำสิ่งซ้ำๆ while True : # เพิ่มคำสั่งในนี้เพื่อลูป h…" at bounding box center [1028, 214] width 324 height 356
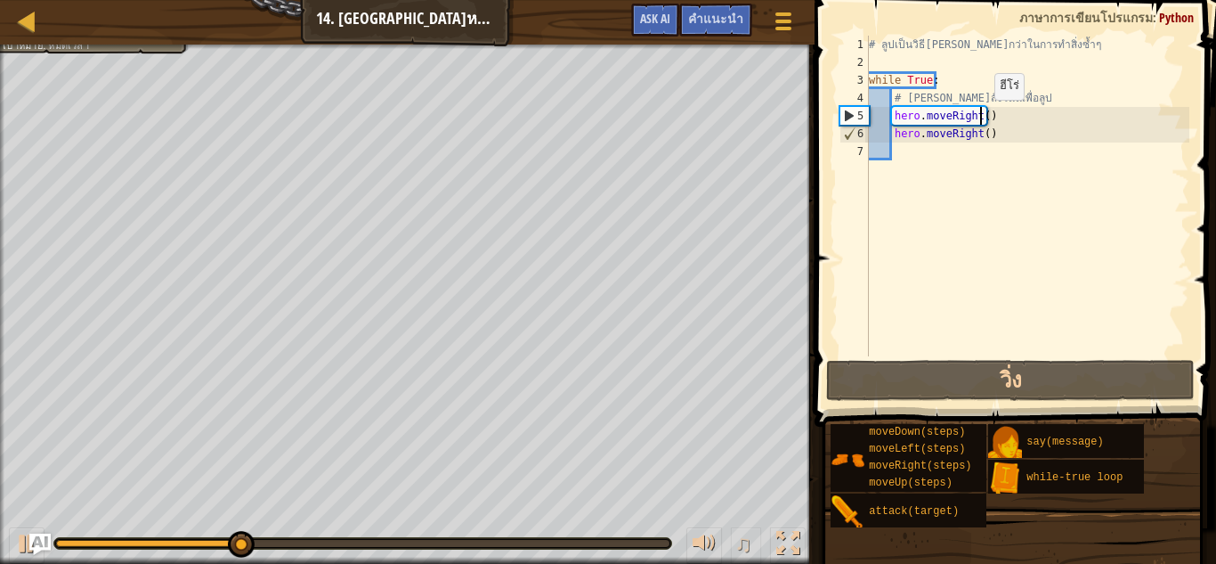
click at [980, 118] on div "# ลูปเป็นวิธีที่ดีกว่าในการทำสิ่งซ้ำๆ while True : # เพิ่มคำสั่งในนี้เพื่อลูป h…" at bounding box center [1028, 214] width 324 height 356
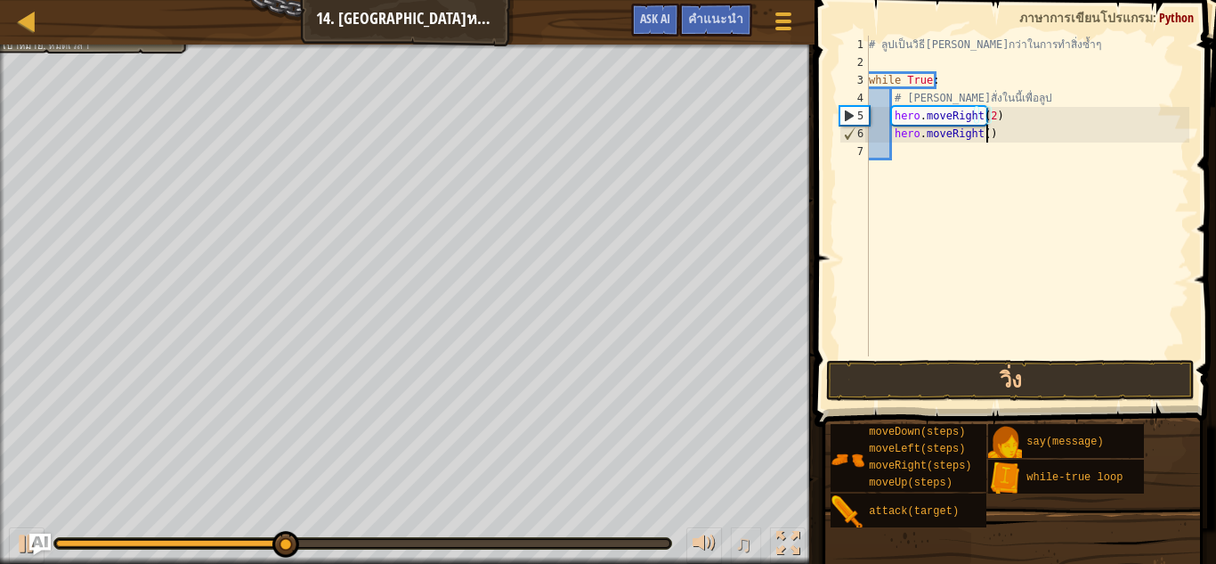
click at [995, 134] on div "# ลูปเป็นวิธีที่ดีกว่าในการทำสิ่งซ้ำๆ while True : # เพิ่มคำสั่งในนี้เพื่อลูป h…" at bounding box center [1028, 214] width 324 height 356
type textarea "h"
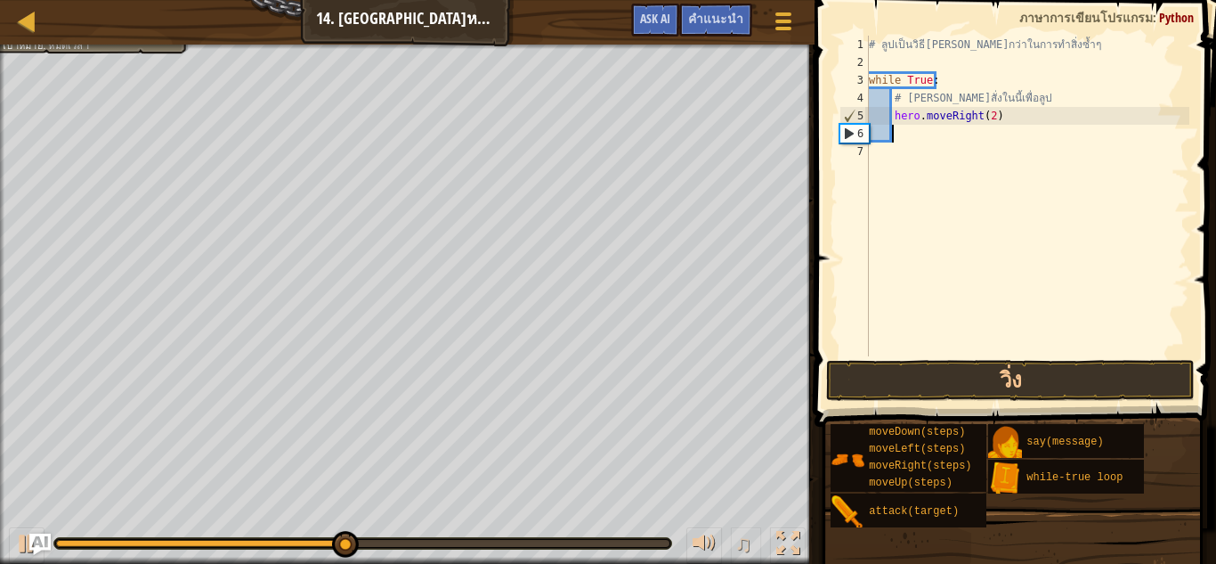
type textarea "h"
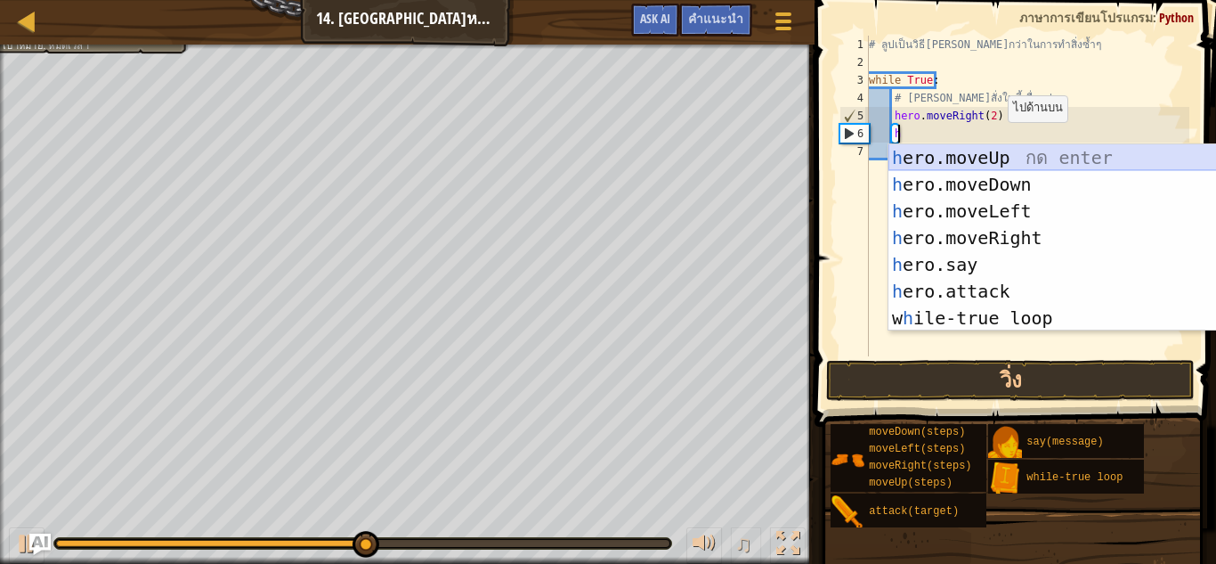
click at [998, 157] on div "h ero.moveUp กด enter h ero.moveDown กด enter h ero.moveLeft กด enter h ero.mov…" at bounding box center [1057, 264] width 337 height 240
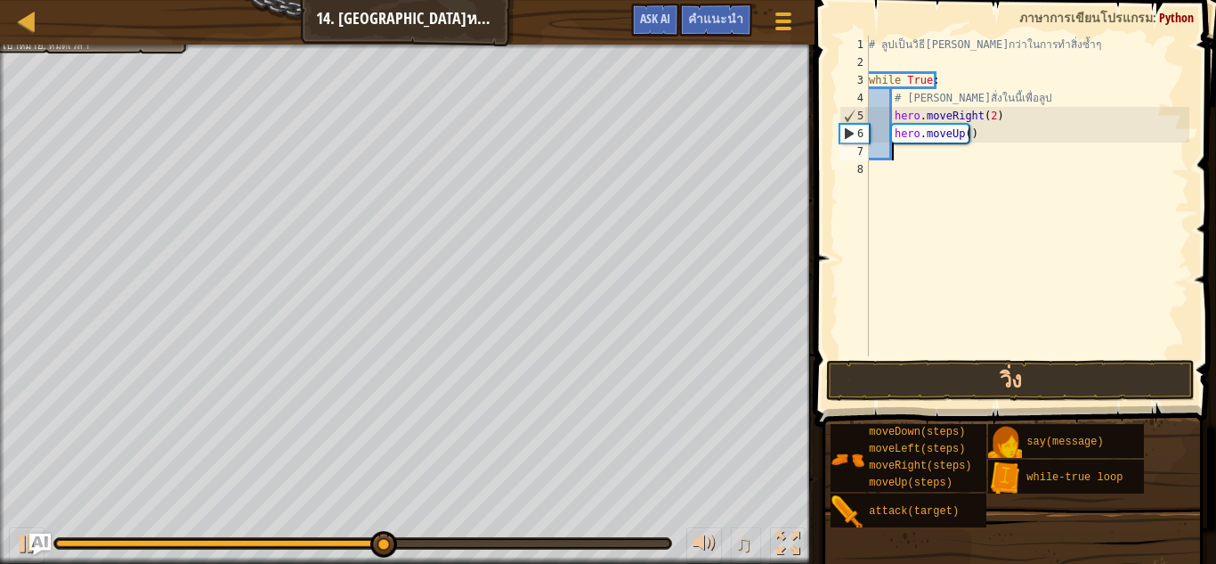
click at [963, 142] on div "# ลูปเป็นวิธีที่ดีกว่าในการทำสิ่งซ้ำๆ while True : # เพิ่มคำสั่งในนี้เพื่อลูป h…" at bounding box center [1028, 214] width 324 height 356
click at [963, 138] on div "# ลูปเป็นวิธีที่ดีกว่าในการทำสิ่งซ้ำๆ while True : # เพิ่มคำสั่งในนี้เพื่อลูป h…" at bounding box center [1028, 214] width 324 height 356
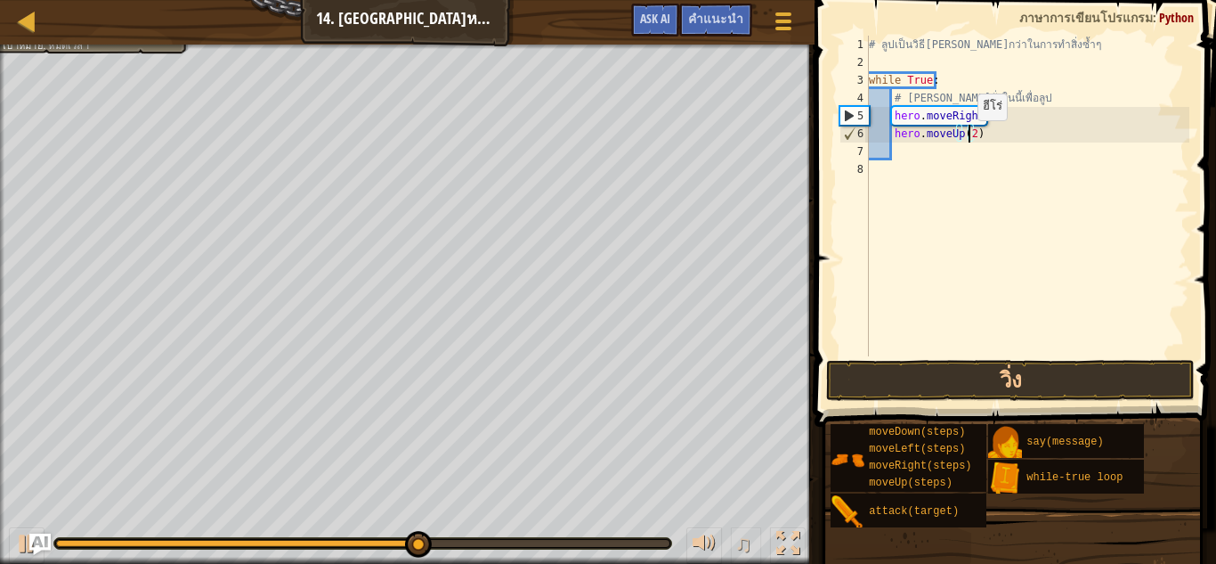
scroll to position [8, 7]
type textarea "hero.moveUp(2)"
click at [1074, 381] on button "วิ่ง" at bounding box center [1011, 380] width 370 height 41
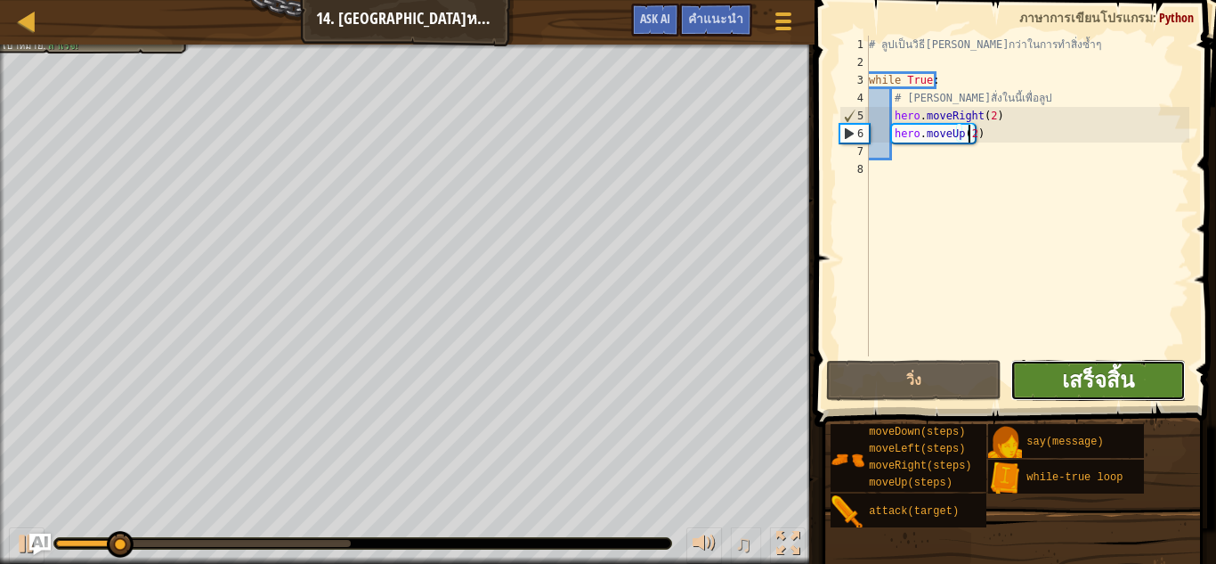
click at [1118, 379] on span "เสร็จสิ้น" at bounding box center [1098, 379] width 72 height 28
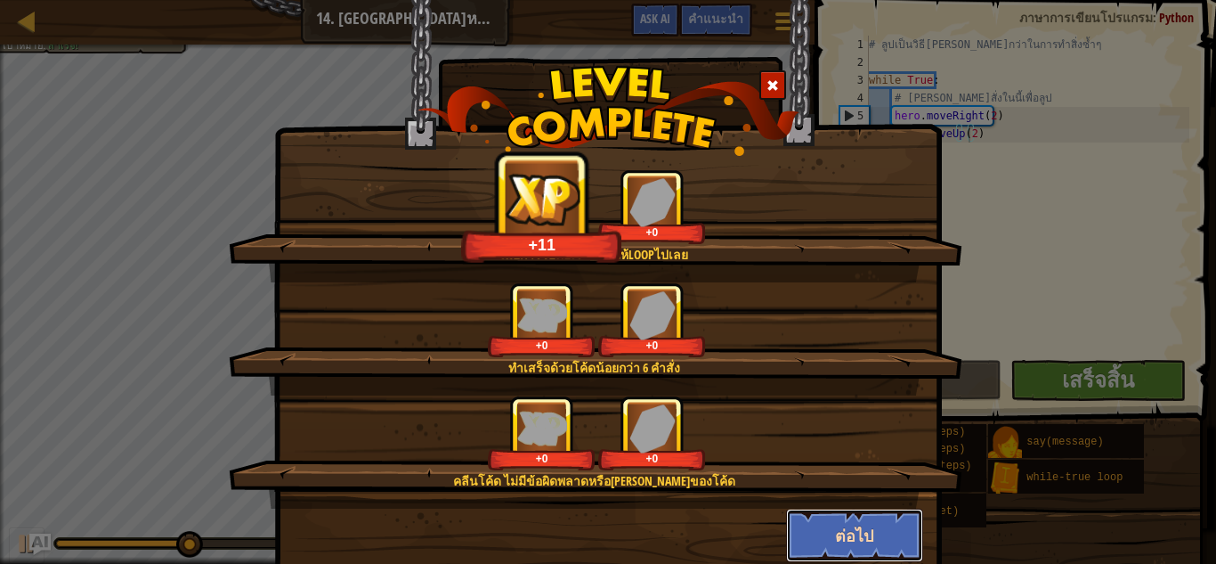
click at [839, 524] on button "ต่อไป" at bounding box center [855, 534] width 138 height 53
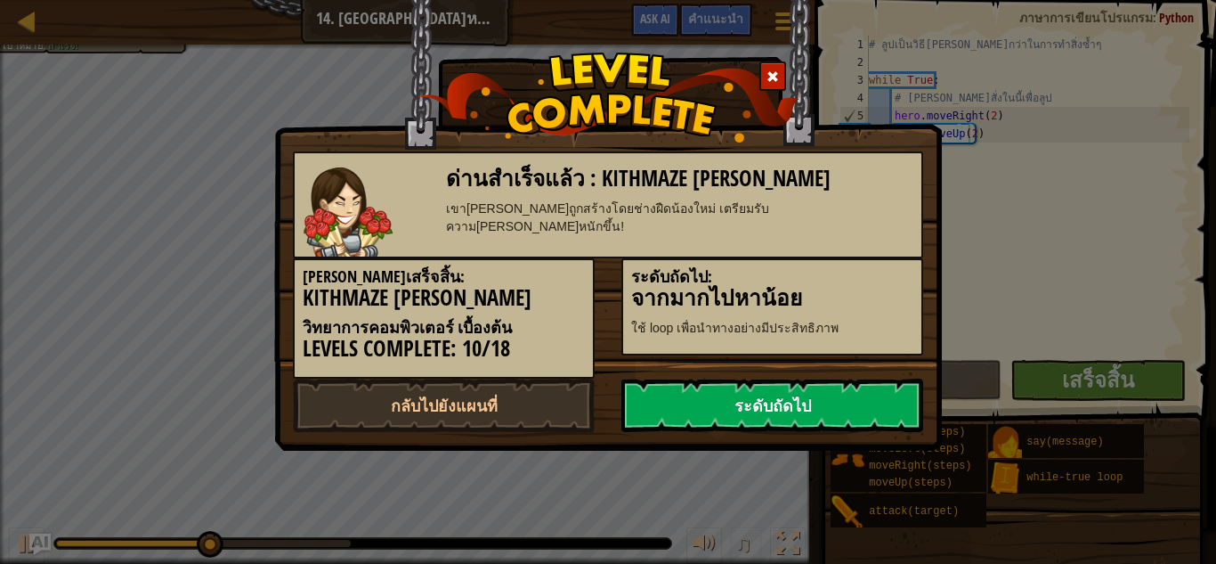
click at [827, 413] on link "ระดับถัดไป" at bounding box center [773, 404] width 302 height 53
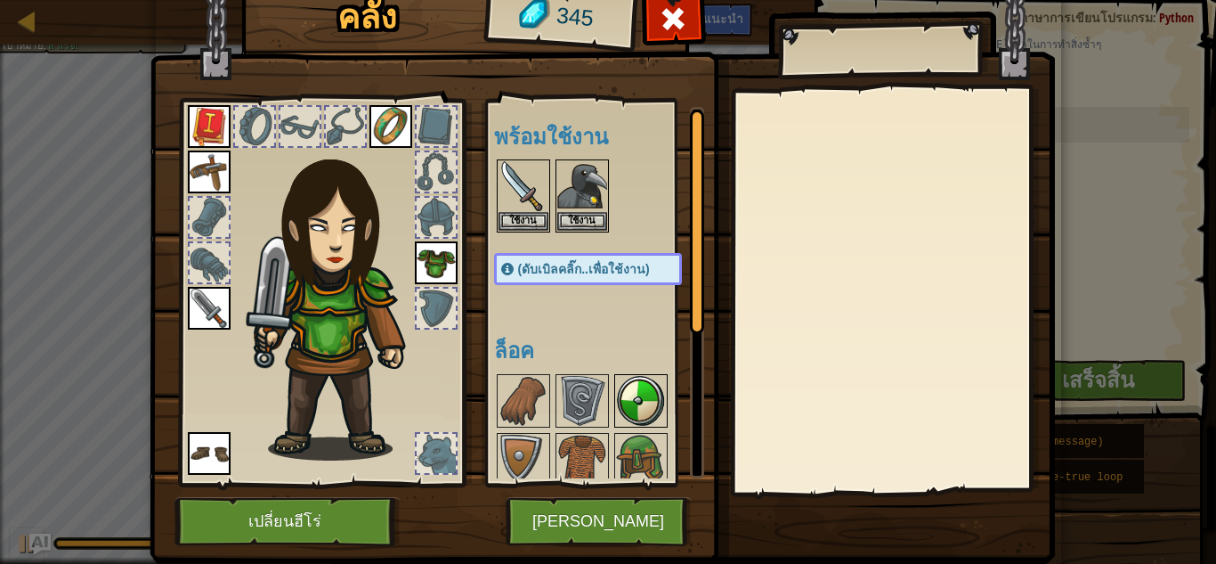
click at [627, 403] on img at bounding box center [641, 401] width 50 height 50
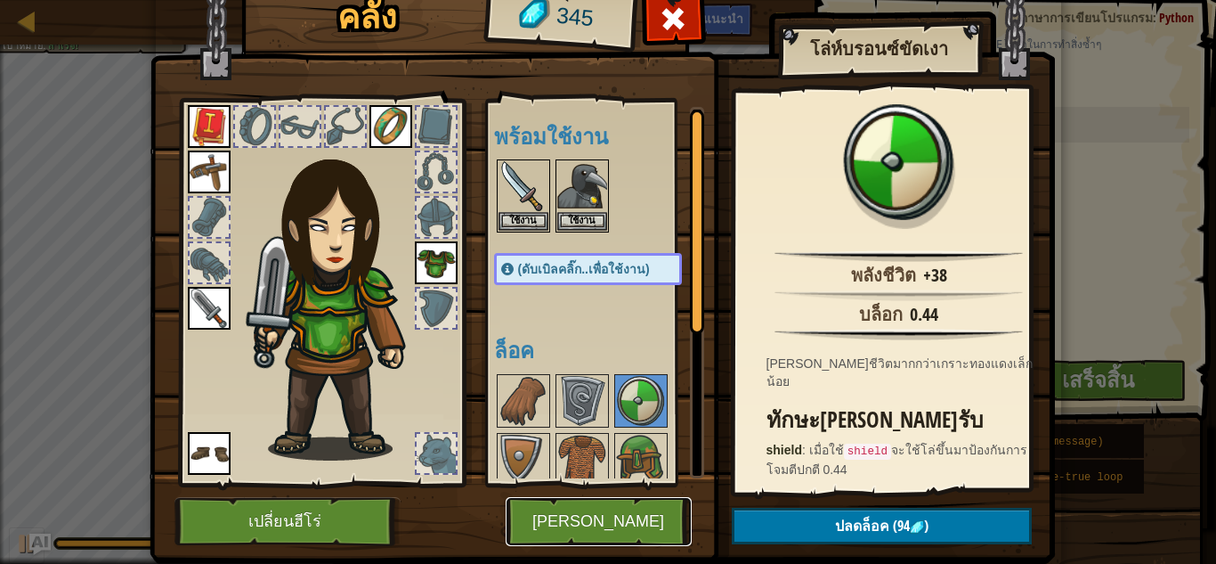
click at [543, 526] on button "[PERSON_NAME]" at bounding box center [599, 521] width 186 height 49
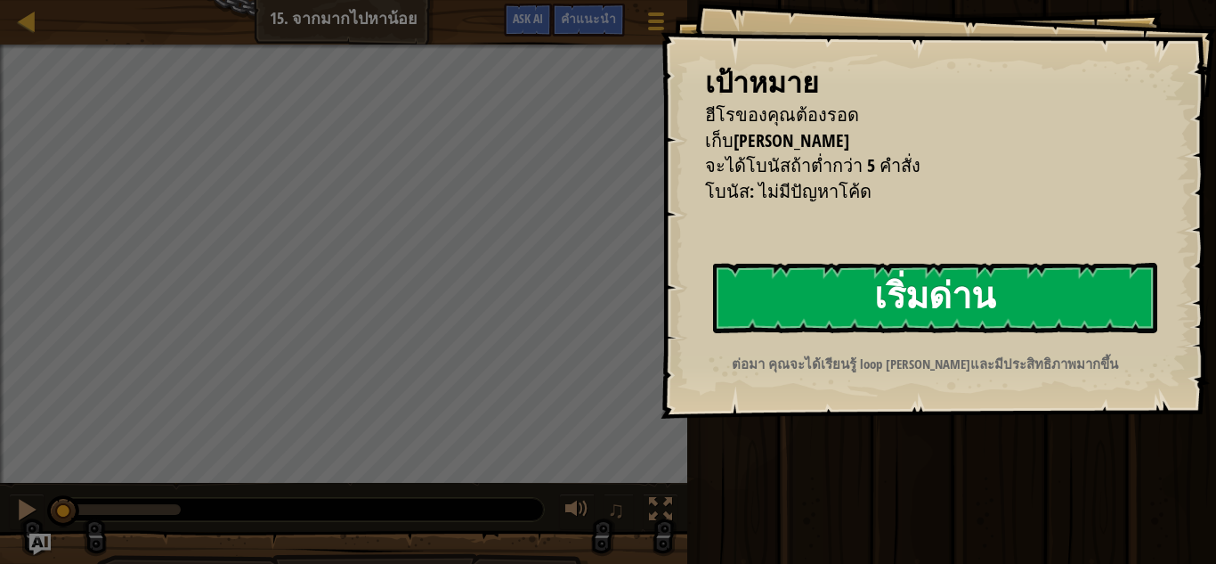
drag, startPoint x: 866, startPoint y: 261, endPoint x: 884, endPoint y: 282, distance: 27.8
click at [875, 279] on div "เป้าหมาย ฮีโรของคุณต้องรอด เก็บอัญมณี จะได้โบนัสถ้าต่ำกว่า 5 คำสั่ง โบนัส: ไม่ม…" at bounding box center [939, 209] width 556 height 419
click at [884, 282] on button "เริ่มด่าน" at bounding box center [935, 298] width 444 height 70
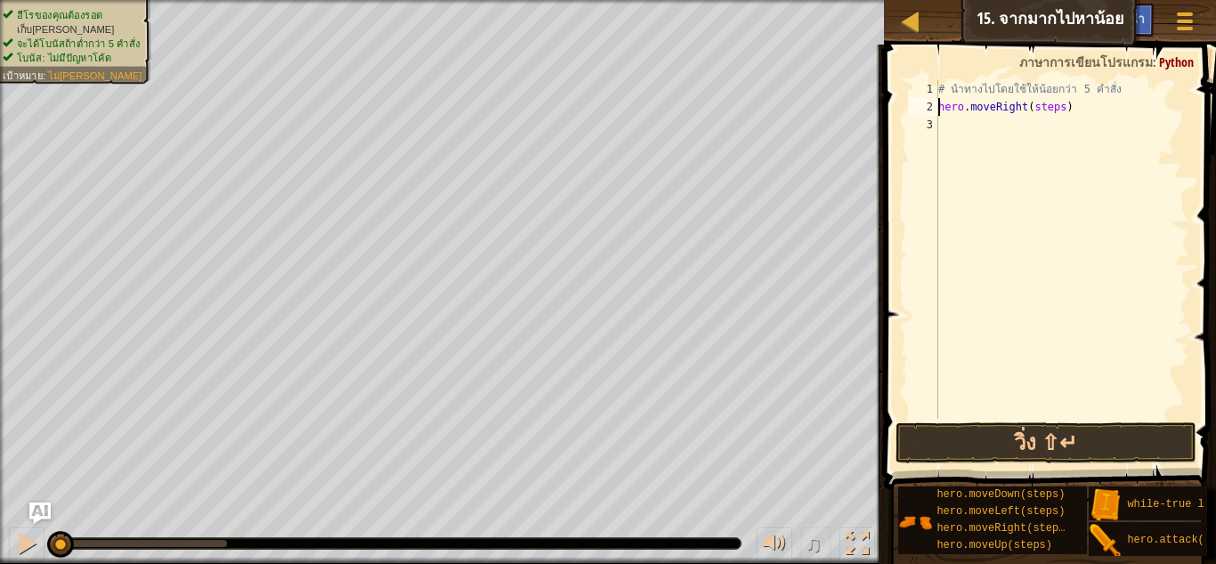
click at [1056, 110] on div "# นำทางไปโดยใช้ให้น้อยกว่า 5 คำสั่ง hero . moveRight ( steps )" at bounding box center [1062, 267] width 255 height 374
click at [1048, 125] on div "# นำทางไปโดยใช้ให้น้อยกว่า 5 คำสั่ง hero . moveRight ( 2 ) hero . moveDown ( st…" at bounding box center [1062, 267] width 255 height 374
click at [1052, 128] on div "# นำทางไปโดยใช้ให้น้อยกว่า 5 คำสั่ง hero . moveRight ( 2 ) hero . moveDown ( st…" at bounding box center [1062, 249] width 255 height 338
click at [1029, 124] on div "# นำทางไปโดยใช้ให้น้อยกว่า 5 คำสั่ง hero . moveRight ( 2 ) hero . moveDown ( 1 )" at bounding box center [1062, 267] width 255 height 374
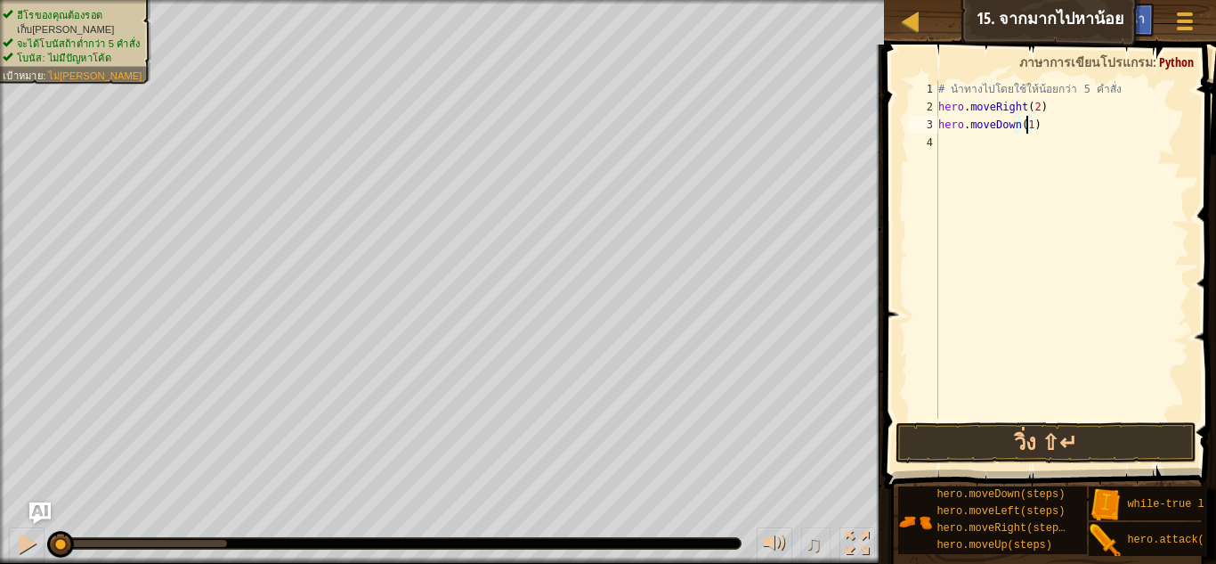
scroll to position [8, 6]
click at [1073, 442] on button "วิ่ง ⇧↵" at bounding box center [1046, 442] width 301 height 41
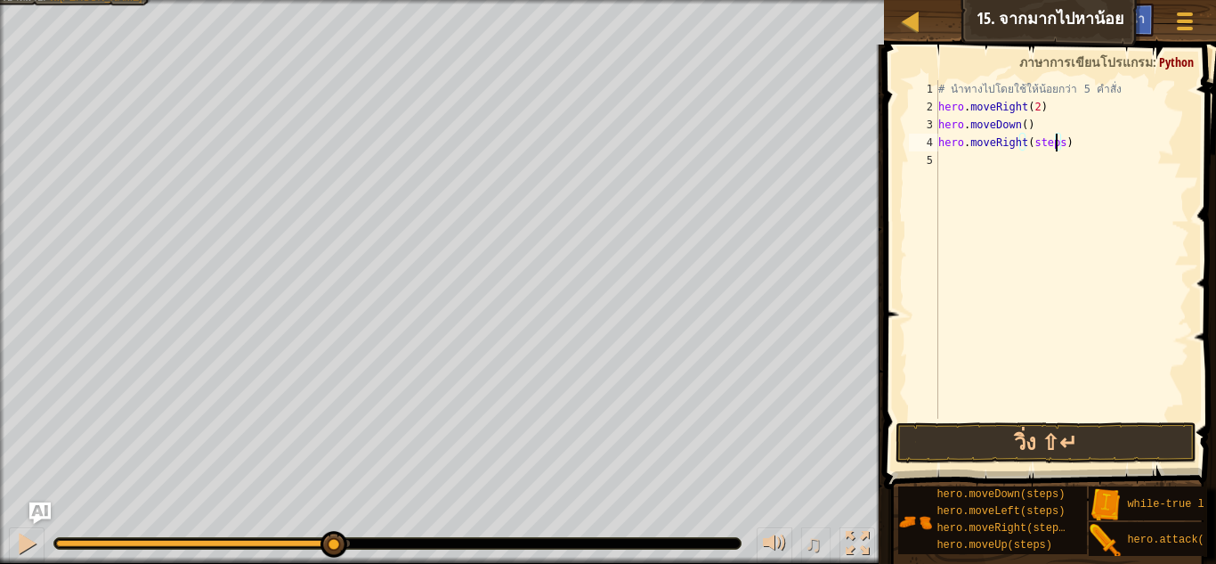
click at [1059, 142] on div "# นำทางไปโดยใช้ให้น้อยกว่า 5 คำสั่ง hero . moveRight ( 2 ) hero . moveDown ( ) …" at bounding box center [1062, 267] width 255 height 374
click at [1061, 433] on button "วิ่ง ⇧↵" at bounding box center [1046, 442] width 301 height 41
drag, startPoint x: 1051, startPoint y: 157, endPoint x: 1052, endPoint y: 173, distance: 16.1
click at [1051, 160] on div "# นำทางไปโดยใช้ให้น้อยกว่า 5 คำสั่ง hero . moveRight ( 2 ) hero . moveDown ( ) …" at bounding box center [1062, 267] width 255 height 374
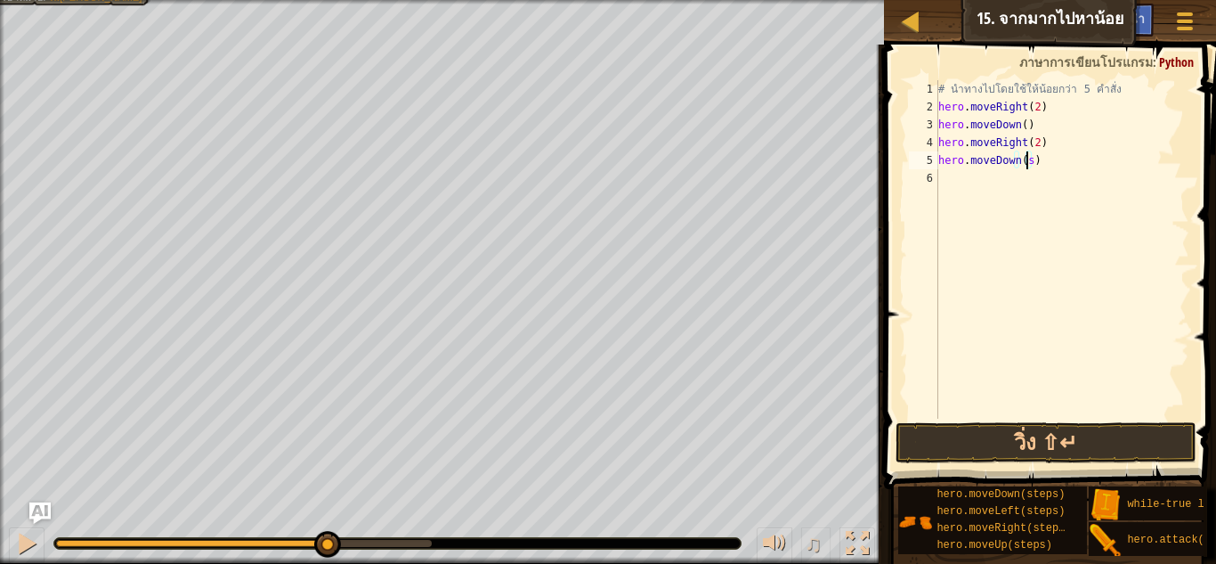
scroll to position [8, 6]
click at [1002, 433] on button "วิ่ง ⇧↵" at bounding box center [1046, 442] width 301 height 41
click at [1056, 183] on div "# นำทางไปโดยใช้ให้น้อยกว่า 5 คำสั่ง hero . moveRight ( 2 ) hero . moveDown ( ) …" at bounding box center [1062, 267] width 255 height 374
type textarea "hero.moveRight(2)"
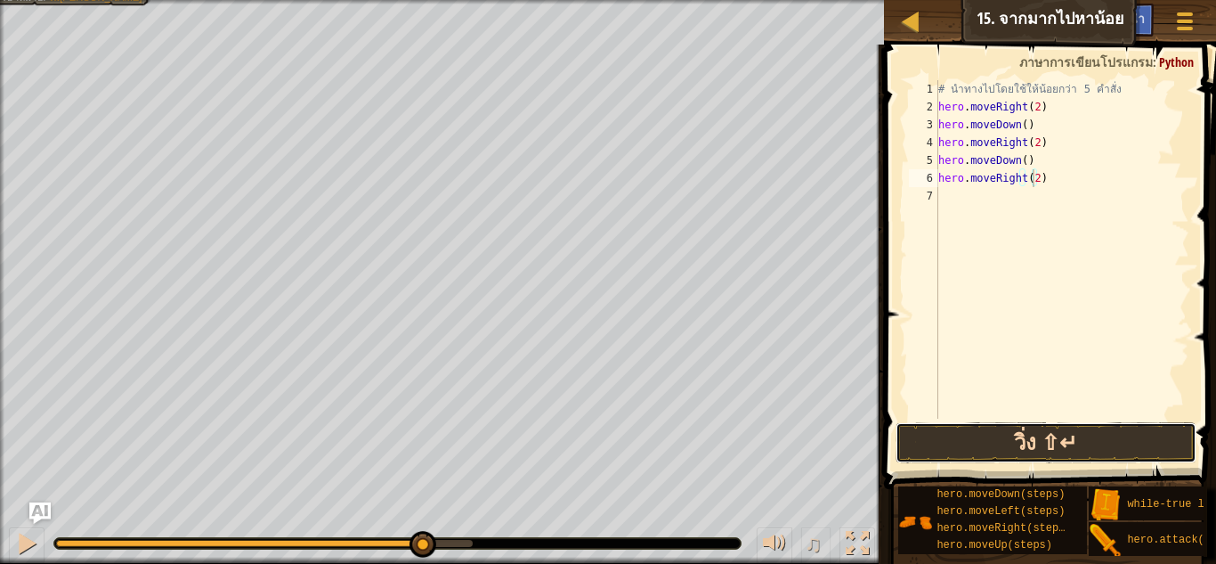
click at [1034, 437] on button "วิ่ง ⇧↵" at bounding box center [1046, 442] width 301 height 41
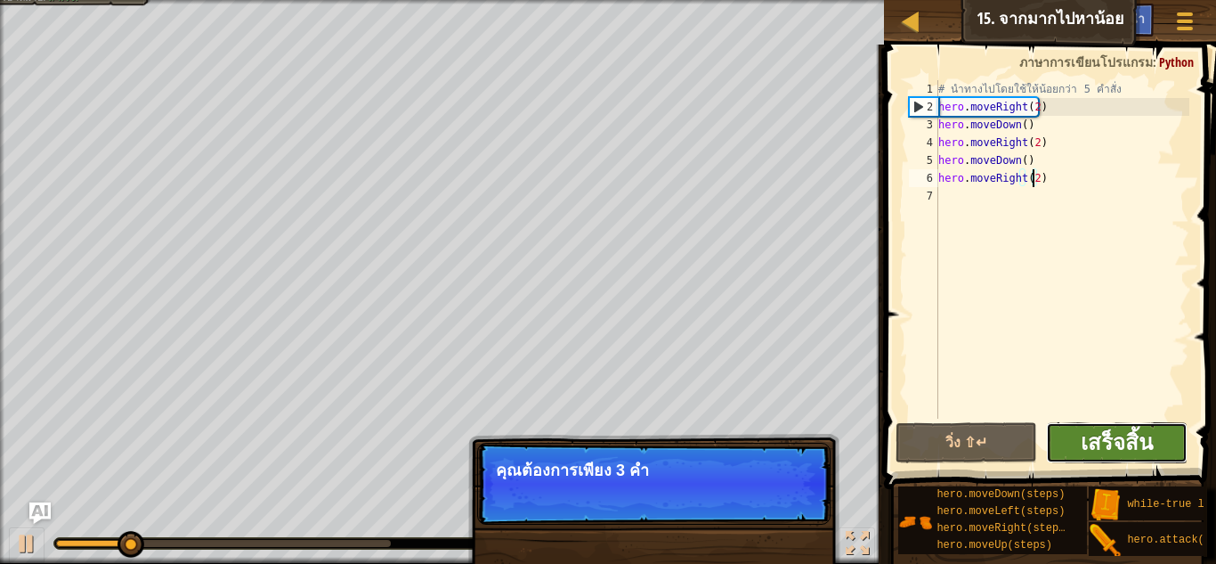
click at [1134, 439] on span "เสร็จสิ้น" at bounding box center [1117, 441] width 72 height 28
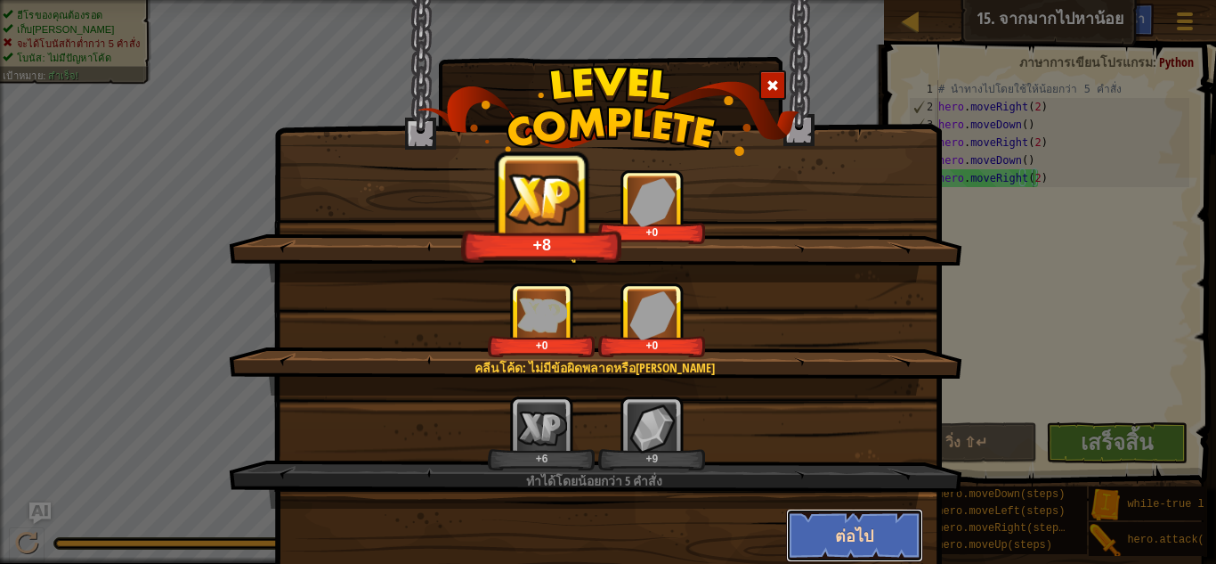
click at [895, 539] on button "ต่อไป" at bounding box center [855, 534] width 138 height 53
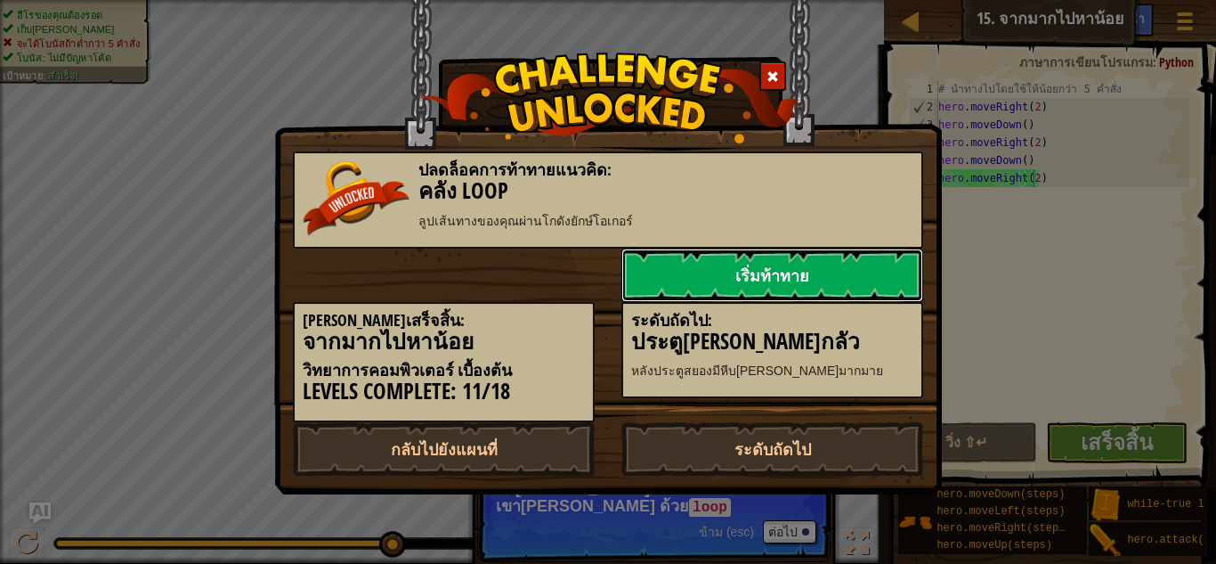
click at [809, 268] on link "เริ่มท้าทาย" at bounding box center [773, 274] width 302 height 53
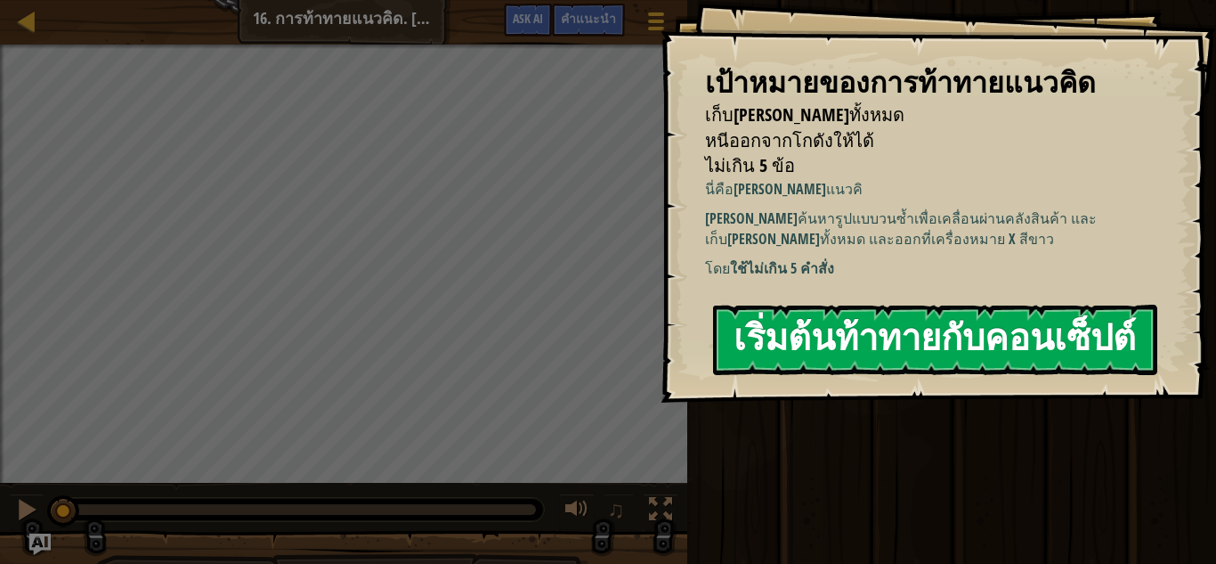
click at [777, 353] on button "เริ่มต้นท้าทายกับคอนเซ็ปต์" at bounding box center [935, 340] width 444 height 70
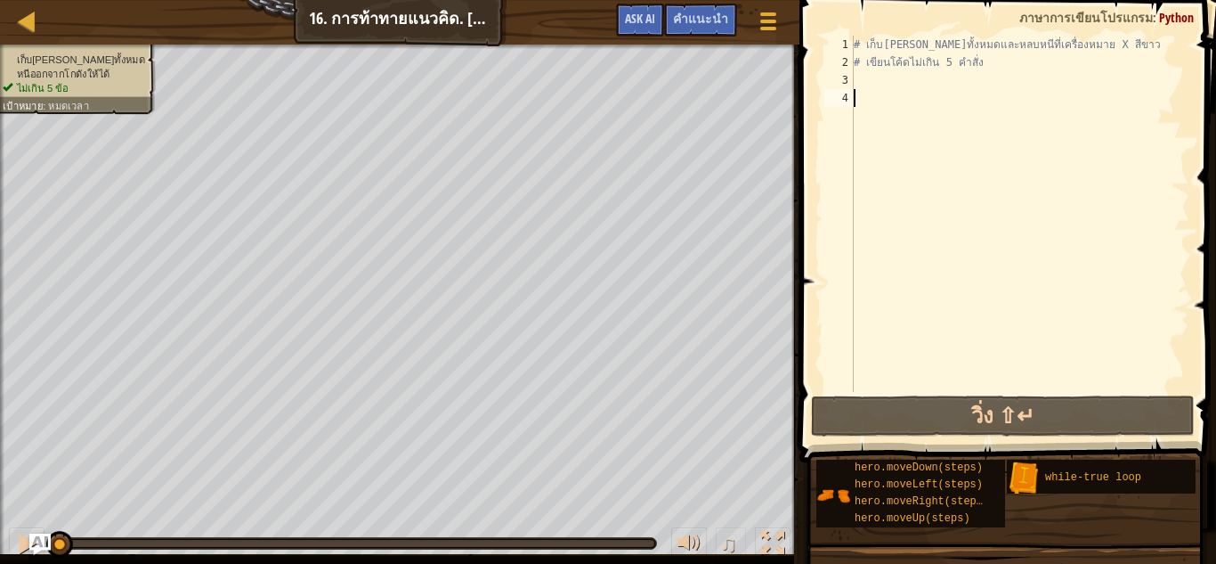
scroll to position [13, 0]
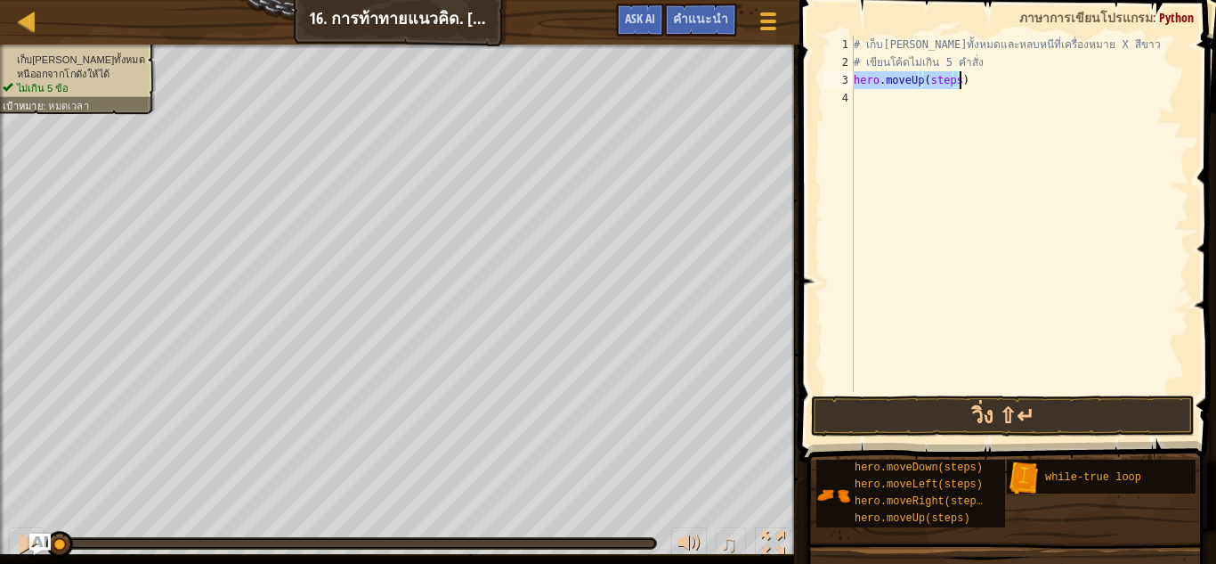
click at [955, 77] on div "# เก็บอัญมณีทั้งหมดและหลบหนีที่เครื่องหมาย X สีขาว # เขียนโค้ดไม่เกิน 5 คำสั่ง …" at bounding box center [1019, 214] width 339 height 356
click at [970, 97] on div "# เก็บอัญมณีทั้งหมดและหลบหนีที่เครื่องหมาย X สีขาว # เขียนโค้ดไม่เกิน 5 คำสั่ง …" at bounding box center [1019, 232] width 339 height 392
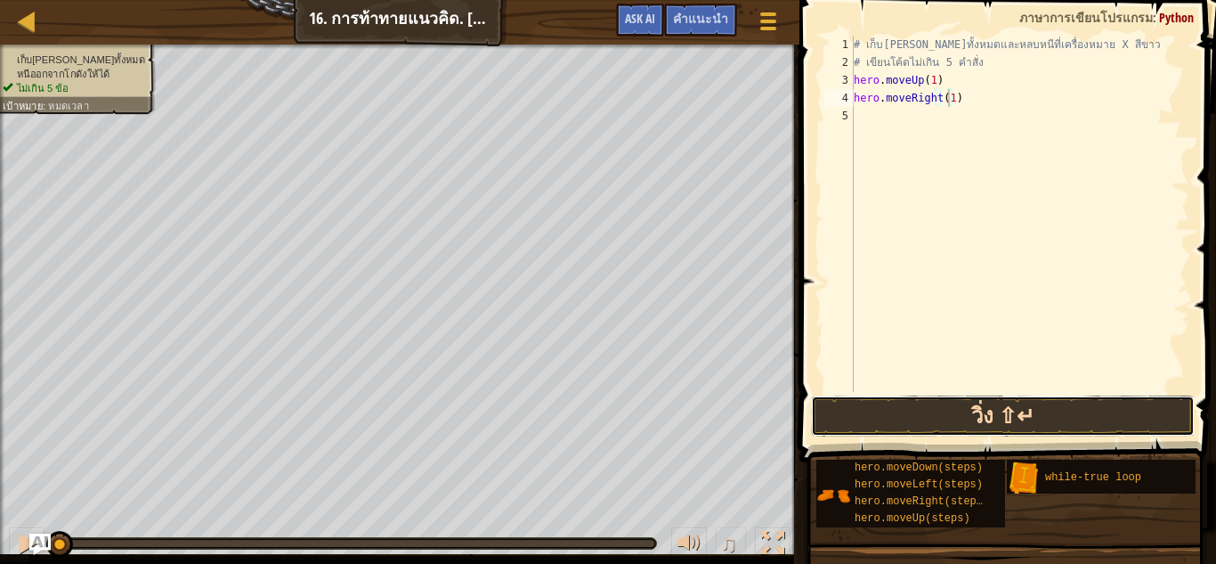
click at [1037, 407] on button "วิ่ง ⇧↵" at bounding box center [1003, 415] width 384 height 41
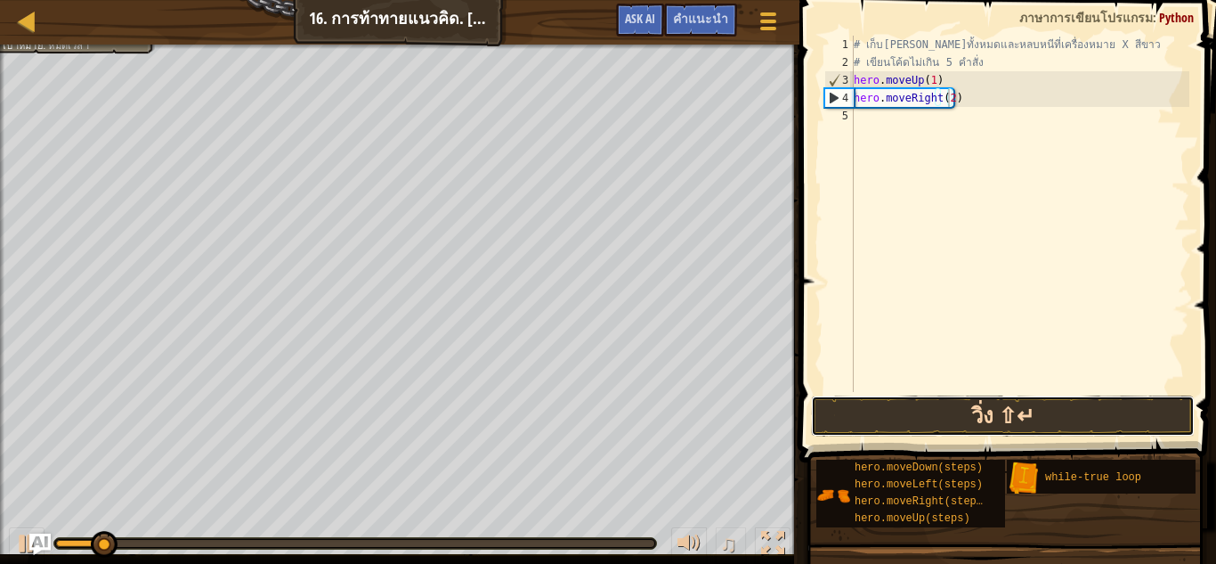
click at [963, 412] on button "วิ่ง ⇧↵" at bounding box center [1003, 415] width 384 height 41
click at [950, 410] on button "วิ่ง ⇧↵" at bounding box center [1003, 415] width 384 height 41
drag, startPoint x: 1036, startPoint y: 413, endPoint x: 1034, endPoint y: 404, distance: 9.1
click at [1034, 412] on button "วิ่ง ⇧↵" at bounding box center [1003, 415] width 384 height 41
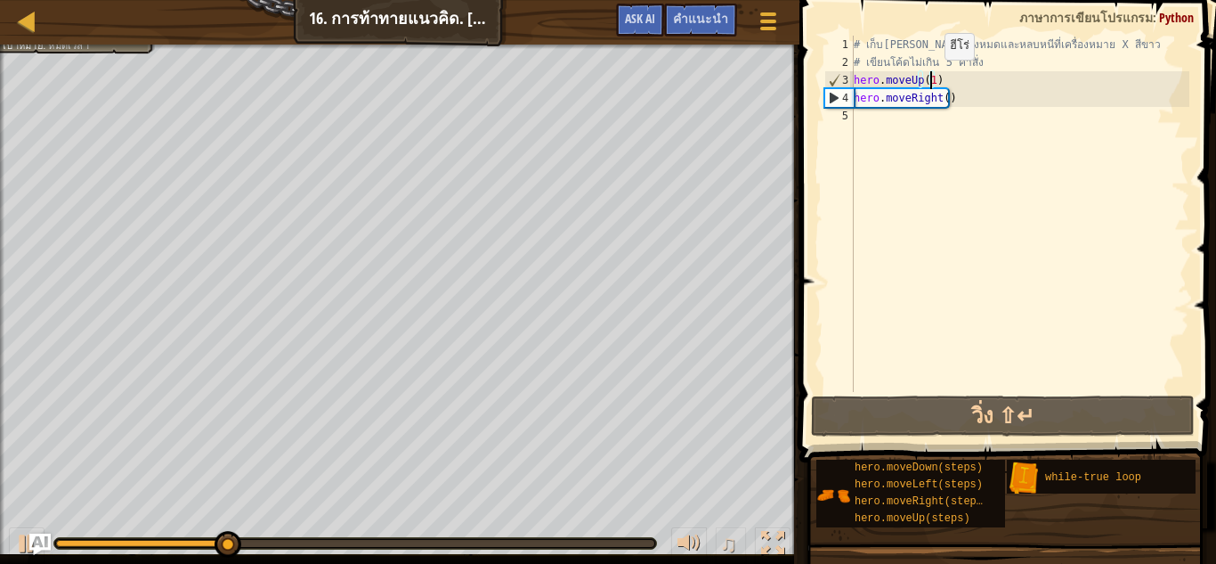
drag, startPoint x: 930, startPoint y: 77, endPoint x: 964, endPoint y: 110, distance: 47.3
click at [936, 87] on div "# เก็บอัญมณีทั้งหมดและหลบหนีที่เครื่องหมาย X สีขาว # เขียนโค้ดไม่เกิน 5 คำสั่ง …" at bounding box center [1019, 232] width 339 height 392
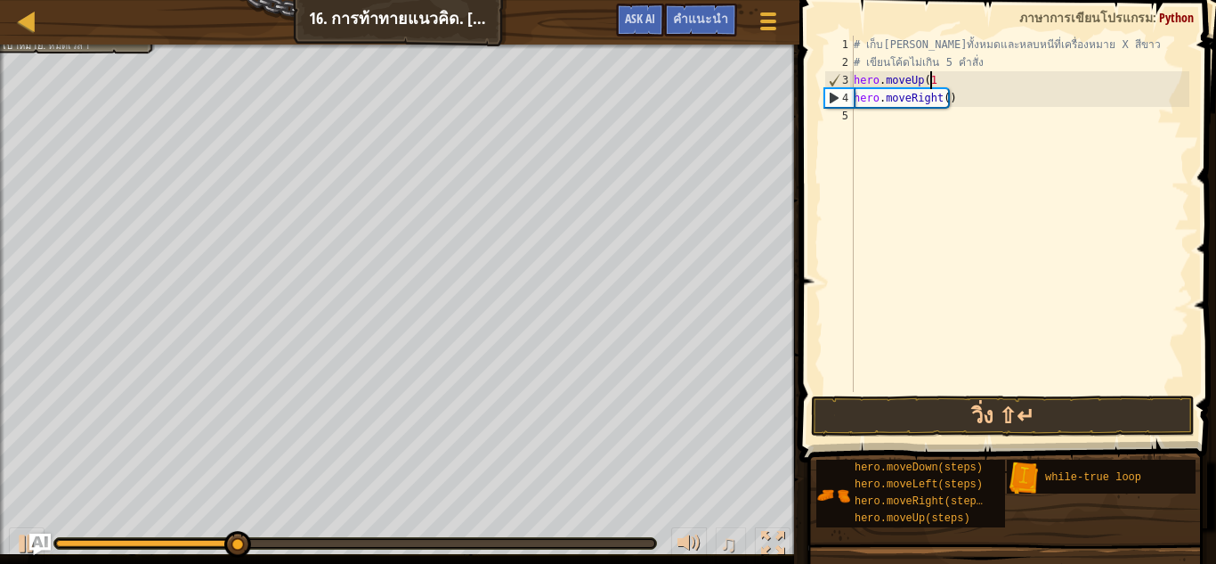
scroll to position [8, 5]
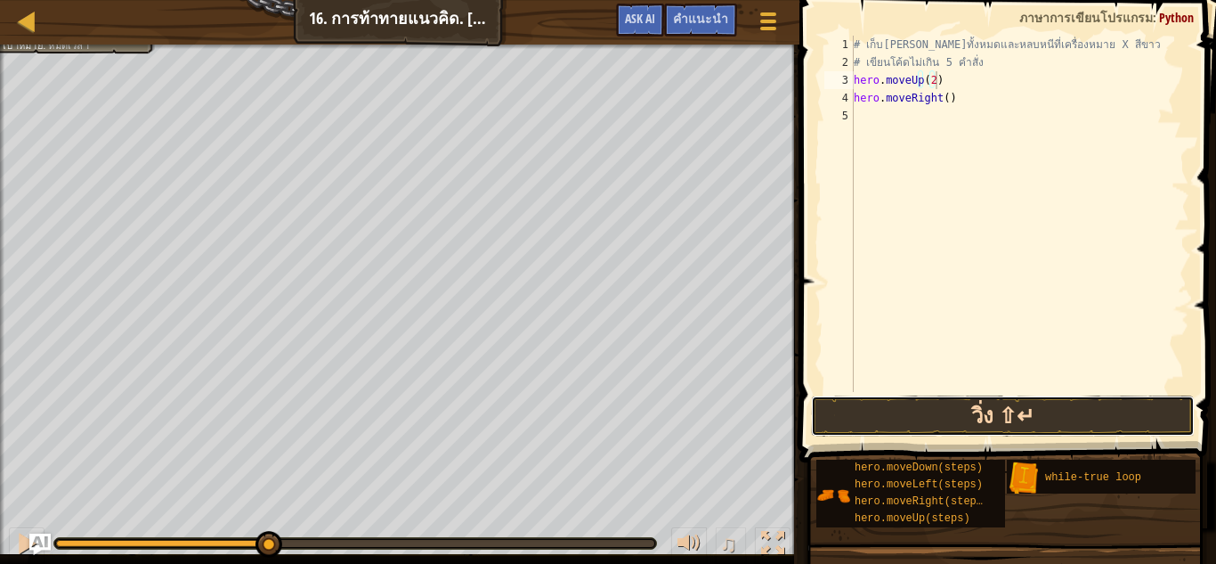
click at [1045, 405] on button "วิ่ง ⇧↵" at bounding box center [1003, 415] width 384 height 41
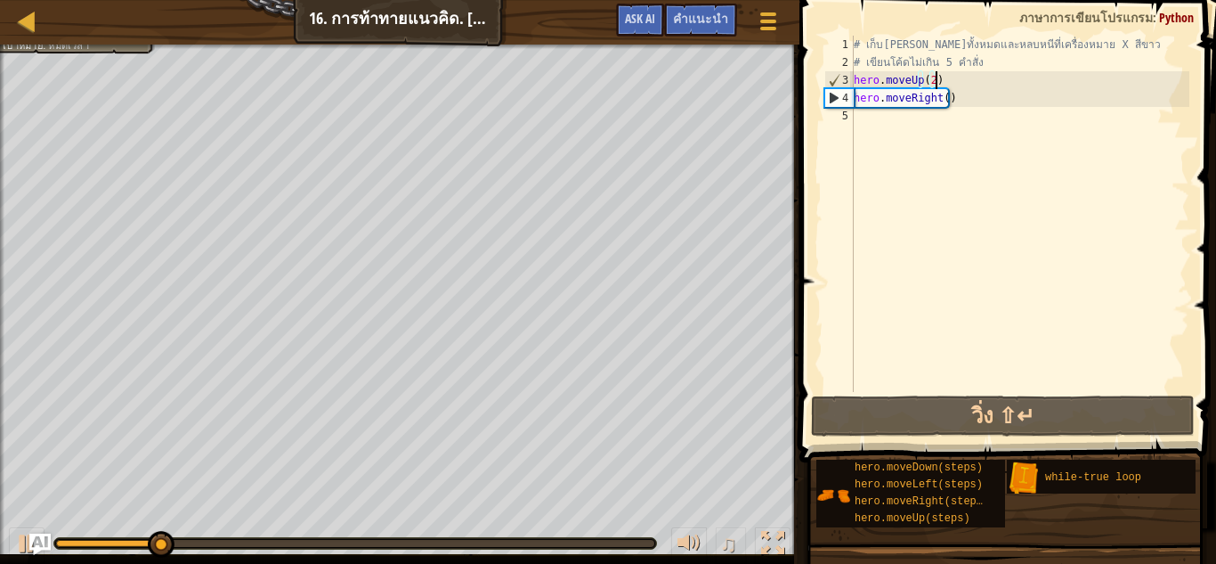
scroll to position [0, 0]
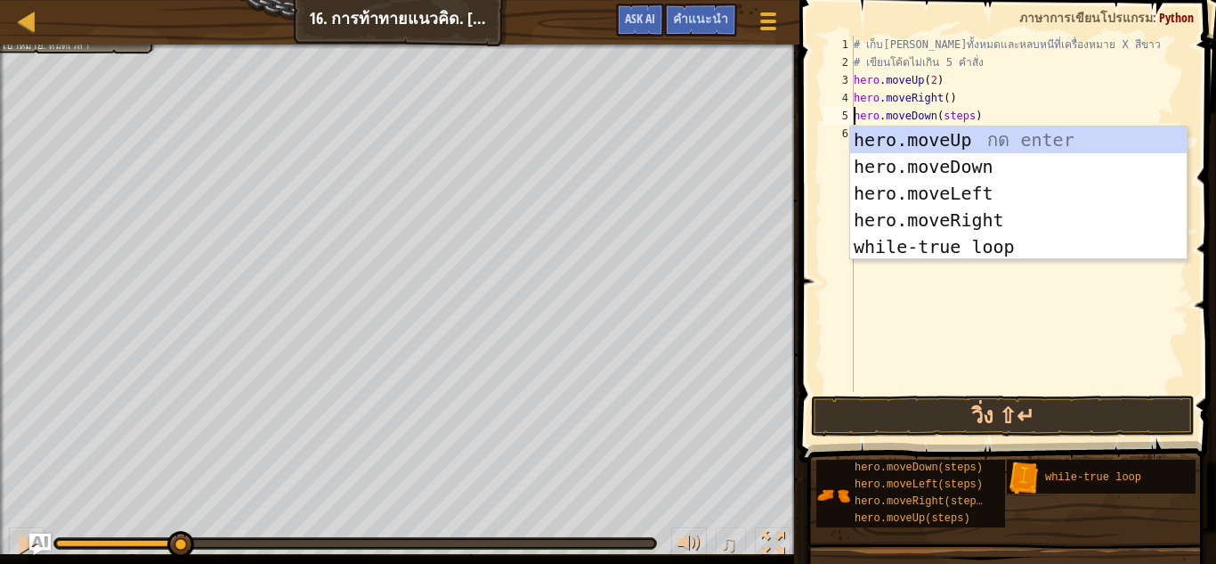
click at [967, 115] on div "# เก็บอัญมณีทั้งหมดและหลบหนีที่เครื่องหมาย X สีขาว # เขียนโค้ดไม่เกิน 5 คำสั่ง …" at bounding box center [1019, 232] width 339 height 392
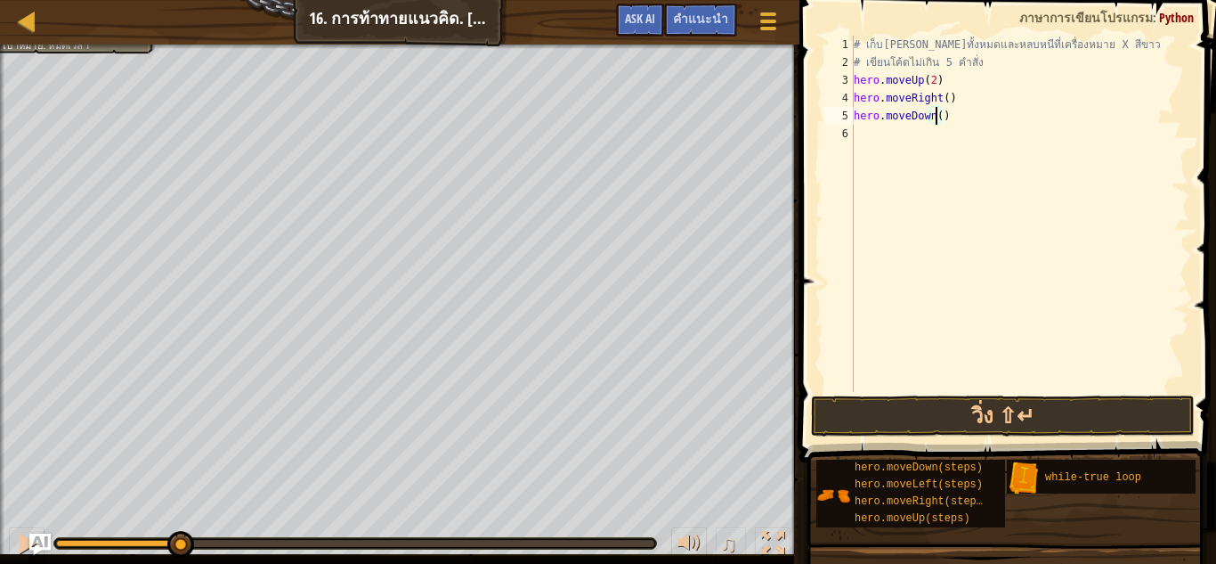
scroll to position [8, 6]
click at [906, 411] on button "วิ่ง ⇧↵" at bounding box center [1003, 415] width 384 height 41
drag, startPoint x: 971, startPoint y: 134, endPoint x: 991, endPoint y: 150, distance: 26.0
click at [979, 137] on div "# เก็บอัญมณีทั้งหมดและหลบหนีที่เครื่องหมาย X สีขาว # เขียนโค้ดไม่เกิน 5 คำสั่ง …" at bounding box center [1019, 232] width 339 height 392
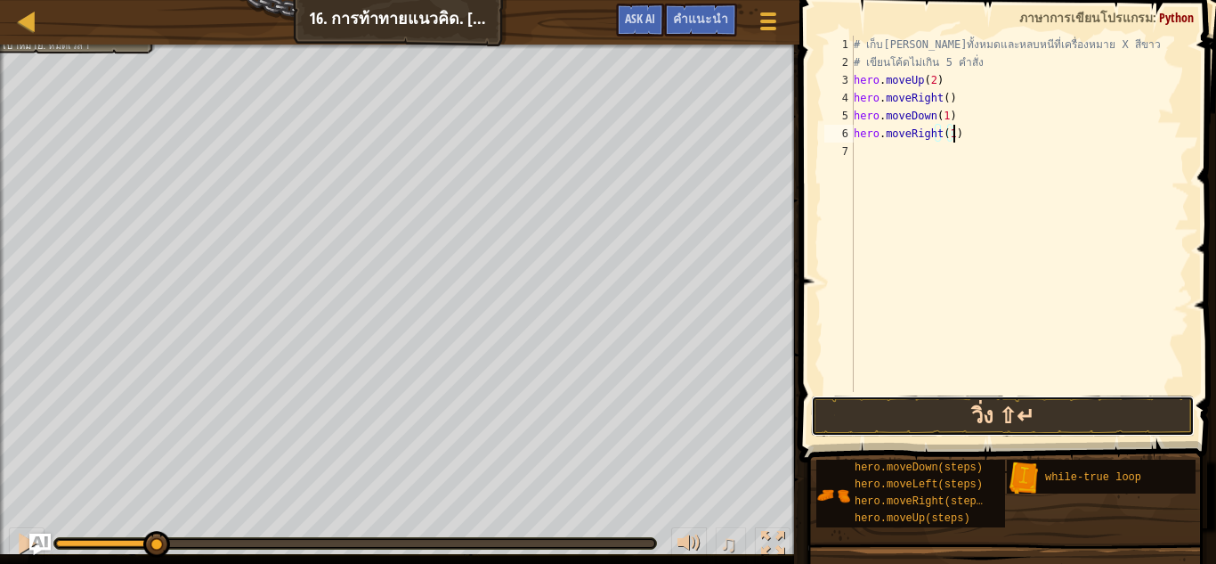
click at [1116, 403] on button "วิ่ง ⇧↵" at bounding box center [1003, 415] width 384 height 41
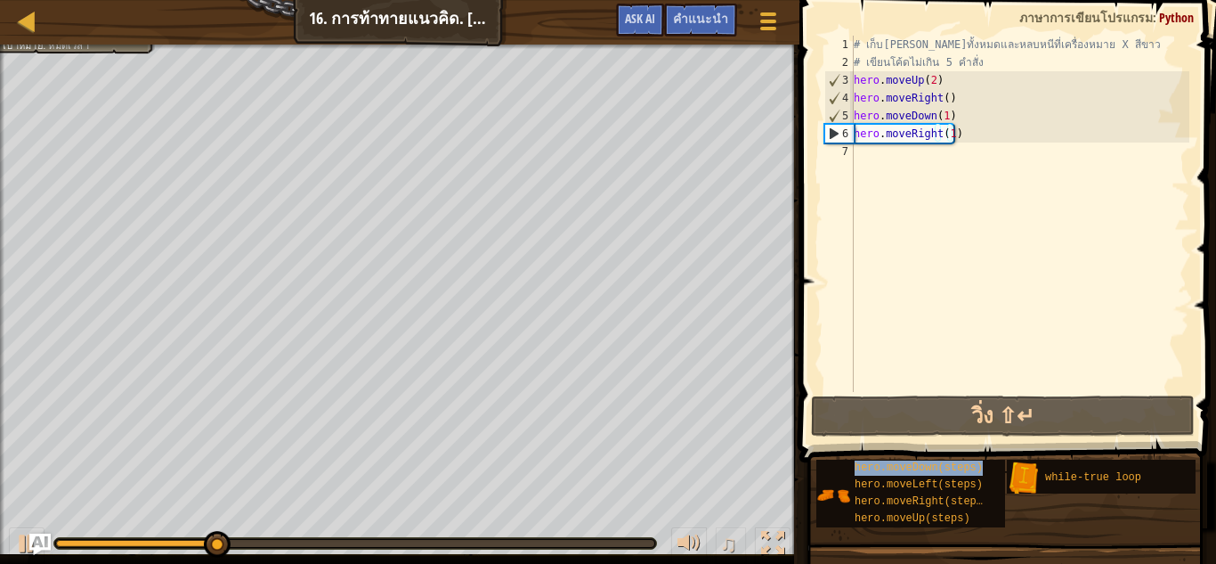
scroll to position [13, 0]
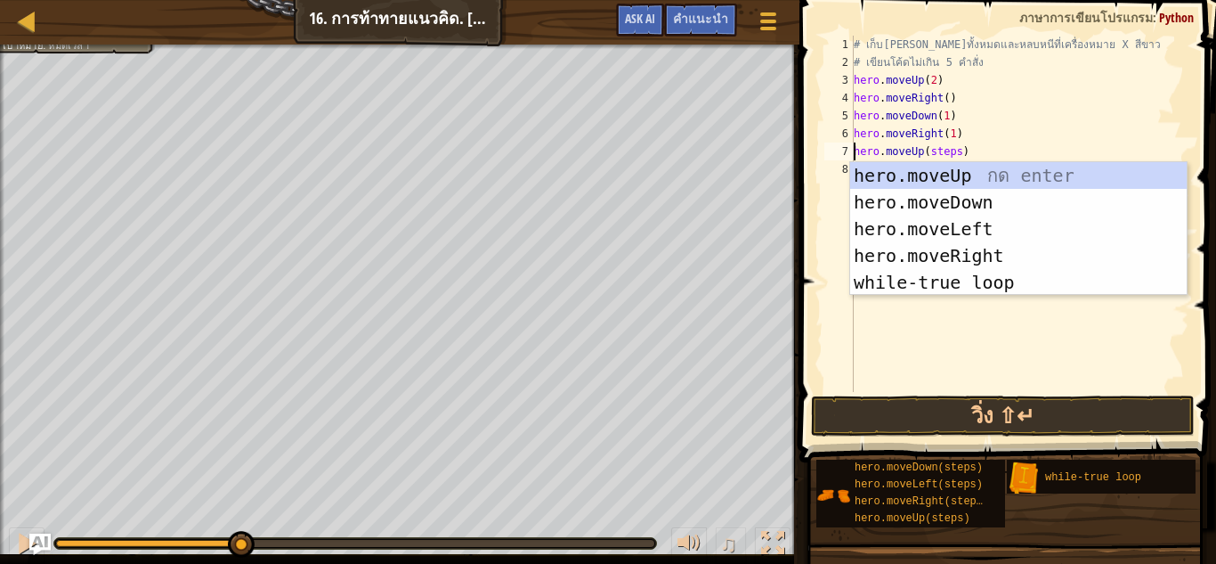
click at [955, 154] on div "# เก็บอัญมณีทั้งหมดและหลบหนีที่เครื่องหมาย X สีขาว # เขียนโค้ดไม่เกิน 5 คำสั่ง …" at bounding box center [1019, 232] width 339 height 392
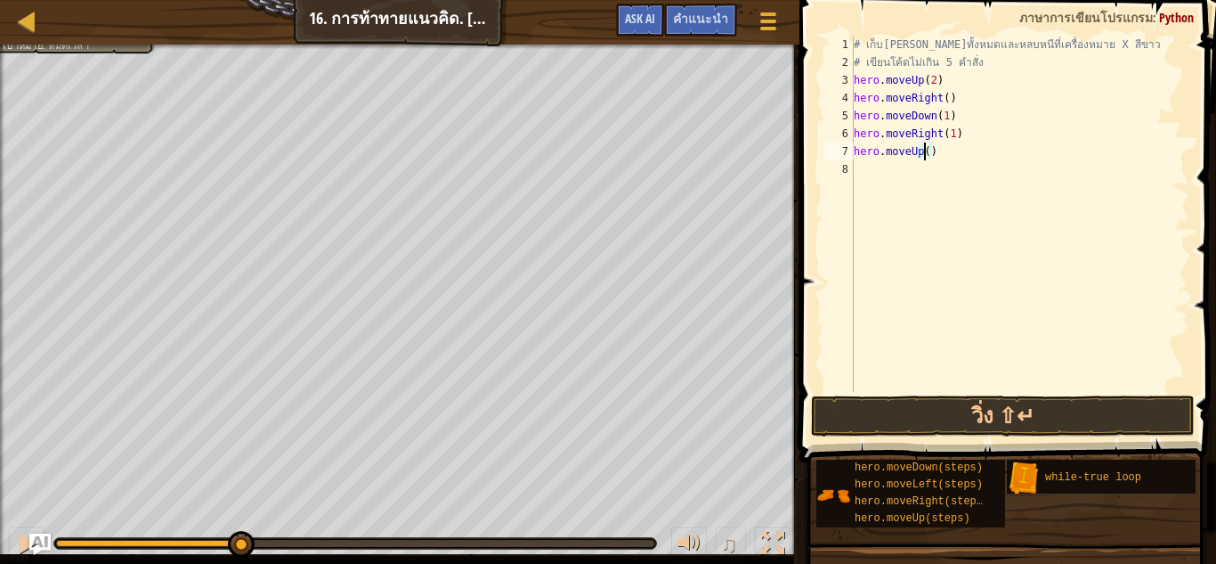
scroll to position [8, 5]
drag, startPoint x: 964, startPoint y: 170, endPoint x: 996, endPoint y: 204, distance: 46.6
click at [965, 170] on div "# เก็บอัญมณีทั้งหมดและหลบหนีที่เครื่องหมาย X สีขาว # เขียนโค้ดไม่เกิน 5 คำสั่ง …" at bounding box center [1019, 232] width 339 height 392
click at [956, 183] on div "# เก็บอัญมณีทั้งหมดและหลบหนีที่เครื่องหมาย X สีขาว # เขียนโค้ดไม่เกิน 5 คำสั่ง …" at bounding box center [1023, 232] width 334 height 392
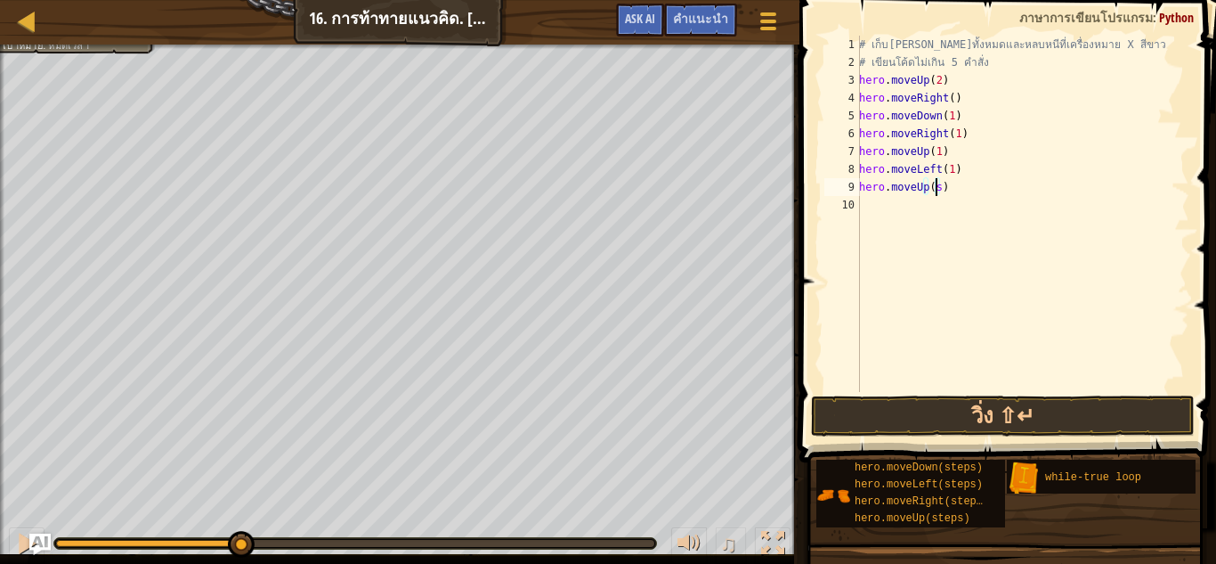
scroll to position [8, 5]
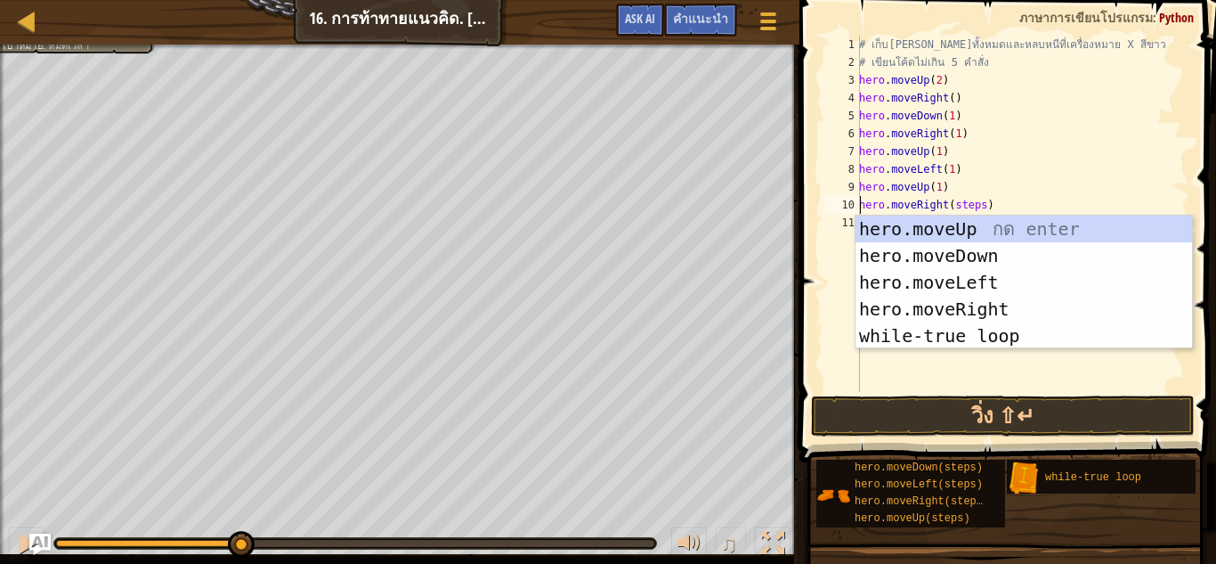
drag, startPoint x: 977, startPoint y: 202, endPoint x: 980, endPoint y: 213, distance: 11.3
click at [978, 206] on div "# เก็บอัญมณีทั้งหมดและหลบหนีที่เครื่องหมาย X สีขาว # เขียนโค้ดไม่เกิน 5 คำสั่ง …" at bounding box center [1023, 232] width 334 height 392
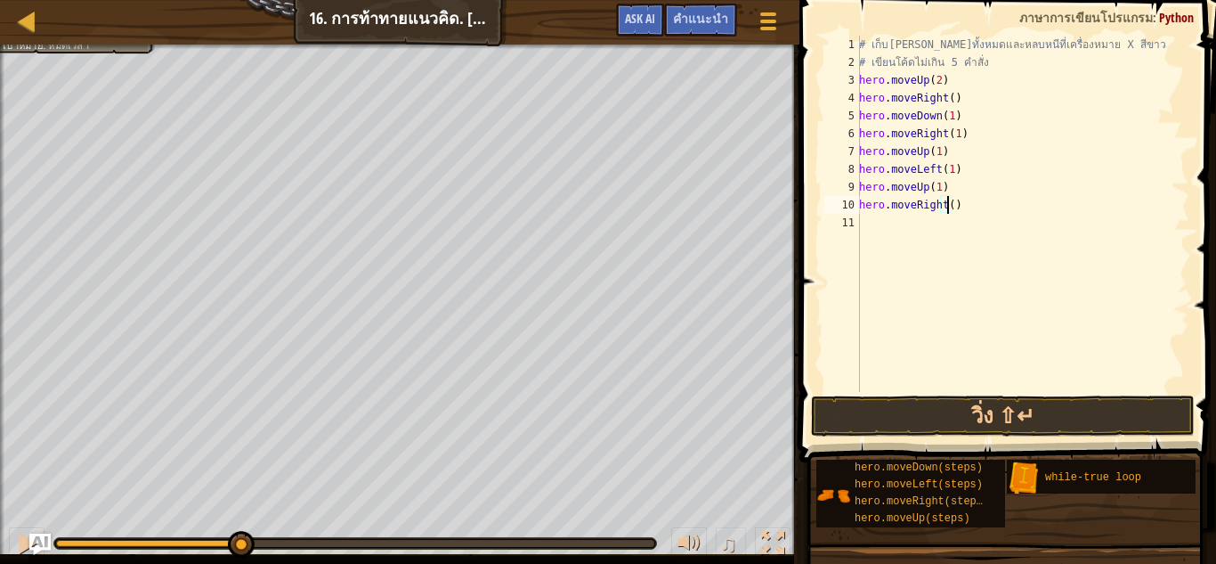
scroll to position [8, 7]
click at [968, 408] on button "วิ่ง ⇧↵" at bounding box center [1003, 415] width 384 height 41
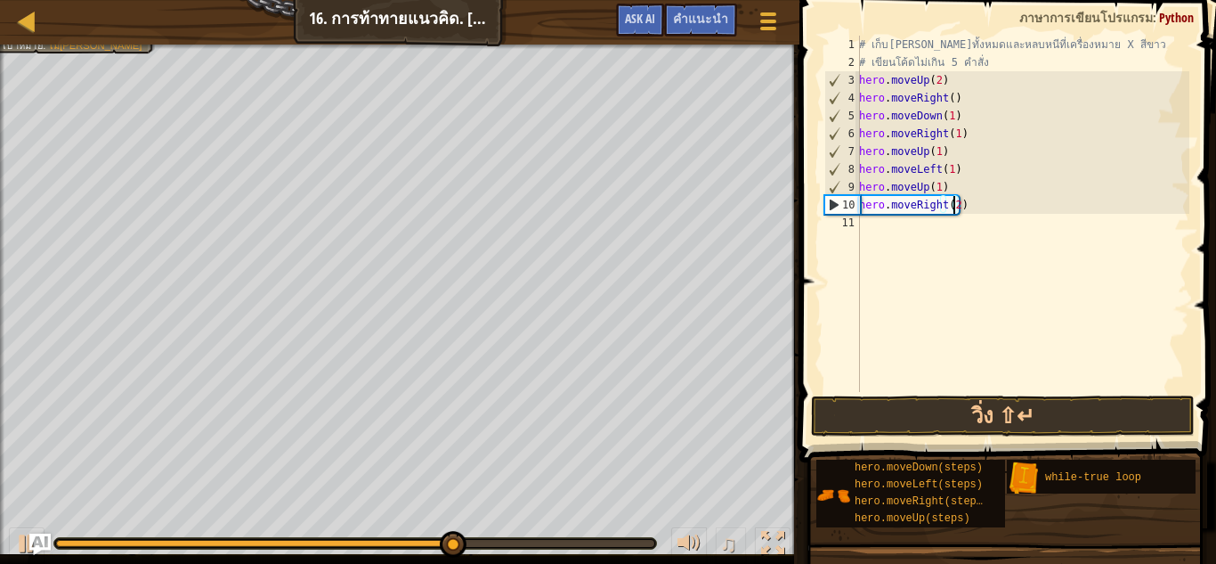
scroll to position [0, 0]
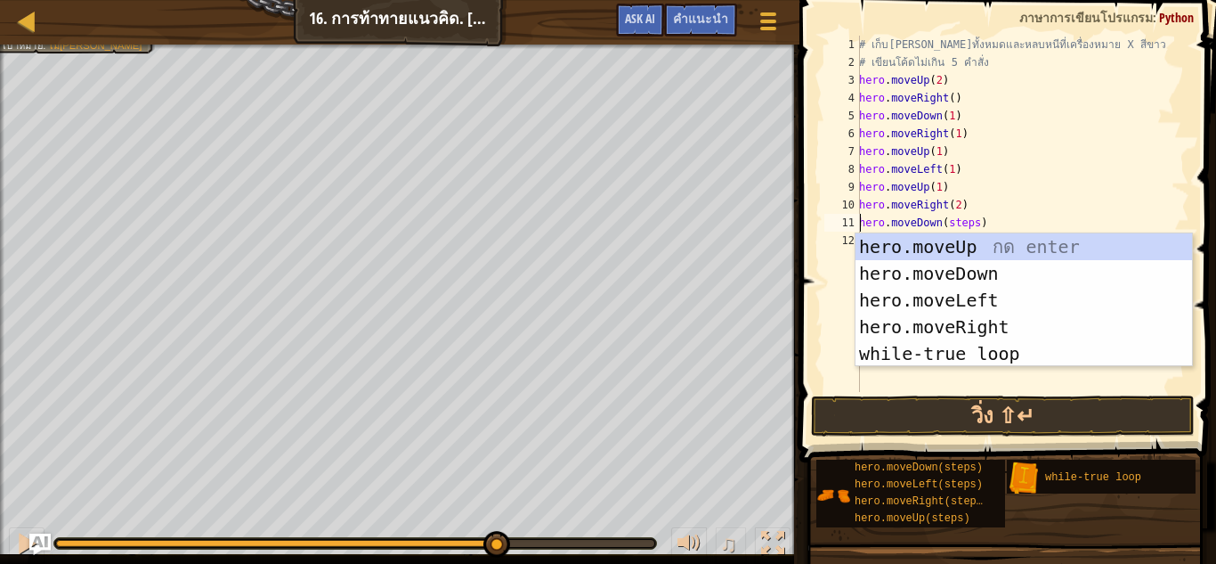
click at [971, 227] on div "# เก็บอัญมณีทั้งหมดและหลบหนีที่เครื่องหมาย X สีขาว # เขียนโค้ดไม่เกิน 5 คำสั่ง …" at bounding box center [1023, 232] width 334 height 392
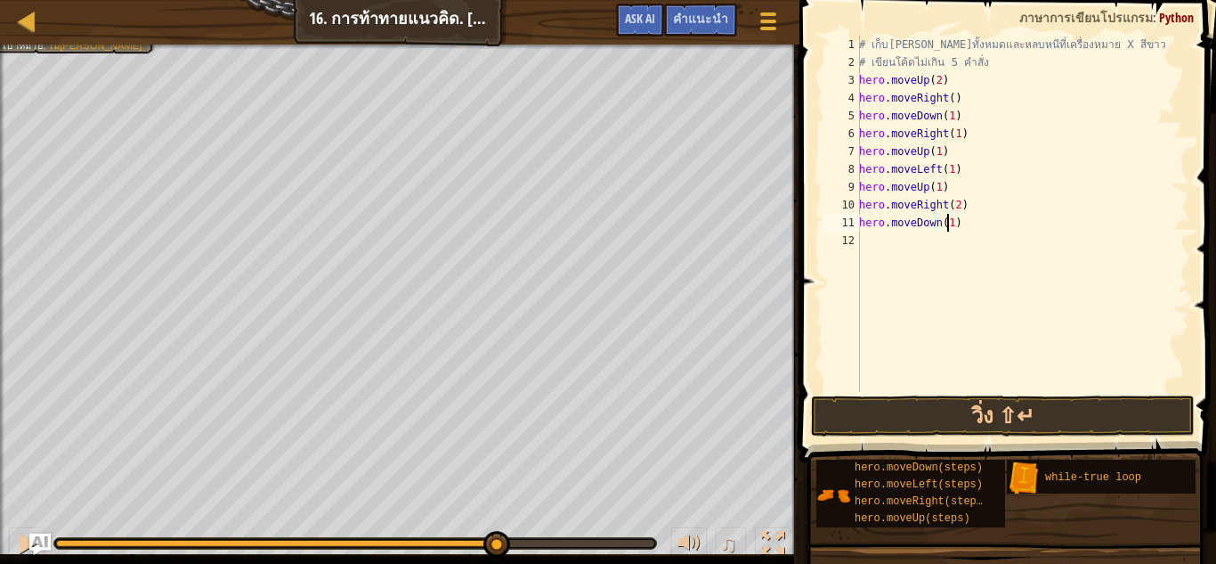
scroll to position [13, 0]
click at [972, 256] on div "# เก็บอัญมณีทั้งหมดและหลบหนีที่เครื่องหมาย X สีขาว # เขียนโค้ดไม่เกิน 5 คำสั่ง …" at bounding box center [1023, 232] width 334 height 392
click at [960, 240] on div "# เก็บอัญมณีทั้งหมดและหลบหนีที่เครื่องหมาย X สีขาว # เขียนโค้ดไม่เกิน 5 คำสั่ง …" at bounding box center [1023, 232] width 334 height 392
click at [958, 277] on div "# เก็บอัญมณีทั้งหมดและหลบหนีที่เครื่องหมาย X สีขาว # เขียนโค้ดไม่เกิน 5 คำสั่ง …" at bounding box center [1023, 232] width 334 height 392
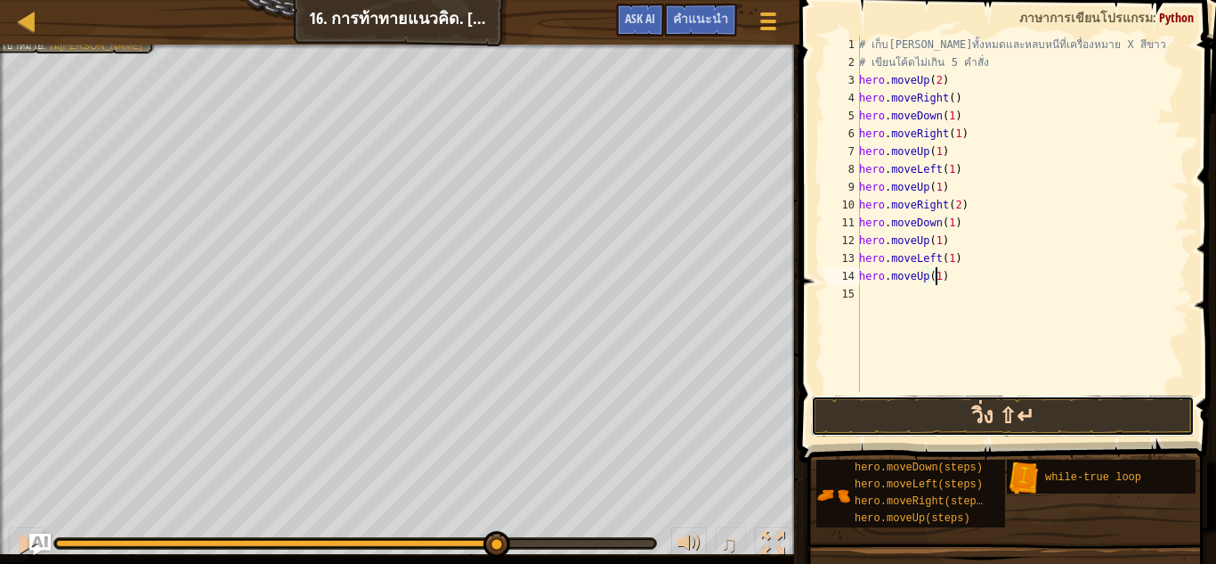
click at [947, 405] on button "วิ่ง ⇧↵" at bounding box center [1003, 415] width 384 height 41
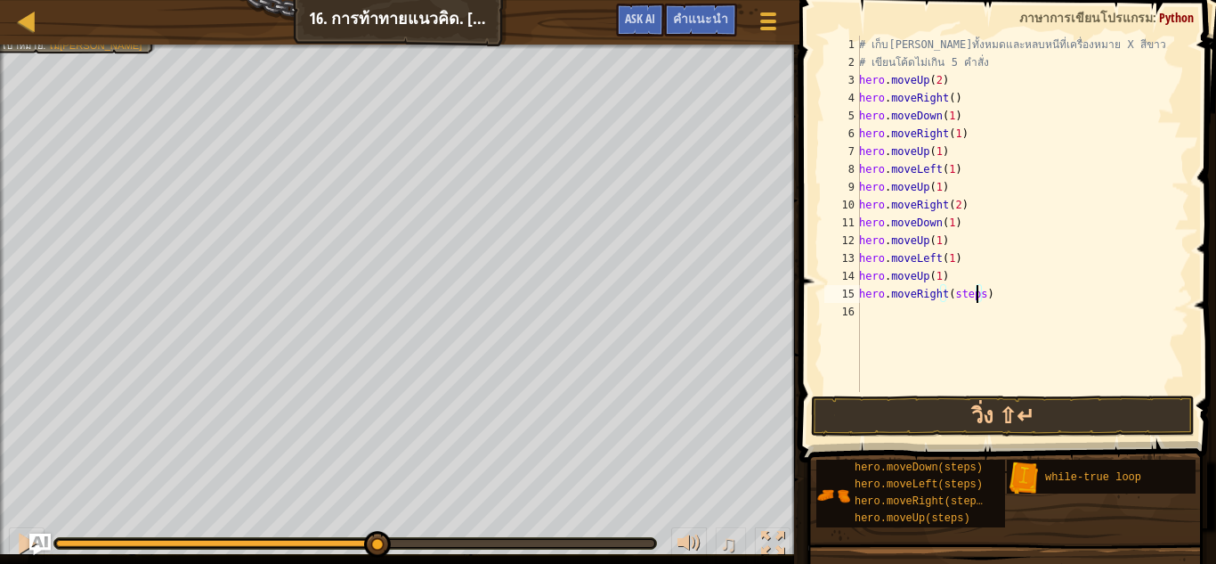
click at [977, 291] on div "# เก็บอัญมณีทั้งหมดและหลบหนีที่เครื่องหมาย X สีขาว # เขียนโค้ดไม่เกิน 5 คำสั่ง …" at bounding box center [1023, 232] width 334 height 392
click at [940, 407] on button "วิ่ง ⇧↵" at bounding box center [1003, 415] width 384 height 41
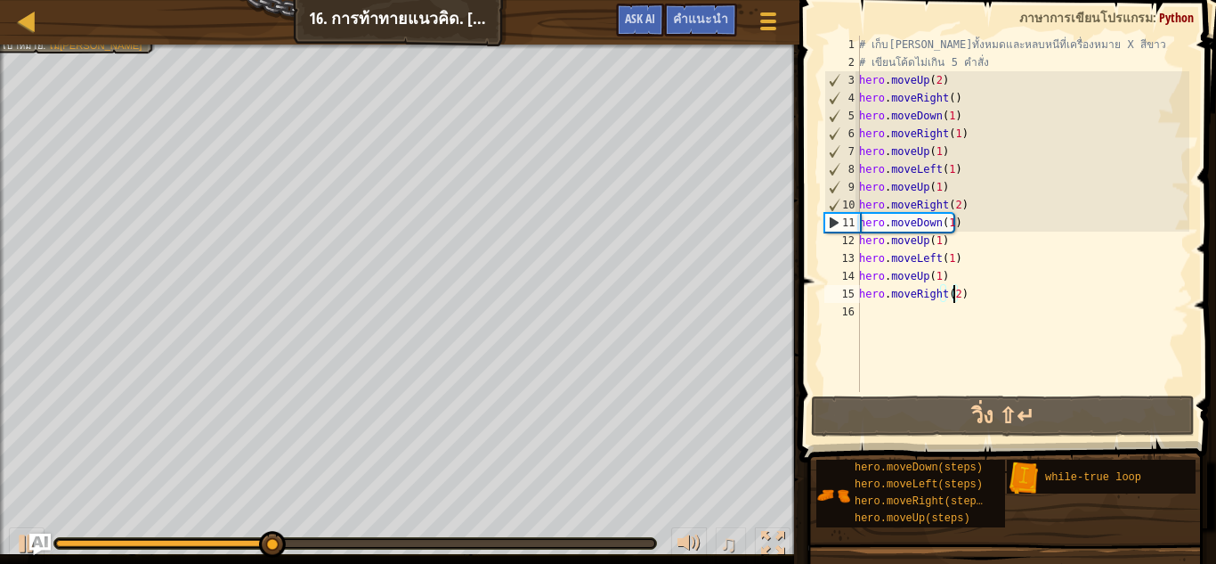
scroll to position [0, 0]
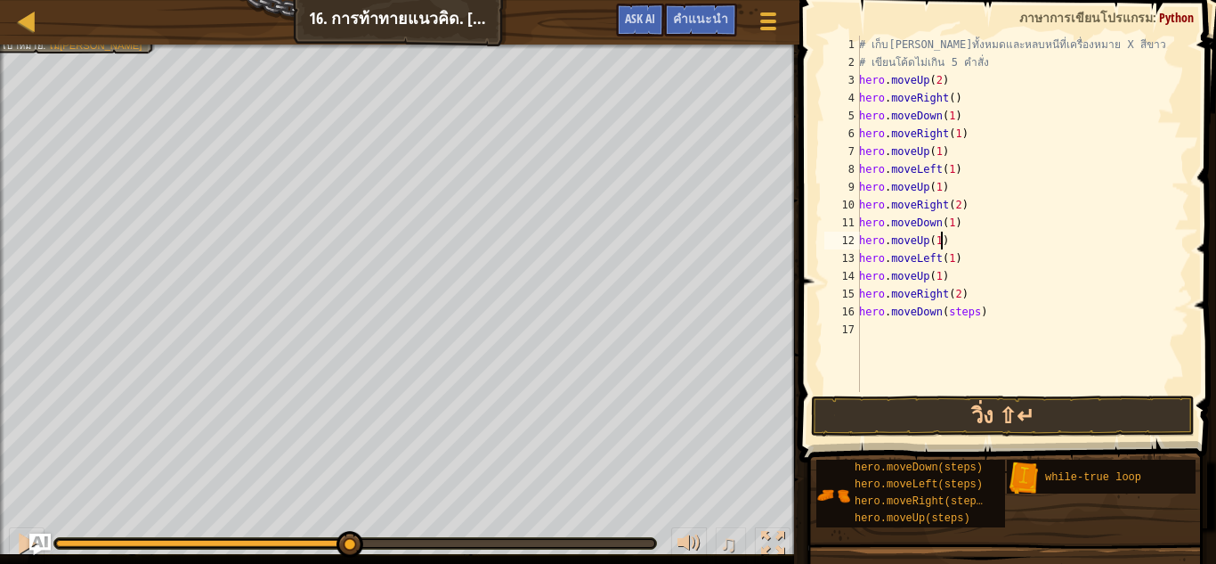
click at [1104, 236] on div "# เก็บอัญมณีทั้งหมดและหลบหนีที่เครื่องหมาย X สีขาว # เขียนโค้ดไม่เกิน 5 คำสั่ง …" at bounding box center [1023, 232] width 334 height 392
click at [971, 307] on div "# เก็บอัญมณีทั้งหมดและหลบหนีที่เครื่องหมาย X สีขาว # เขียนโค้ดไม่เกิน 5 คำสั่ง …" at bounding box center [1023, 232] width 334 height 392
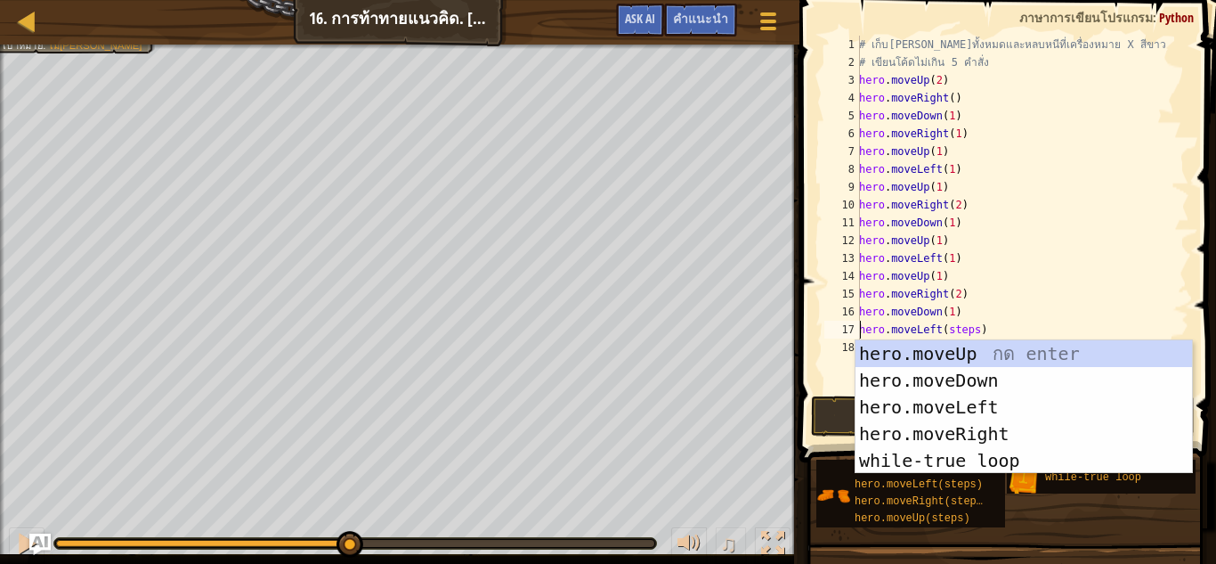
click at [970, 329] on div "# เก็บอัญมณีทั้งหมดและหลบหนีที่เครื่องหมาย X สีขาว # เขียนโค้ดไม่เกิน 5 คำสั่ง …" at bounding box center [1023, 232] width 334 height 392
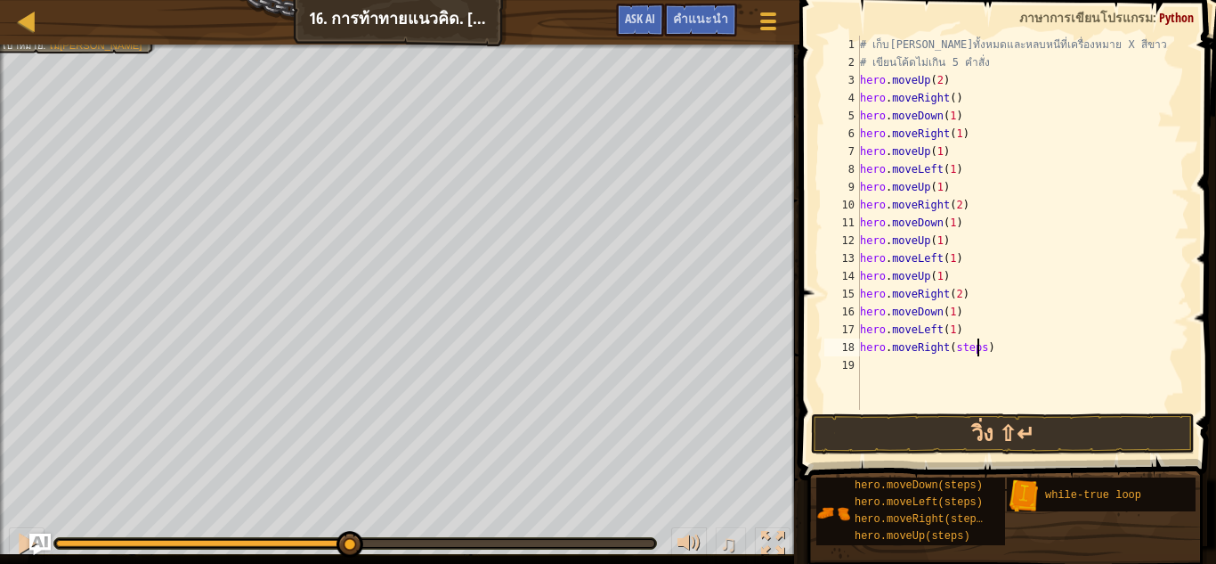
click at [978, 346] on div "# เก็บอัญมณีทั้งหมดและหลบหนีที่เครื่องหมาย X สีขาว # เขียนโค้ดไม่เกิน 5 คำสั่ง …" at bounding box center [1023, 241] width 333 height 410
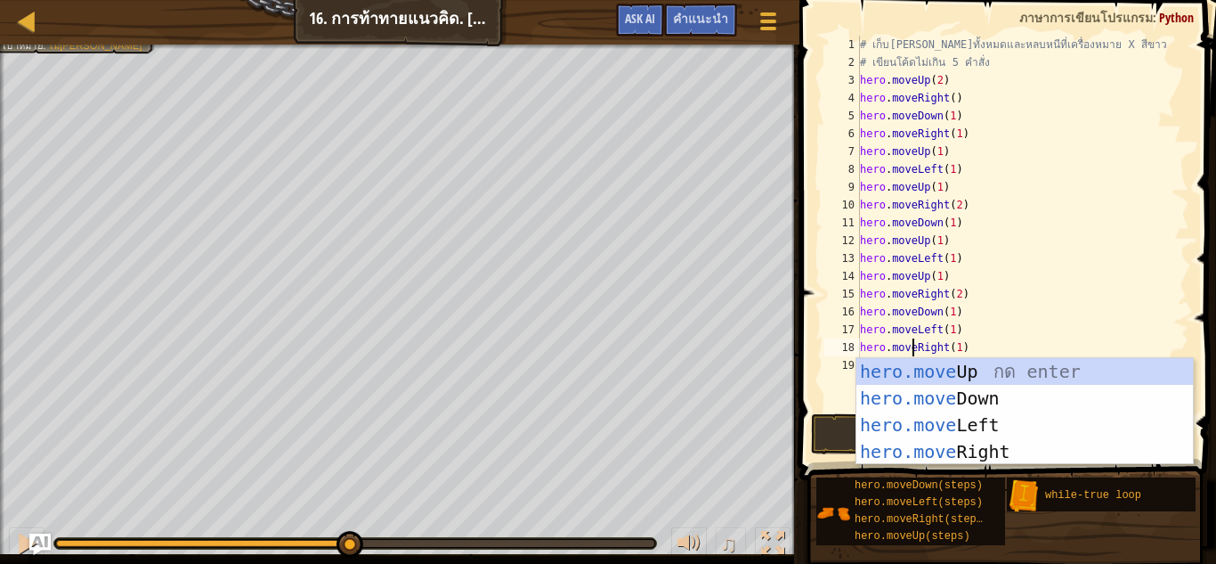
scroll to position [8, 4]
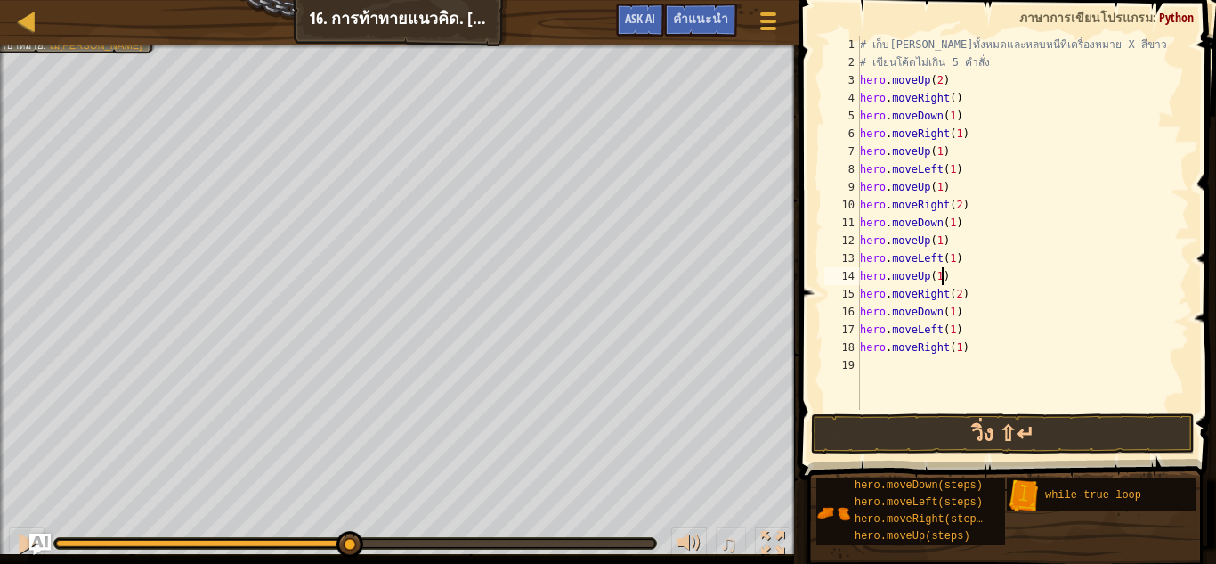
click at [1090, 275] on div "# เก็บอัญมณีทั้งหมดและหลบหนีที่เครื่องหมาย X สีขาว # เขียนโค้ดไม่เกิน 5 คำสั่ง …" at bounding box center [1023, 241] width 333 height 410
click at [1069, 428] on button "วิ่ง ⇧↵" at bounding box center [1003, 433] width 384 height 41
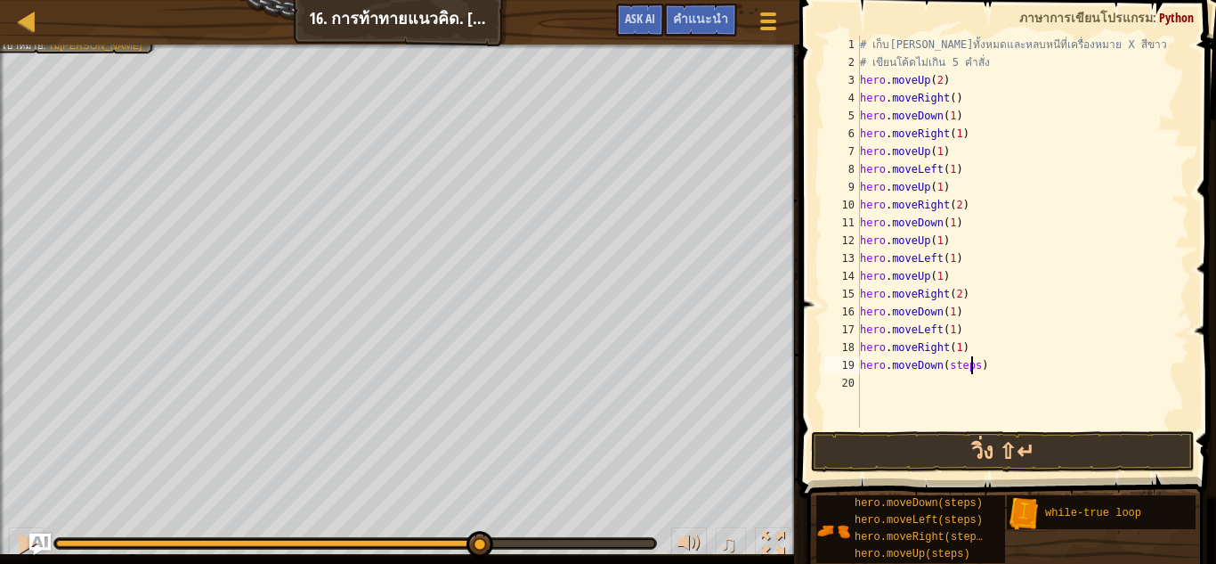
click at [970, 366] on div "# เก็บอัญมณีทั้งหมดและหลบหนีที่เครื่องหมาย X สีขาว # เขียนโค้ดไม่เกิน 5 คำสั่ง …" at bounding box center [1023, 249] width 333 height 427
click at [949, 457] on button "วิ่ง ⇧↵" at bounding box center [1003, 451] width 384 height 41
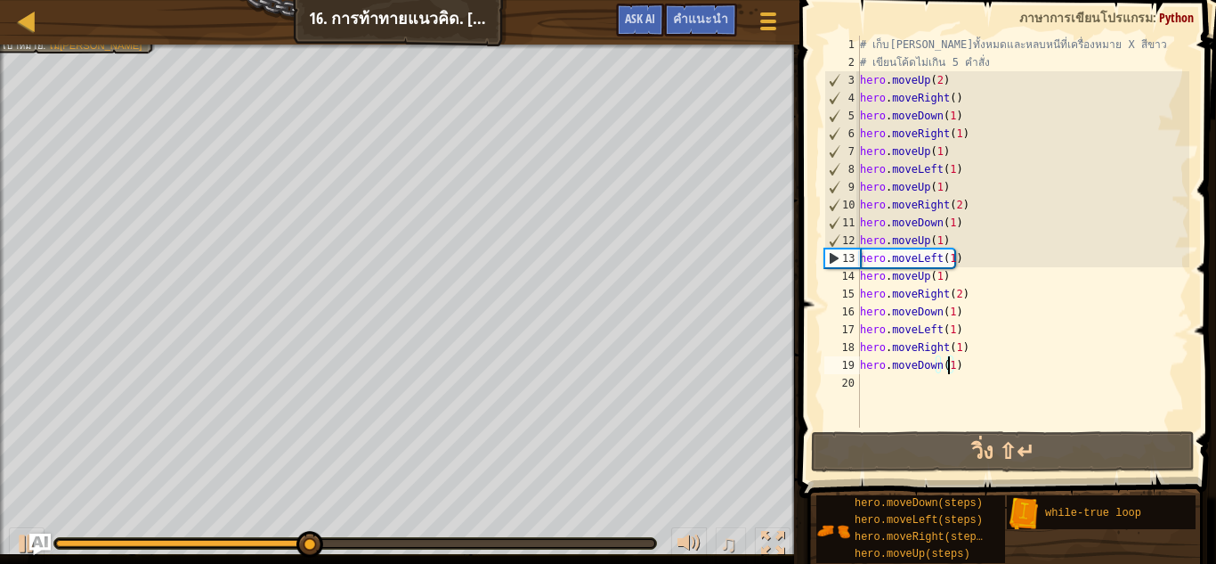
scroll to position [13, 0]
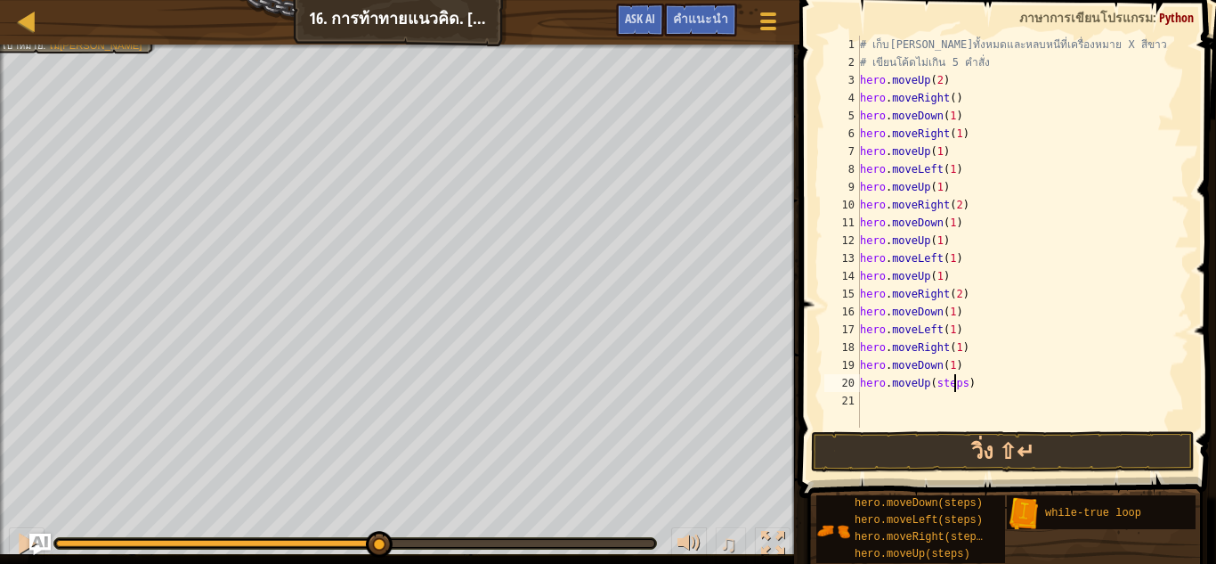
click at [955, 380] on div "# เก็บอัญมณีทั้งหมดและหลบหนีที่เครื่องหมาย X สีขาว # เขียนโค้ดไม่เกิน 5 คำสั่ง …" at bounding box center [1023, 249] width 333 height 427
click at [959, 379] on div "# เก็บอัญมณีทั้งหมดและหลบหนีที่เครื่องหมาย X สีขาว # เขียนโค้ดไม่เกิน 5 คำสั่ง …" at bounding box center [1023, 249] width 333 height 427
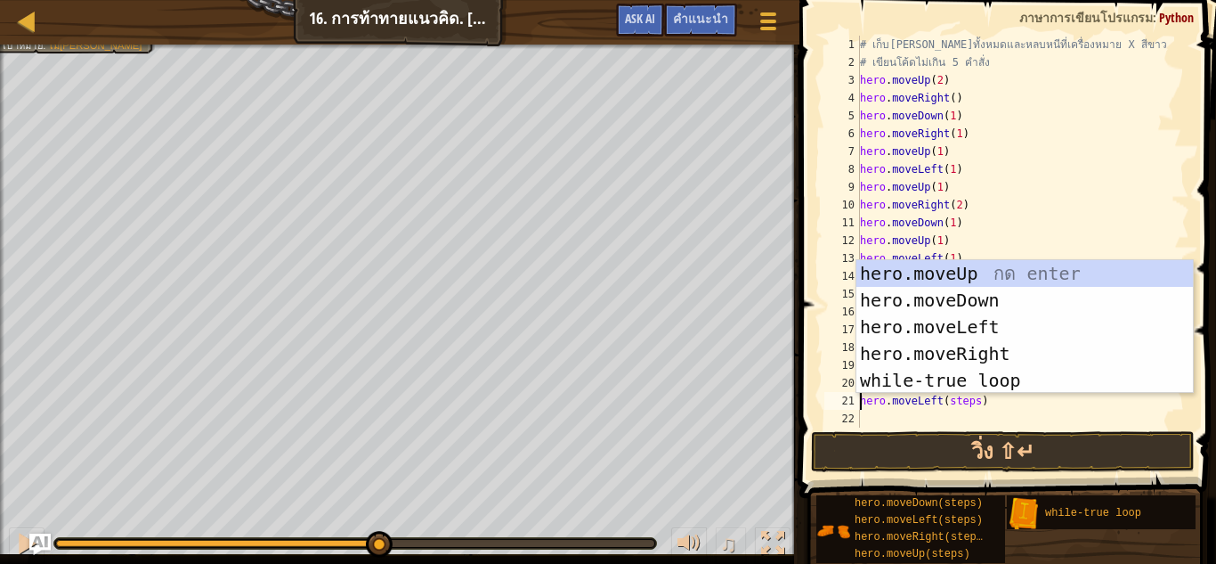
drag, startPoint x: 972, startPoint y: 398, endPoint x: 1001, endPoint y: 422, distance: 37.3
click at [977, 401] on div "# เก็บอัญมณีทั้งหมดและหลบหนีที่เครื่องหมาย X สีขาว # เขียนโค้ดไม่เกิน 5 คำสั่ง …" at bounding box center [1023, 249] width 333 height 427
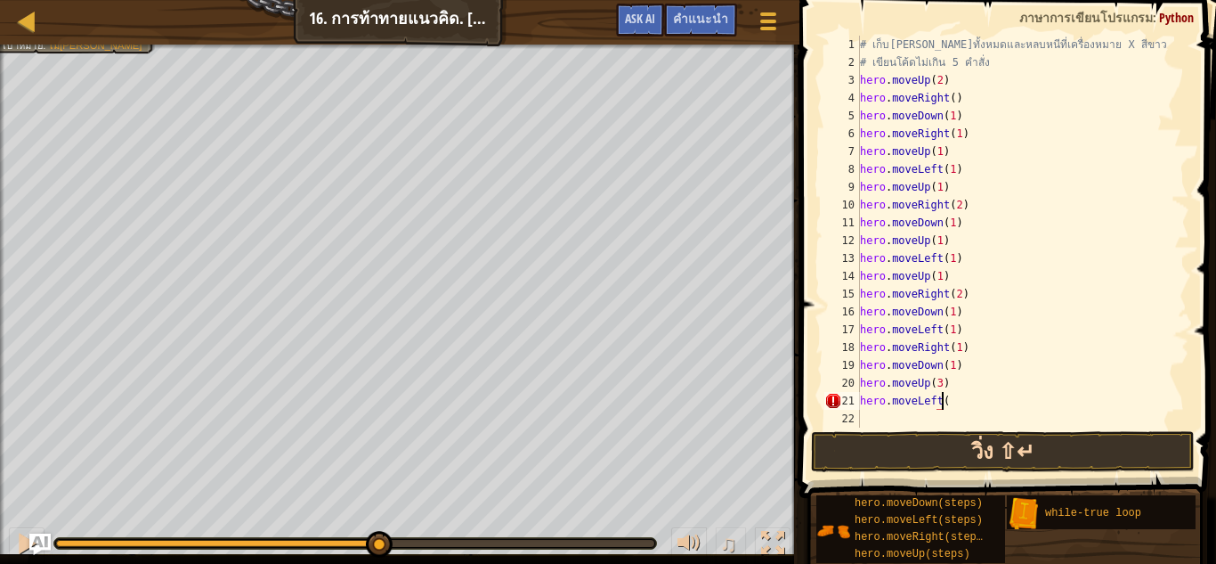
scroll to position [8, 6]
click at [826, 451] on button "วิ่ง ⇧↵" at bounding box center [1003, 451] width 384 height 41
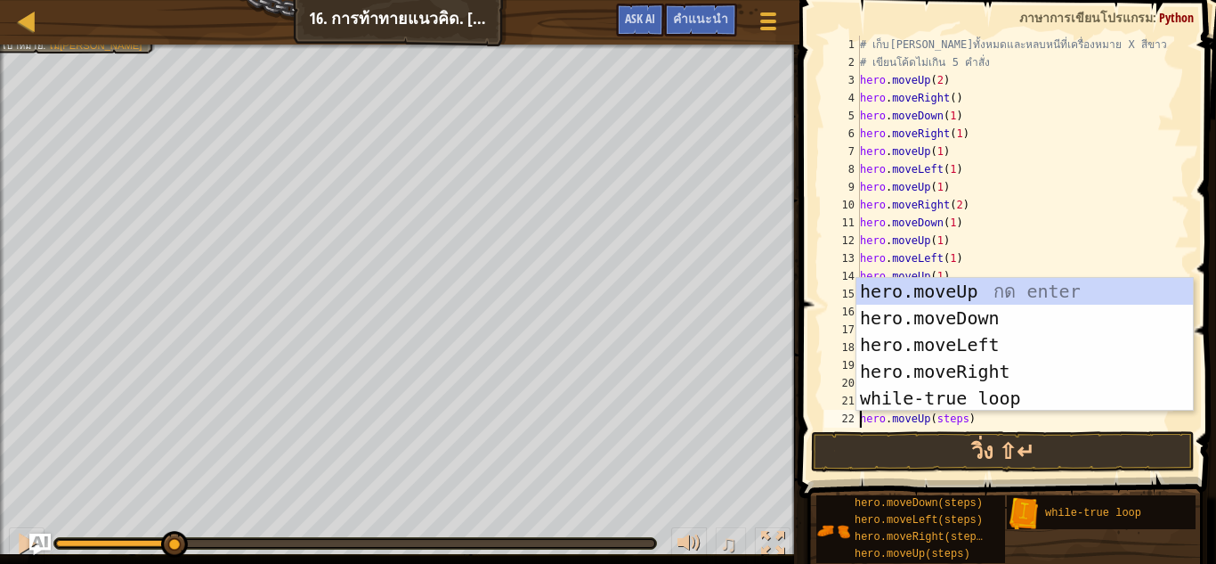
click at [961, 423] on div "# เก็บอัญมณีทั้งหมดและหลบหนีที่เครื่องหมาย X สีขาว # เขียนโค้ดไม่เกิน 5 คำสั่ง …" at bounding box center [1017, 249] width 320 height 427
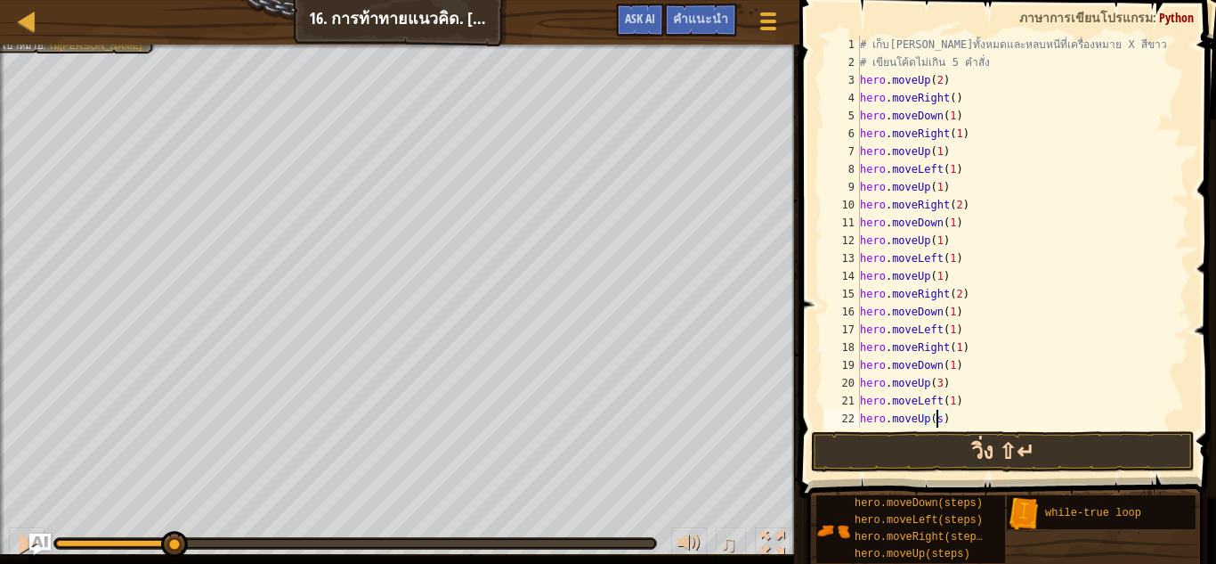
scroll to position [8, 5]
click at [962, 448] on button "วิ่ง ⇧↵" at bounding box center [1003, 451] width 384 height 41
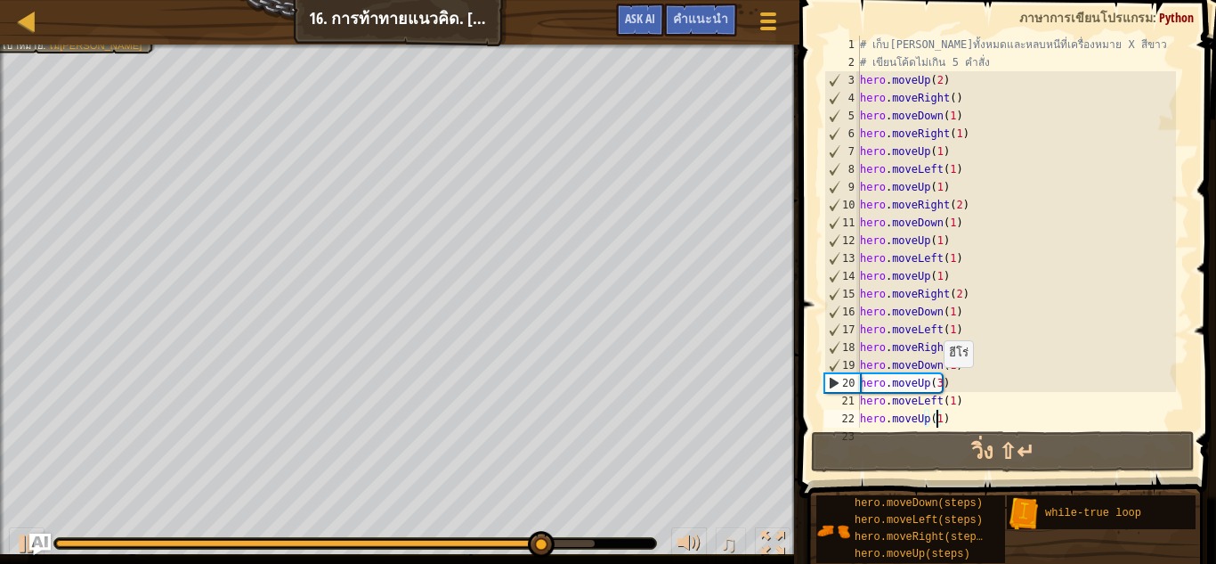
click at [935, 385] on div "# เก็บอัญมณีทั้งหมดและหลบหนีที่เครื่องหมาย X สีขาว # เขียนโค้ดไม่เกิน 5 คำสั่ง …" at bounding box center [1017, 249] width 320 height 427
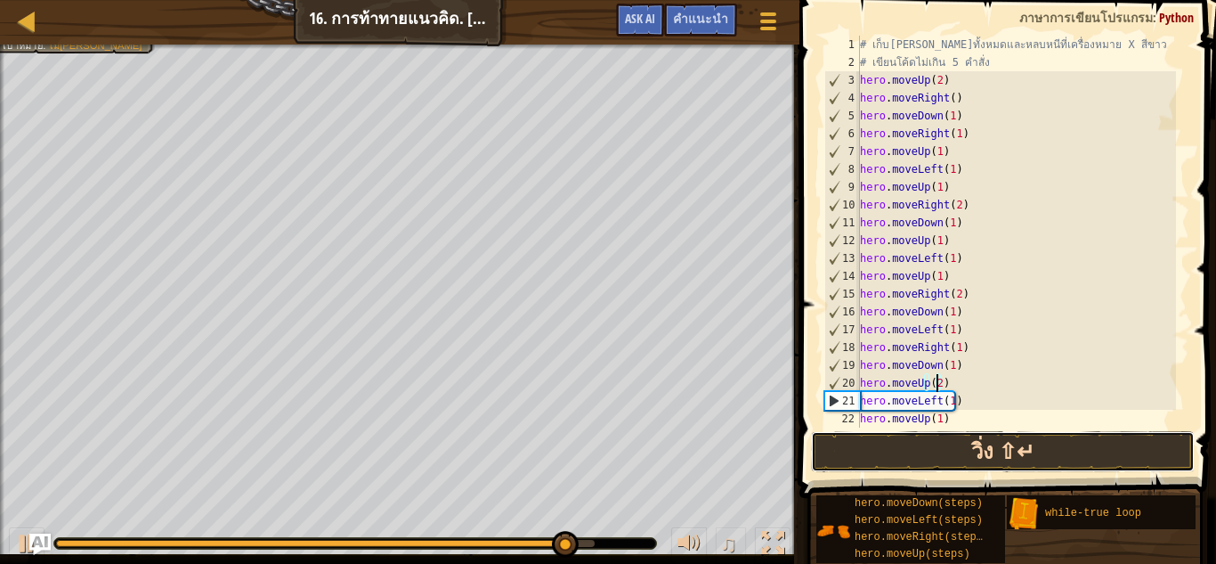
click at [954, 441] on button "วิ่ง ⇧↵" at bounding box center [1003, 451] width 384 height 41
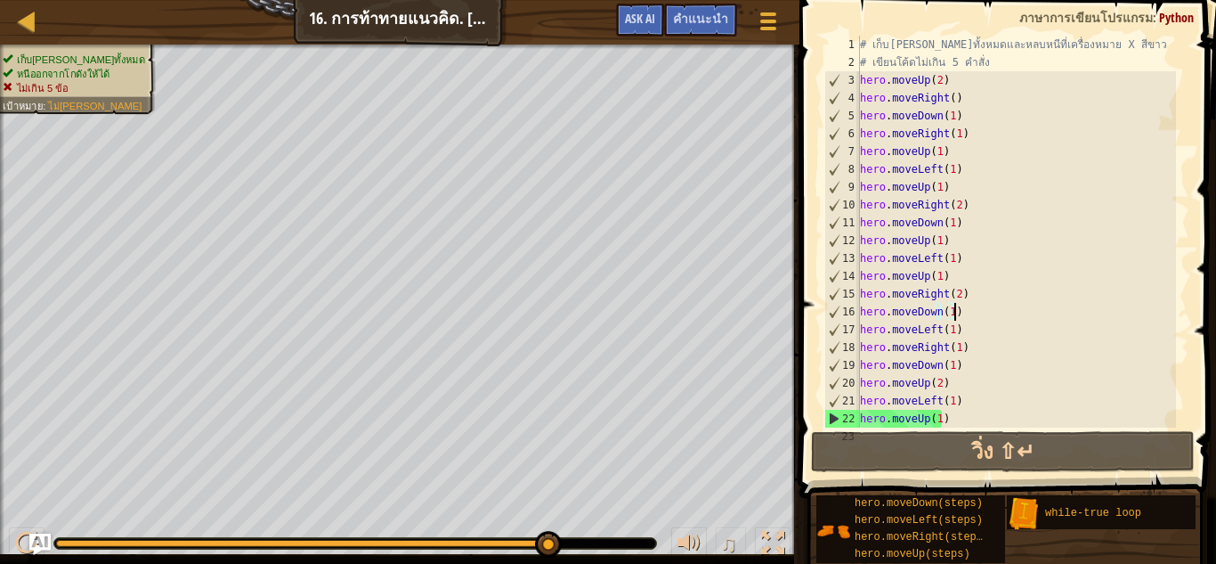
click at [1044, 306] on div "# เก็บอัญมณีทั้งหมดและหลบหนีที่เครื่องหมาย X สีขาว # เขียนโค้ดไม่เกิน 5 คำสั่ง …" at bounding box center [1017, 249] width 320 height 427
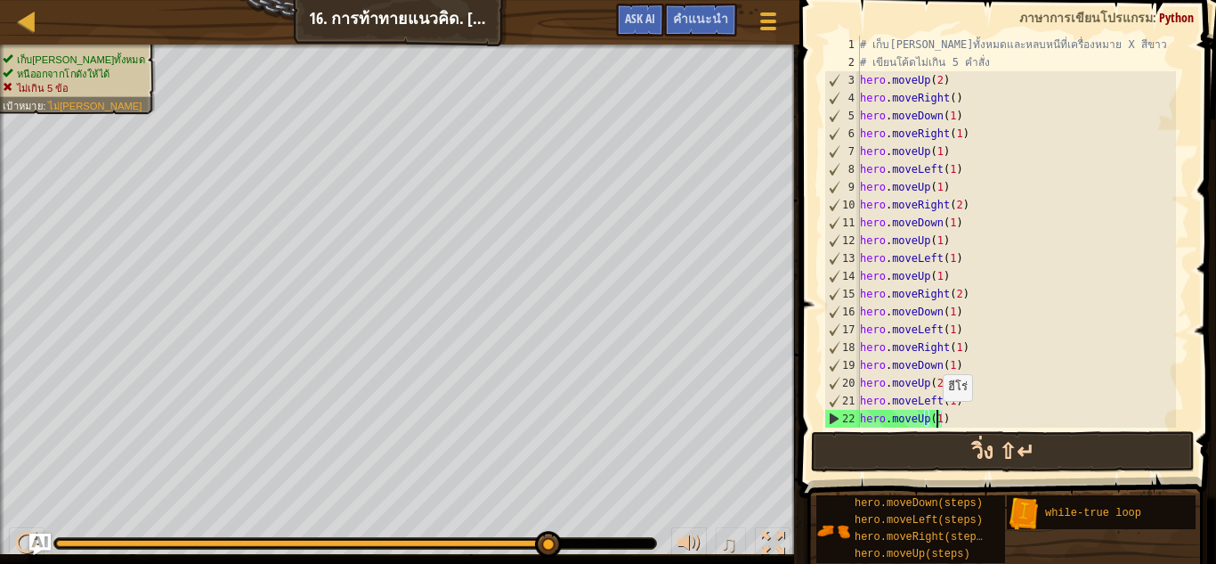
drag, startPoint x: 934, startPoint y: 419, endPoint x: 972, endPoint y: 444, distance: 45.4
click at [944, 426] on div "# เก็บอัญมณีทั้งหมดและหลบหนีที่เครื่องหมาย X สีขาว # เขียนโค้ดไม่เกิน 5 คำสั่ง …" at bounding box center [1017, 249] width 320 height 427
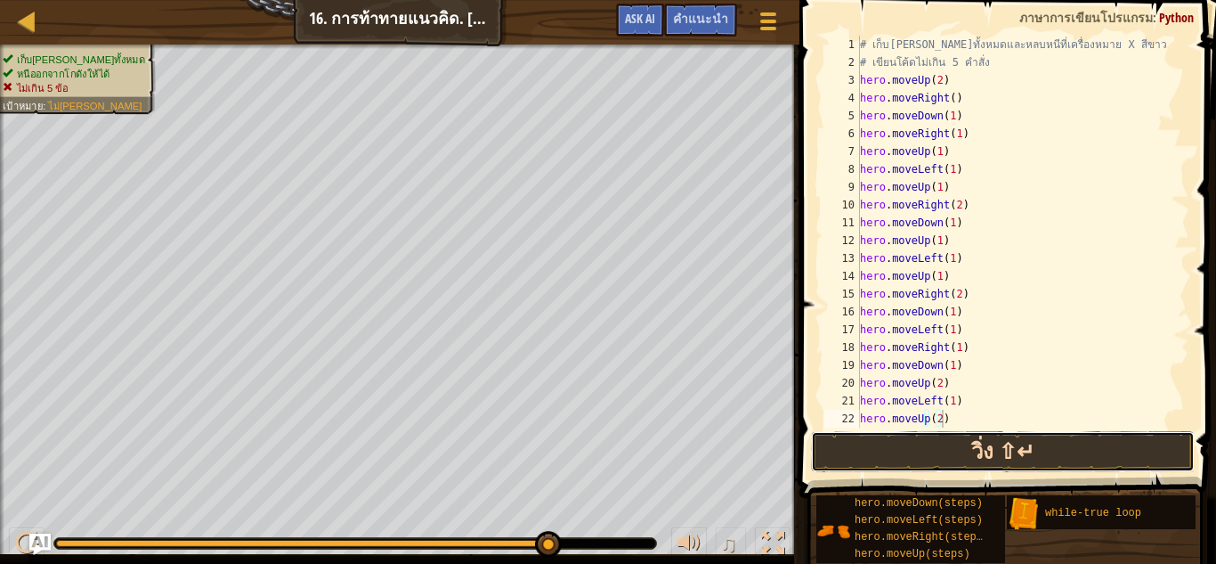
click at [977, 452] on button "วิ่ง ⇧↵" at bounding box center [1003, 451] width 384 height 41
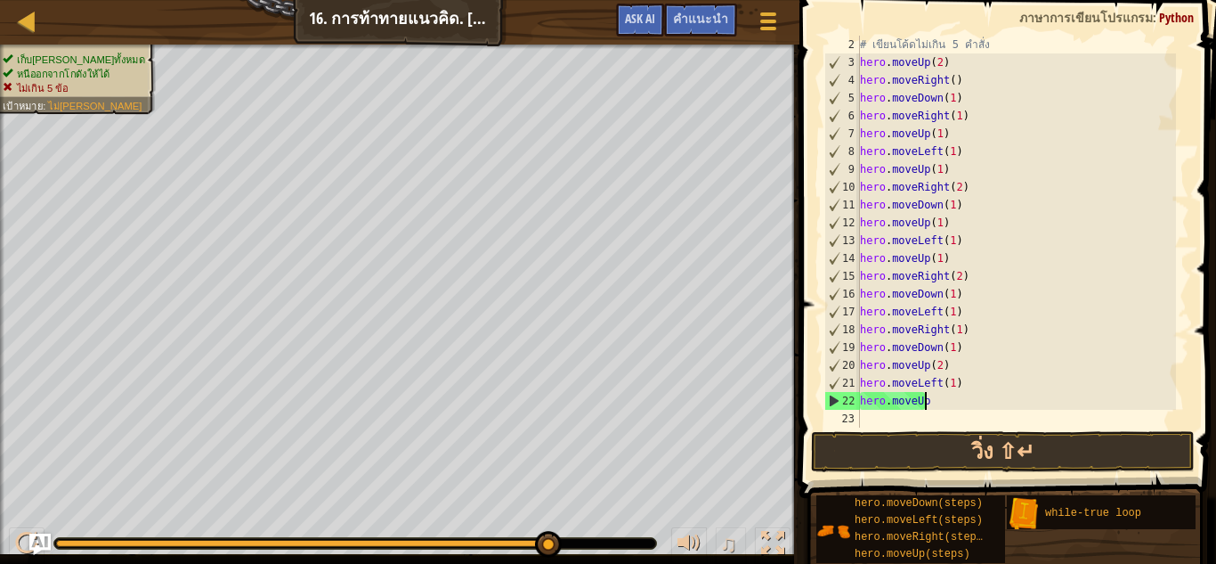
scroll to position [8, 1]
type textarea "h"
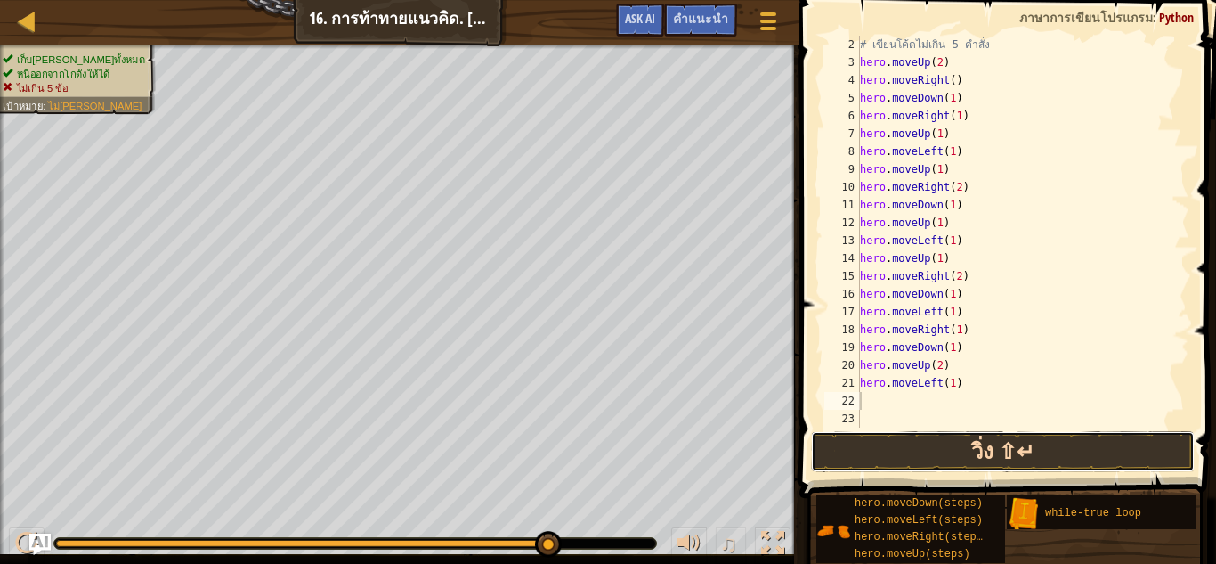
click at [1028, 455] on button "วิ่ง ⇧↵" at bounding box center [1003, 451] width 384 height 41
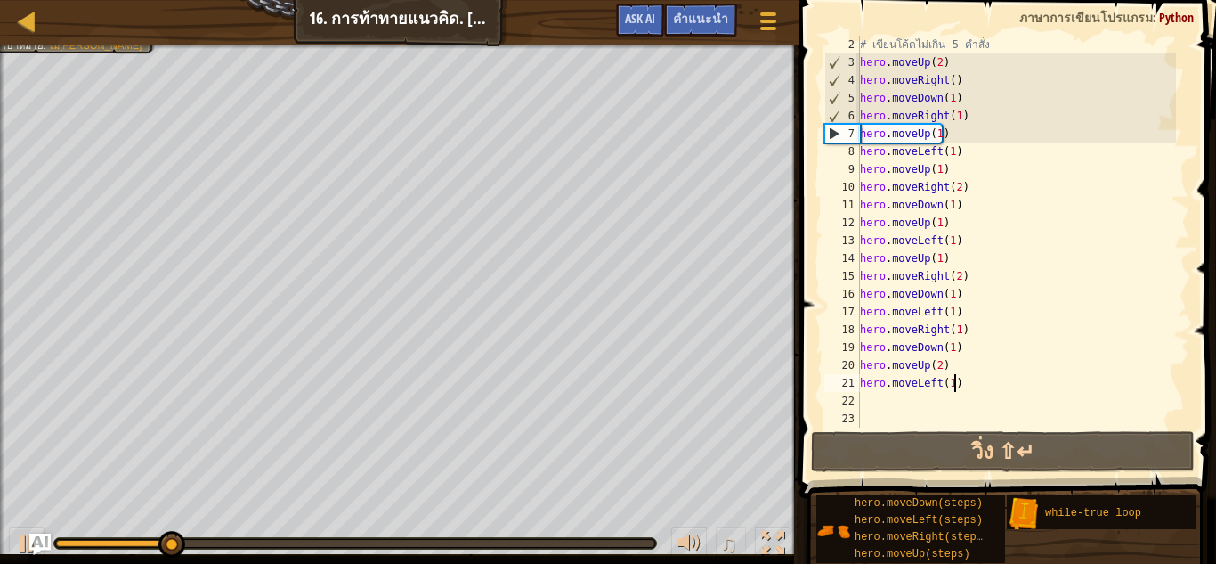
click at [1009, 387] on div "# เขียนโค้ดไม่เกิน 5 คำสั่ง hero . moveUp ( 2 ) hero . moveRight ( ) hero . mov…" at bounding box center [1017, 249] width 320 height 427
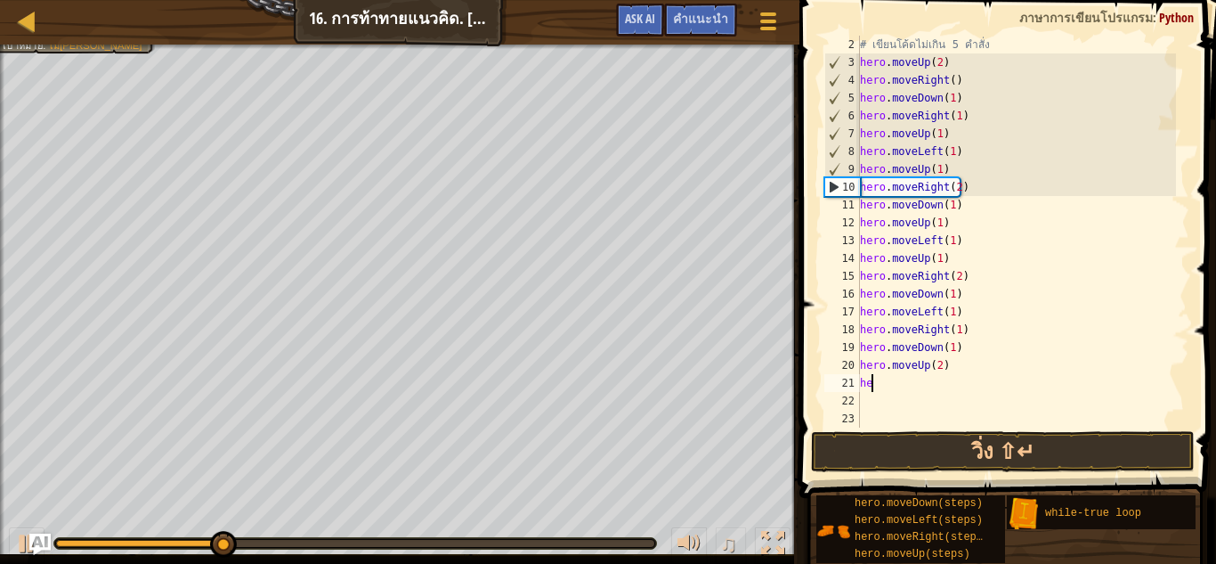
type textarea "h"
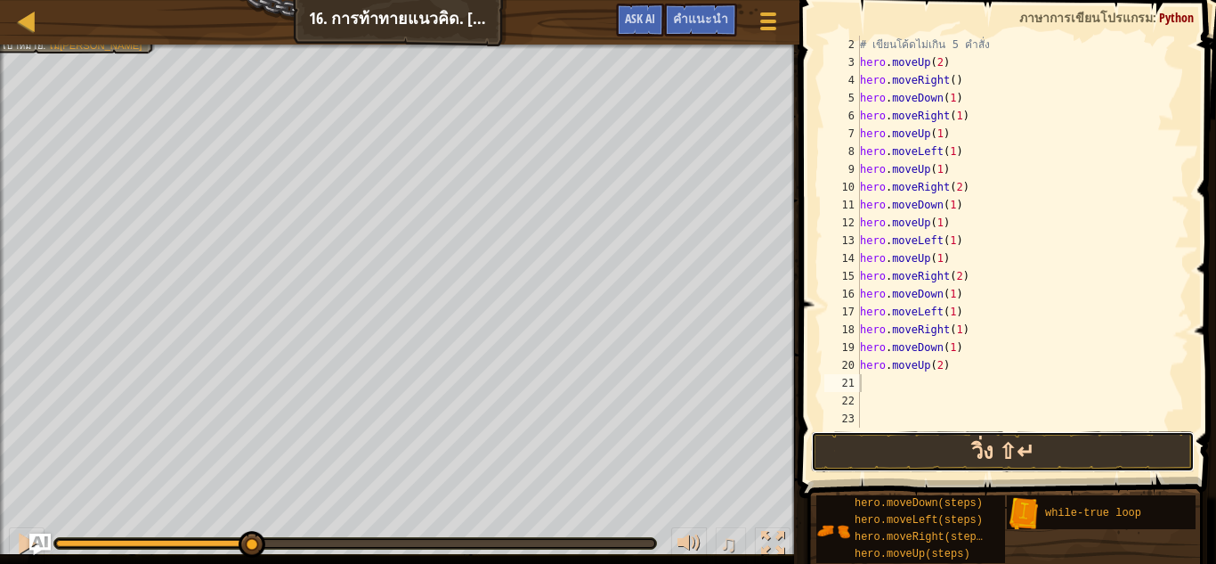
click at [988, 448] on button "วิ่ง ⇧↵" at bounding box center [1003, 451] width 384 height 41
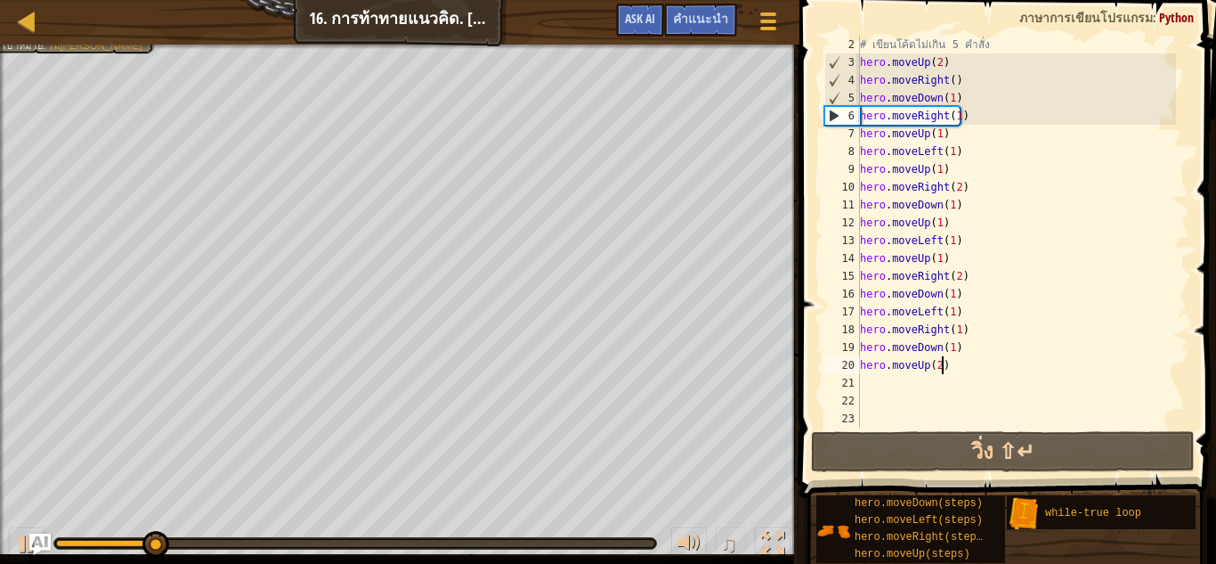
click at [955, 372] on div "# เขียนโค้ดไม่เกิน 5 คำสั่ง hero . moveUp ( 2 ) hero . moveRight ( ) hero . mov…" at bounding box center [1017, 249] width 320 height 427
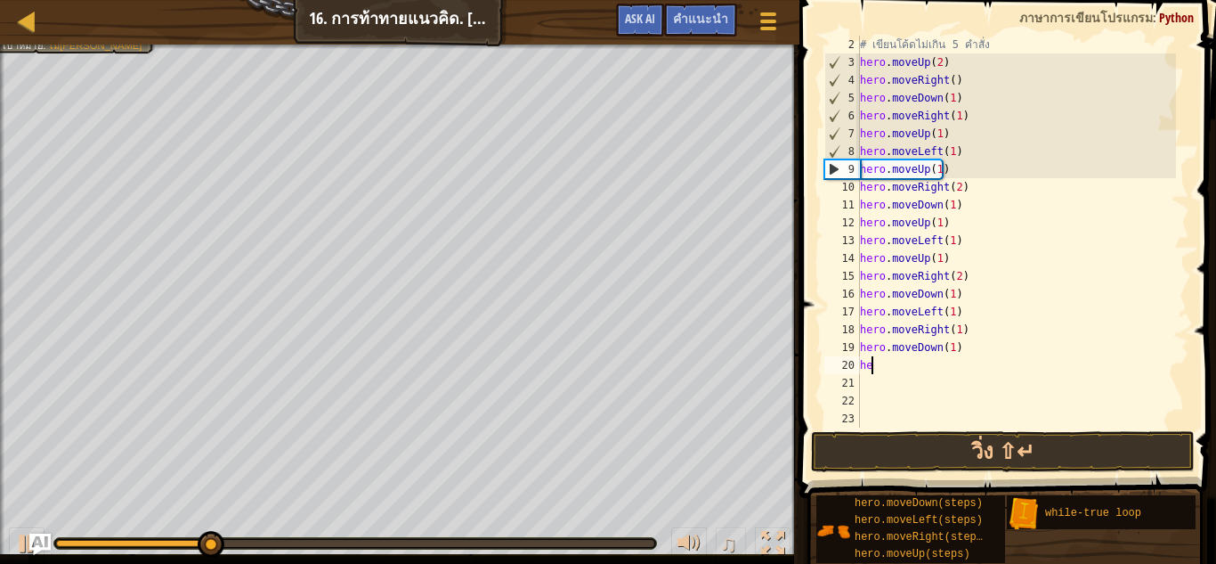
type textarea "h"
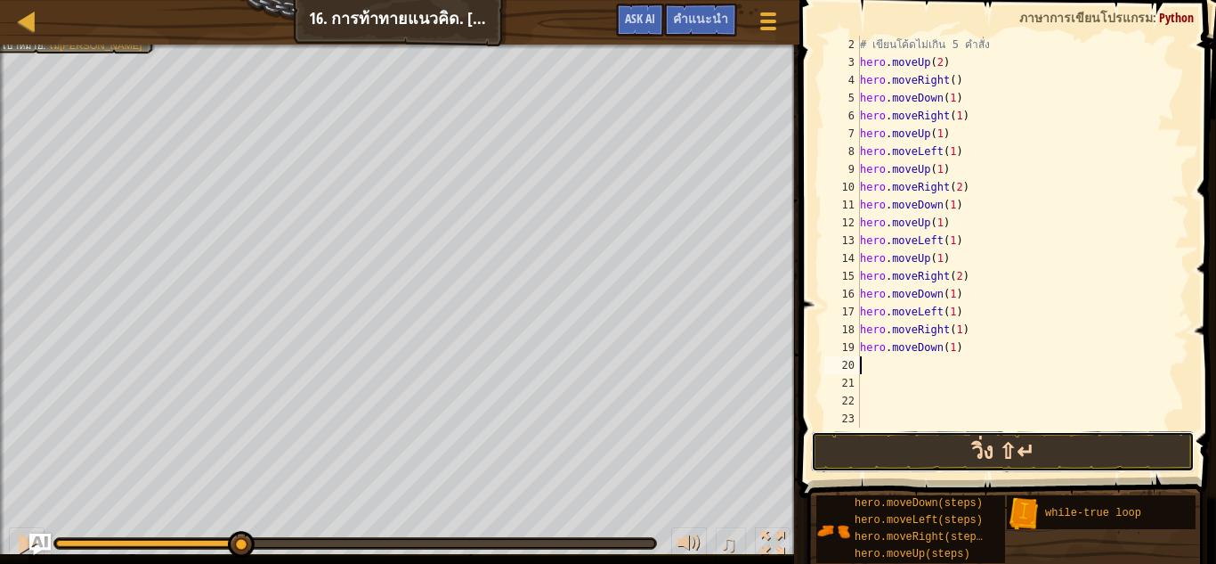
click at [928, 454] on button "วิ่ง ⇧↵" at bounding box center [1003, 451] width 384 height 41
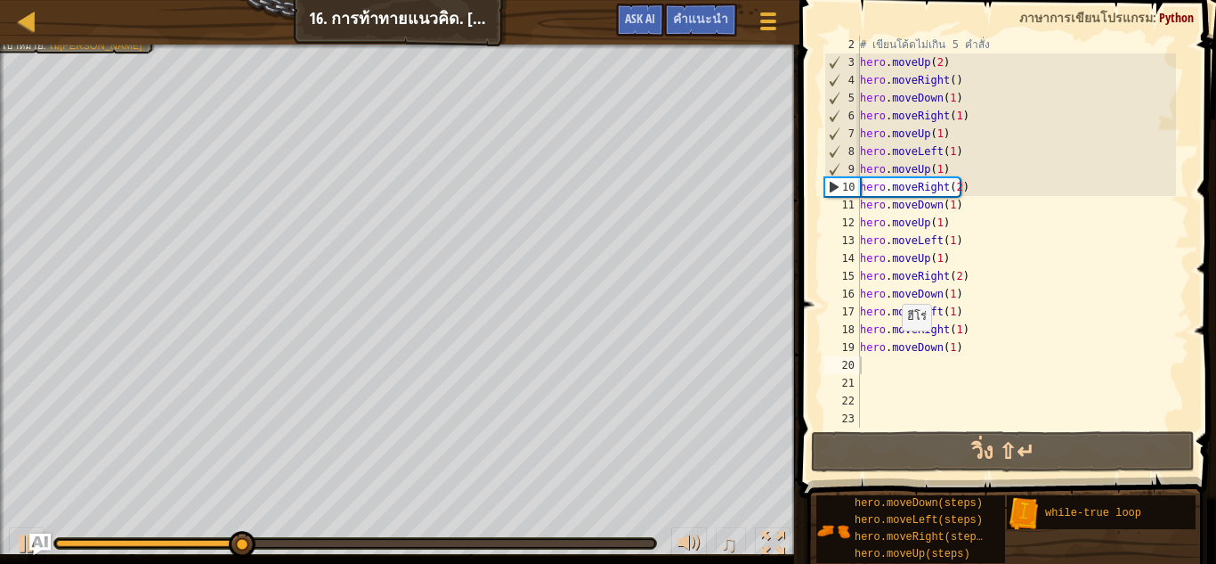
drag, startPoint x: 1002, startPoint y: 445, endPoint x: 941, endPoint y: 384, distance: 86.3
click at [941, 384] on div "คำแนะนำ วิดีโอ 2 3 4 5 6 7 8 9 10 11 12 13 14 15 16 17 18 19 20 21 22 23 # เขีย…" at bounding box center [1005, 277] width 422 height 555
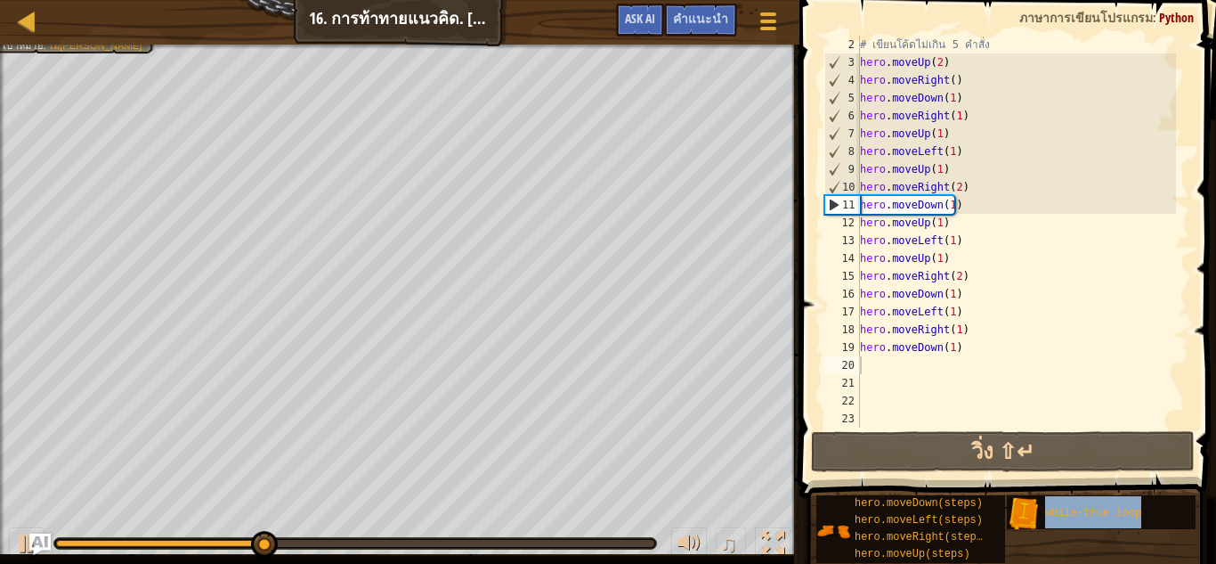
type textarea "while-true loop"
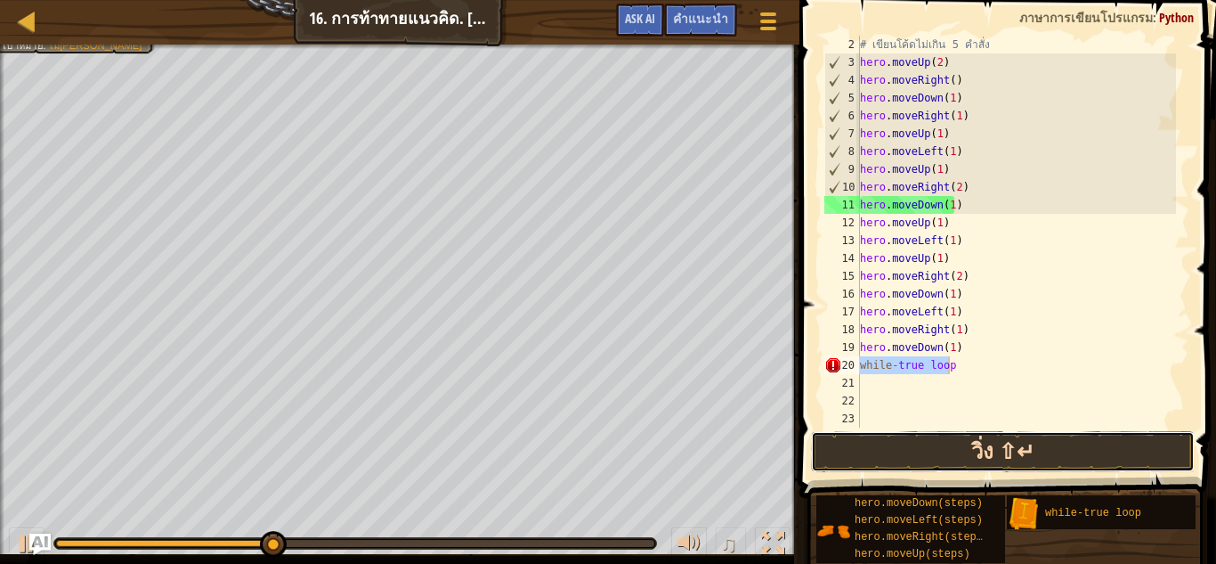
click at [969, 449] on button "วิ่ง ⇧↵" at bounding box center [1003, 451] width 384 height 41
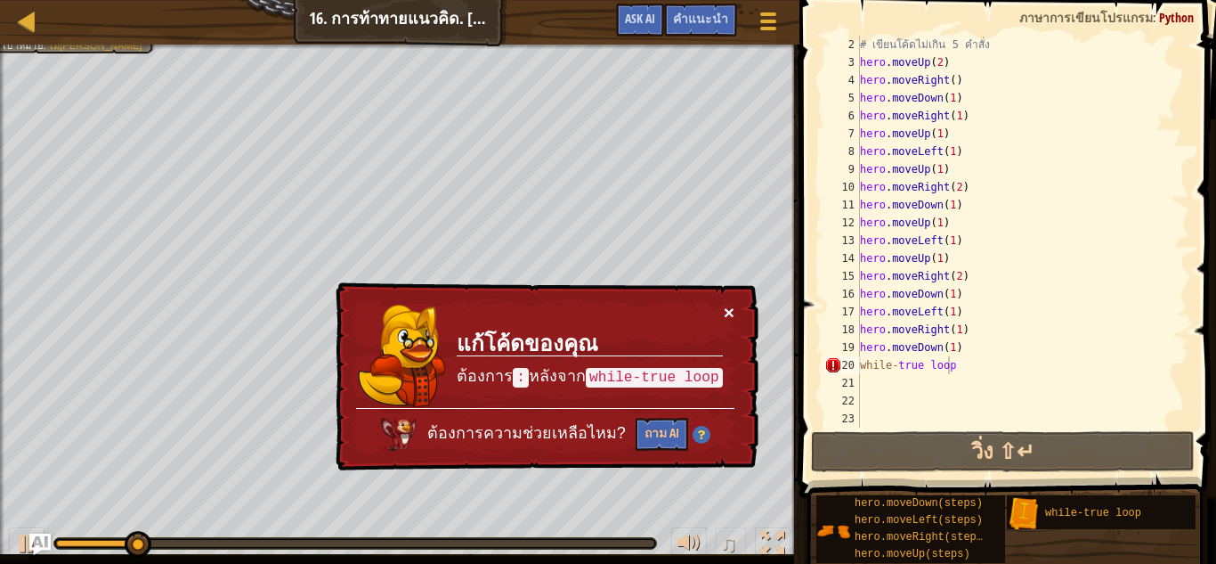
click at [728, 309] on button "×" at bounding box center [729, 312] width 11 height 19
click at [959, 371] on div "# เขียนโค้ดไม่เกิน 5 คำสั่ง hero . moveUp ( 2 ) hero . moveRight ( ) hero . mov…" at bounding box center [1017, 249] width 320 height 427
drag, startPoint x: 951, startPoint y: 363, endPoint x: 855, endPoint y: 358, distance: 96.3
click at [855, 358] on div "while-true loop 2 3 4 5 6 7 8 9 10 11 12 13 14 15 16 17 18 19 20 21 22 23 # เขี…" at bounding box center [1005, 232] width 369 height 392
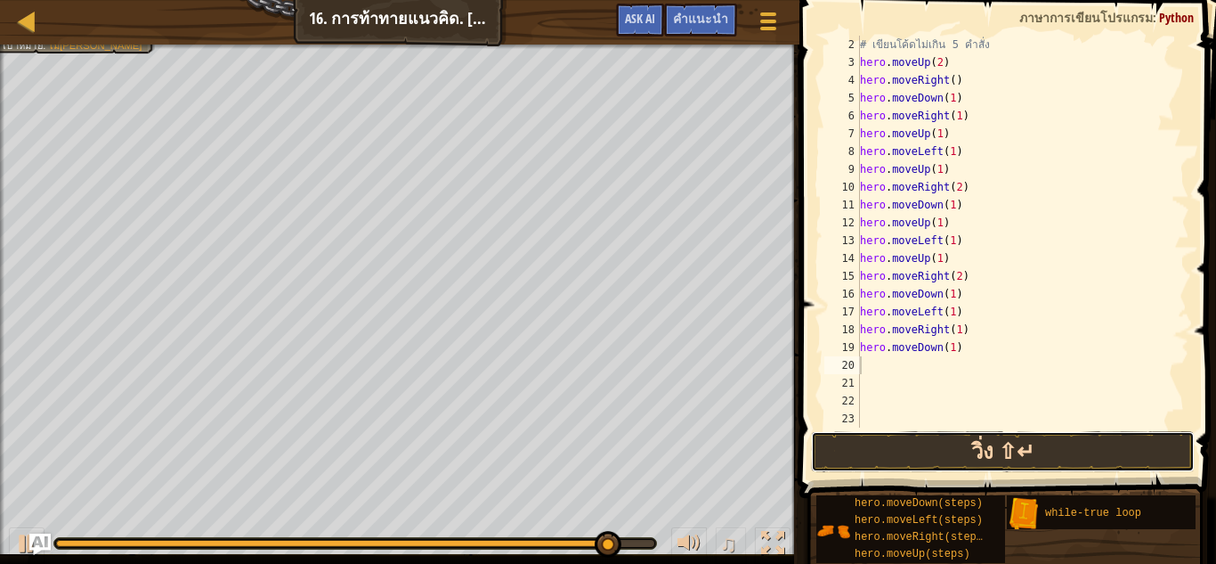
click at [1046, 441] on button "วิ่ง ⇧↵" at bounding box center [1003, 451] width 384 height 41
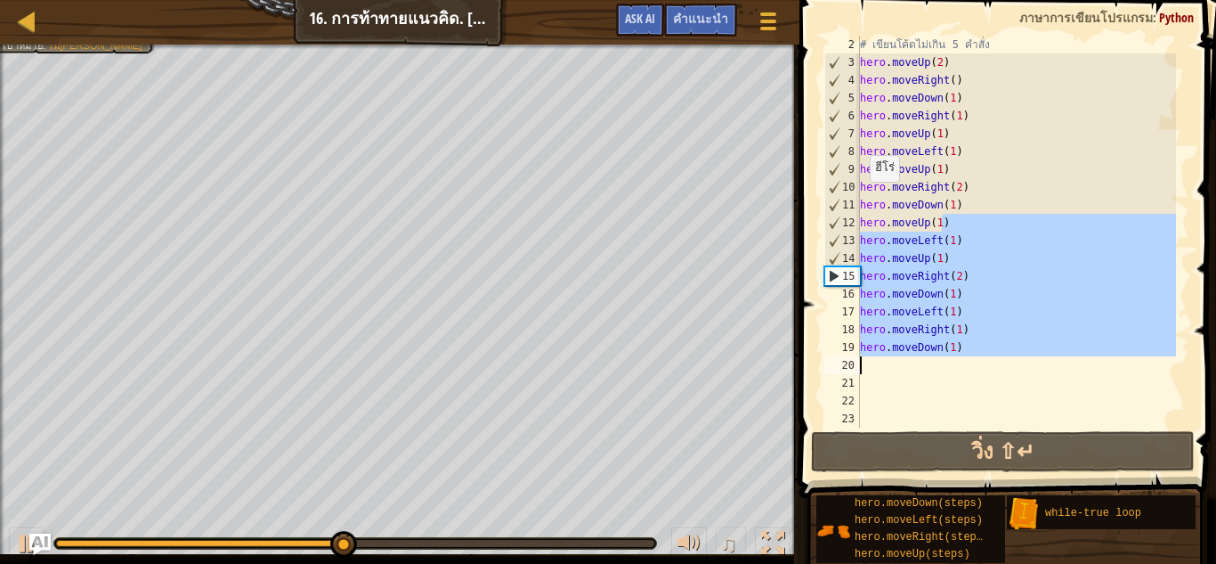
drag, startPoint x: 958, startPoint y: 215, endPoint x: 842, endPoint y: 370, distance: 193.9
click at [842, 370] on div "2 3 4 5 6 7 8 9 10 11 12 13 14 15 16 17 18 19 20 21 22 23 # เขียนโค้ดไม่เกิน 5 …" at bounding box center [1005, 232] width 369 height 392
type textarea "hero.moveUp(1)"
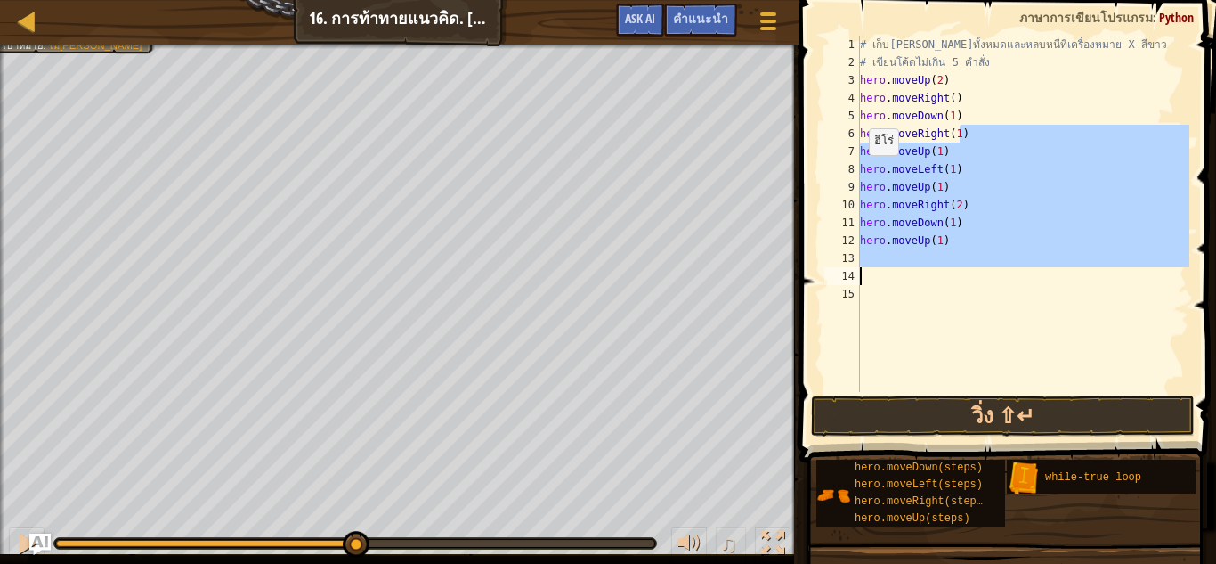
drag, startPoint x: 972, startPoint y: 134, endPoint x: 859, endPoint y: 272, distance: 179.1
click at [859, 272] on div "hero.moveUp(1) 1 2 3 4 5 6 7 8 9 10 11 12 13 14 15 # เก็บอัญมณีทั้งหมดและหลบหนี…" at bounding box center [1005, 214] width 369 height 356
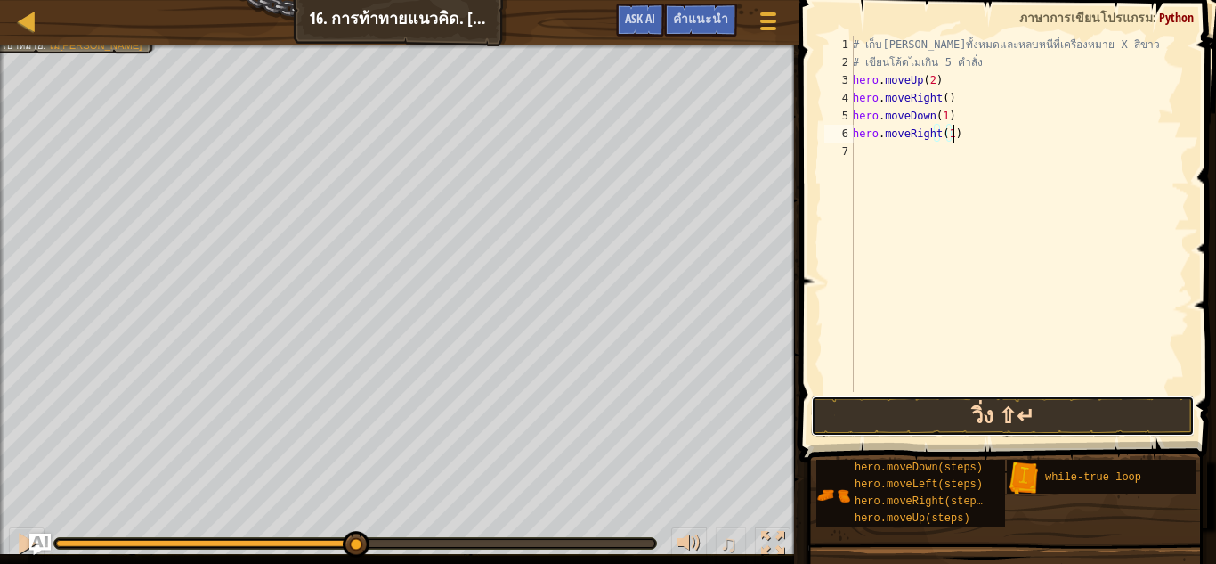
click at [929, 408] on button "วิ่ง ⇧↵" at bounding box center [1003, 415] width 384 height 41
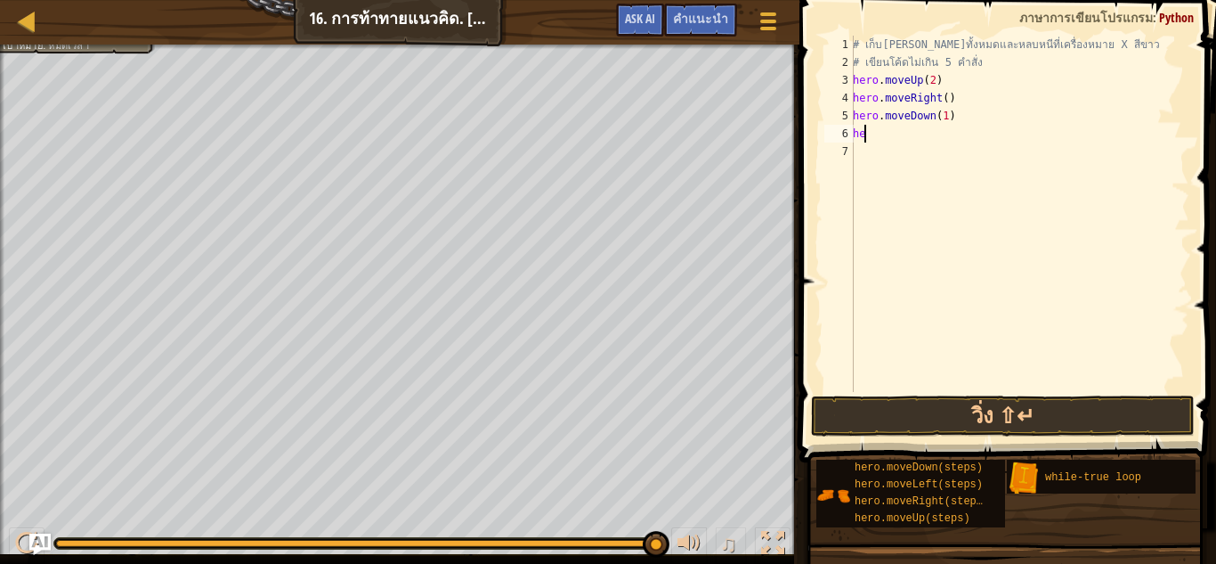
type textarea "h"
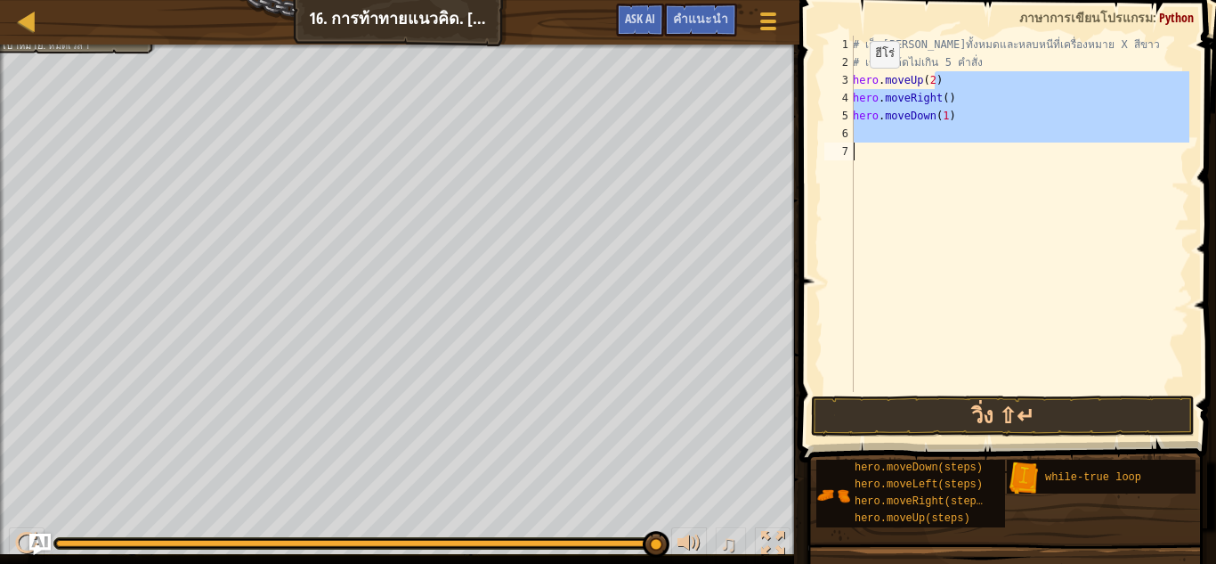
drag, startPoint x: 933, startPoint y: 82, endPoint x: 838, endPoint y: 148, distance: 115.8
click at [838, 148] on div "1 2 3 4 5 6 7 # เก็บอัญมณีทั้งหมดและหลบหนีที่เครื่องหมาย X สีขาว # เขียนโค้ดไม่…" at bounding box center [1005, 214] width 369 height 356
type textarea "hero.moveUp(2)"
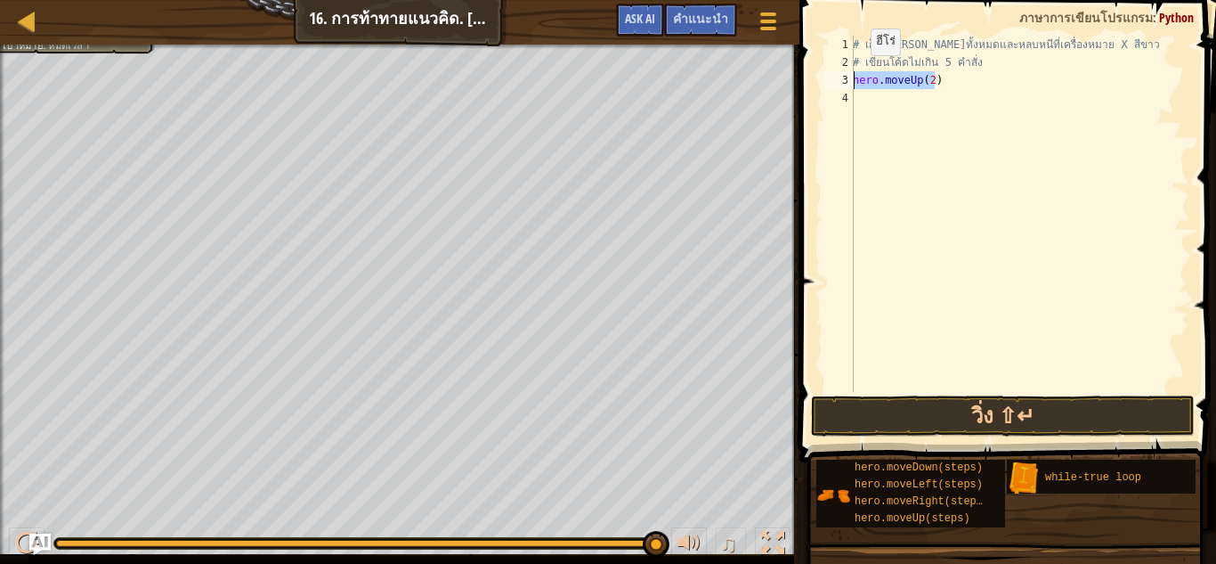
drag, startPoint x: 925, startPoint y: 80, endPoint x: 847, endPoint y: 77, distance: 78.4
click at [847, 77] on div "hero.moveUp(2) 1 2 3 4 # เก็บอัญมณีทั้งหมดและหลบหนีที่เครื่องหมาย X สีขาว # เขี…" at bounding box center [1005, 214] width 369 height 356
click at [850, 419] on button "วิ่ง ⇧↵" at bounding box center [1003, 415] width 384 height 41
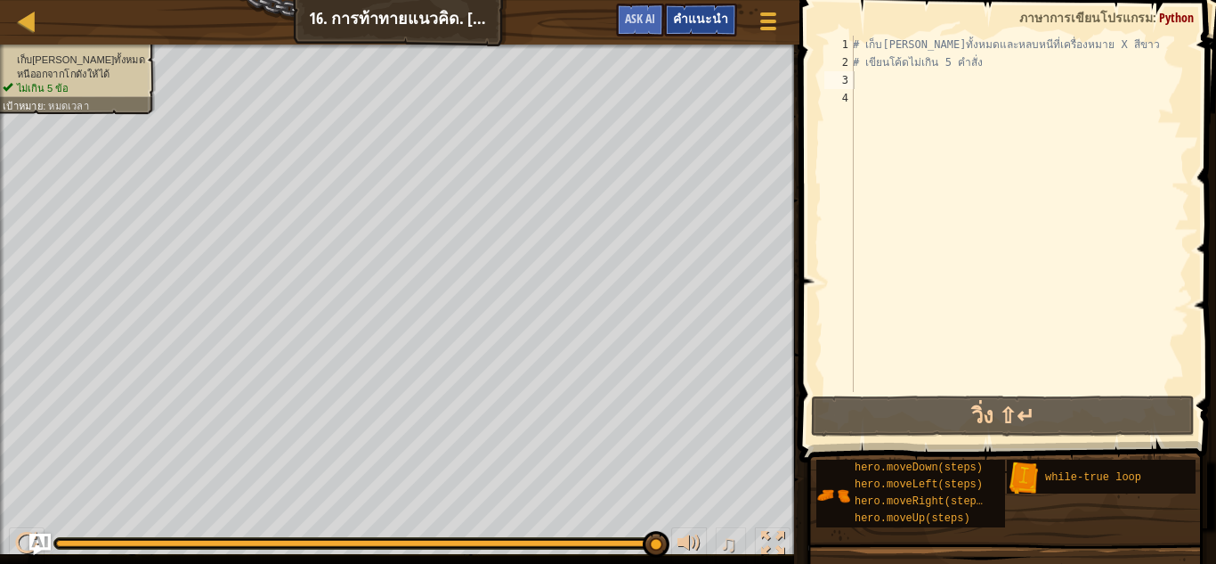
click at [679, 17] on span "คำแนะนำ" at bounding box center [700, 18] width 55 height 17
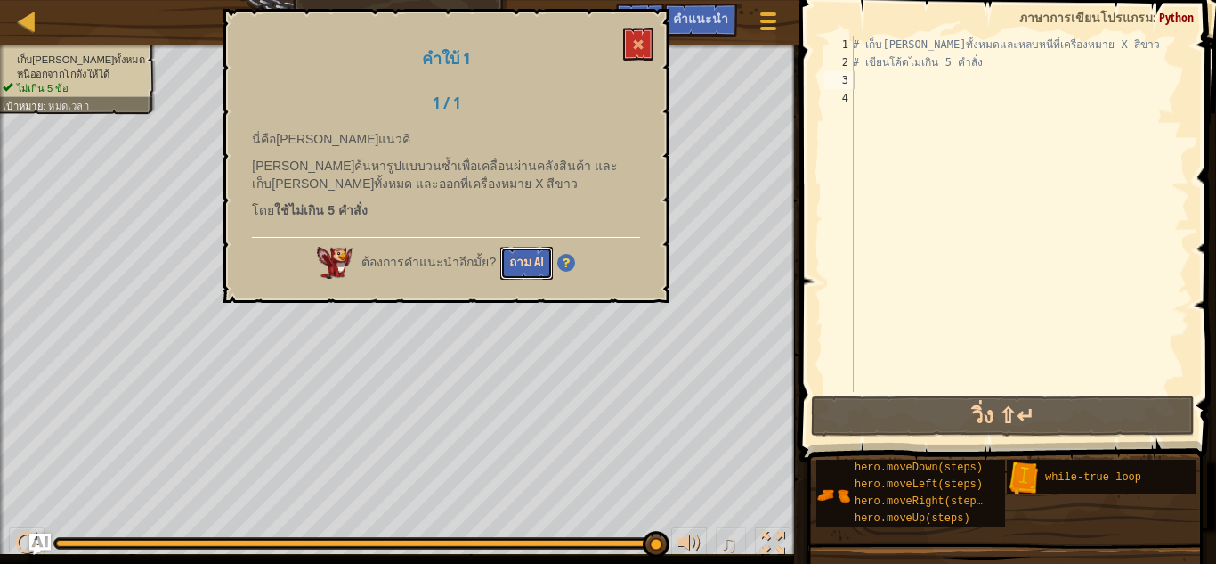
click at [521, 262] on button "ถาม AI" at bounding box center [526, 263] width 53 height 33
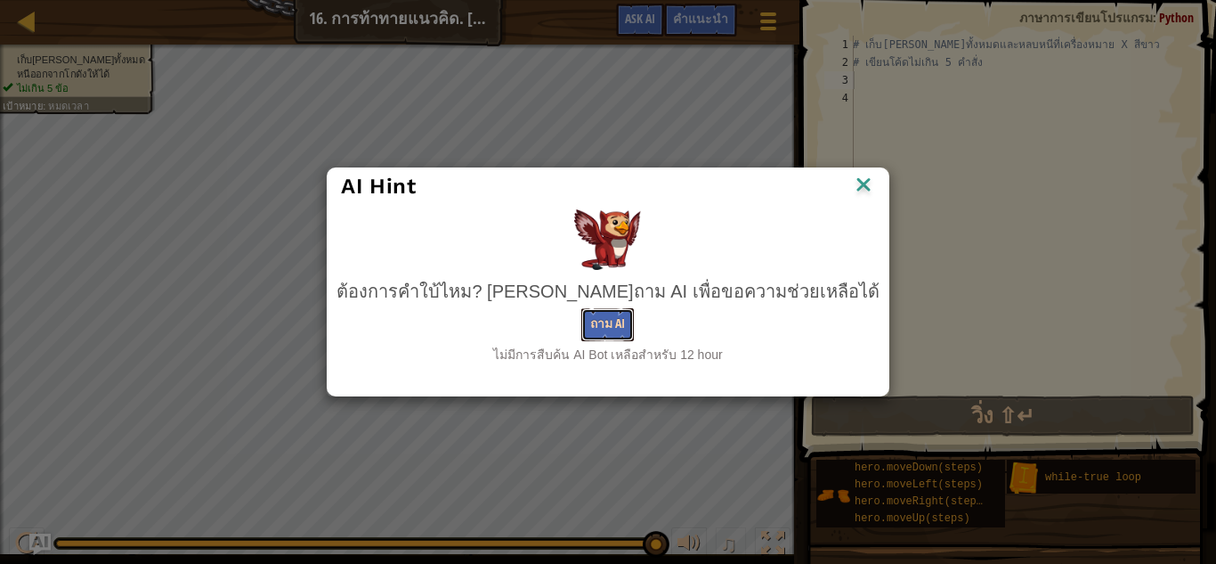
click at [618, 326] on button "ถาม AI" at bounding box center [607, 324] width 53 height 33
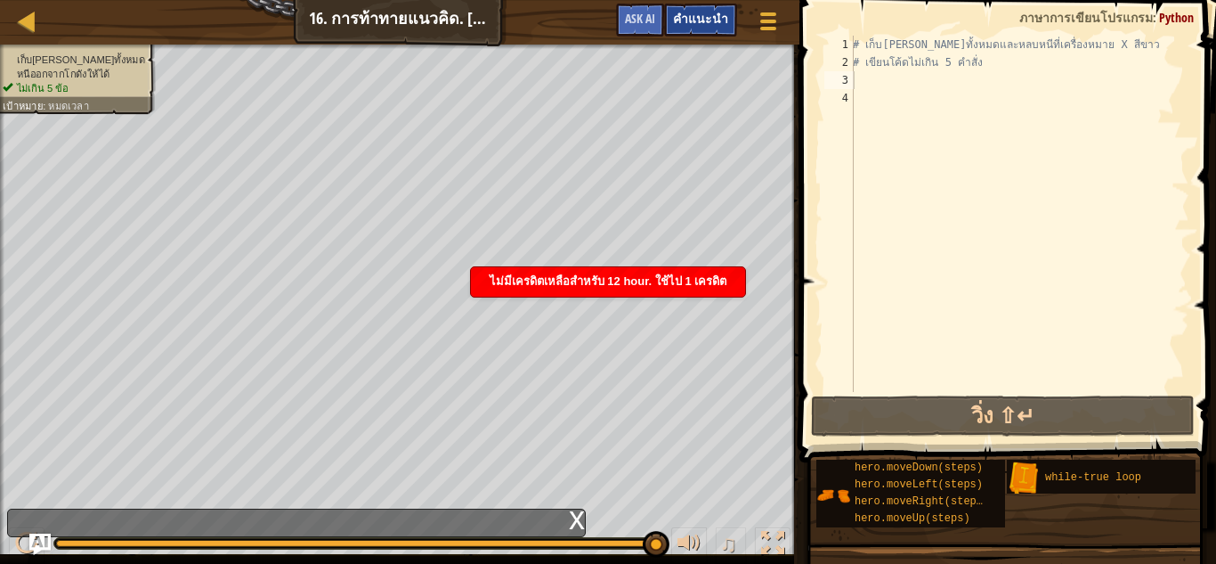
click at [695, 12] on span "คำแนะนำ" at bounding box center [700, 18] width 55 height 17
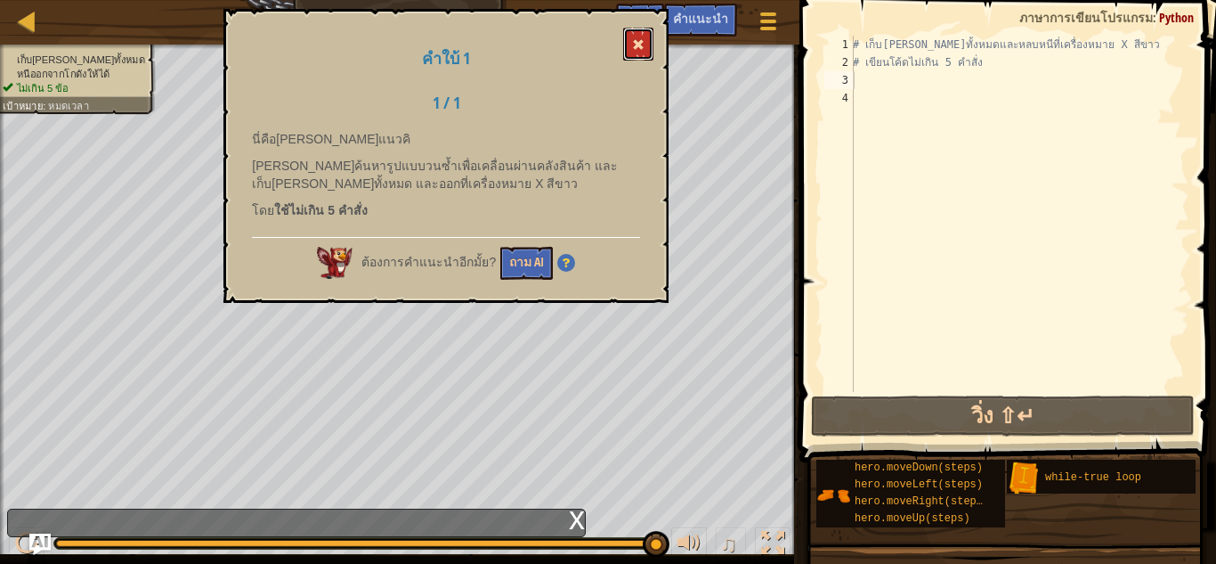
click at [630, 36] on button at bounding box center [638, 44] width 30 height 33
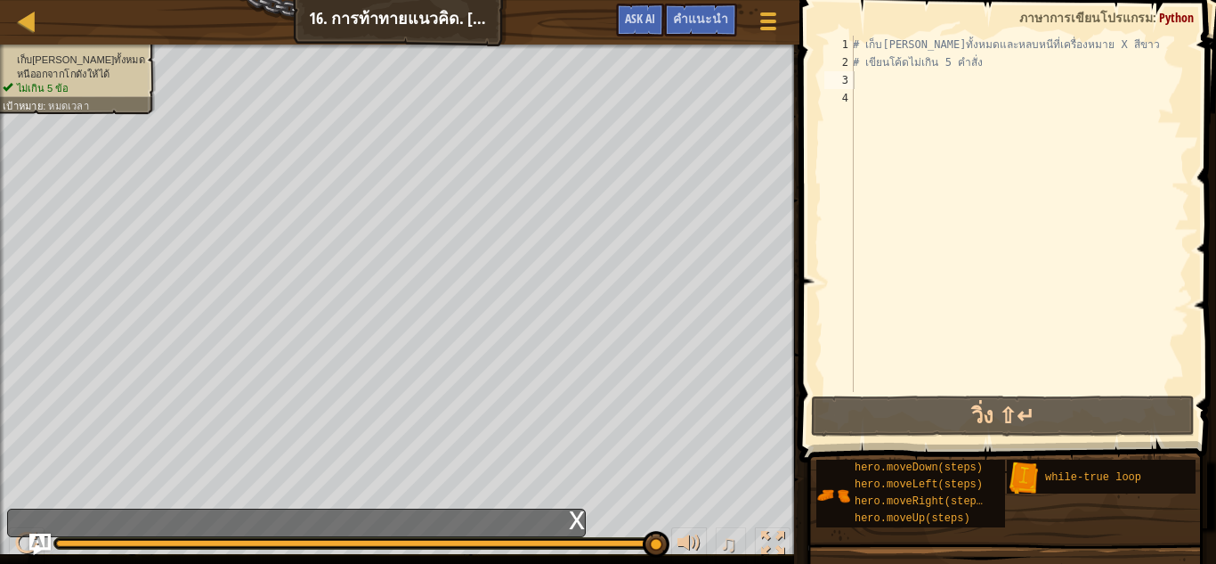
scroll to position [0, 0]
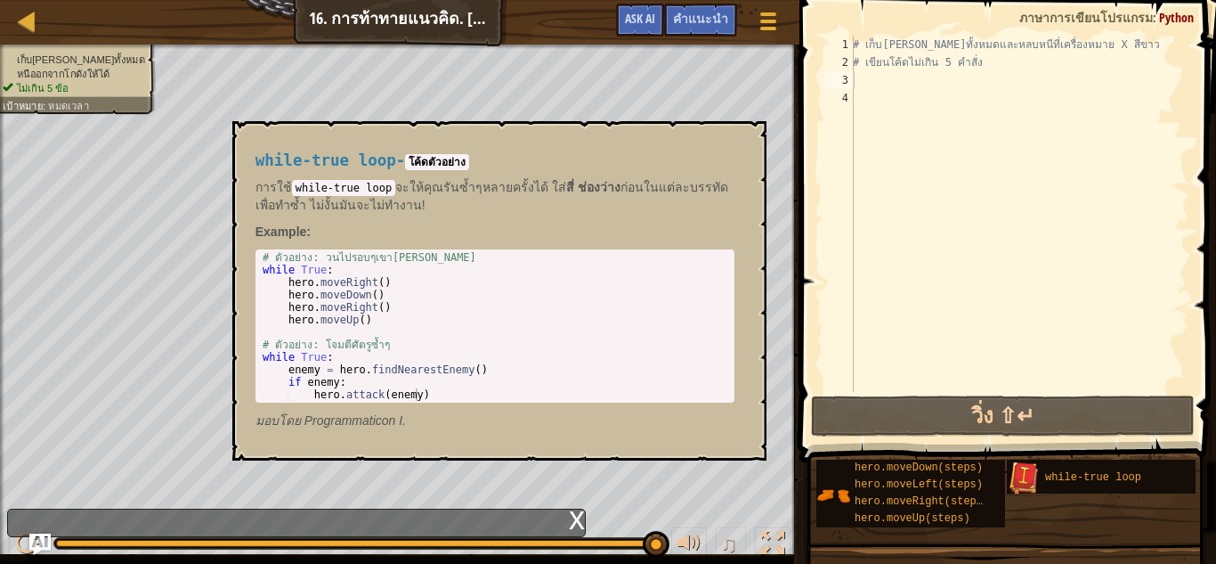
click at [1031, 479] on img at bounding box center [1024, 478] width 34 height 34
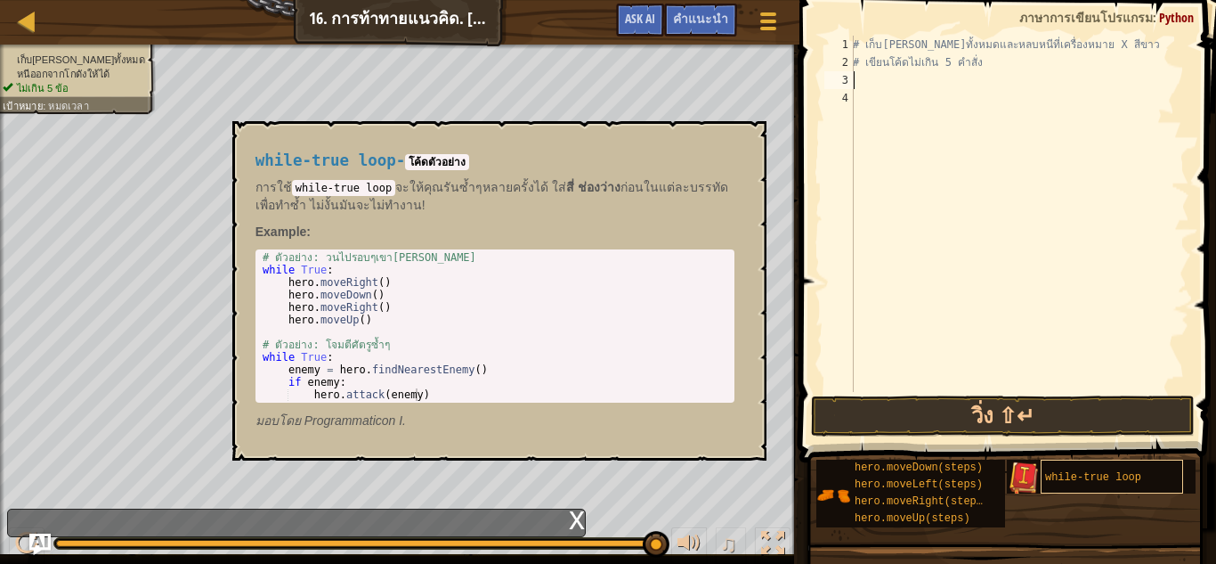
type textarea "# เขียนโค้ดไม่เกิน 5 คำสั่ง"
click at [1073, 468] on div "while-true loop" at bounding box center [1112, 476] width 142 height 34
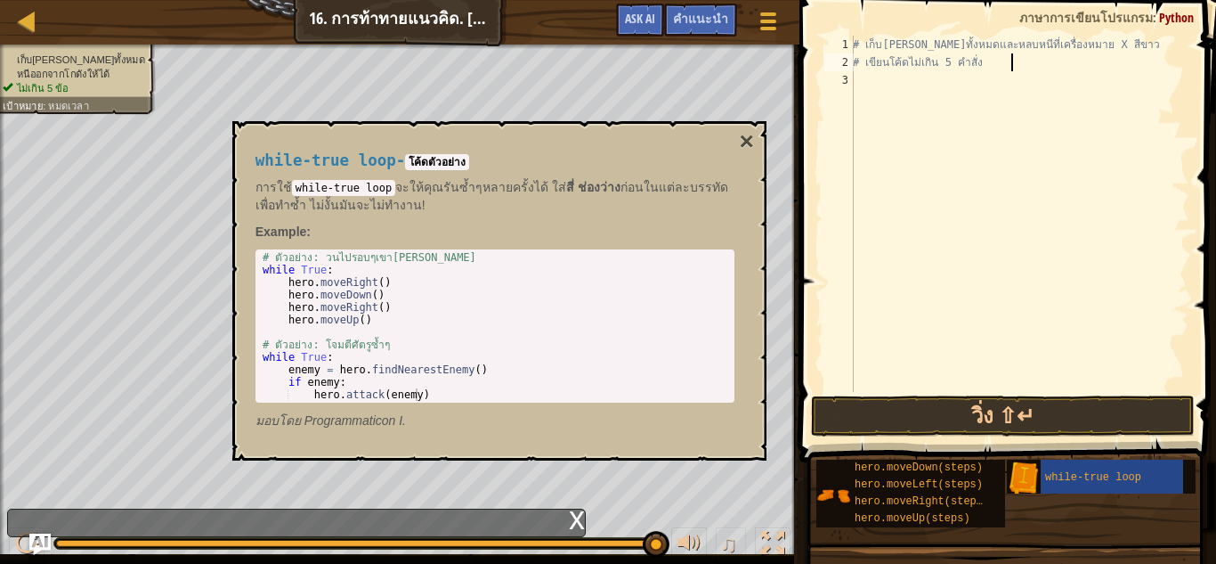
type textarea "while True:"
drag, startPoint x: 259, startPoint y: 269, endPoint x: 333, endPoint y: 271, distance: 73.9
click at [333, 271] on div "# ตัวอย่าง: วนไปรอบๆเขาวงกต while True : hero . moveRight ( ) hero . moveDown (…" at bounding box center [495, 338] width 472 height 175
click at [862, 85] on div "# เก็บอัญมณีทั้งหมดและหลบหนีที่เครื่องหมาย X สีขาว # เขียนโค้ดไม่เกิน 5 คำสั่ง" at bounding box center [1020, 232] width 340 height 392
paste textarea "while True:"
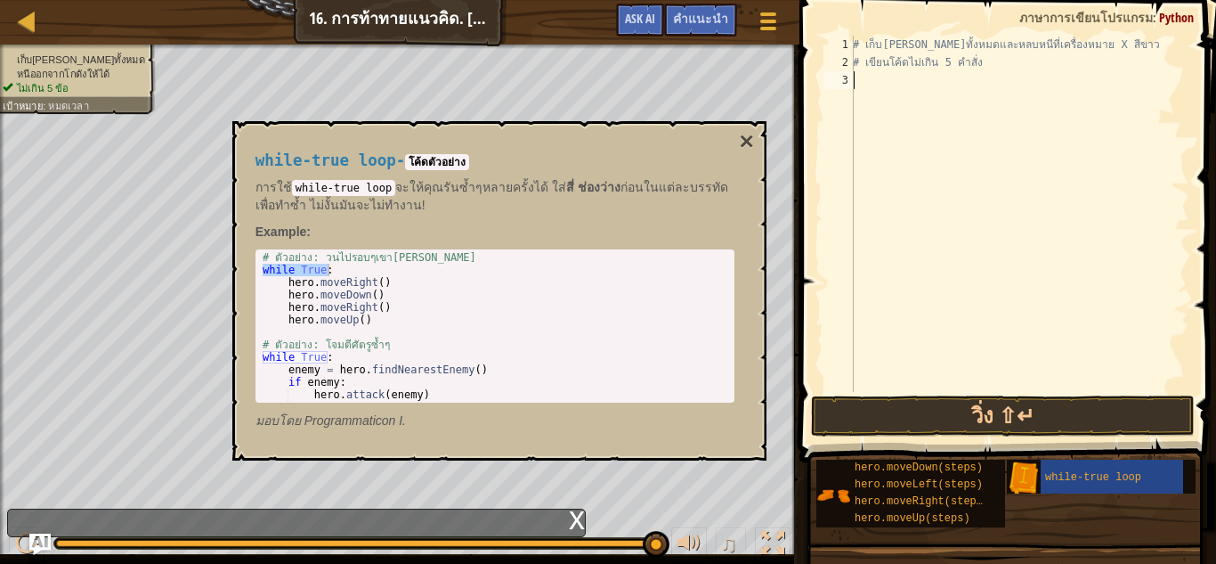
type textarea "while True:"
click at [912, 168] on div "# เก็บอัญมณีทั้งหมดและหลบหนีที่เครื่องหมาย X สีขาว # เขียนโค้ดไม่เกิน 5 คำสั่ง …" at bounding box center [1020, 232] width 340 height 392
click at [859, 145] on div "# เก็บอัญมณีทั้งหมดและหลบหนีที่เครื่องหมาย X สีขาว # เขียนโค้ดไม่เกิน 5 คำสั่ง …" at bounding box center [1020, 232] width 340 height 392
click at [748, 142] on button "×" at bounding box center [746, 141] width 14 height 25
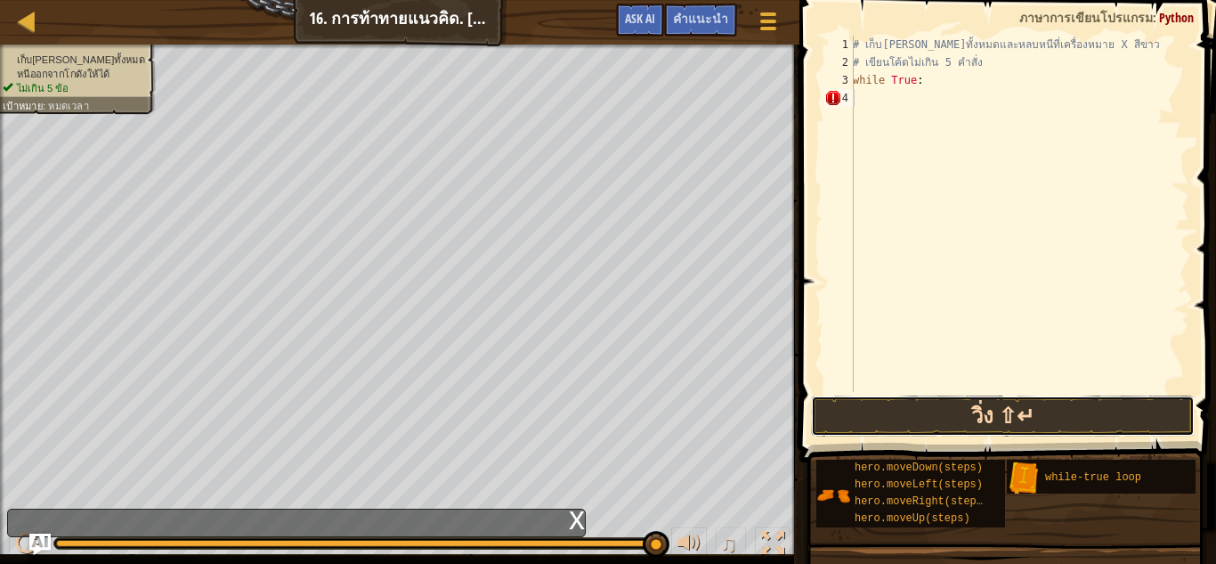
click at [978, 426] on button "วิ่ง ⇧↵" at bounding box center [1003, 415] width 384 height 41
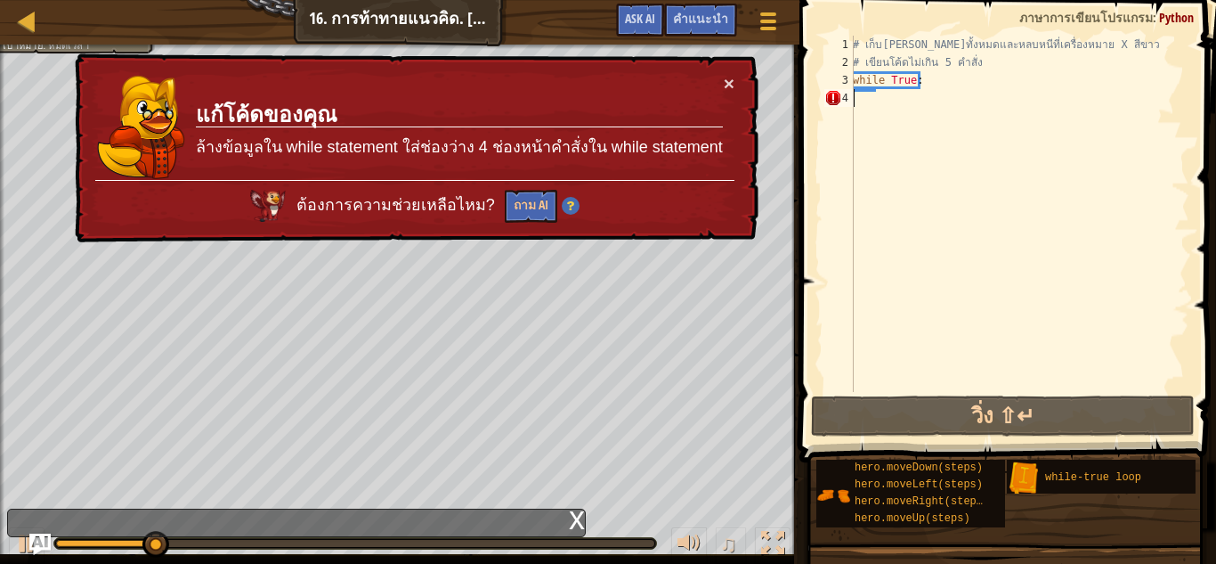
drag, startPoint x: 947, startPoint y: 129, endPoint x: 734, endPoint y: 103, distance: 215.3
click at [947, 130] on div "# เก็บอัญมณีทั้งหมดและหลบหนีที่เครื่องหมาย X สีขาว # เขียนโค้ดไม่เกิน 5 คำสั่ง …" at bounding box center [1020, 232] width 340 height 392
click at [726, 81] on button "×" at bounding box center [731, 86] width 12 height 19
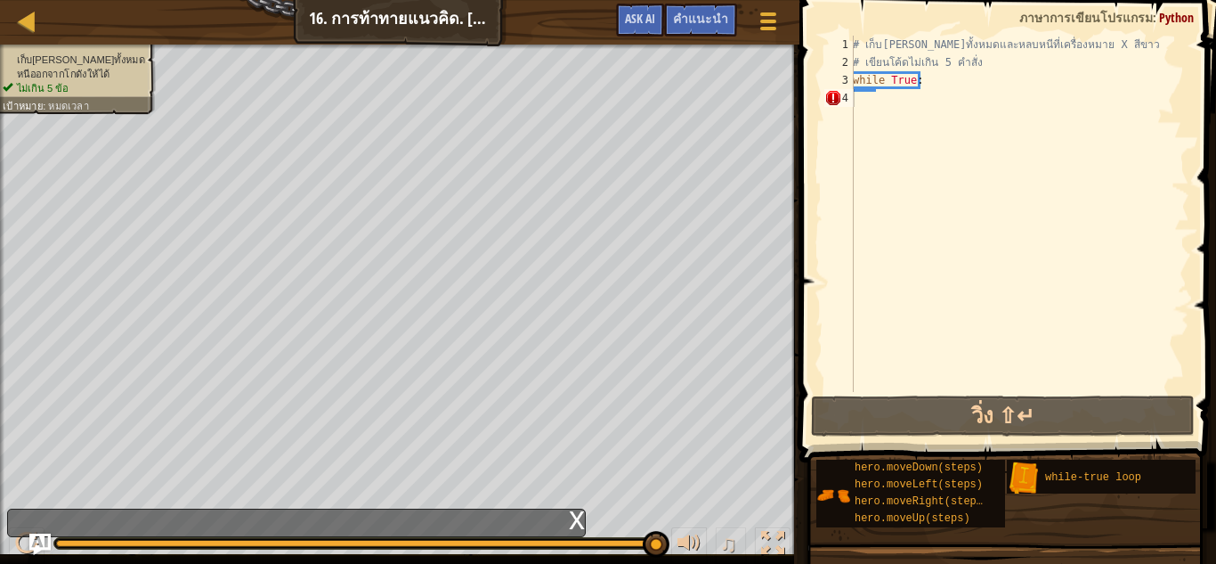
click at [1204, 519] on div "คำแนะนำ วิดีโอ 1 2 3 4 # เก็บอัญมณีทั้งหมดและหลบหนีที่เครื่องหมาย X สีขาว # เขี…" at bounding box center [1005, 277] width 422 height 555
type textarea "h"
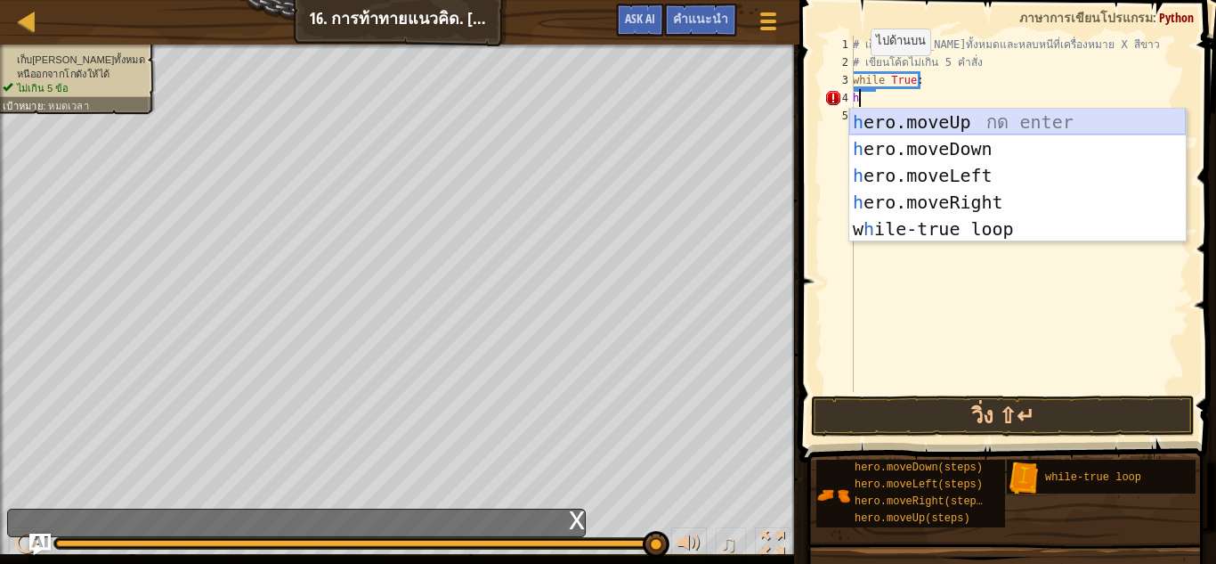
click at [964, 115] on div "h ero.moveUp กด enter h ero.moveDown กด enter h ero.moveLeft กด enter h ero.mov…" at bounding box center [1018, 202] width 337 height 187
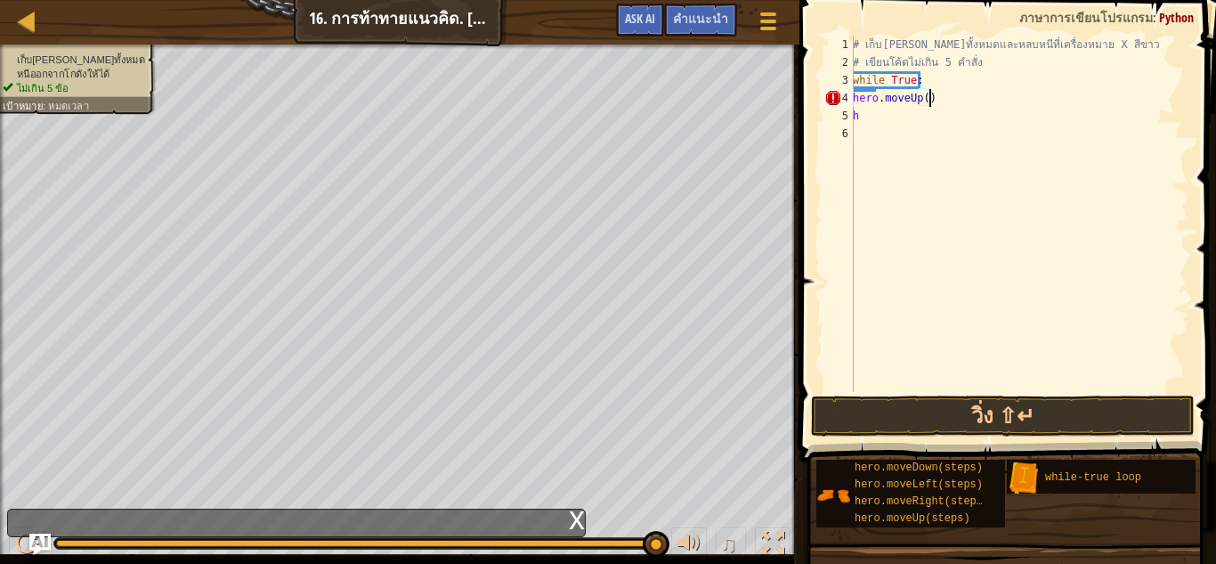
click at [972, 90] on div "# เก็บอัญมณีทั้งหมดและหลบหนีที่เครื่องหมาย X สีขาว # เขียนโค้ดไม่เกิน 5 คำสั่ง …" at bounding box center [1020, 232] width 340 height 392
click at [872, 118] on div "# เก็บอัญมณีทั้งหมดและหลบหนีที่เครื่องหมาย X สีขาว # เขียนโค้ดไม่เกิน 5 คำสั่ง …" at bounding box center [1020, 232] width 340 height 392
type textarea "h"
click at [931, 102] on div "# เก็บอัญมณีทั้งหมดและหลบหนีที่เครื่องหมาย X สีขาว # เขียนโค้ดไม่เกิน 5 คำสั่ง …" at bounding box center [1020, 232] width 340 height 392
type textarea "h"
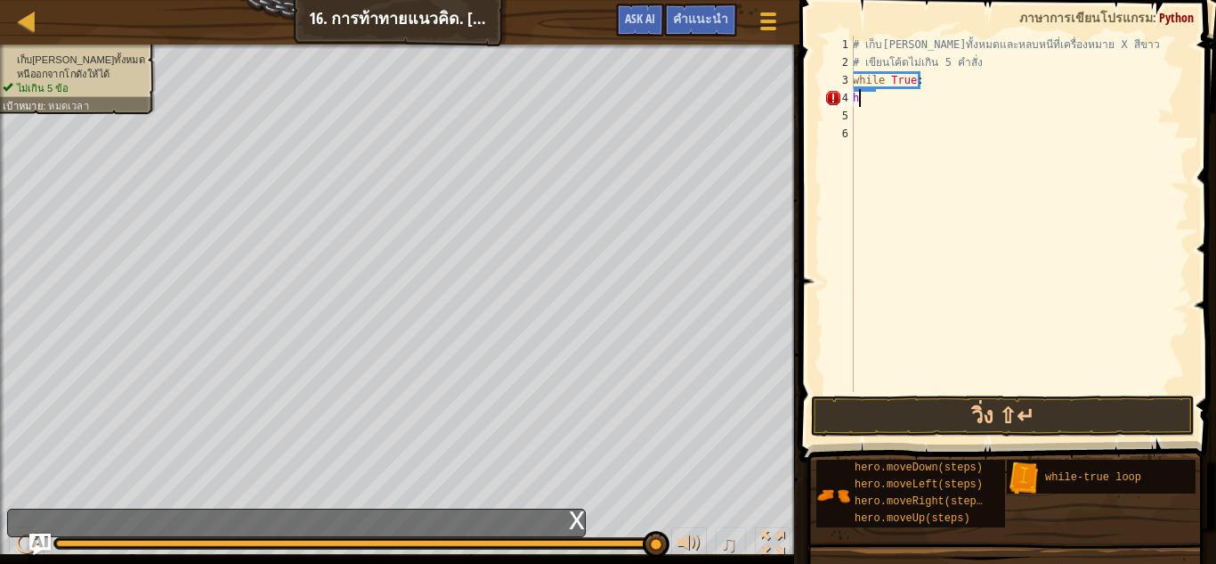
type textarea "="
type textarea "w"
click at [882, 185] on div "# เก็บอัญมณีทั้งหมดและหลบหนีที่เครื่องหมาย X สีขาว # เขียนโค้ดไม่เกิน 5 คำสั่ง" at bounding box center [1020, 232] width 340 height 392
click at [918, 86] on div "# เก็บอัญมณีทั้งหมดและหลบหนีที่เครื่องหมาย X สีขาว # เขียนโค้ดไม่เกิน 5 คำสั่ง" at bounding box center [1020, 232] width 340 height 392
click at [918, 89] on div "# เก็บอัญมณีทั้งหมดและหลบหนีที่เครื่องหมาย X สีขาว # เขียนโค้ดไม่เกิน 5 คำสั่ง" at bounding box center [1020, 232] width 340 height 392
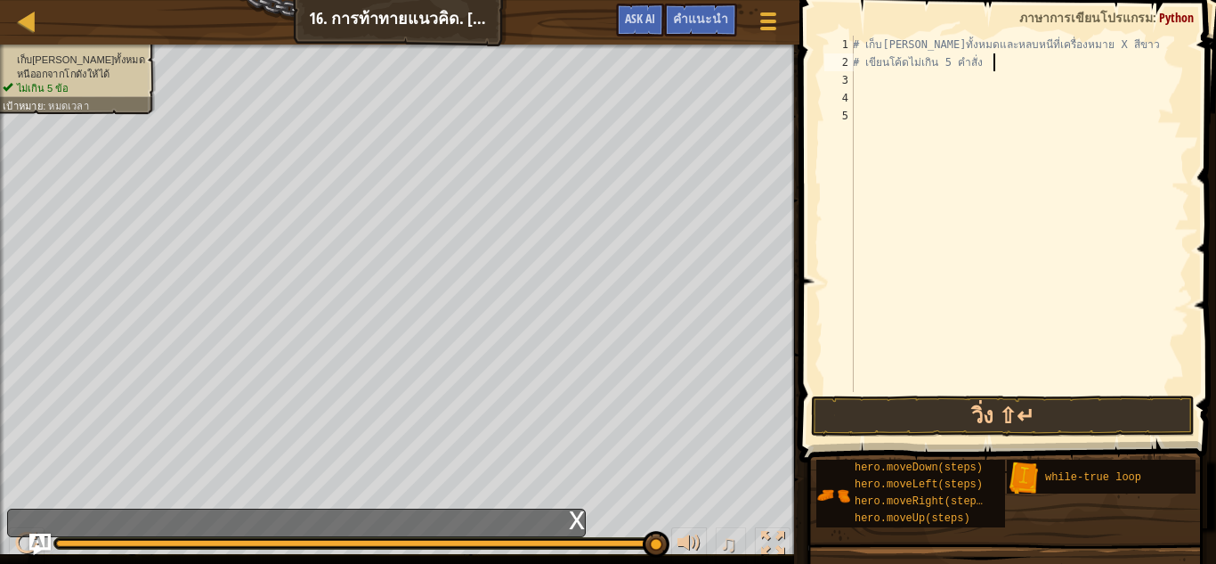
drag, startPoint x: 994, startPoint y: 67, endPoint x: 1133, endPoint y: 69, distance: 138.9
click at [1008, 76] on div "# เก็บอัญมณีทั้งหมดและหลบหนีที่เครื่องหมาย X สีขาว # เขียนโค้ดไม่เกิน 5 คำสั่ง" at bounding box center [1020, 232] width 340 height 392
drag, startPoint x: 1126, startPoint y: 37, endPoint x: 1126, endPoint y: 47, distance: 9.8
click at [1126, 45] on div "# เก็บอัญมณีทั้งหมดและหลบหนีที่เครื่องหมาย X สีขาว # เขียนโค้ดไม่เกิน 5 คำสั่ง" at bounding box center [1020, 232] width 340 height 392
type textarea "# เก็บอัญมณีทั้งหมดและหลบหนีที่เครื่องหมาย X สีขาว"
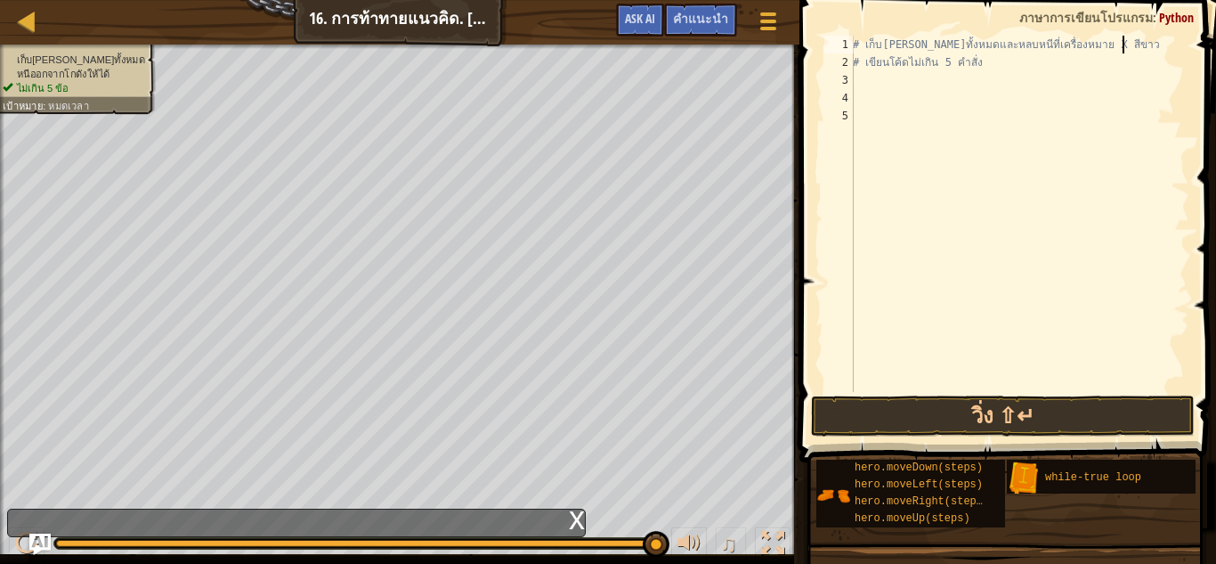
click at [890, 137] on div "# เก็บอัญมณีทั้งหมดและหลบหนีที่เครื่องหมาย X สีขาว # เขียนโค้ดไม่เกิน 5 คำสั่ง" at bounding box center [1020, 232] width 340 height 392
click at [890, 86] on div "# เก็บอัญมณีทั้งหมดและหลบหนีที่เครื่องหมาย X สีขาว # เขียนโค้ดไม่เกิน 5 คำสั่ง" at bounding box center [1020, 232] width 340 height 392
click at [646, 12] on span "Ask AI" at bounding box center [640, 18] width 30 height 17
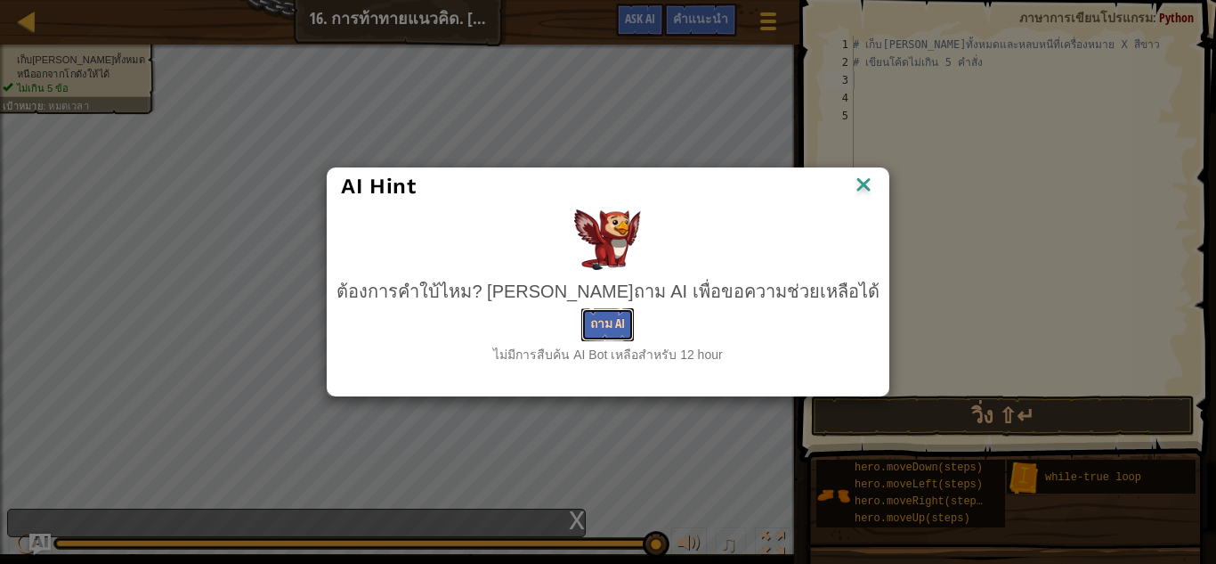
click at [608, 331] on button "ถาม AI" at bounding box center [607, 324] width 53 height 33
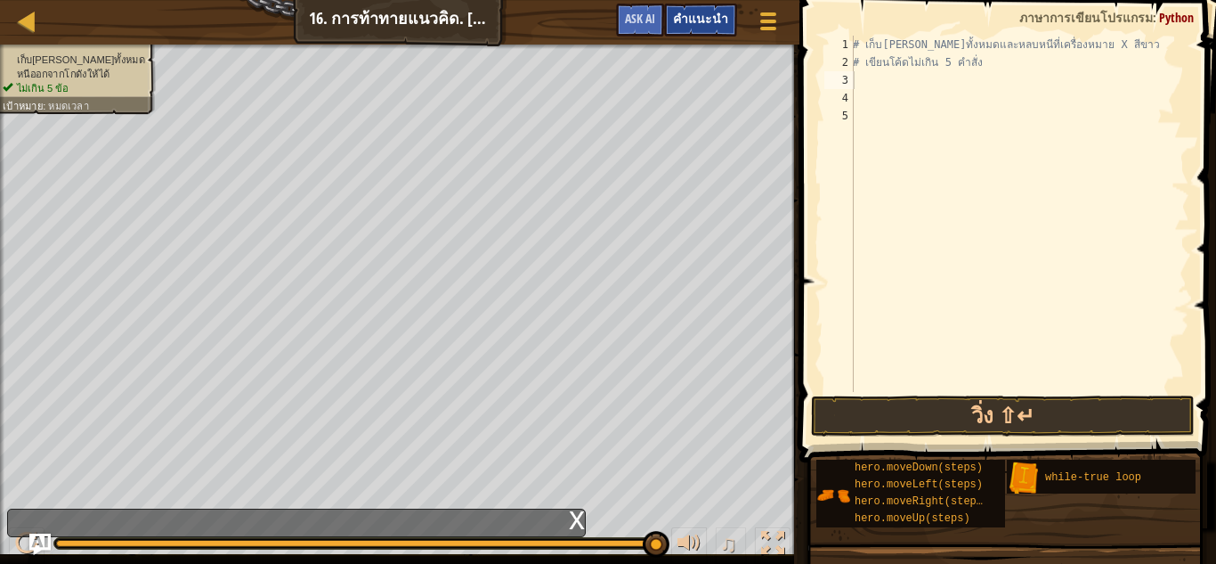
click at [707, 8] on div "คำแนะนำ" at bounding box center [700, 20] width 73 height 33
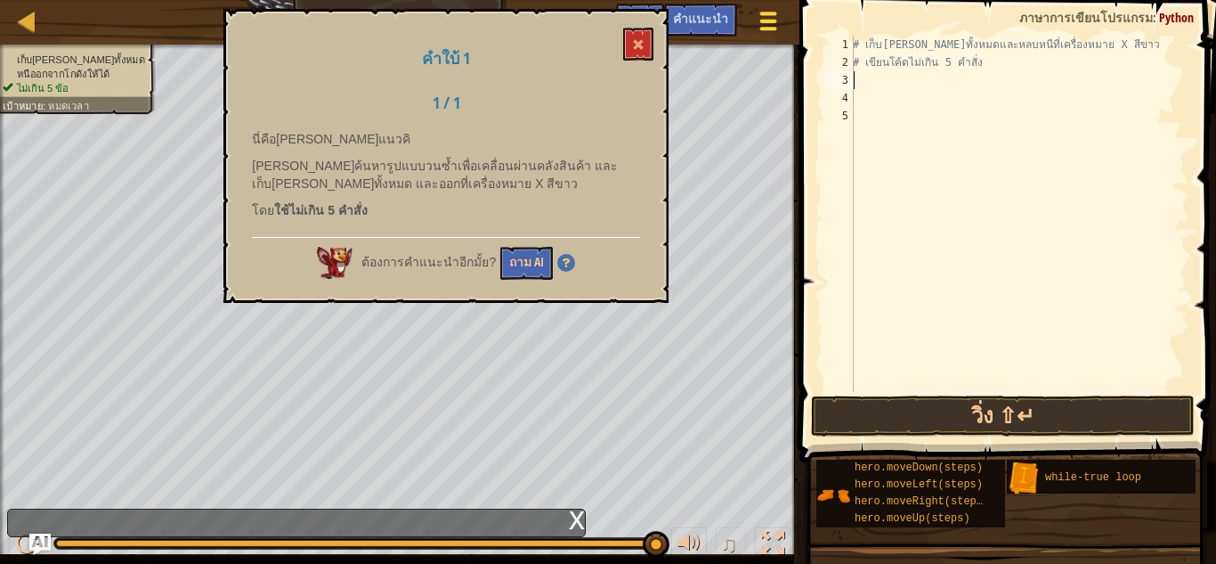
click at [760, 7] on button "เมนูเกม" at bounding box center [767, 25] width 47 height 44
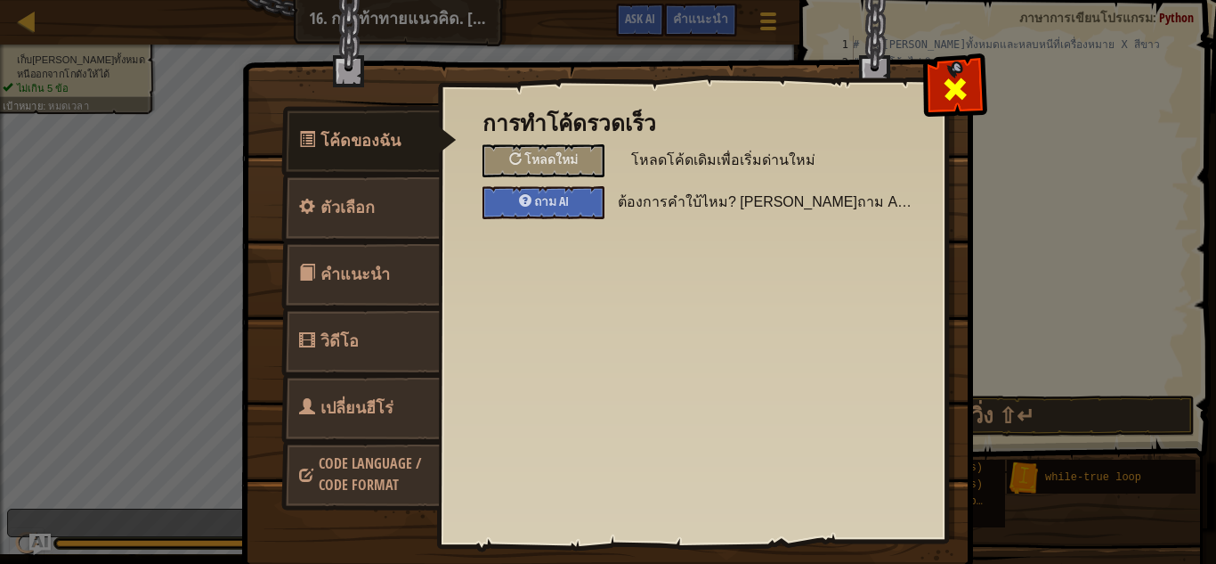
click at [943, 86] on span at bounding box center [955, 89] width 28 height 28
